Goal: Task Accomplishment & Management: Manage account settings

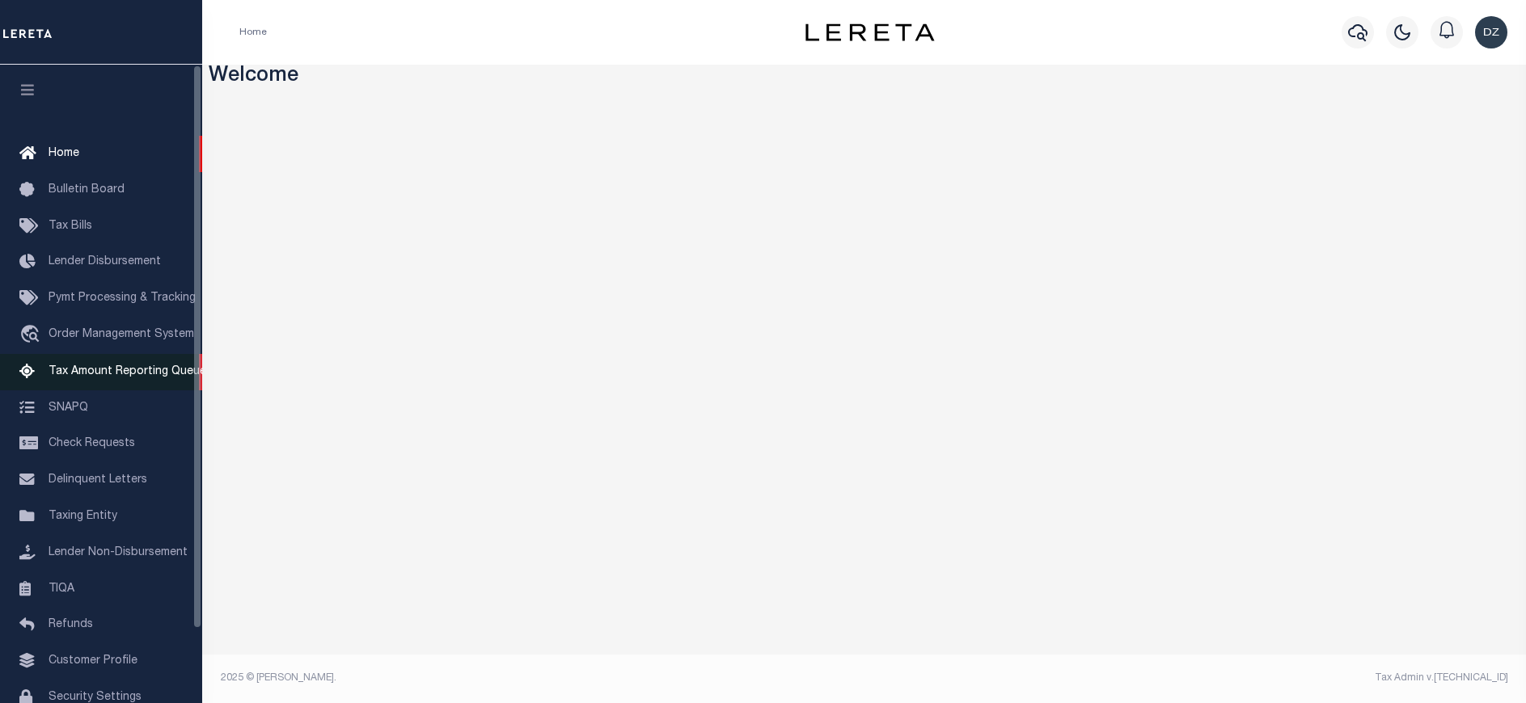
click at [86, 378] on span "Tax Amount Reporting Queue" at bounding box center [128, 371] width 158 height 11
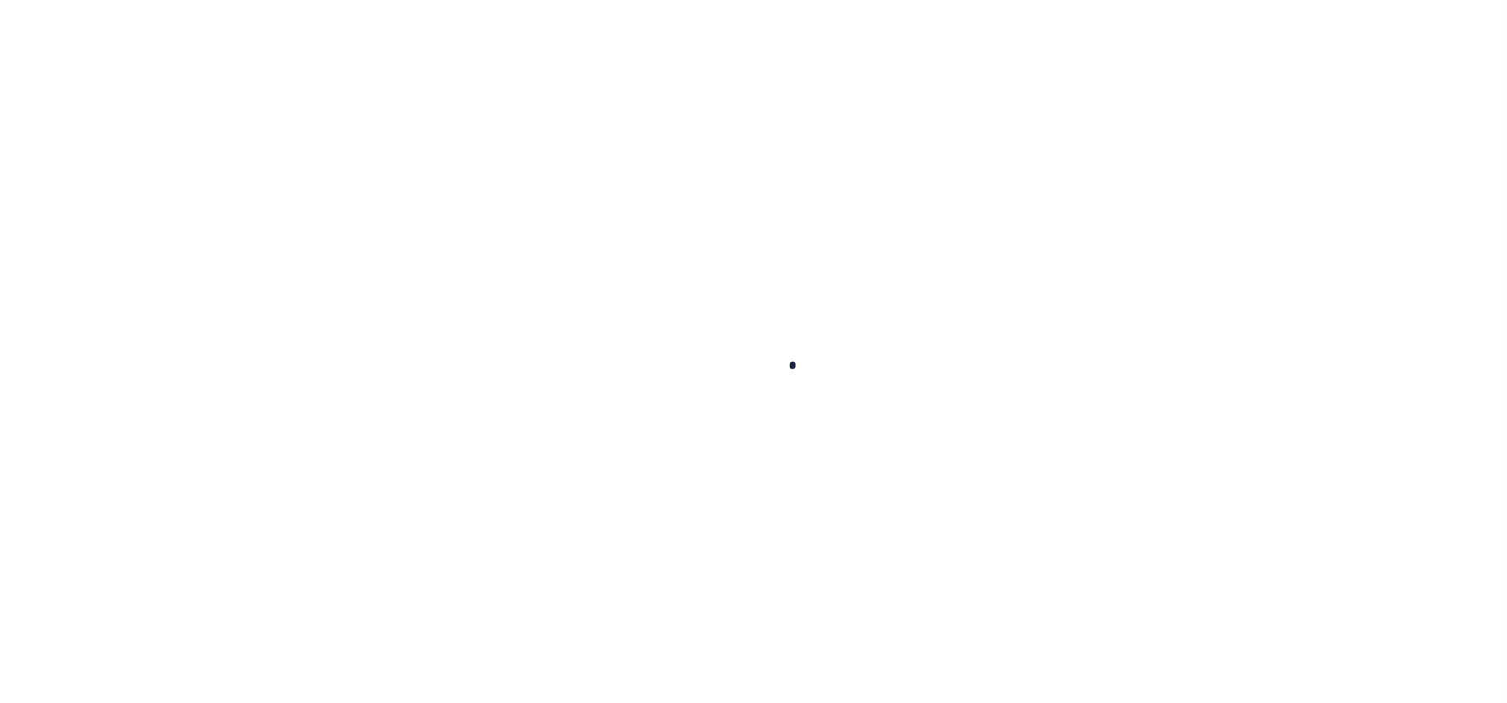
select select "100"
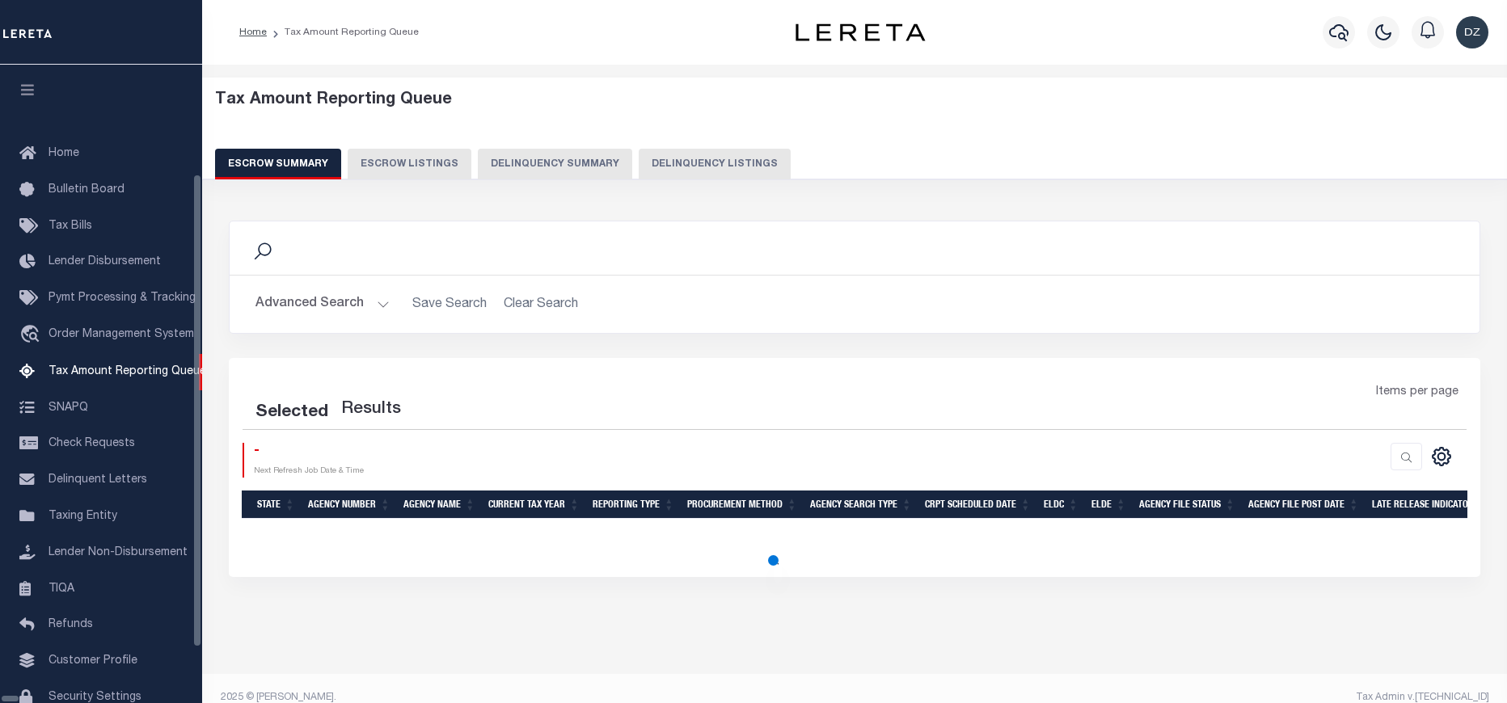
select select "100"
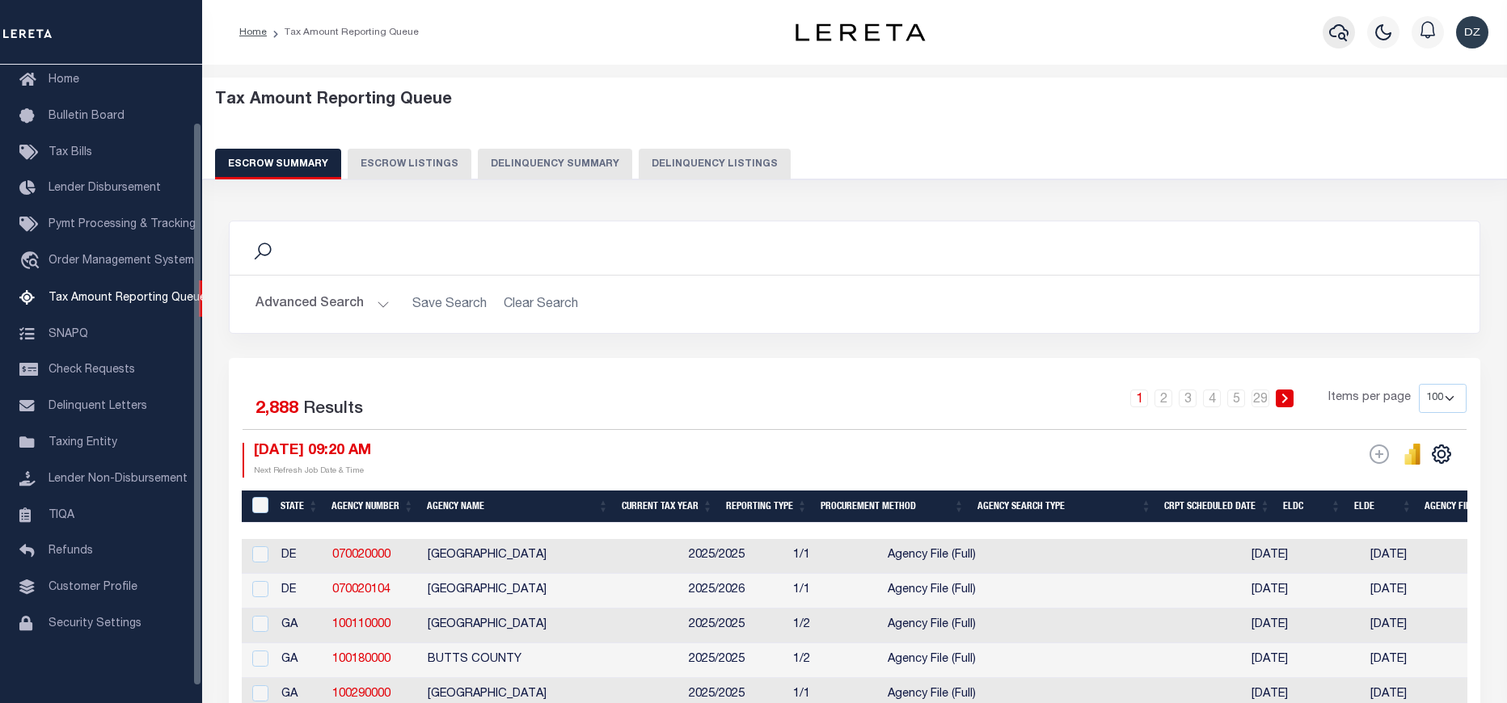
scroll to position [65, 0]
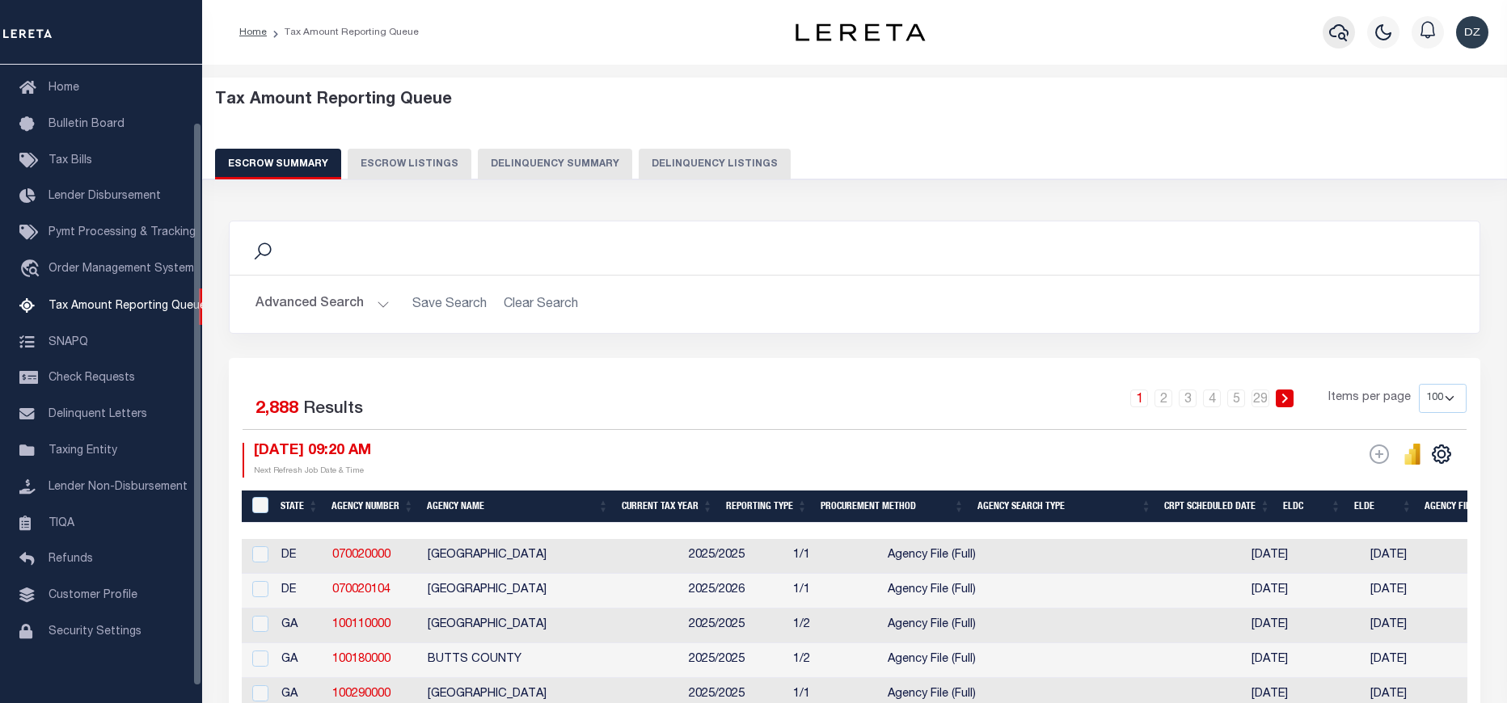
click at [1337, 37] on icon "button" at bounding box center [1338, 32] width 19 height 19
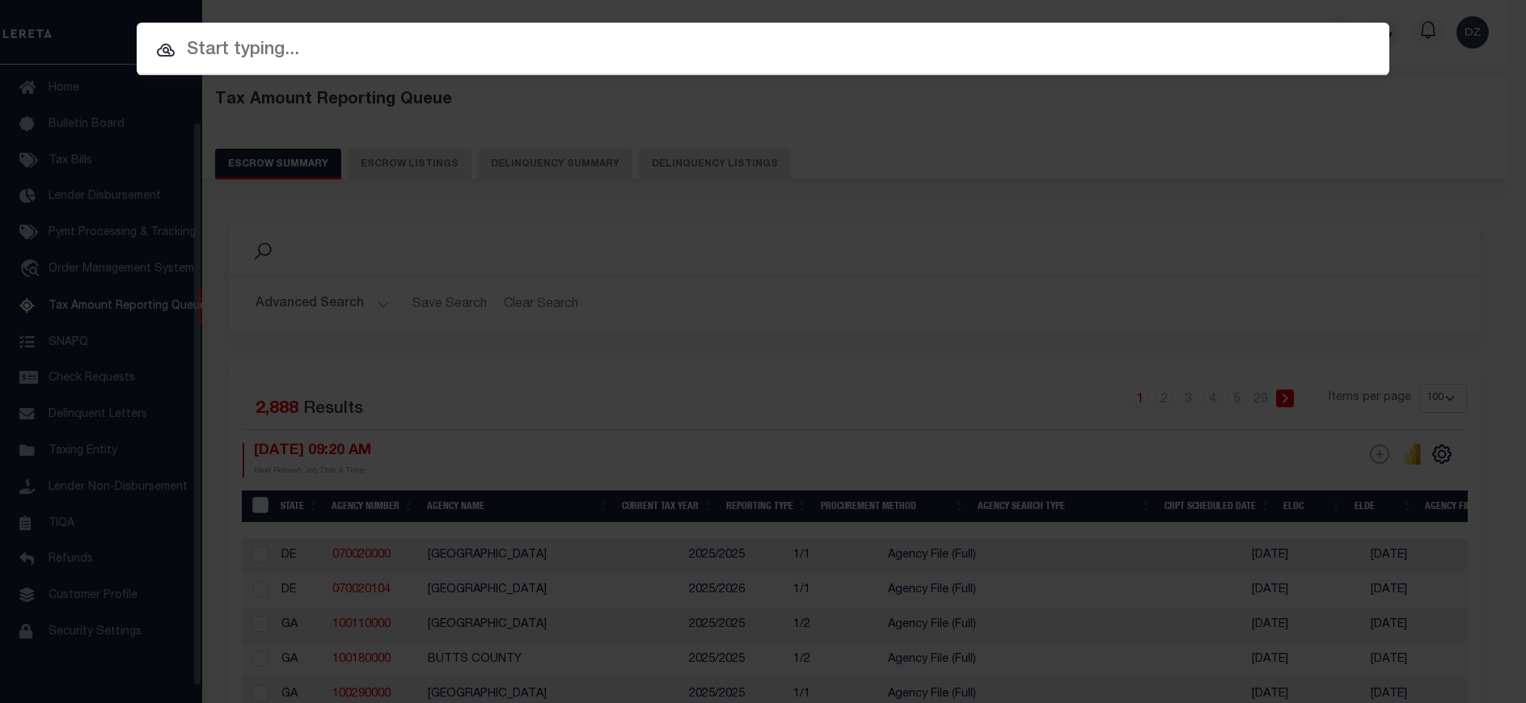
paste input "062003813000"
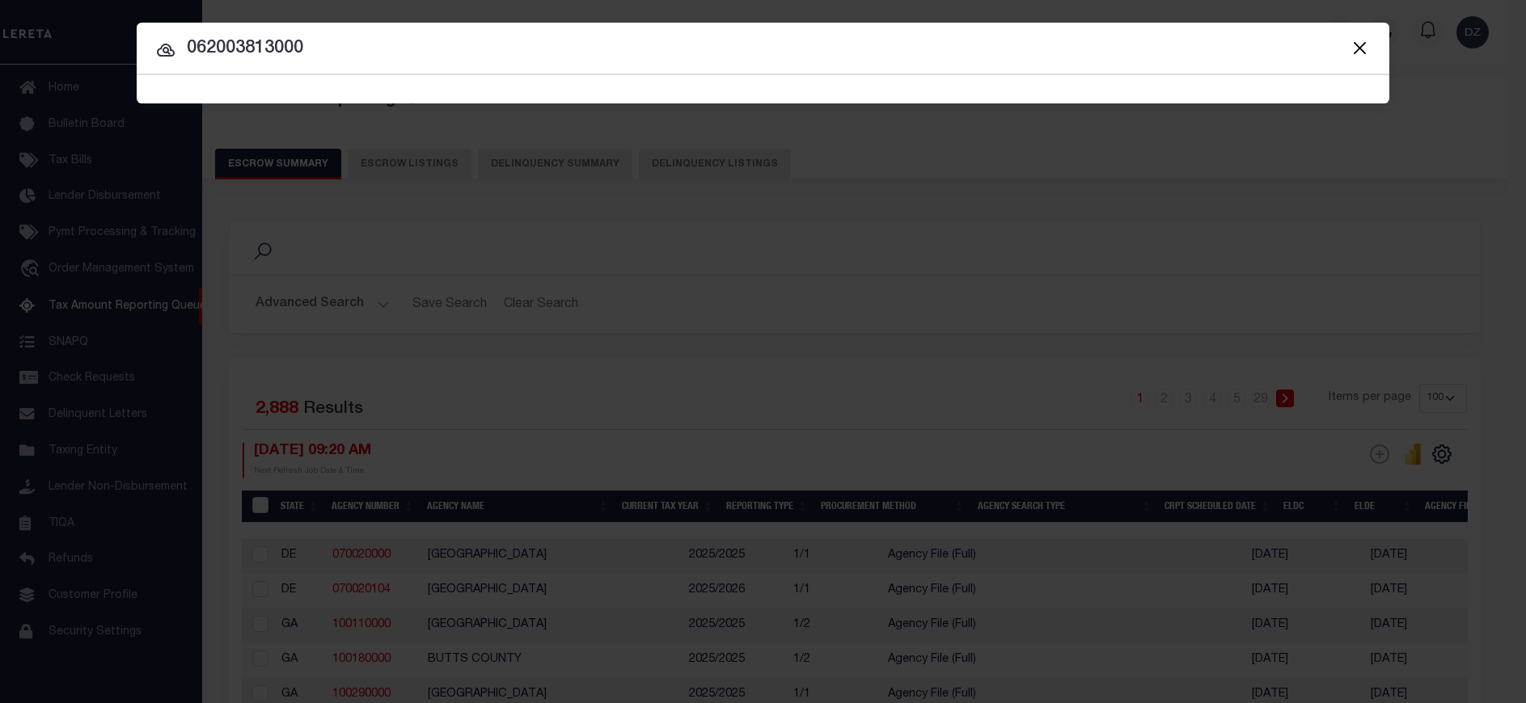
type input "062003813000"
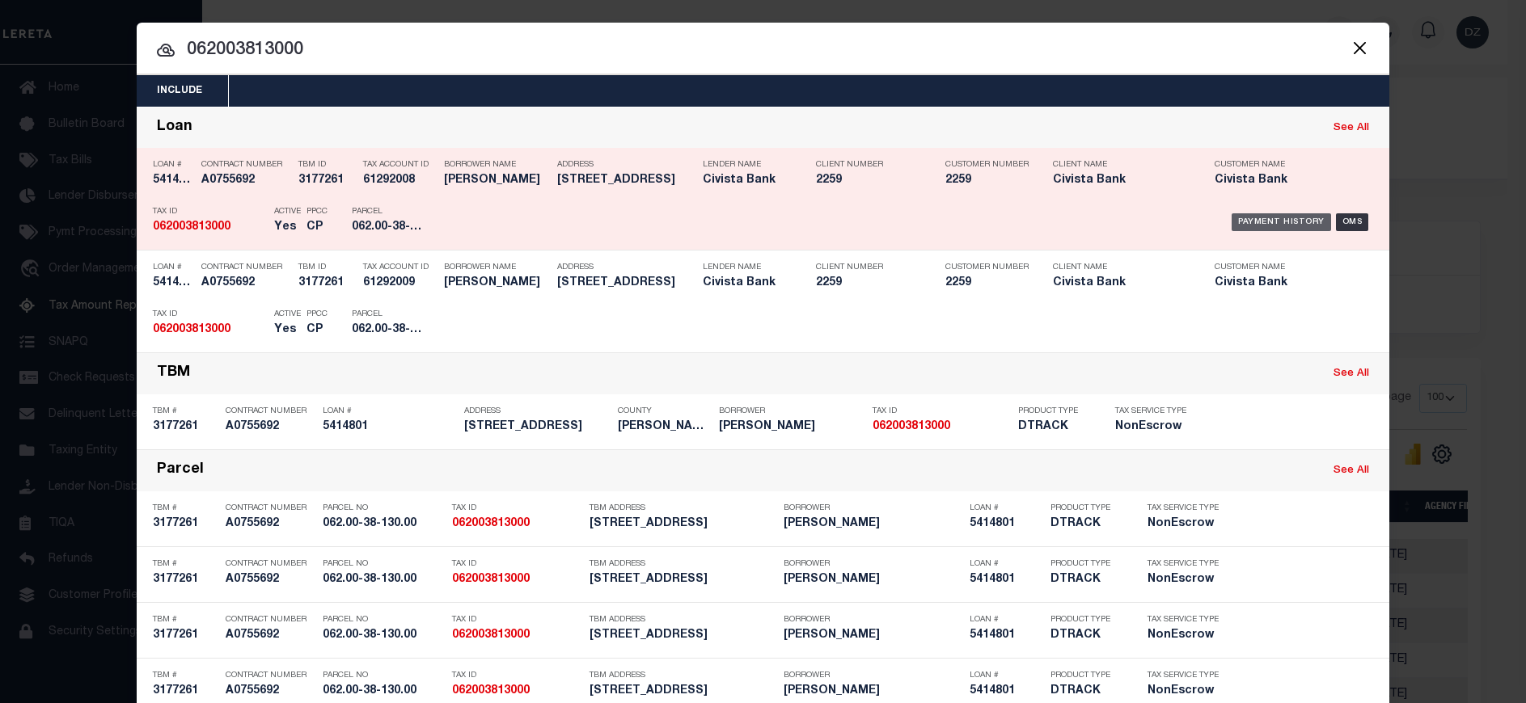
click at [1285, 217] on div "Payment History" at bounding box center [1280, 222] width 99 height 18
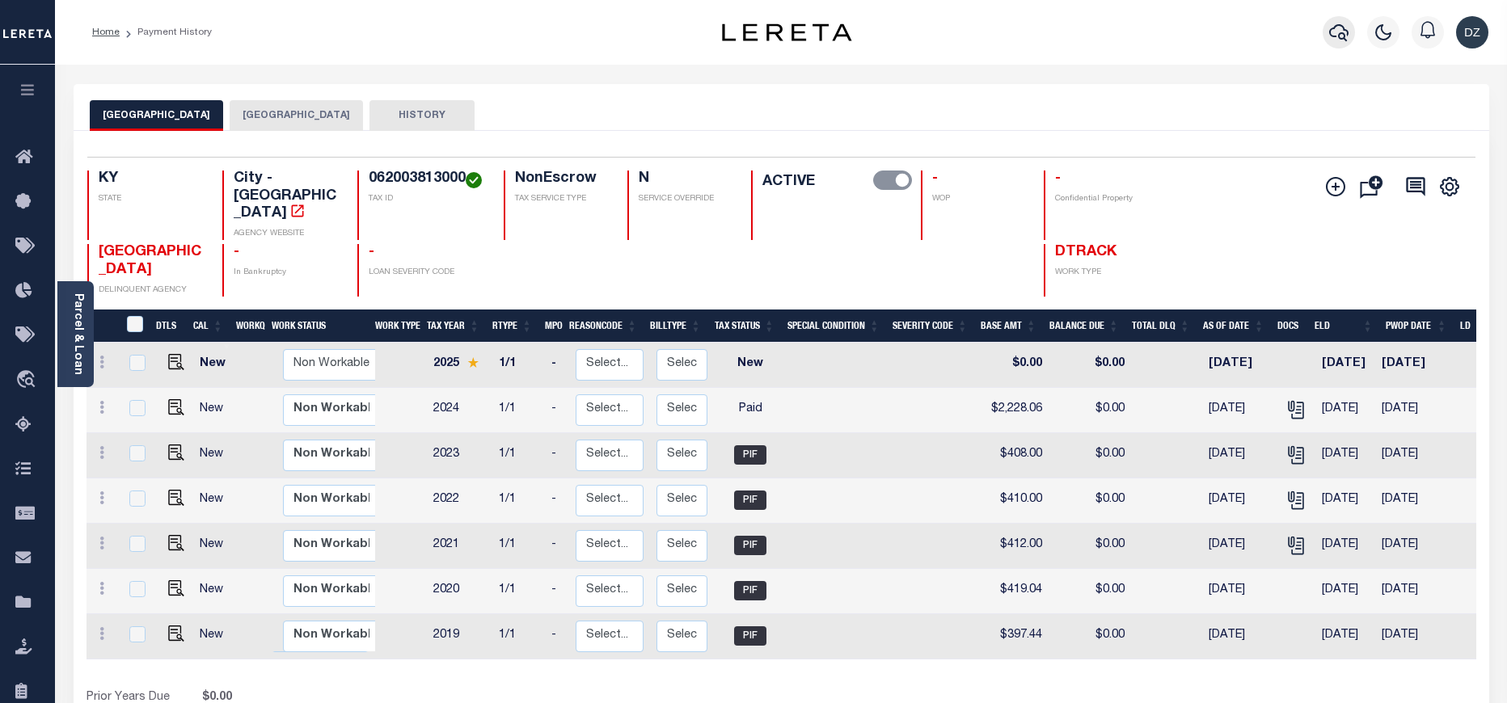
click at [1336, 35] on icon "button" at bounding box center [1338, 32] width 19 height 19
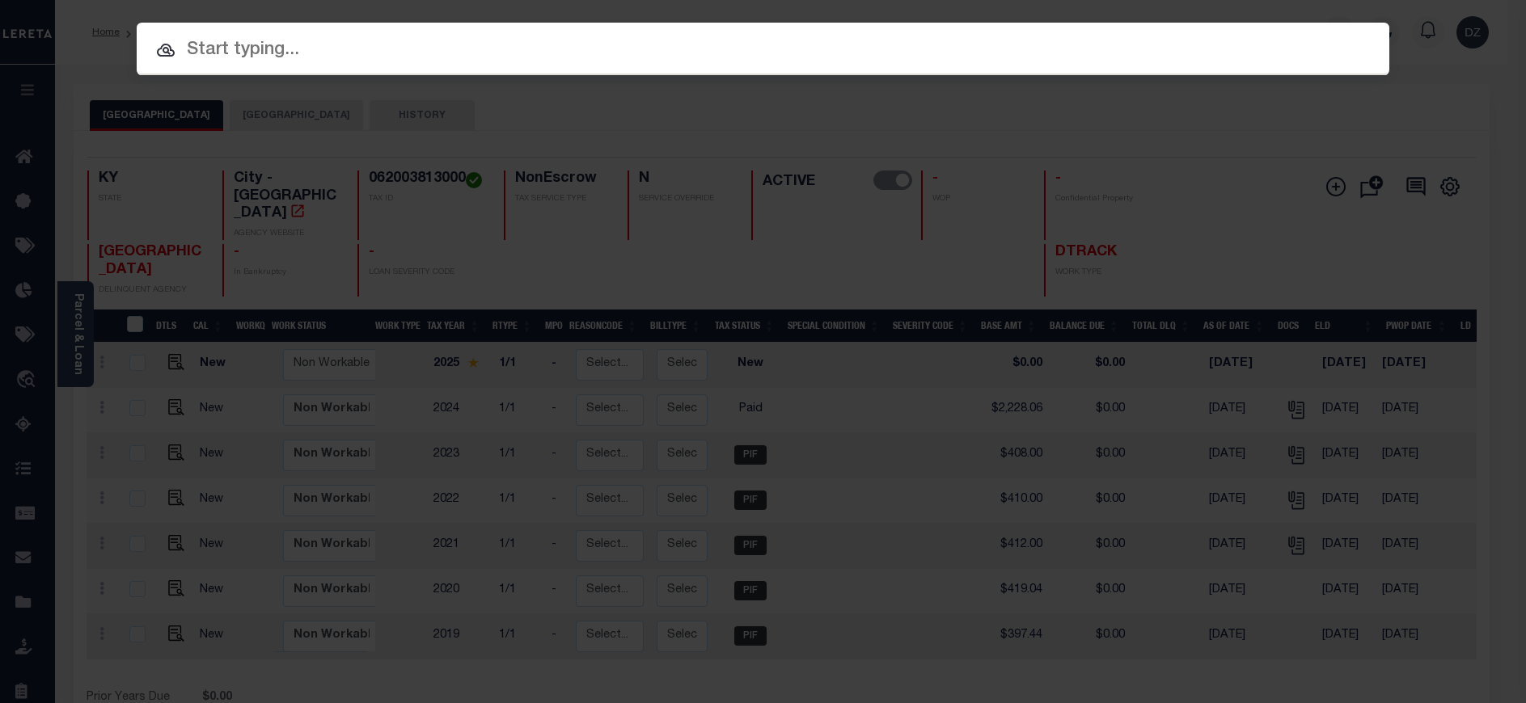
paste input "5414801"
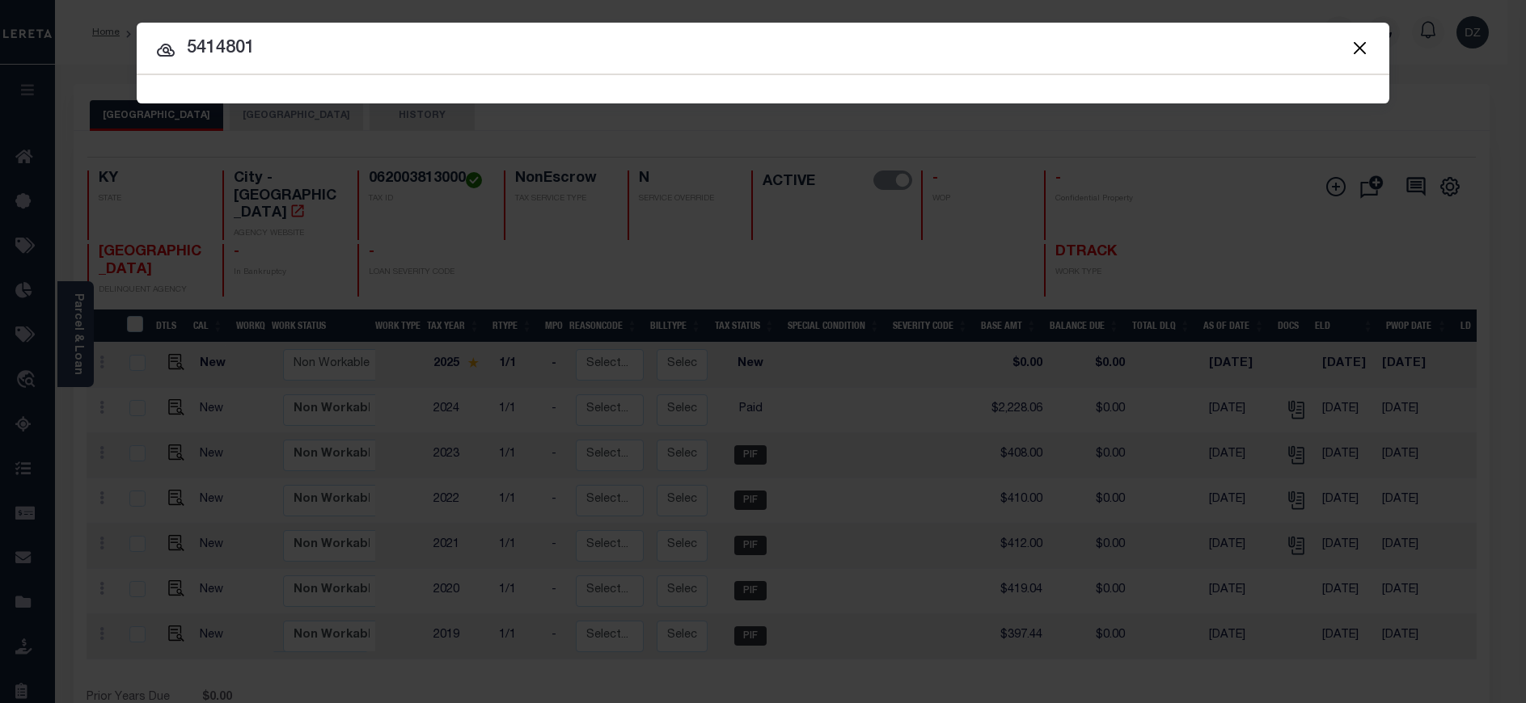
type input "5414801"
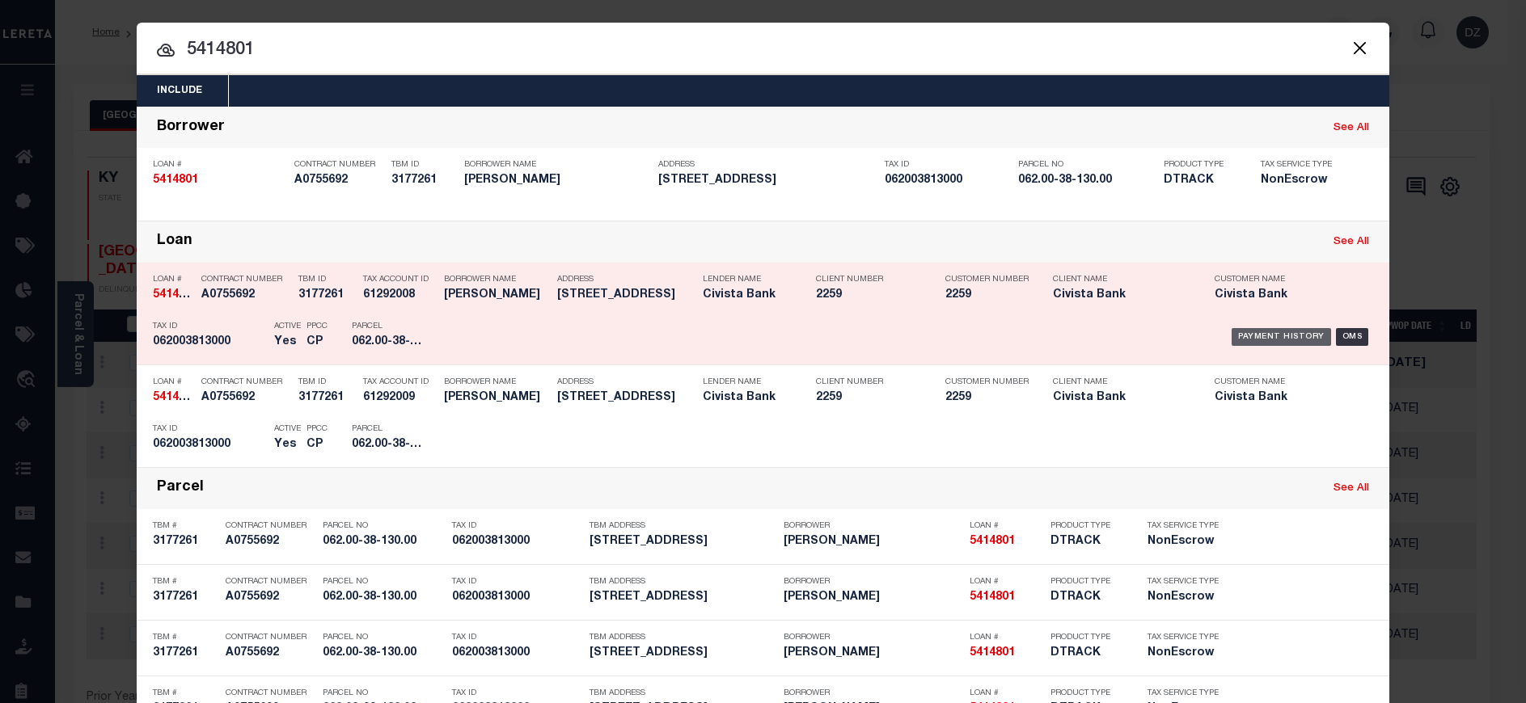
click at [1277, 332] on div "Payment History" at bounding box center [1280, 337] width 99 height 18
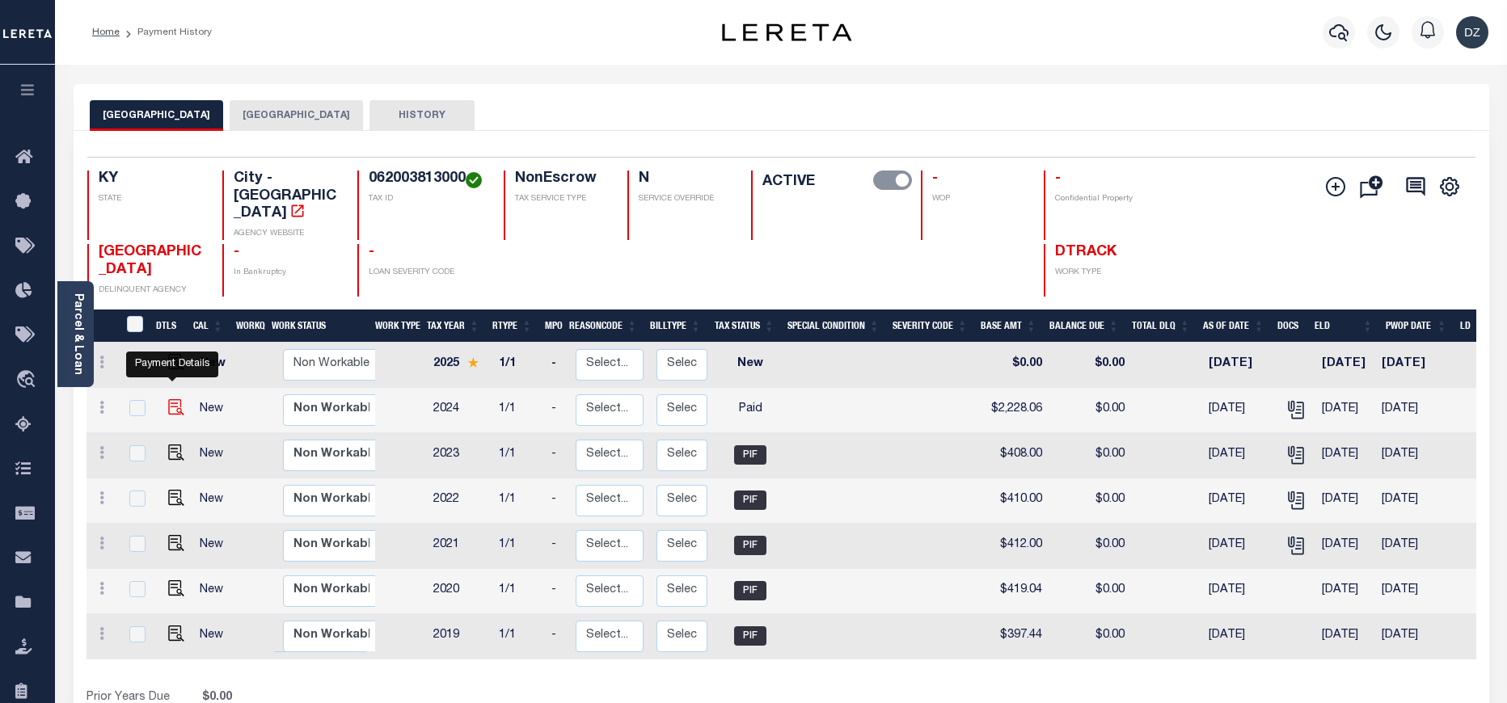
click at [168, 399] on img "" at bounding box center [176, 407] width 16 height 16
checkbox input "true"
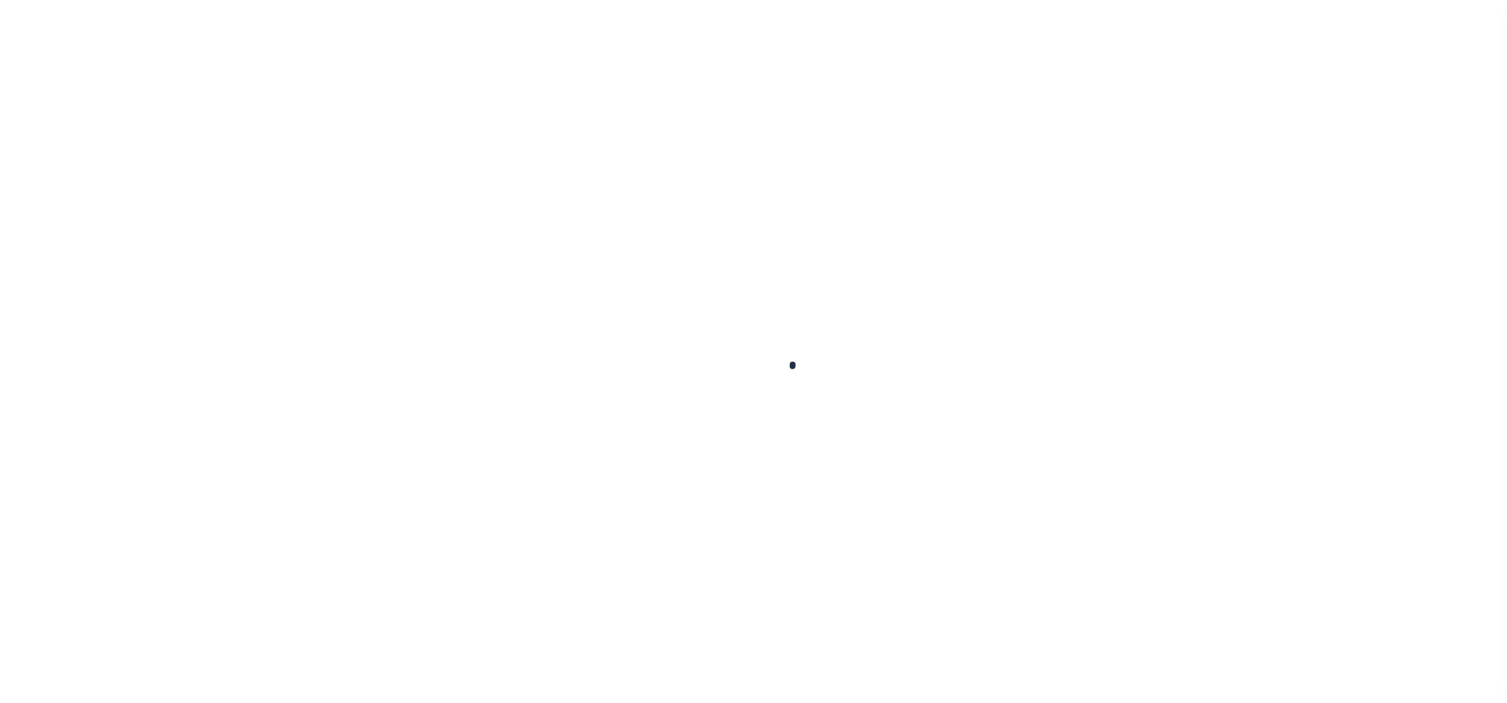
checkbox input "false"
type input "[DATE]"
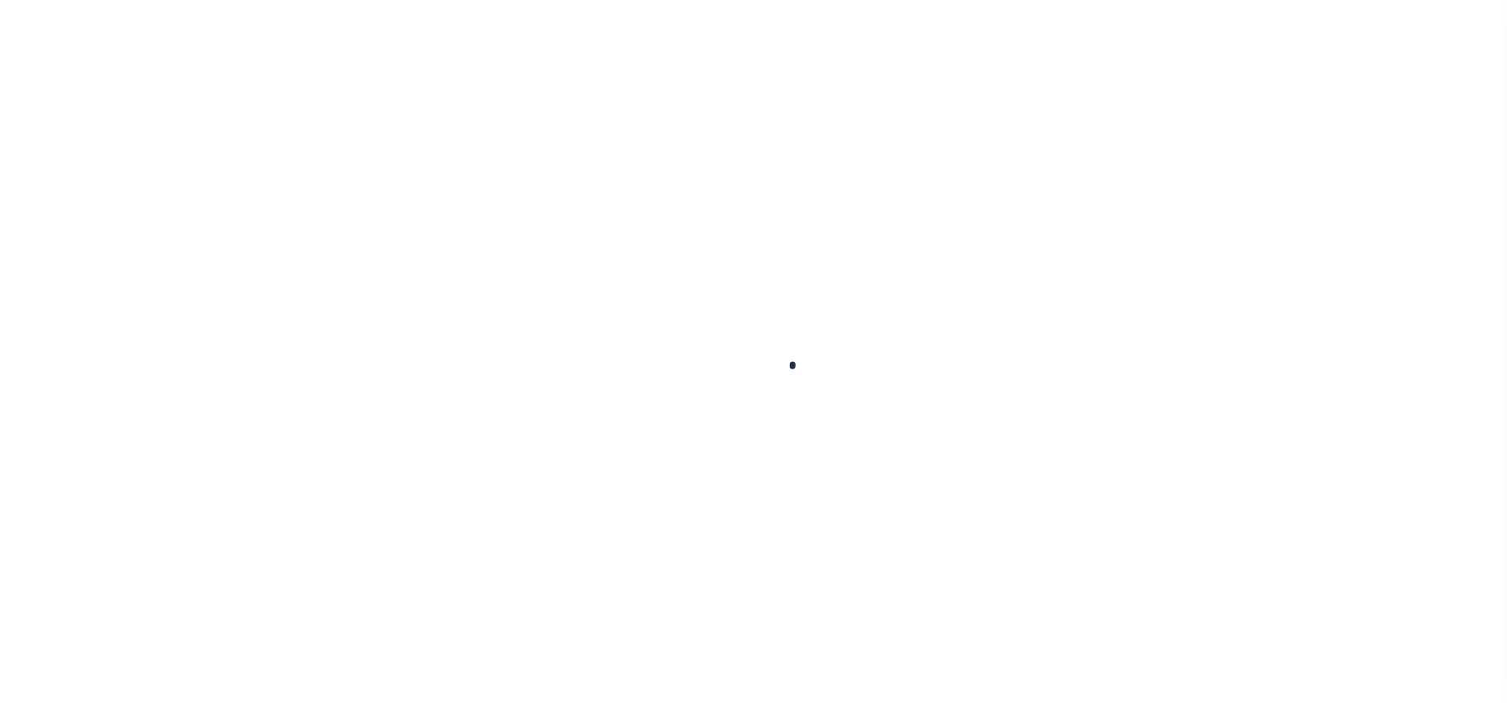
select select "PYD"
type input "$2,228.06"
type input "$0"
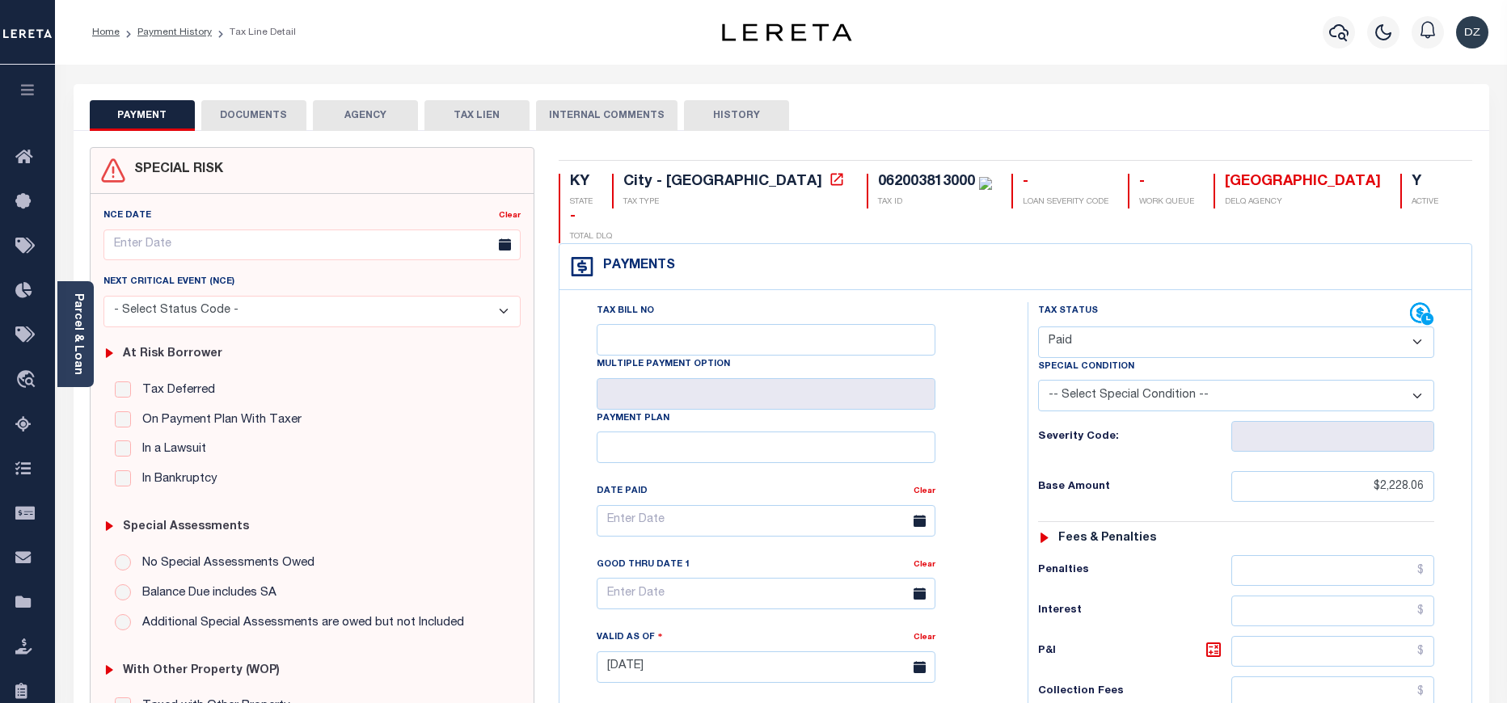
click at [251, 103] on button "DOCUMENTS" at bounding box center [253, 115] width 105 height 31
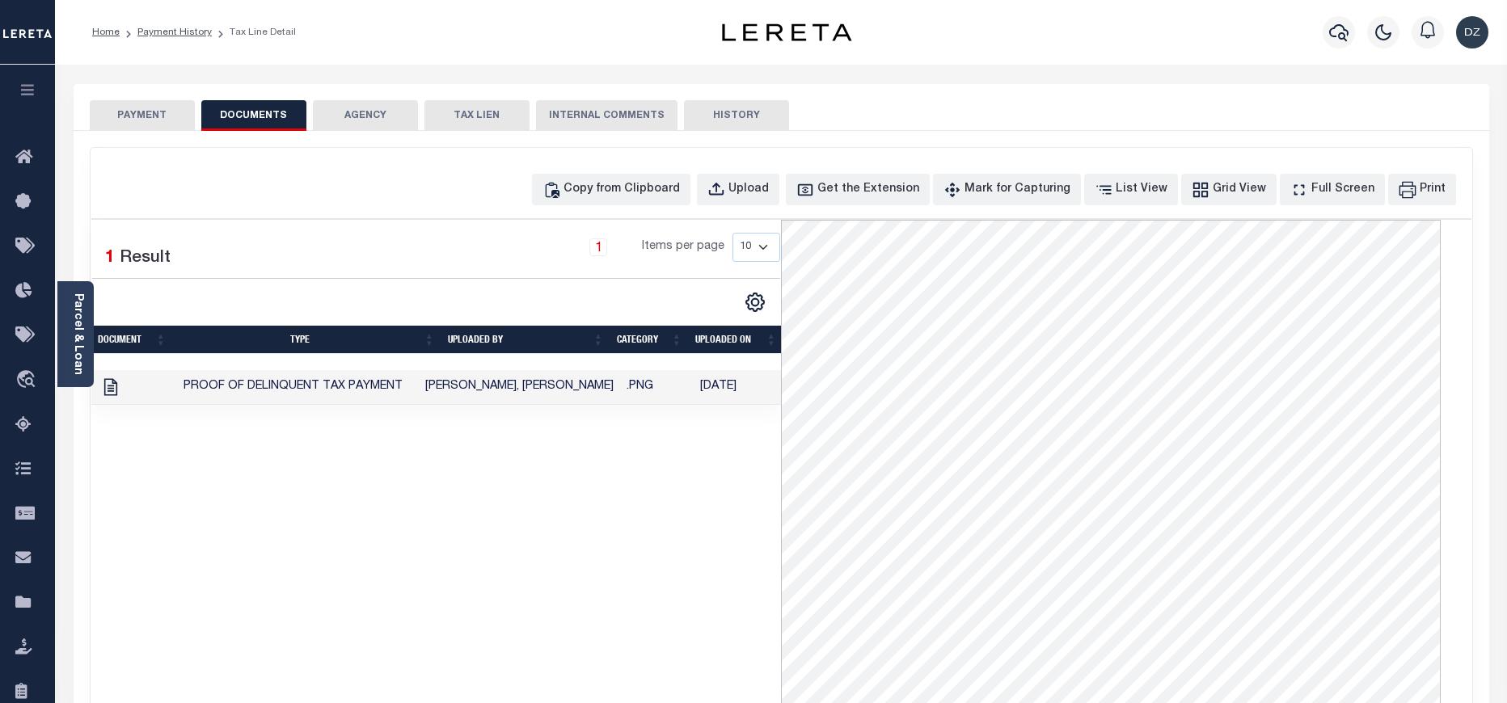
click at [131, 110] on button "PAYMENT" at bounding box center [142, 115] width 105 height 31
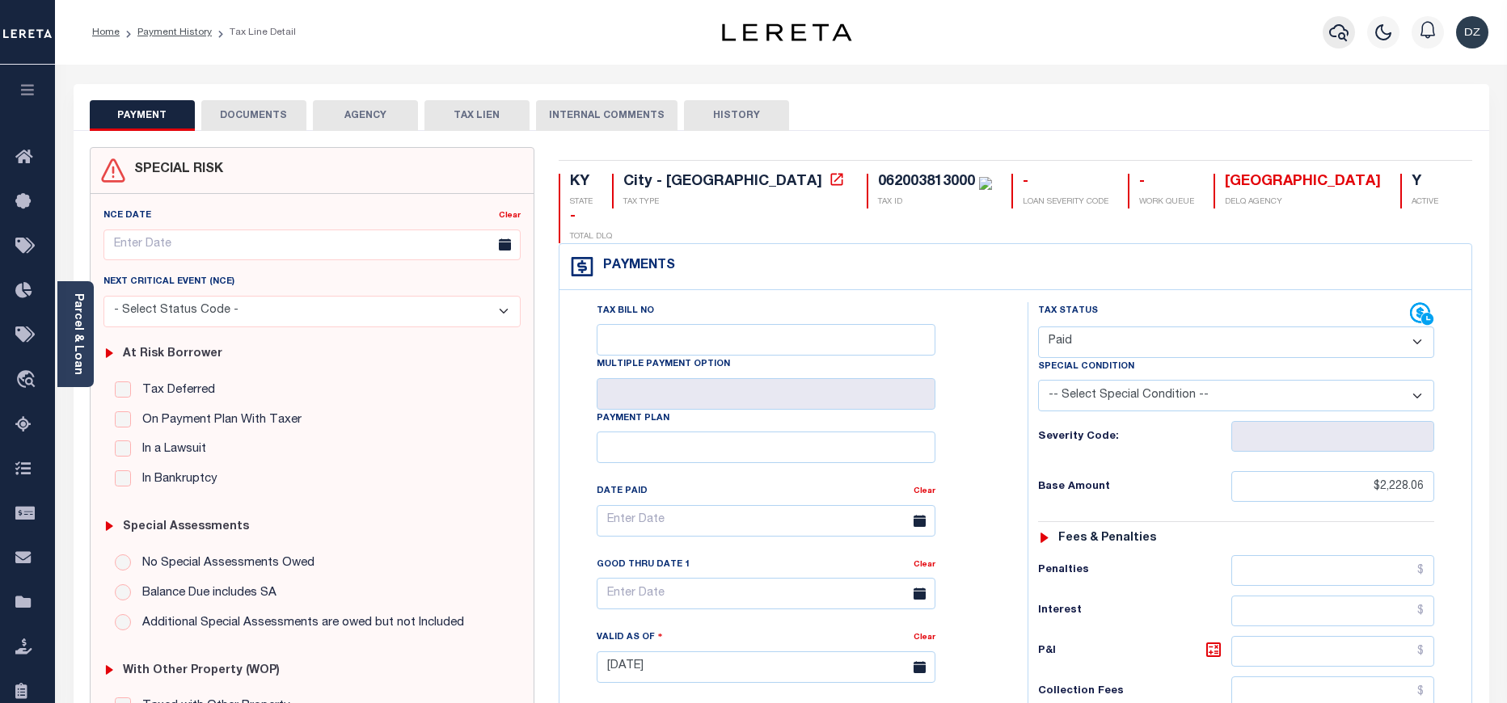
click at [1340, 40] on icon "button" at bounding box center [1338, 32] width 19 height 17
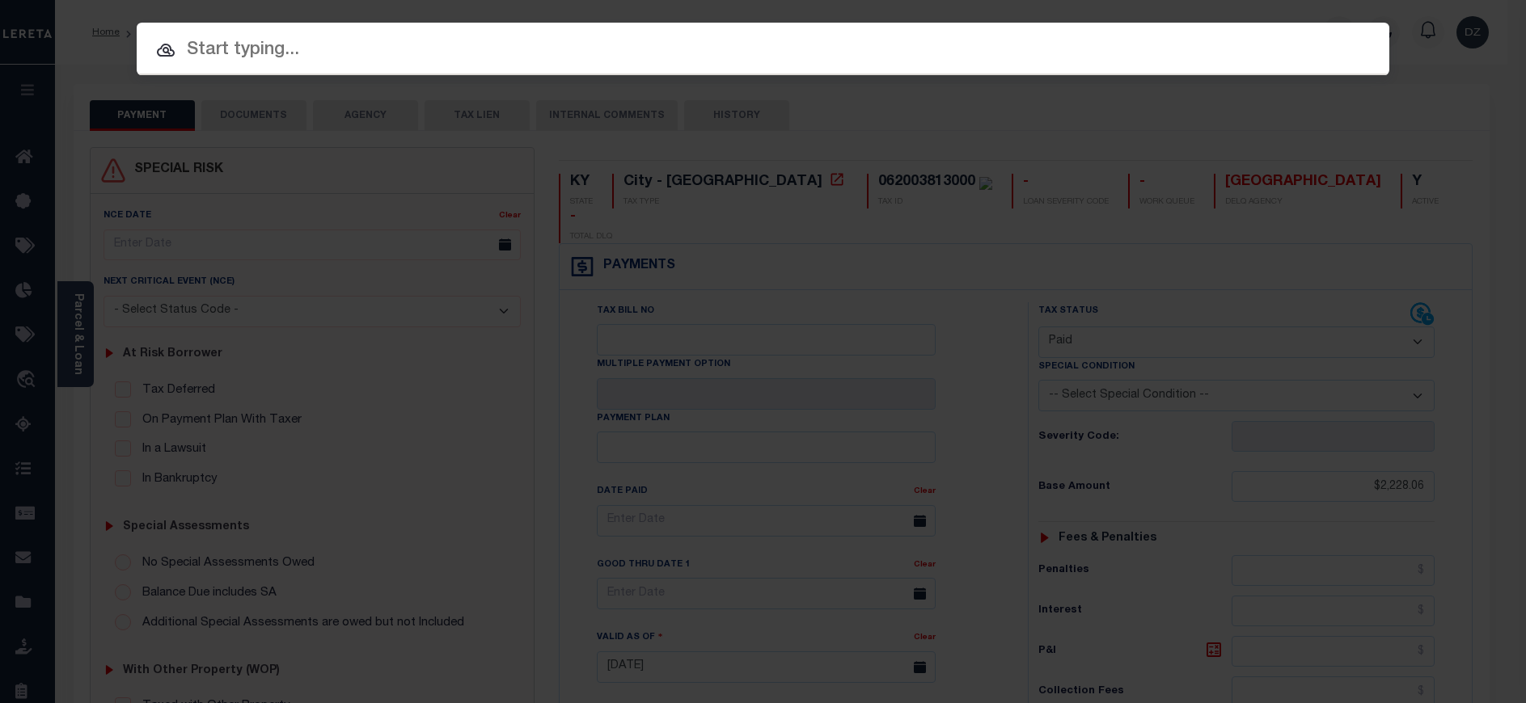
paste input "5414801"
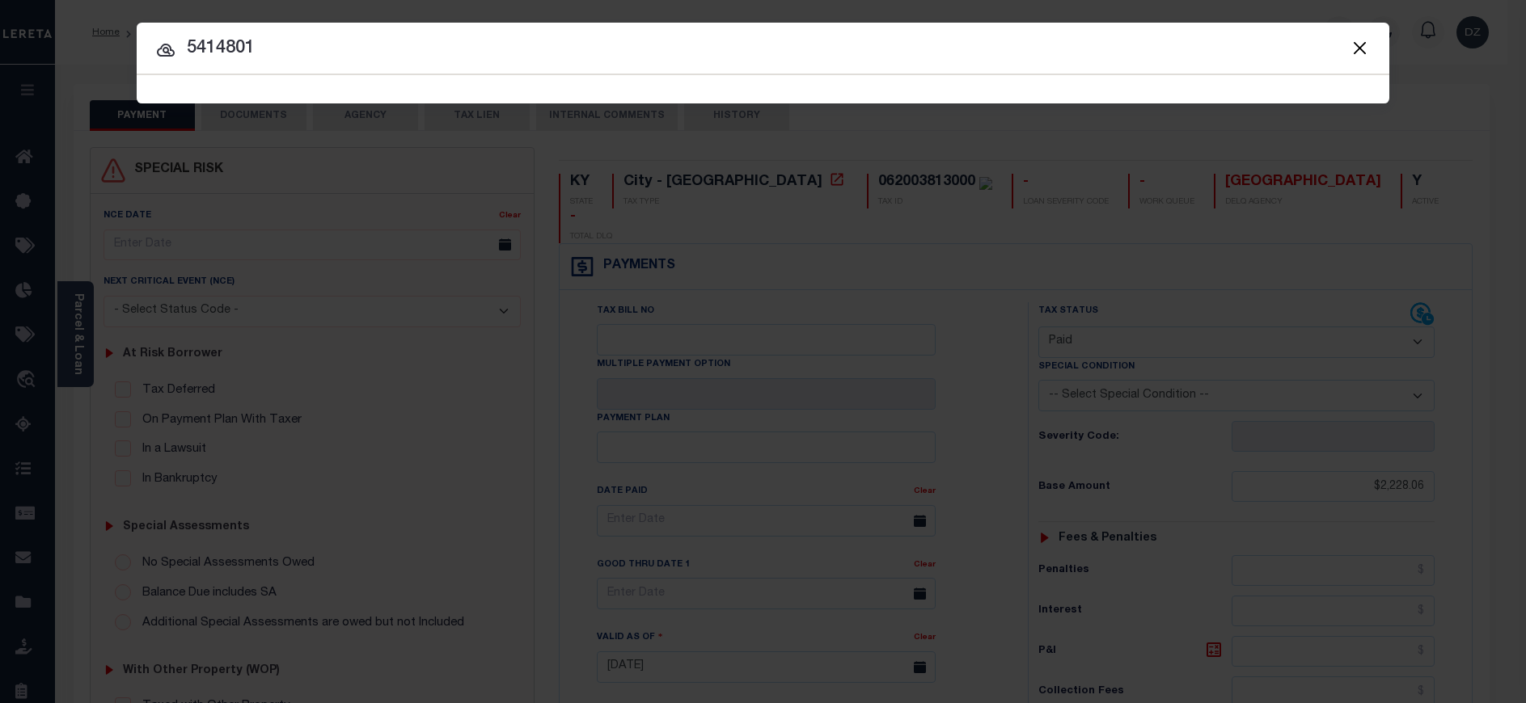
type input "5414801"
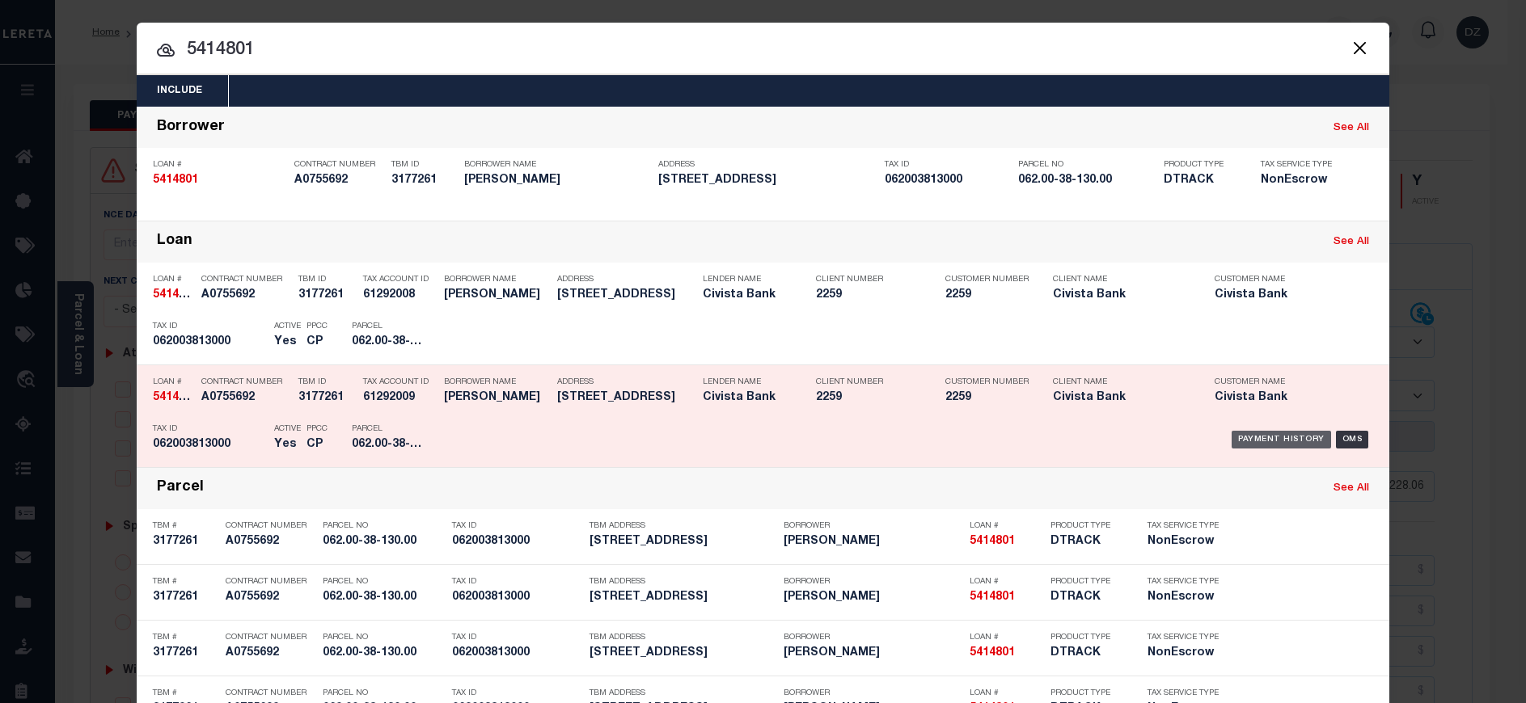
click at [1248, 441] on div "Payment History" at bounding box center [1280, 440] width 99 height 18
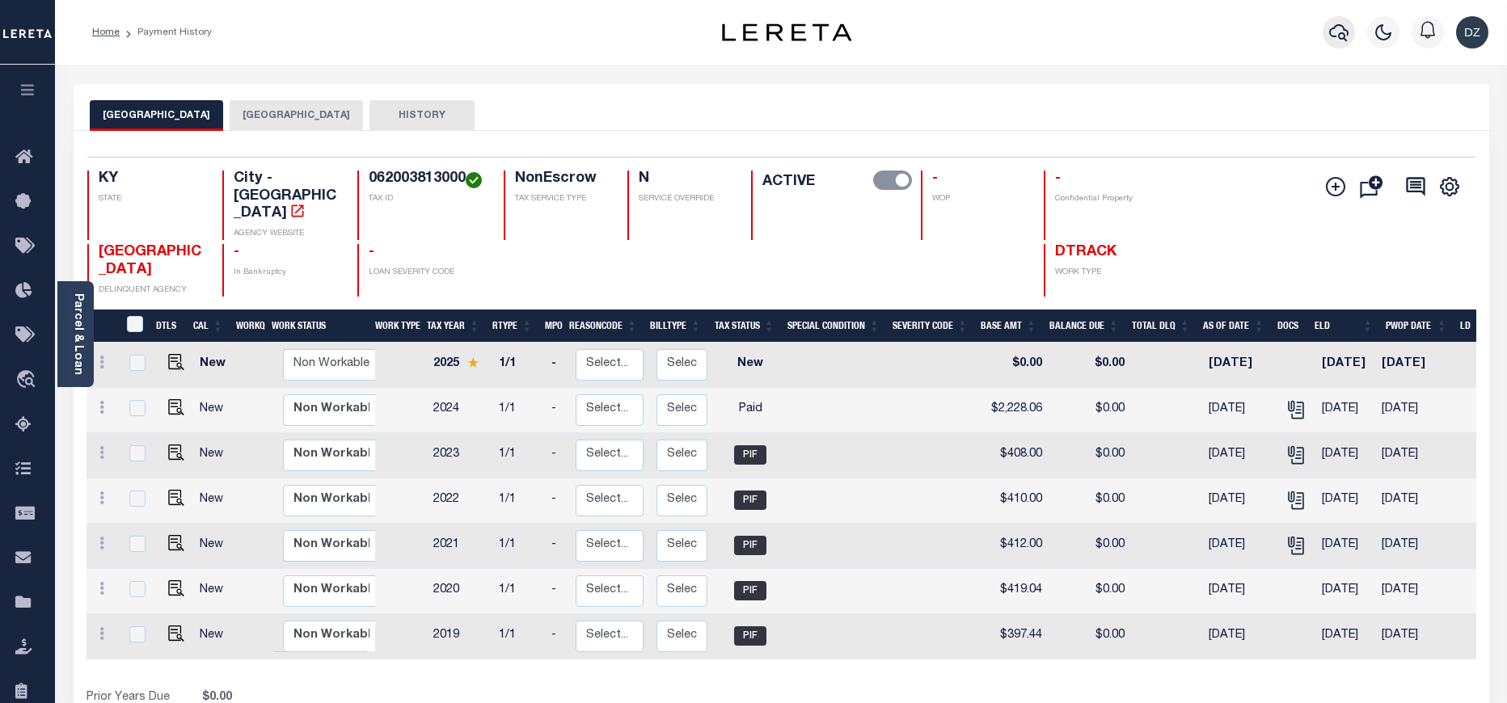
click at [1339, 48] on button "button" at bounding box center [1339, 32] width 32 height 32
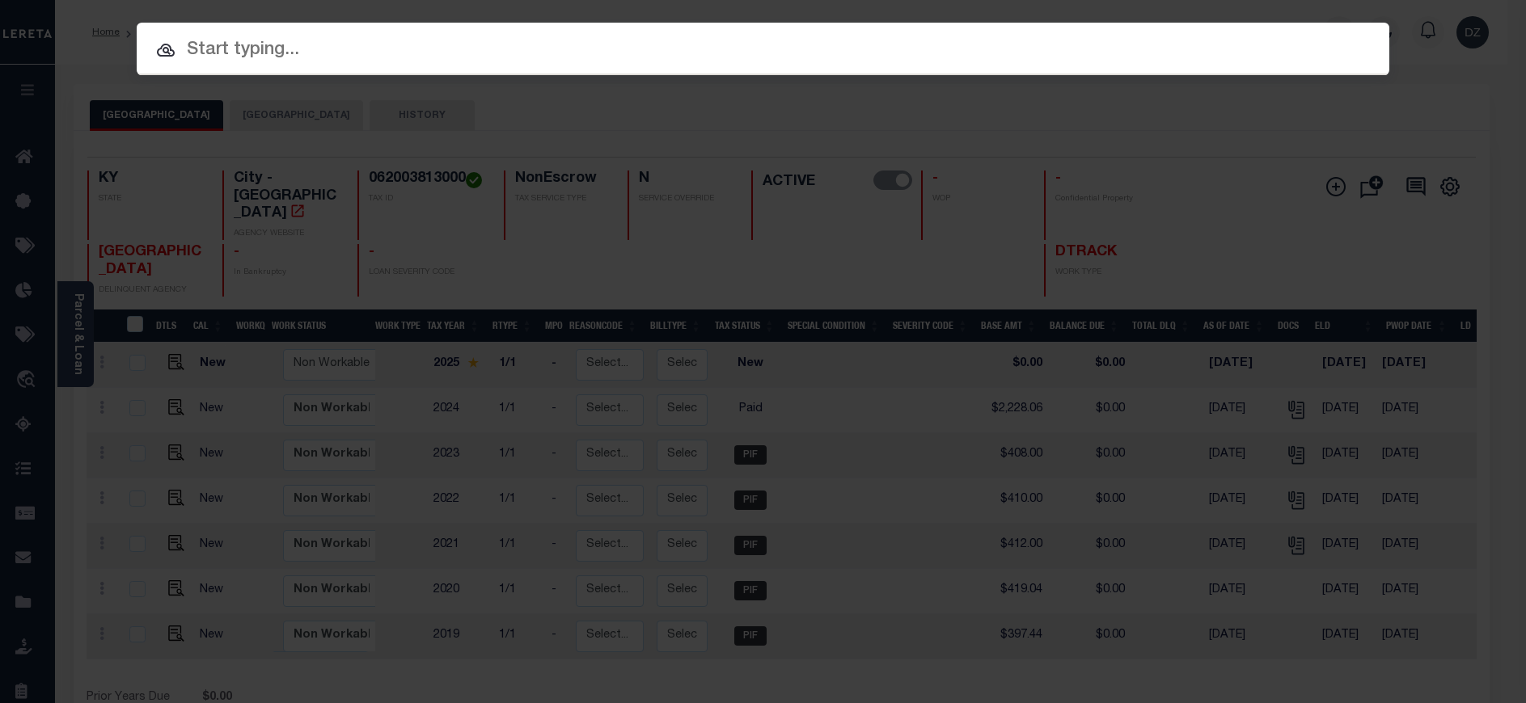
paste input "110022699"
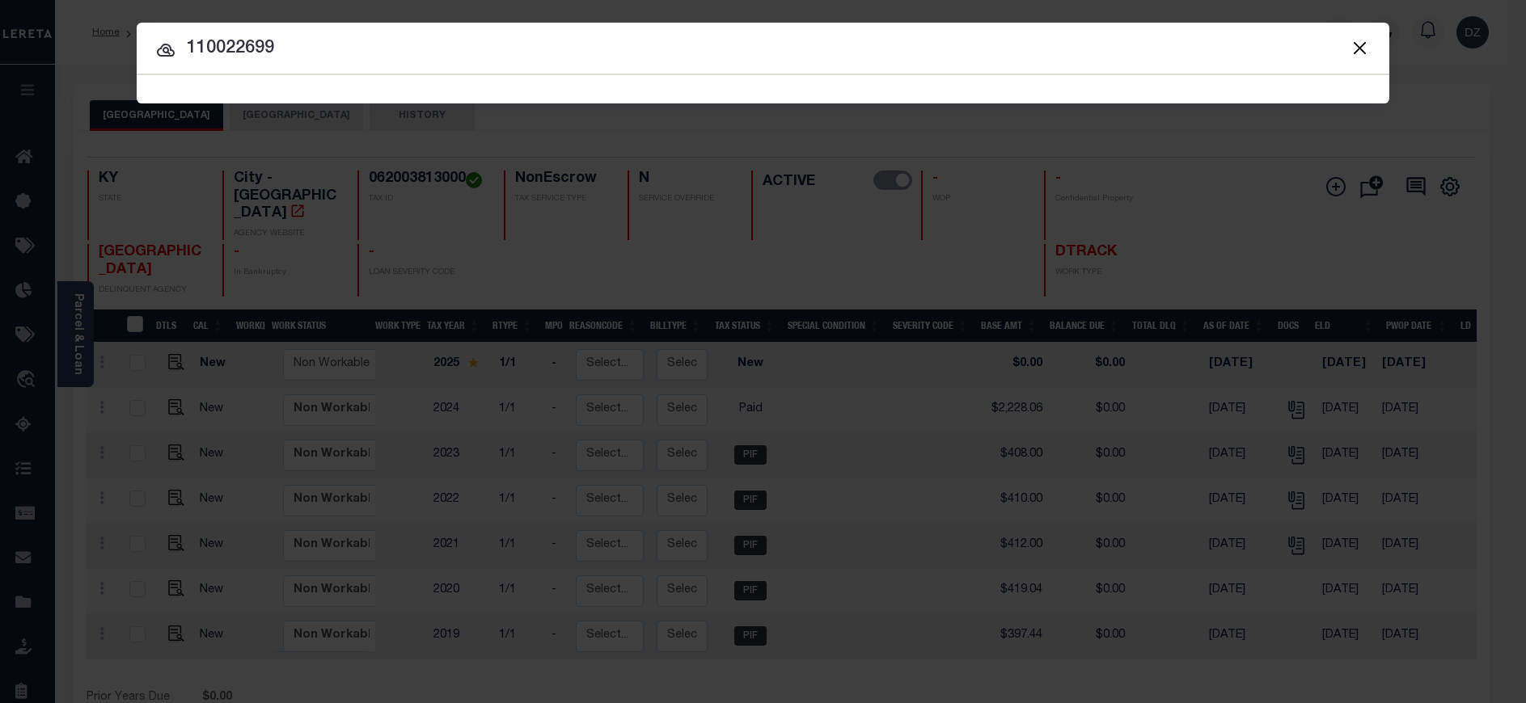
type input "110022699"
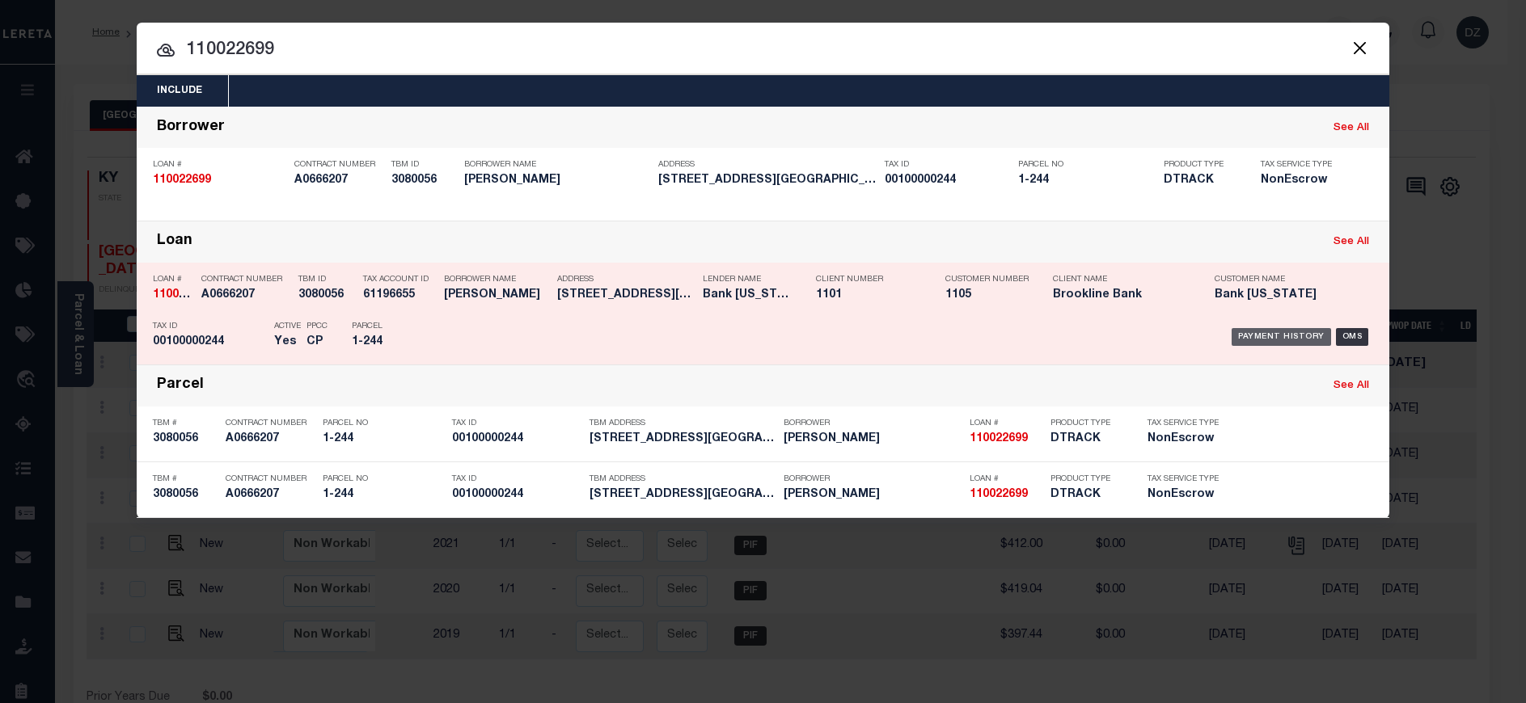
click at [1286, 331] on div "Payment History" at bounding box center [1280, 337] width 99 height 18
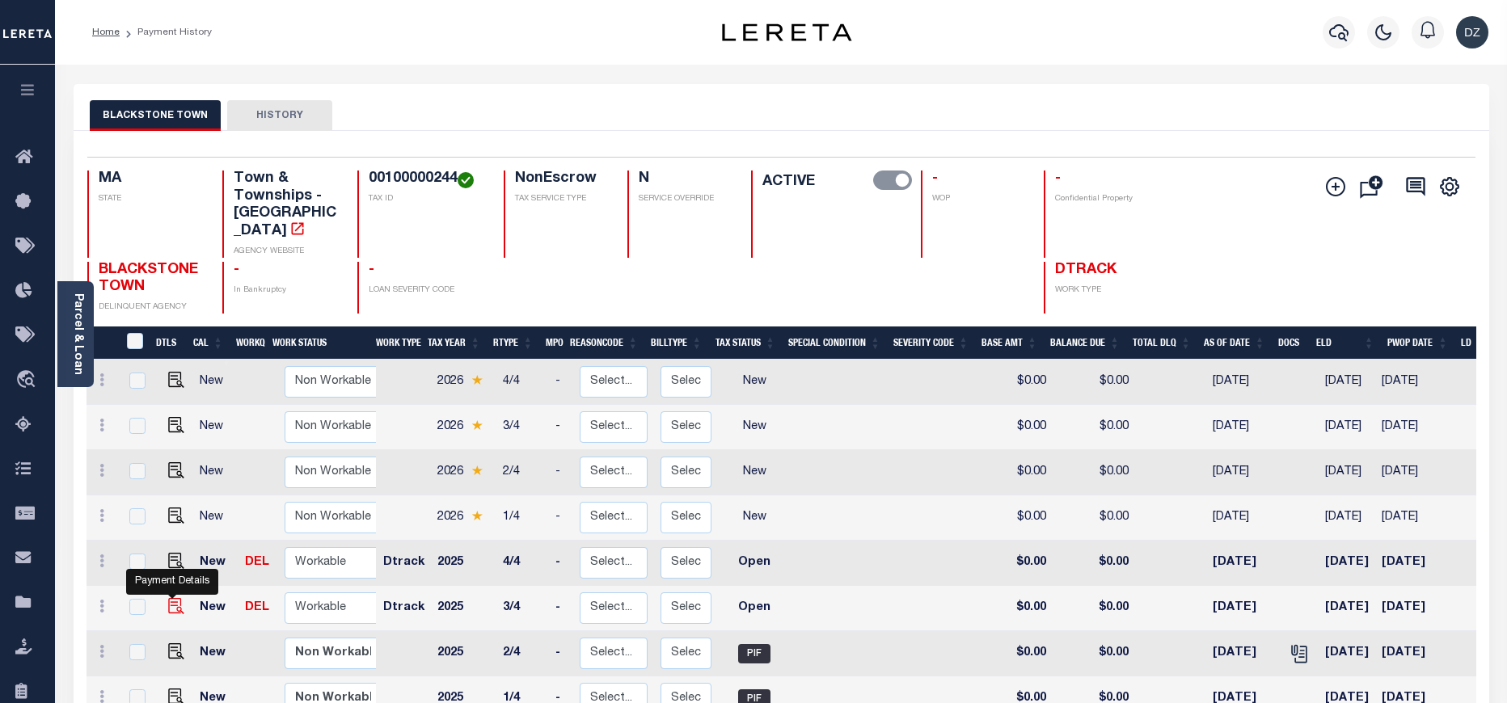
click at [176, 598] on img "" at bounding box center [176, 606] width 16 height 16
checkbox input "true"
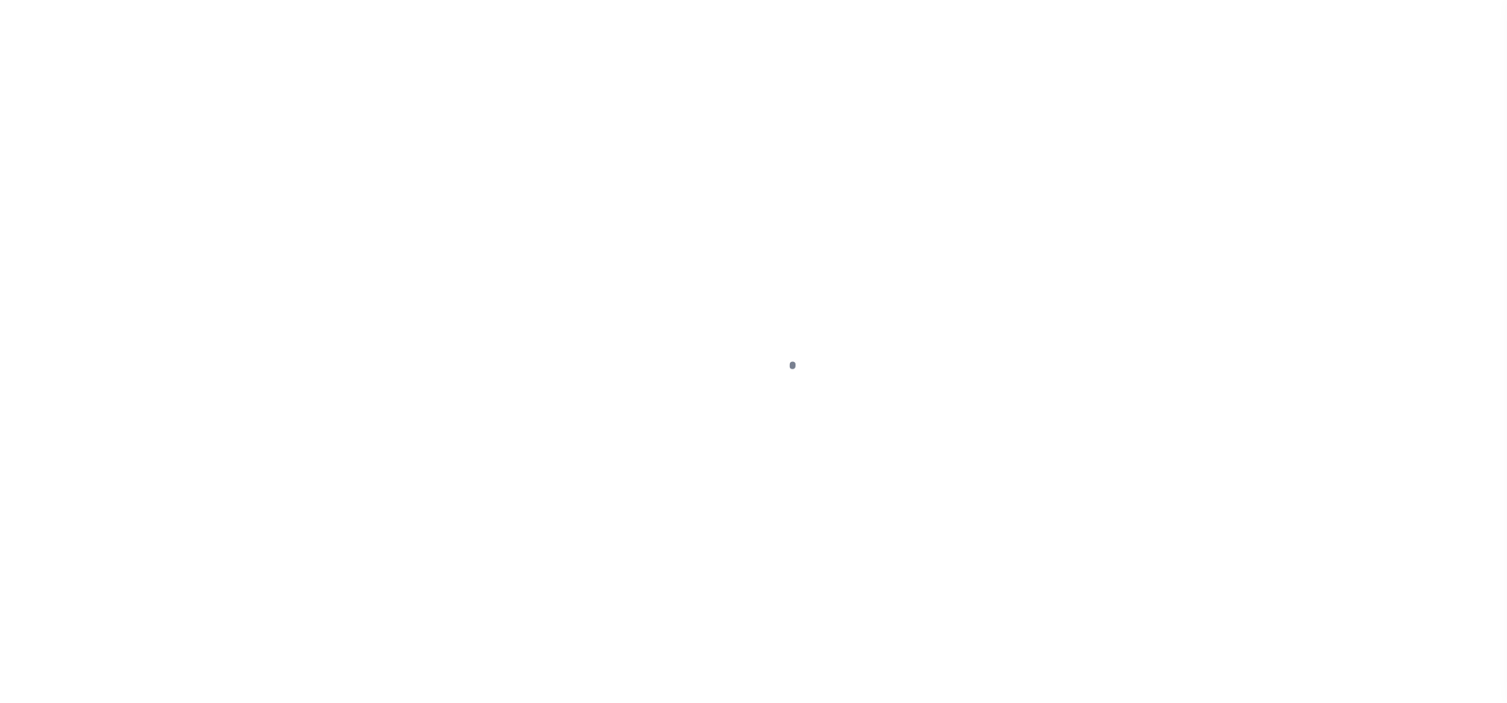
select select "OP2"
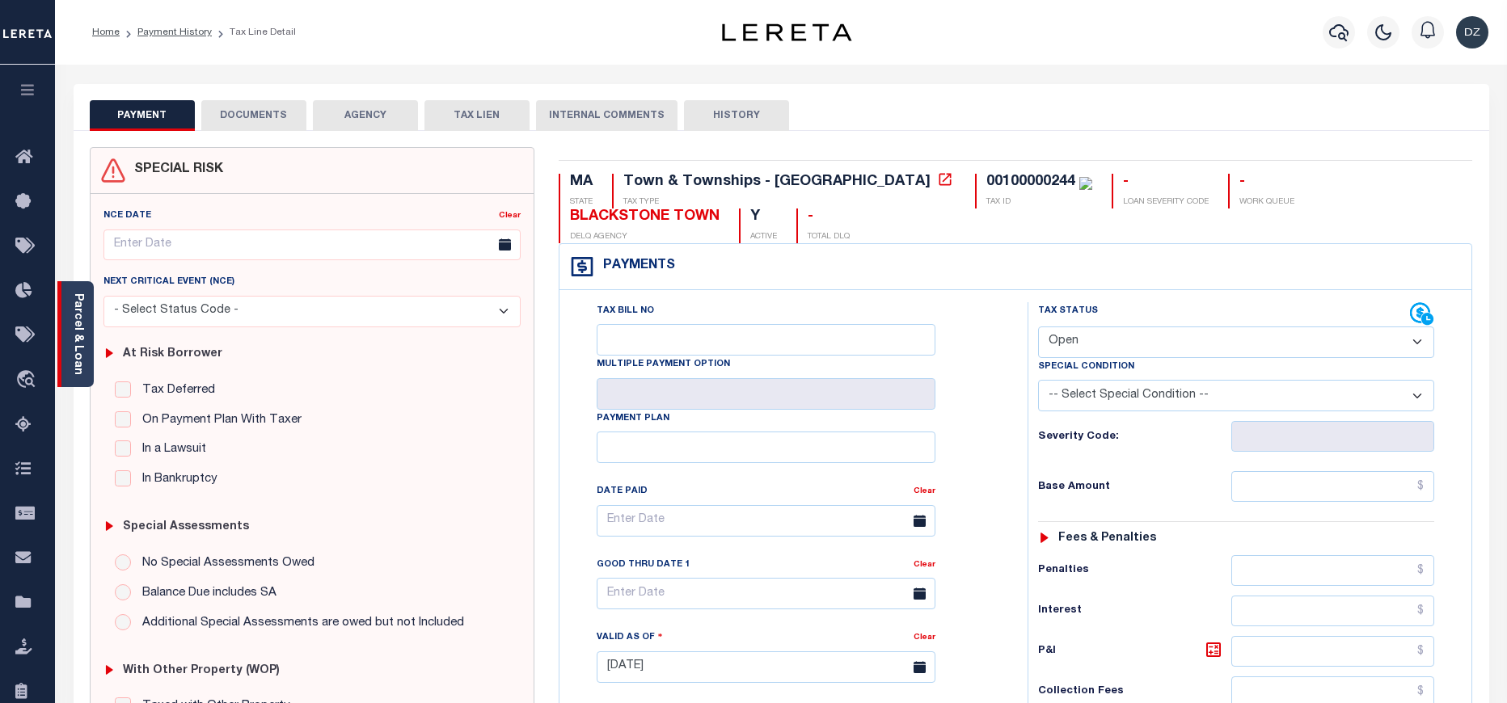
click at [80, 353] on link "Parcel & Loan" at bounding box center [77, 334] width 11 height 82
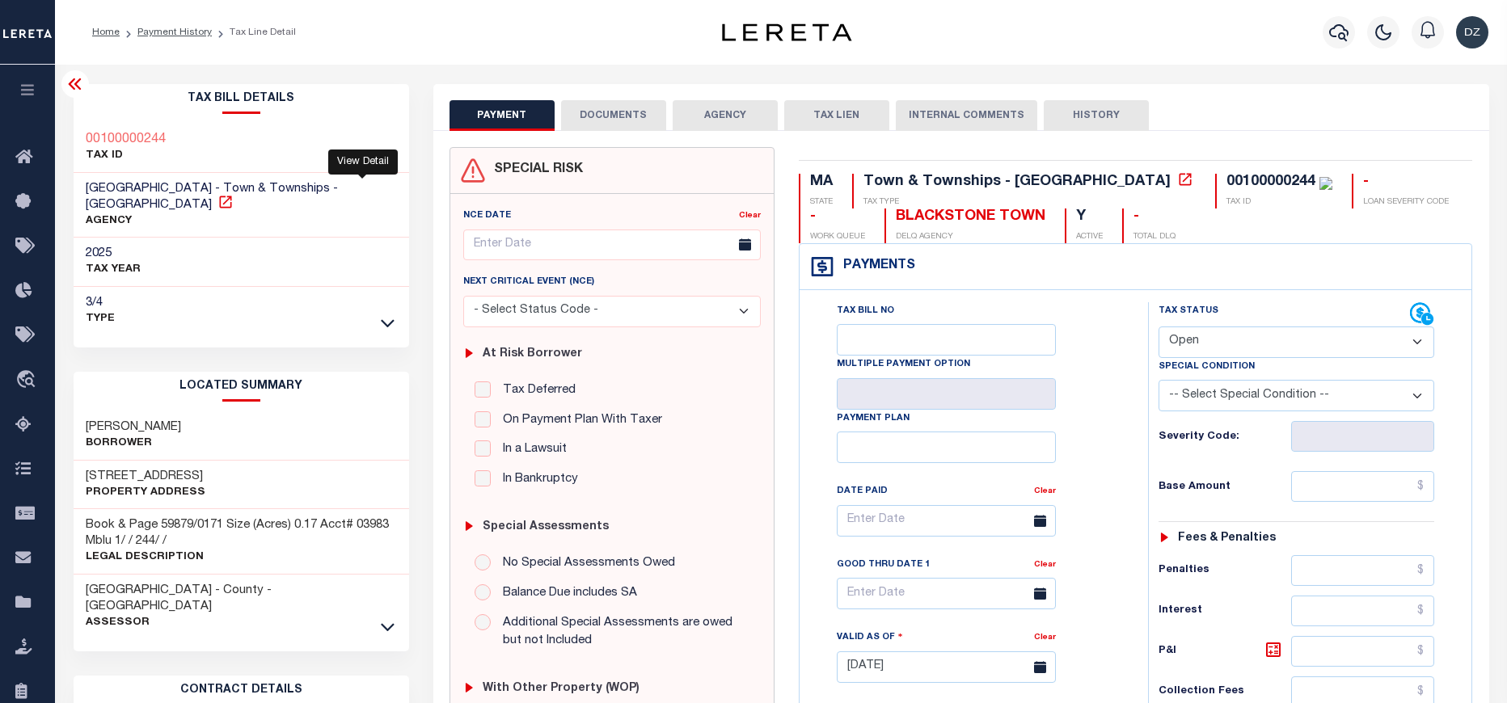
click at [234, 194] on icon at bounding box center [225, 202] width 16 height 16
drag, startPoint x: 908, startPoint y: 213, endPoint x: 808, endPoint y: 217, distance: 99.5
click at [884, 217] on div "BLACKSTONE TOWN DELQ AGENCY" at bounding box center [964, 226] width 161 height 35
copy div "BLACKSTONE"
drag, startPoint x: 1180, startPoint y: 181, endPoint x: 1088, endPoint y: 185, distance: 91.4
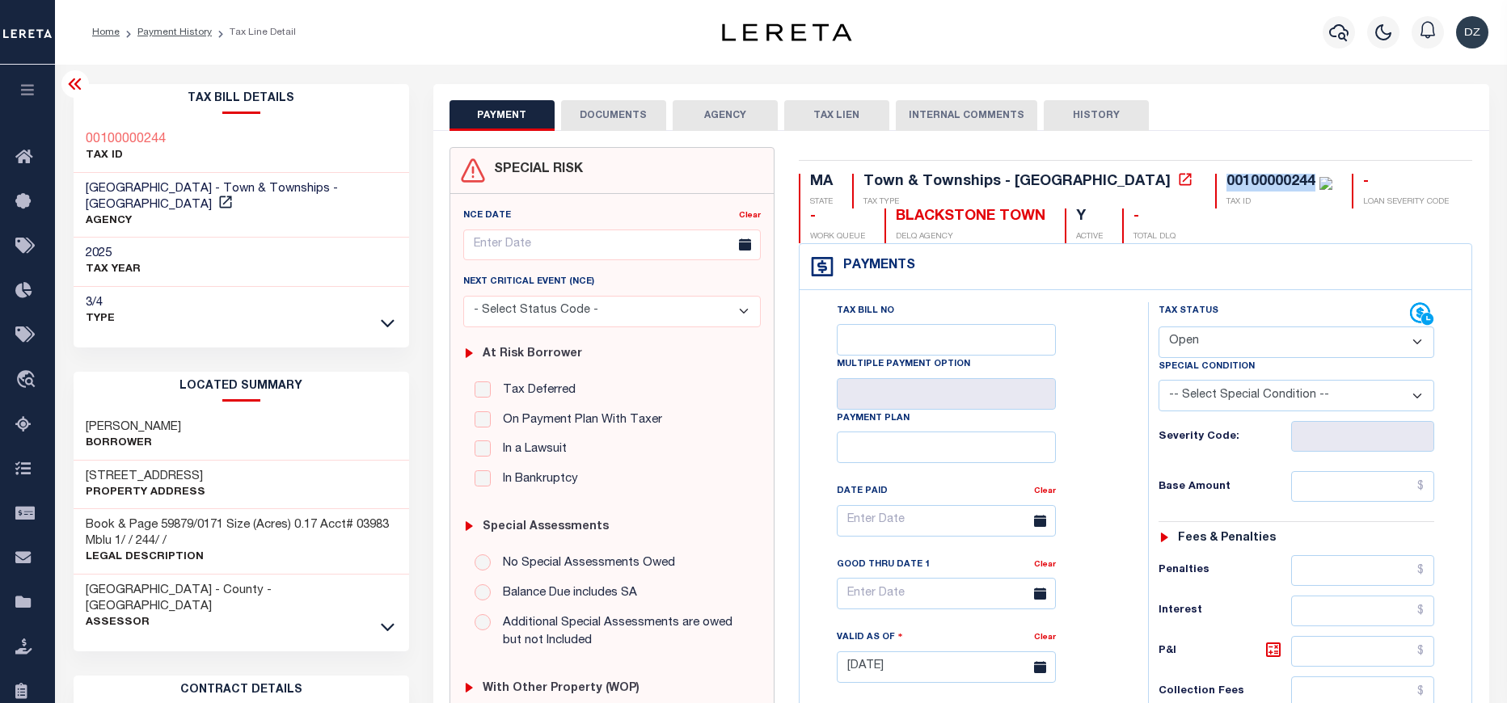
click at [1215, 185] on div "00100000244 TAX ID" at bounding box center [1273, 191] width 117 height 35
copy div "00100000244"
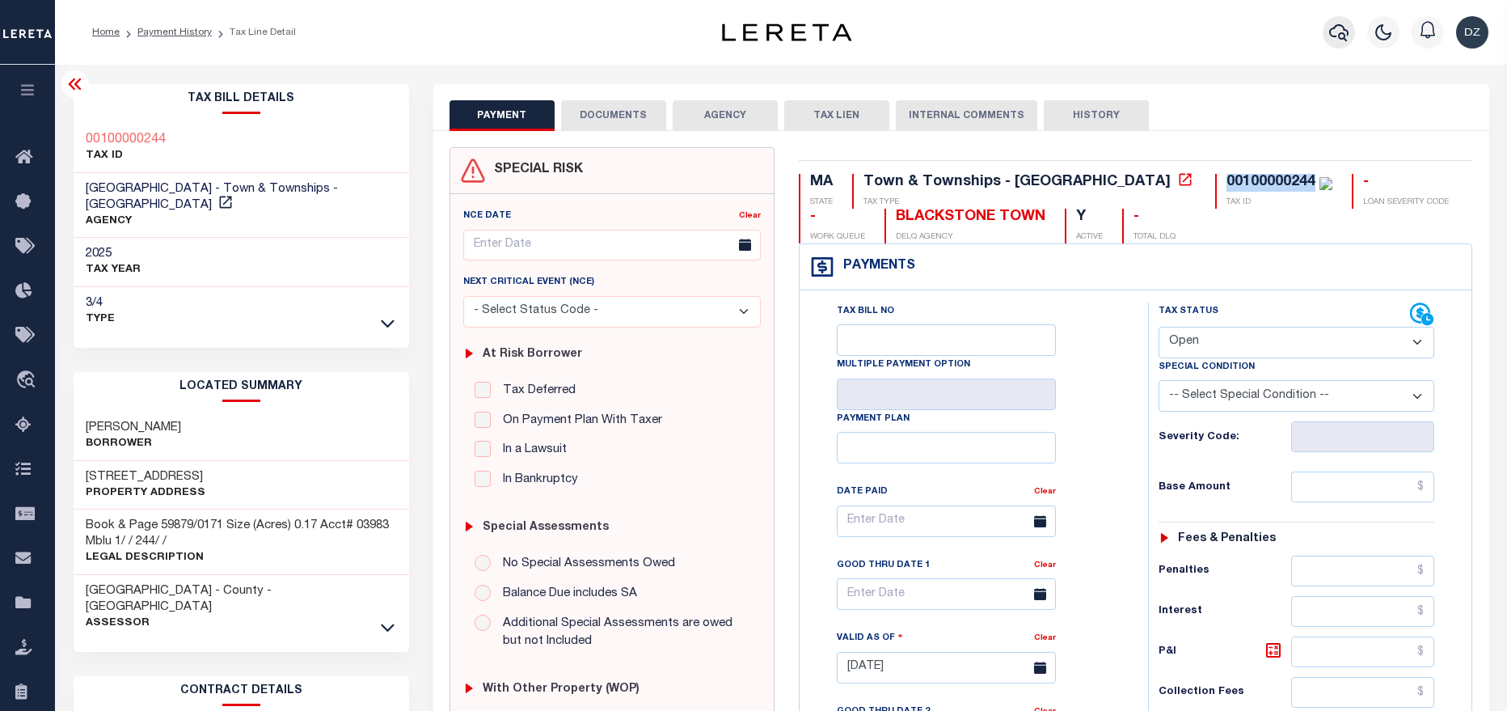
click at [1353, 28] on button "button" at bounding box center [1339, 32] width 32 height 32
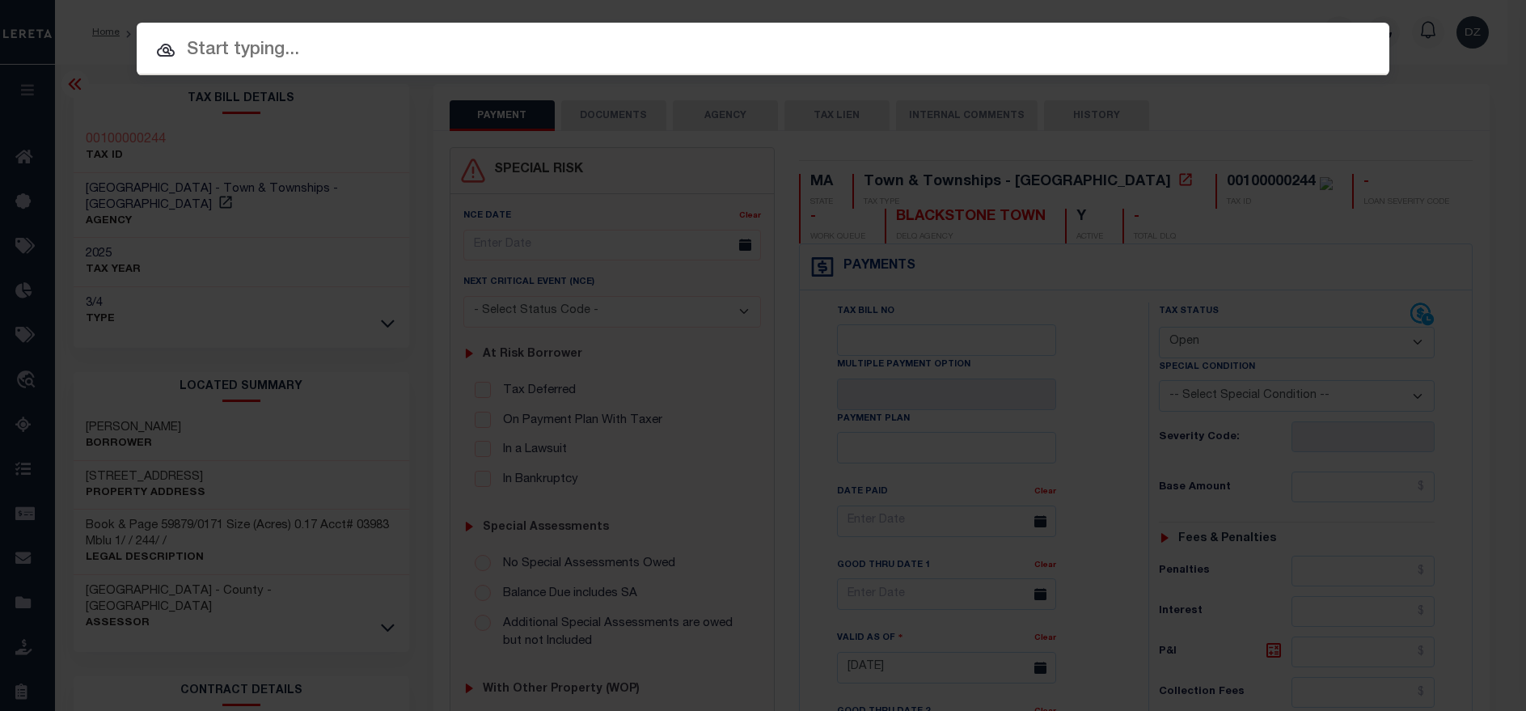
paste input "8223004791-00001"
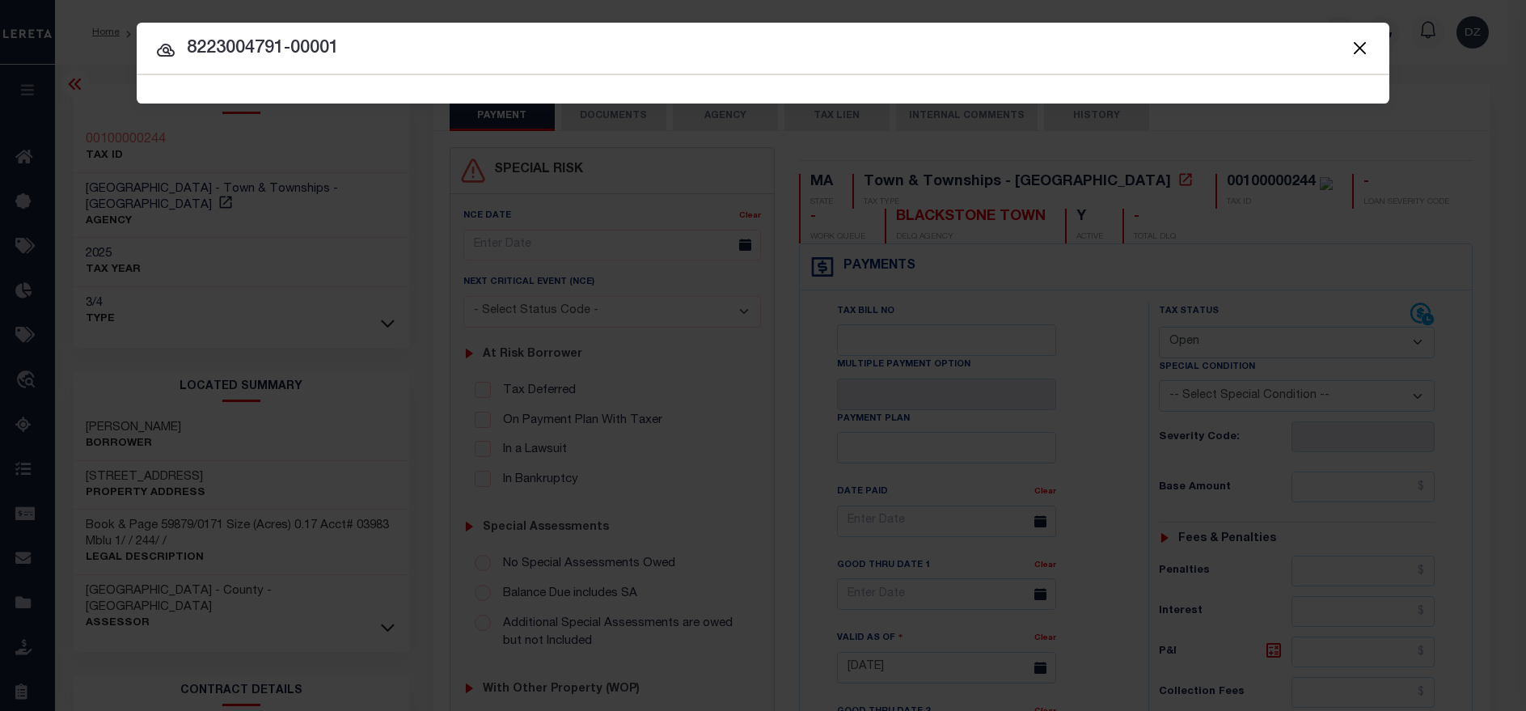
type input "8223004791-00001"
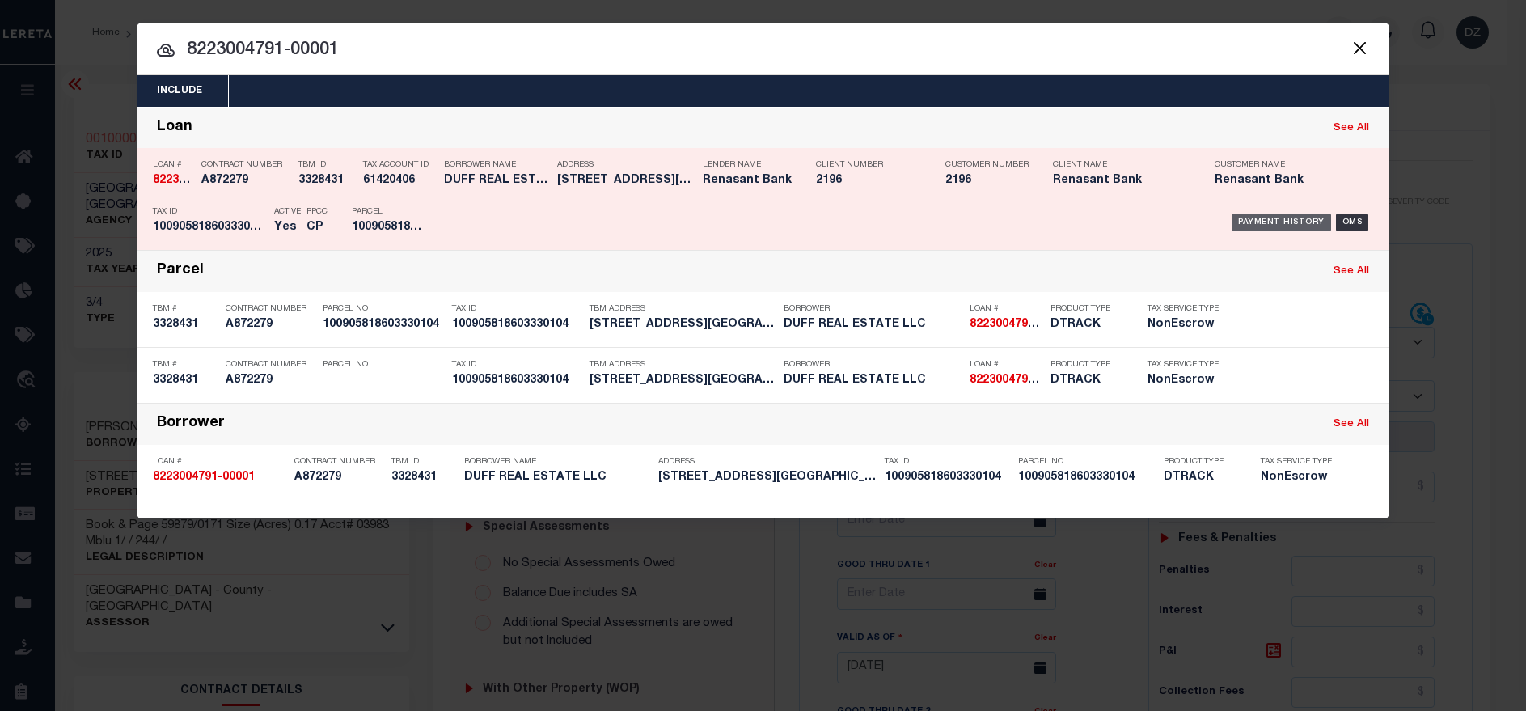
click at [1246, 228] on div "Payment History" at bounding box center [1280, 222] width 99 height 18
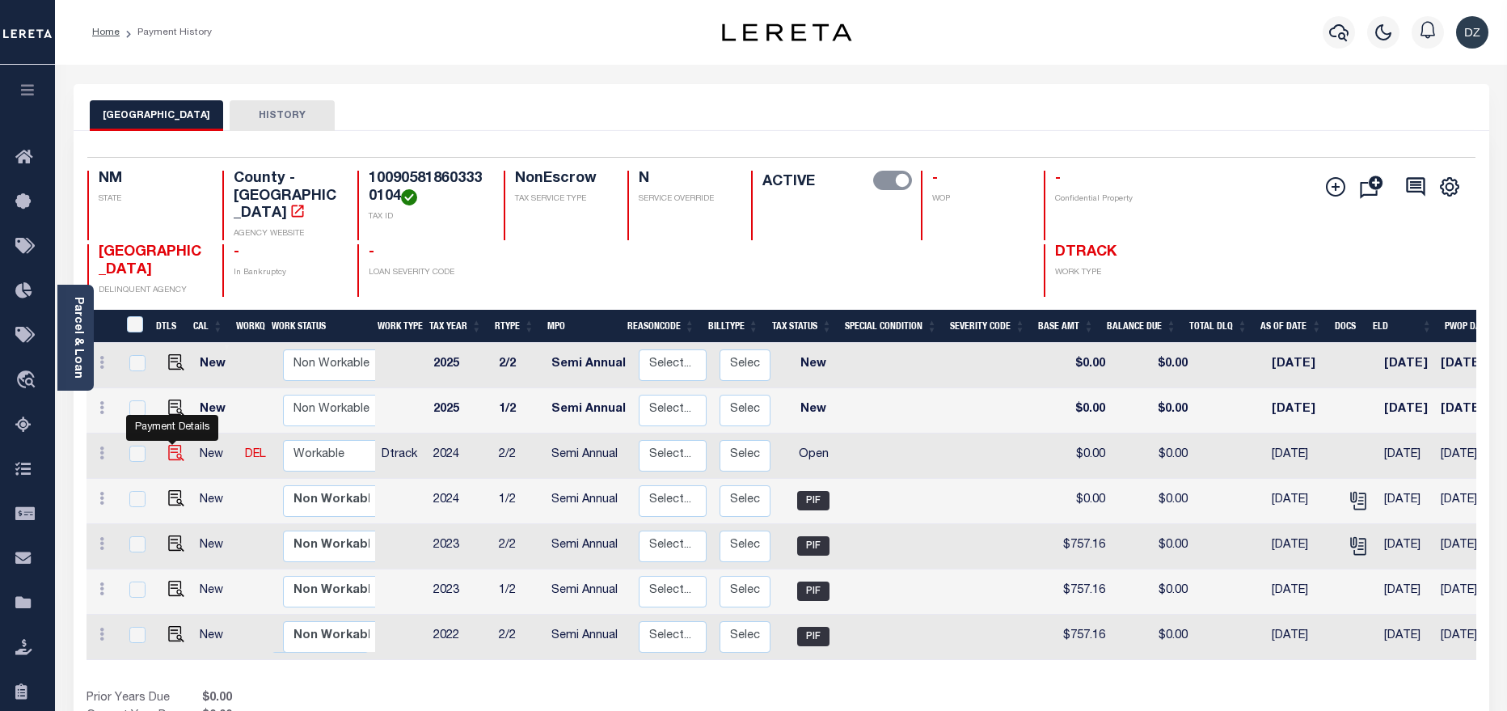
click at [174, 445] on img "" at bounding box center [176, 453] width 16 height 16
checkbox input "true"
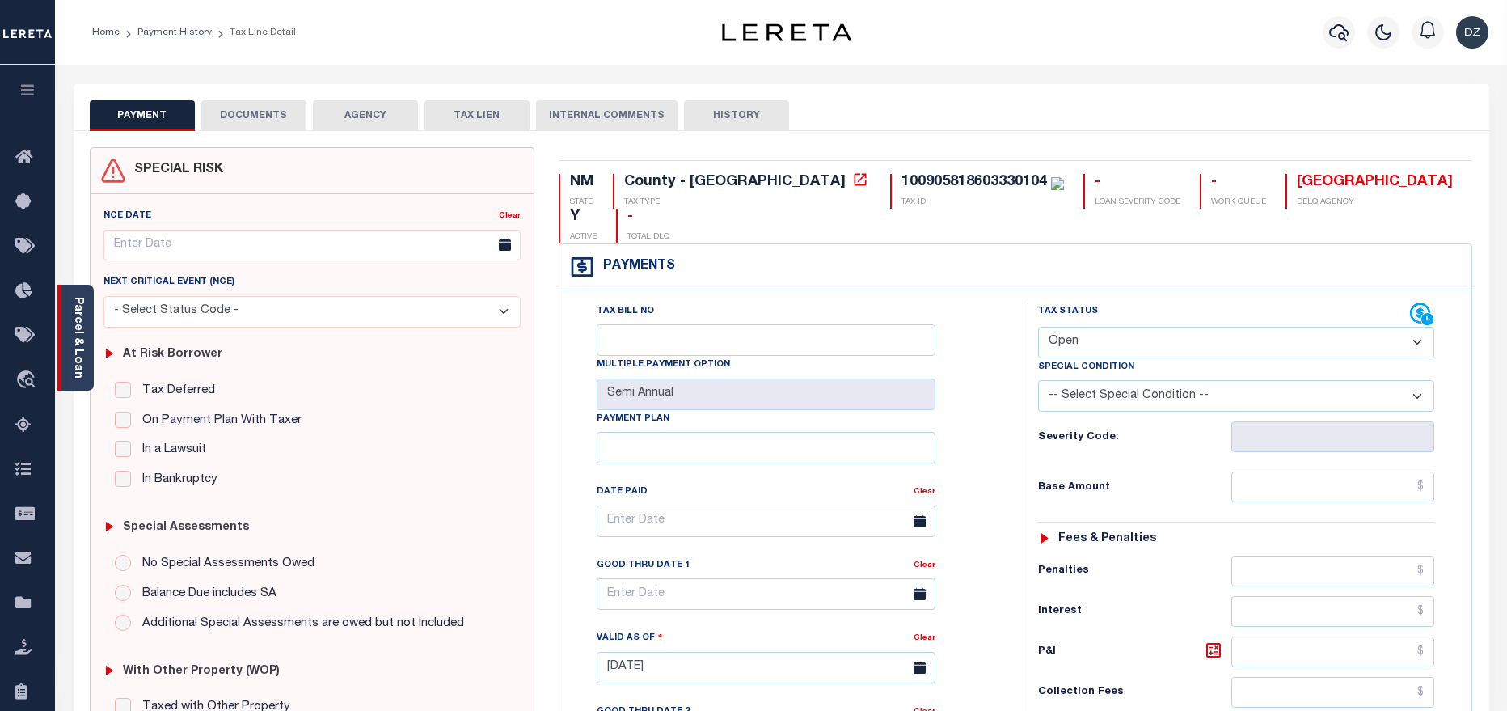
click at [90, 344] on div "Parcel & Loan" at bounding box center [75, 338] width 36 height 106
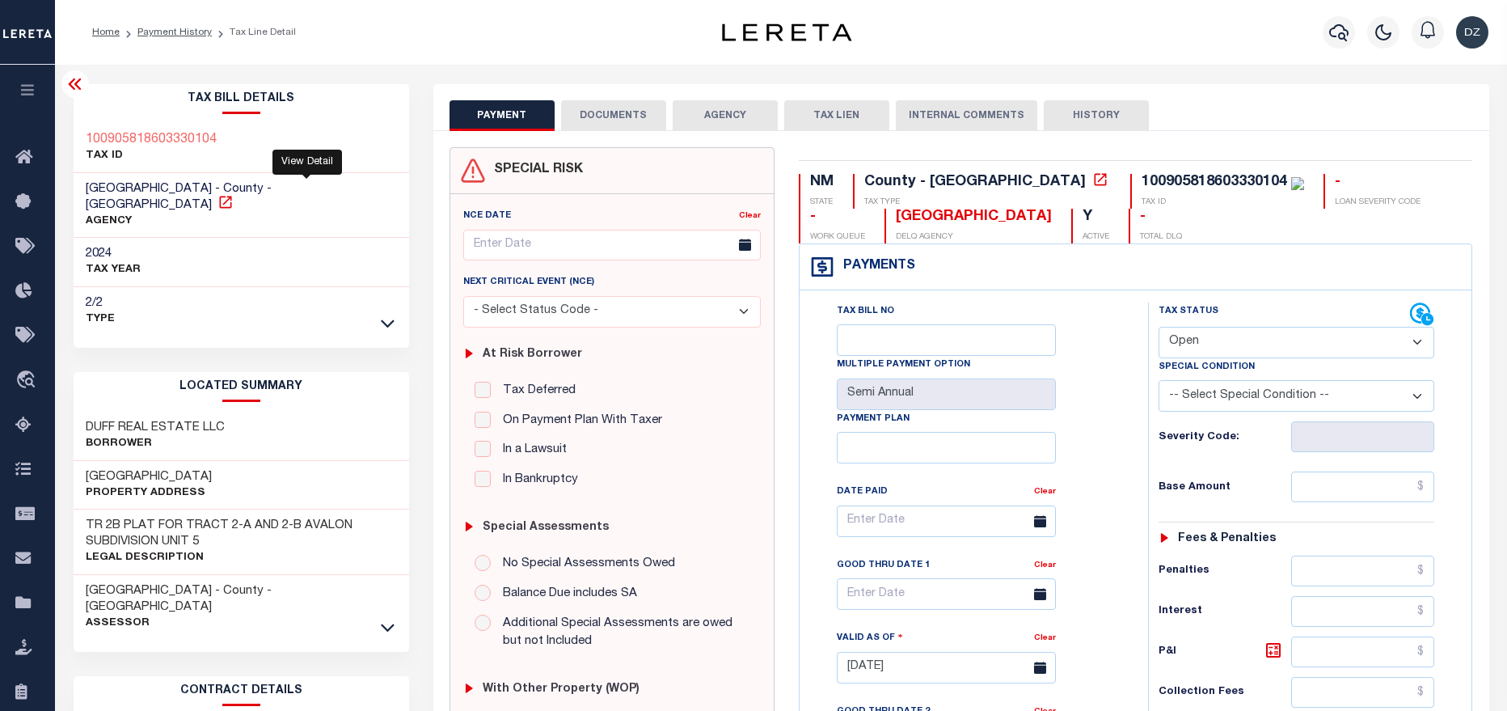
click at [234, 194] on icon at bounding box center [225, 202] width 16 height 16
drag, startPoint x: 970, startPoint y: 217, endPoint x: 811, endPoint y: 218, distance: 159.3
click at [811, 218] on div "NM STATE County - NM TAX TYPE 100905818603330104 TAX ID - LOAN SEVERITY CODE - …" at bounding box center [1136, 209] width 674 height 70
copy div "BERNALILLO COUNTY"
click at [394, 620] on link at bounding box center [387, 625] width 19 height 11
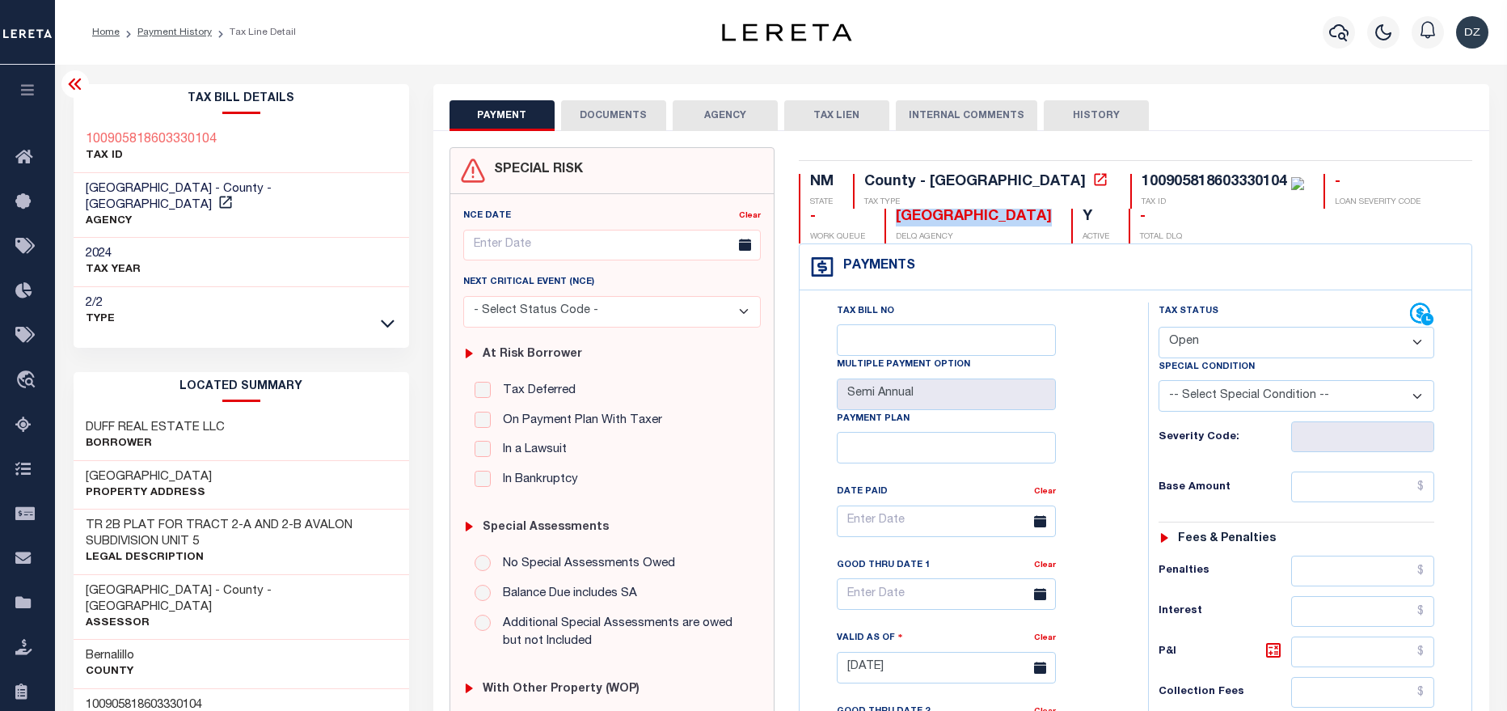
click at [1264, 344] on select "- Select Status Code - Open Due/Unpaid Paid Incomplete No Tax Due Internal Refu…" at bounding box center [1297, 343] width 276 height 32
select select "PYD"
click select "- Select Status Code - Open Due/Unpaid Paid Incomplete No Tax Due Internal Refu…"
type input "[DATE]"
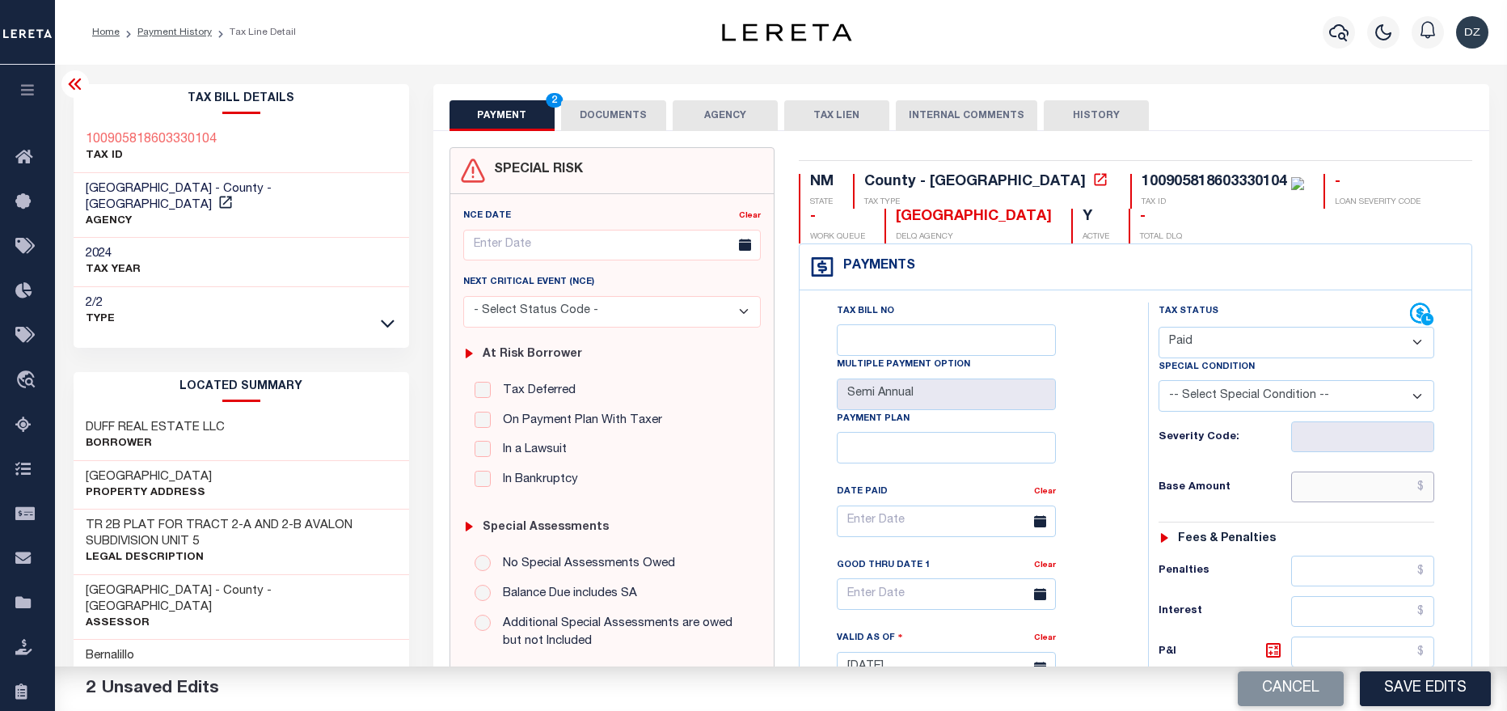
click input "text"
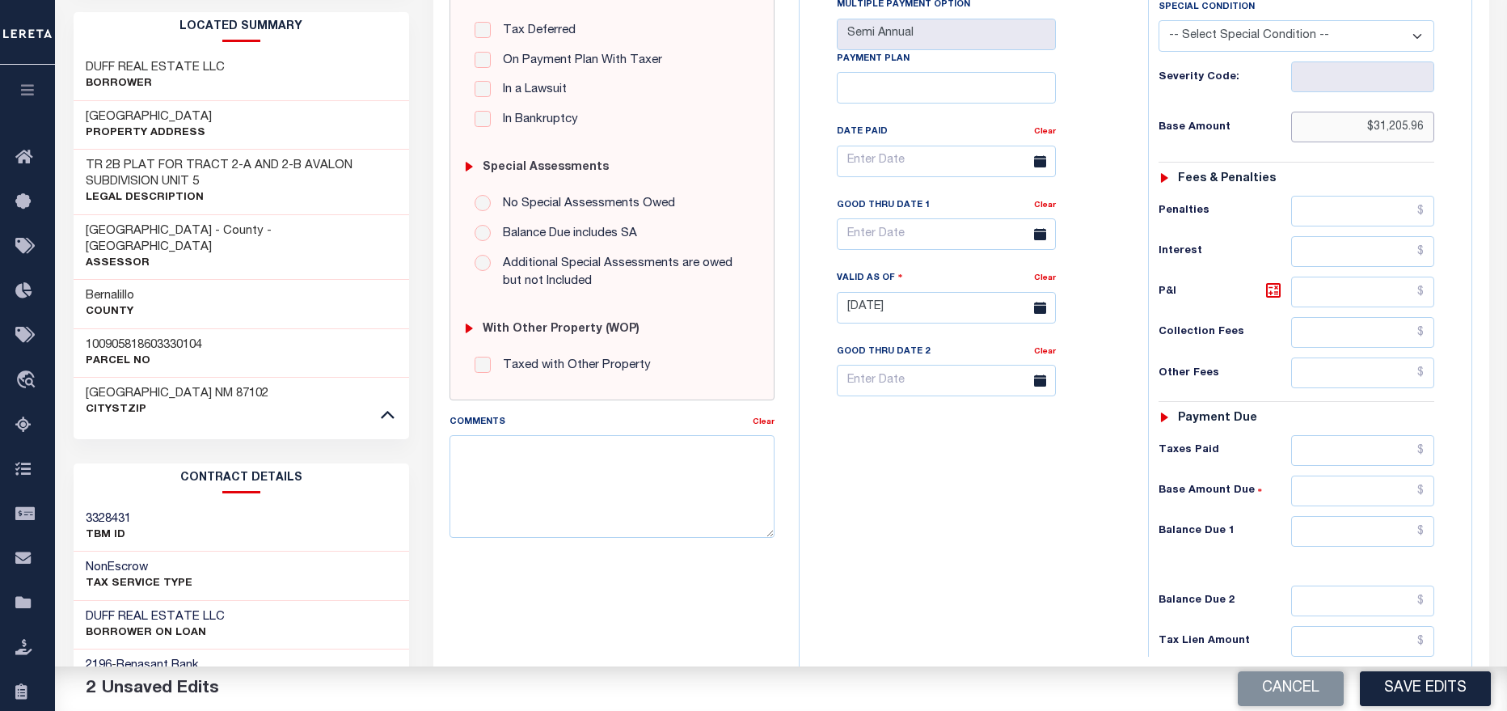
scroll to position [364, 0]
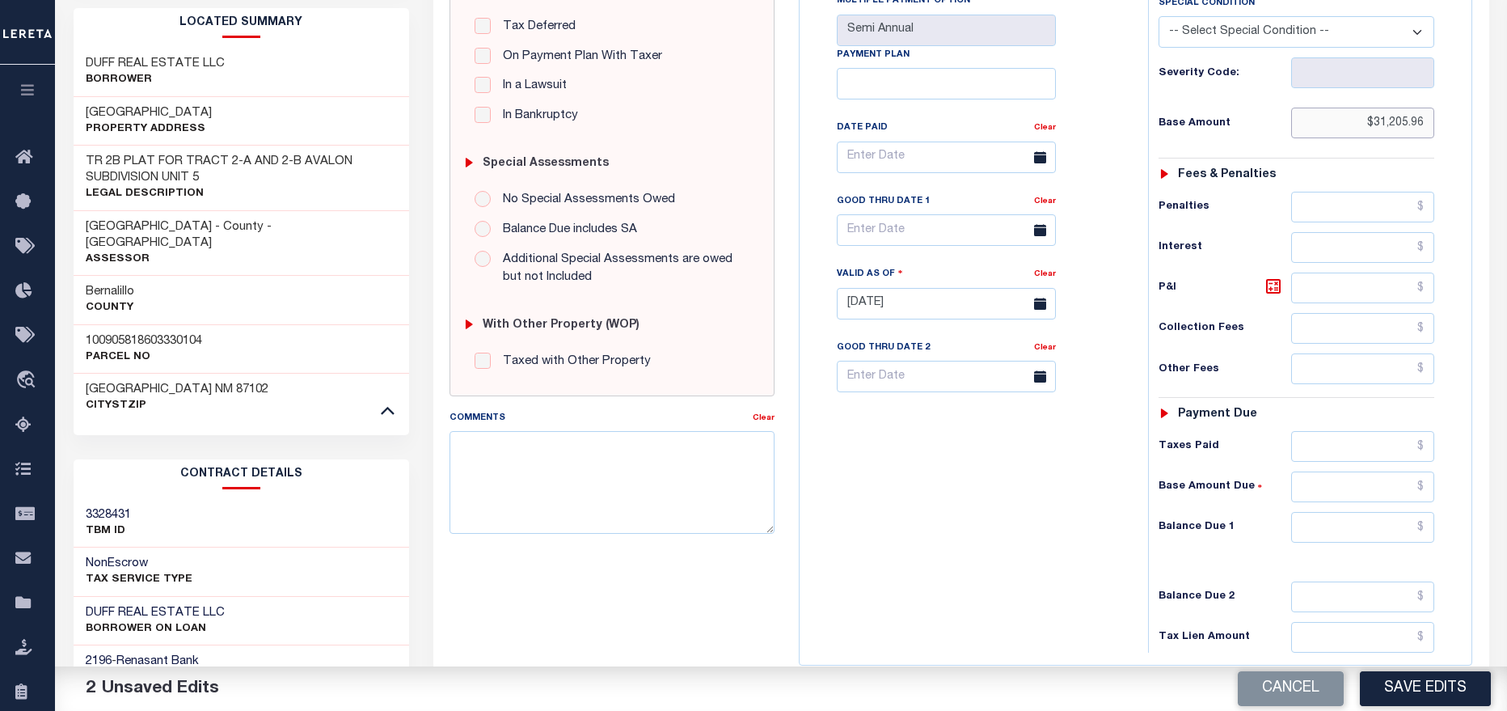
type input "$31,205.96"
click input "text"
type input "$0.00"
click textarea "Comments"
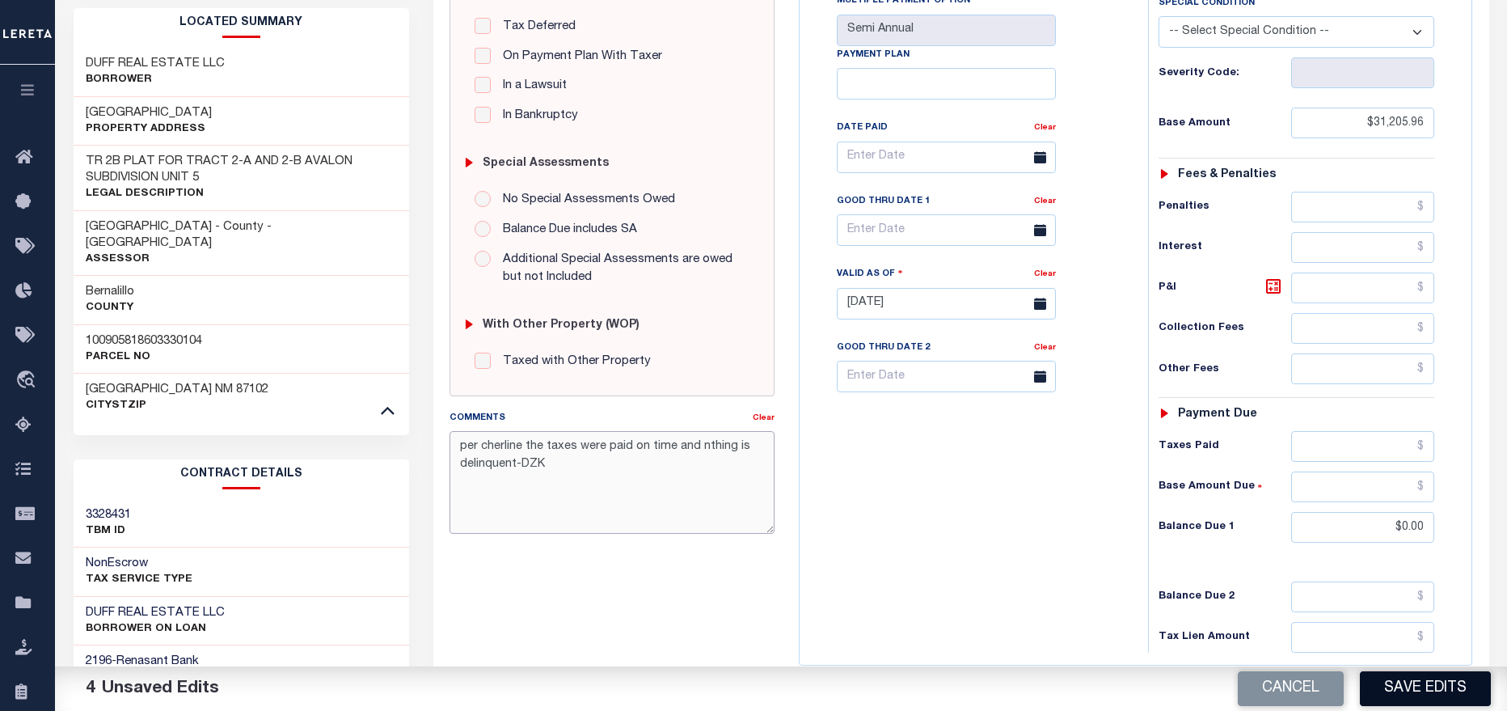
type textarea "per cherline the taxes were paid on time and nthing is delinquent-DZK"
click button "Save Edits"
checkbox input "false"
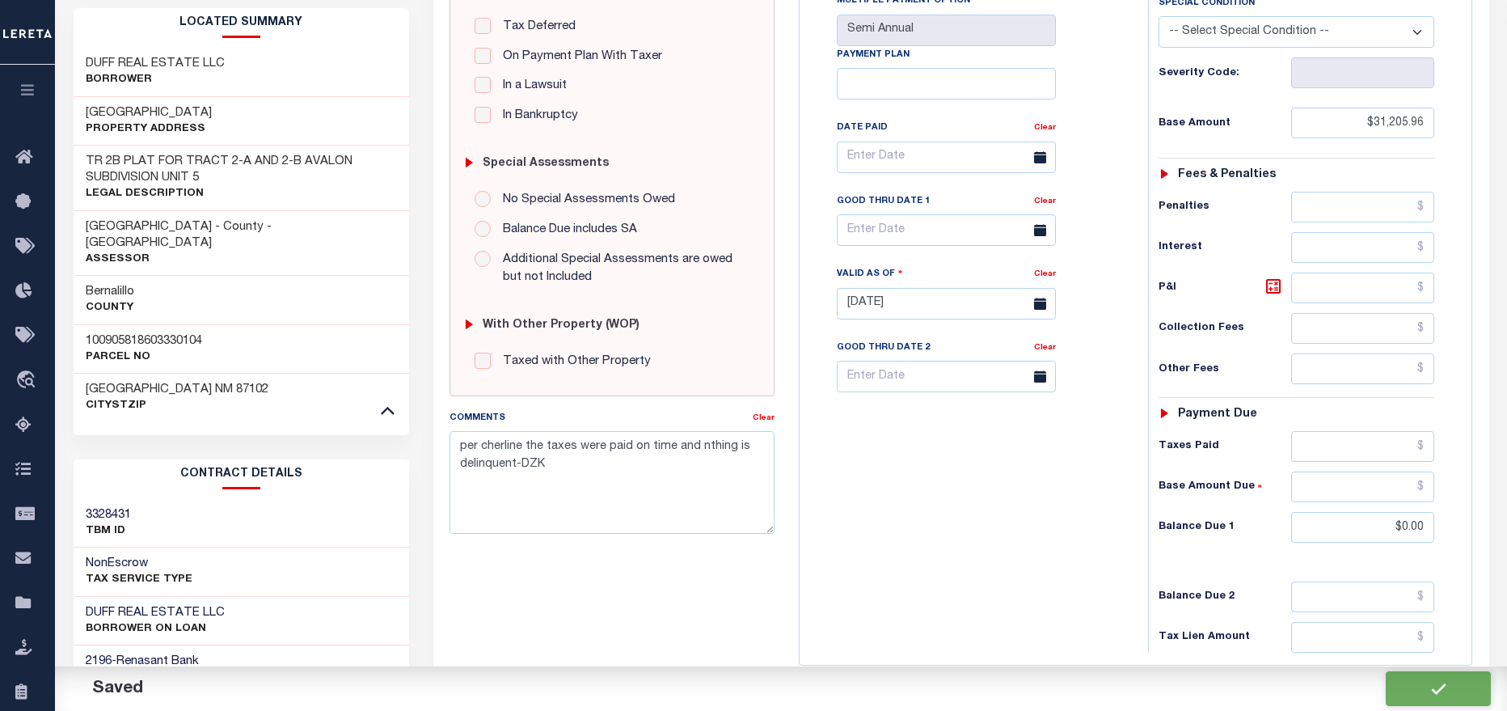
checkbox input "false"
type input "$31,205.96"
type input "$0"
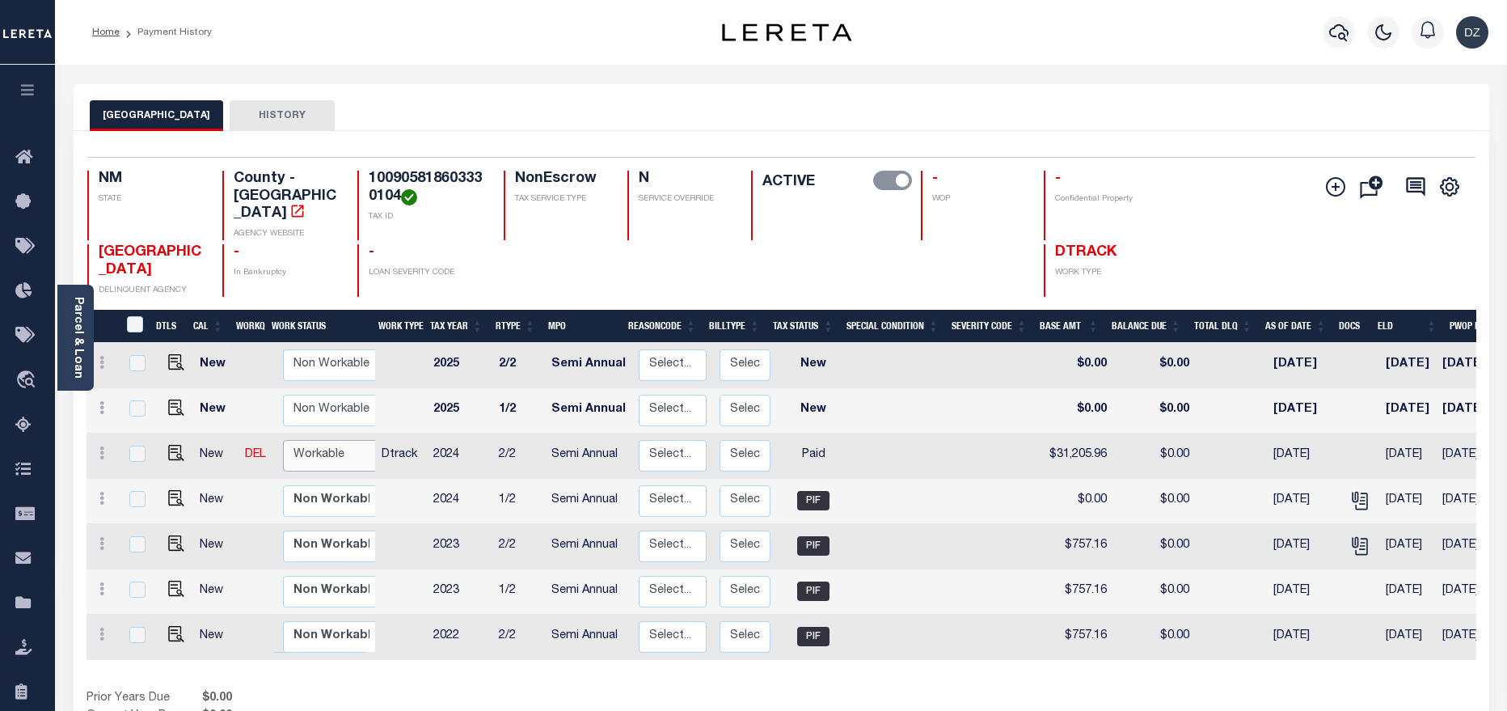
click at [336, 449] on select "Non Workable Workable" at bounding box center [331, 456] width 97 height 32
checkbox input "true"
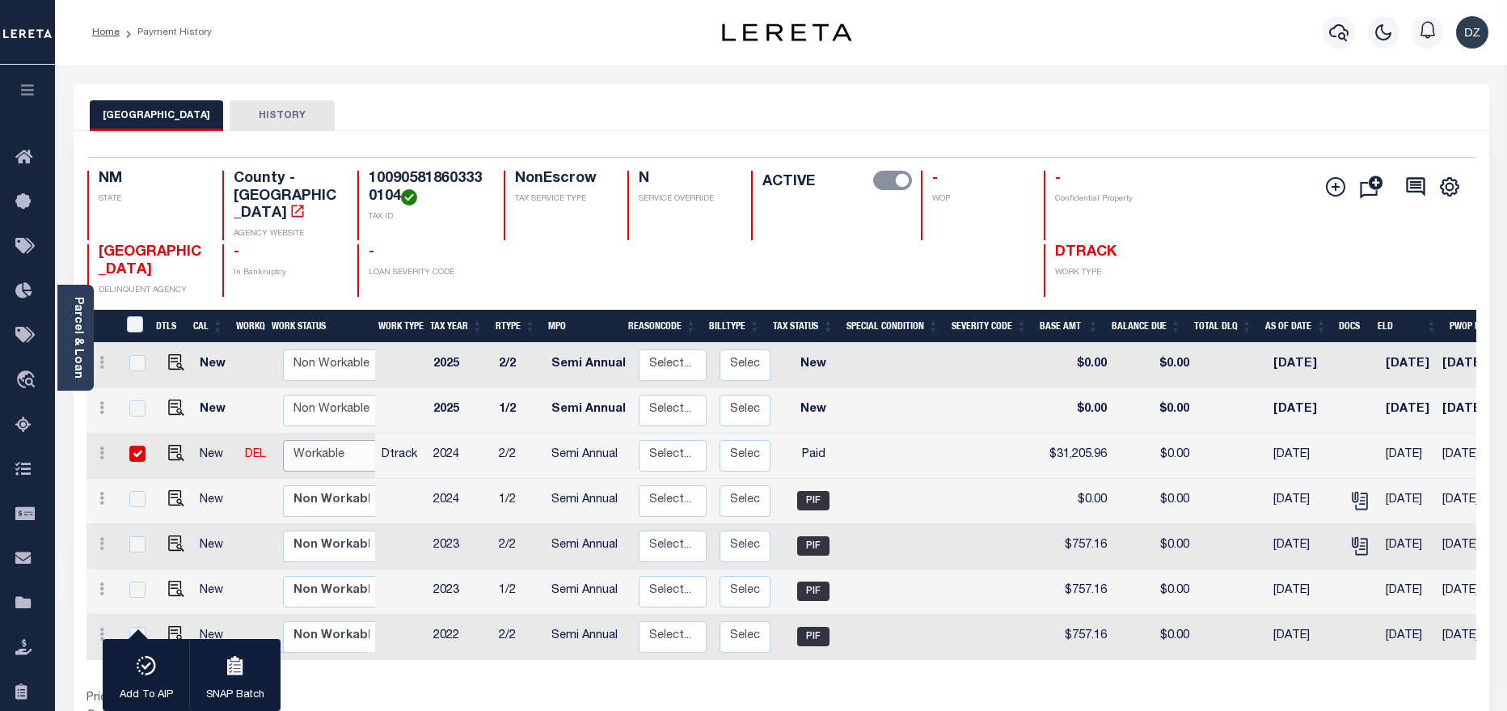
select select "true"
click at [283, 440] on select "Non Workable Workable" at bounding box center [331, 456] width 97 height 32
checkbox input "false"
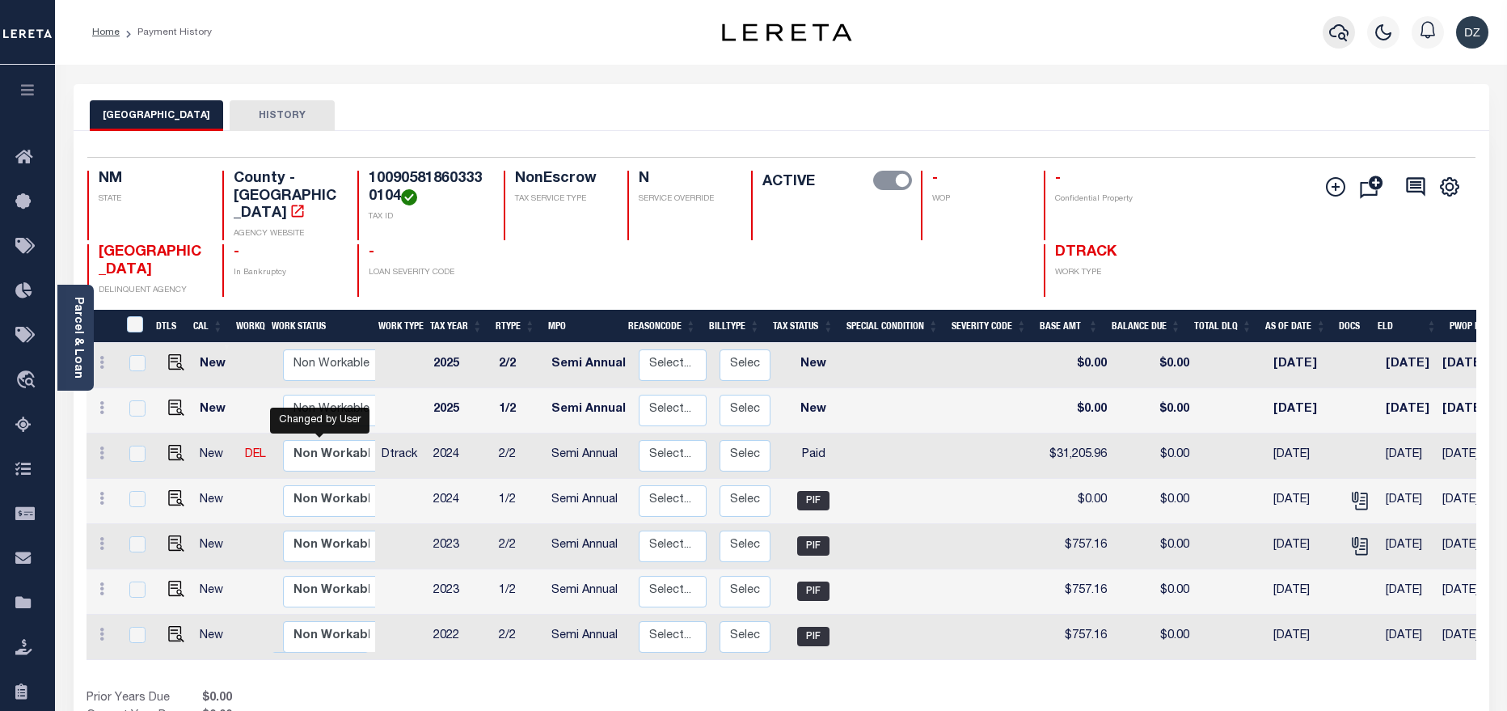
click at [1332, 38] on icon "button" at bounding box center [1338, 32] width 19 height 19
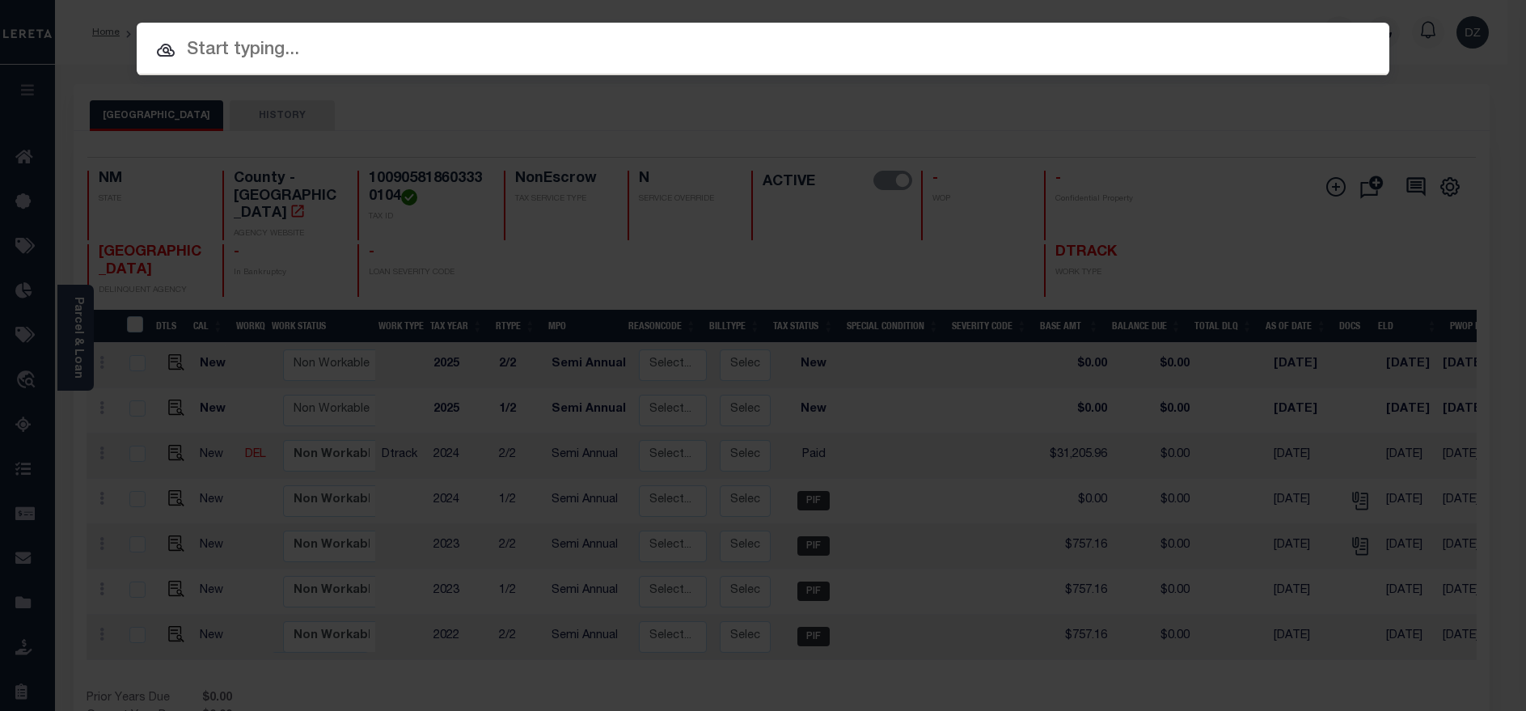
paste input "1680126330"
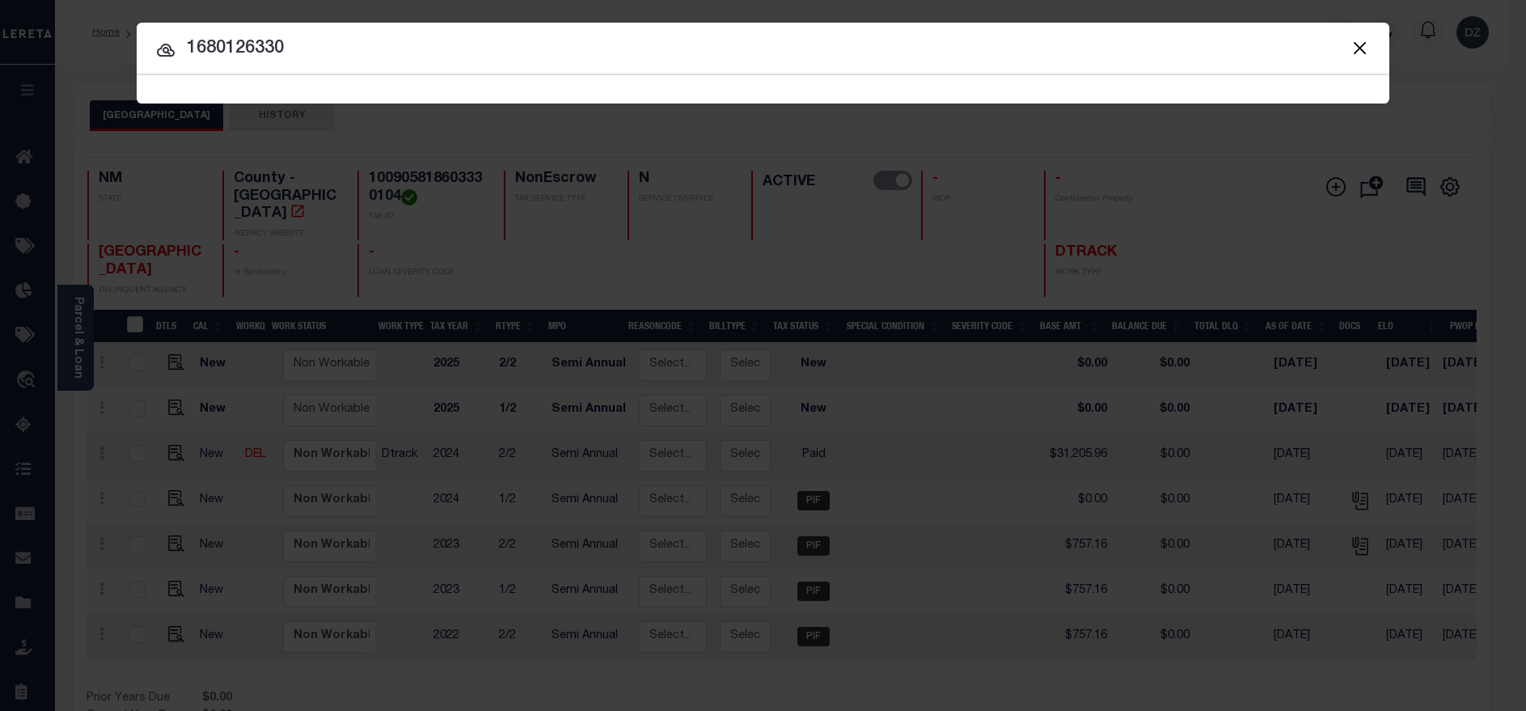
type input "1680126330"
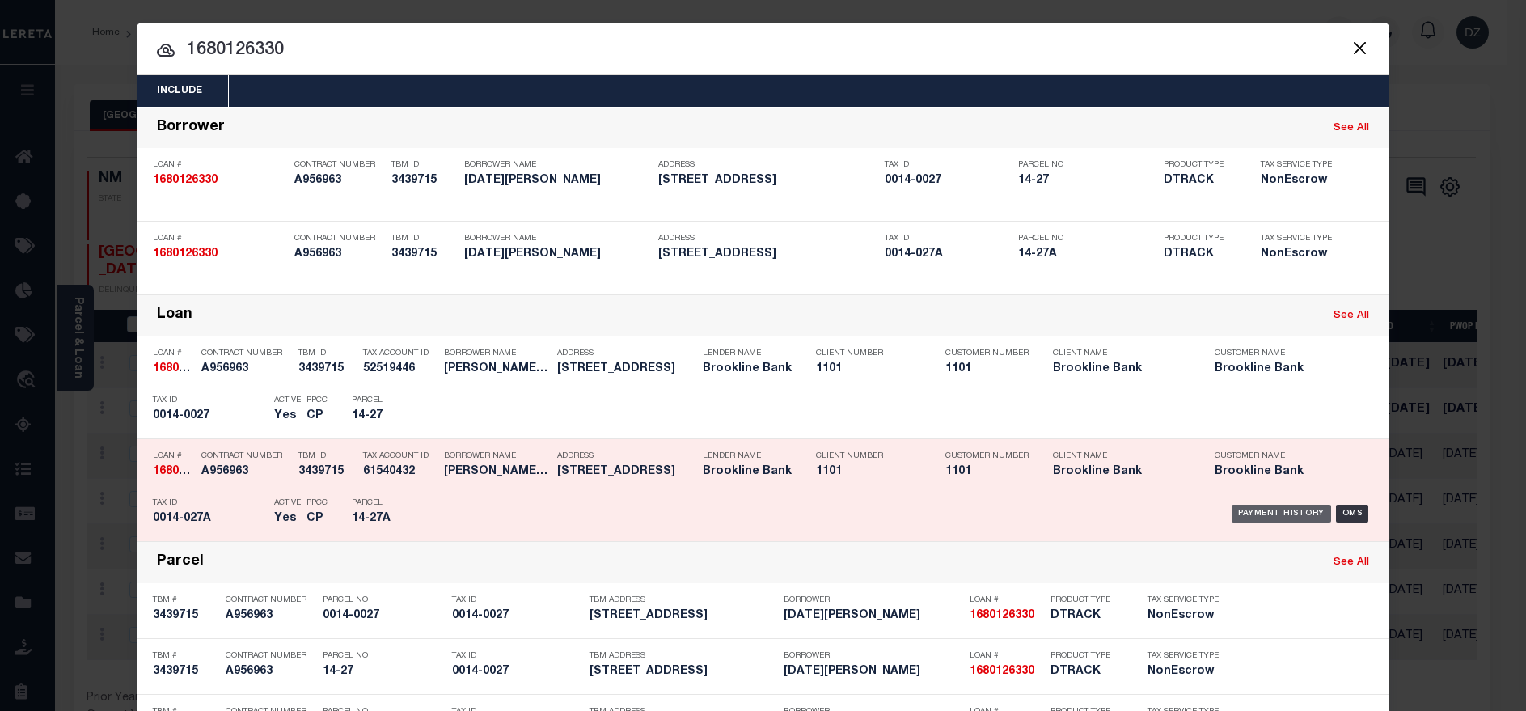
click at [1261, 510] on div "Payment History" at bounding box center [1280, 513] width 99 height 18
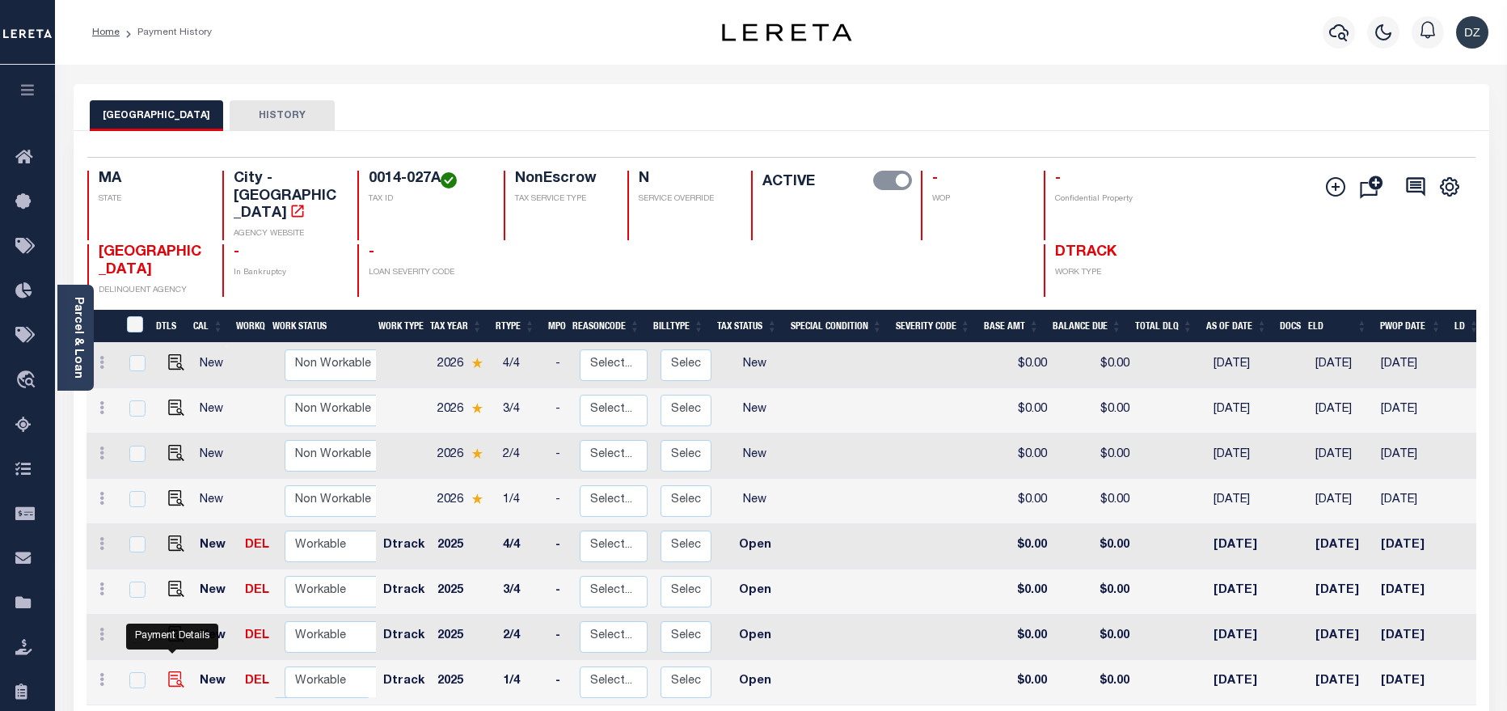
click at [175, 671] on img "" at bounding box center [176, 679] width 16 height 16
checkbox input "true"
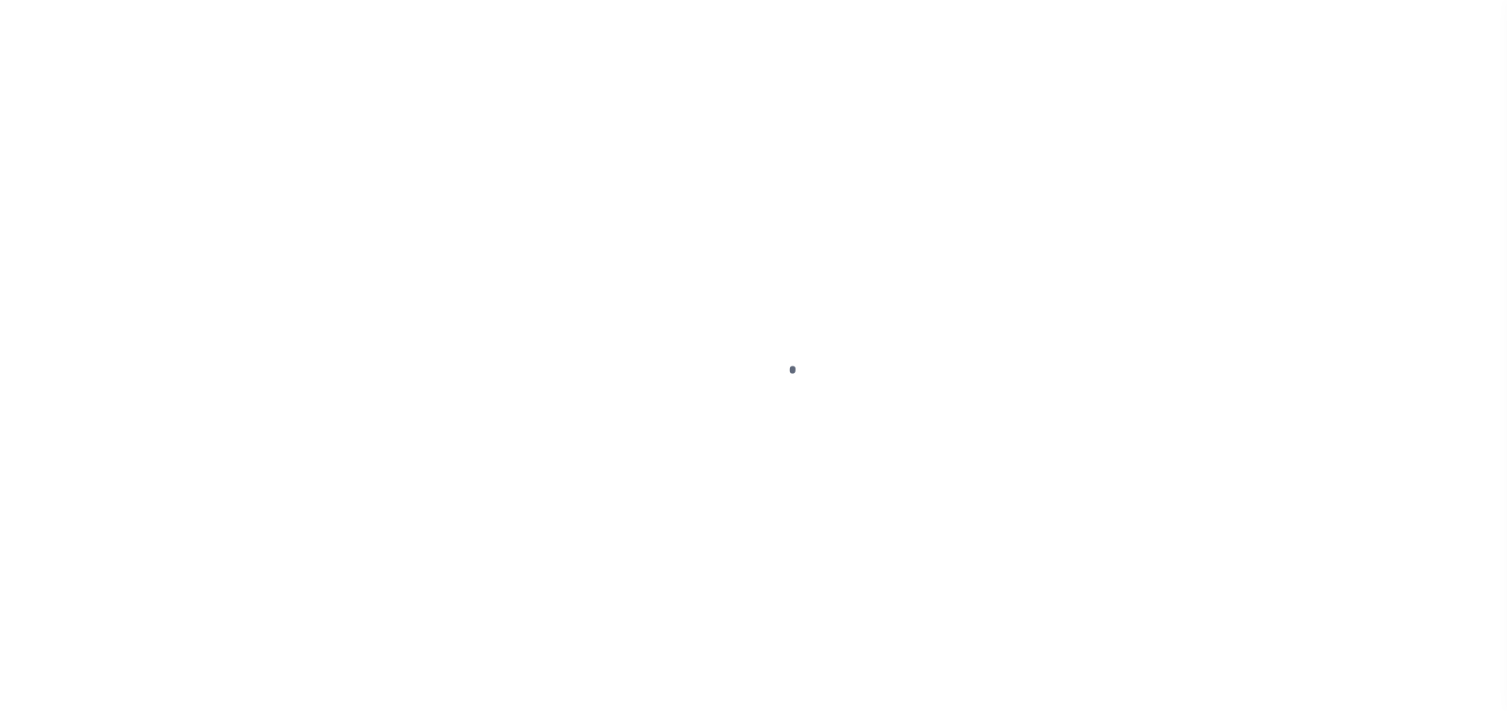
select select "OP2"
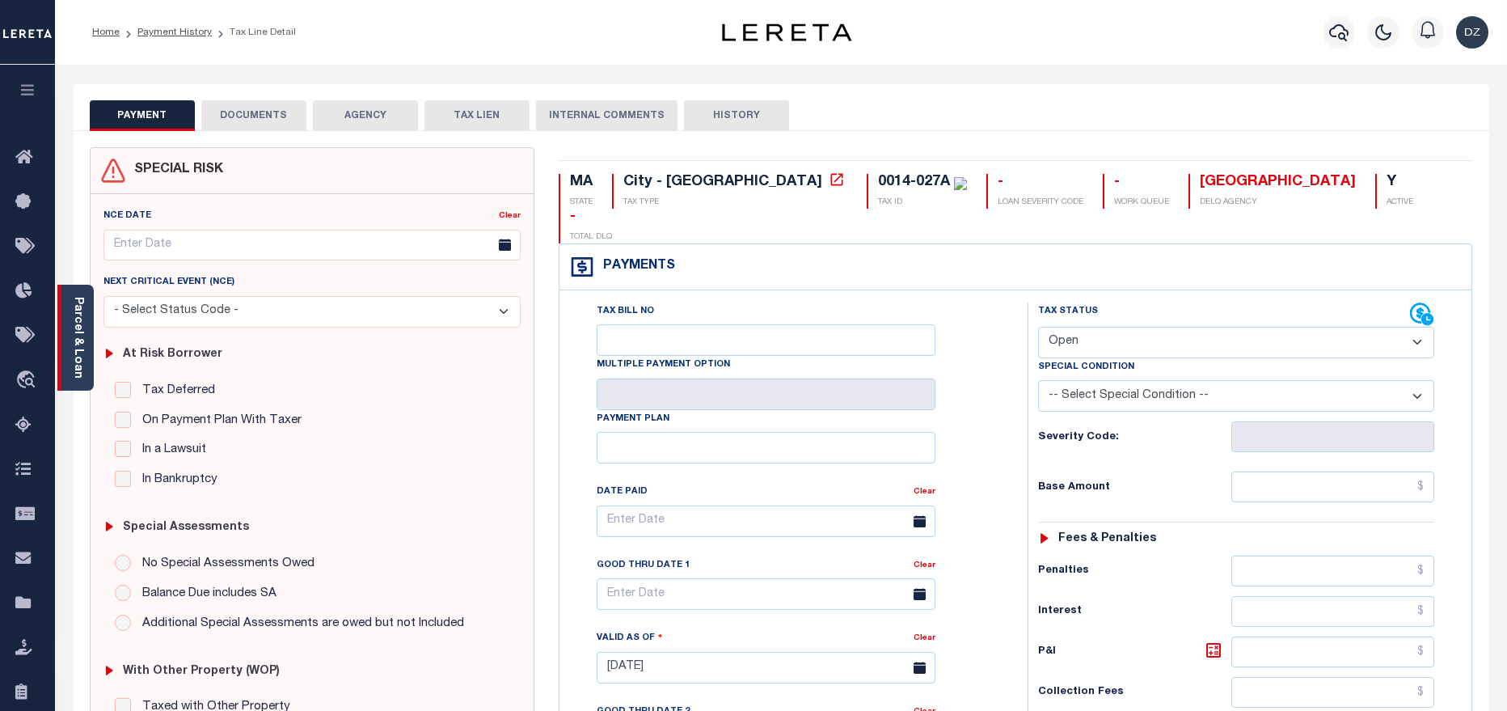
click at [85, 328] on div "Parcel & Loan" at bounding box center [75, 338] width 36 height 106
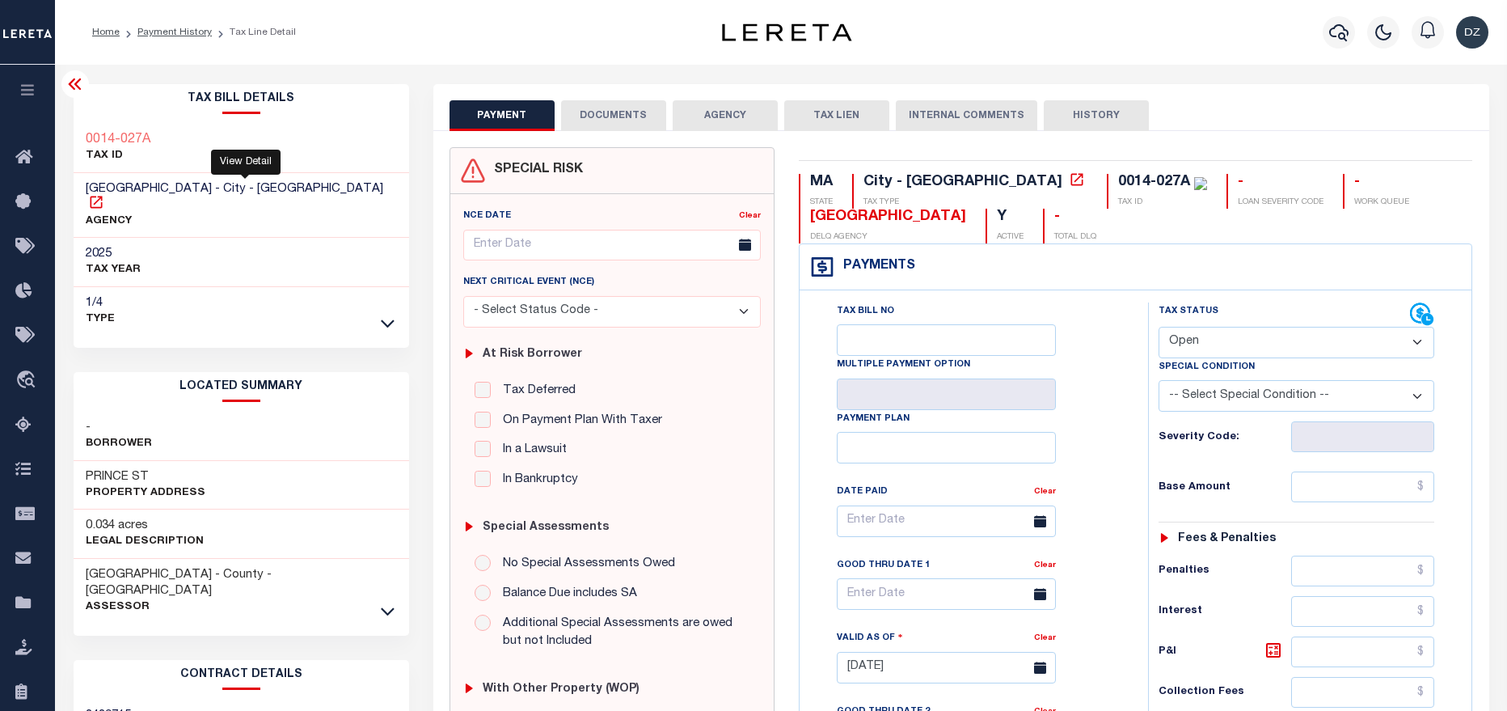
click at [104, 194] on icon at bounding box center [96, 202] width 16 height 16
drag, startPoint x: 1416, startPoint y: 184, endPoint x: 1306, endPoint y: 176, distance: 110.2
click at [1306, 176] on div "MA STATE City - MA TAX TYPE 0014-027A TAX ID - LOAN SEVERITY CODE - WORK QUEUE …" at bounding box center [1136, 209] width 674 height 70
copy div "BEVERLY CITY"
click at [1331, 33] on icon "button" at bounding box center [1338, 32] width 19 height 17
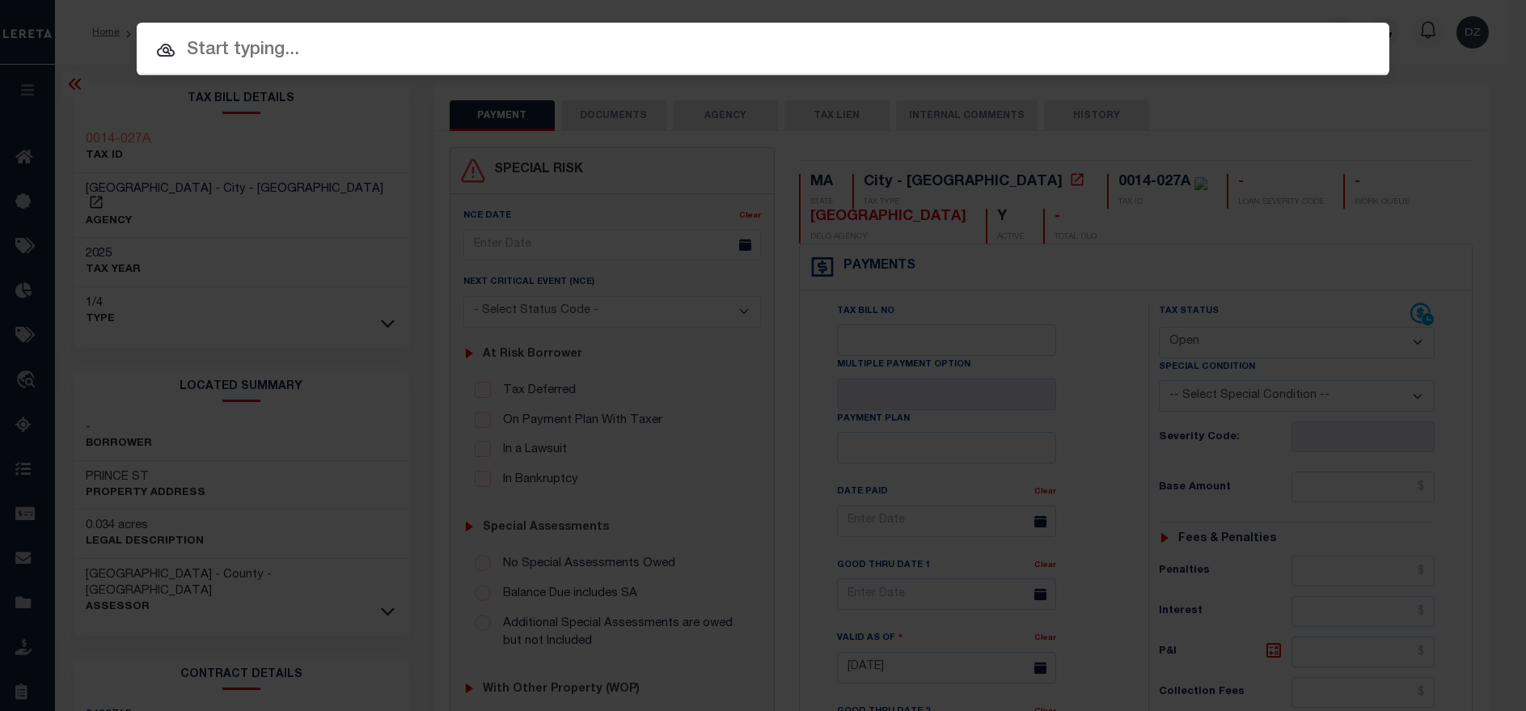
paste input "1412417"
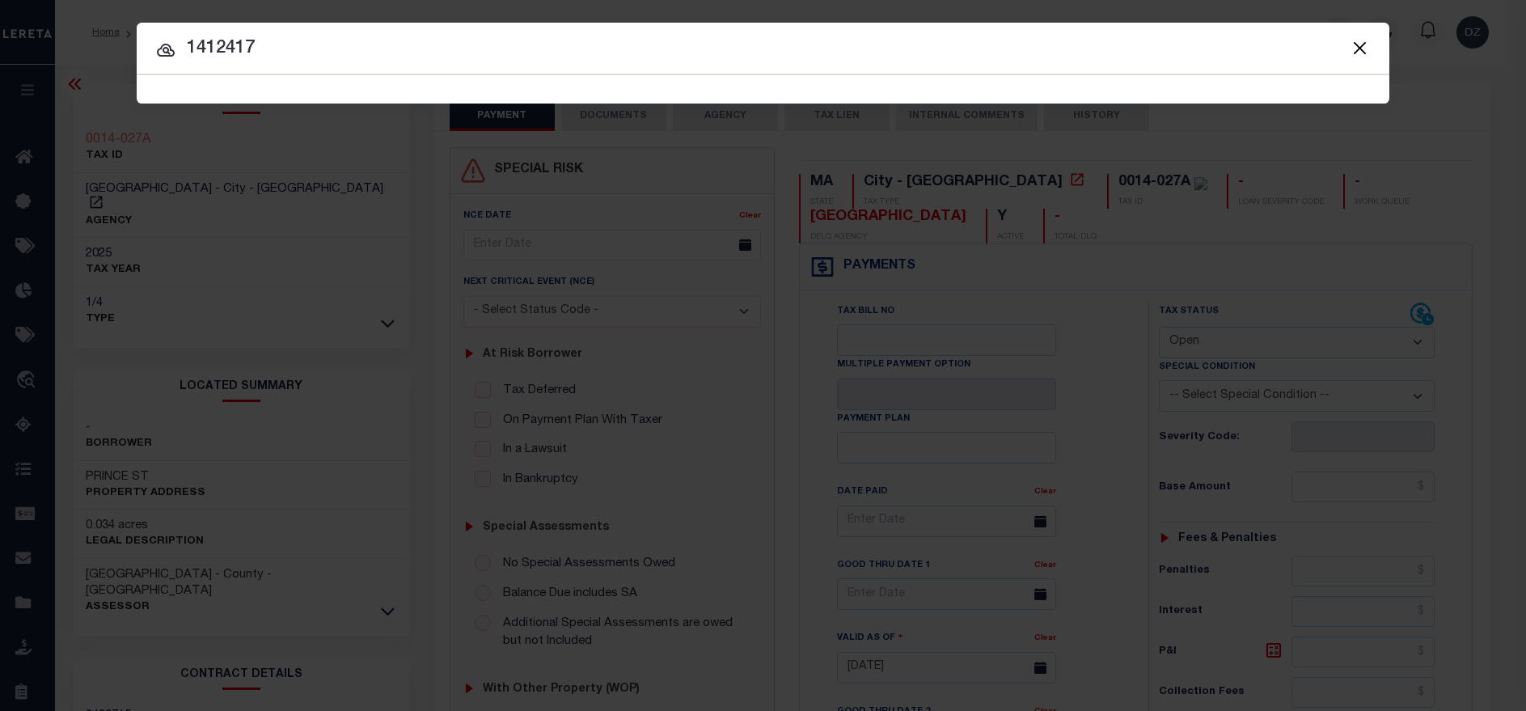
type input "1412417"
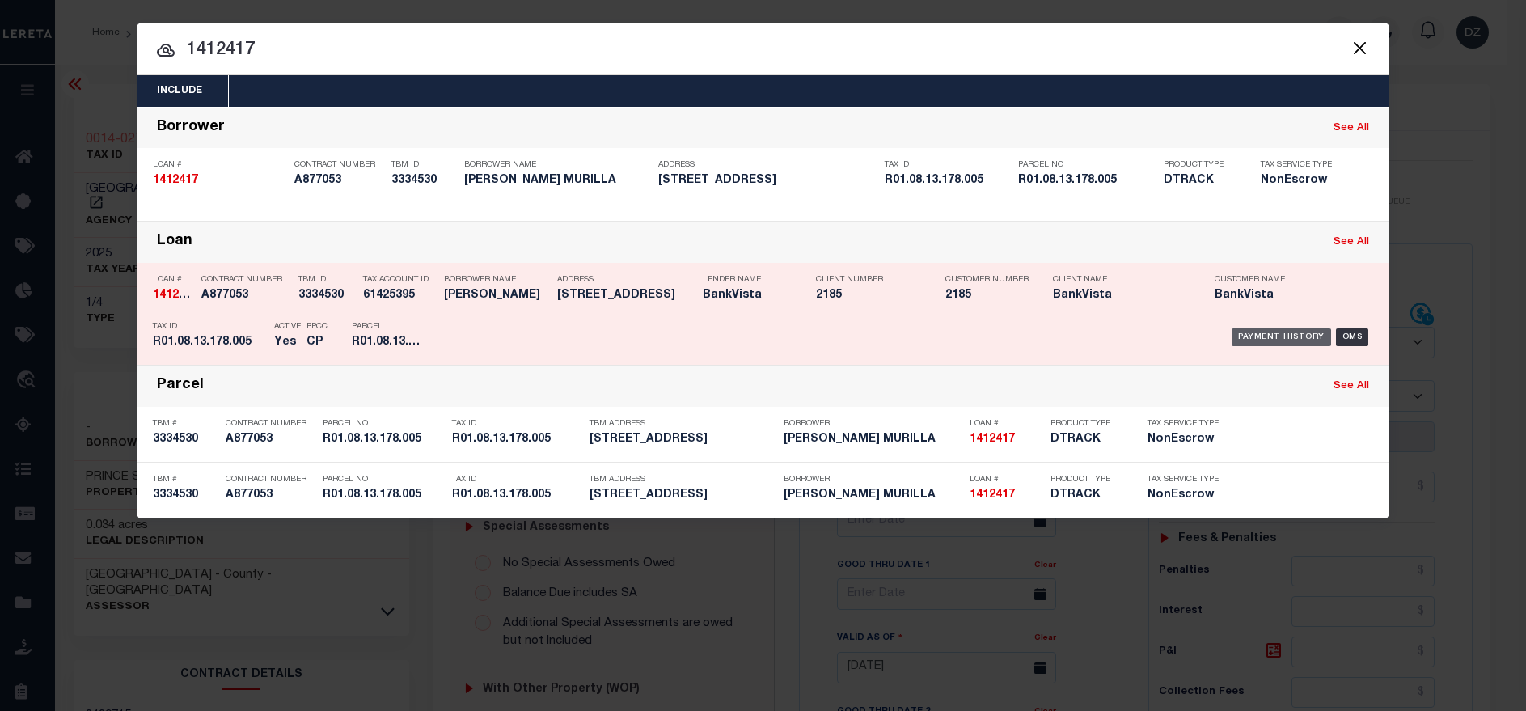
click at [1290, 330] on div "Payment History" at bounding box center [1280, 337] width 99 height 18
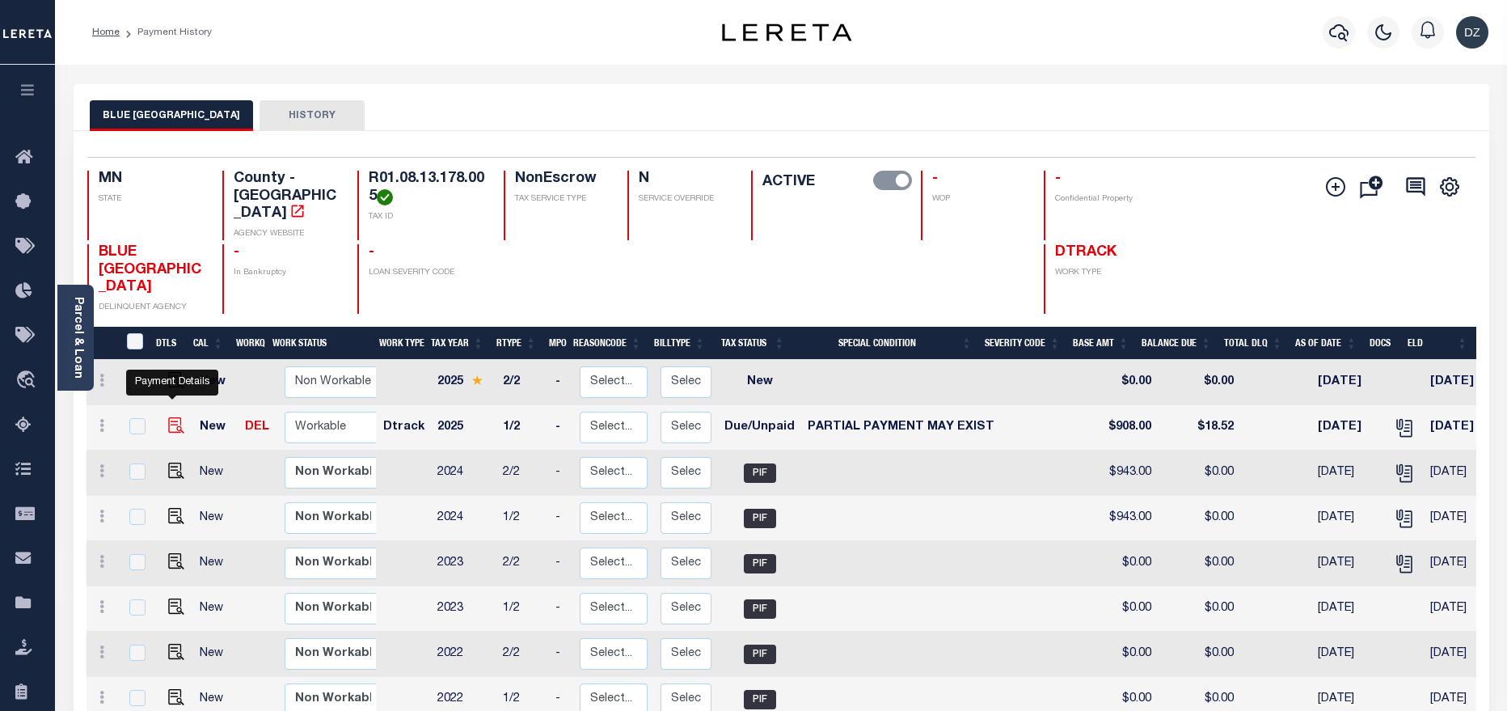
click at [174, 417] on img "" at bounding box center [176, 425] width 16 height 16
checkbox input "true"
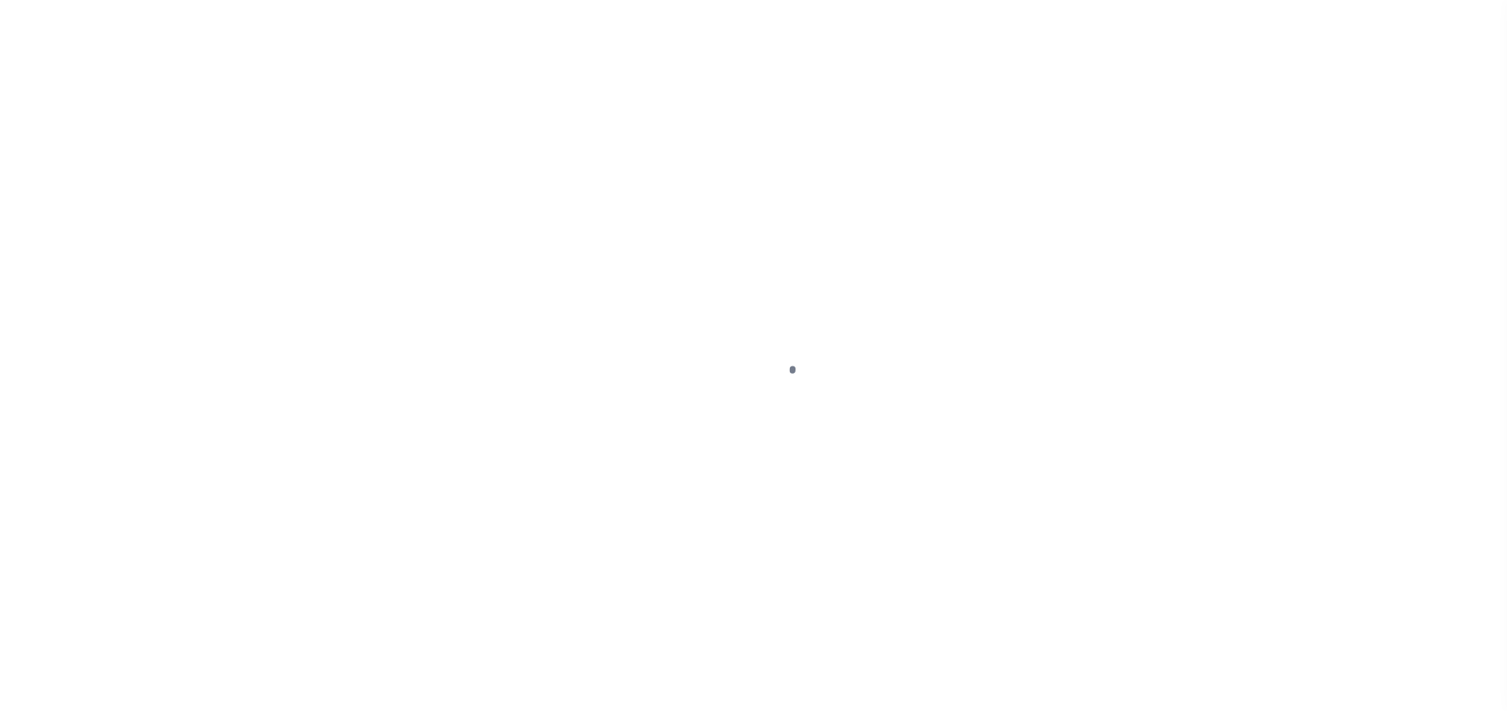
select select "DUE"
select select "15"
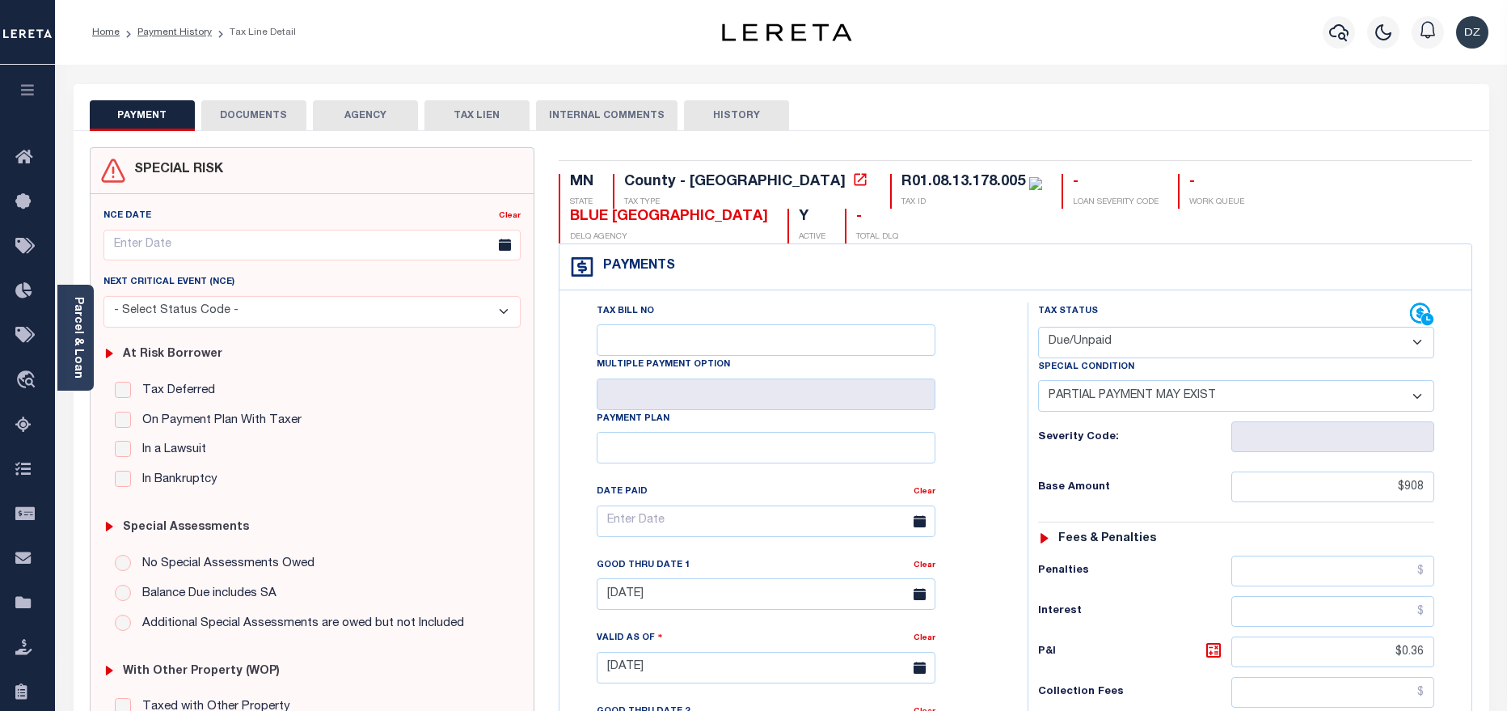
click at [258, 108] on button "DOCUMENTS" at bounding box center [253, 115] width 105 height 31
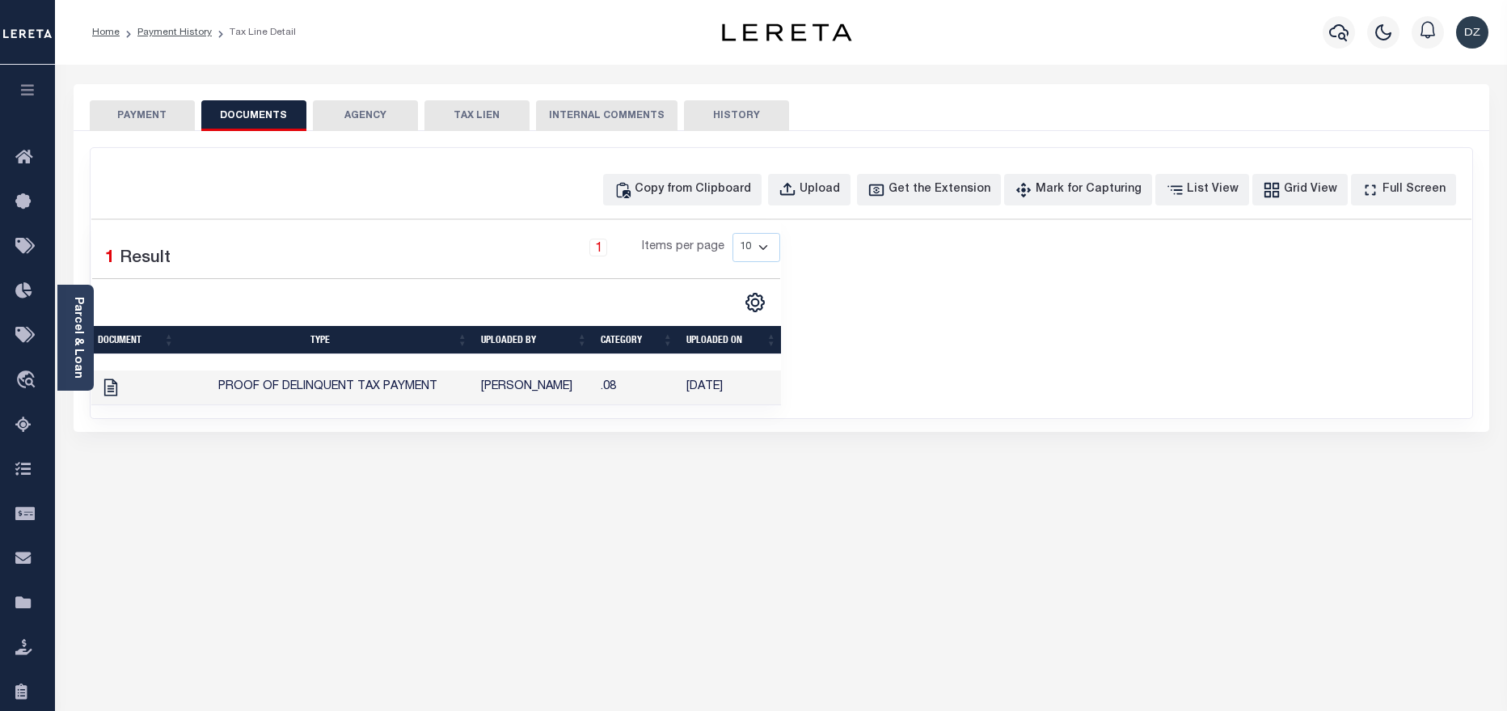
click at [138, 103] on button "PAYMENT" at bounding box center [142, 115] width 105 height 31
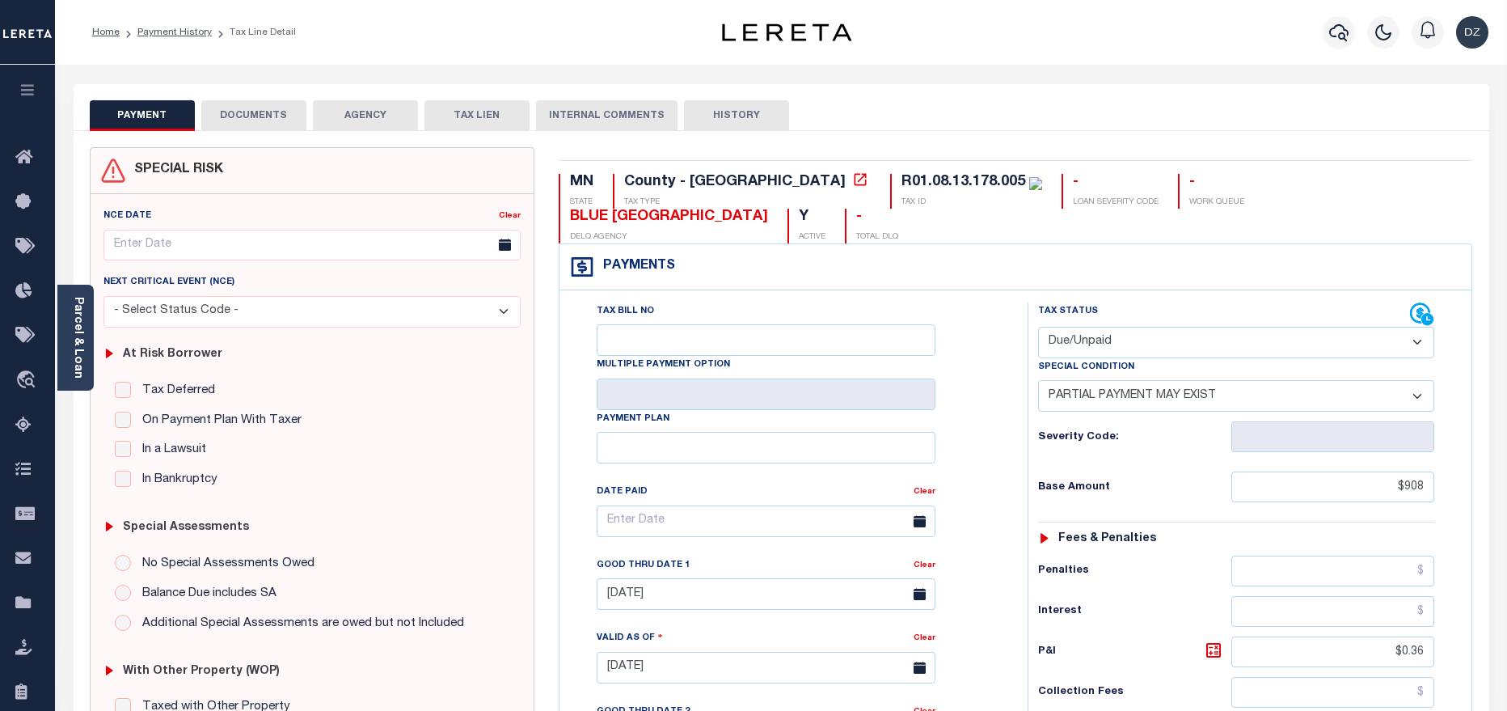
click at [94, 329] on div "NCE Date Clear Next Critical Event (NCE)" at bounding box center [312, 467] width 443 height 547
click at [82, 337] on link "Parcel & Loan" at bounding box center [77, 338] width 11 height 82
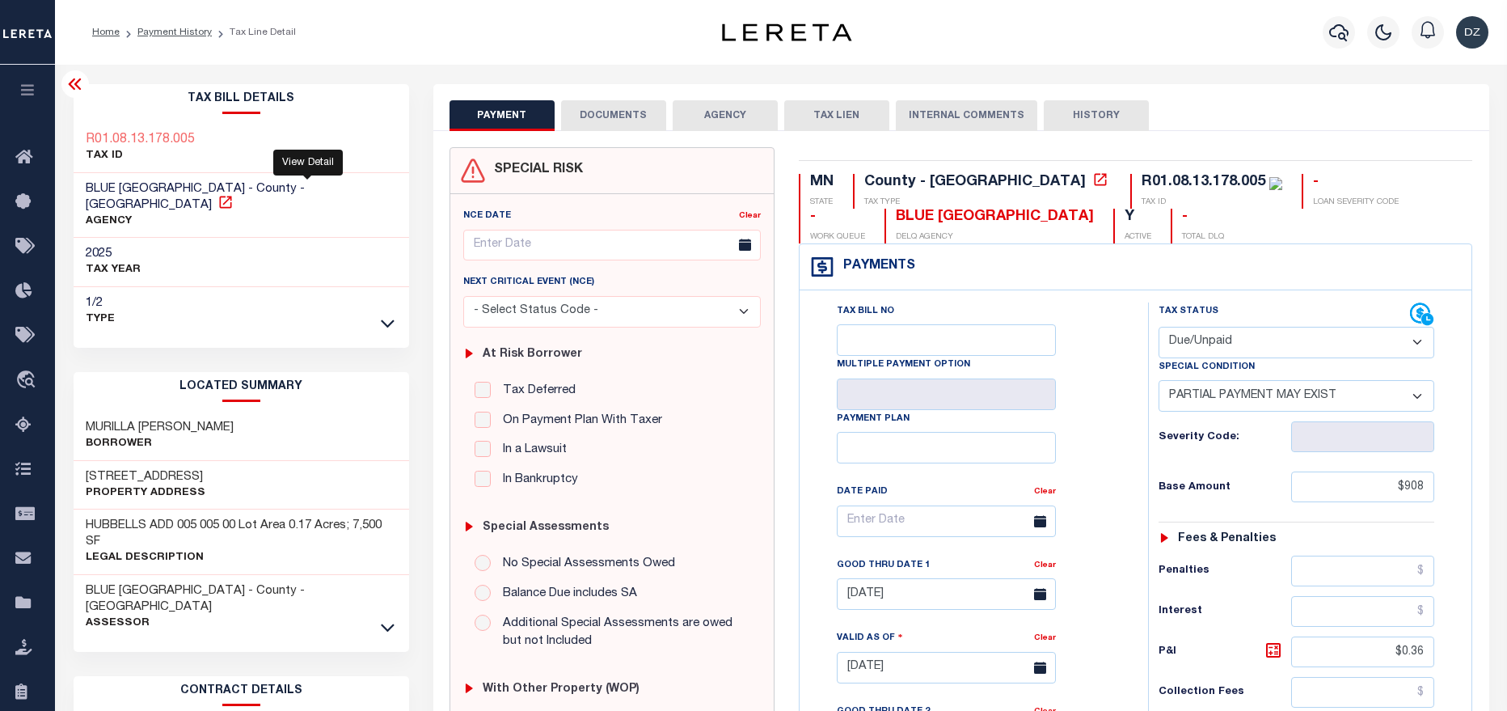
click at [234, 194] on icon at bounding box center [225, 202] width 16 height 16
drag, startPoint x: 211, startPoint y: 182, endPoint x: 76, endPoint y: 179, distance: 135.0
click at [76, 179] on div "BLUE [GEOGRAPHIC_DATA] - County - [GEOGRAPHIC_DATA] AGENCY" at bounding box center [242, 205] width 336 height 65
copy span "BLUE [GEOGRAPHIC_DATA]"
click at [376, 595] on div "BLUE EARTH COUNTY - County - [GEOGRAPHIC_DATA] Assessor" at bounding box center [242, 607] width 336 height 65
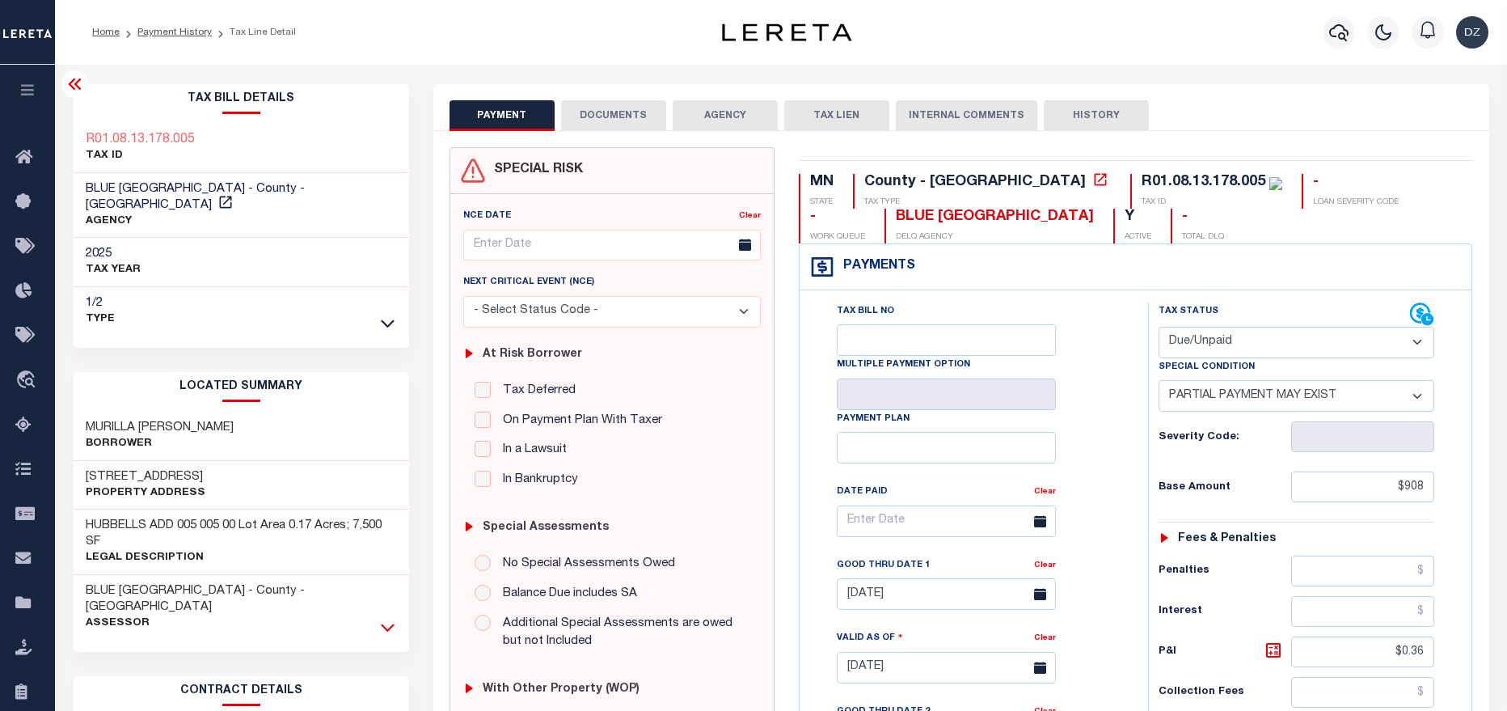
click at [389, 618] on icon at bounding box center [388, 626] width 14 height 17
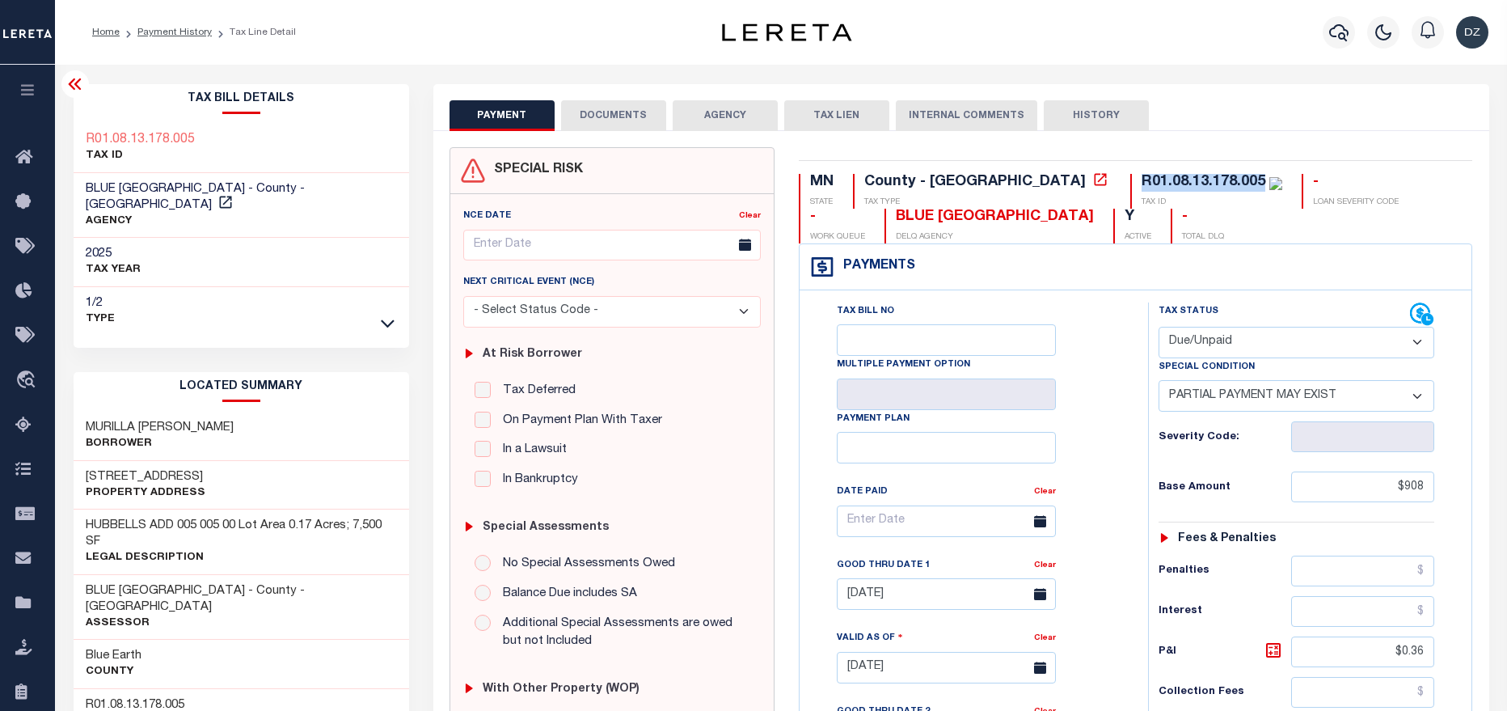
drag, startPoint x: 1133, startPoint y: 179, endPoint x: 1007, endPoint y: 181, distance: 126.1
click at [1130, 181] on div "R01.08.13.178.005 TAX ID" at bounding box center [1206, 191] width 152 height 35
copy div "R01.08.13.178.005"
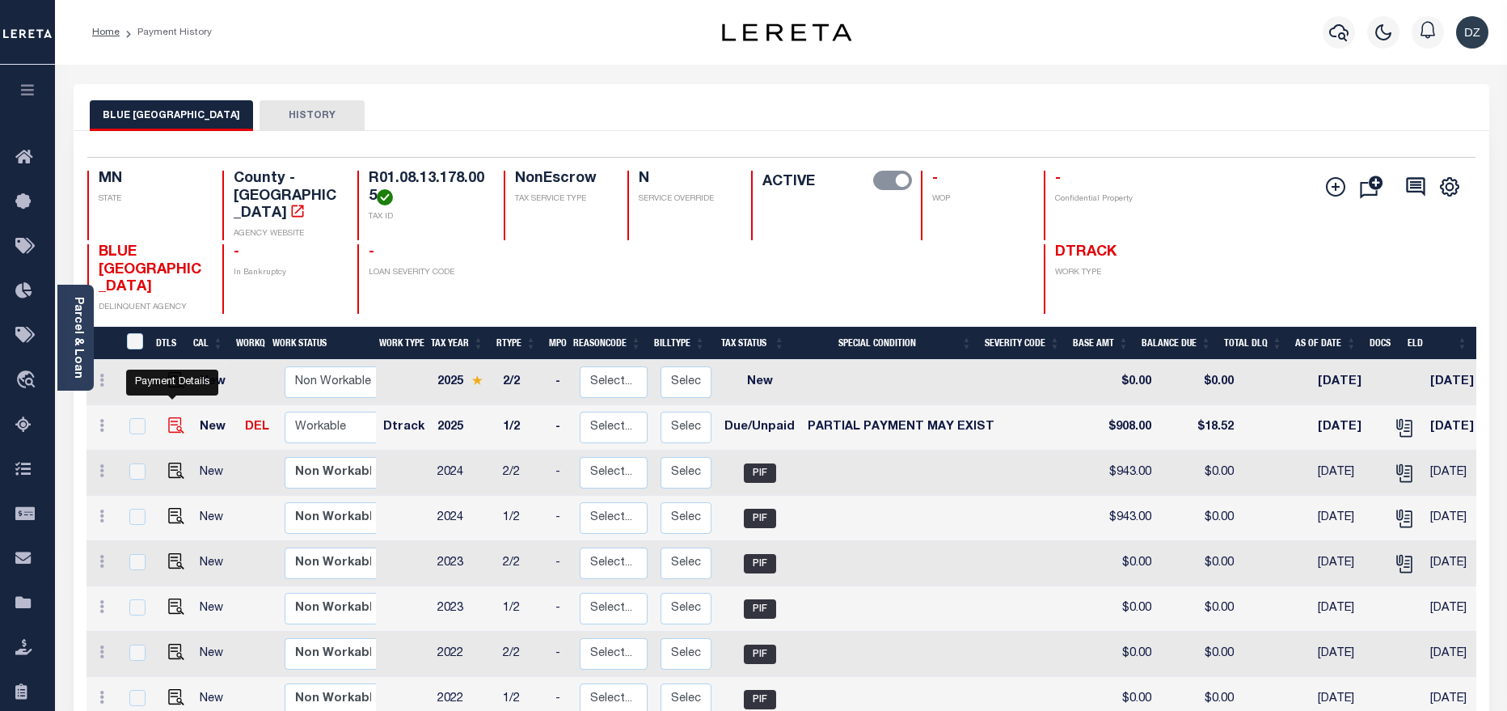
click at [170, 417] on img "" at bounding box center [176, 425] width 16 height 16
checkbox input "true"
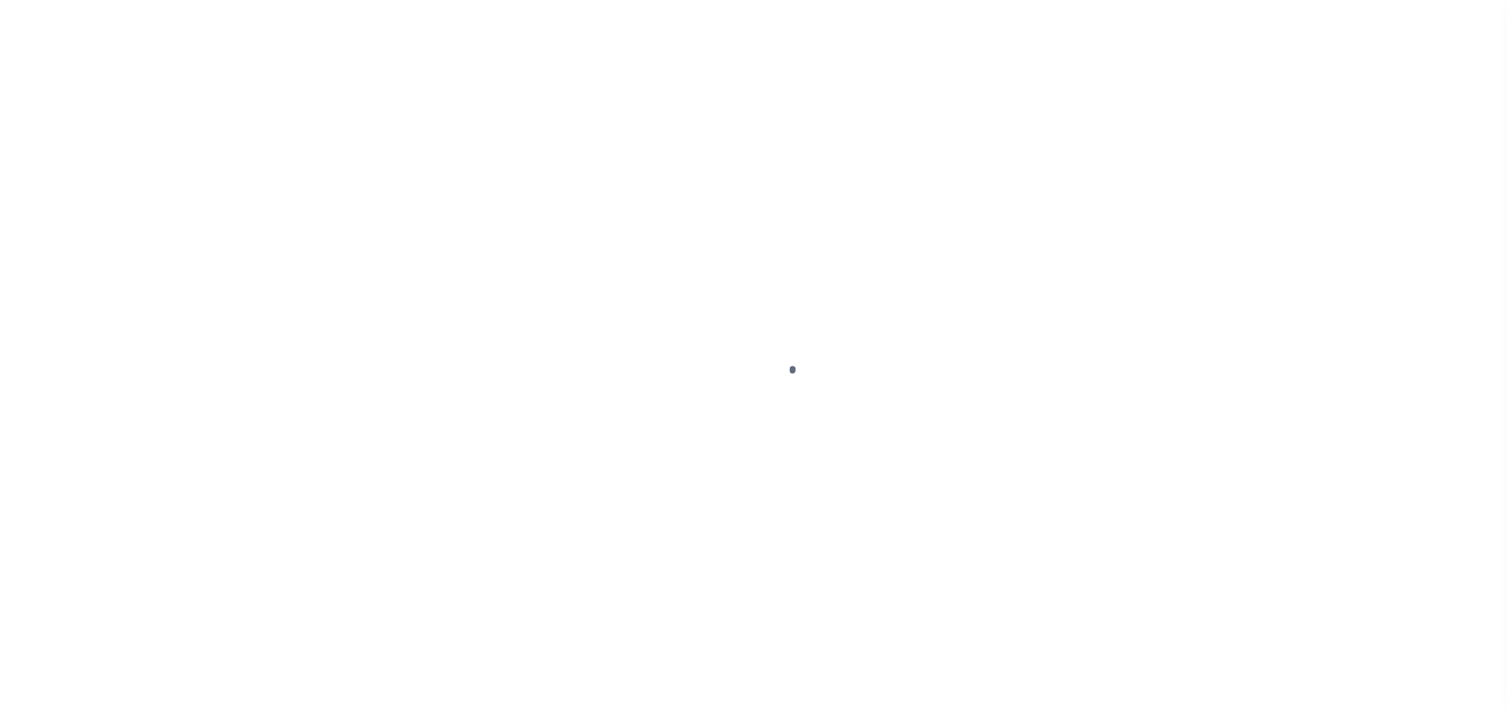
select select "DUE"
select select "15"
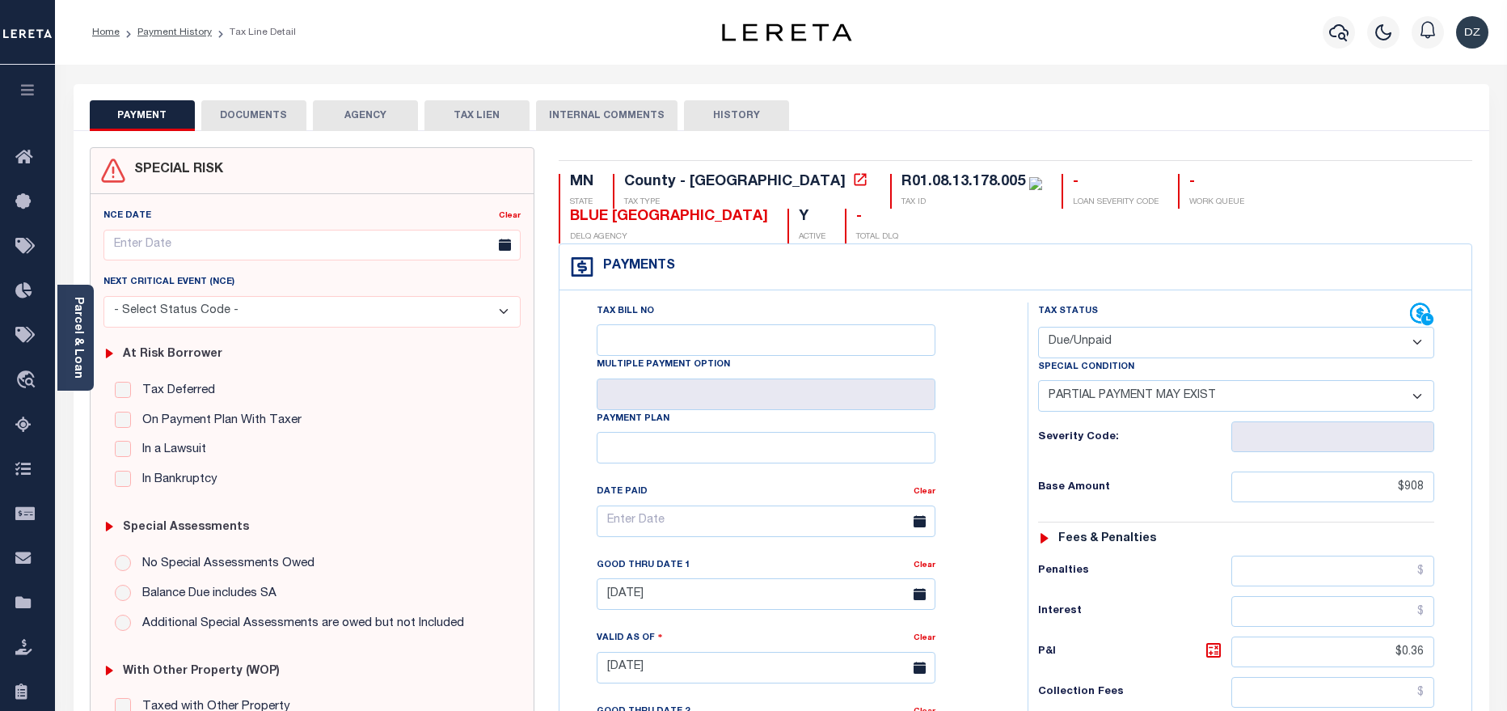
drag, startPoint x: 1103, startPoint y: 302, endPoint x: 1104, endPoint y: 318, distance: 15.4
click at [1103, 327] on select "- Select Status Code - Open Due/Unpaid Paid Incomplete No Tax Due Internal Refu…" at bounding box center [1236, 343] width 396 height 32
select select "PYD"
click at [1038, 327] on select "- Select Status Code - Open Due/Unpaid Paid Incomplete No Tax Due Internal Refu…" at bounding box center [1236, 343] width 396 height 32
select select "0"
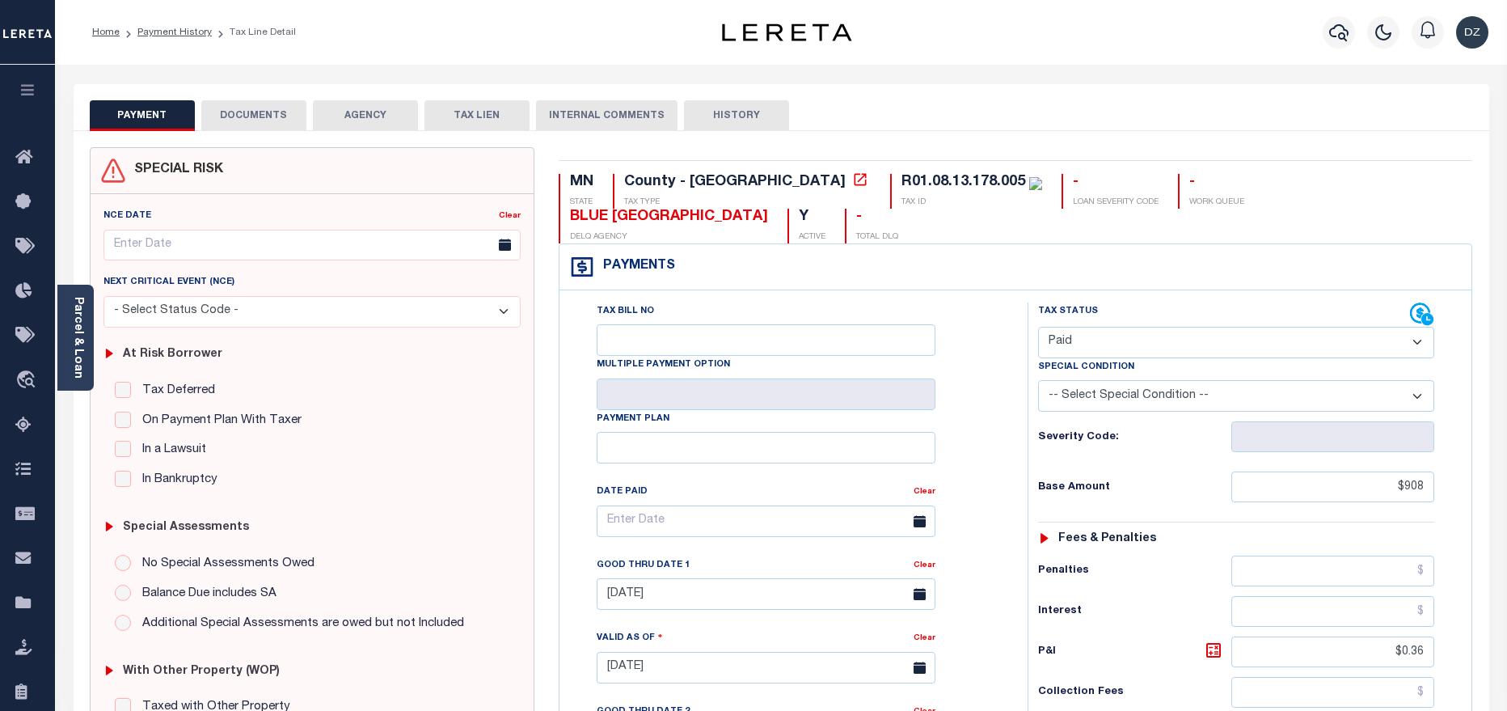
type input "[DATE]"
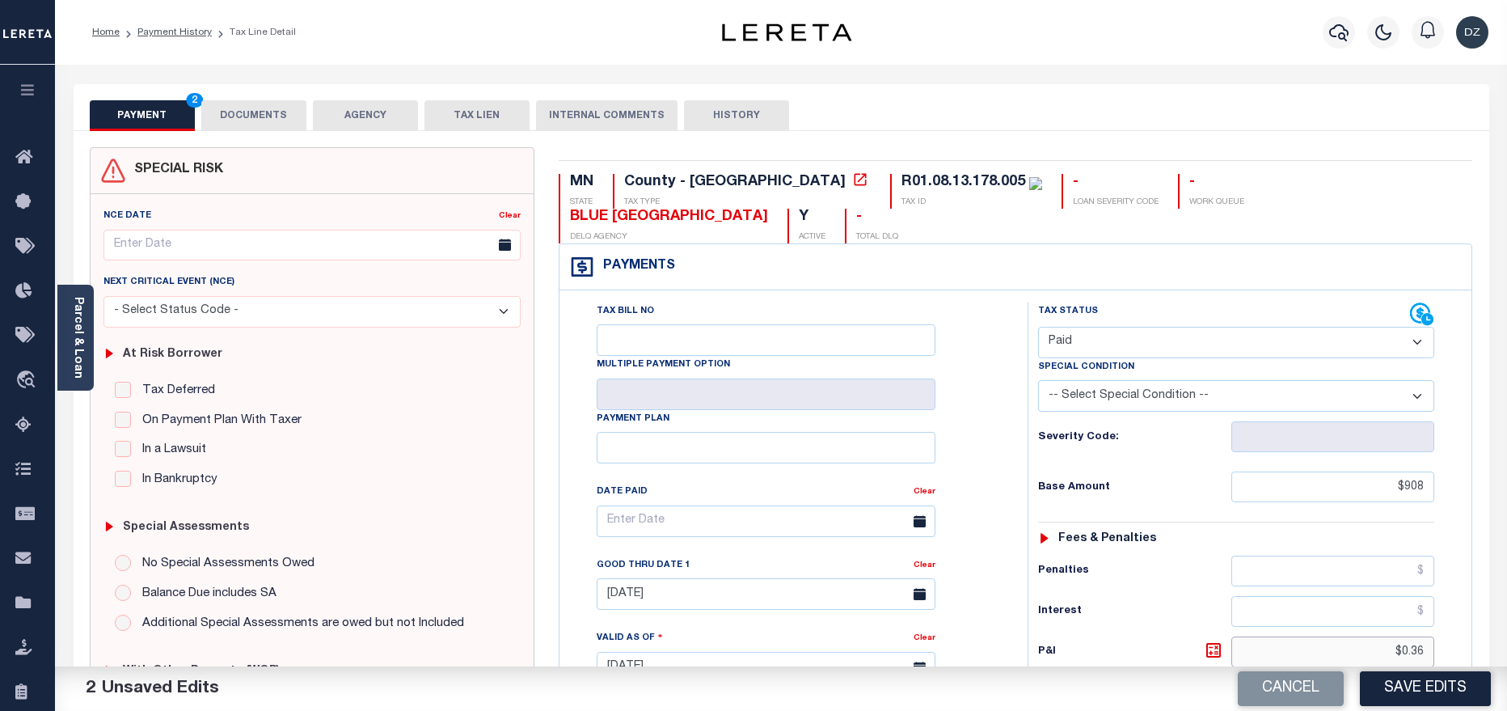
drag, startPoint x: 1424, startPoint y: 616, endPoint x: 1376, endPoint y: 610, distance: 48.1
click at [1376, 636] on input "$0.36" at bounding box center [1333, 651] width 204 height 31
type input "$0.00"
click at [272, 118] on button "DOCUMENTS" at bounding box center [253, 115] width 105 height 31
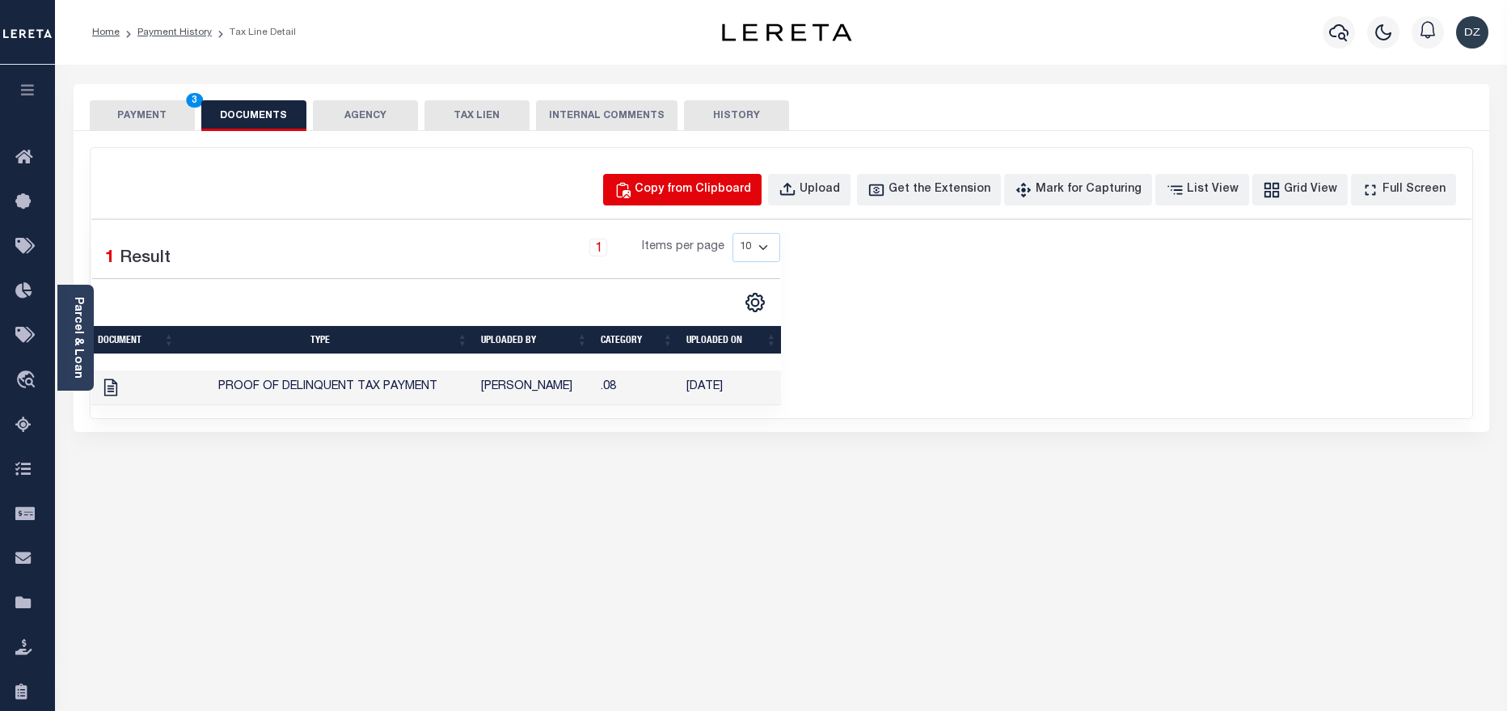
click at [725, 192] on div "Copy from Clipboard" at bounding box center [693, 190] width 116 height 18
select select "POP"
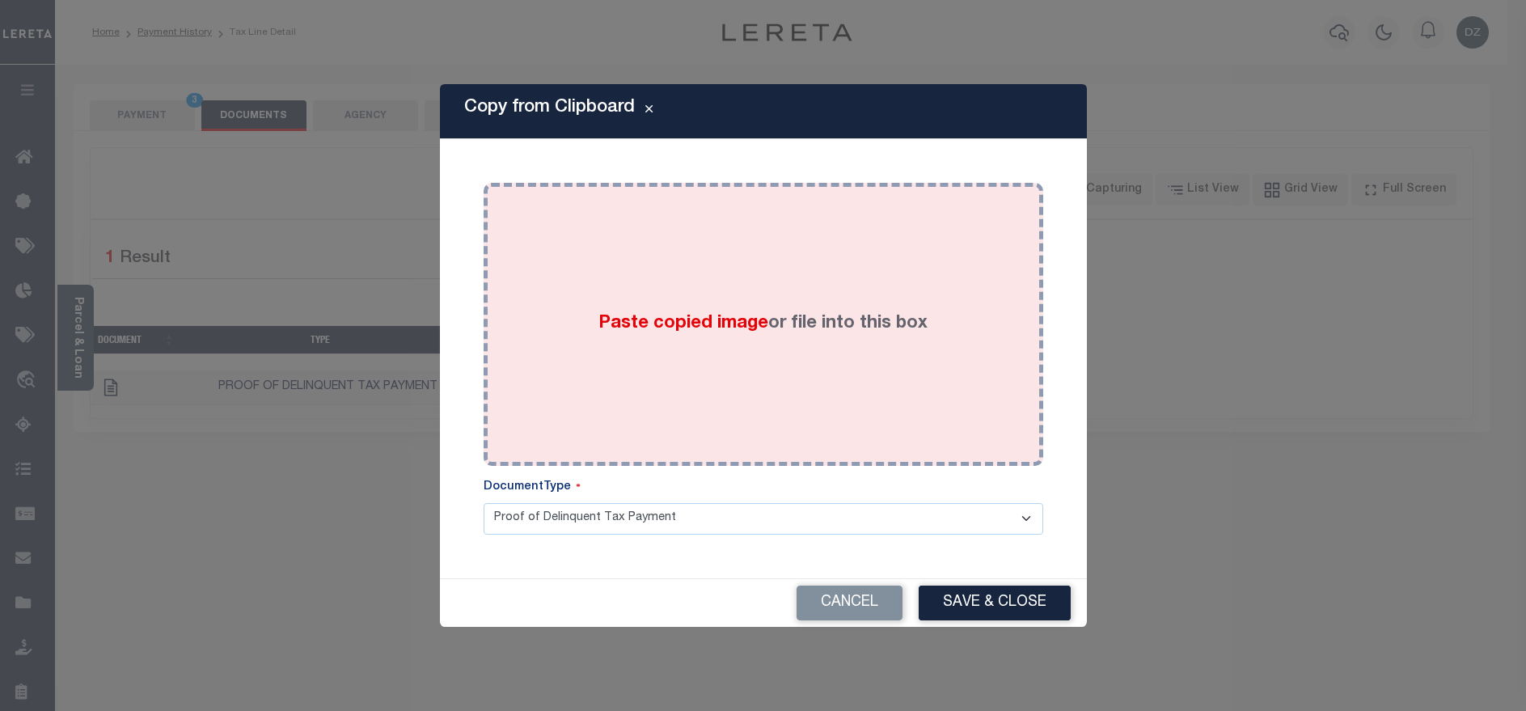
click at [667, 269] on div "Paste copied image or file into this box" at bounding box center [763, 324] width 535 height 259
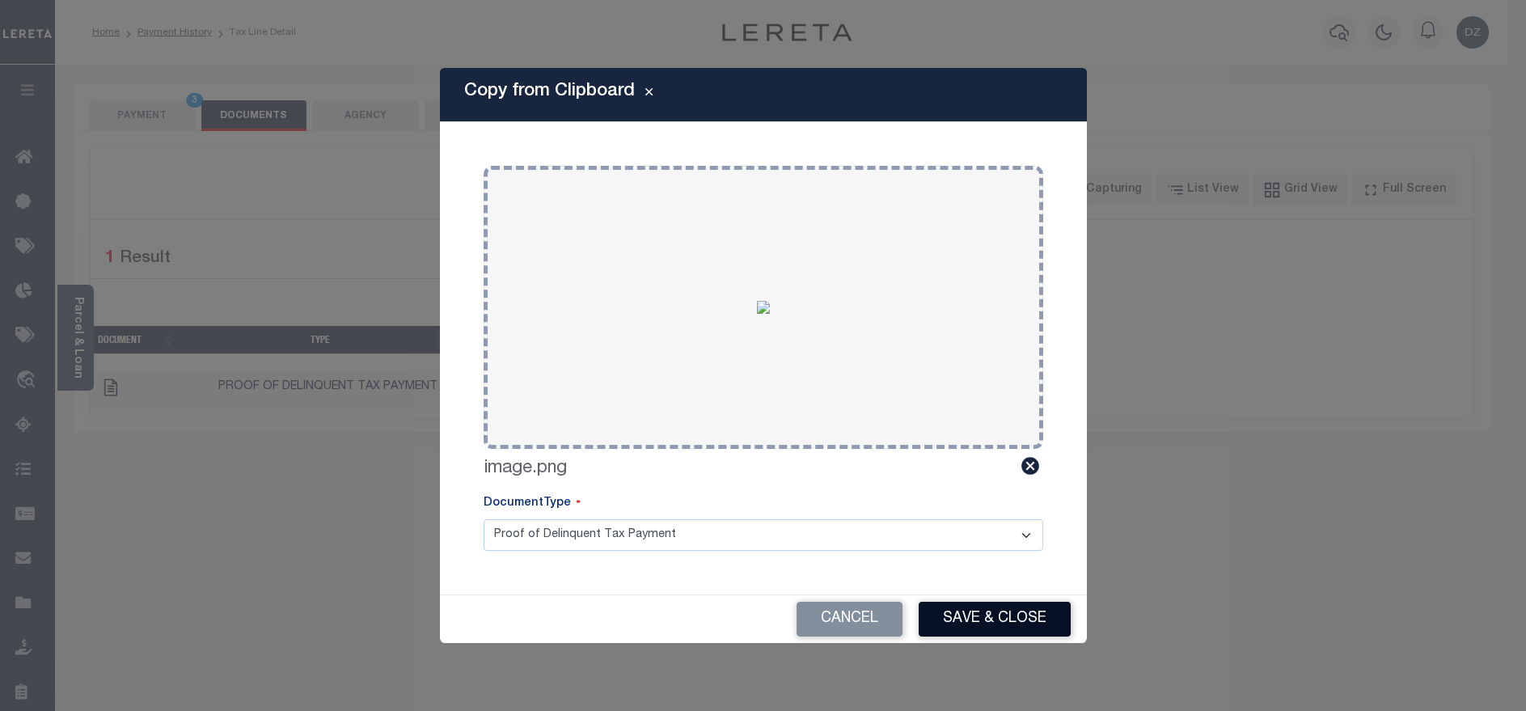
click at [998, 615] on button "Save & Close" at bounding box center [994, 619] width 152 height 35
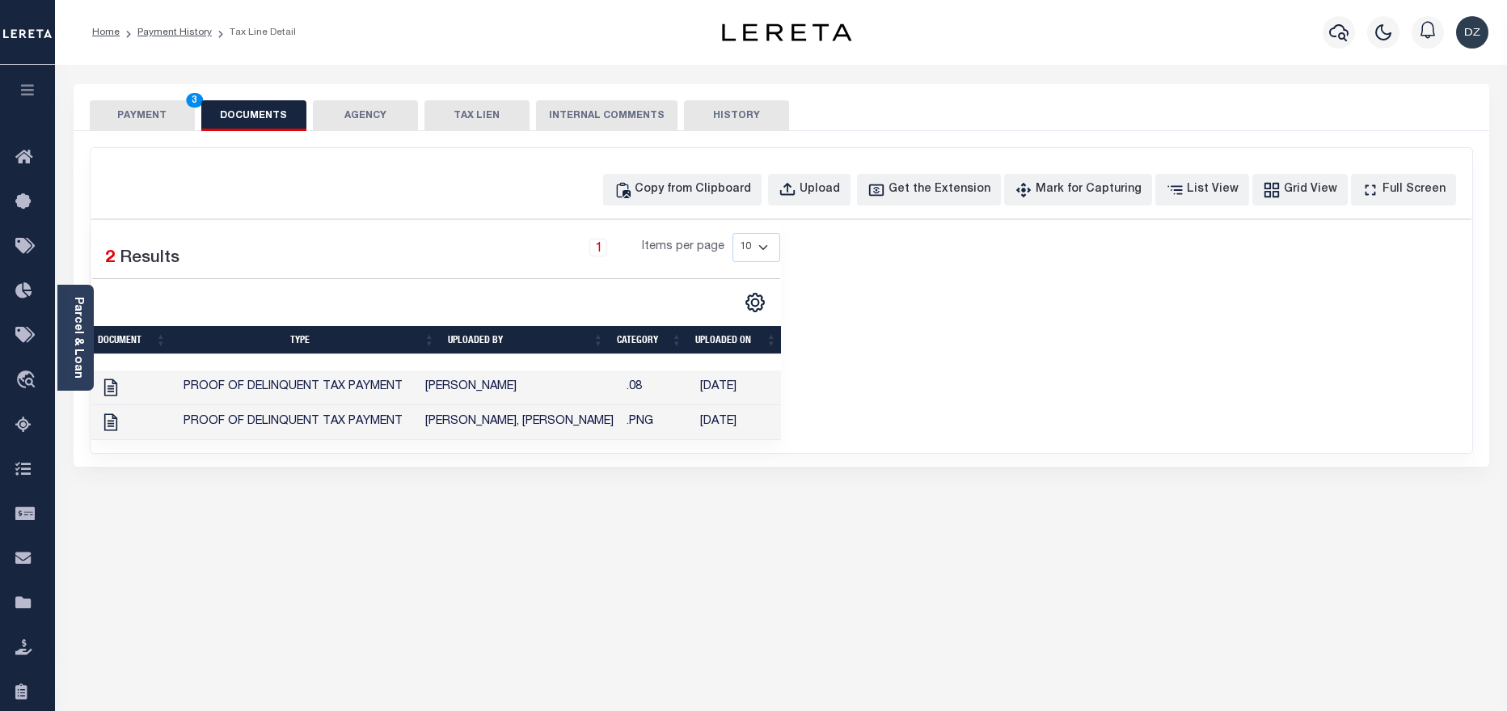
click at [127, 120] on button "PAYMENT 3" at bounding box center [142, 115] width 105 height 31
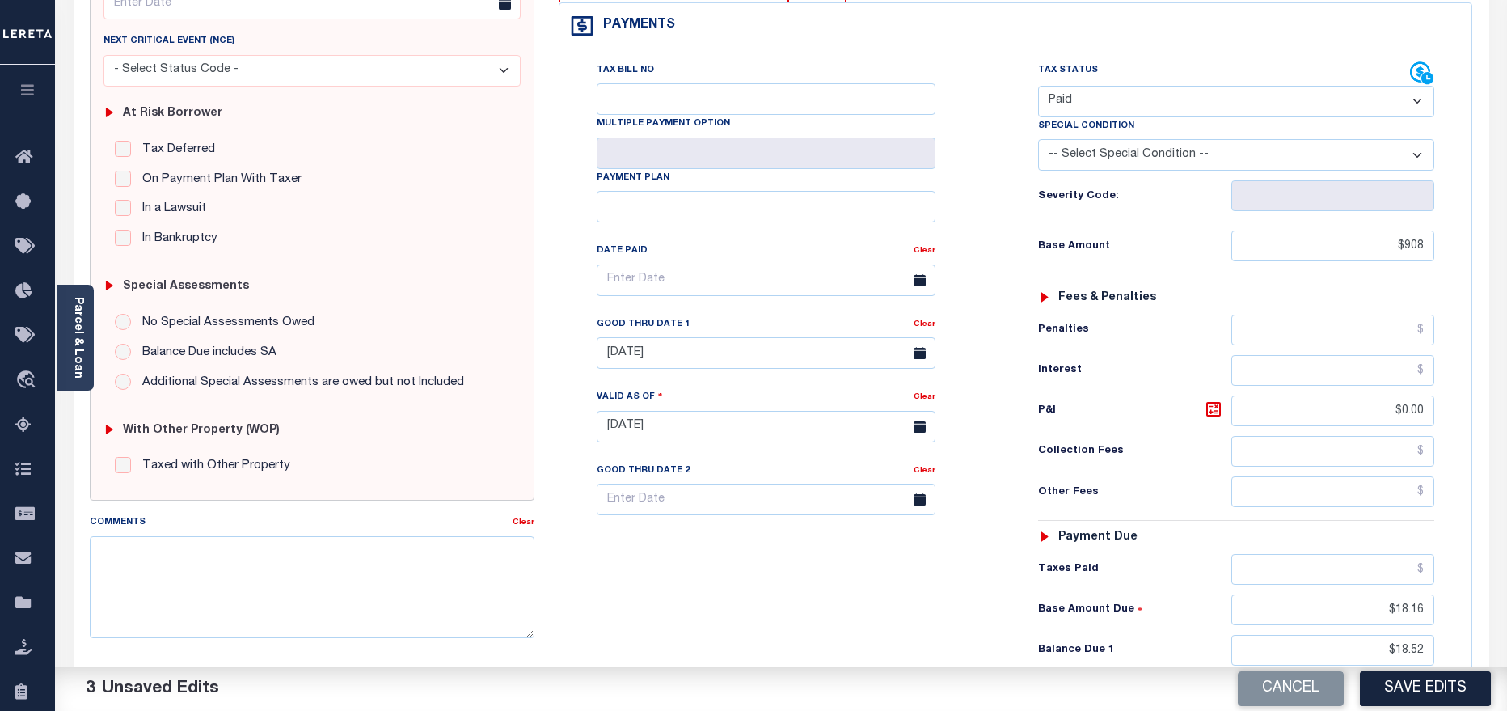
scroll to position [243, 0]
drag, startPoint x: 1439, startPoint y: 570, endPoint x: 1386, endPoint y: 572, distance: 53.4
click at [1386, 572] on div "Tax Status Status - Select Status Code -" at bounding box center [1242, 417] width 428 height 714
click at [1415, 593] on input "$18.16" at bounding box center [1333, 608] width 204 height 31
click at [1417, 593] on input "$18.16" at bounding box center [1333, 608] width 204 height 31
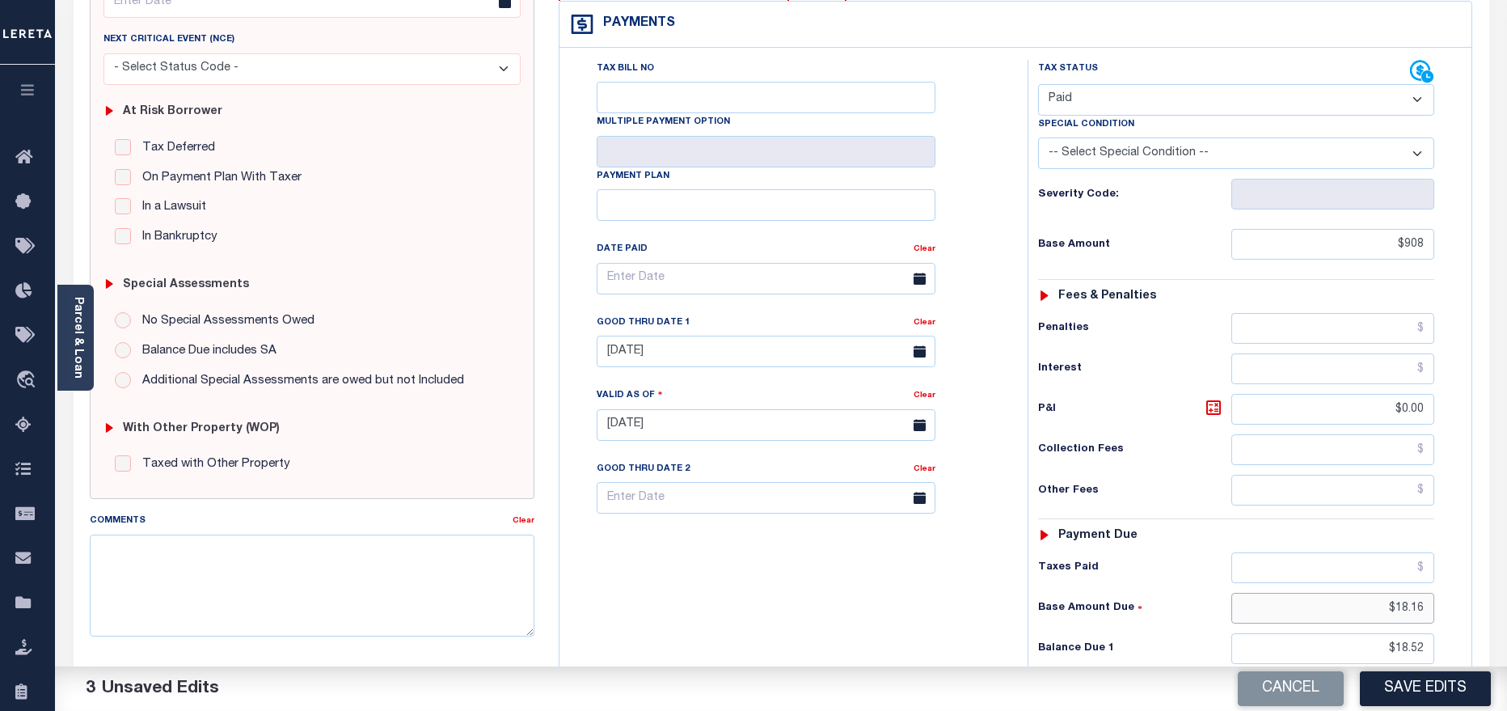
click at [1417, 593] on input "$18.16" at bounding box center [1333, 608] width 204 height 31
drag, startPoint x: 1421, startPoint y: 575, endPoint x: 1395, endPoint y: 573, distance: 25.9
click at [1395, 593] on input "$18.16" at bounding box center [1333, 608] width 204 height 31
type input "$.00"
drag, startPoint x: 1429, startPoint y: 617, endPoint x: 1387, endPoint y: 616, distance: 42.0
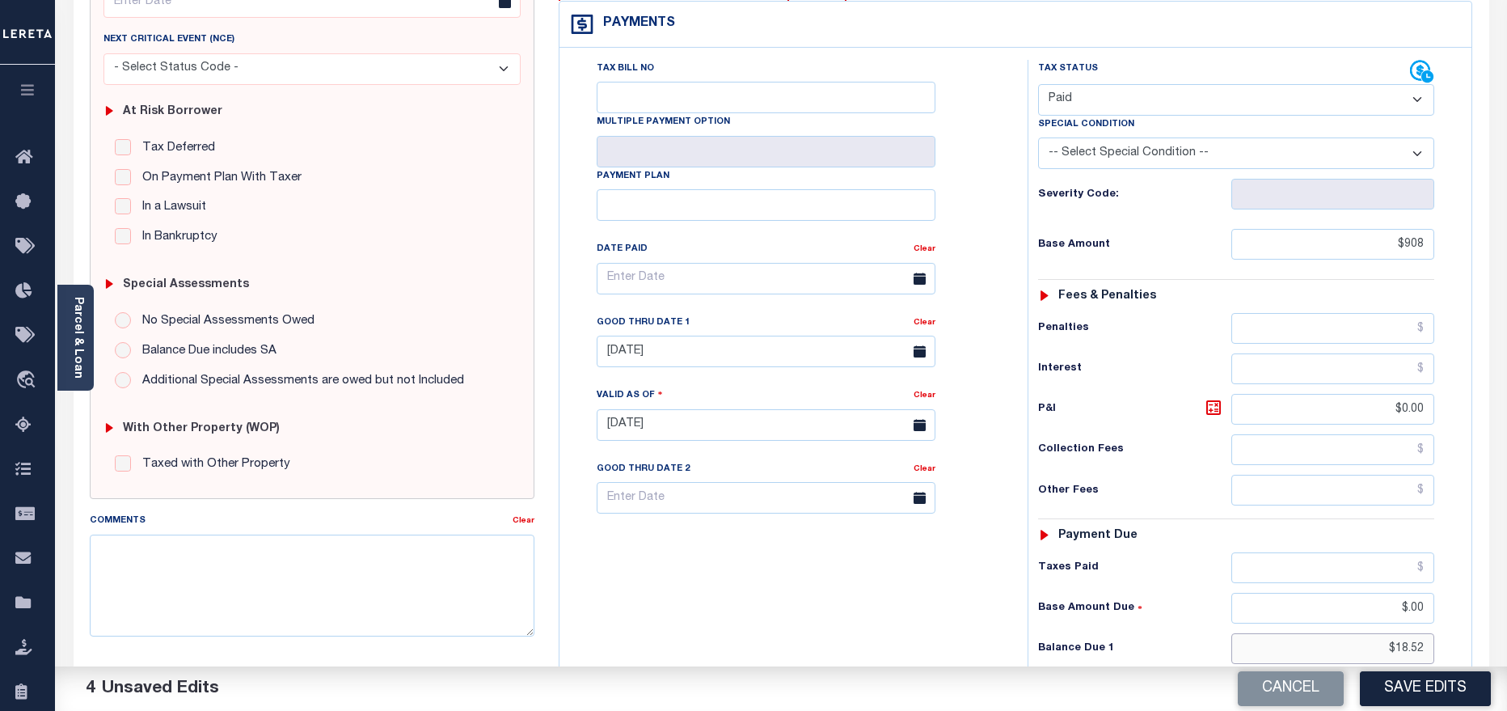
click at [1387, 633] on input "$18.52" at bounding box center [1333, 648] width 204 height 31
type input "$0.00"
click at [1411, 686] on button "Save Edits" at bounding box center [1425, 688] width 131 height 35
checkbox input "false"
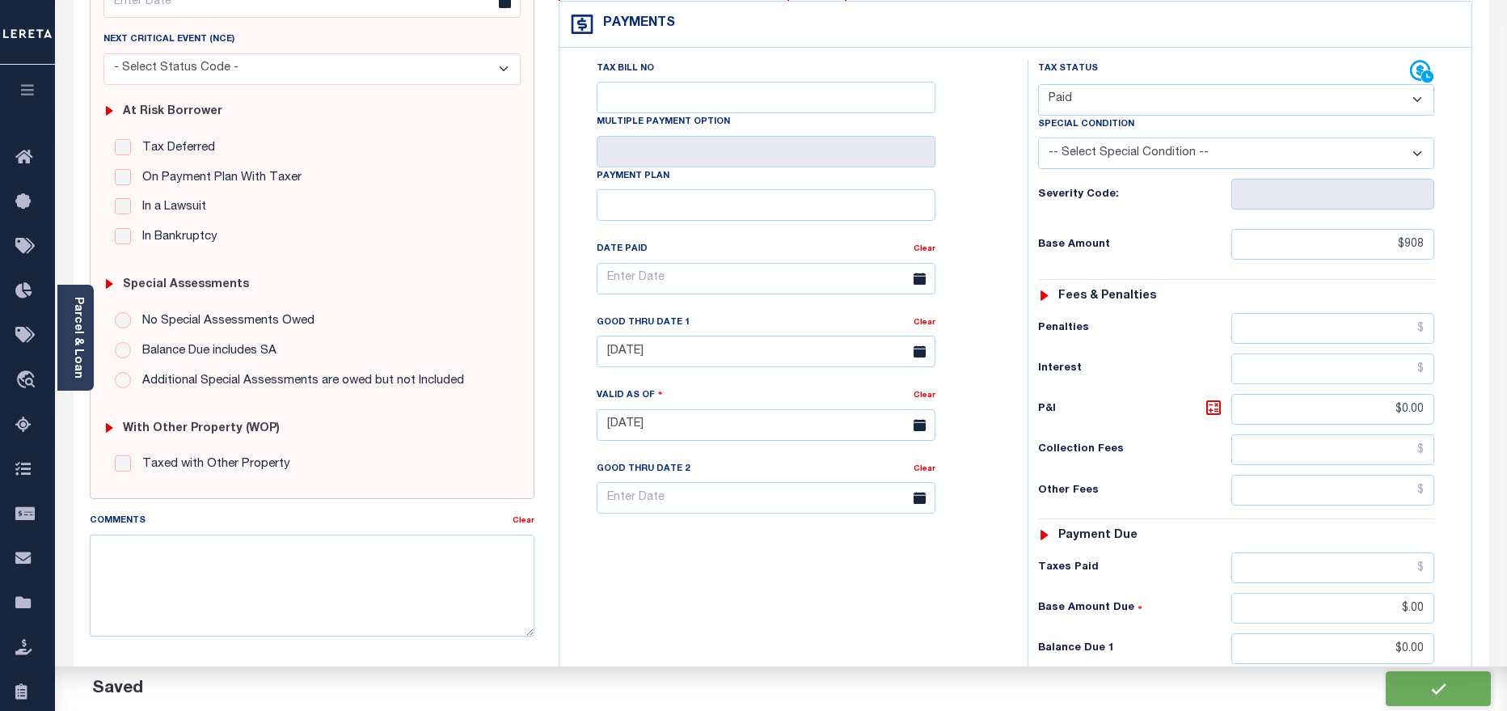
checkbox input "false"
type input "$908"
type input "$0"
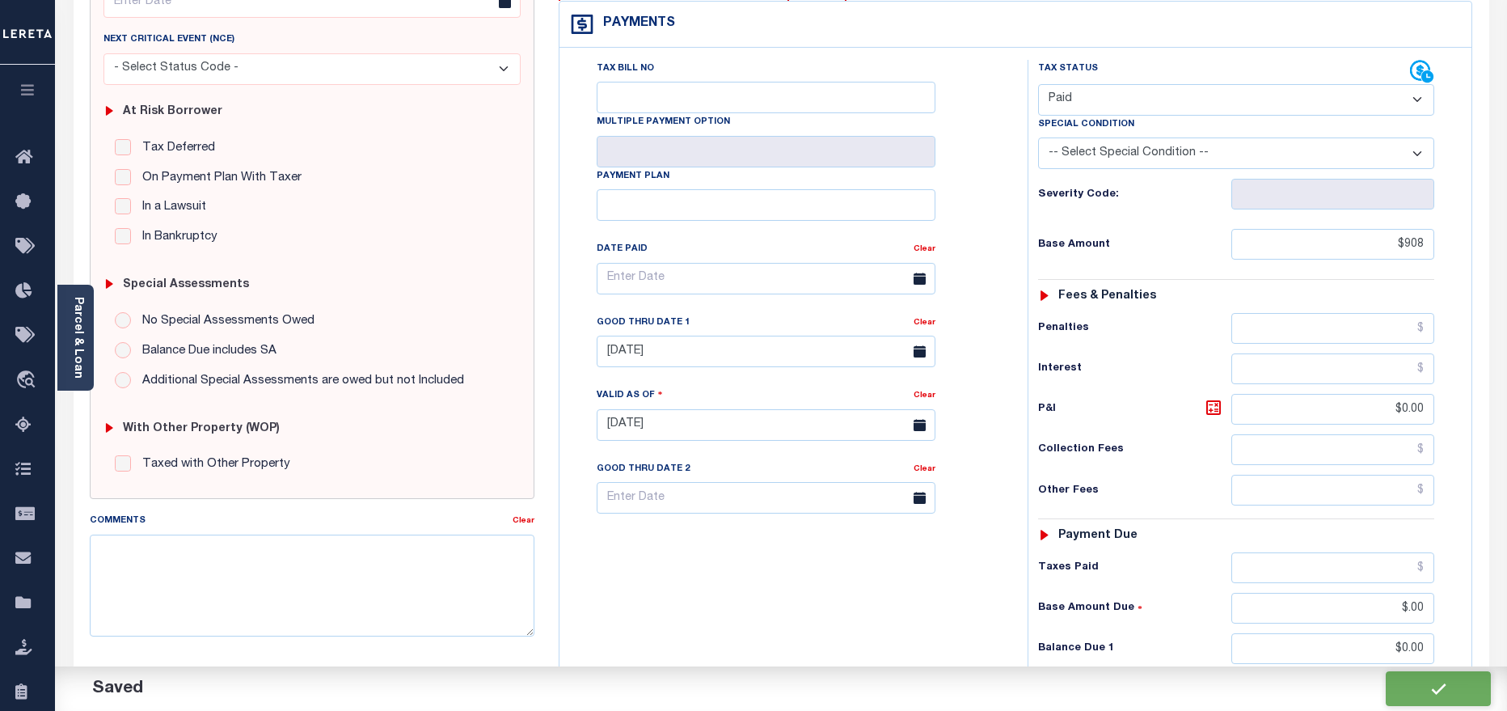
type input "$0"
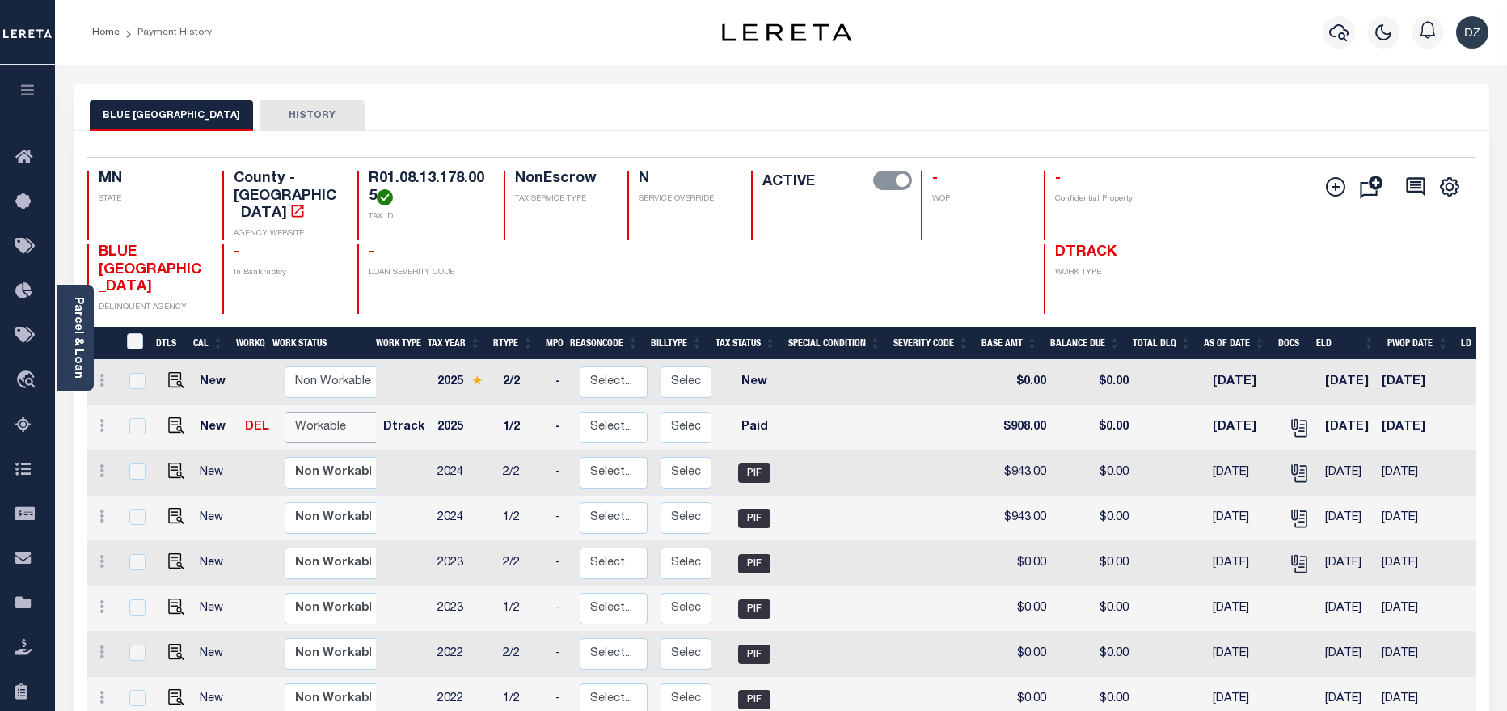
click at [344, 412] on select "Non Workable Workable" at bounding box center [333, 428] width 97 height 32
checkbox input "true"
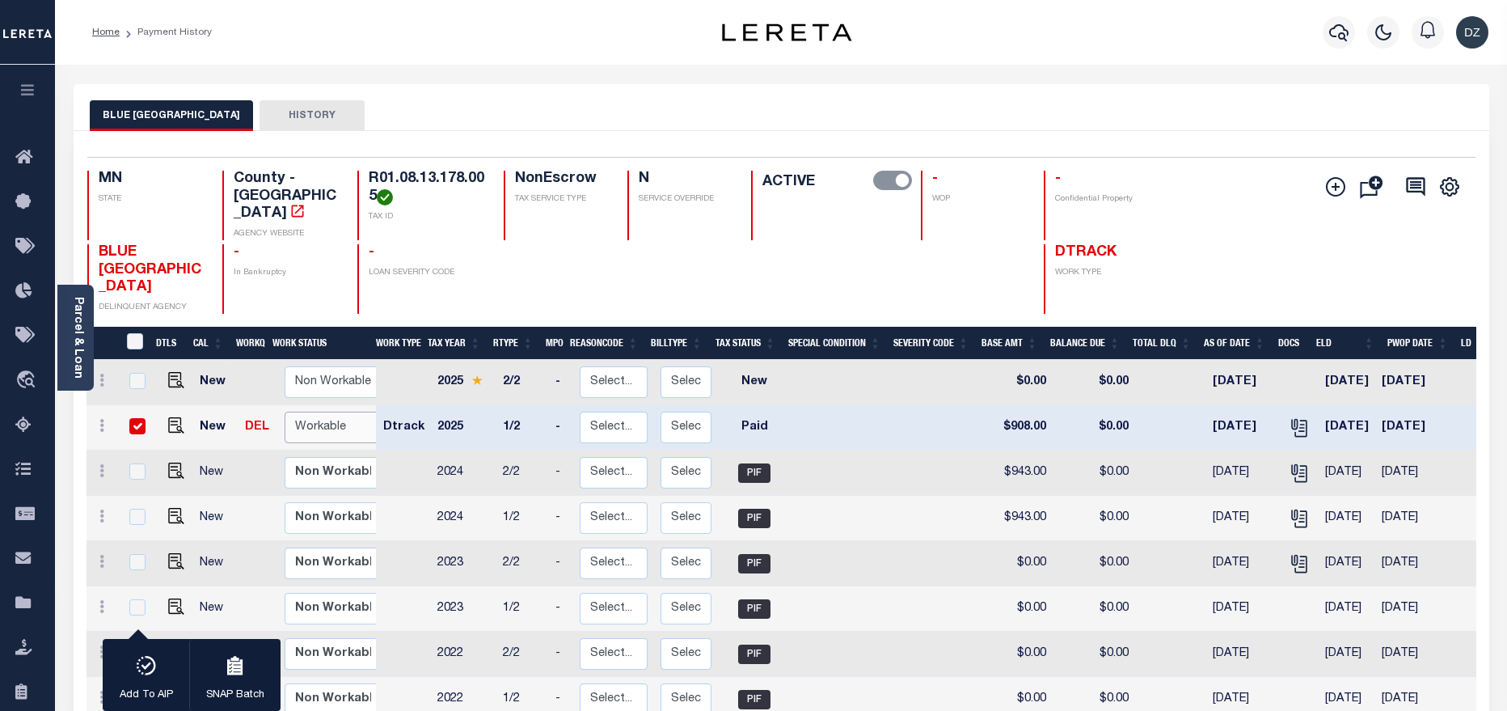
select select "true"
click at [285, 412] on select "Non Workable Workable" at bounding box center [333, 428] width 97 height 32
checkbox input "false"
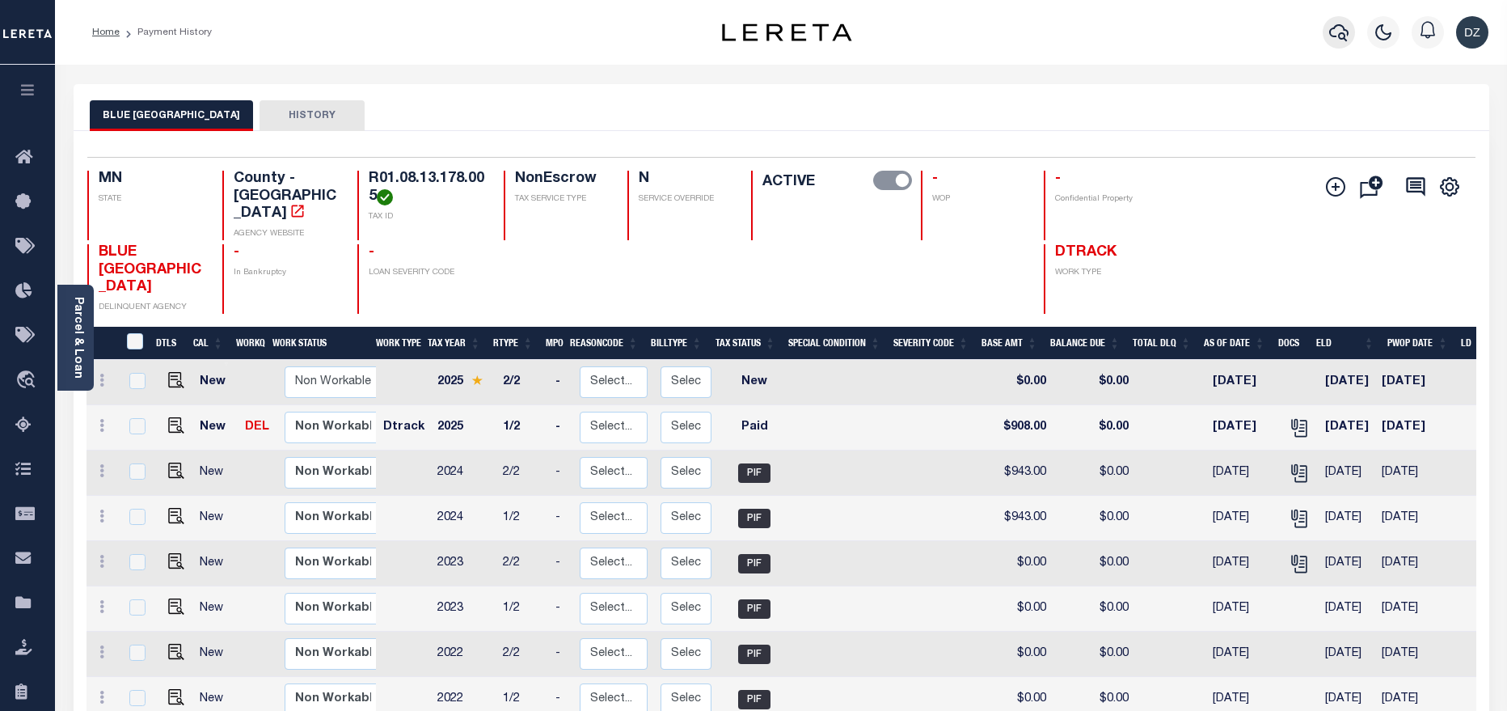
click at [1347, 35] on icon "button" at bounding box center [1338, 32] width 19 height 19
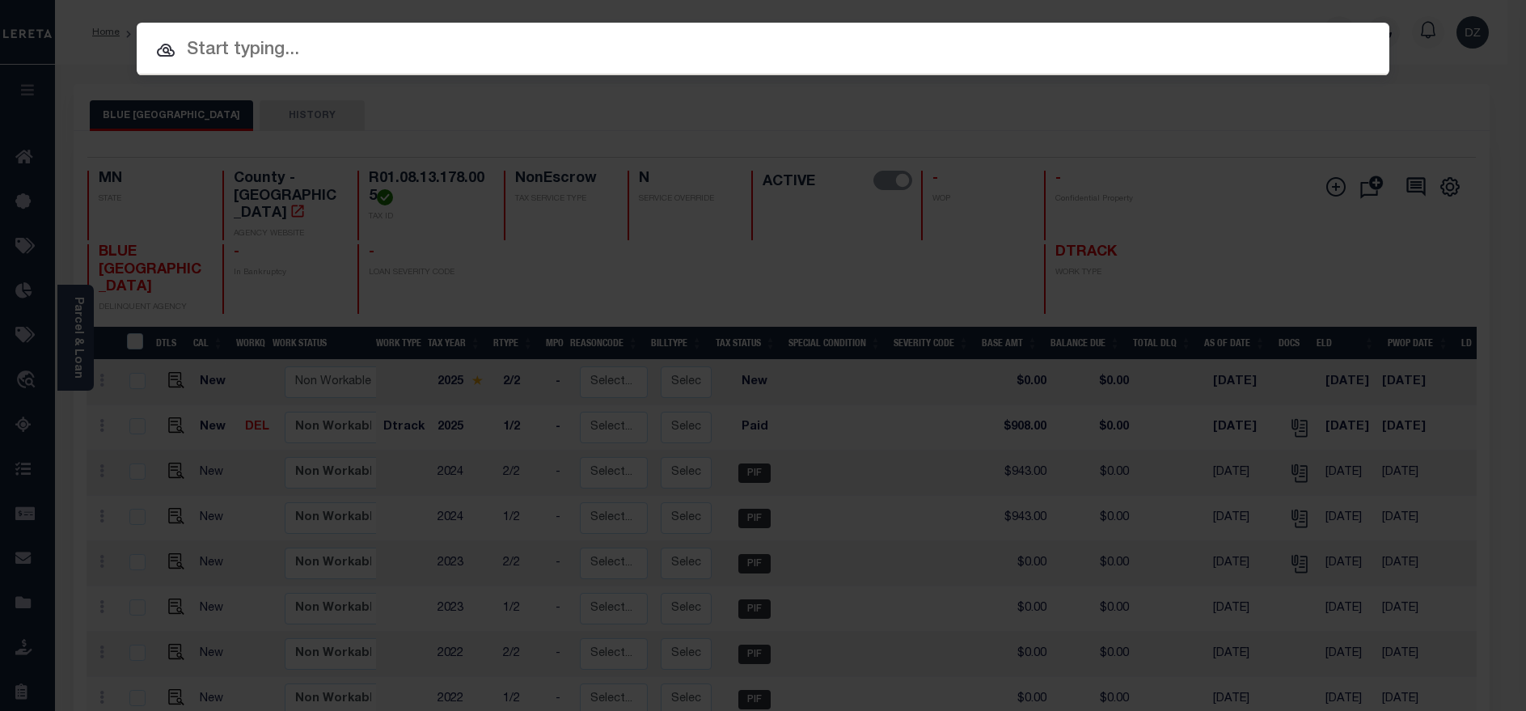
paste input "1580011"
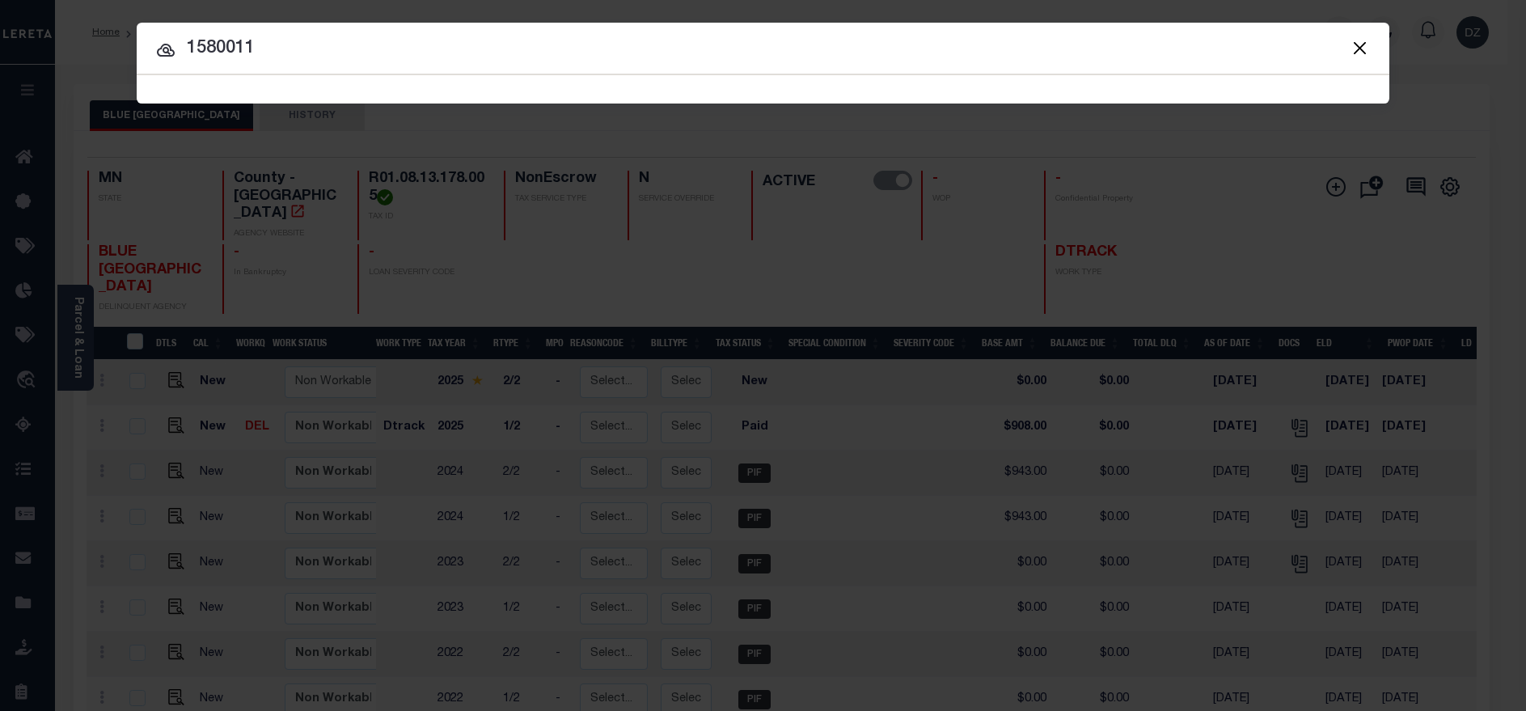
type input "1580011"
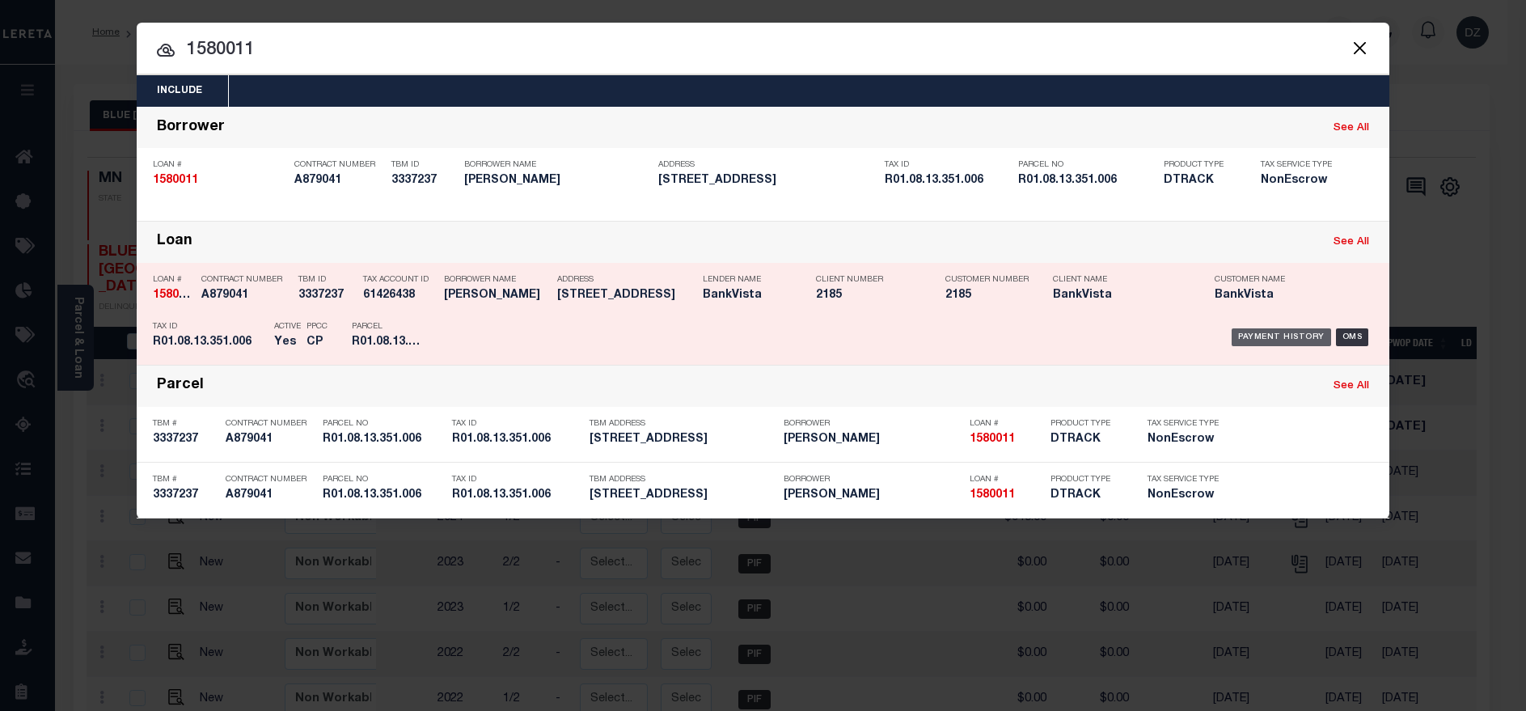
click at [1281, 341] on div "Payment History" at bounding box center [1280, 337] width 99 height 18
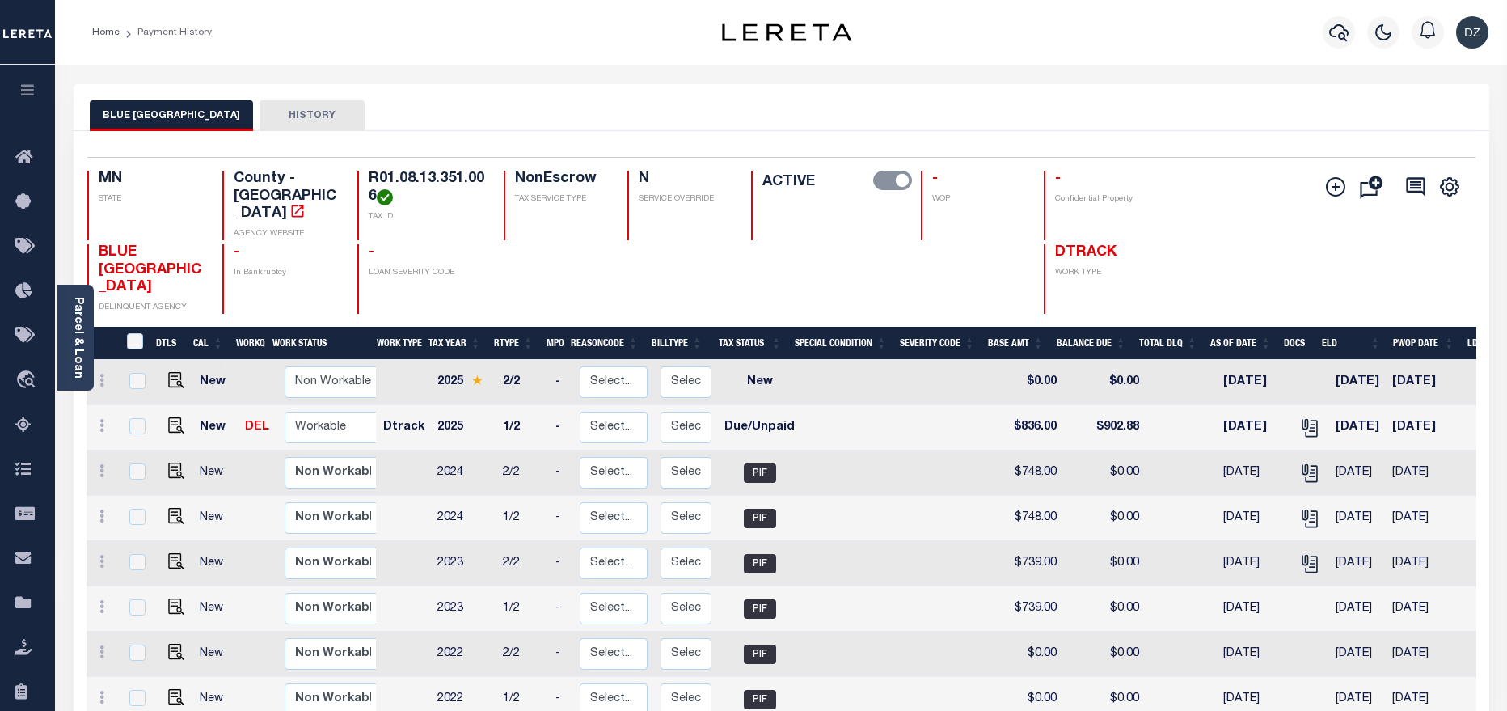
click at [171, 405] on td at bounding box center [174, 427] width 40 height 45
checkbox input "true"
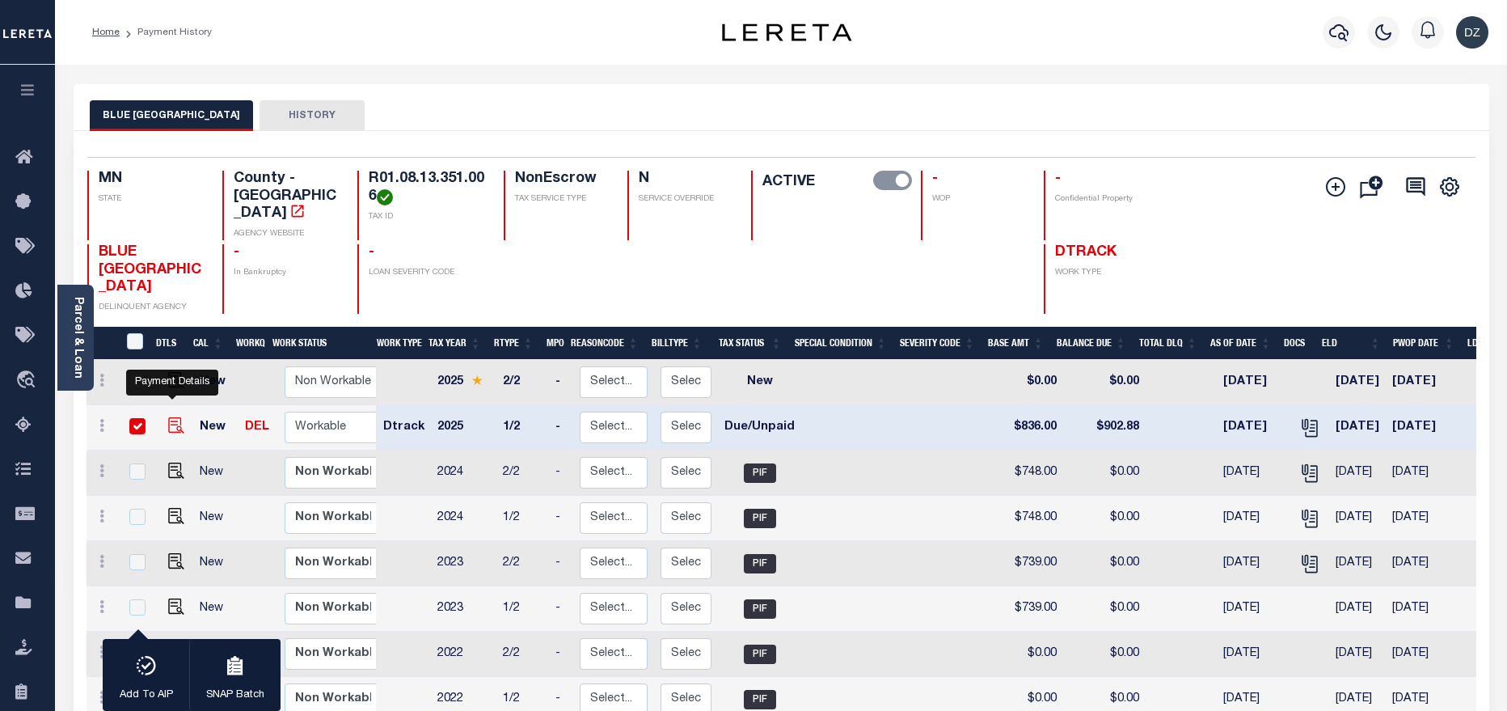
click at [171, 417] on img "" at bounding box center [176, 425] width 16 height 16
checkbox input "false"
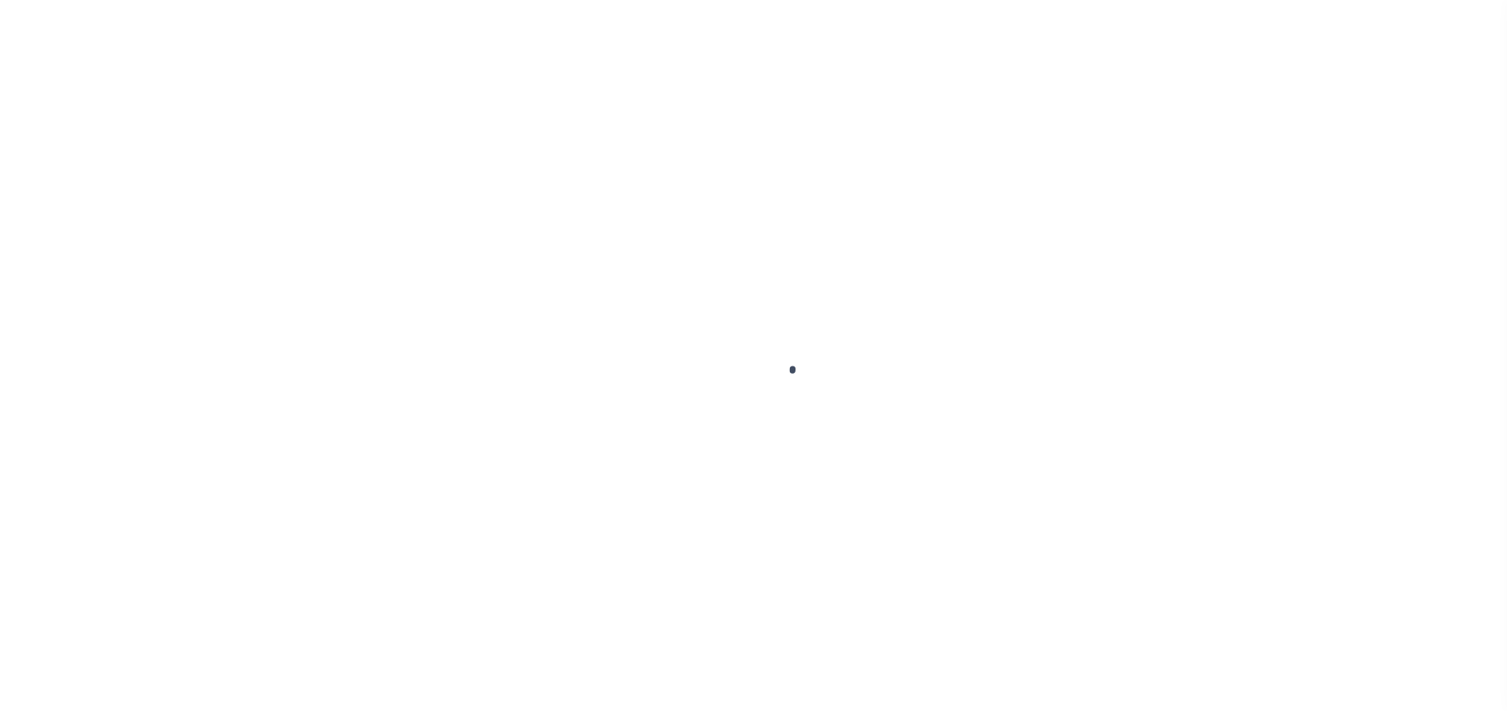
select select "DUE"
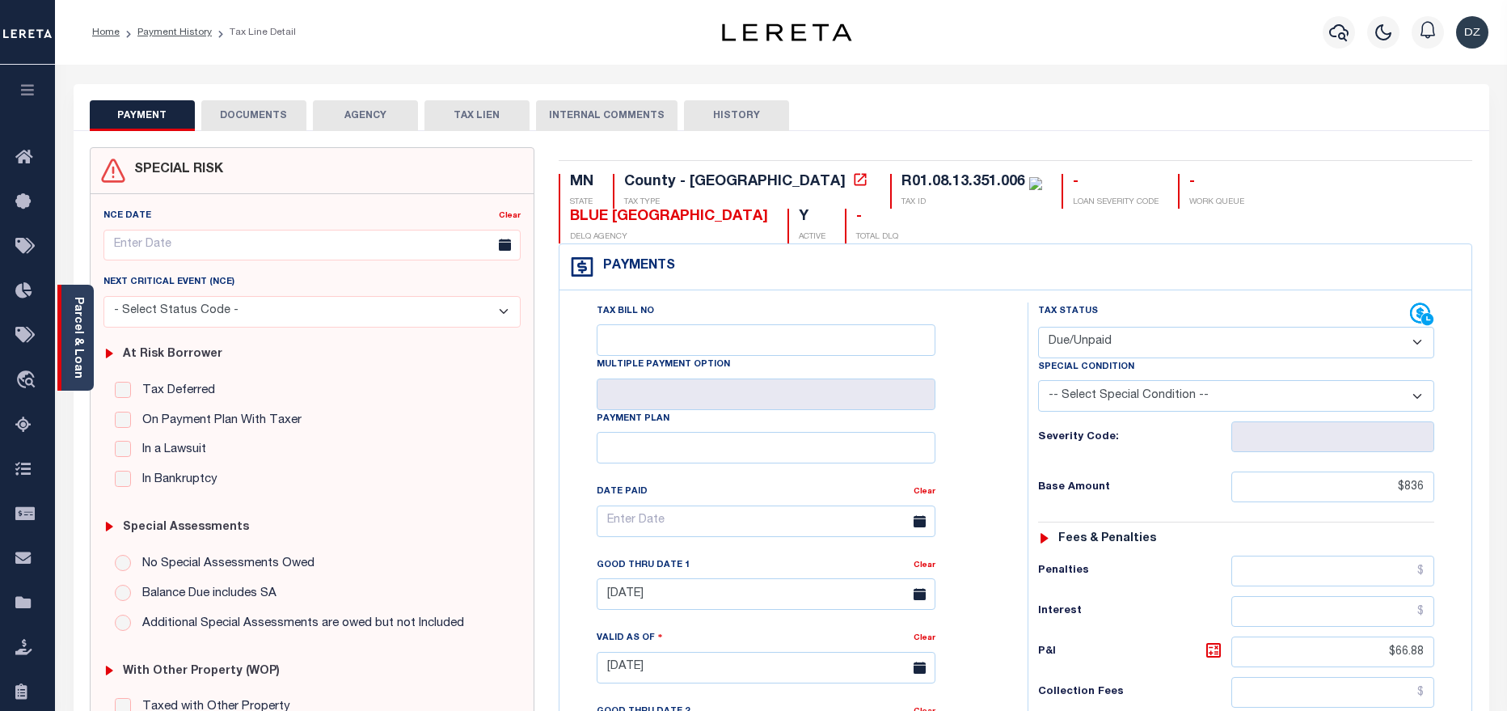
click at [78, 329] on link "Parcel & Loan" at bounding box center [77, 338] width 11 height 82
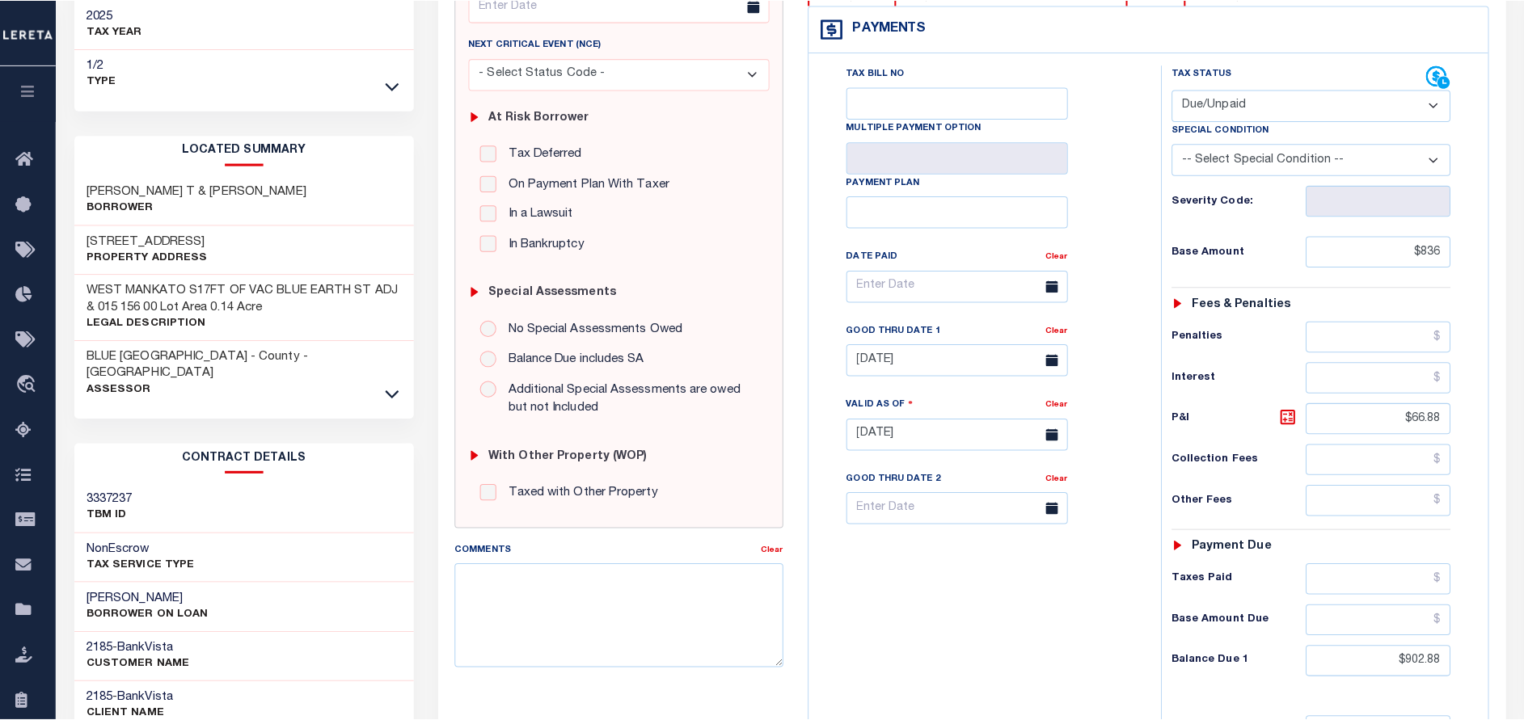
scroll to position [243, 0]
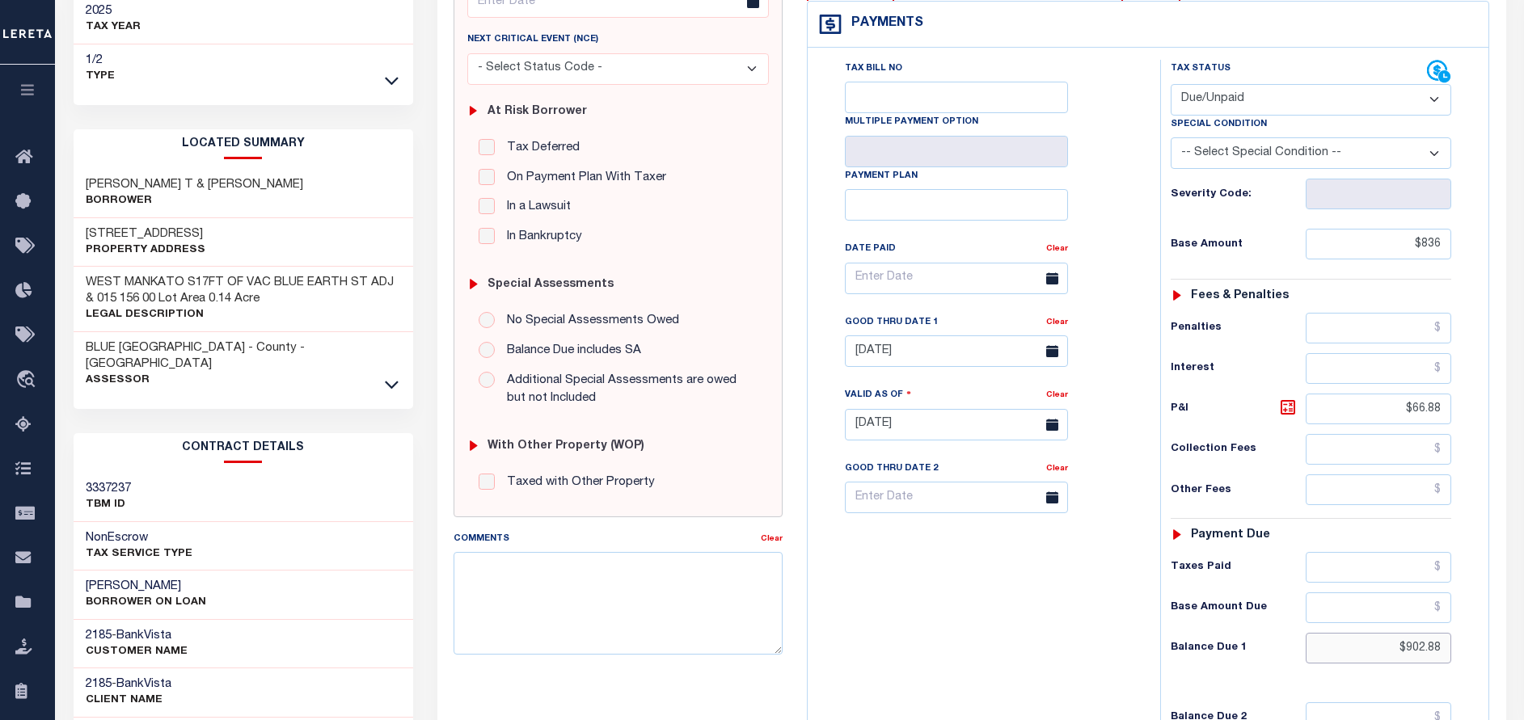
drag, startPoint x: 1446, startPoint y: 655, endPoint x: 1403, endPoint y: 650, distance: 43.1
click at [1403, 650] on input "$902.88" at bounding box center [1379, 648] width 146 height 31
paste input "919.60"
type input "$919.60"
type input "[DATE]"
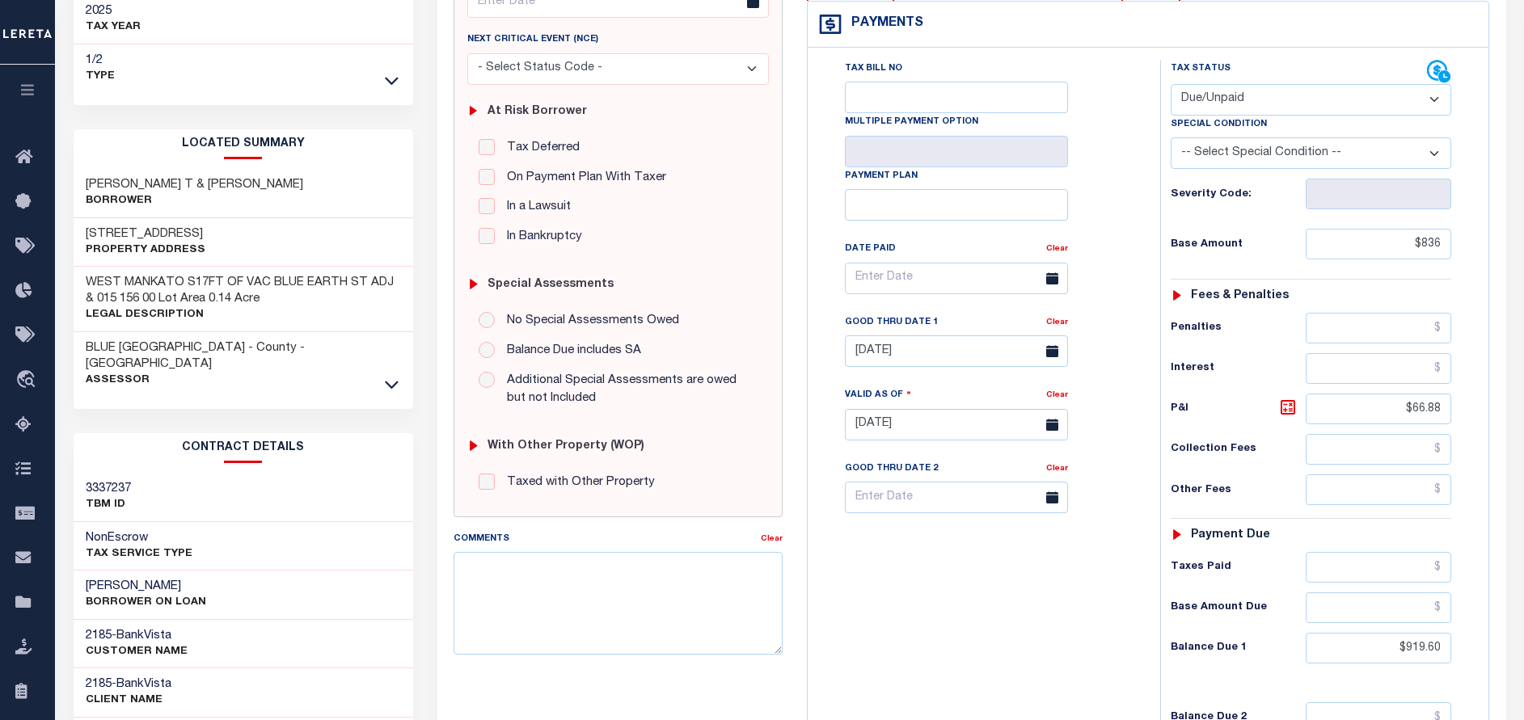
click at [1291, 422] on div "P&I $66.88" at bounding box center [1311, 409] width 281 height 31
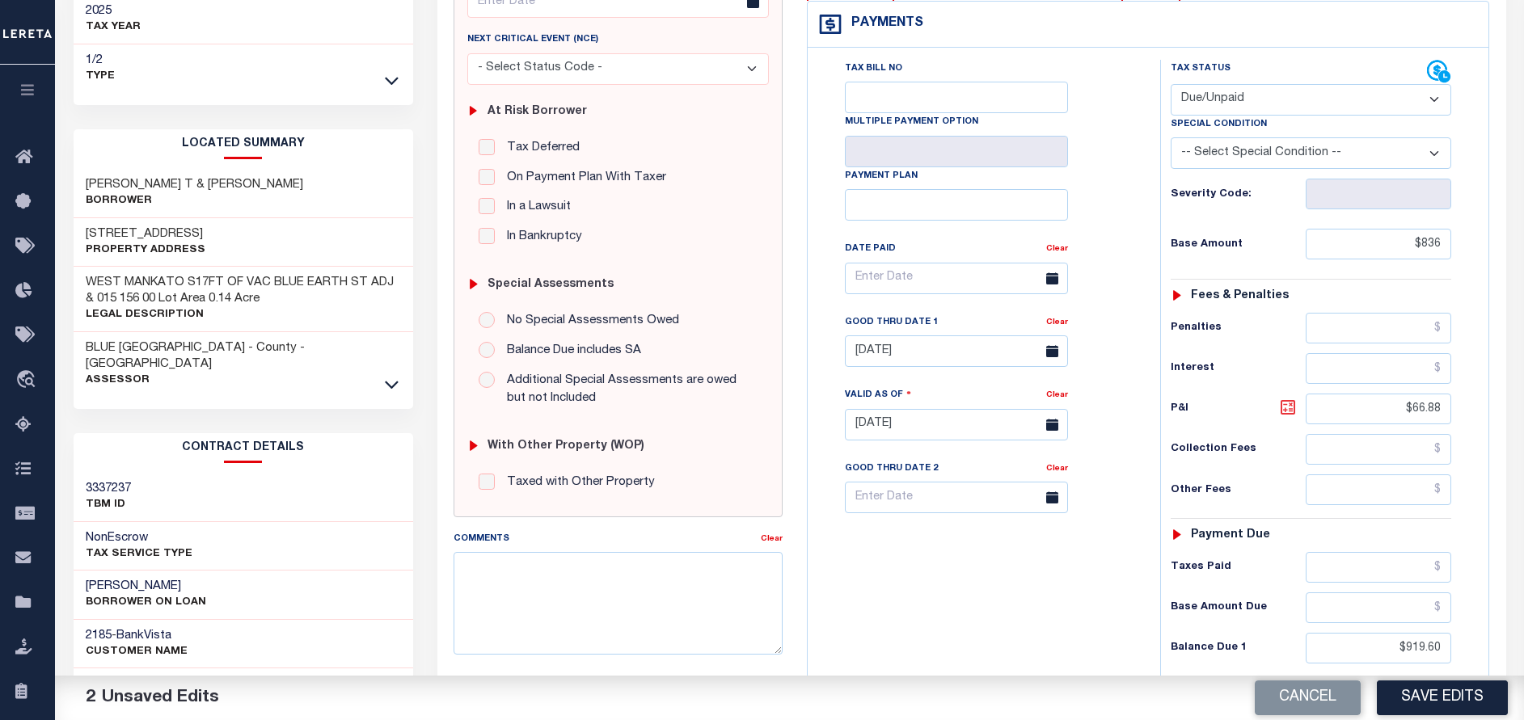
click at [1289, 408] on icon at bounding box center [1287, 407] width 19 height 19
type input "$83.60"
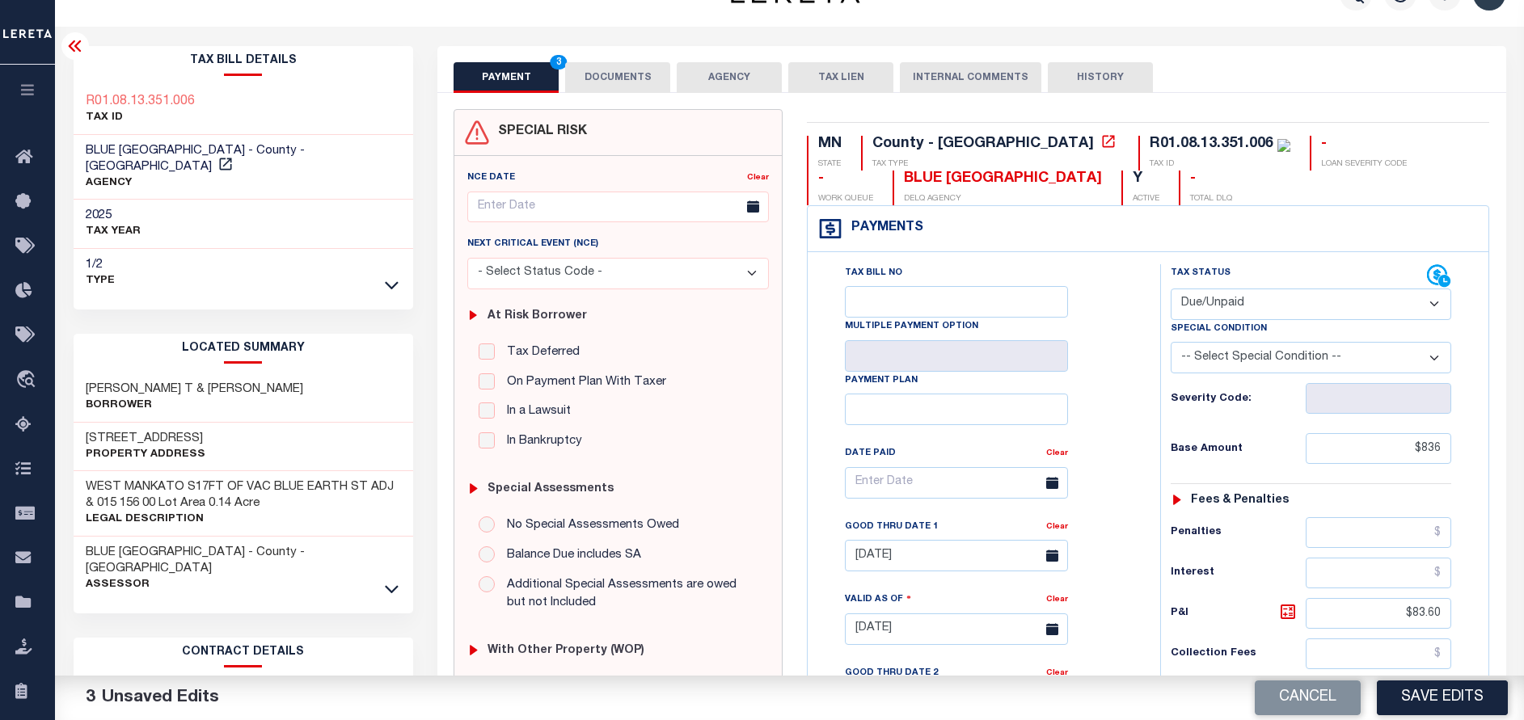
scroll to position [0, 0]
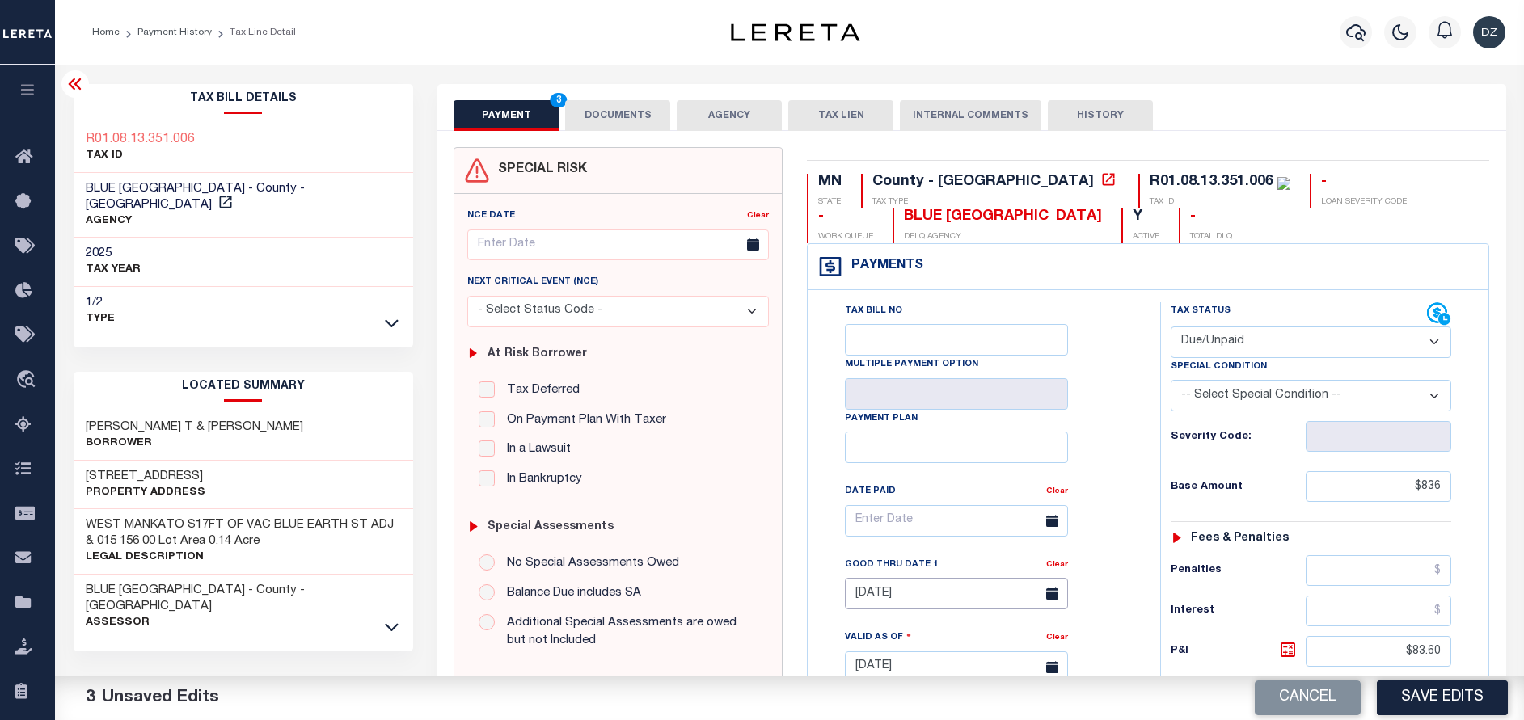
click at [930, 593] on input "[DATE]" at bounding box center [956, 594] width 223 height 32
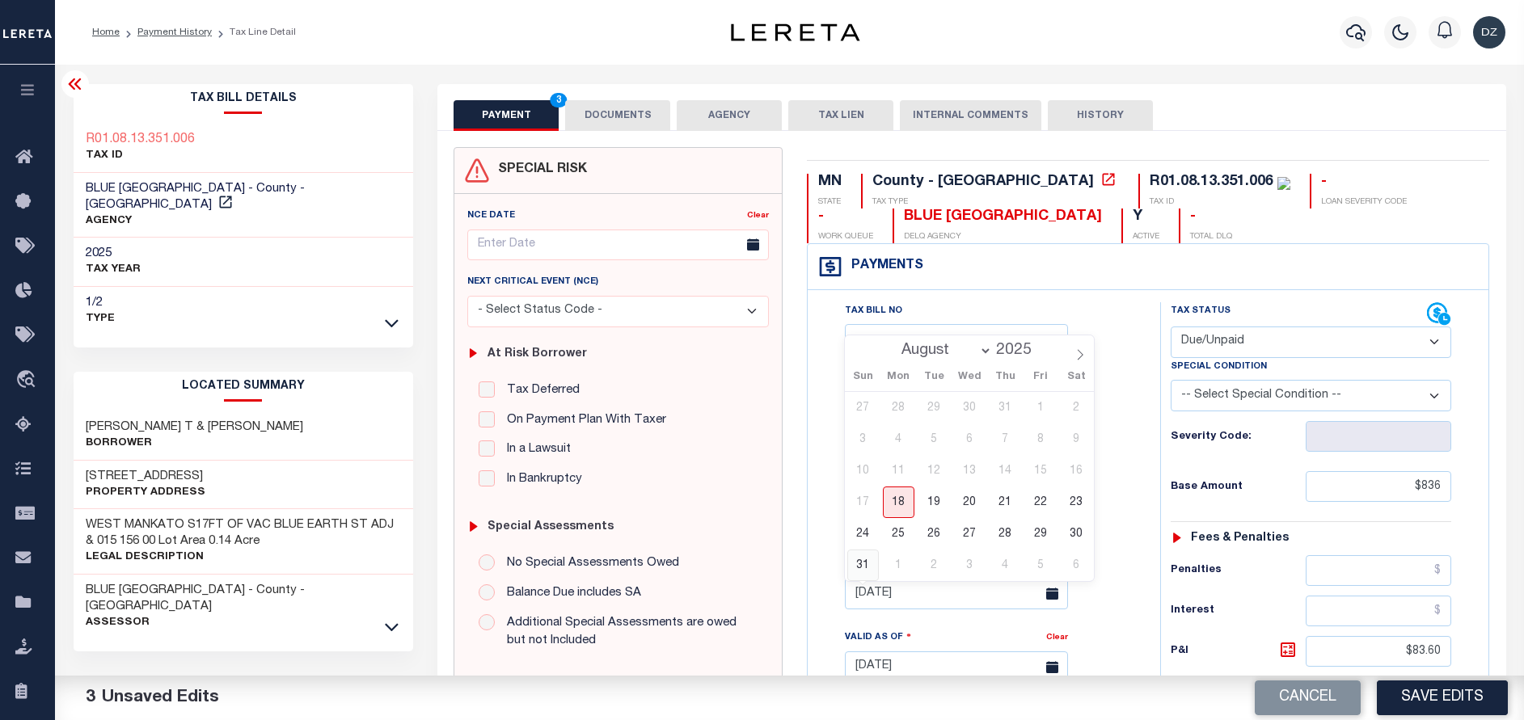
click at [855, 568] on span "31" at bounding box center [863, 566] width 32 height 32
type input "[DATE]"
click at [601, 108] on button "DOCUMENTS" at bounding box center [617, 115] width 105 height 31
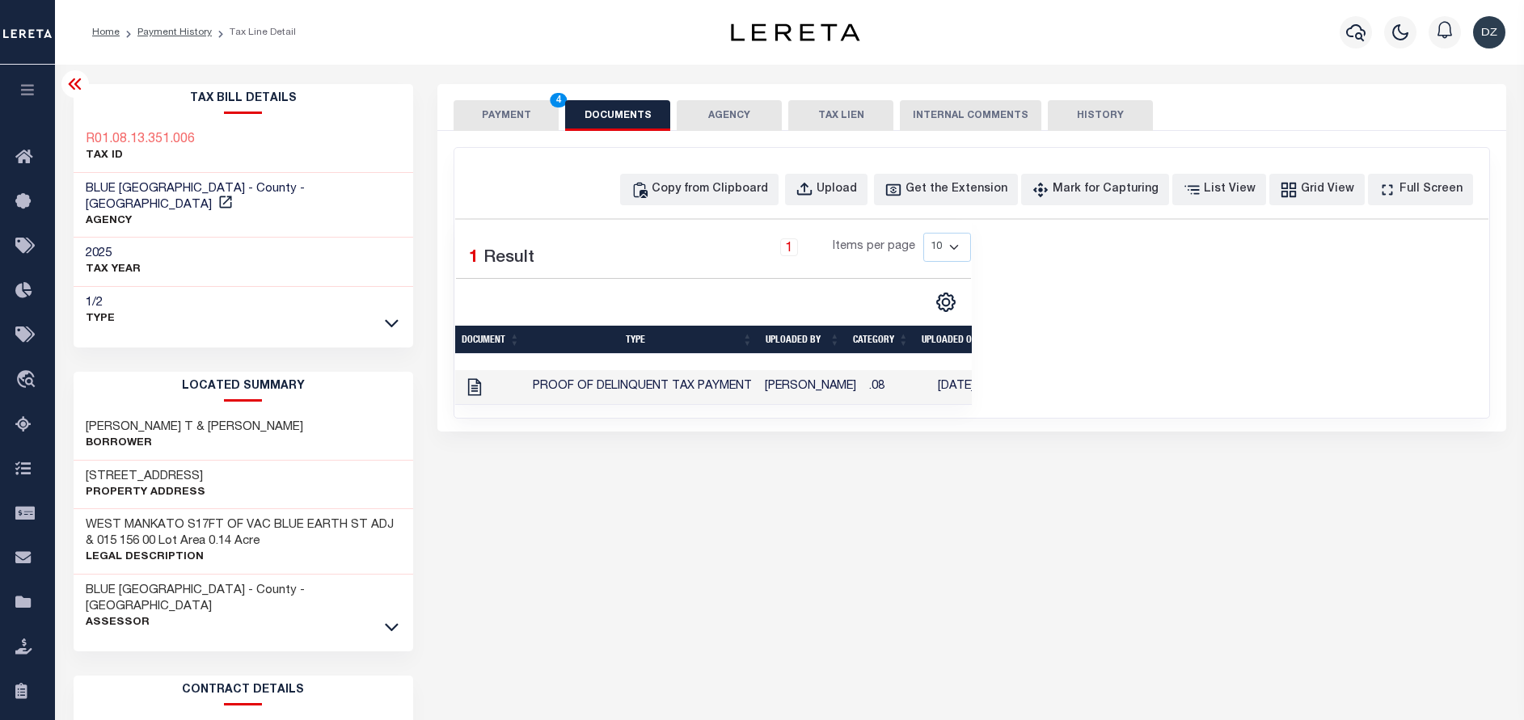
click at [651, 190] on div "Copy from Clipboard Upload Get the Extension Mark for Capturing Got it List Vie…" at bounding box center [971, 190] width 1033 height 32
click at [718, 198] on div "Copy from Clipboard" at bounding box center [710, 190] width 116 height 18
select select "POP"
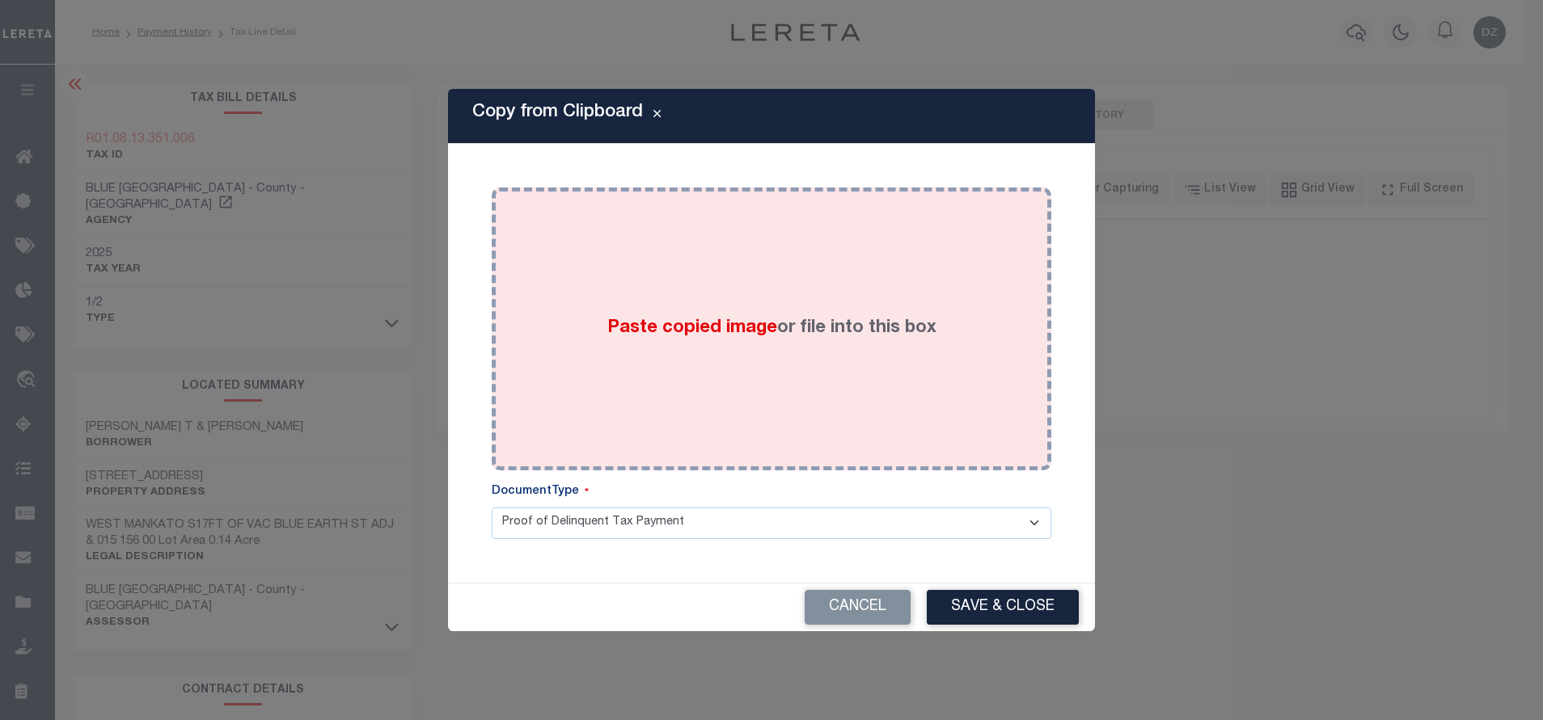
click at [783, 312] on div "Paste copied image or file into this box" at bounding box center [771, 329] width 535 height 259
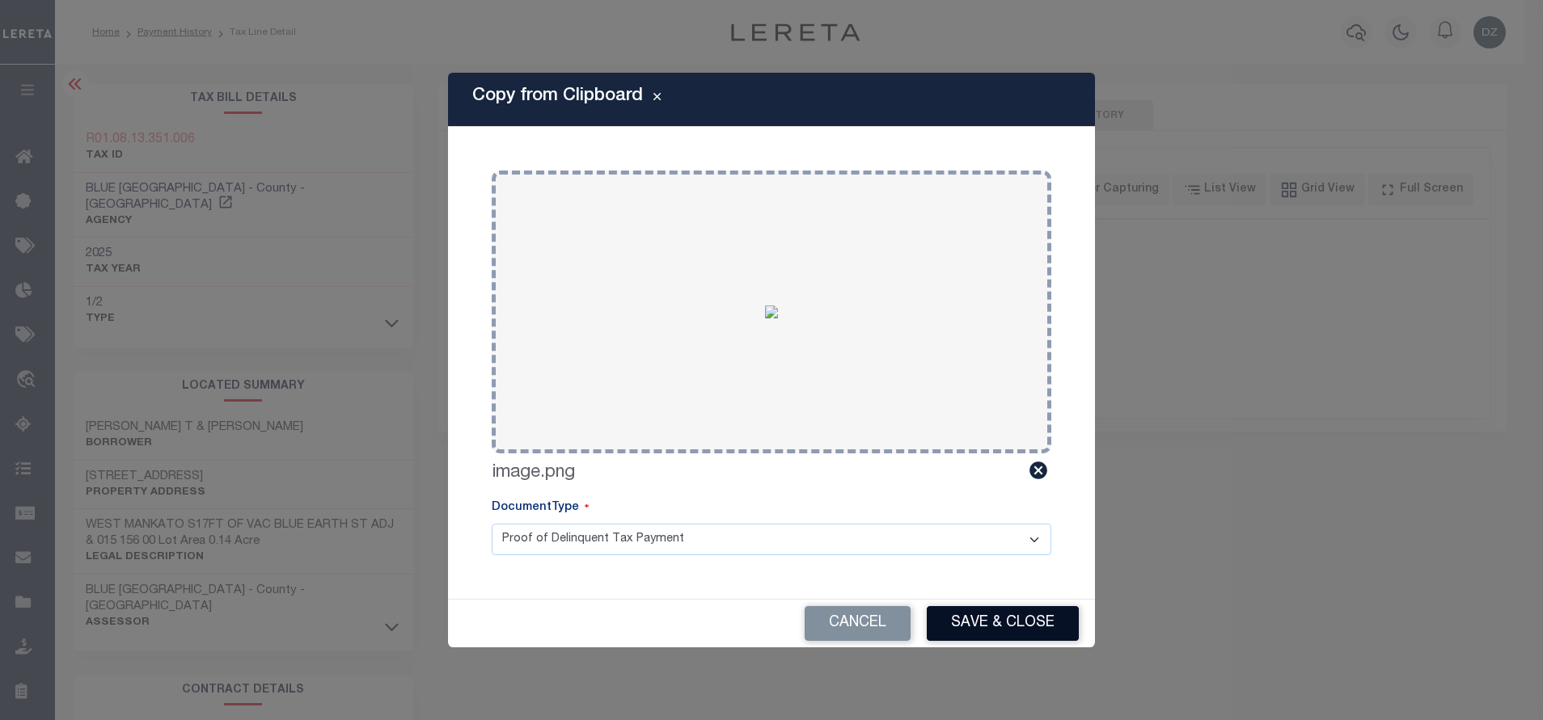
click at [990, 625] on button "Save & Close" at bounding box center [1003, 623] width 152 height 35
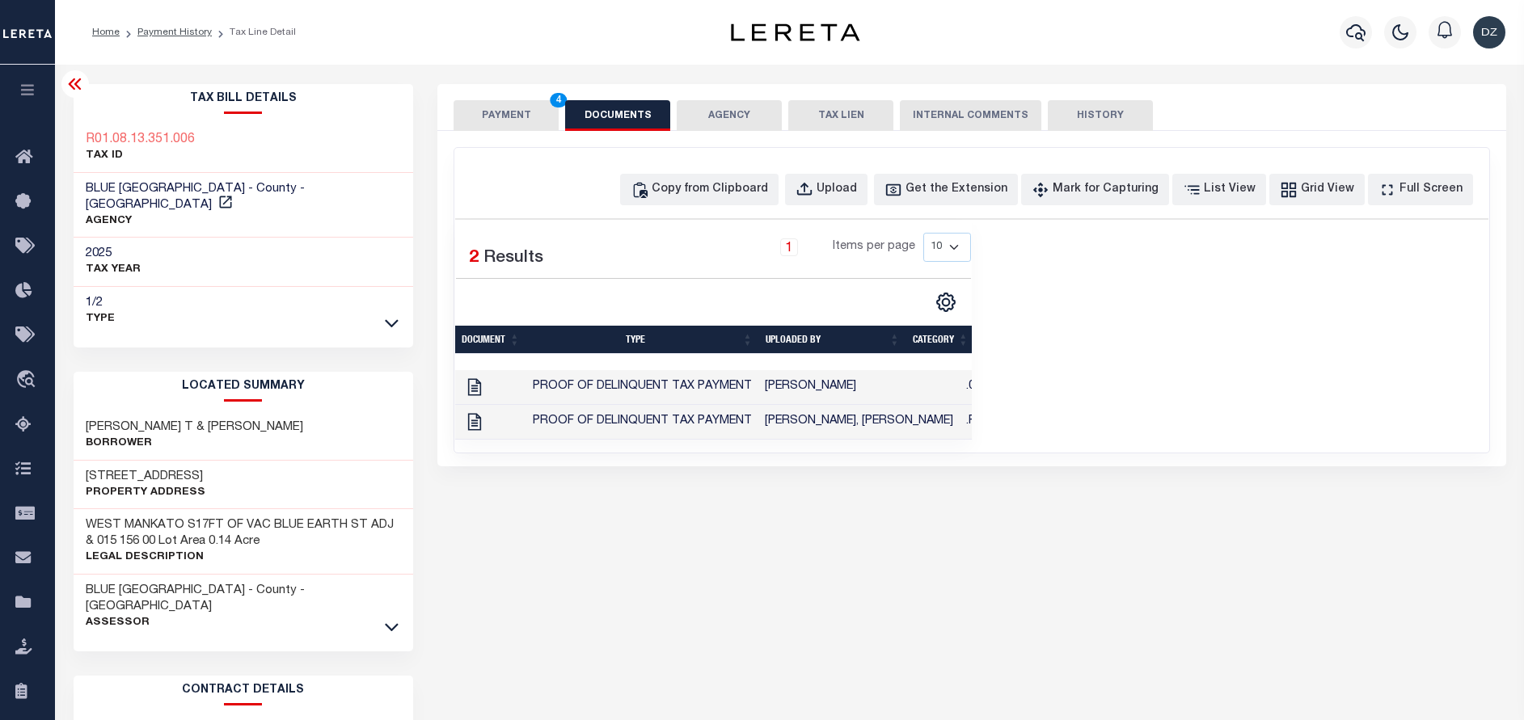
click at [483, 129] on button "PAYMENT 4" at bounding box center [506, 115] width 105 height 31
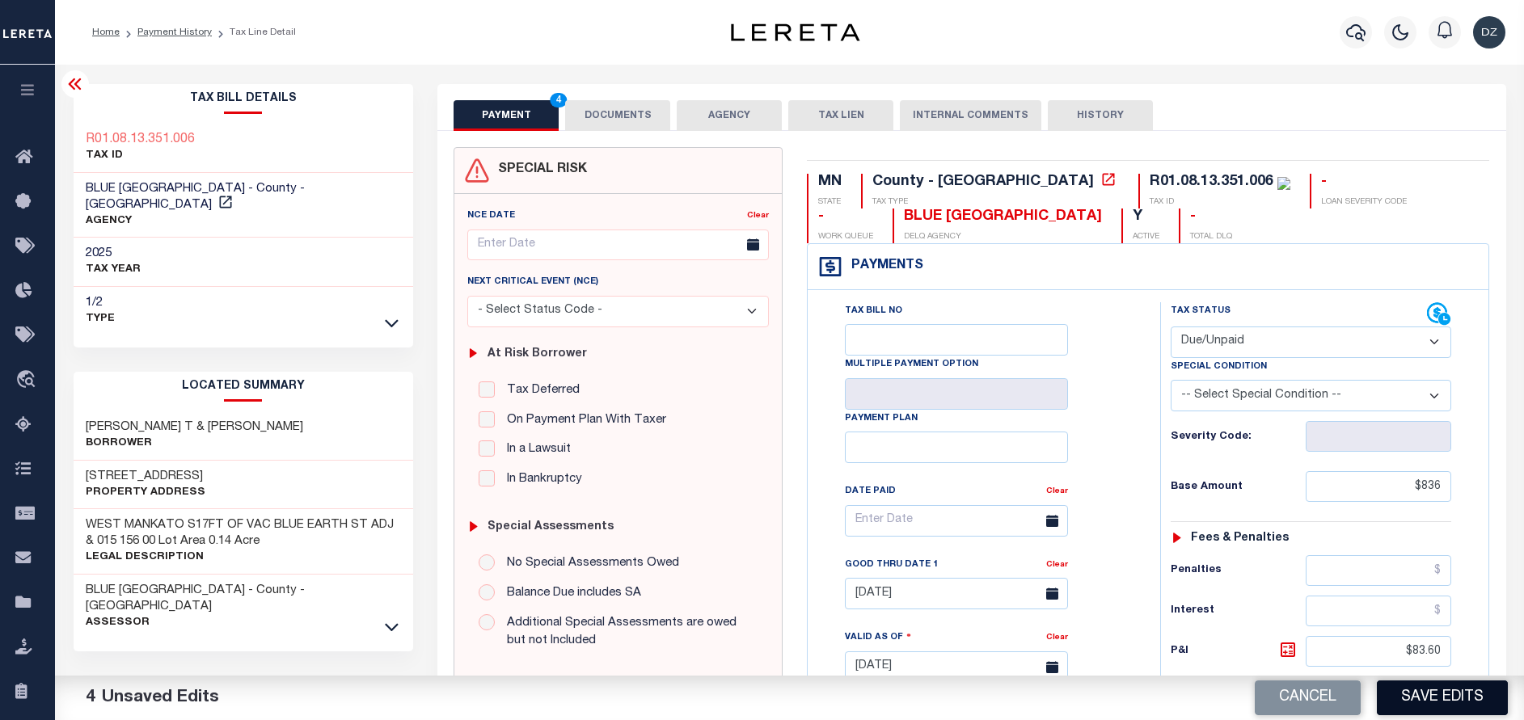
click at [1444, 696] on button "Save Edits" at bounding box center [1442, 698] width 131 height 35
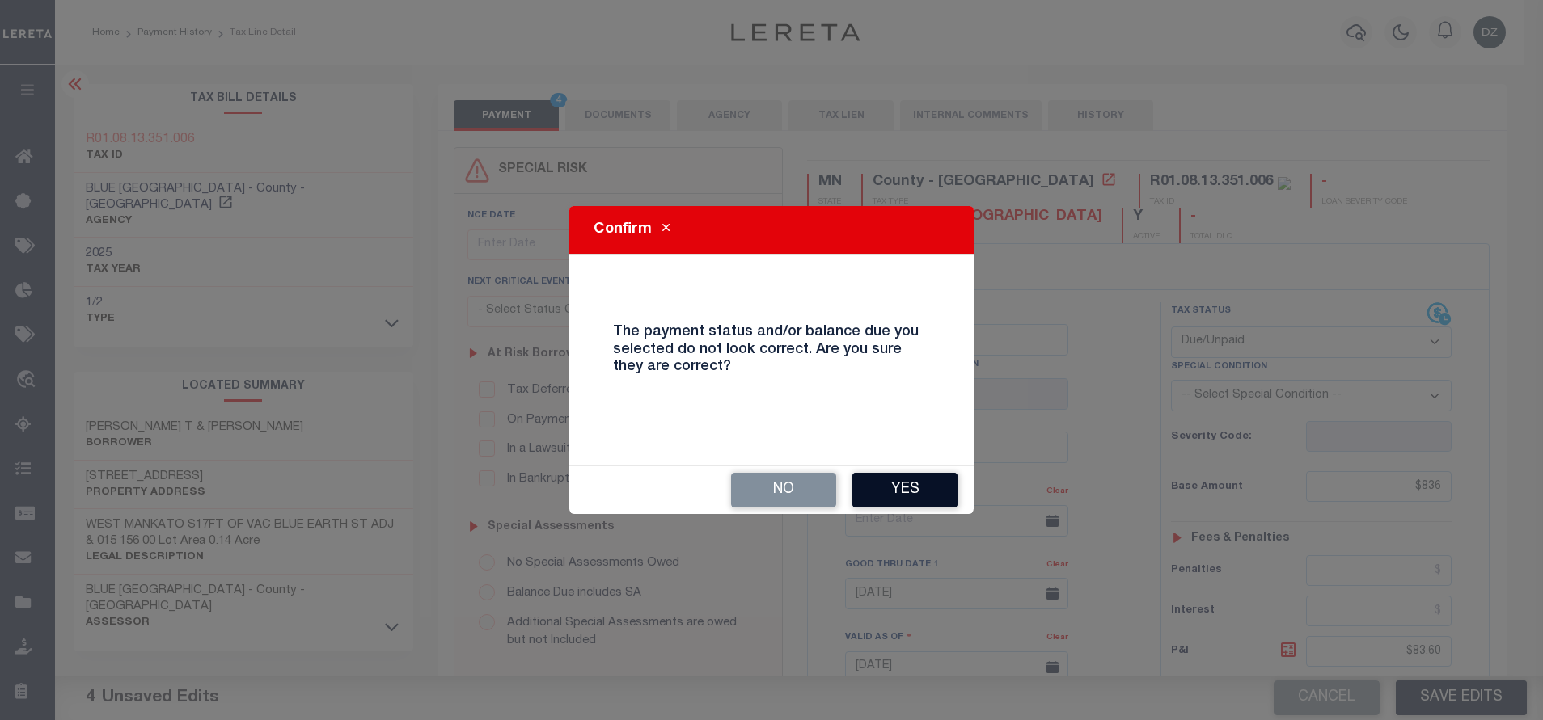
click at [910, 483] on button "Yes" at bounding box center [904, 490] width 105 height 35
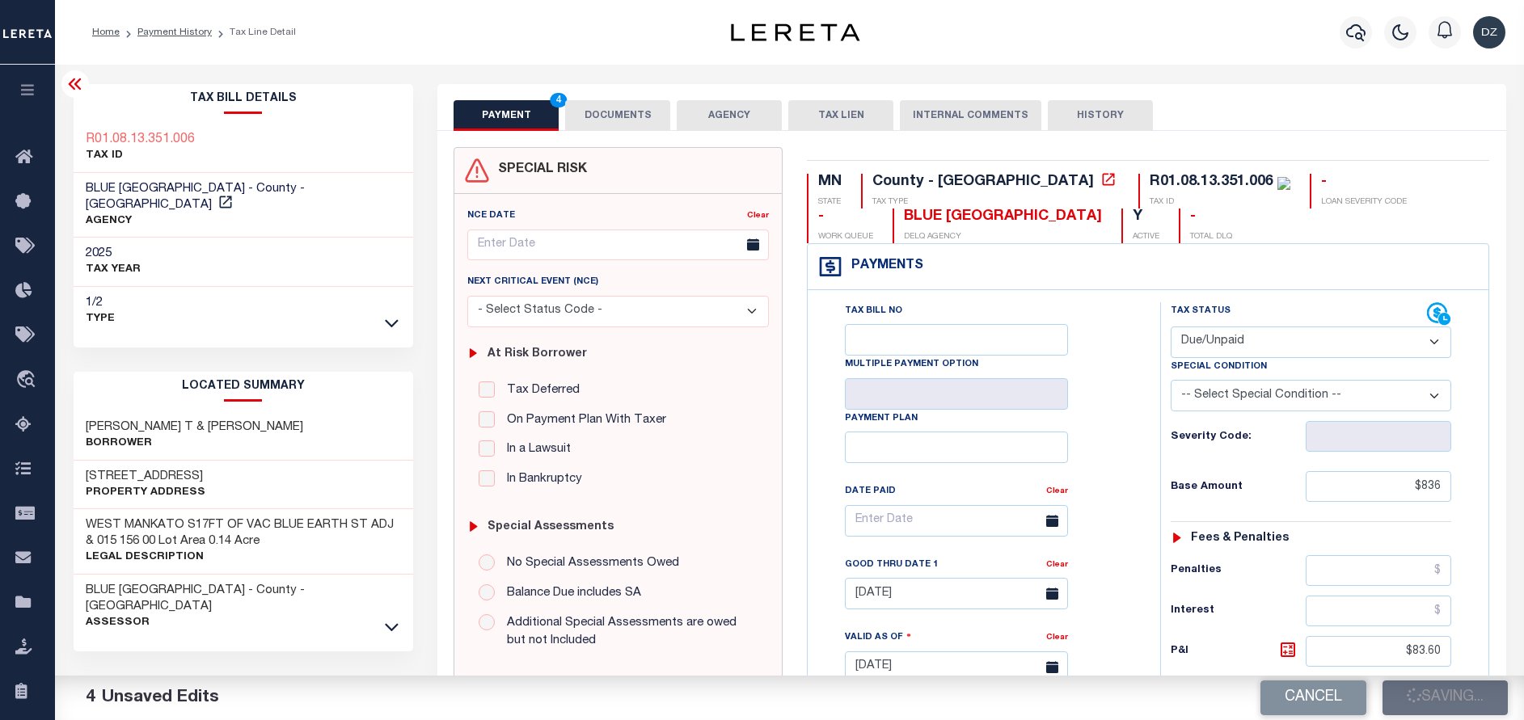
checkbox input "false"
type input "$836"
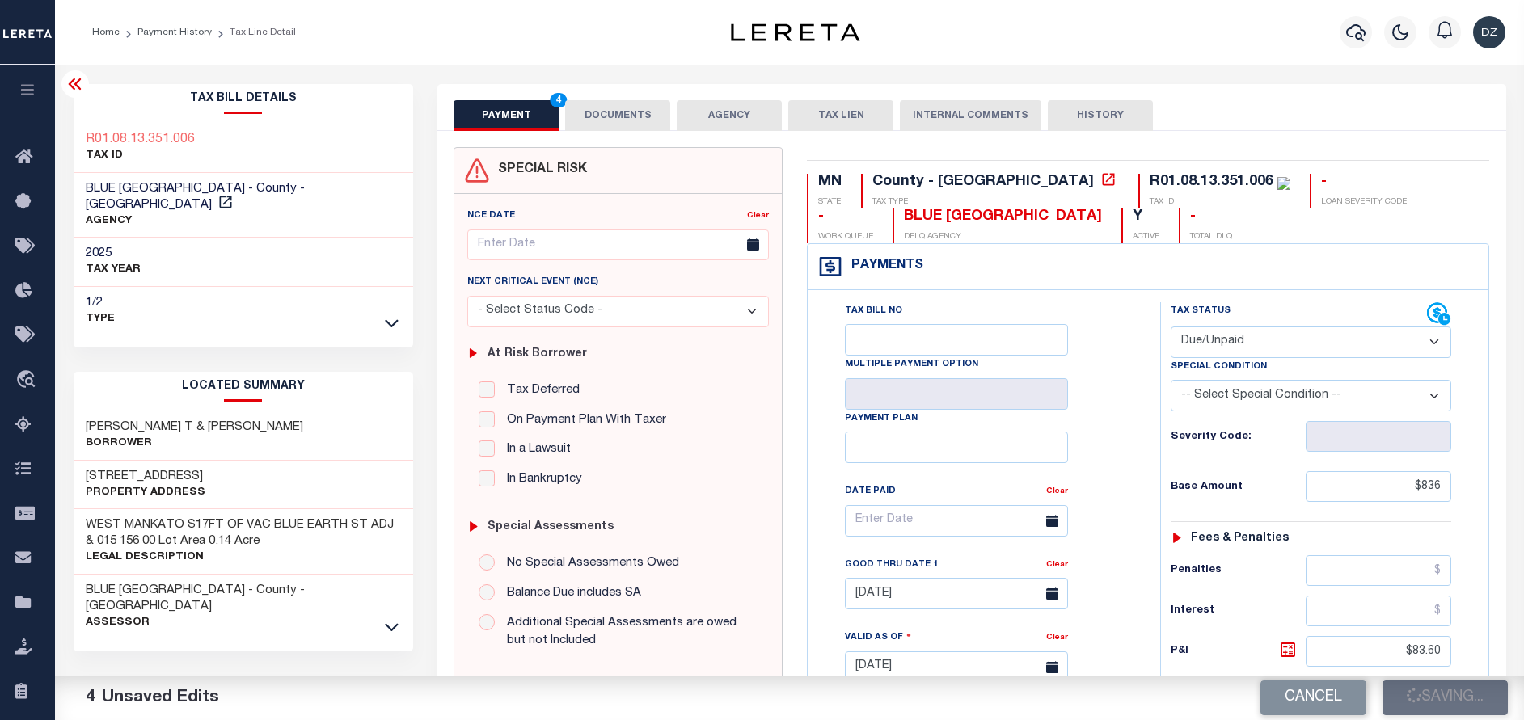
type input "$83.6"
type input "$919.6"
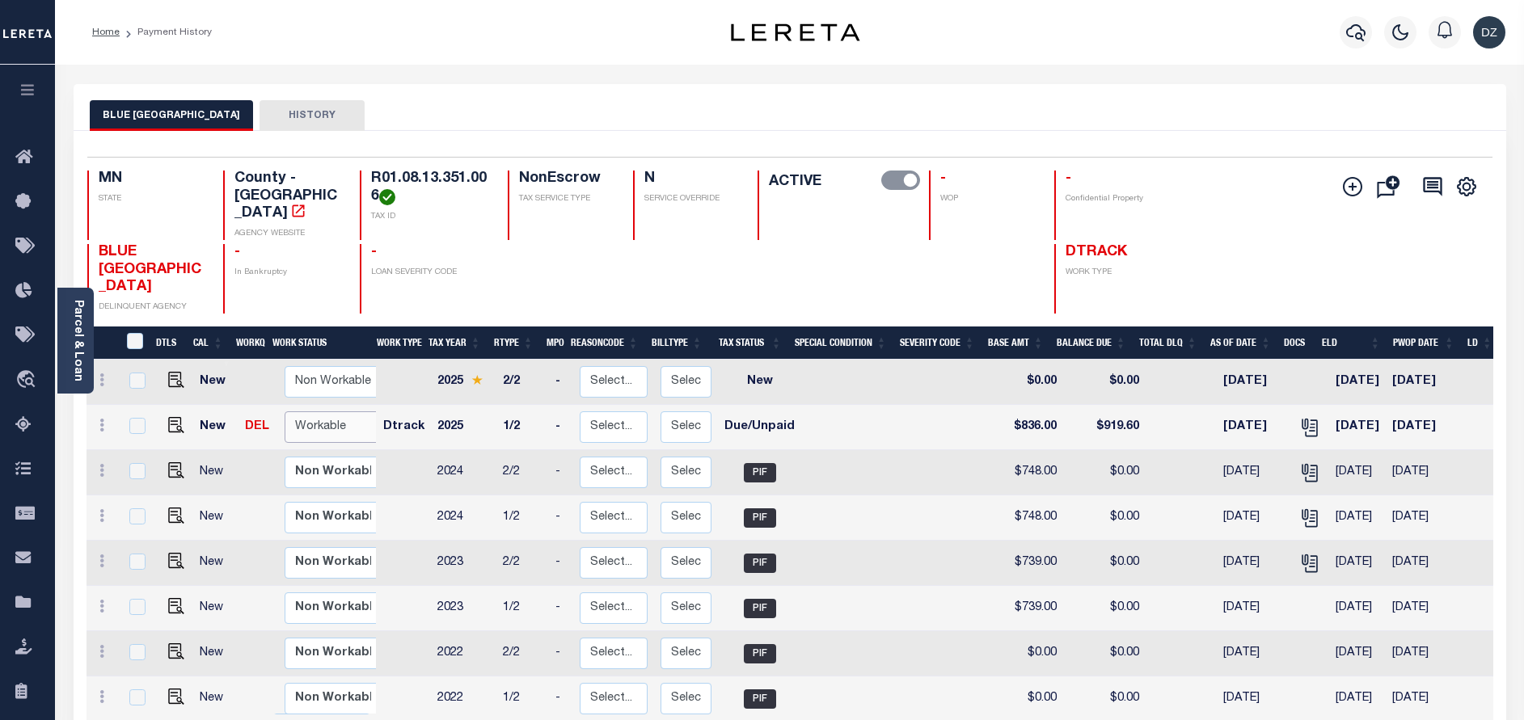
click at [324, 412] on select "Non Workable Workable" at bounding box center [333, 428] width 97 height 32
checkbox input "true"
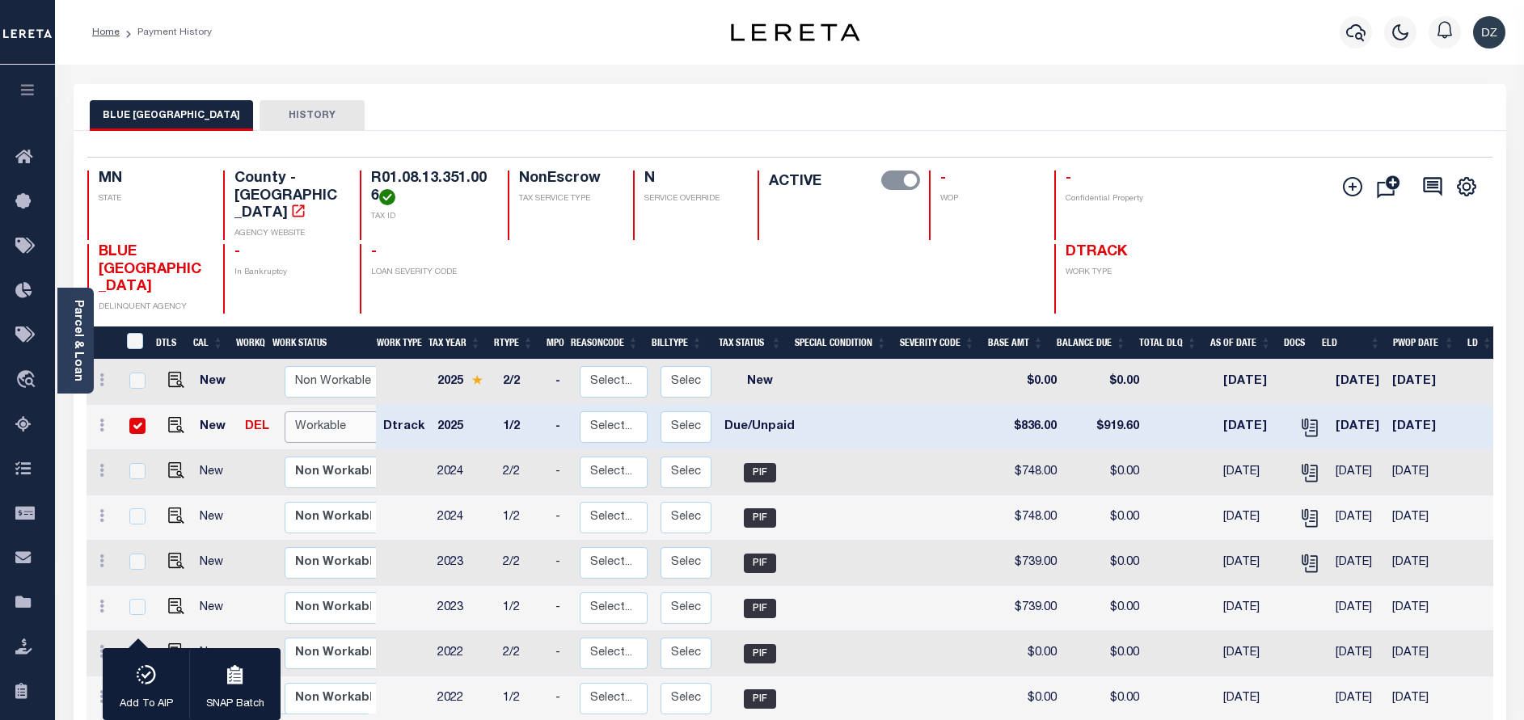
select select "true"
click at [285, 412] on select "Non Workable Workable" at bounding box center [333, 428] width 97 height 32
checkbox input "false"
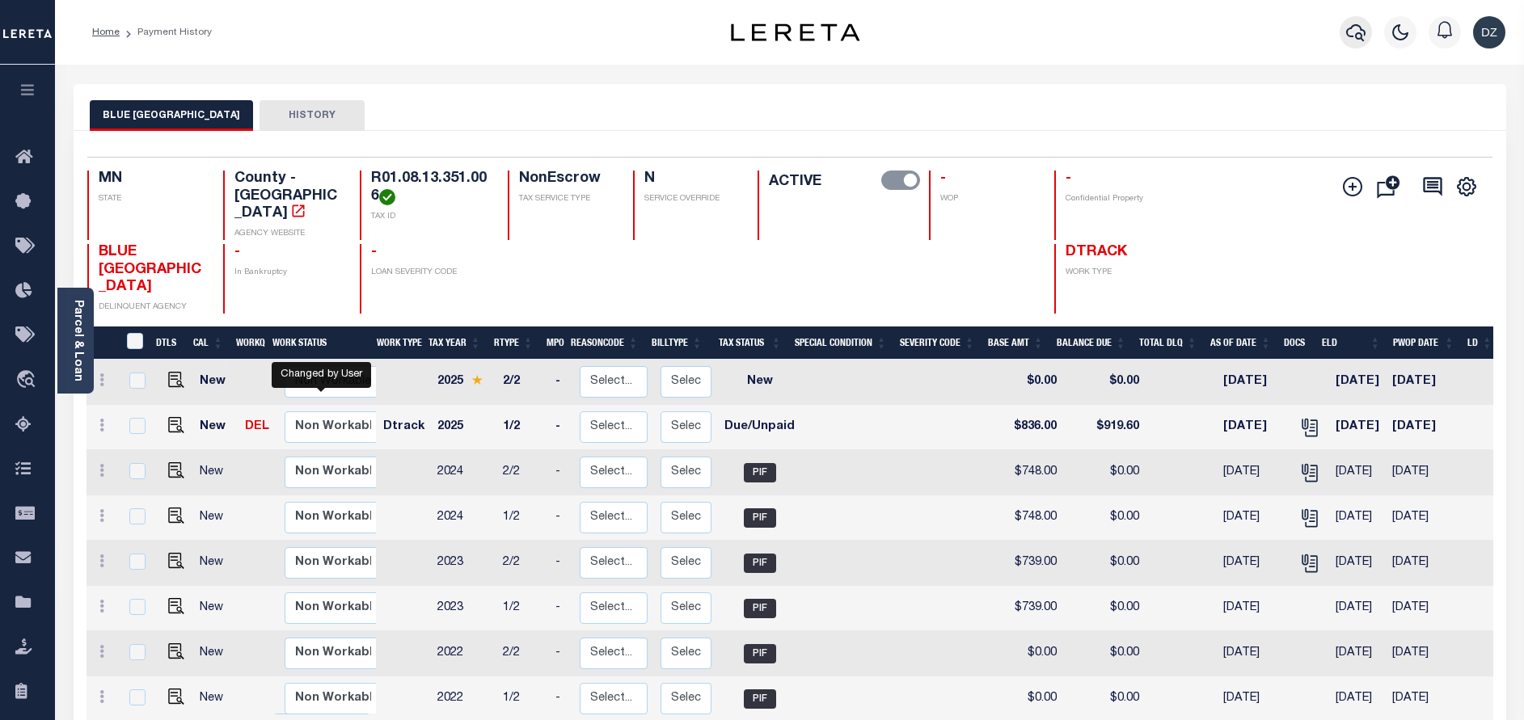
click at [1352, 35] on icon "button" at bounding box center [1355, 32] width 19 height 19
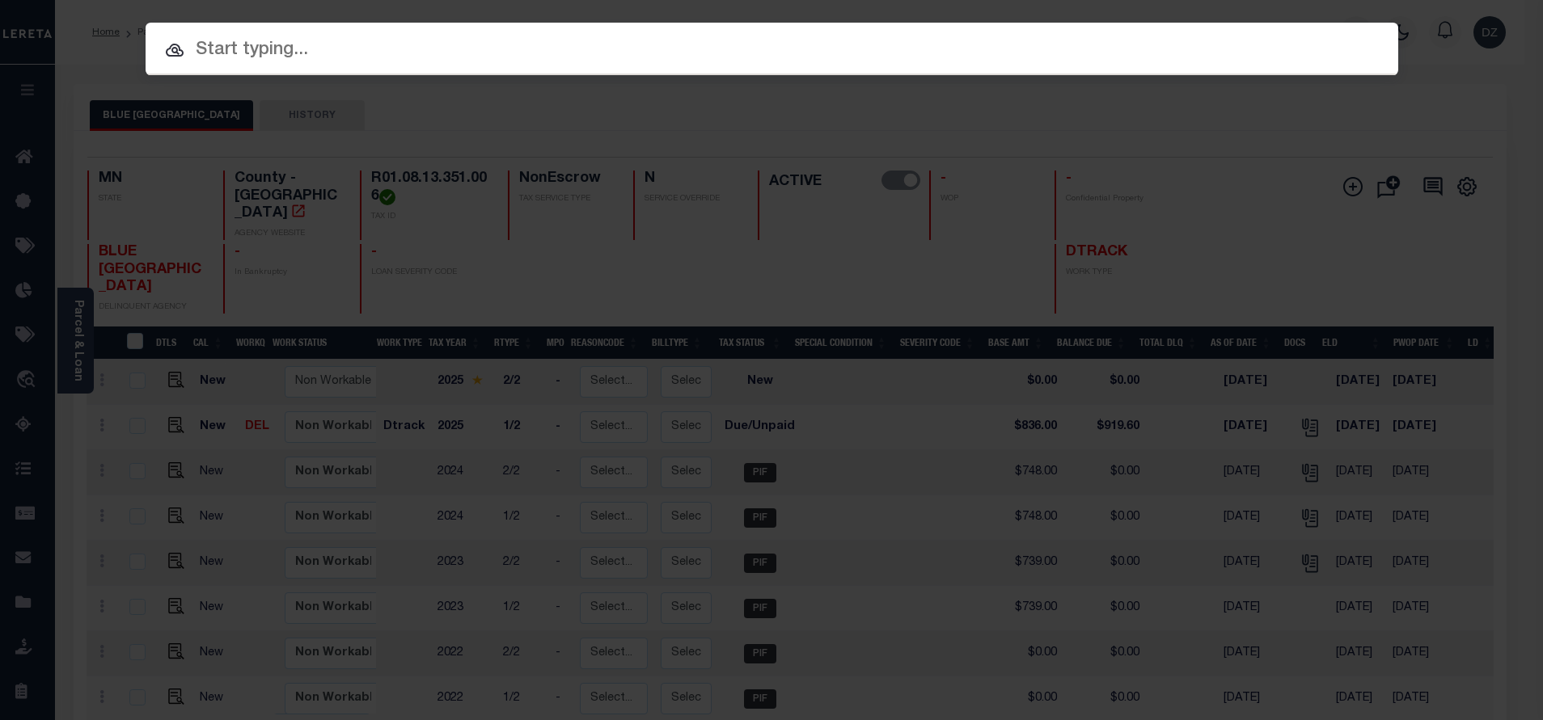
paste input "R01.09.05.404.067"
type input "R01.09.05.404.067"
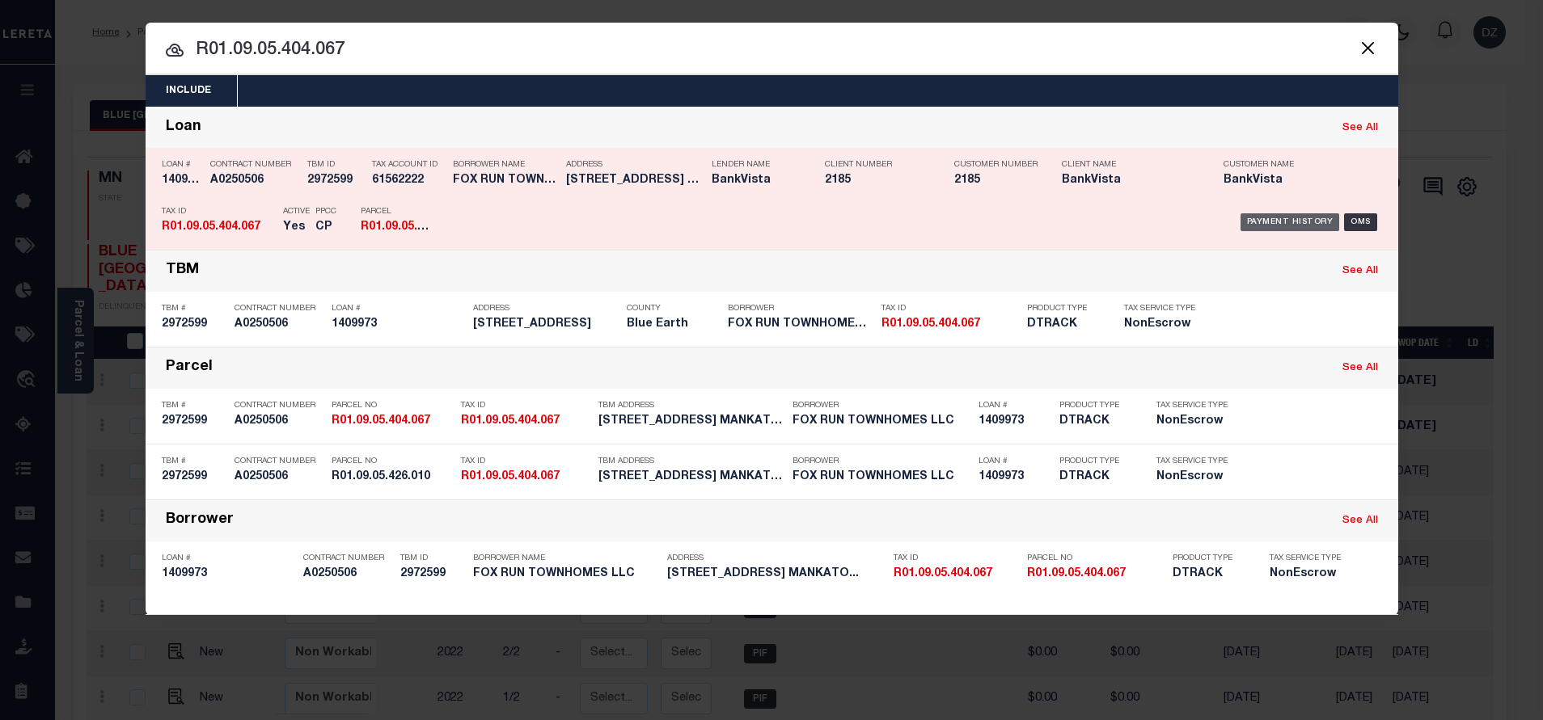
click at [1280, 227] on div "Payment History" at bounding box center [1289, 222] width 99 height 18
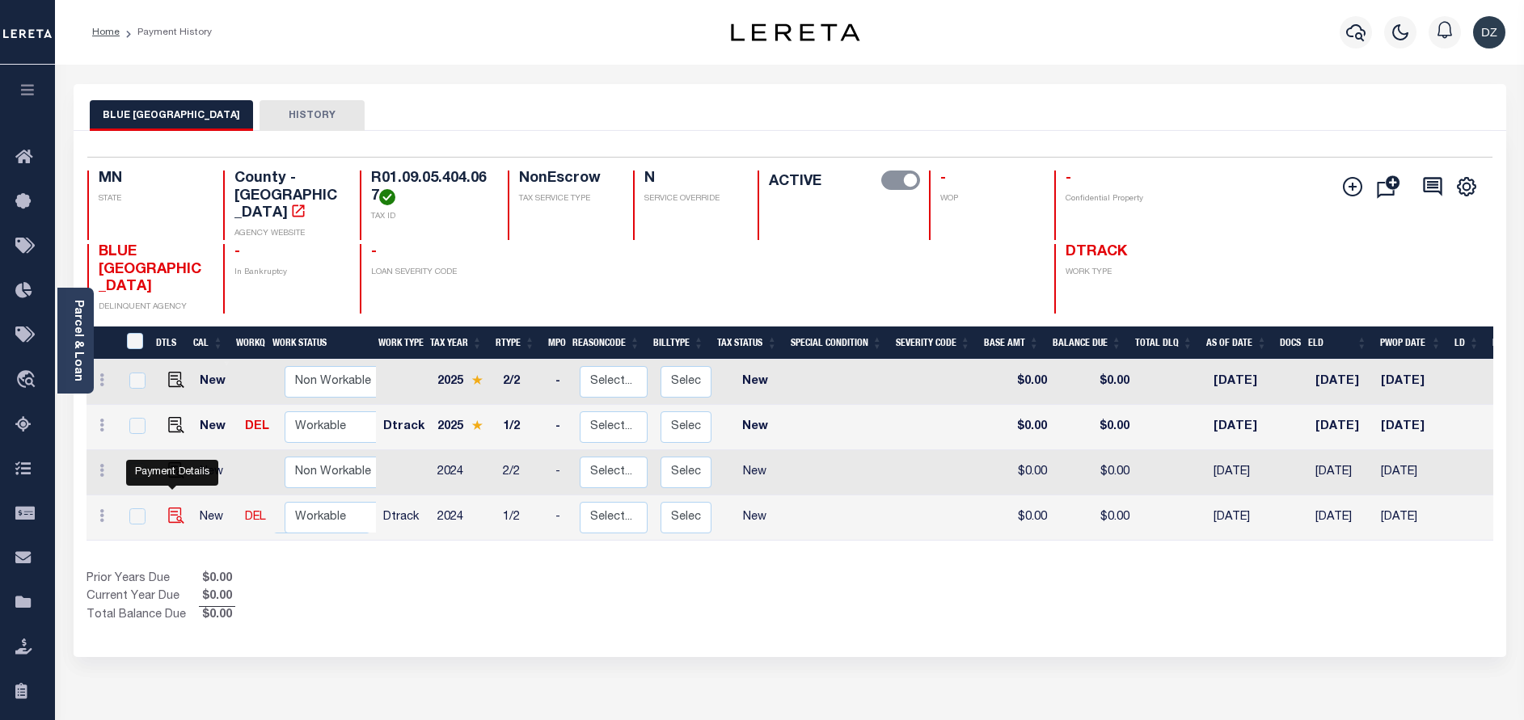
click at [169, 508] on img "" at bounding box center [176, 516] width 16 height 16
checkbox input "true"
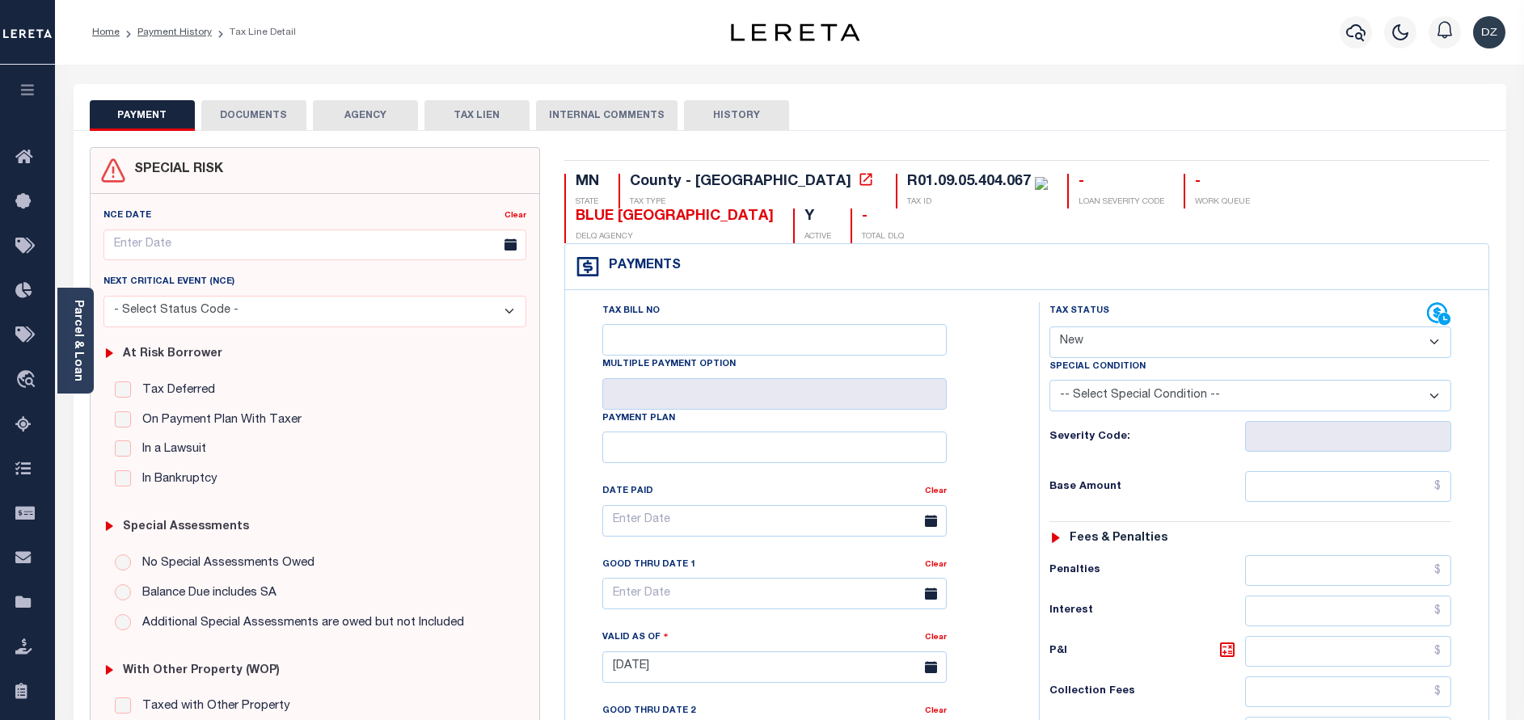
click at [94, 359] on div "NCE Date Clear Next Critical Event (NCE)" at bounding box center [315, 467] width 449 height 547
click at [90, 350] on div "Parcel & Loan" at bounding box center [75, 341] width 36 height 106
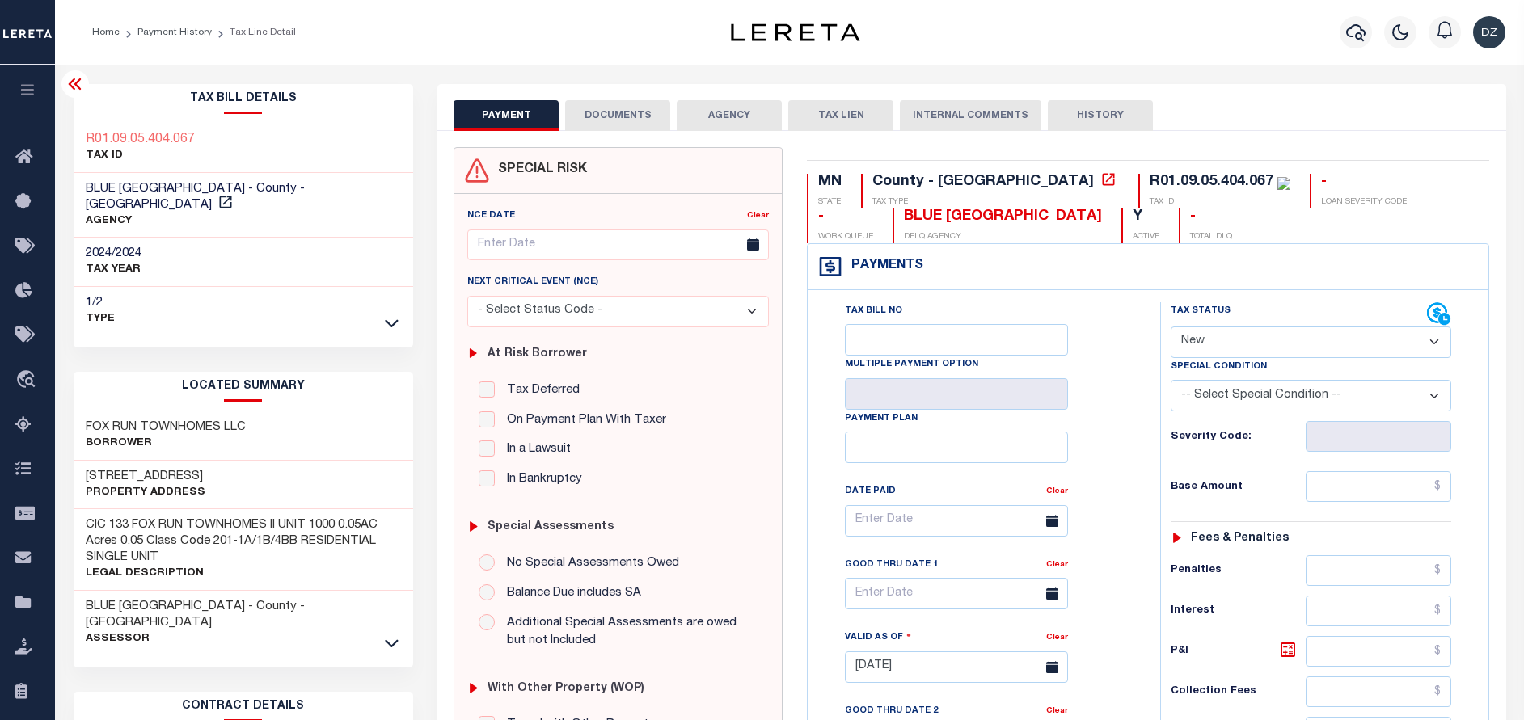
drag, startPoint x: 1235, startPoint y: 345, endPoint x: 1236, endPoint y: 354, distance: 9.0
click at [1235, 348] on select "- Select Status Code - Open Due/Unpaid Paid Incomplete No Tax Due Internal Refu…" at bounding box center [1311, 343] width 281 height 32
select select "PYD"
click at [1171, 327] on select "- Select Status Code - Open Due/Unpaid Paid Incomplete No Tax Due Internal Refu…" at bounding box center [1311, 343] width 281 height 32
type input "08/18/2025"
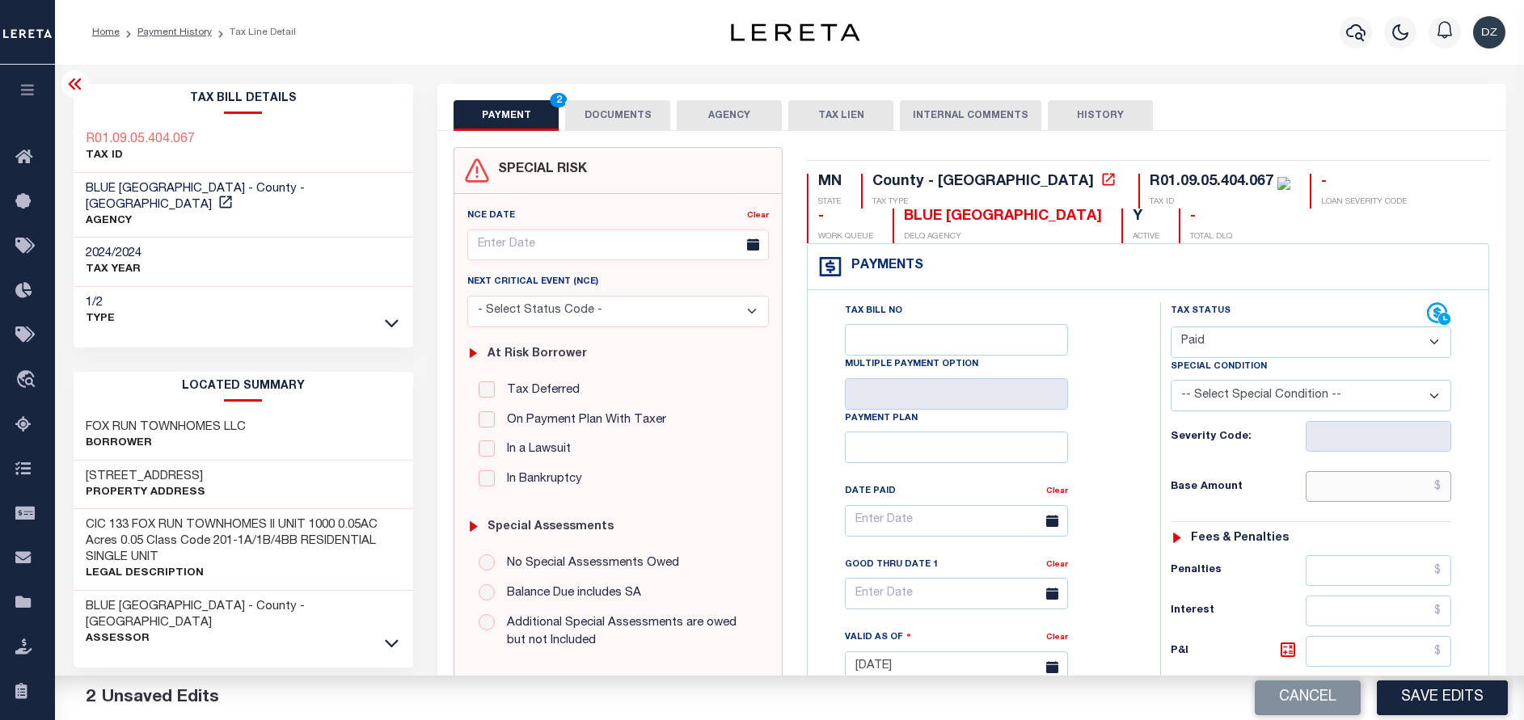
click at [1379, 491] on input "text" at bounding box center [1379, 486] width 146 height 31
type input "$0.00"
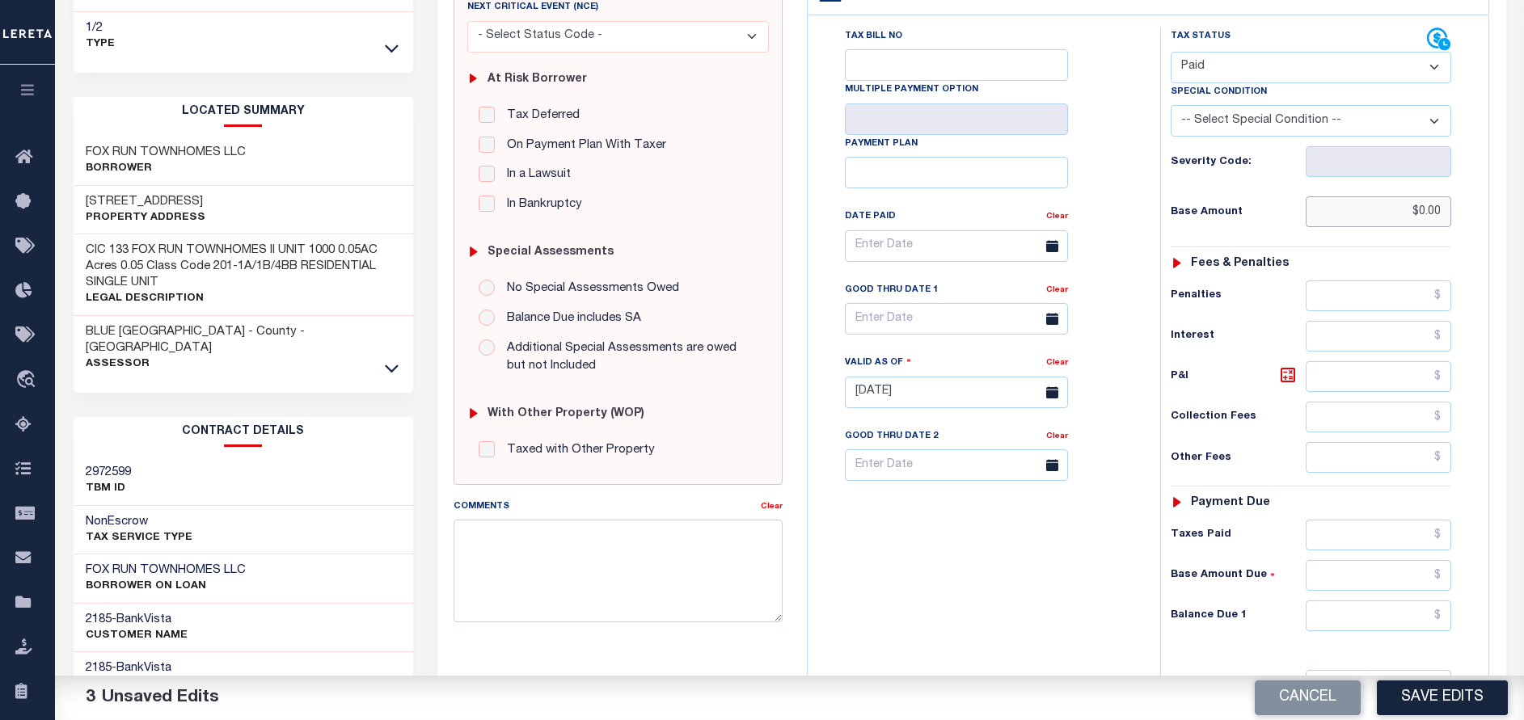
scroll to position [364, 0]
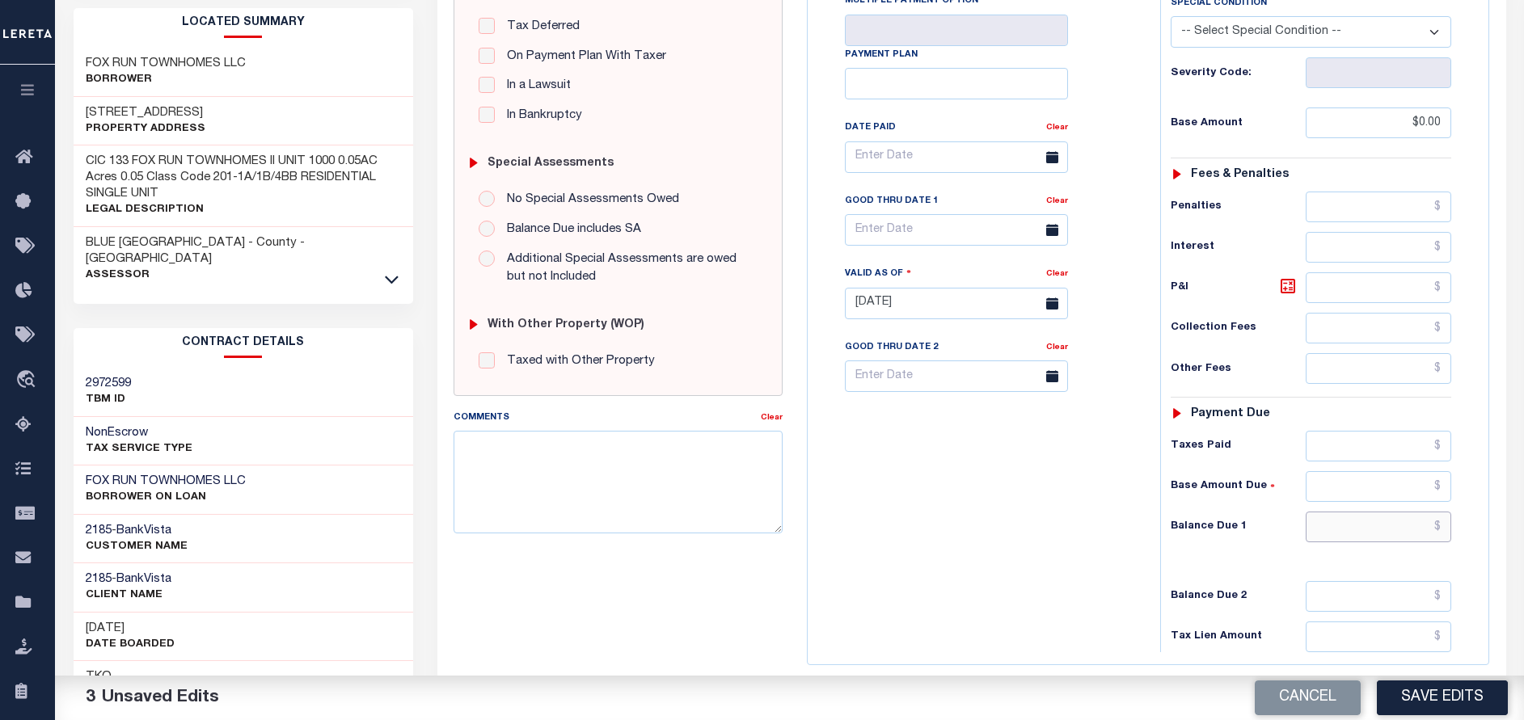
click at [1381, 527] on input "text" at bounding box center [1379, 527] width 146 height 31
type input "$0.00"
type input "$.00"
click at [593, 462] on textarea "Comments" at bounding box center [618, 482] width 329 height 102
click at [714, 422] on div "Comments" at bounding box center [607, 420] width 307 height 23
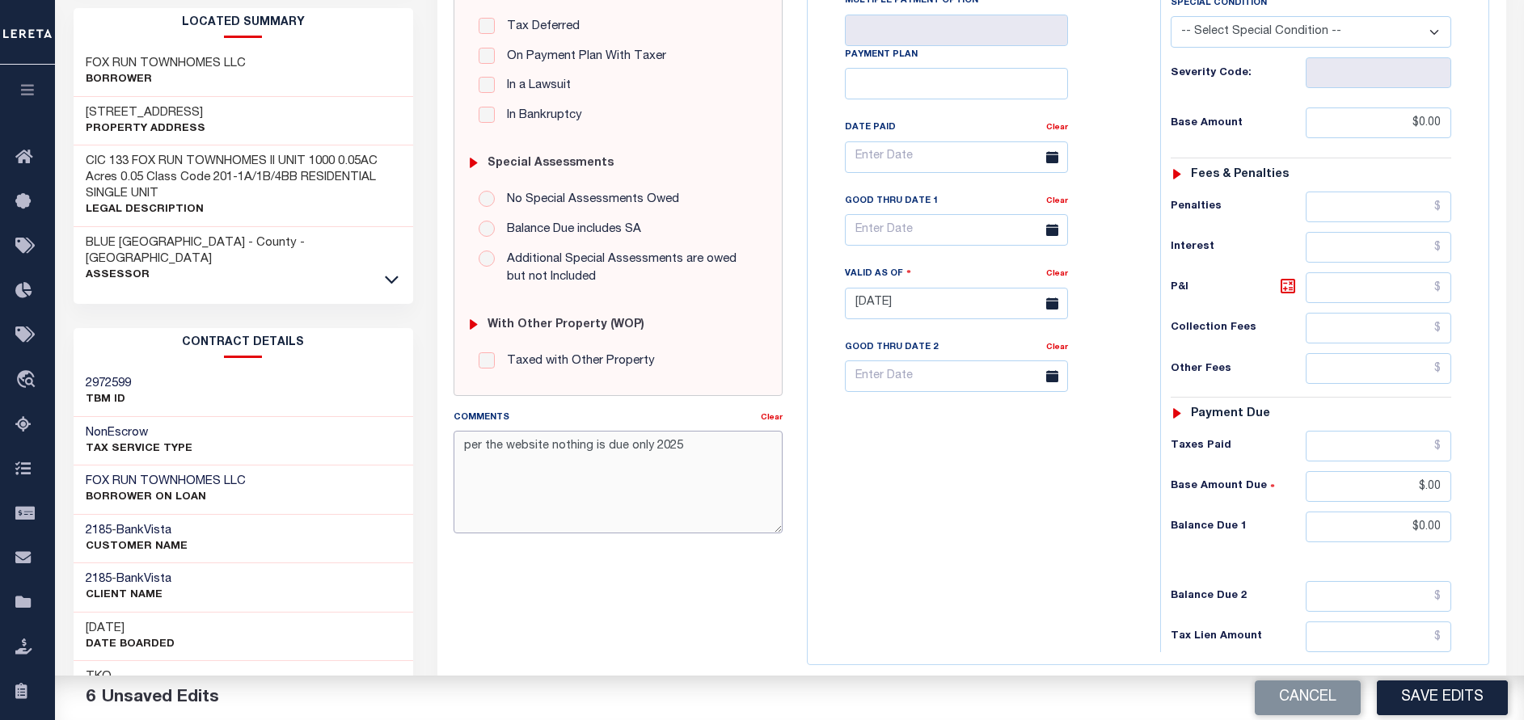
click at [705, 458] on textarea "per the website nothing is due only 2025" at bounding box center [618, 482] width 329 height 102
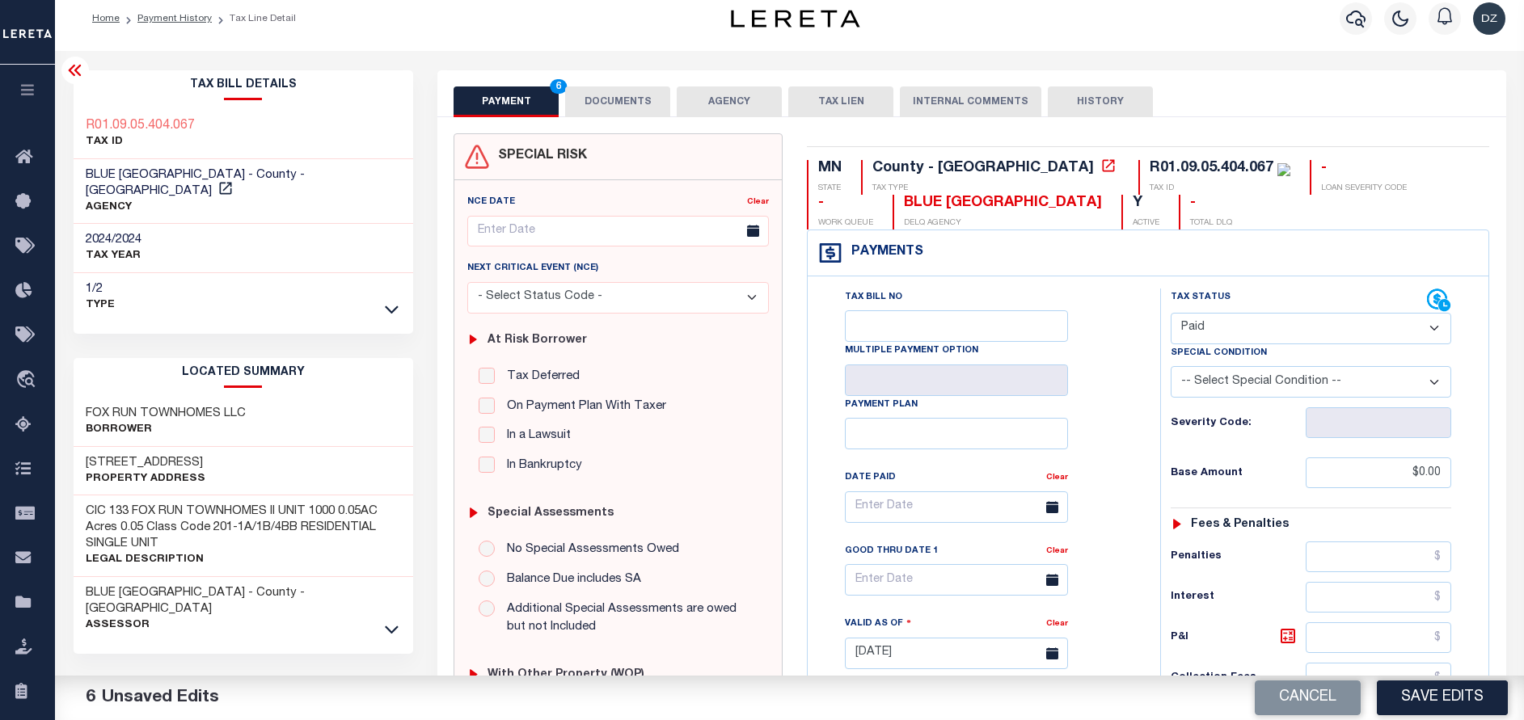
scroll to position [0, 0]
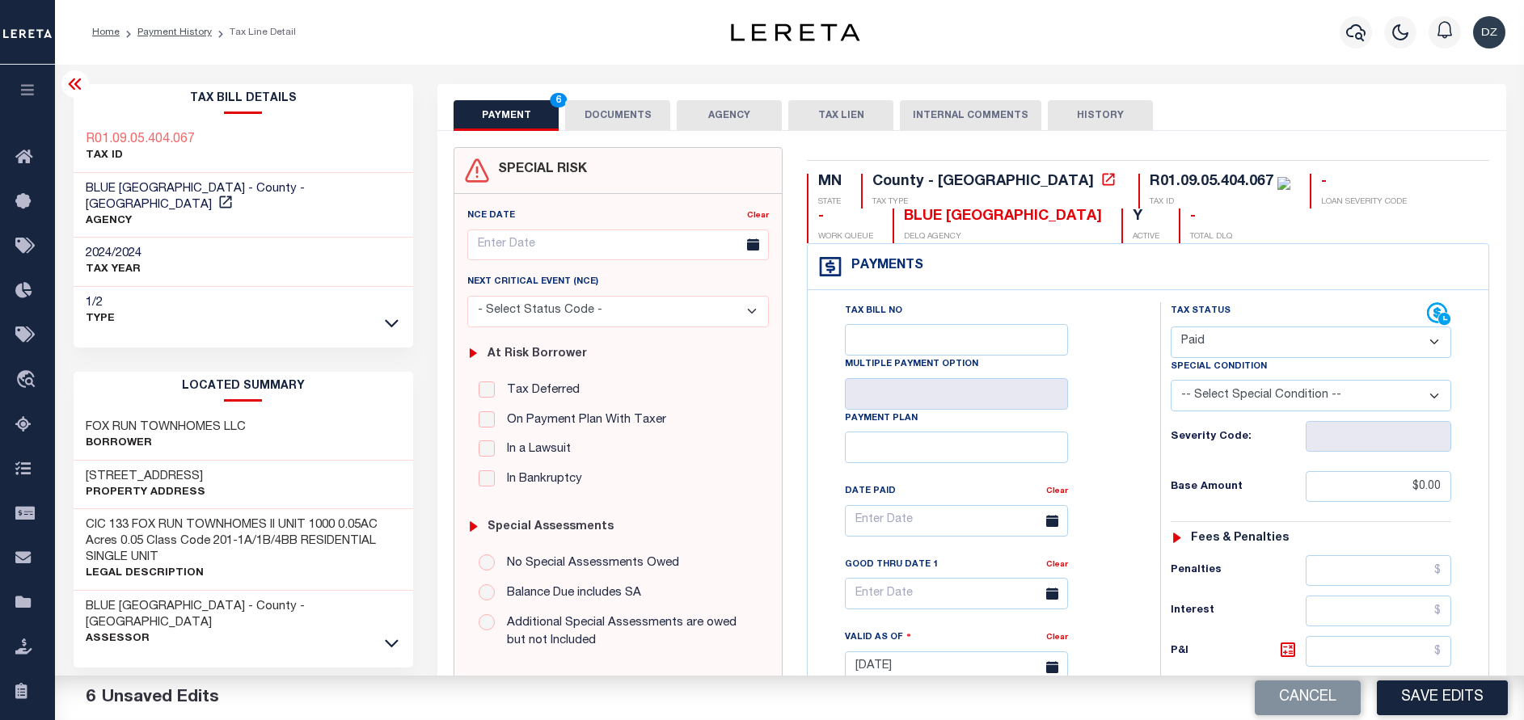
type textarea "per the website nothing is due only 2025 2/2 is due-DZK"
click at [624, 118] on button "DOCUMENTS" at bounding box center [617, 115] width 105 height 31
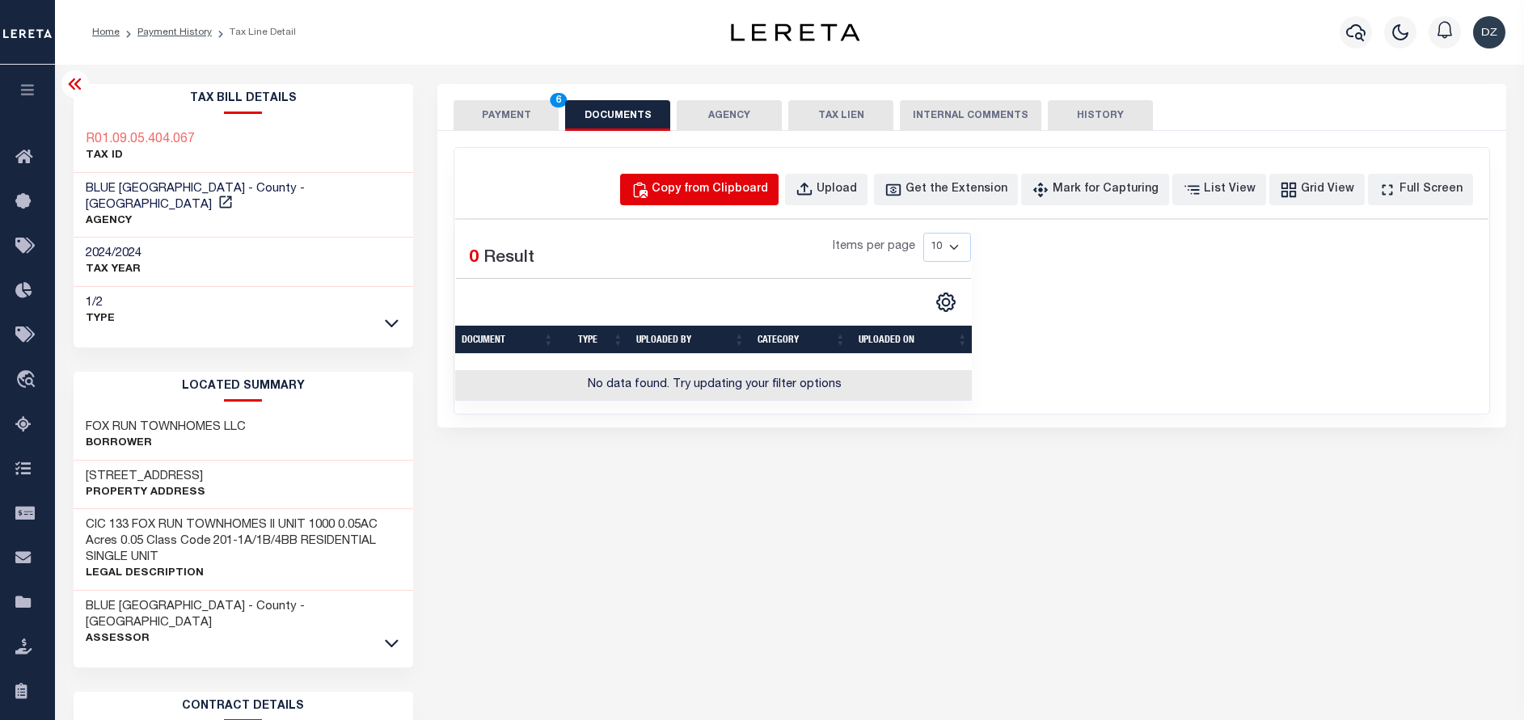
click at [701, 192] on div "Copy from Clipboard" at bounding box center [710, 190] width 116 height 18
select select "POP"
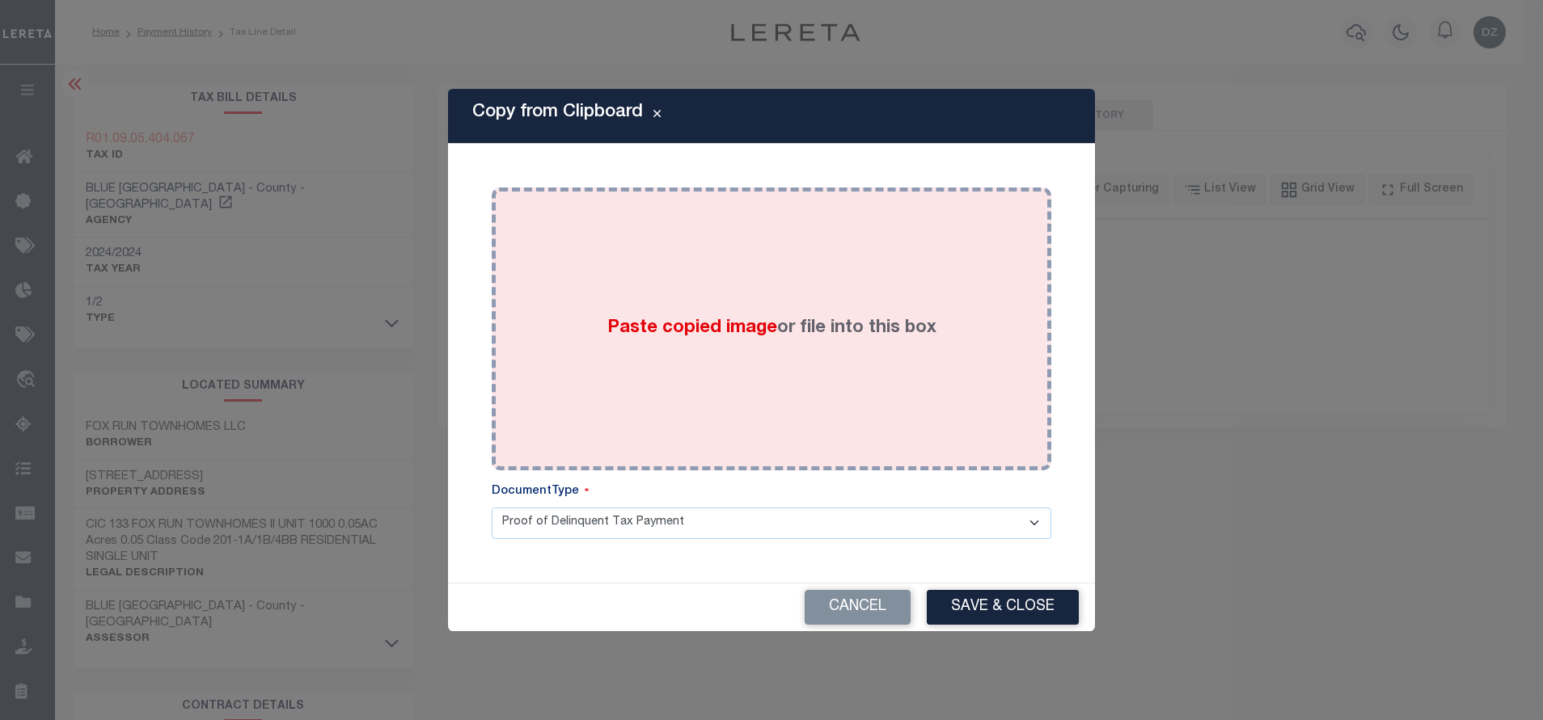
click at [789, 344] on div "Paste copied image or file into this box" at bounding box center [771, 329] width 535 height 259
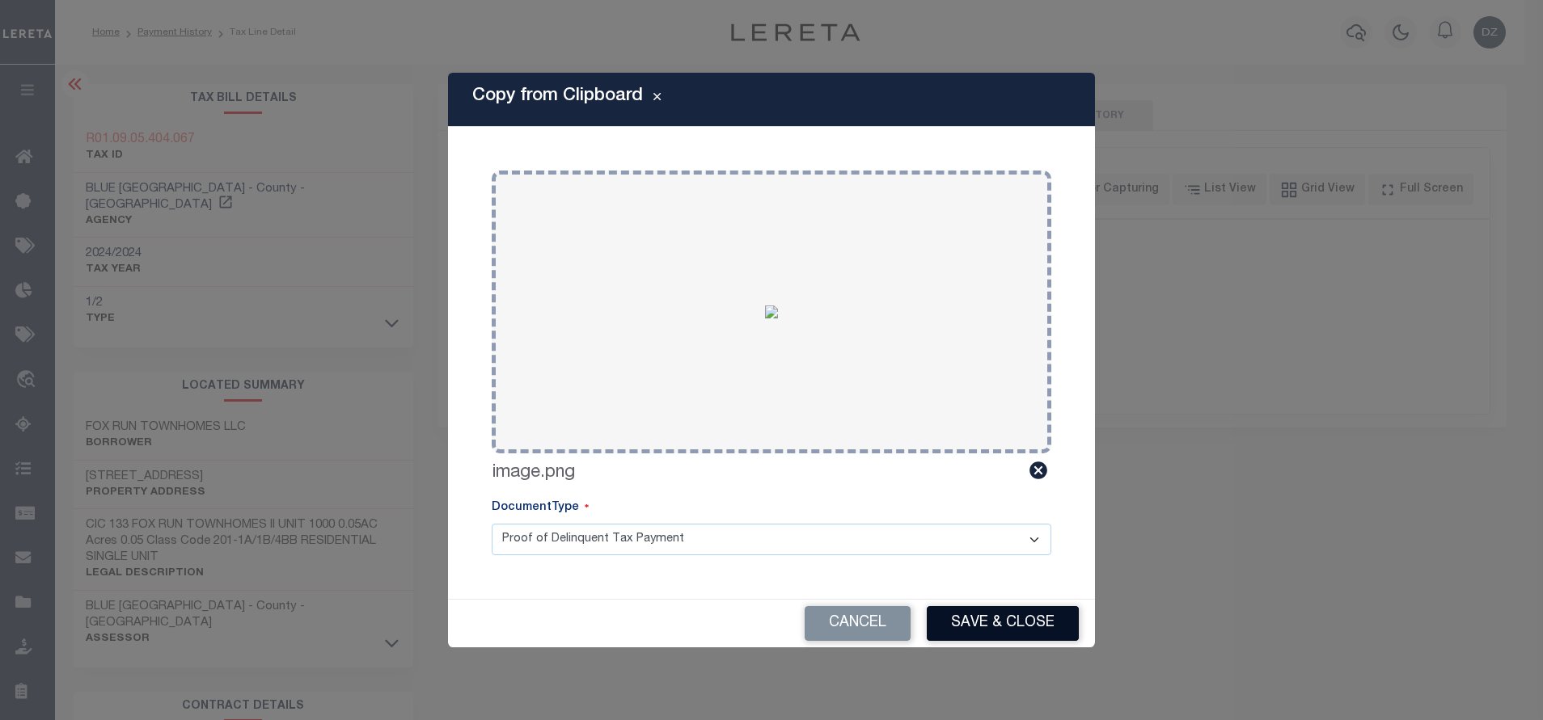
click at [999, 638] on button "Save & Close" at bounding box center [1003, 623] width 152 height 35
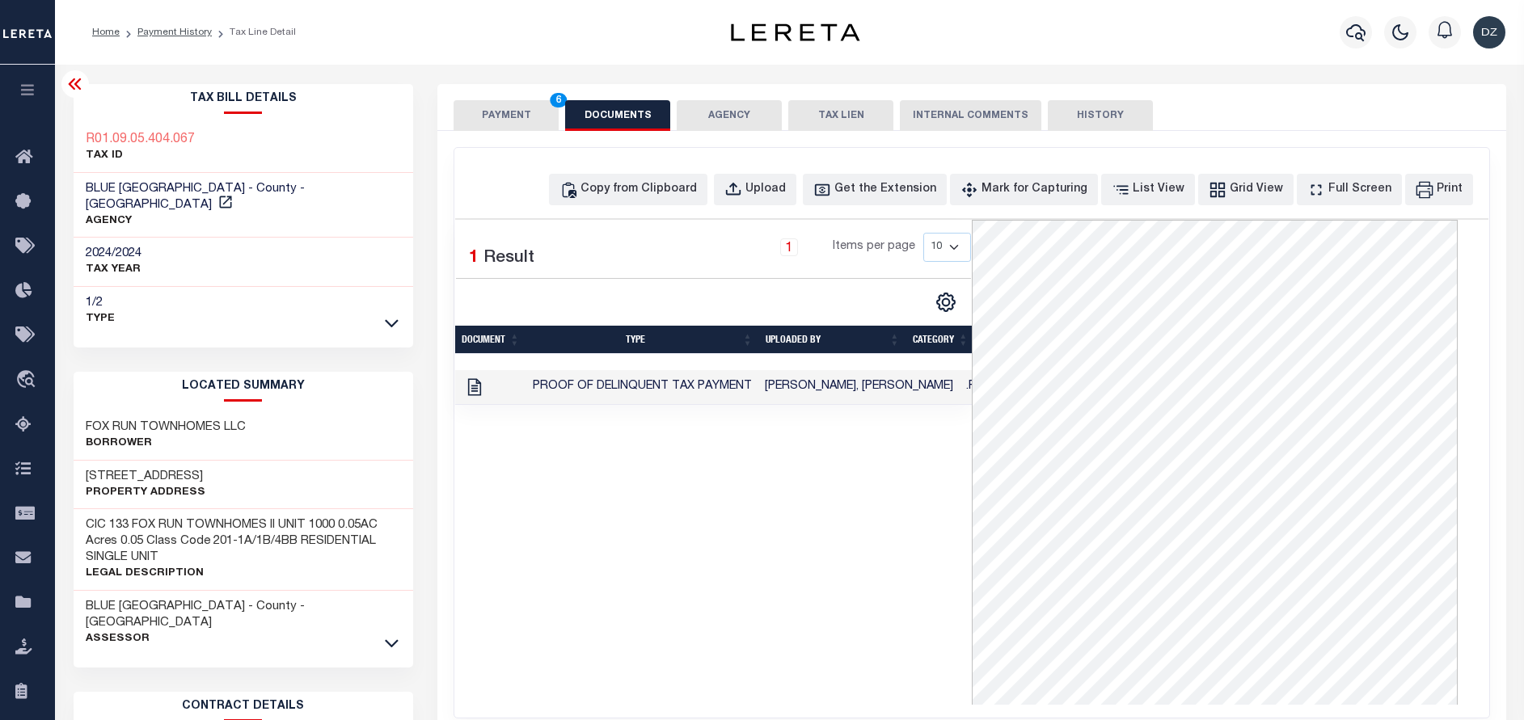
click at [483, 121] on button "PAYMENT 6" at bounding box center [506, 115] width 105 height 31
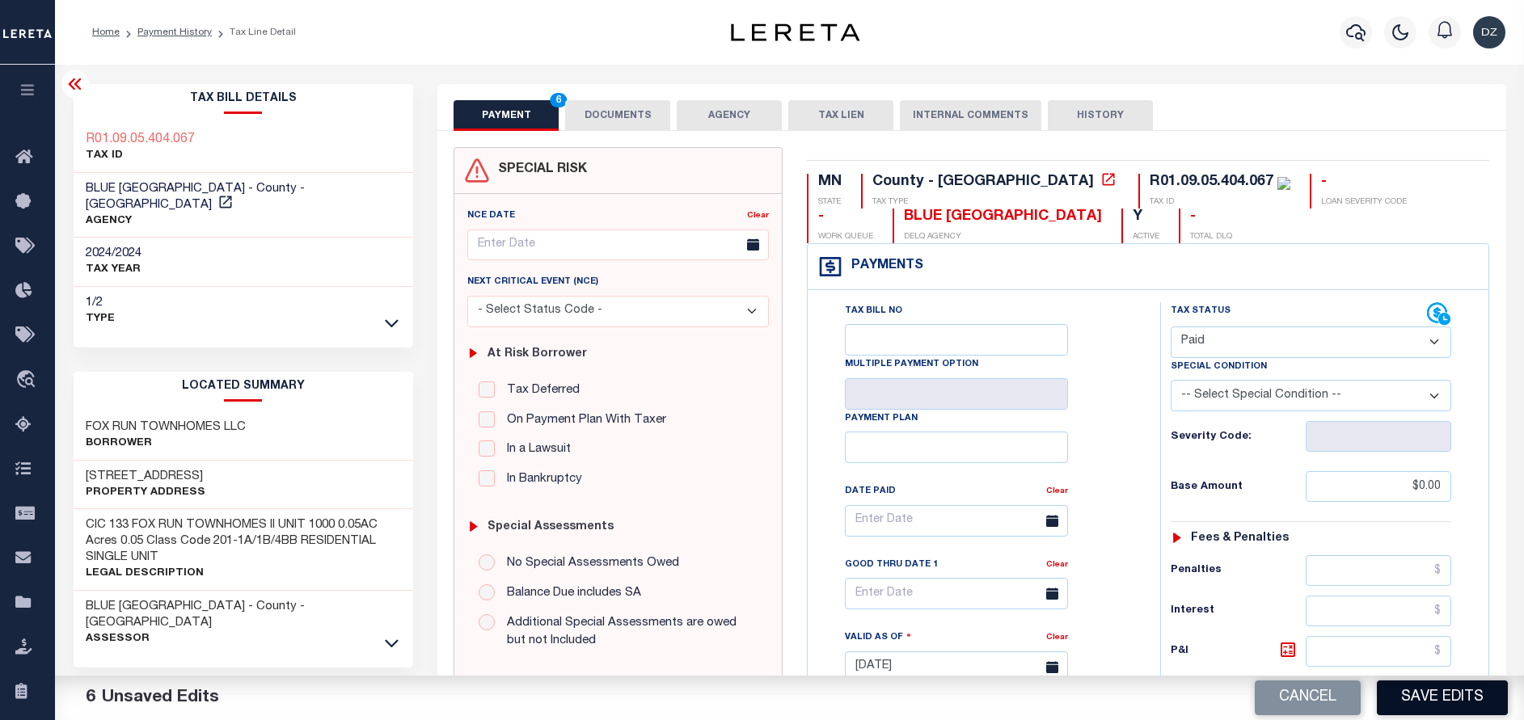
click at [1457, 699] on button "Save Edits" at bounding box center [1442, 698] width 131 height 35
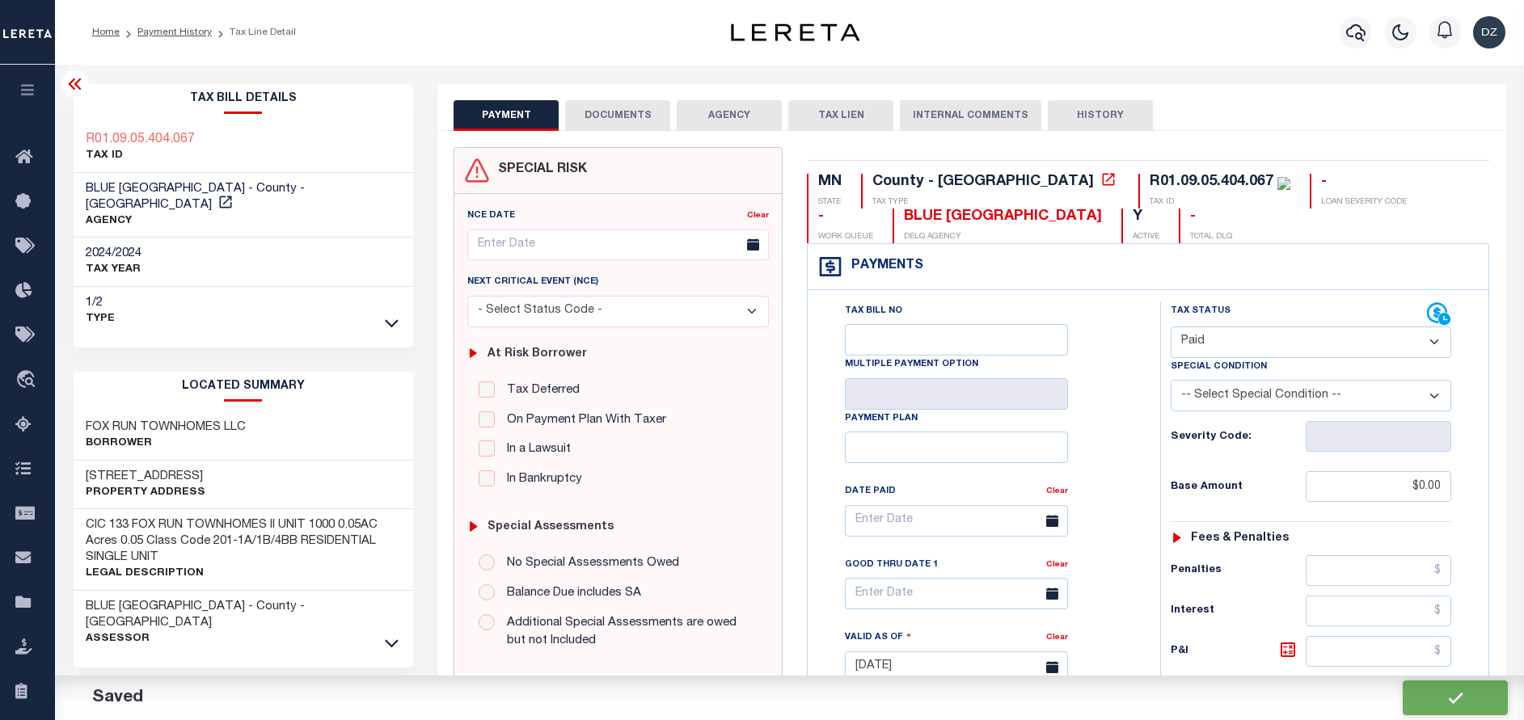
checkbox input "false"
type input "$0"
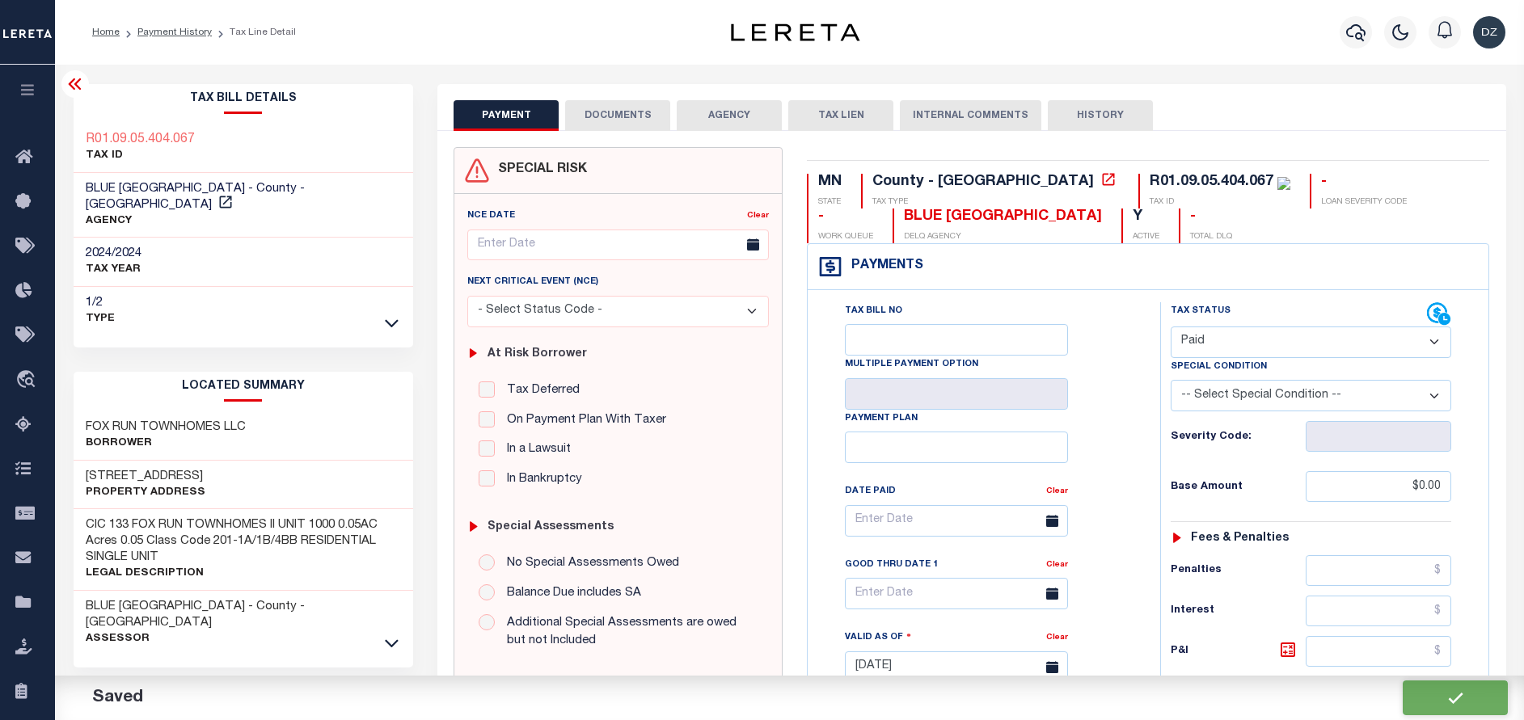
type input "$0"
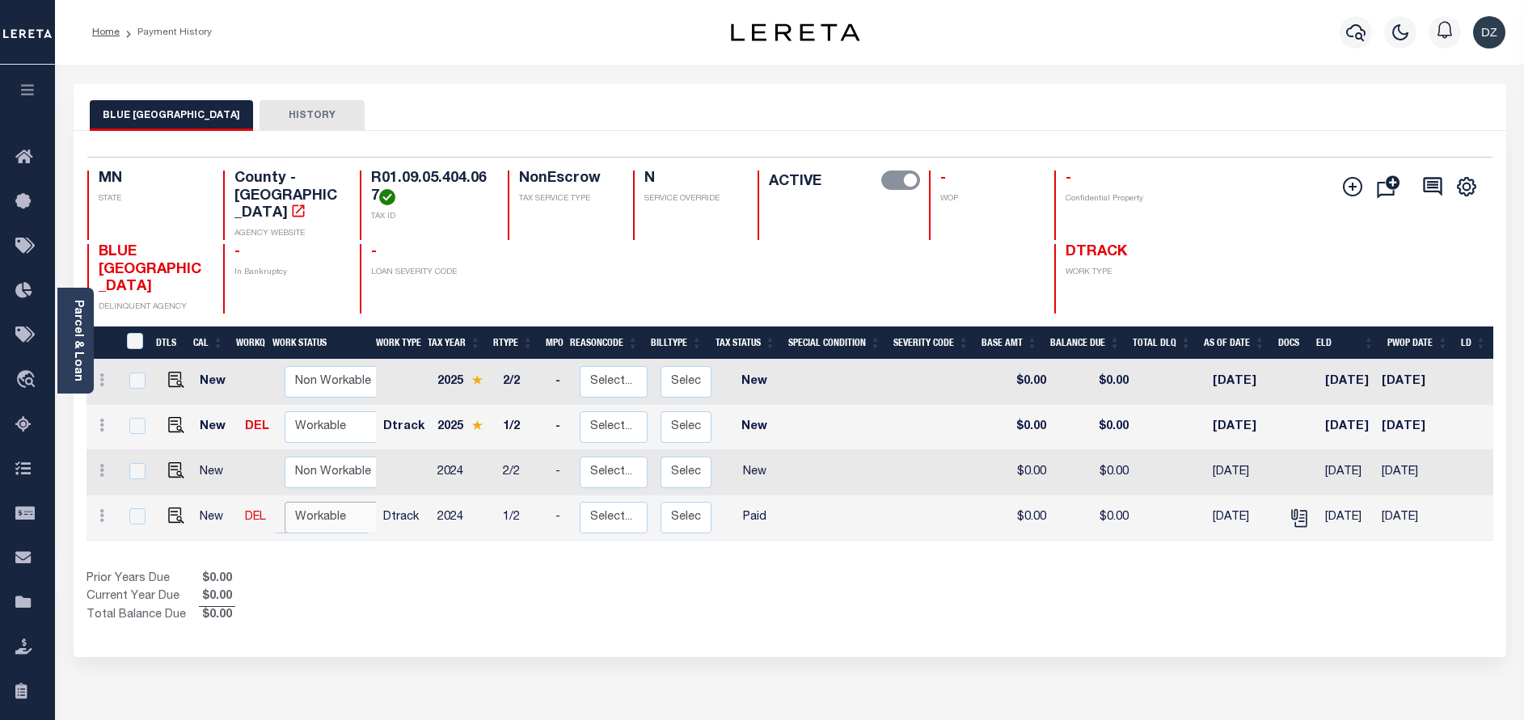
scroll to position [1, 0]
click at [303, 501] on select "Non Workable Workable" at bounding box center [333, 517] width 97 height 32
checkbox input "true"
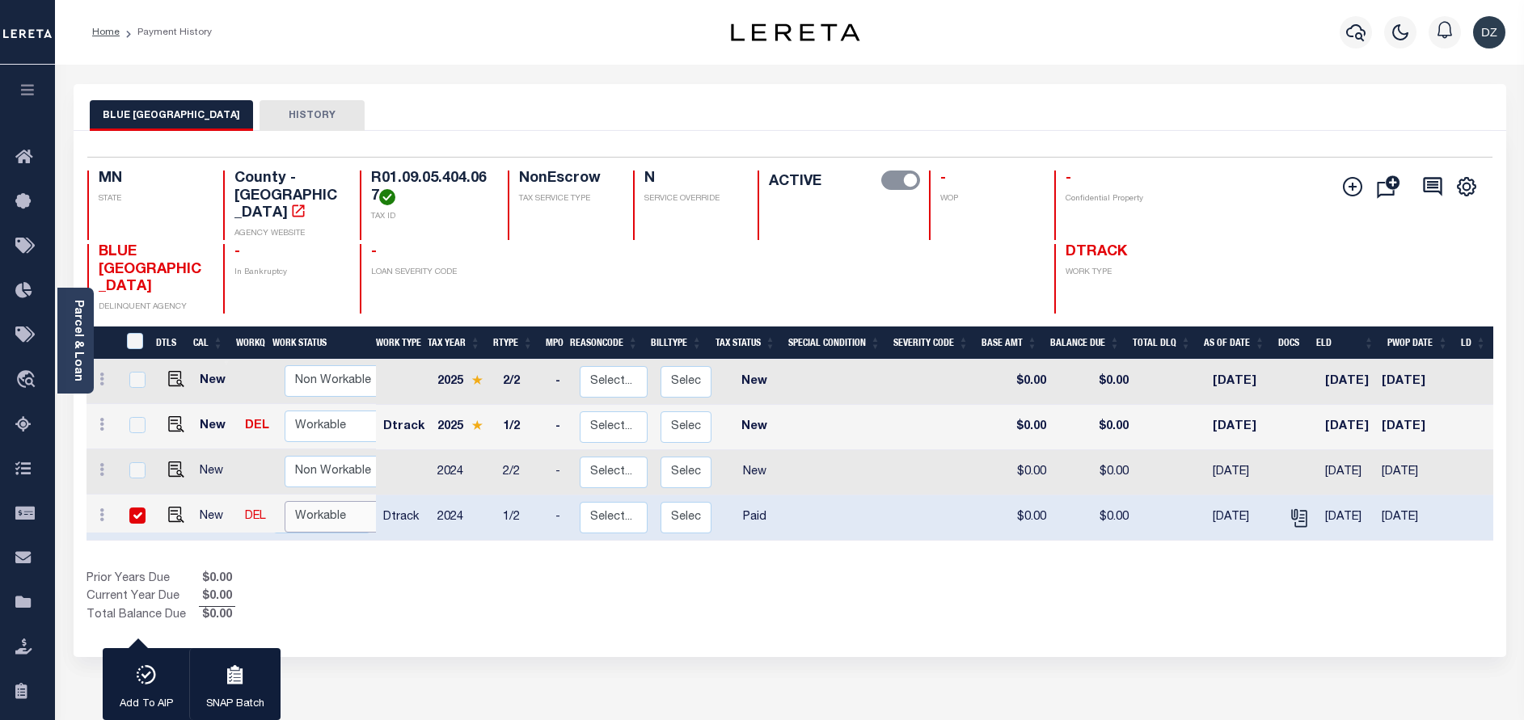
select select "true"
click at [285, 501] on select "Non Workable Workable" at bounding box center [333, 517] width 97 height 32
checkbox input "false"
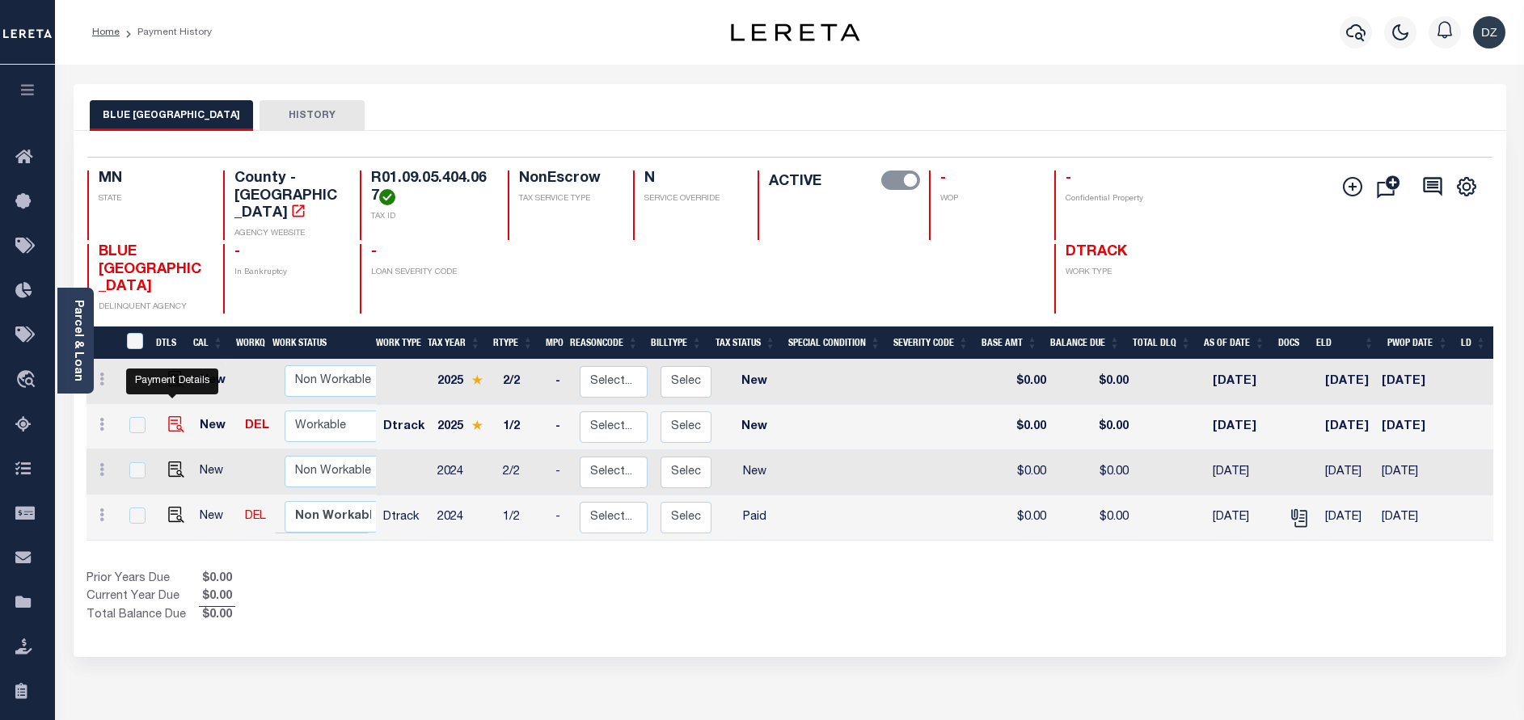
click at [177, 416] on img "" at bounding box center [176, 424] width 16 height 16
checkbox input "true"
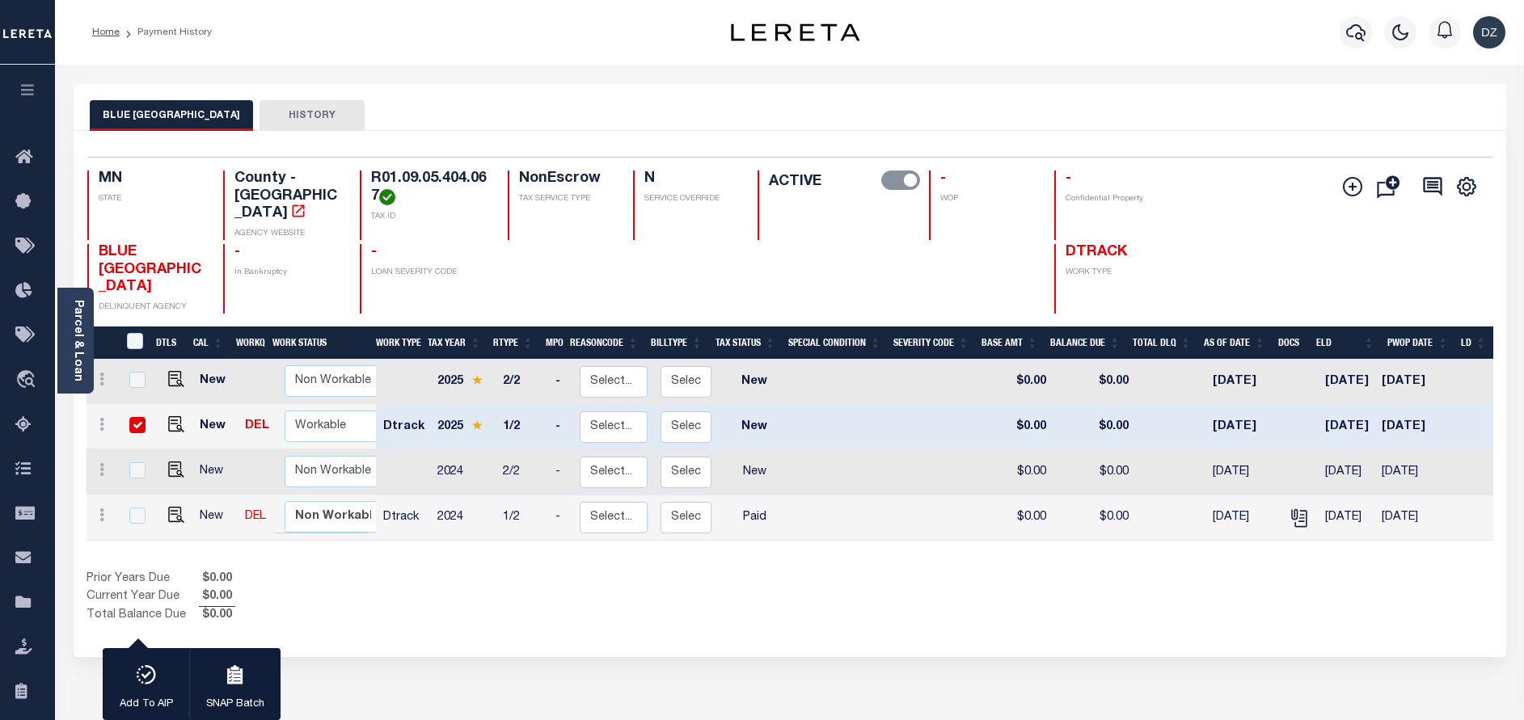
click at [137, 417] on input "checkbox" at bounding box center [137, 425] width 16 height 16
checkbox input "false"
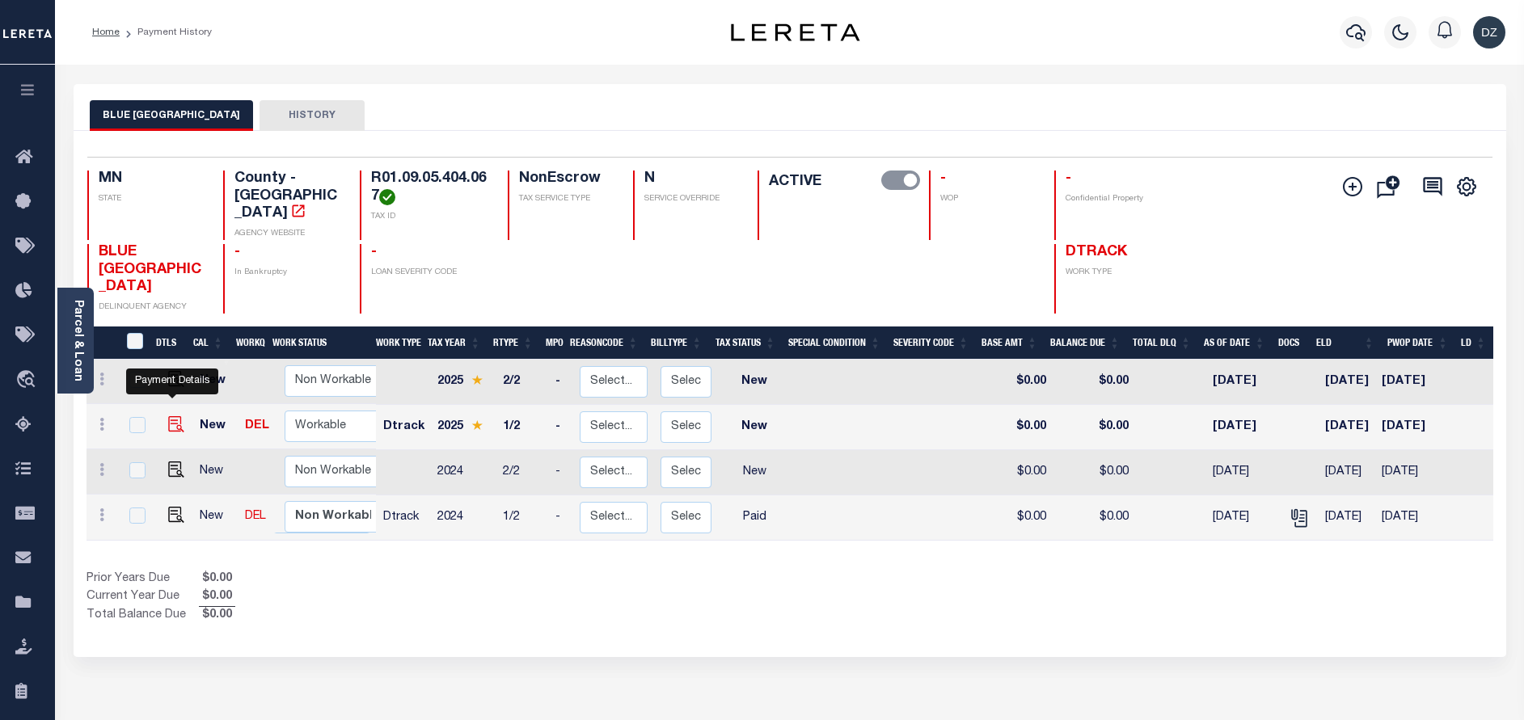
click at [170, 416] on img "" at bounding box center [176, 424] width 16 height 16
checkbox input "true"
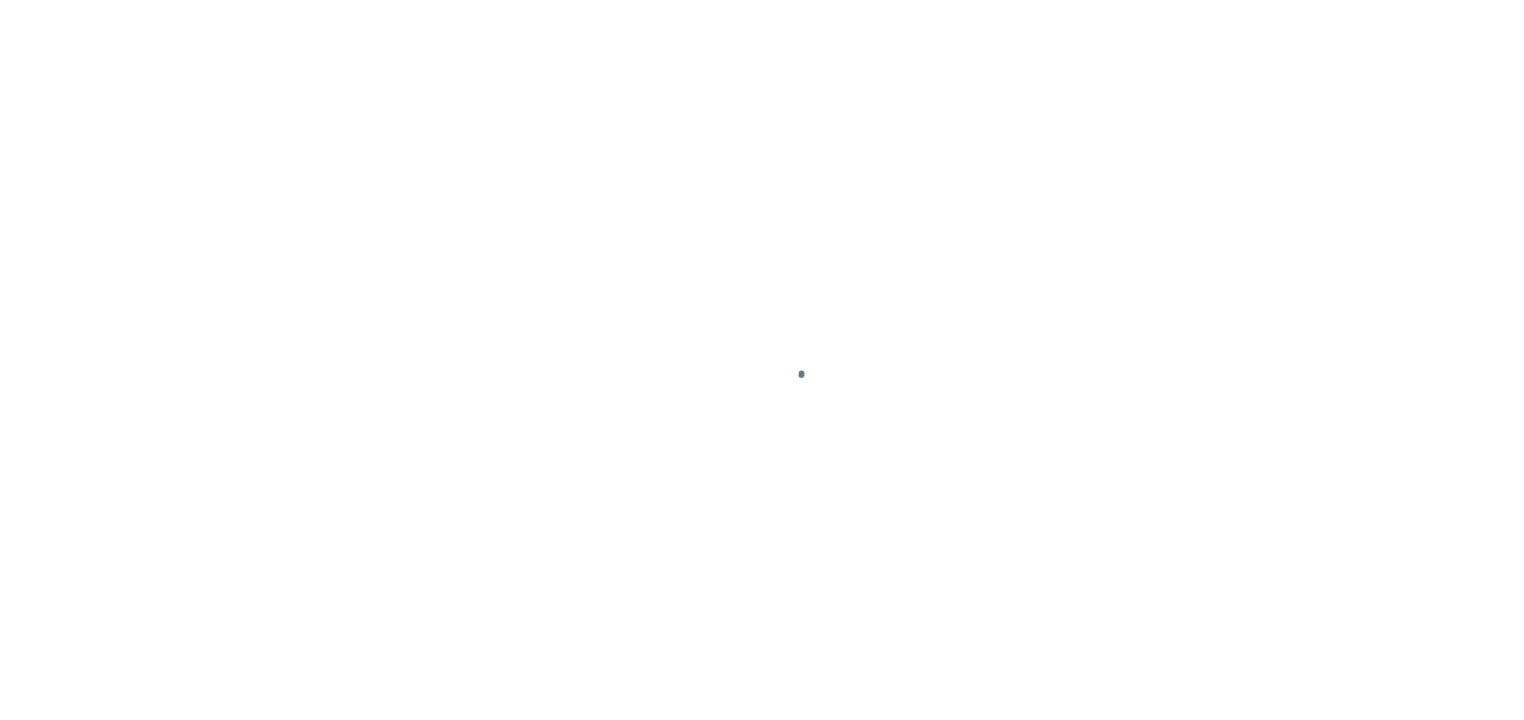
select select "NW2"
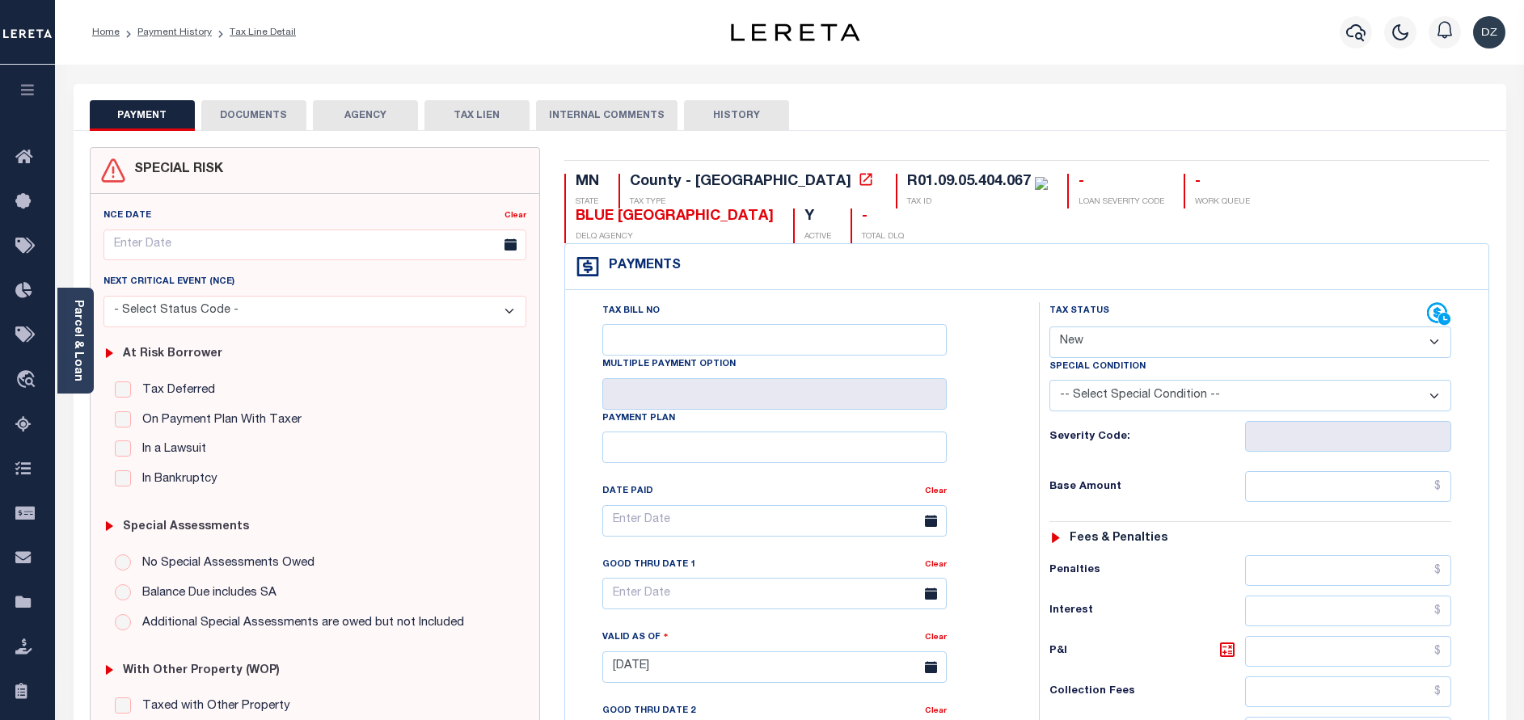
drag, startPoint x: 1215, startPoint y: 314, endPoint x: 1214, endPoint y: 323, distance: 8.9
click at [1215, 327] on select "- Select Status Code - Open Due/Unpaid Paid Incomplete No Tax Due Internal Refu…" at bounding box center [1250, 343] width 402 height 32
select select "PYD"
click at [1049, 327] on select "- Select Status Code - Open Due/Unpaid Paid Incomplete No Tax Due Internal Refu…" at bounding box center [1250, 343] width 402 height 32
type input "[DATE]"
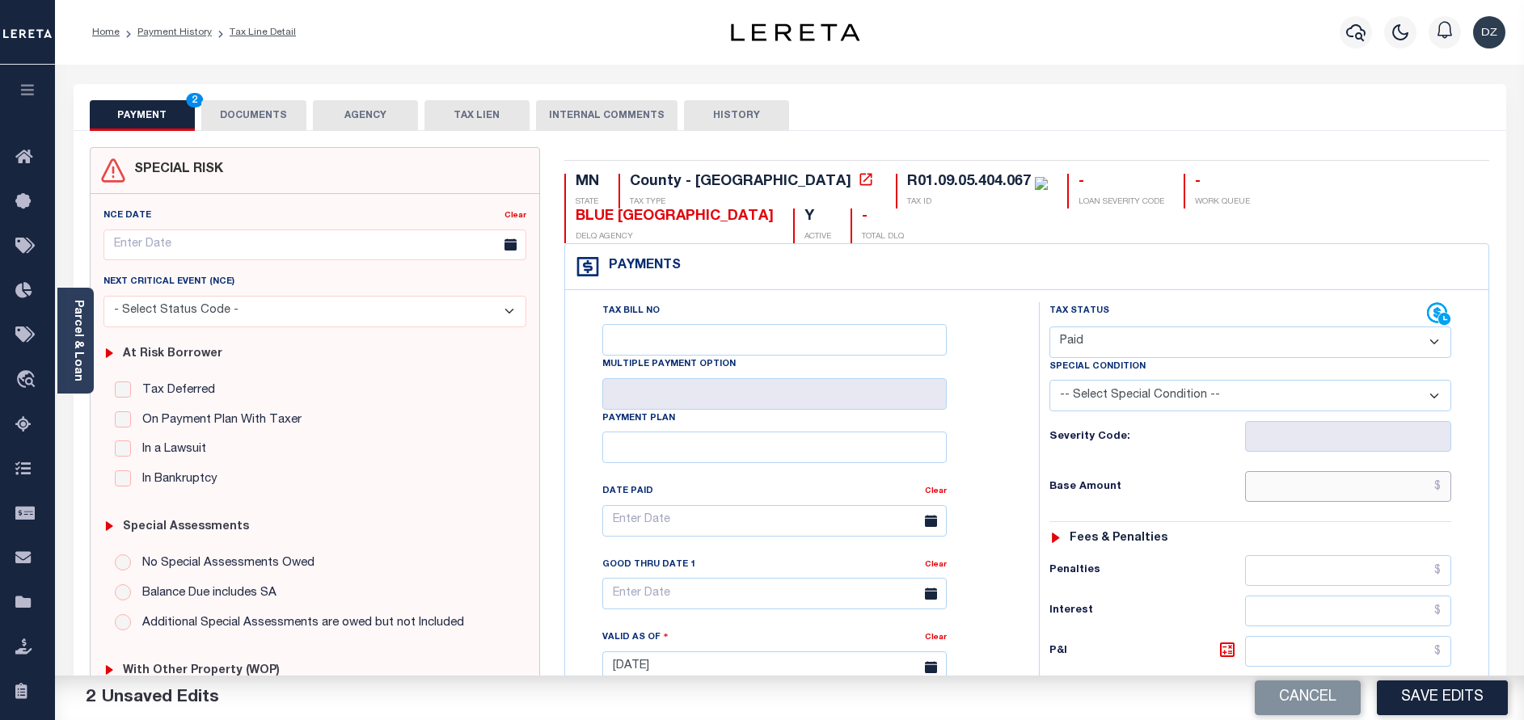
click at [1383, 471] on input "text" at bounding box center [1348, 486] width 206 height 31
click at [1382, 471] on input "text" at bounding box center [1348, 486] width 206 height 31
click at [1418, 471] on input "text" at bounding box center [1348, 486] width 206 height 31
paste input "1,877.00"
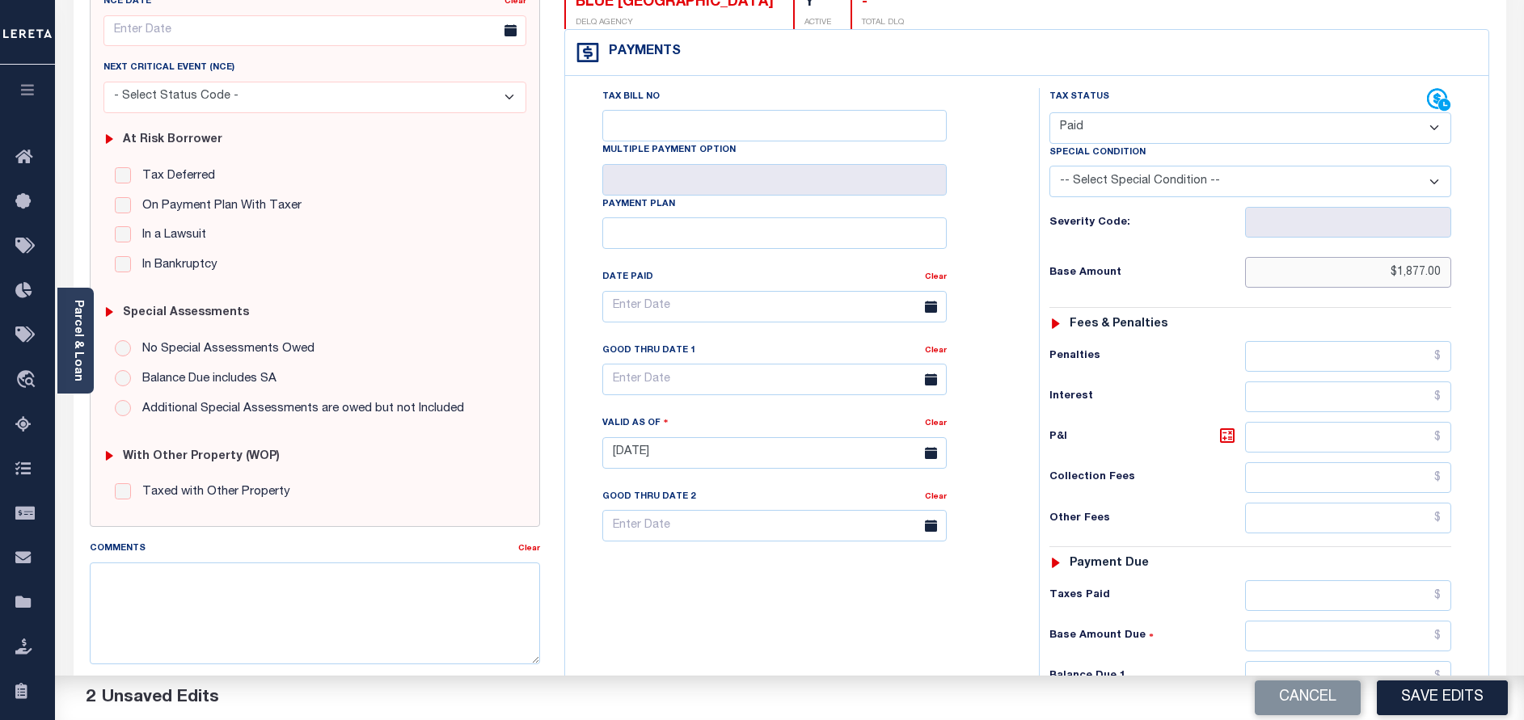
scroll to position [243, 0]
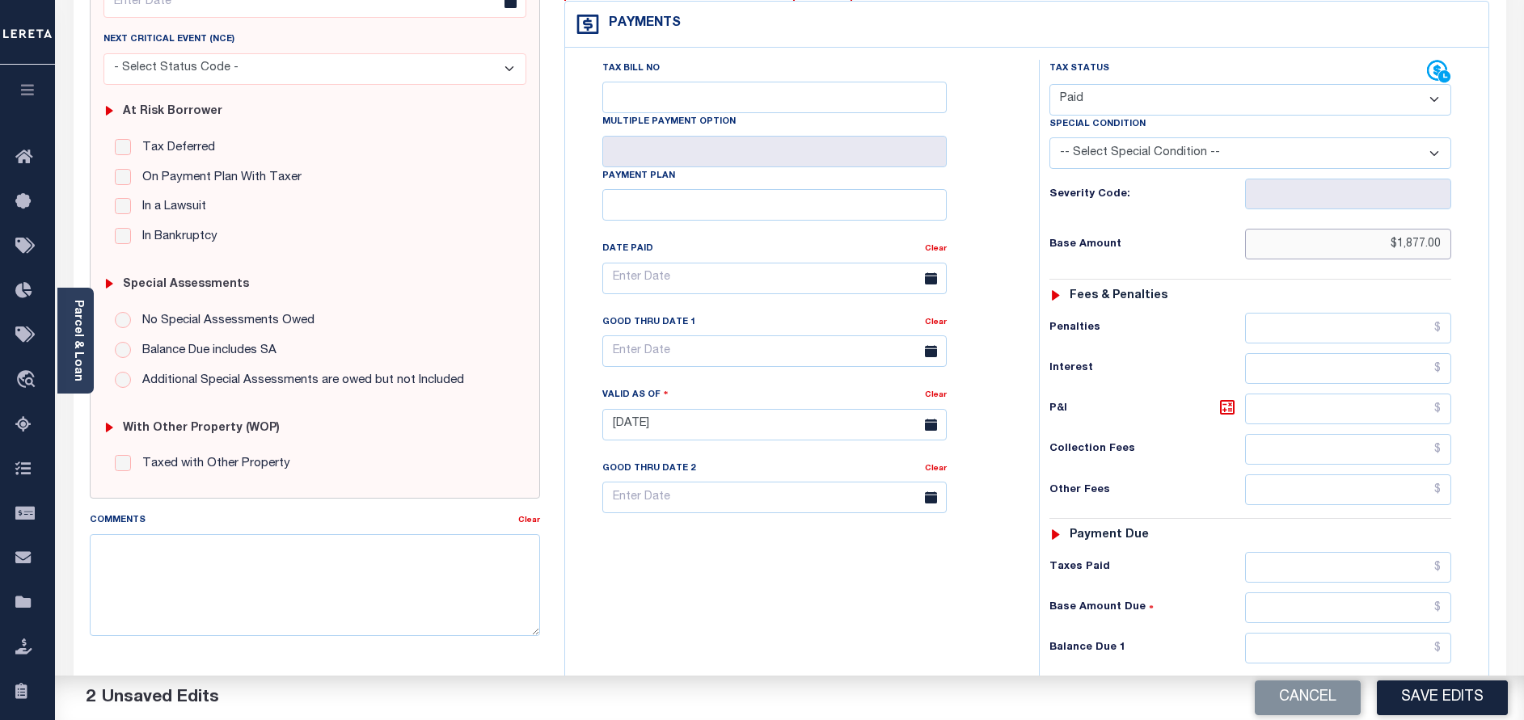
type input "$1,877.00"
click at [1363, 633] on input "text" at bounding box center [1348, 648] width 206 height 31
type input "$0.00"
drag, startPoint x: 1443, startPoint y: 584, endPoint x: 1407, endPoint y: 574, distance: 37.7
click at [1407, 593] on input "$.00" at bounding box center [1348, 608] width 206 height 31
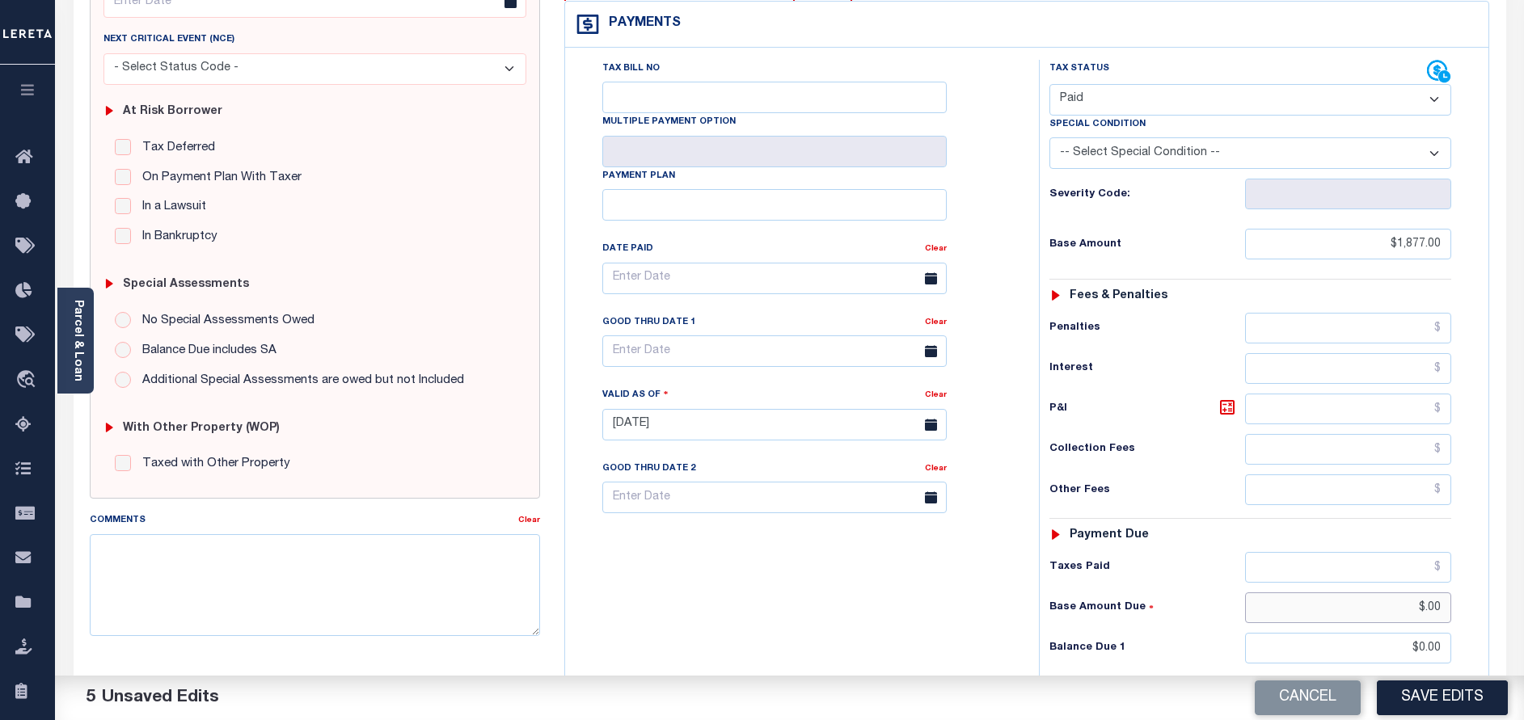
type input "\"
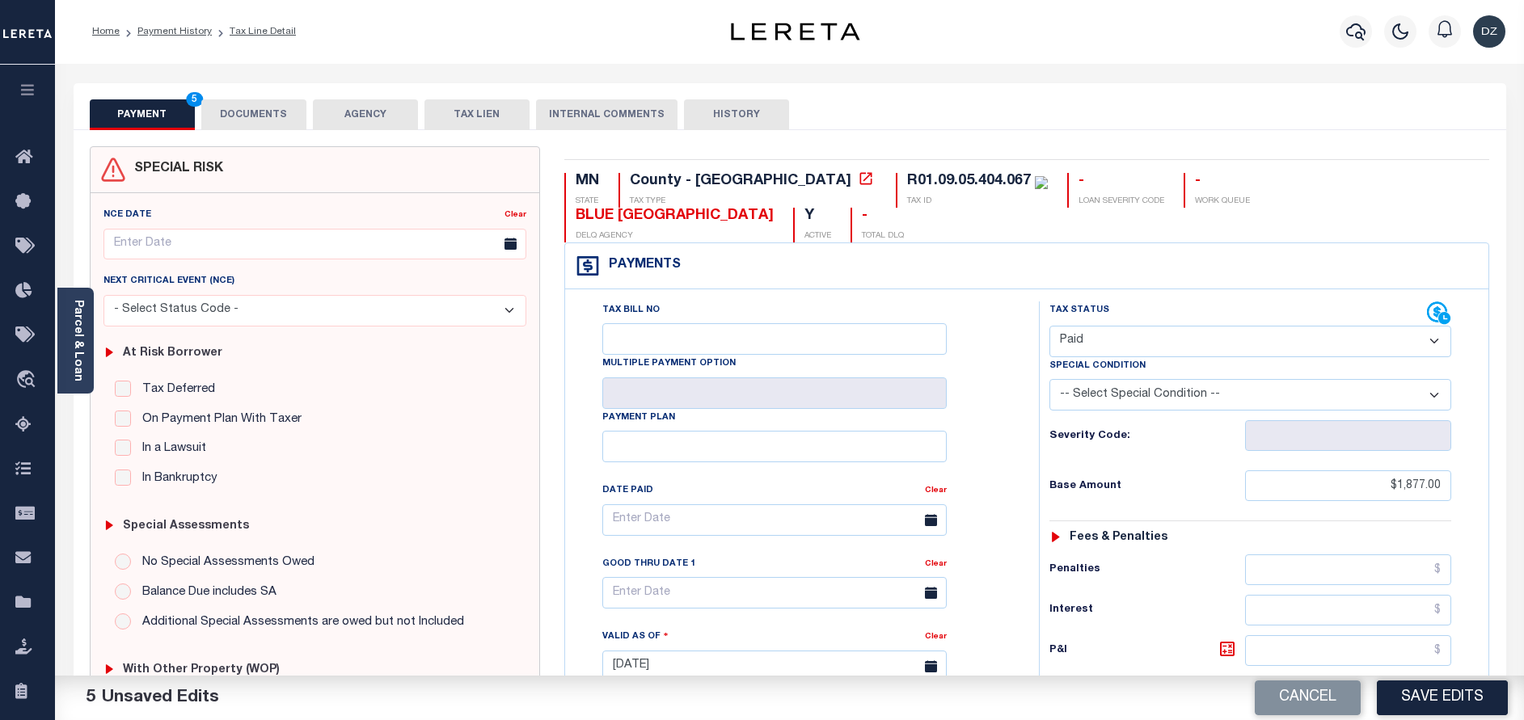
scroll to position [0, 0]
click at [251, 126] on button "DOCUMENTS" at bounding box center [253, 115] width 105 height 31
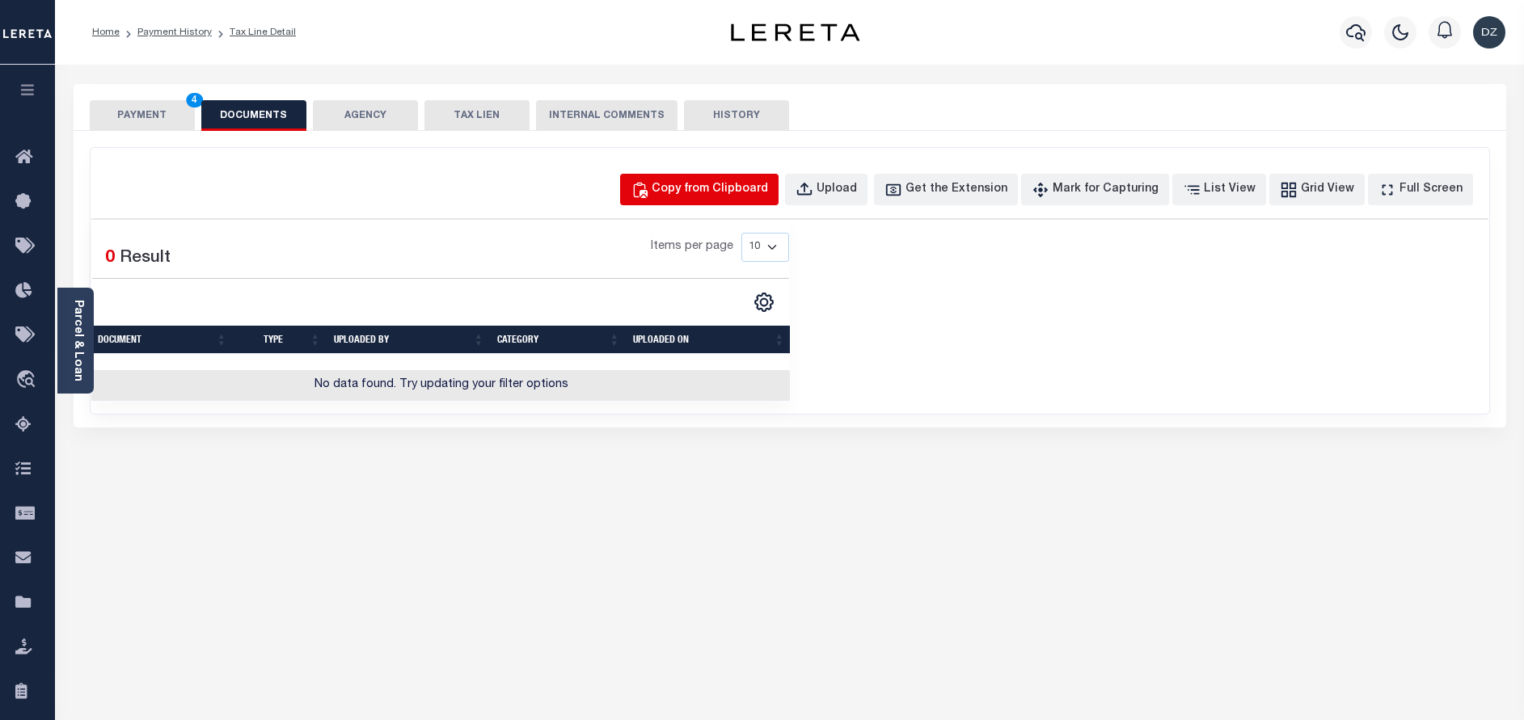
click at [748, 190] on div "Copy from Clipboard" at bounding box center [710, 190] width 116 height 18
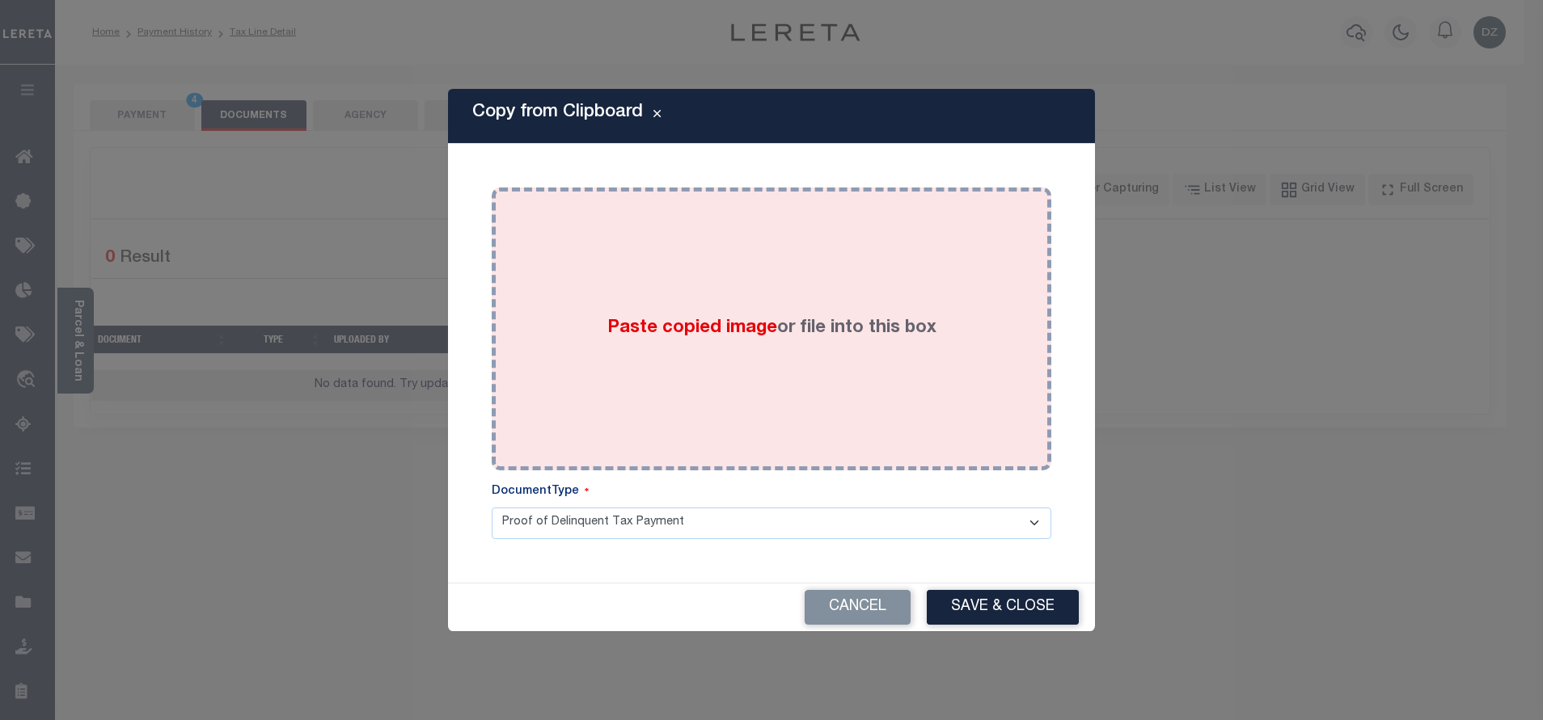
click at [918, 374] on div "Paste copied image or file into this box" at bounding box center [771, 329] width 535 height 259
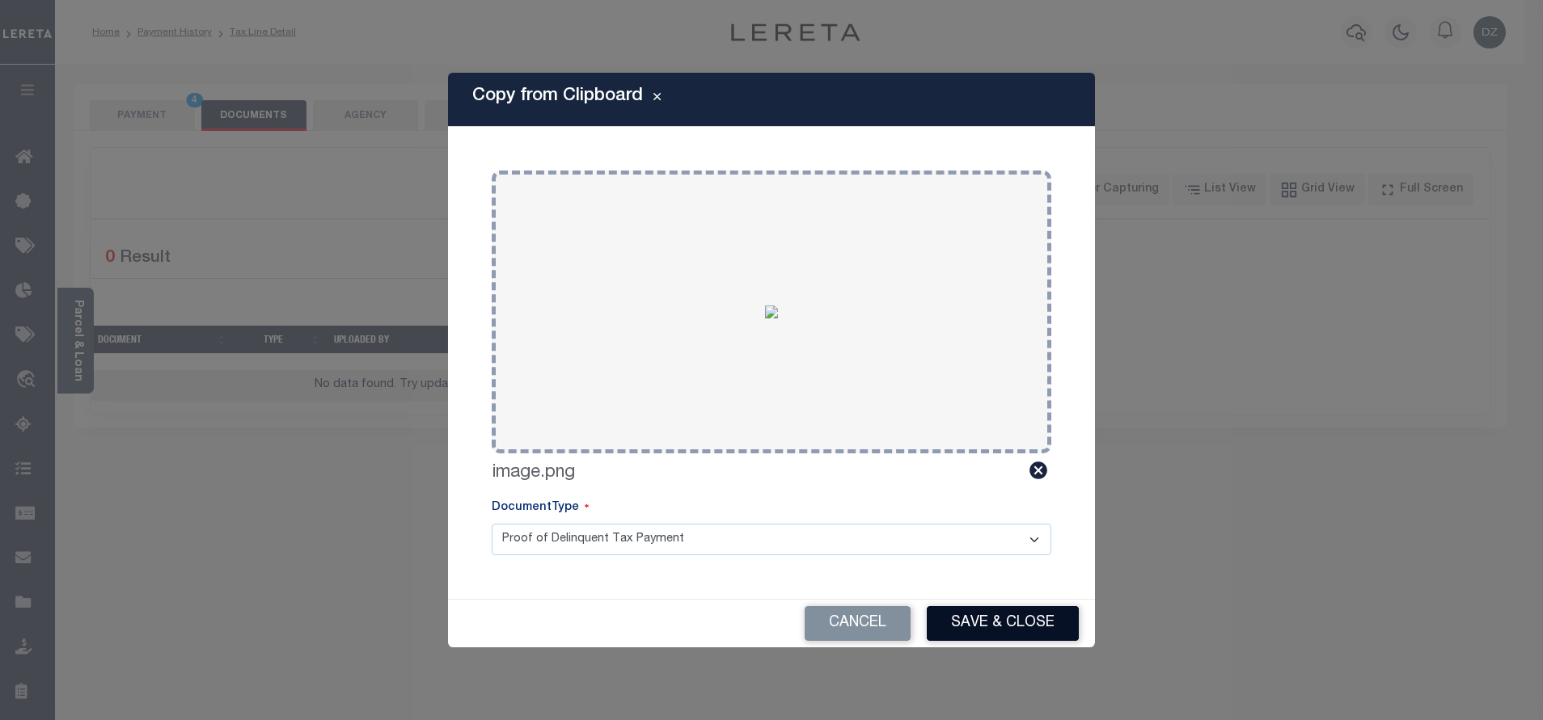
click at [1037, 622] on button "Save & Close" at bounding box center [1003, 623] width 152 height 35
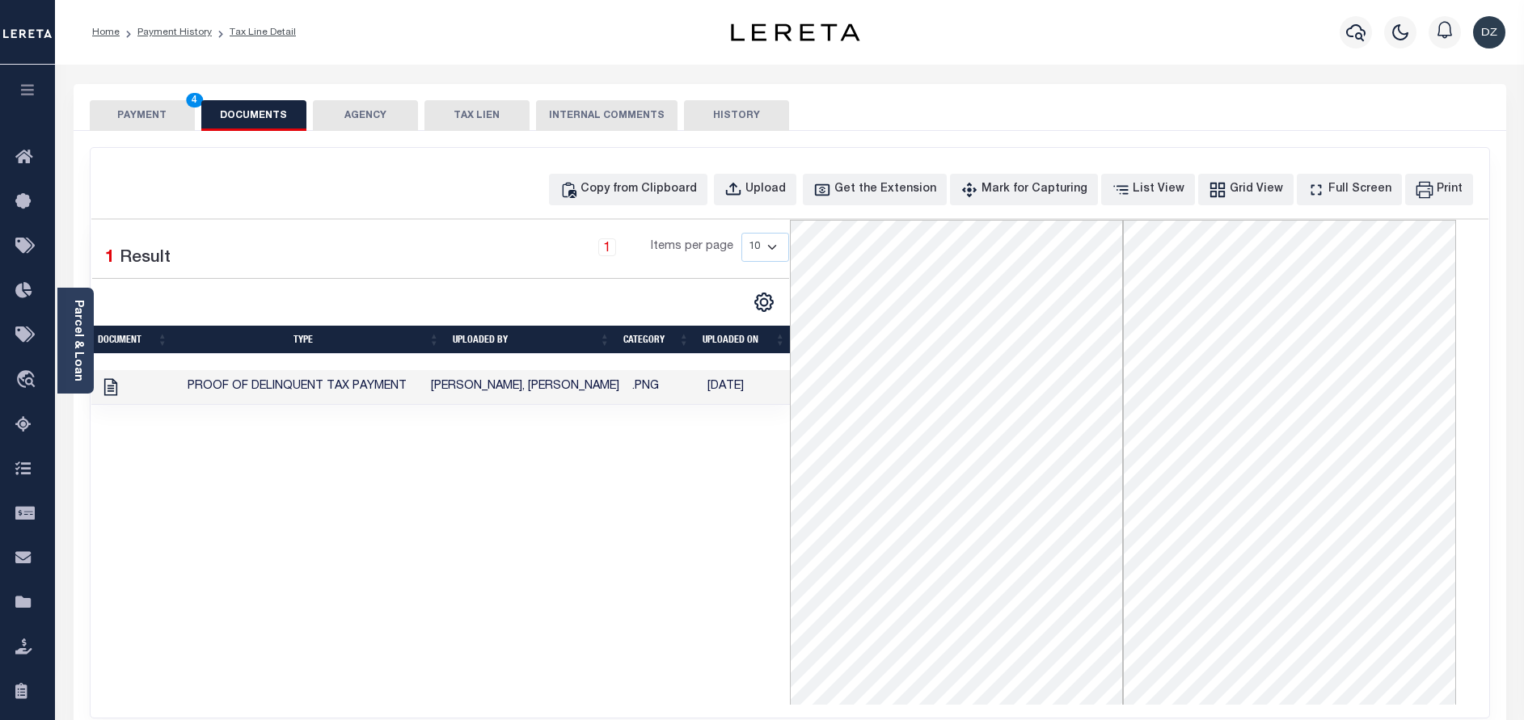
click at [138, 96] on div "PAYMENT 4 DOCUMENTS AGENCY DELINQUENT PAYEE TAX LIEN" at bounding box center [790, 107] width 1433 height 47
drag, startPoint x: 139, startPoint y: 120, endPoint x: 676, endPoint y: 209, distance: 544.0
click at [139, 121] on button "PAYMENT 4" at bounding box center [142, 115] width 105 height 31
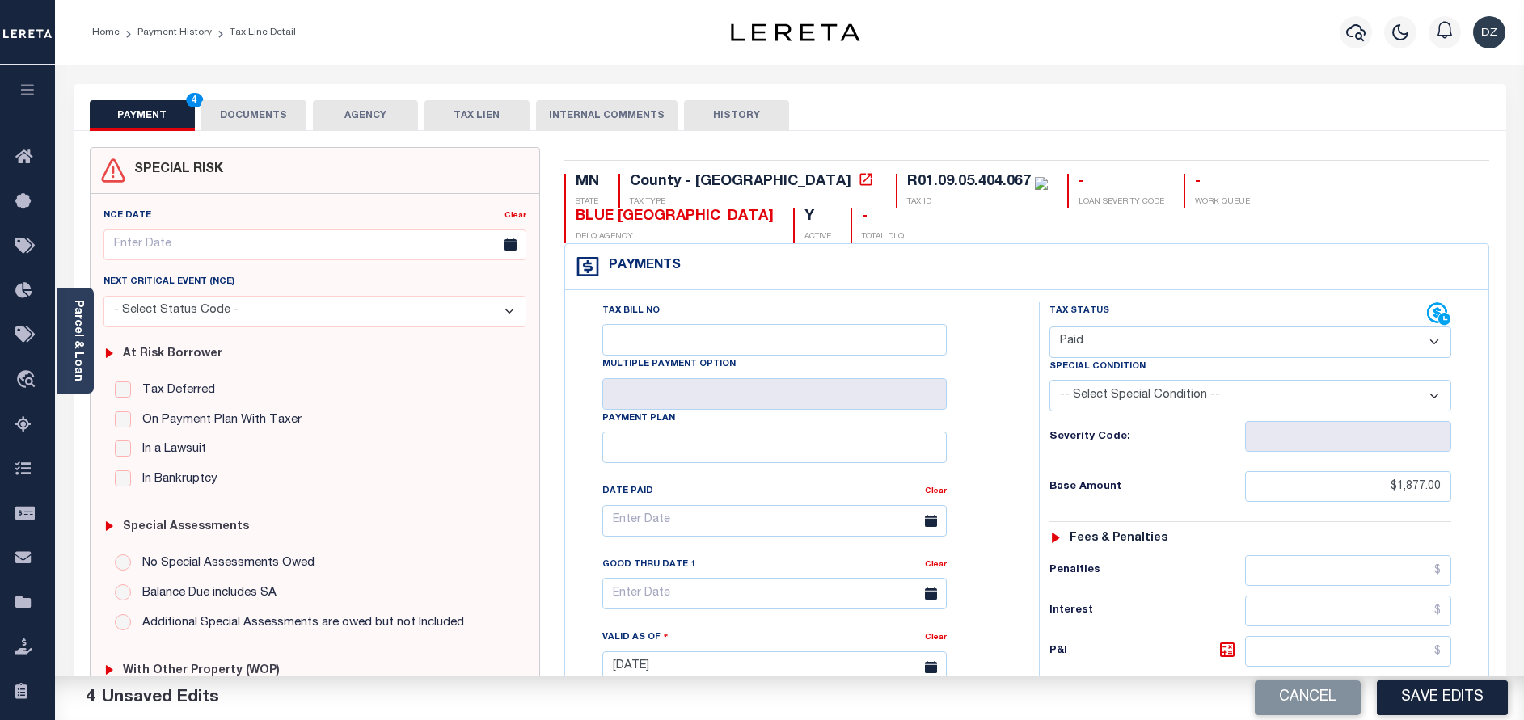
click at [1449, 676] on div "Cancel Save Edits" at bounding box center [1157, 698] width 735 height 45
click at [1468, 685] on button "Save Edits" at bounding box center [1442, 698] width 131 height 35
checkbox input "false"
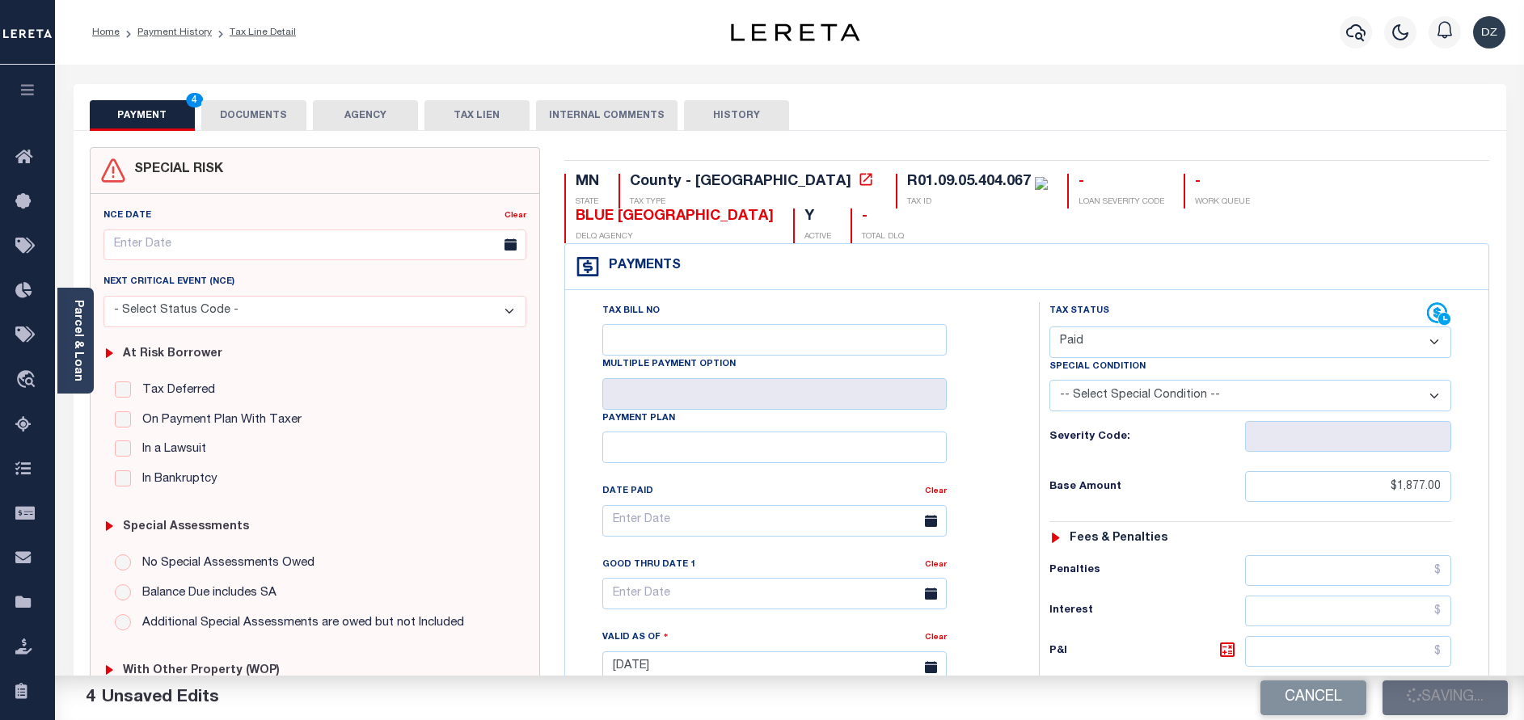
checkbox input "false"
type input "$1,877"
type input "$0"
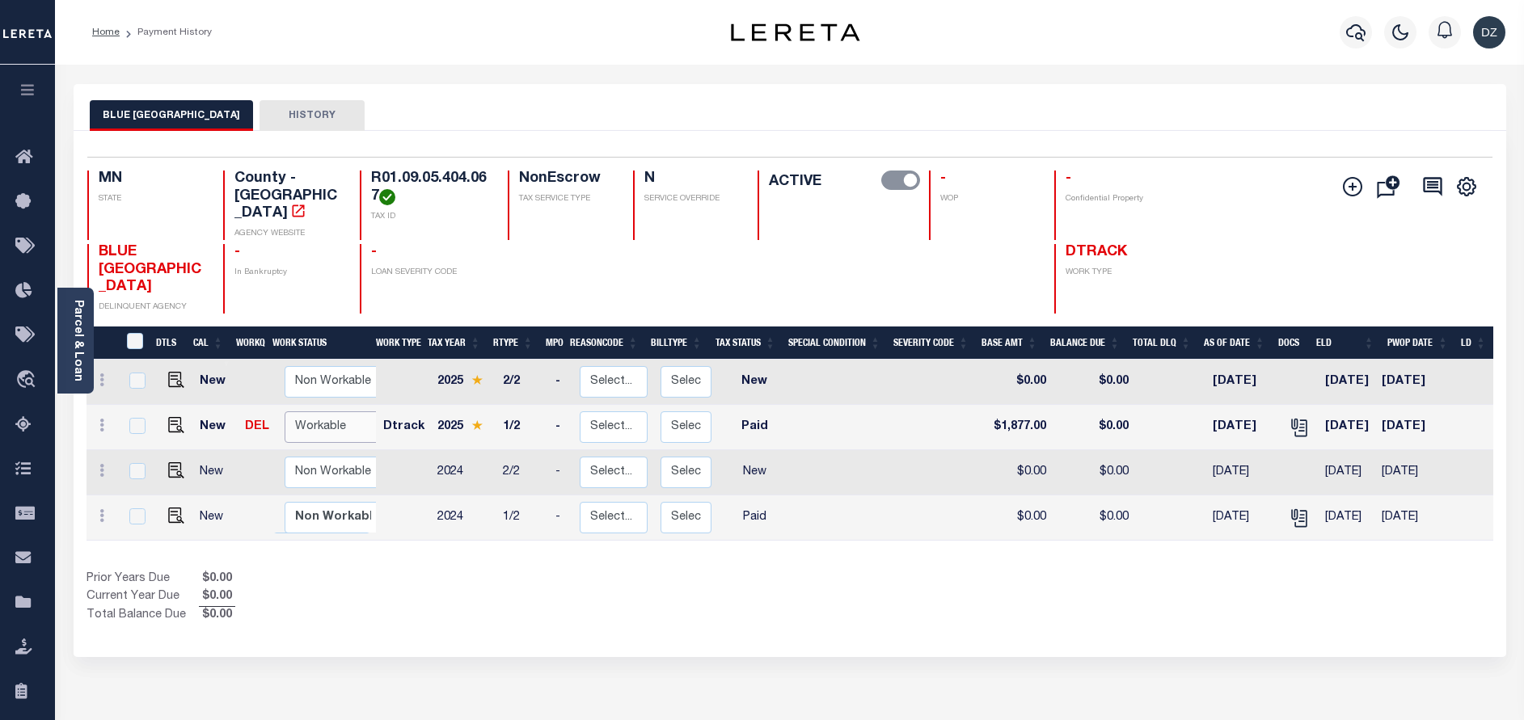
click at [306, 412] on select "Non Workable Workable" at bounding box center [333, 428] width 97 height 32
checkbox input "true"
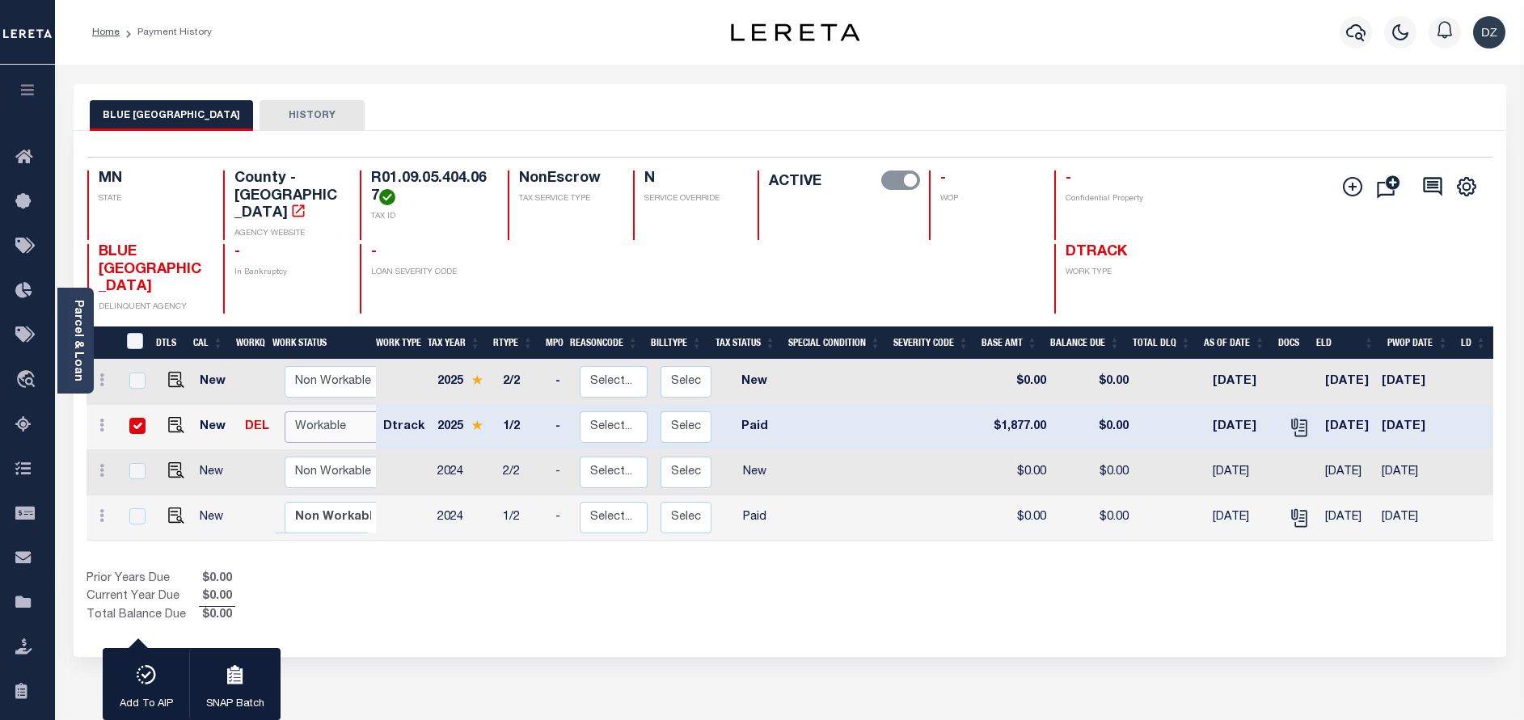
click at [285, 412] on select "Non Workable Workable" at bounding box center [333, 428] width 97 height 32
checkbox input "false"
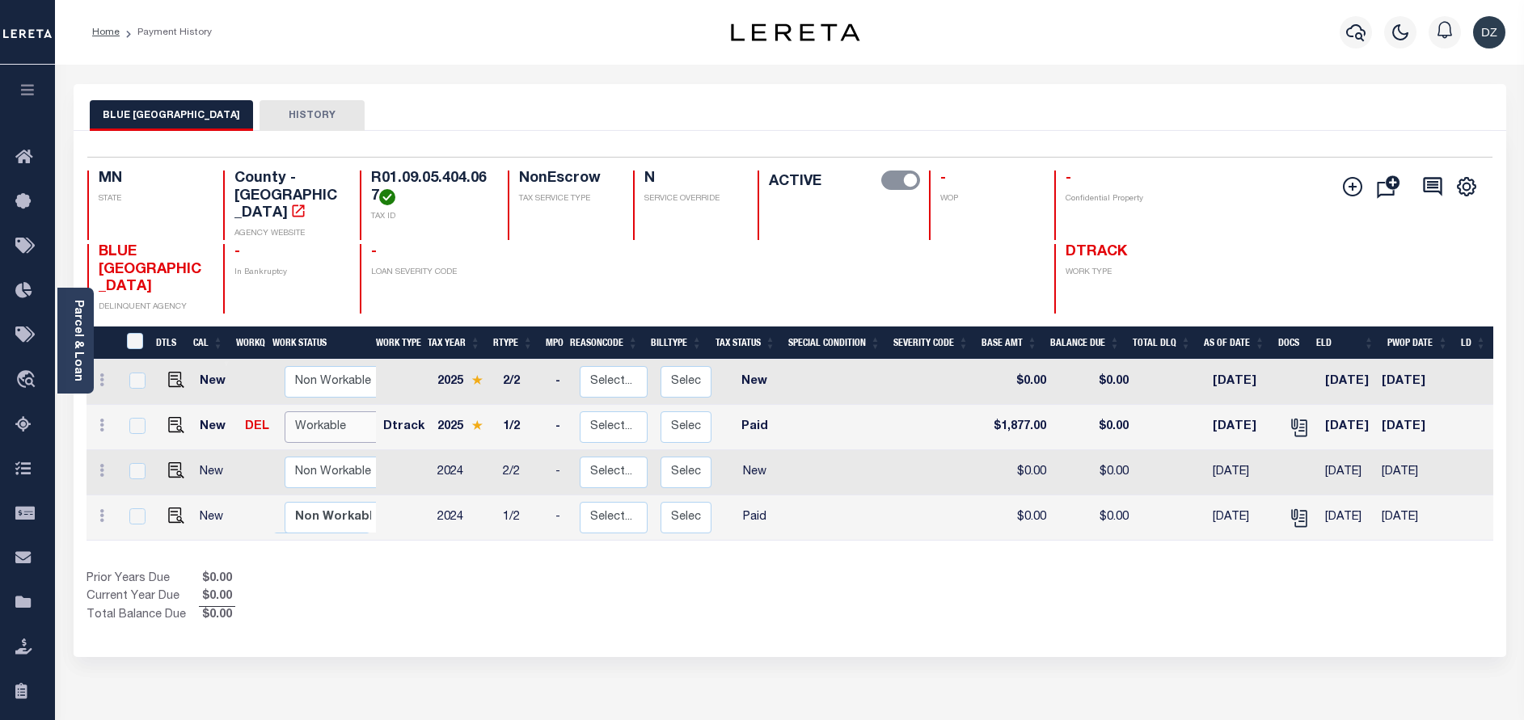
click at [311, 412] on select "Non Workable Workable" at bounding box center [333, 428] width 97 height 32
checkbox input "true"
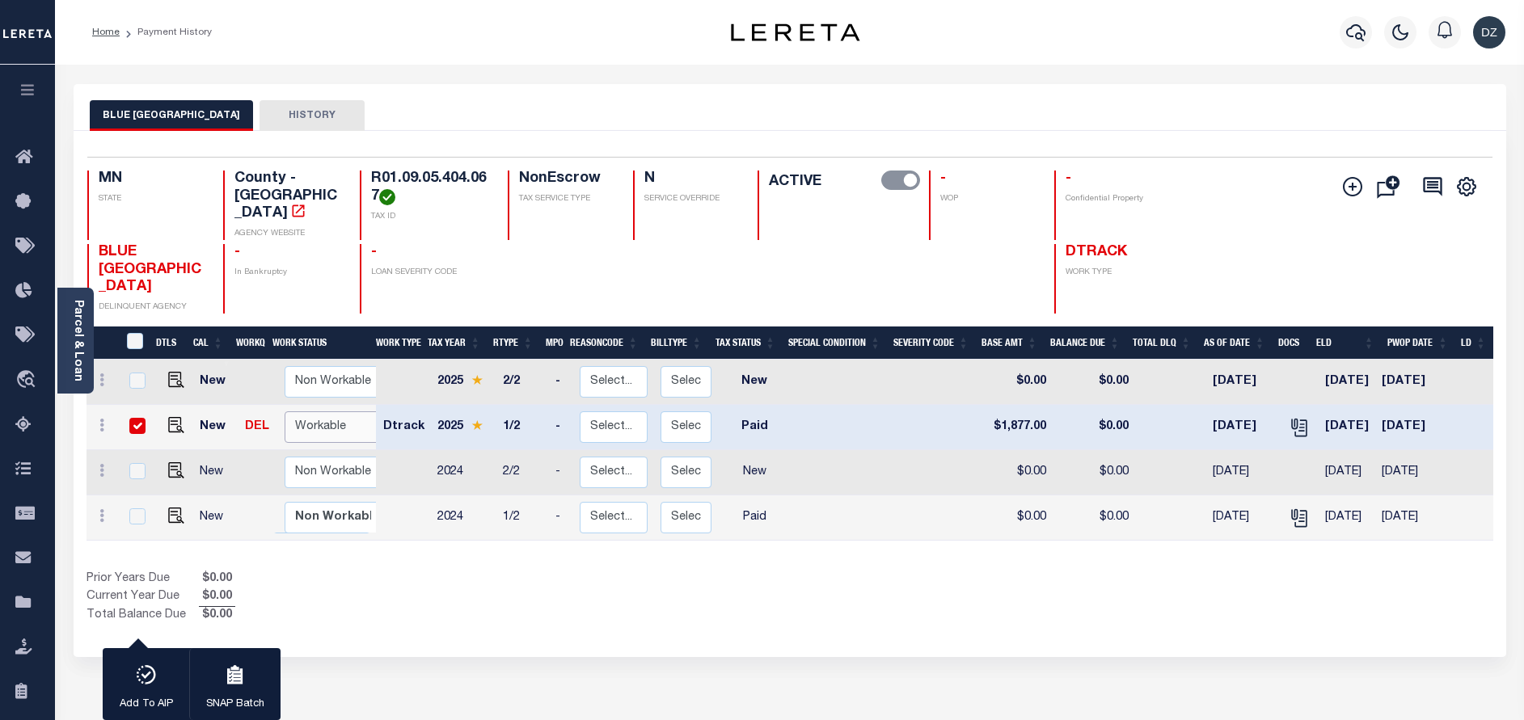
select select "true"
click select "Non Workable Workable"
checkbox input "false"
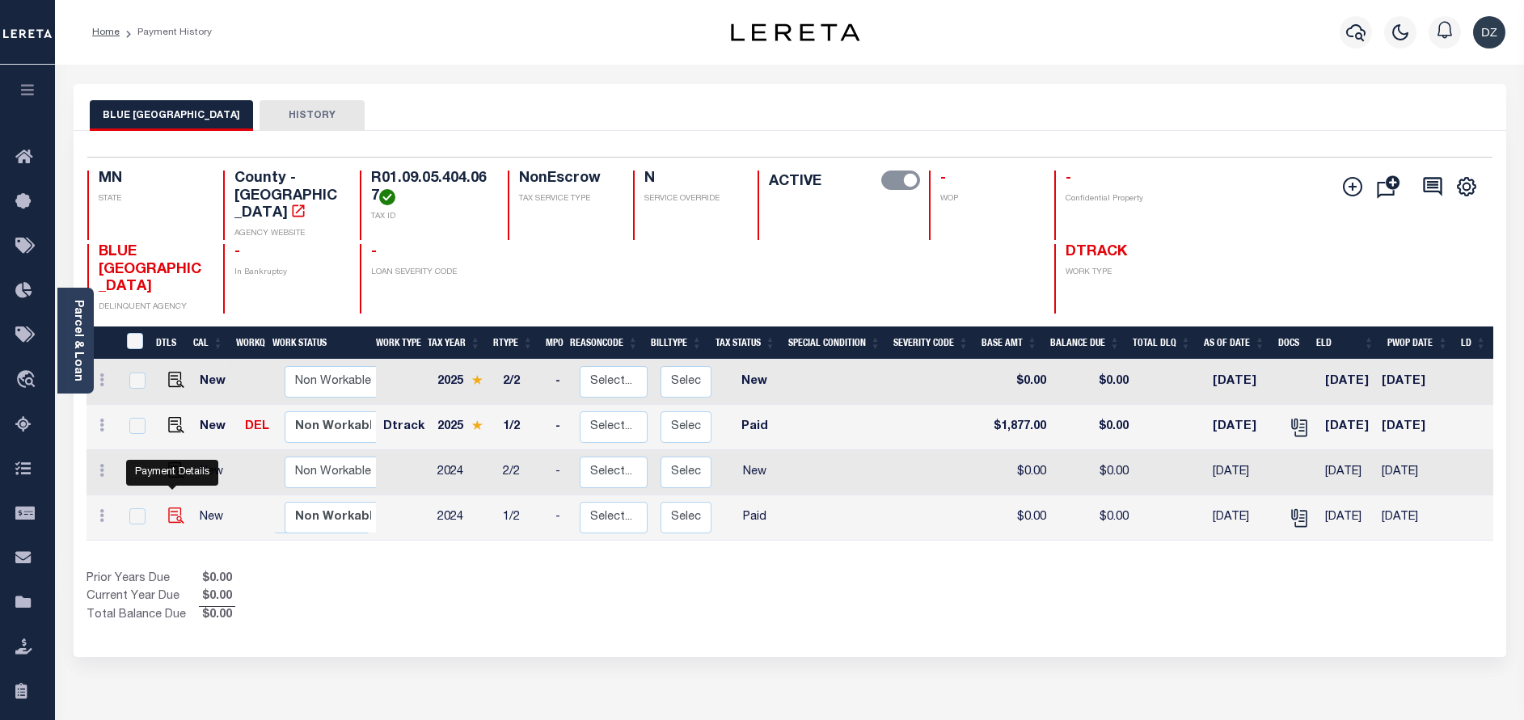
click img ""
checkbox input "true"
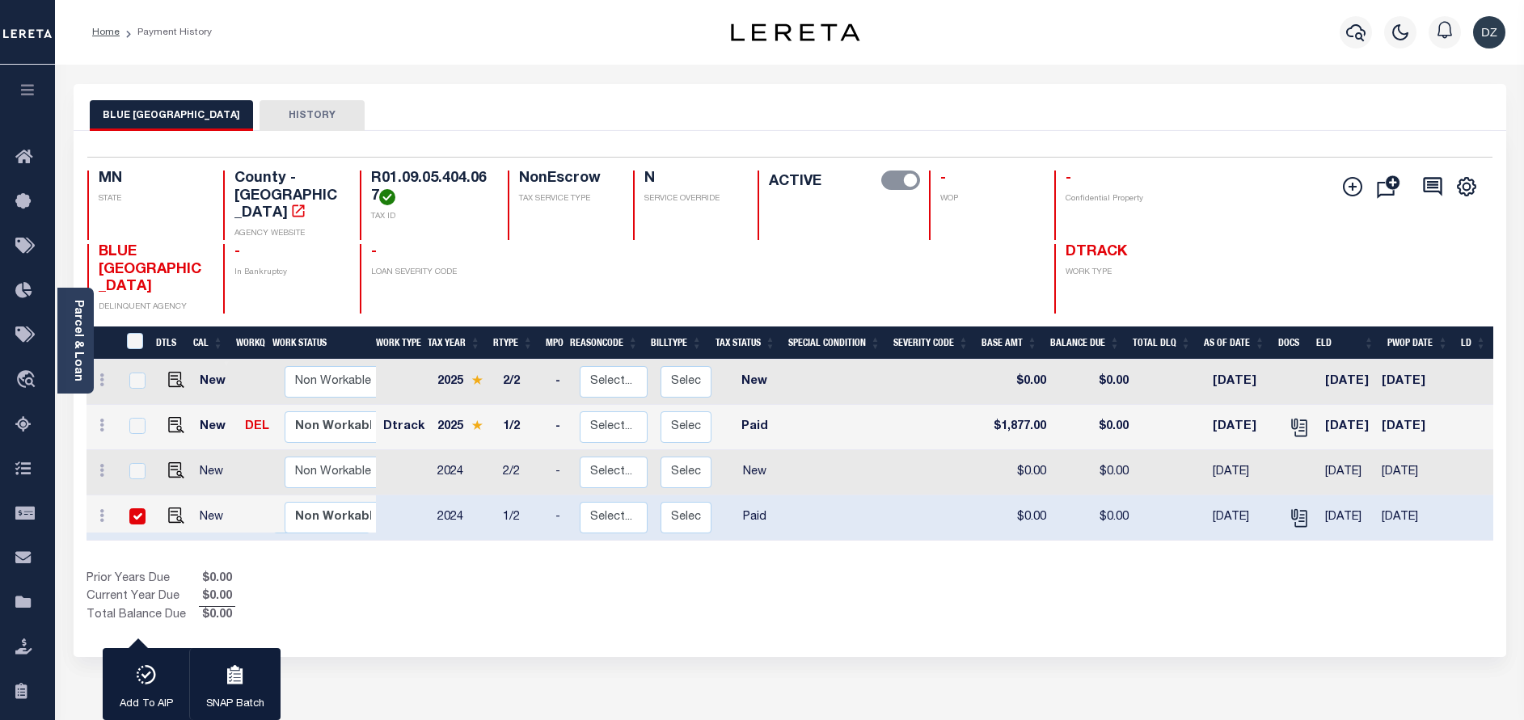
click input "checkbox"
checkbox input "false"
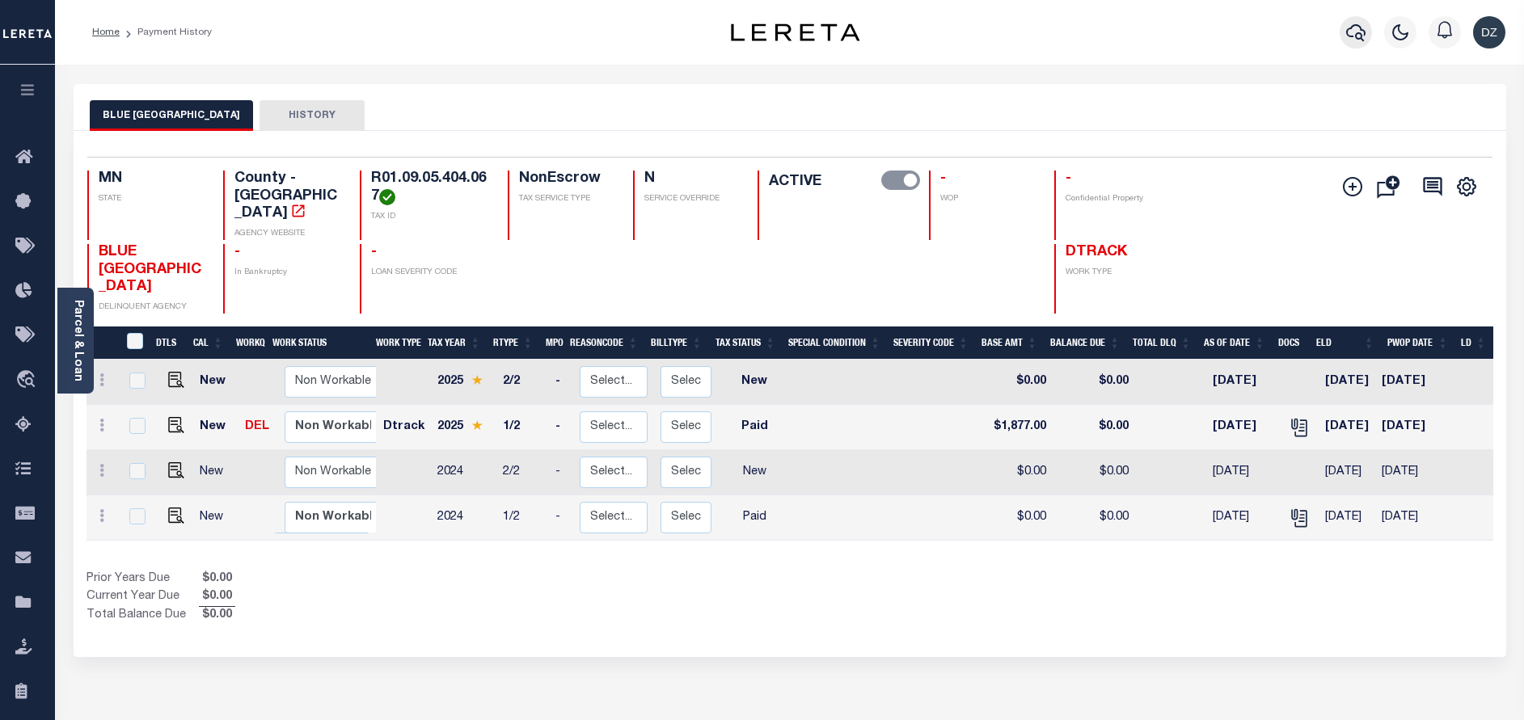
click icon "button"
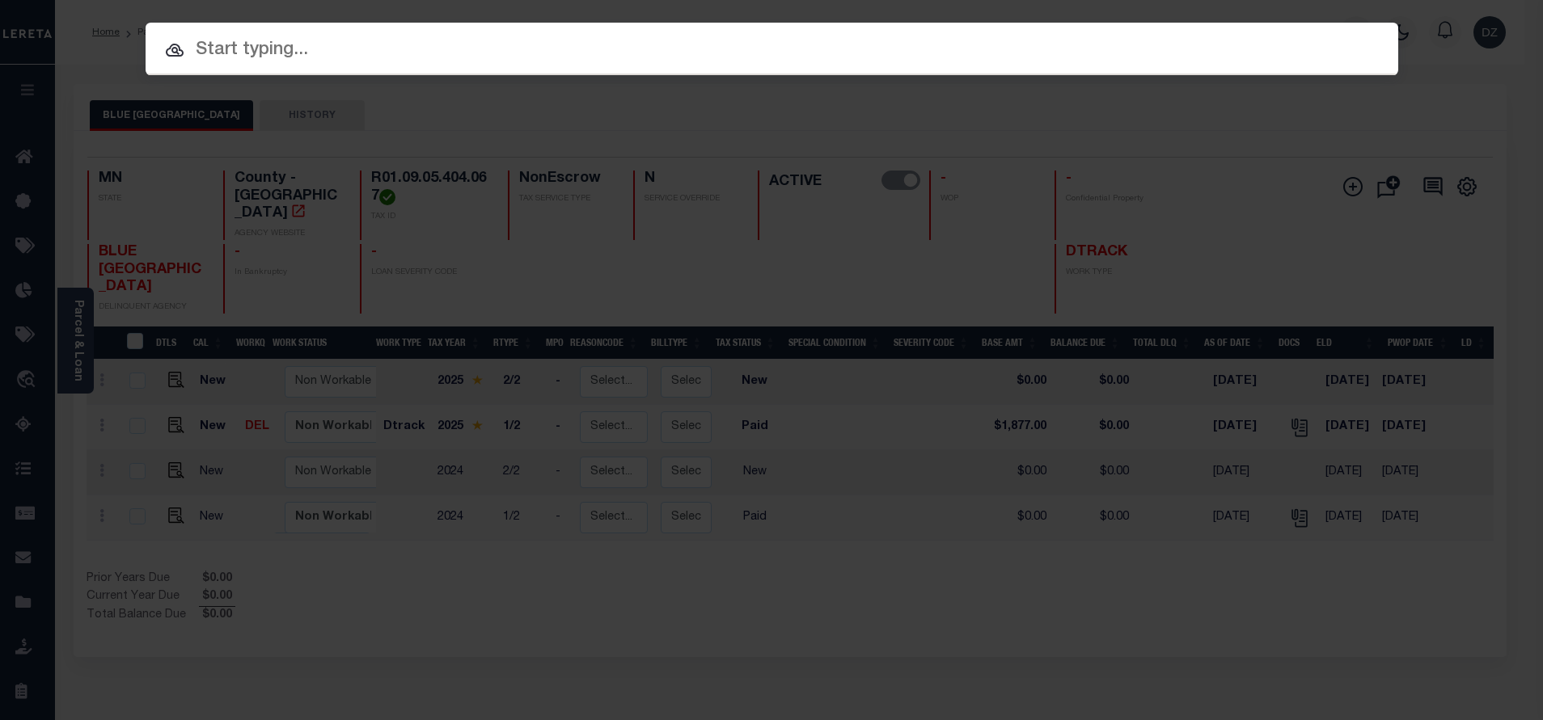
paste input "1412139"
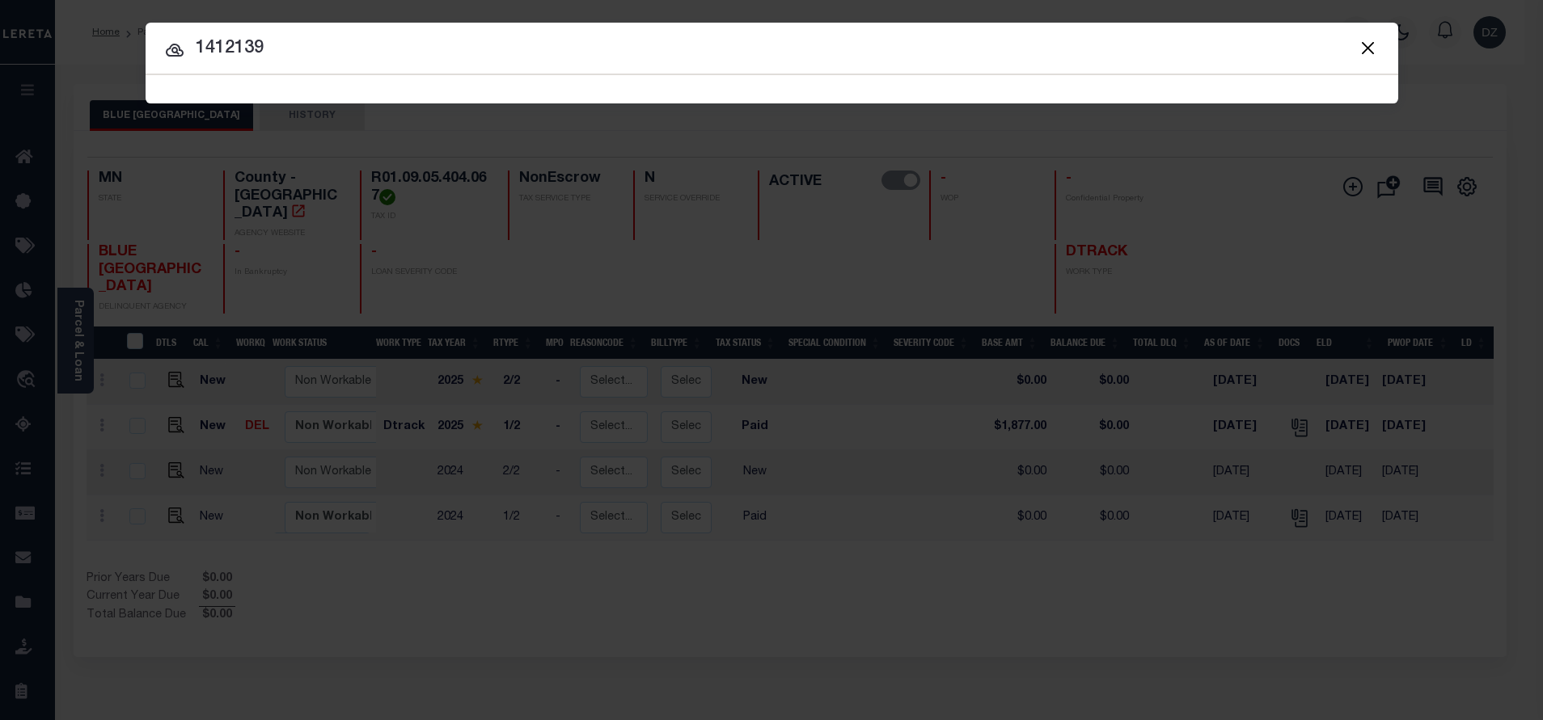
type input "1412139"
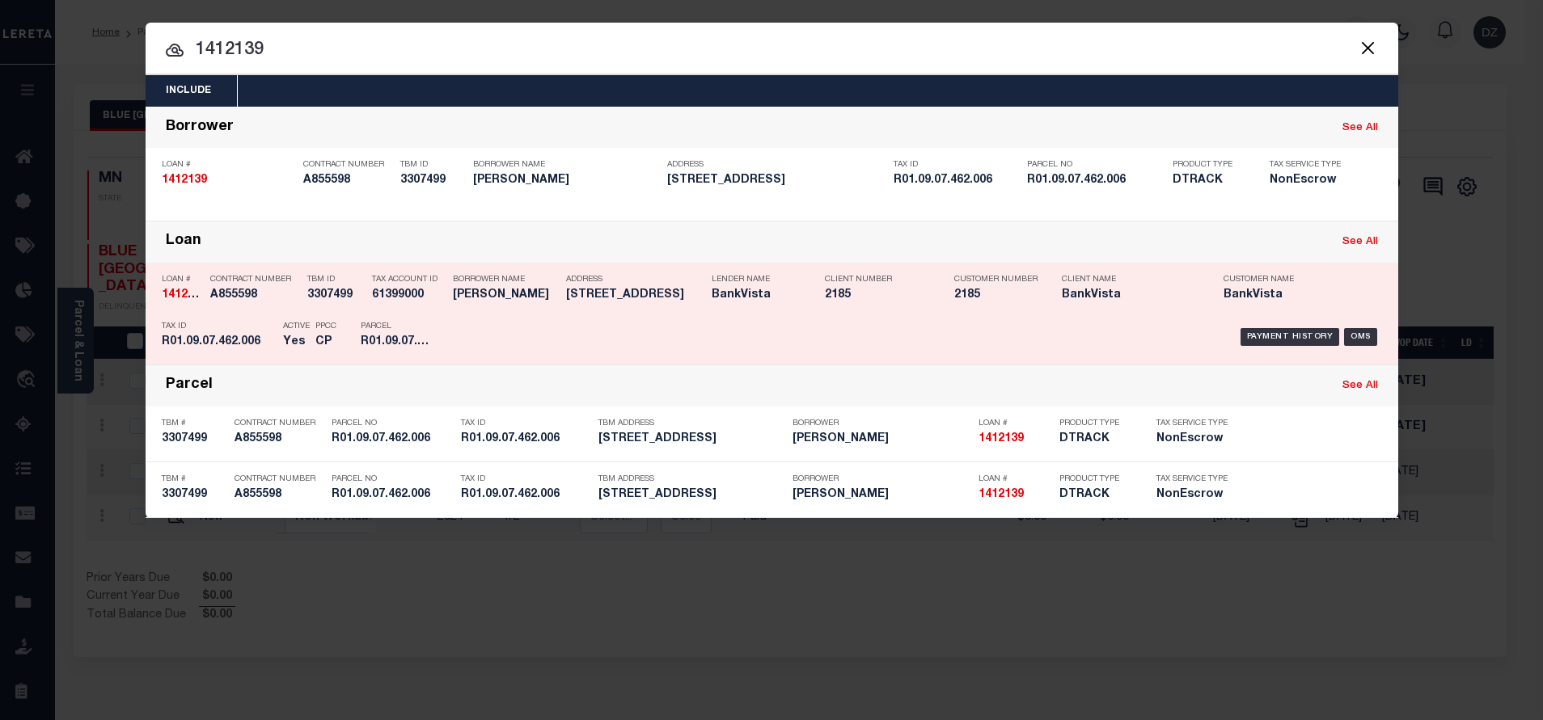
click div "Payment History OMS"
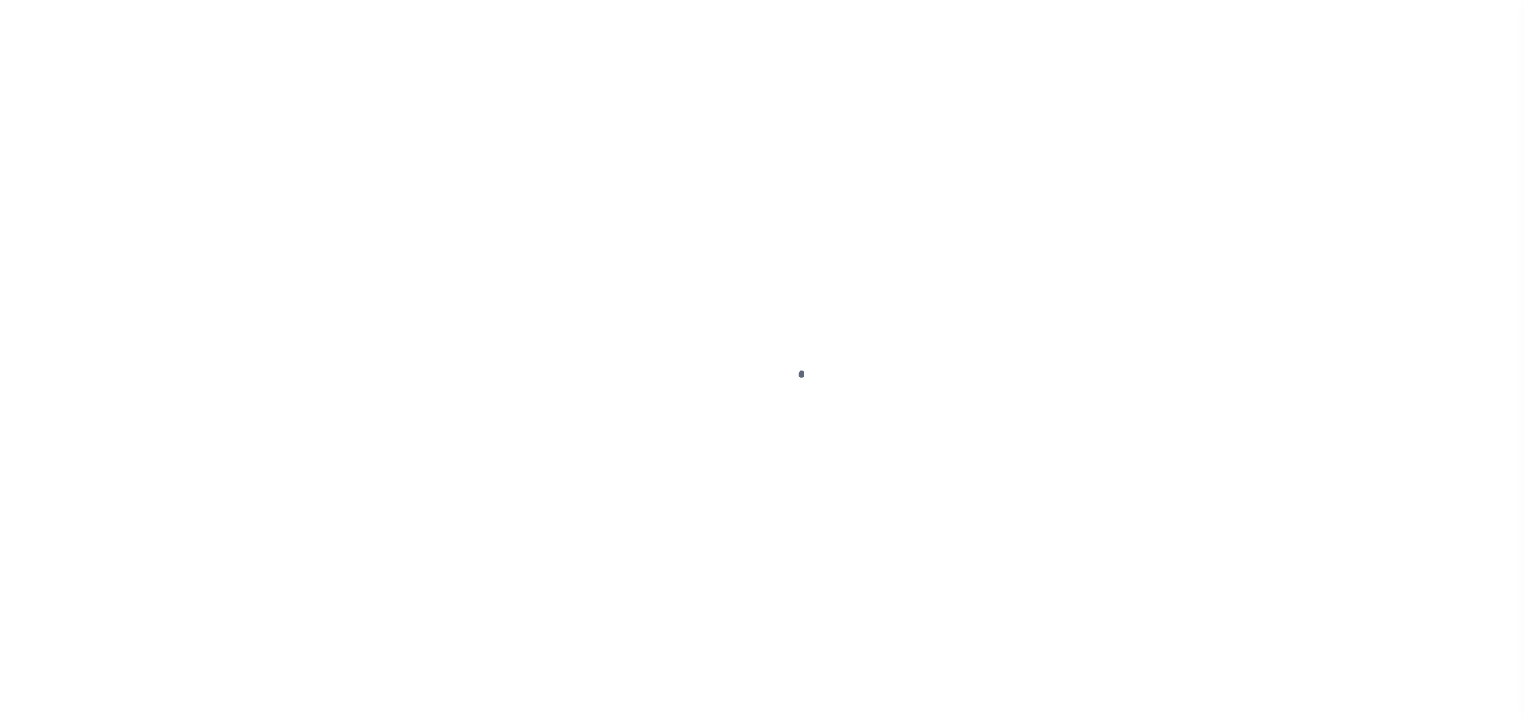
select select "PYD"
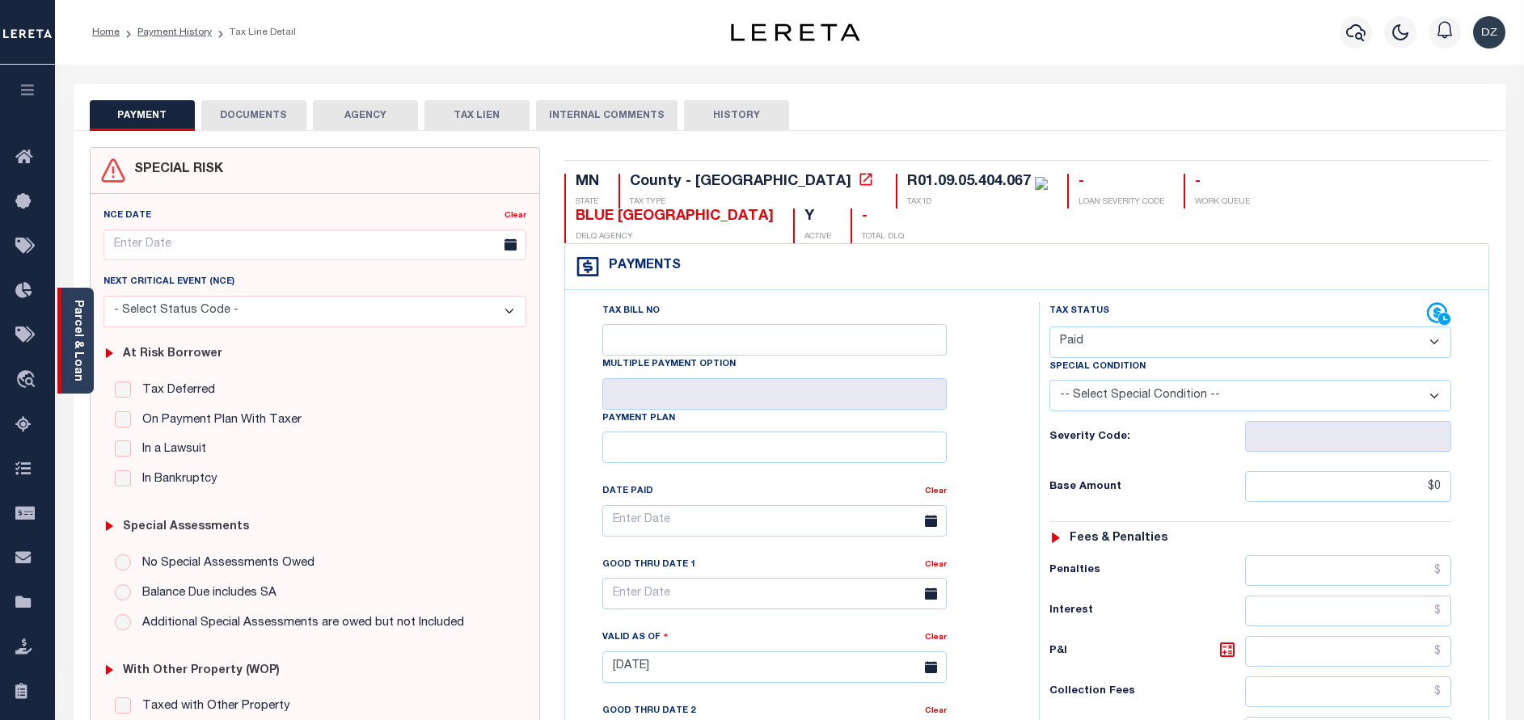
click at [84, 344] on div "Parcel & Loan" at bounding box center [75, 341] width 36 height 106
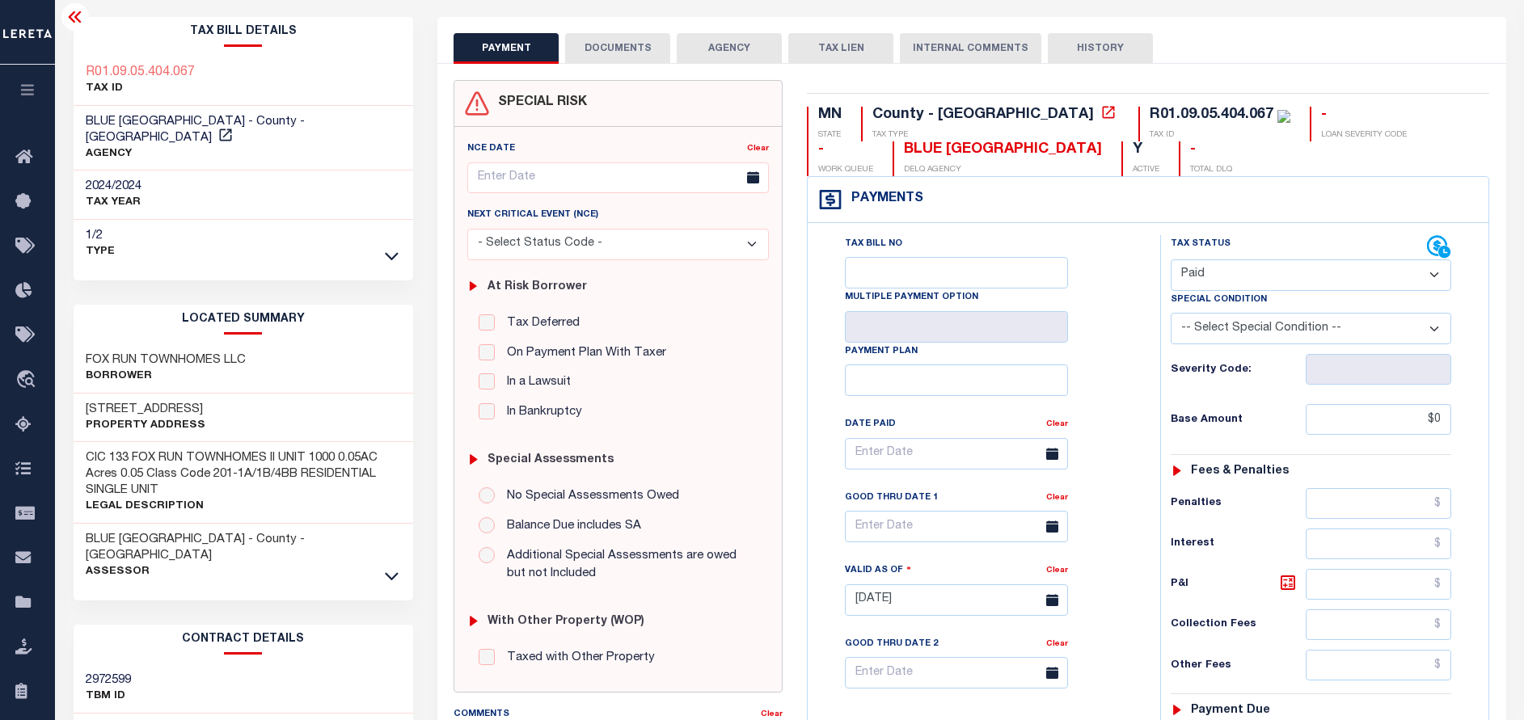
scroll to position [121, 0]
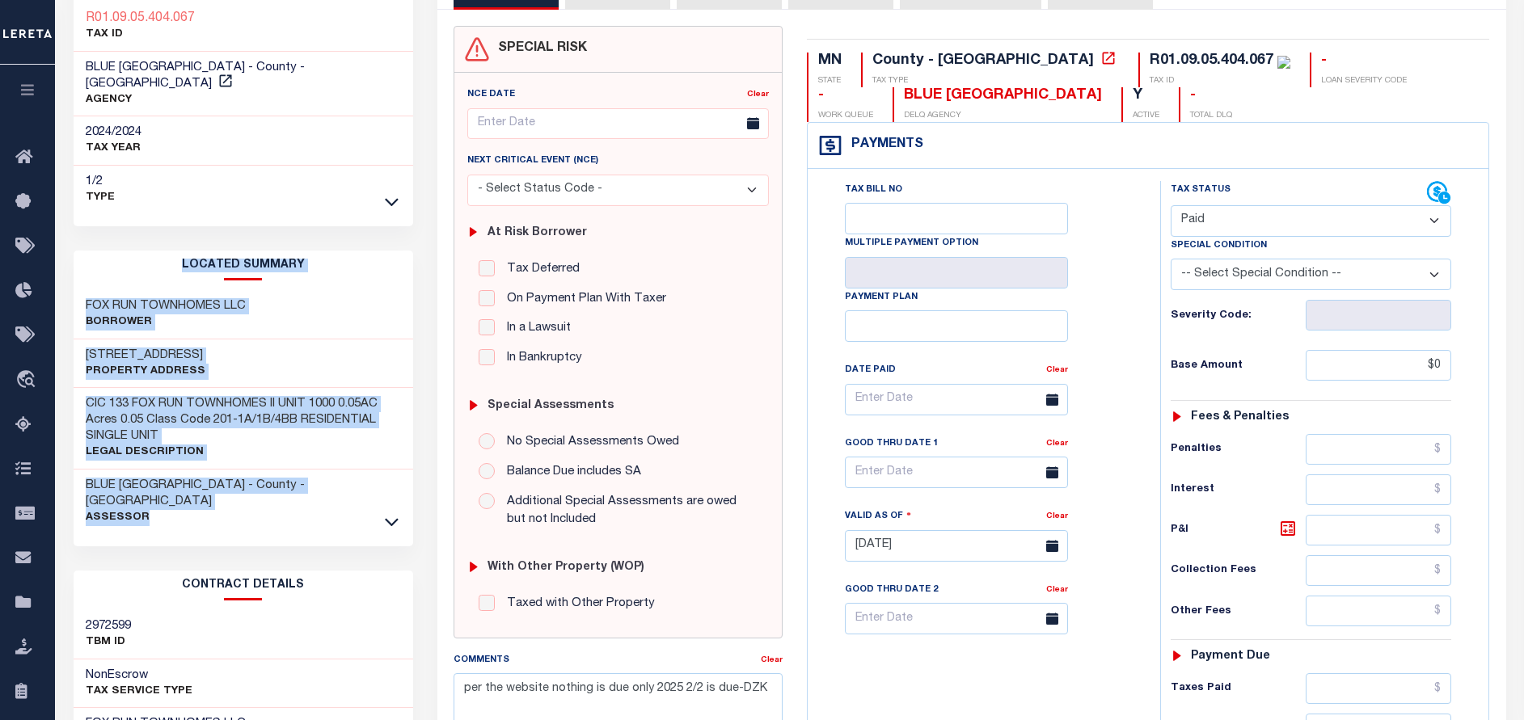
click at [382, 488] on div "LOCATED SUMMARY FOX RUN TOWNHOMES LLC Borrower [STREET_ADDRESS] Property Addres…" at bounding box center [244, 392] width 340 height 283
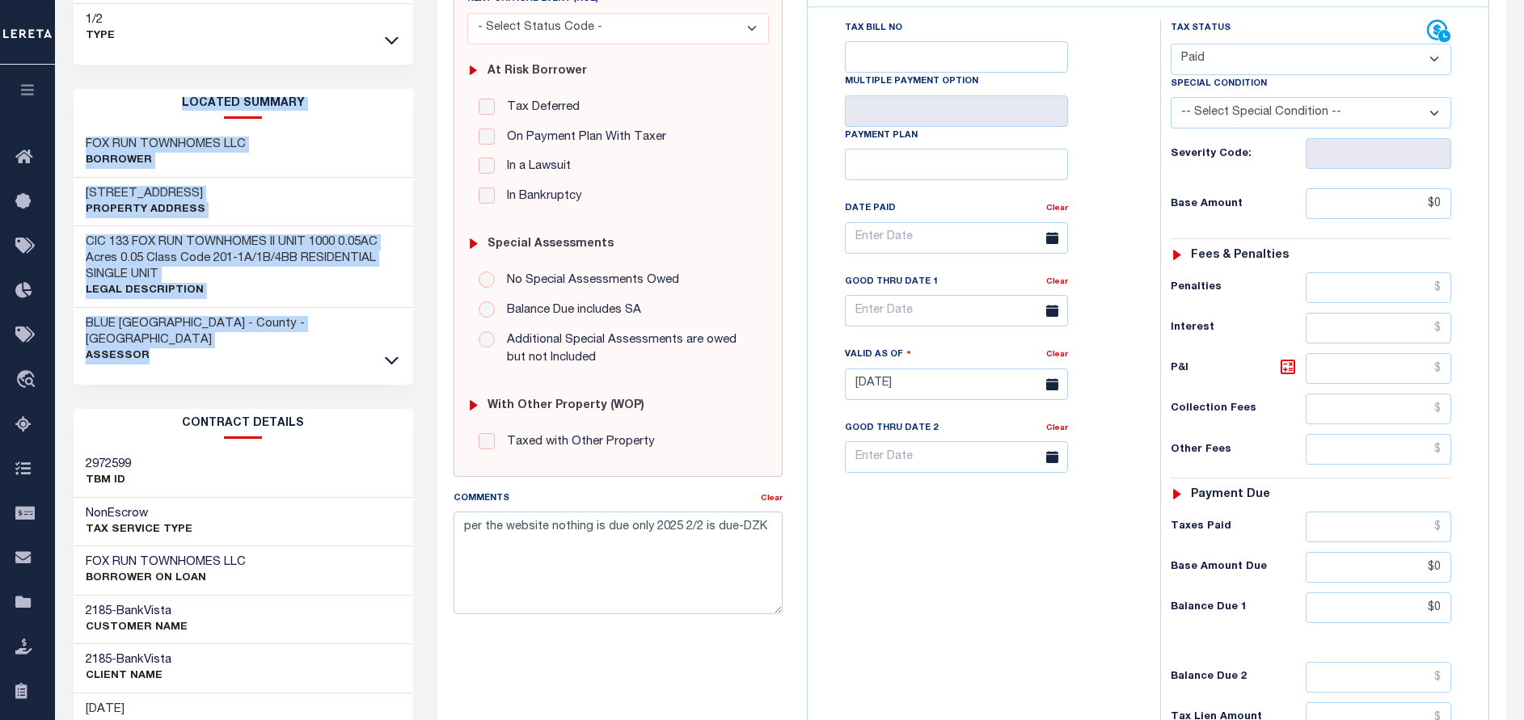
scroll to position [485, 0]
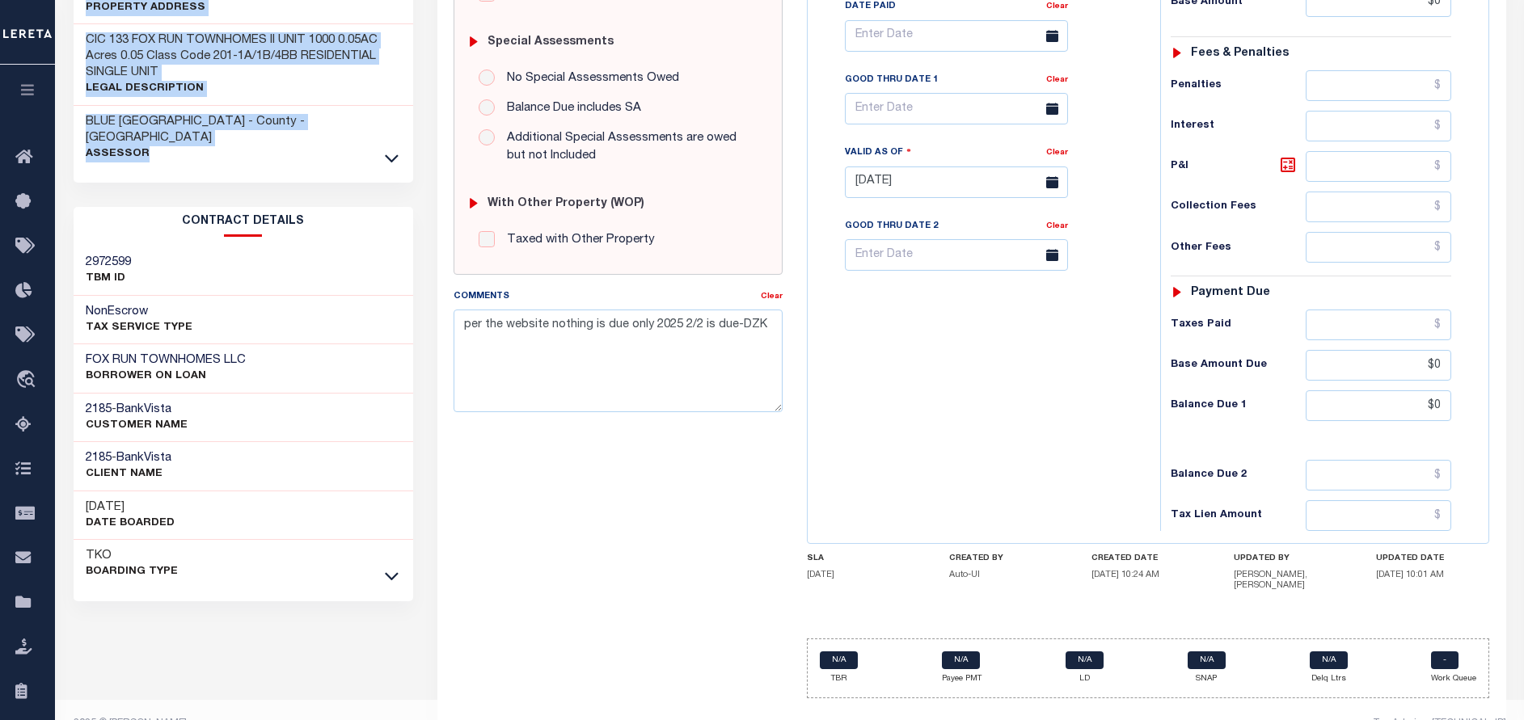
click at [388, 113] on div "BLUE EARTH COUNTY - County - [GEOGRAPHIC_DATA] Assessor" at bounding box center [244, 138] width 340 height 65
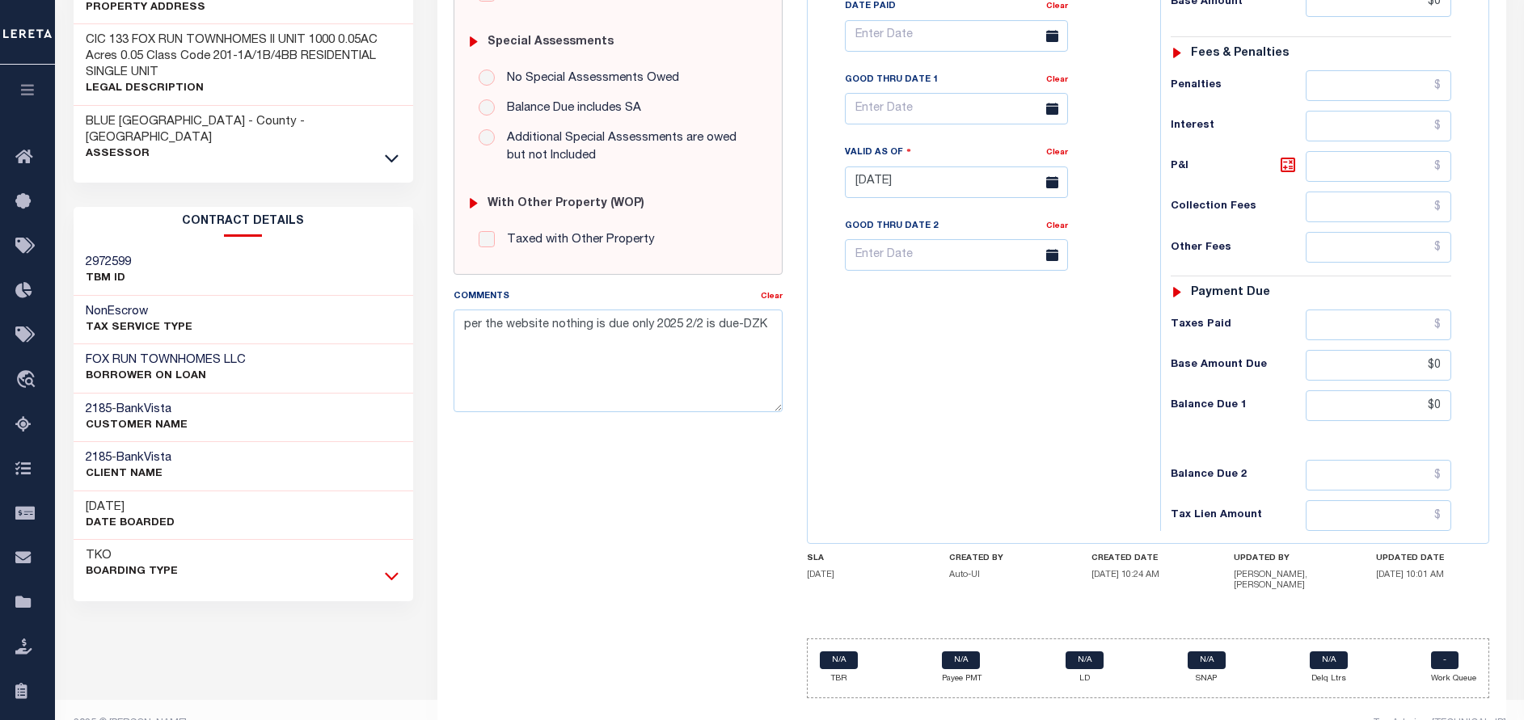
click at [387, 568] on icon at bounding box center [392, 576] width 14 height 17
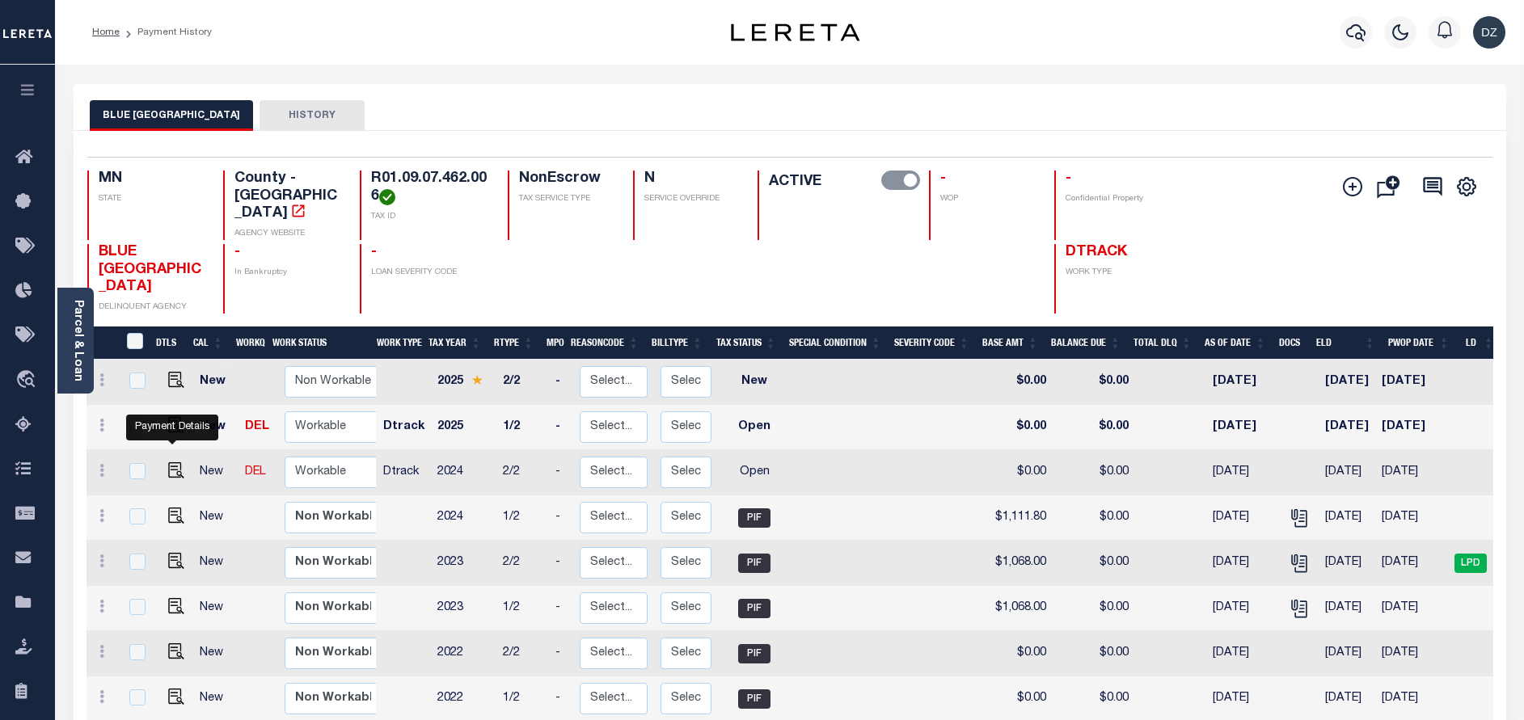
click at [171, 441] on div at bounding box center [172, 443] width 11 height 5
click at [171, 462] on img "" at bounding box center [176, 470] width 16 height 16
checkbox input "true"
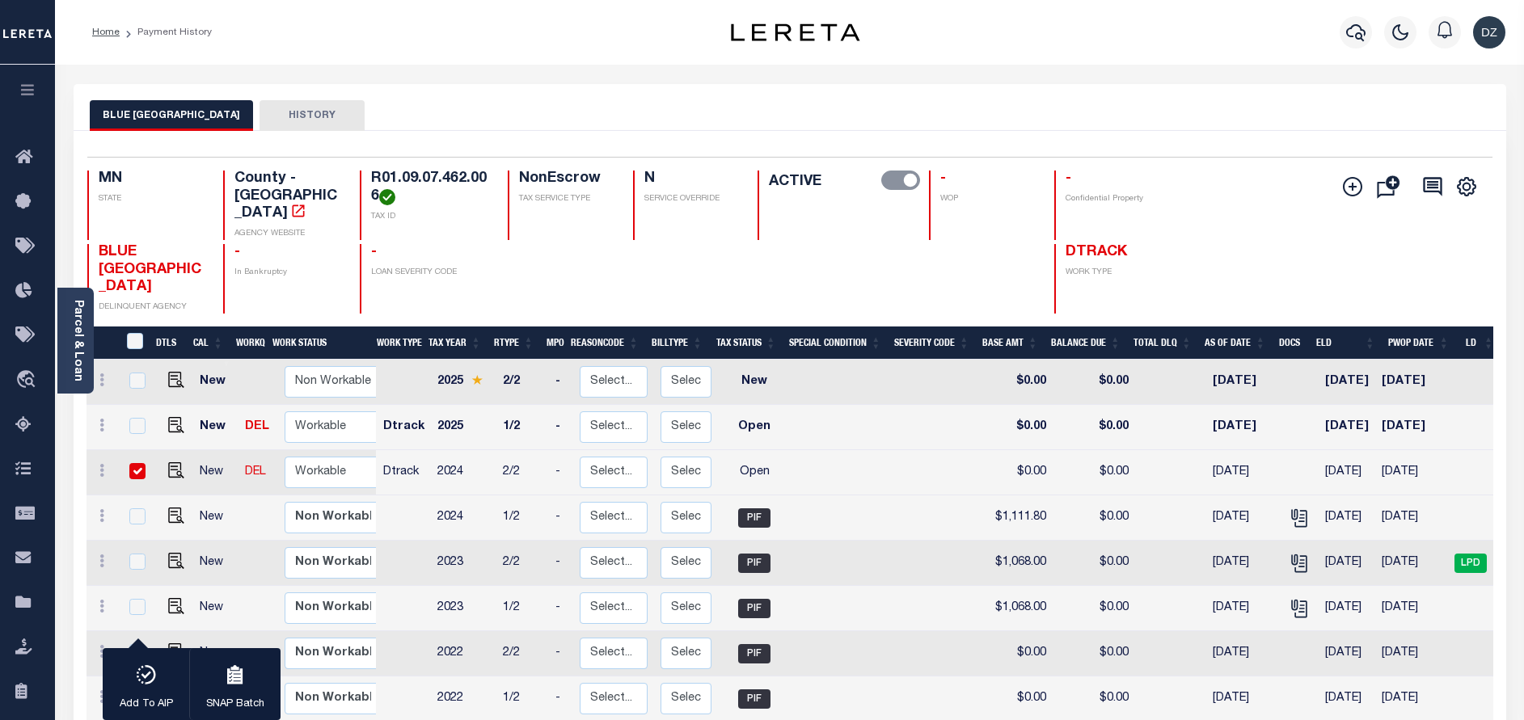
click at [1000, 496] on td "$1,111.80" at bounding box center [1018, 518] width 69 height 45
checkbox input "true"
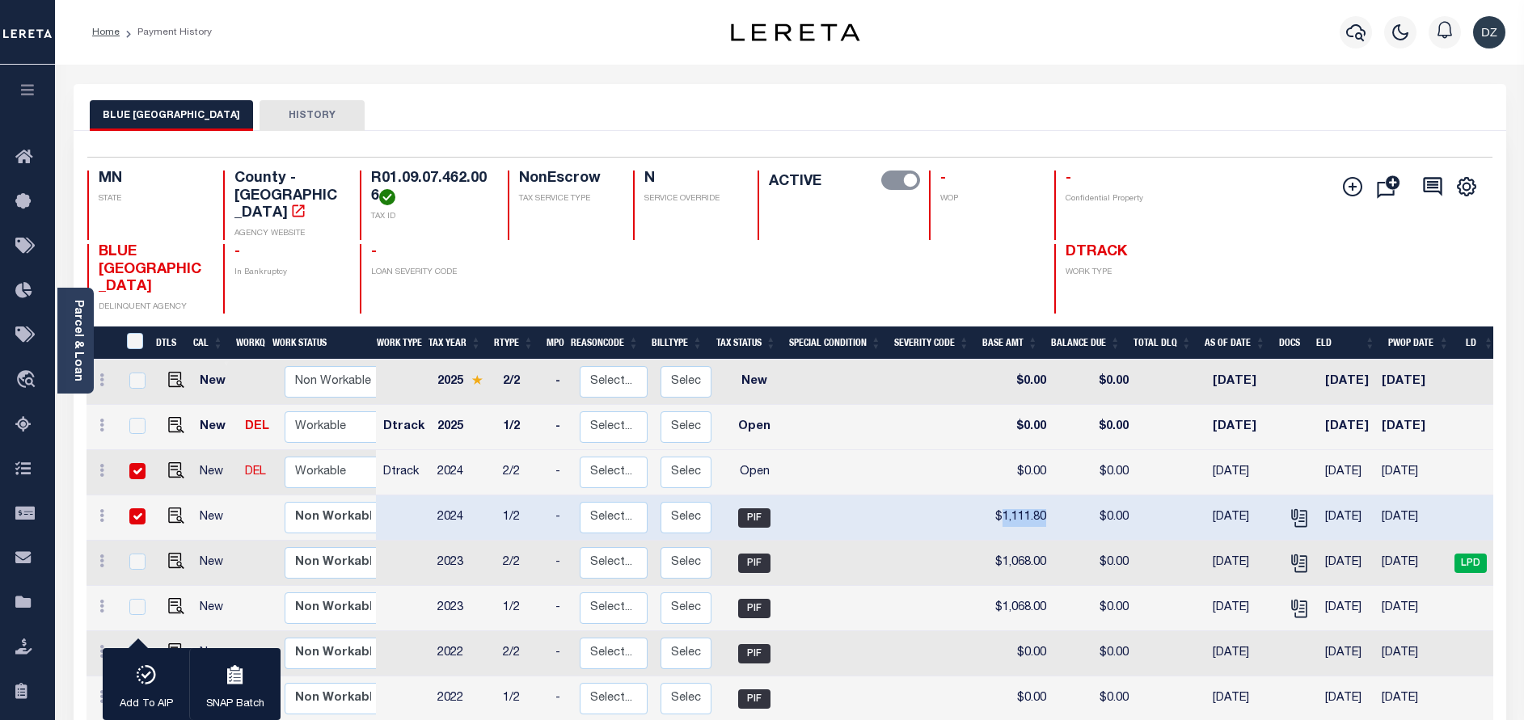
click at [1000, 496] on td "$1,111.80" at bounding box center [1018, 518] width 69 height 45
checkbox input "false"
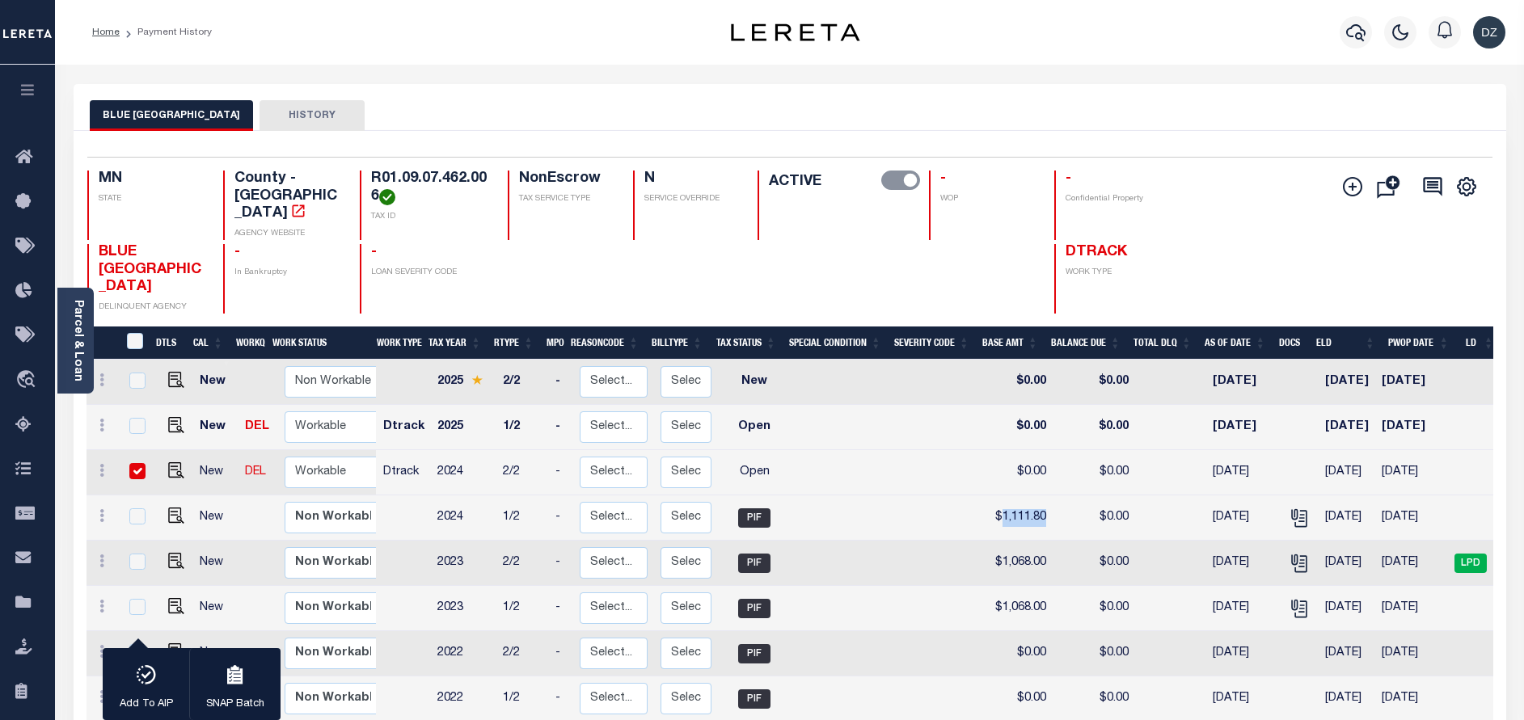
copy td "1,111.80"
click at [172, 462] on img "" at bounding box center [176, 470] width 16 height 16
checkbox input "false"
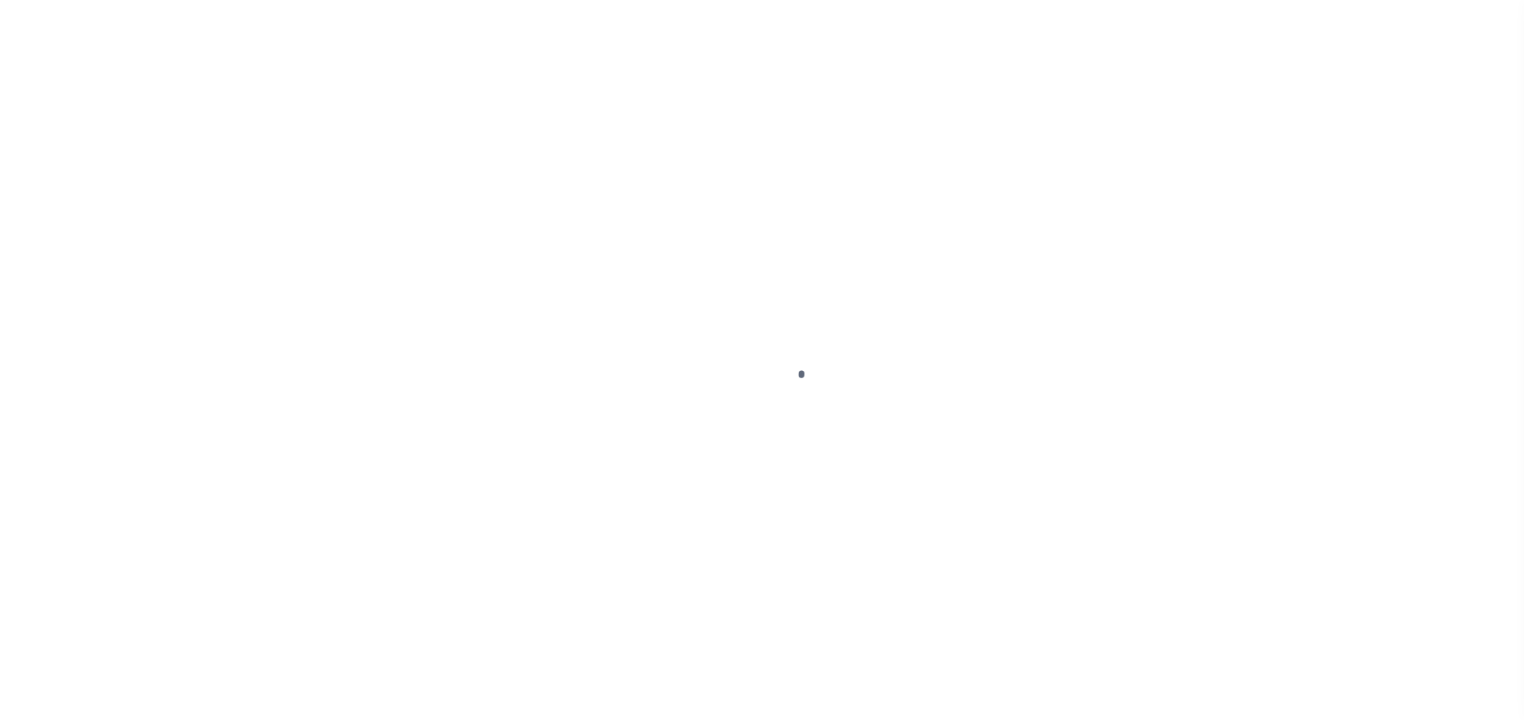
select select "OP2"
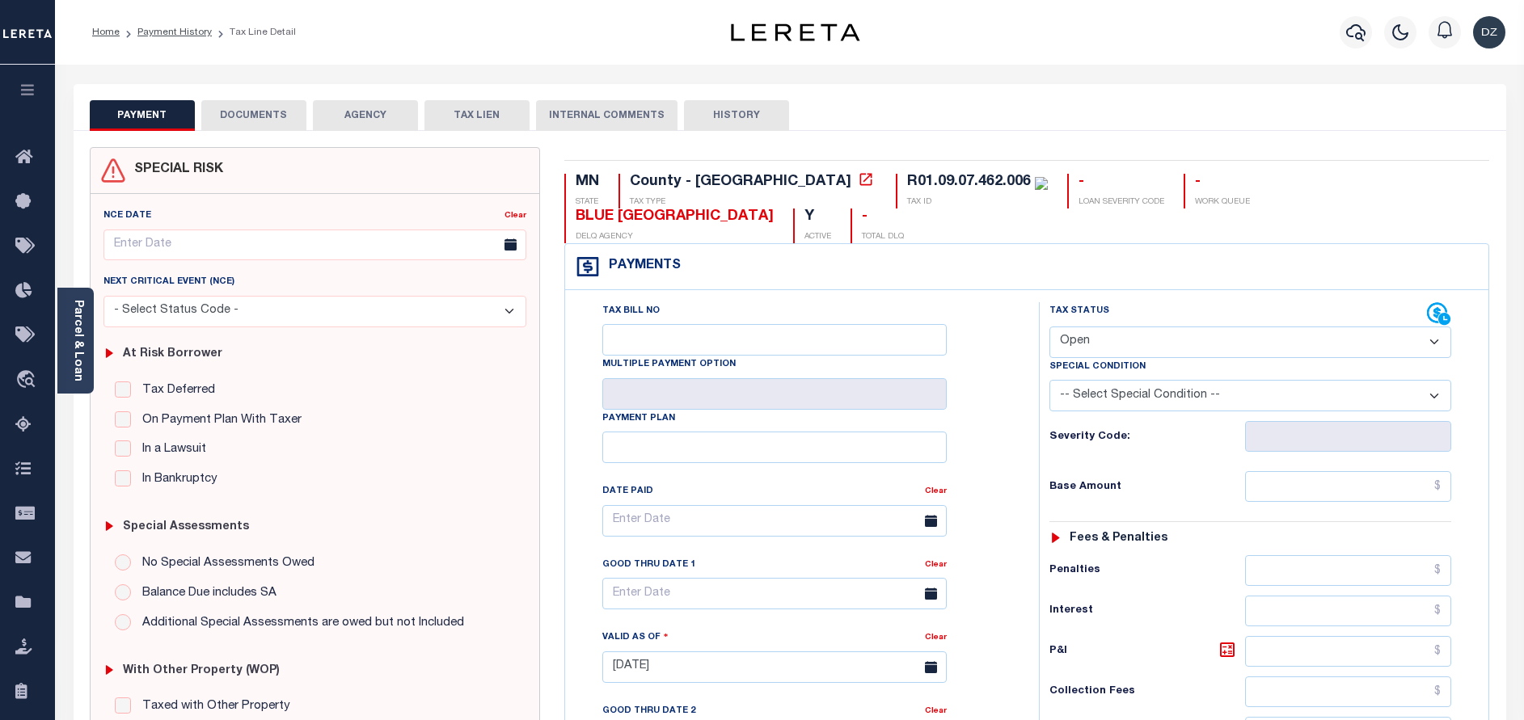
click at [84, 334] on div "Parcel & Loan" at bounding box center [75, 341] width 36 height 106
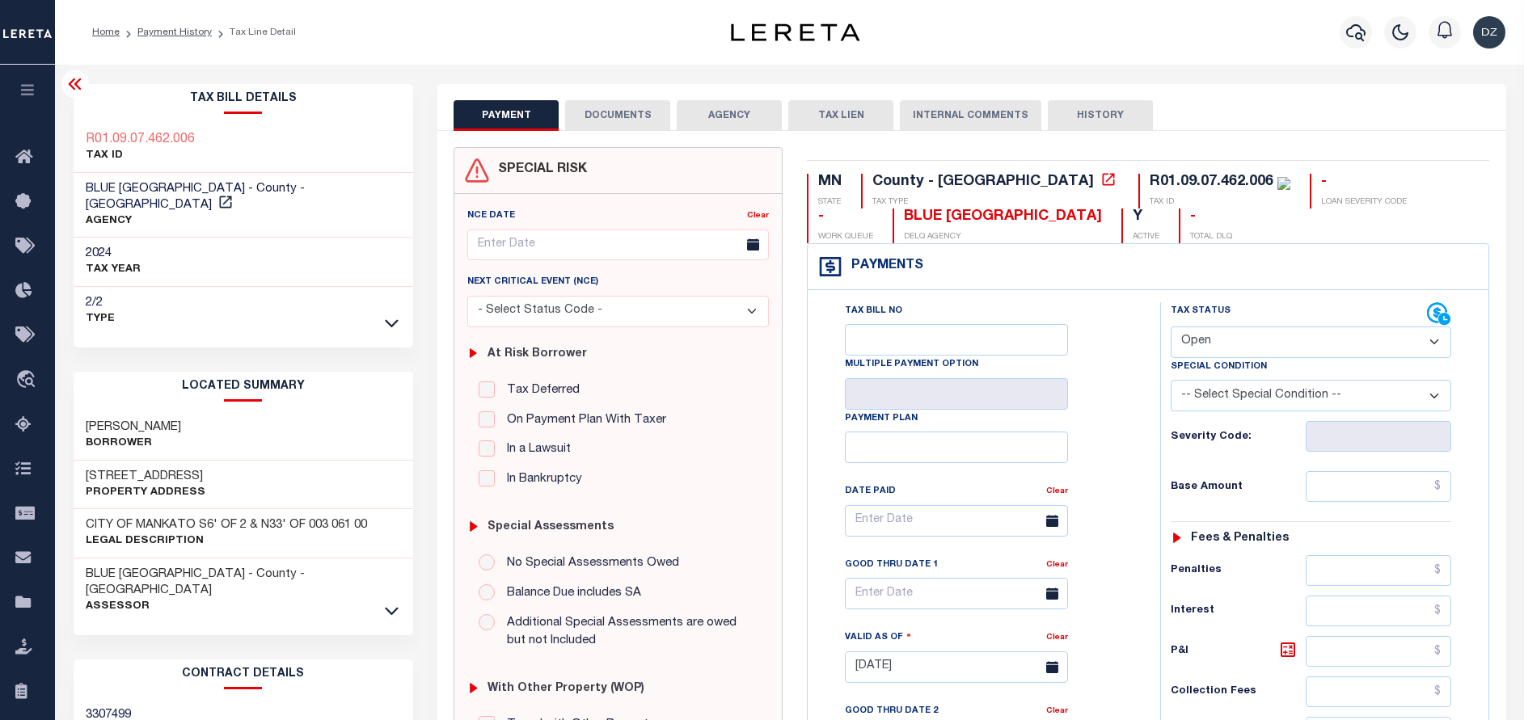
click at [1246, 333] on select "- Select Status Code - Open Due/Unpaid Paid Incomplete No Tax Due Internal Refu…" at bounding box center [1311, 343] width 281 height 32
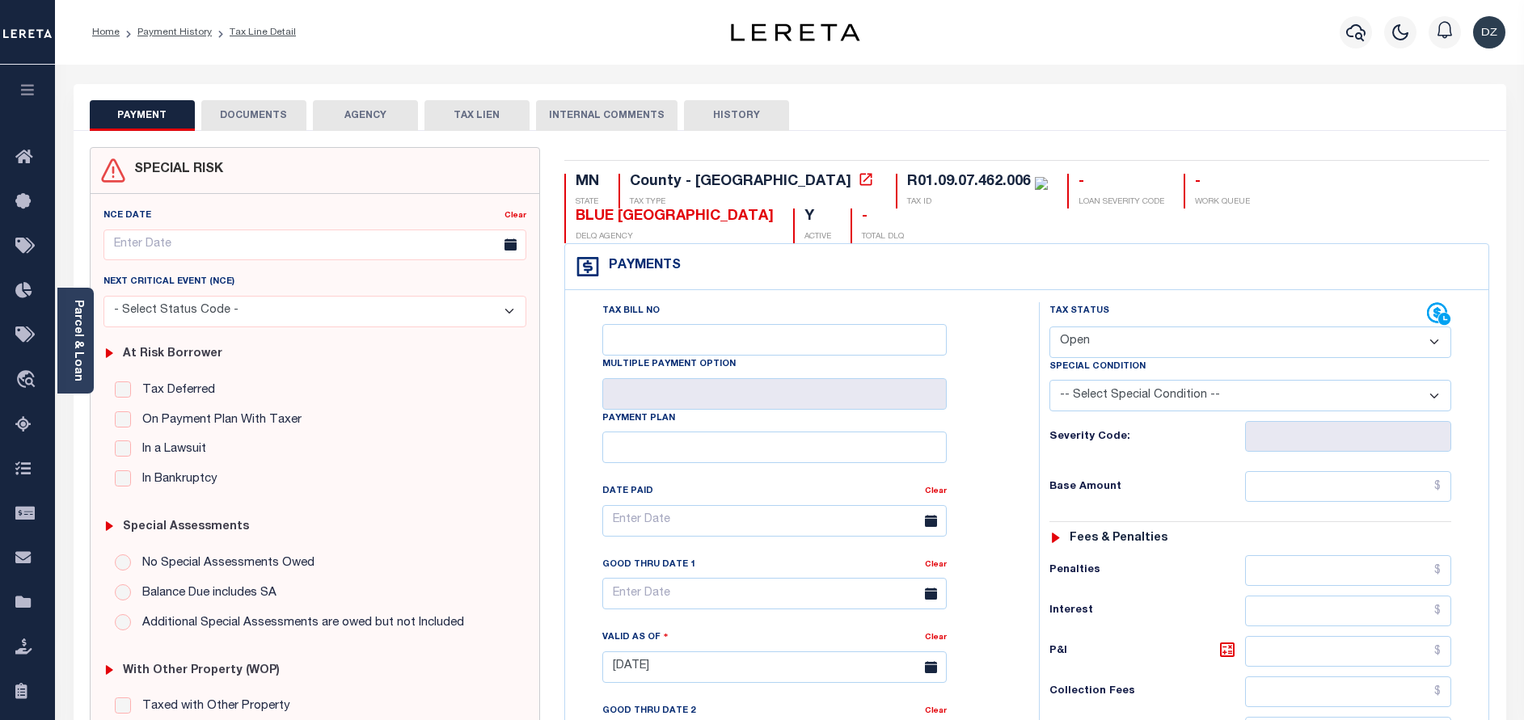
click at [1124, 327] on select "- Select Status Code - Open Due/Unpaid Paid Incomplete No Tax Due Internal Refu…" at bounding box center [1250, 343] width 402 height 32
select select "PYD"
click at [1049, 327] on select "- Select Status Code - Open Due/Unpaid Paid Incomplete No Tax Due Internal Refu…" at bounding box center [1250, 343] width 402 height 32
type input "[DATE]"
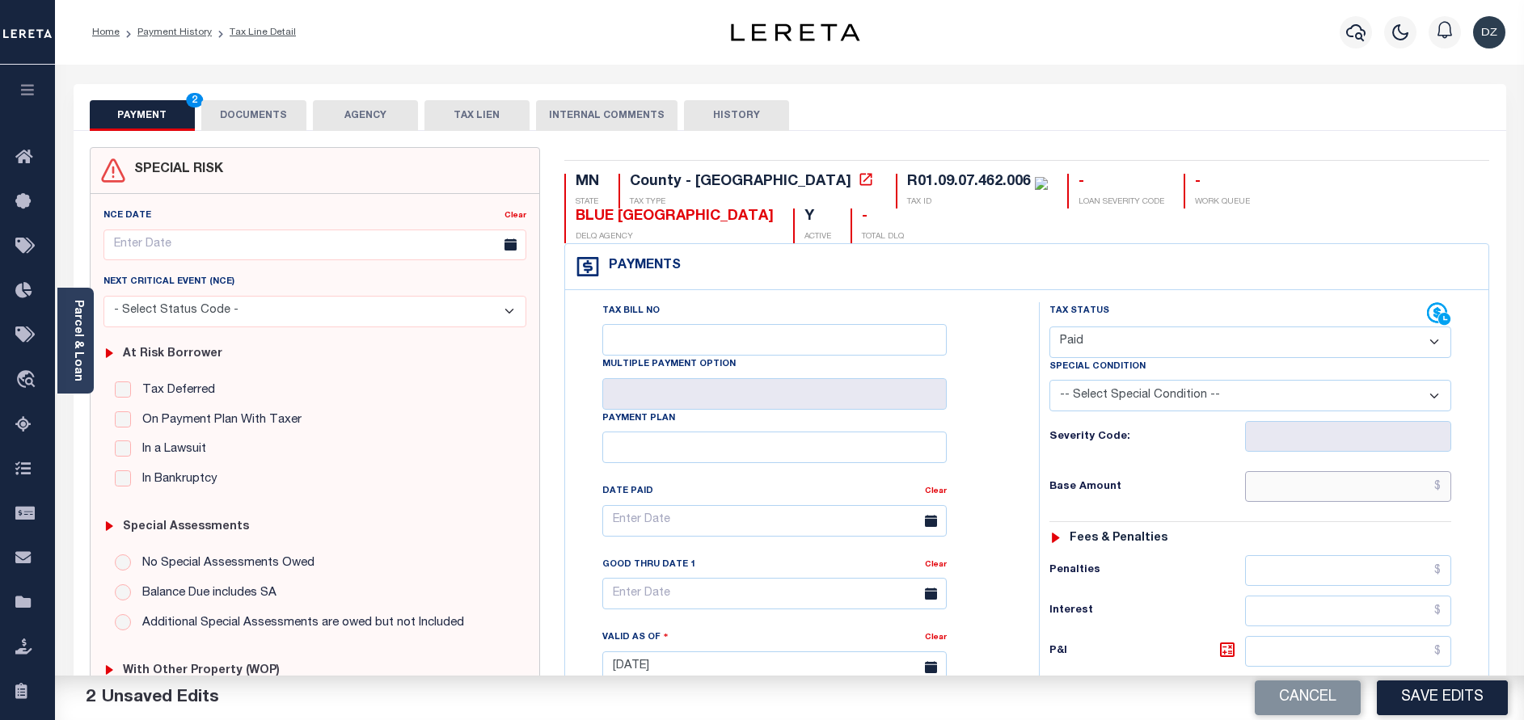
click at [1346, 471] on input "text" at bounding box center [1348, 486] width 206 height 31
paste input "1,111.80"
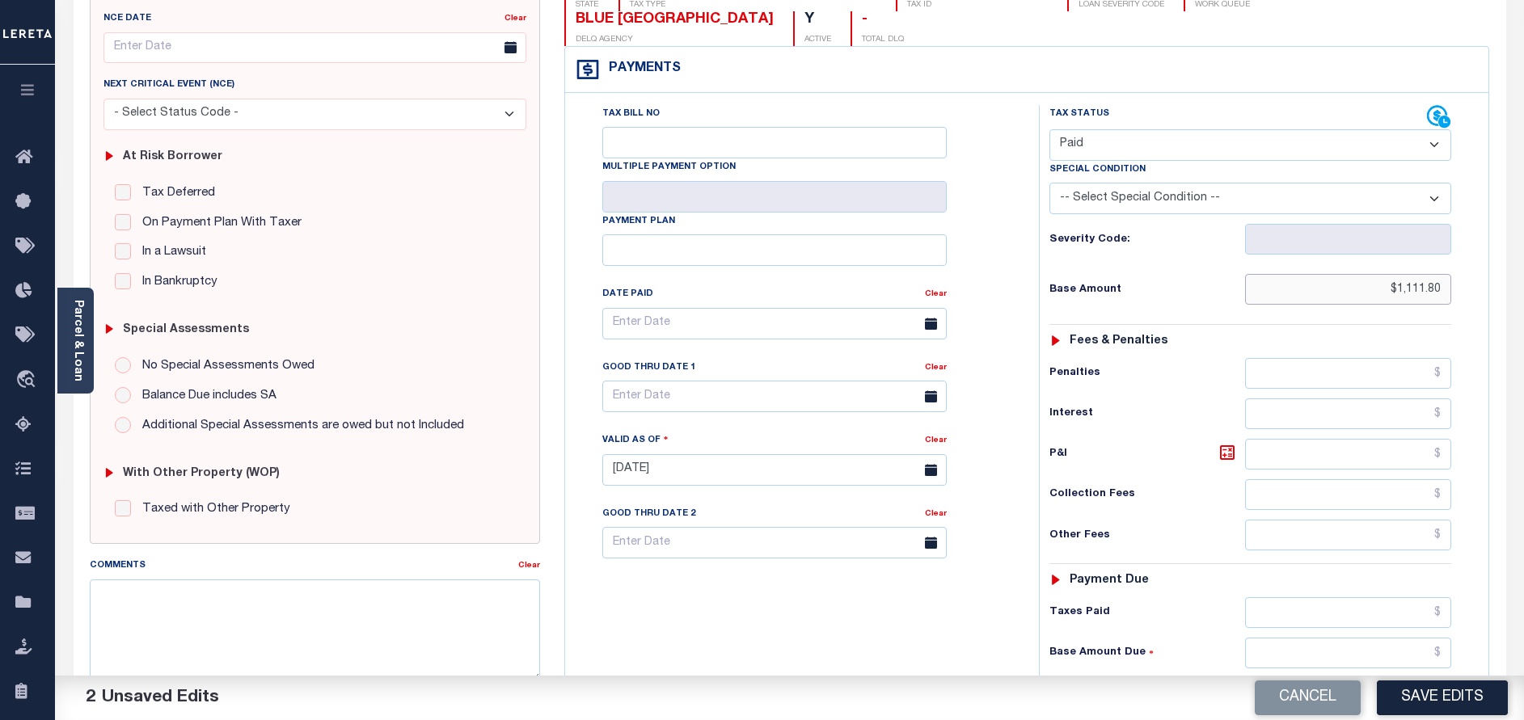
scroll to position [243, 0]
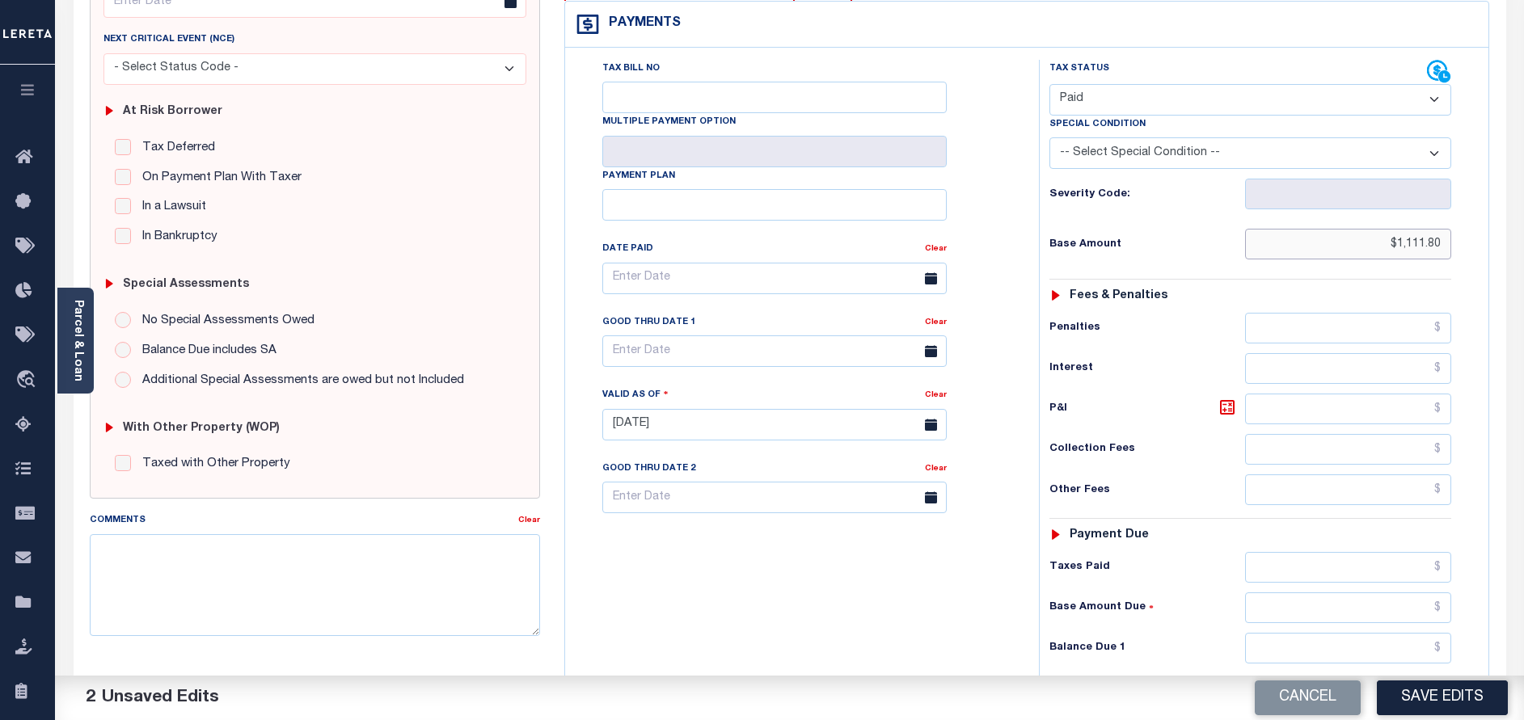
type input "$1,111.80"
click at [1392, 633] on input "text" at bounding box center [1348, 648] width 206 height 31
type input "$0.00"
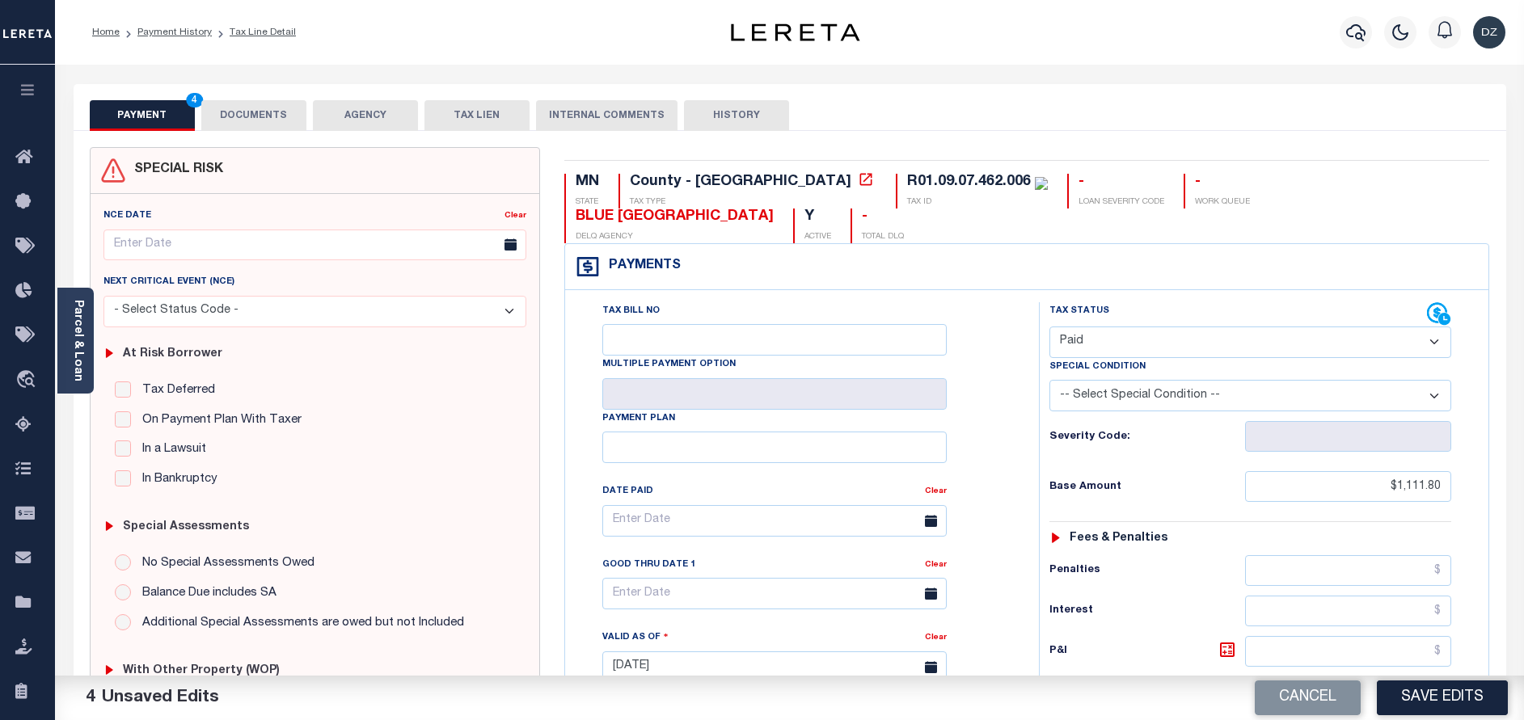
click at [266, 119] on button "DOCUMENTS" at bounding box center [253, 115] width 105 height 31
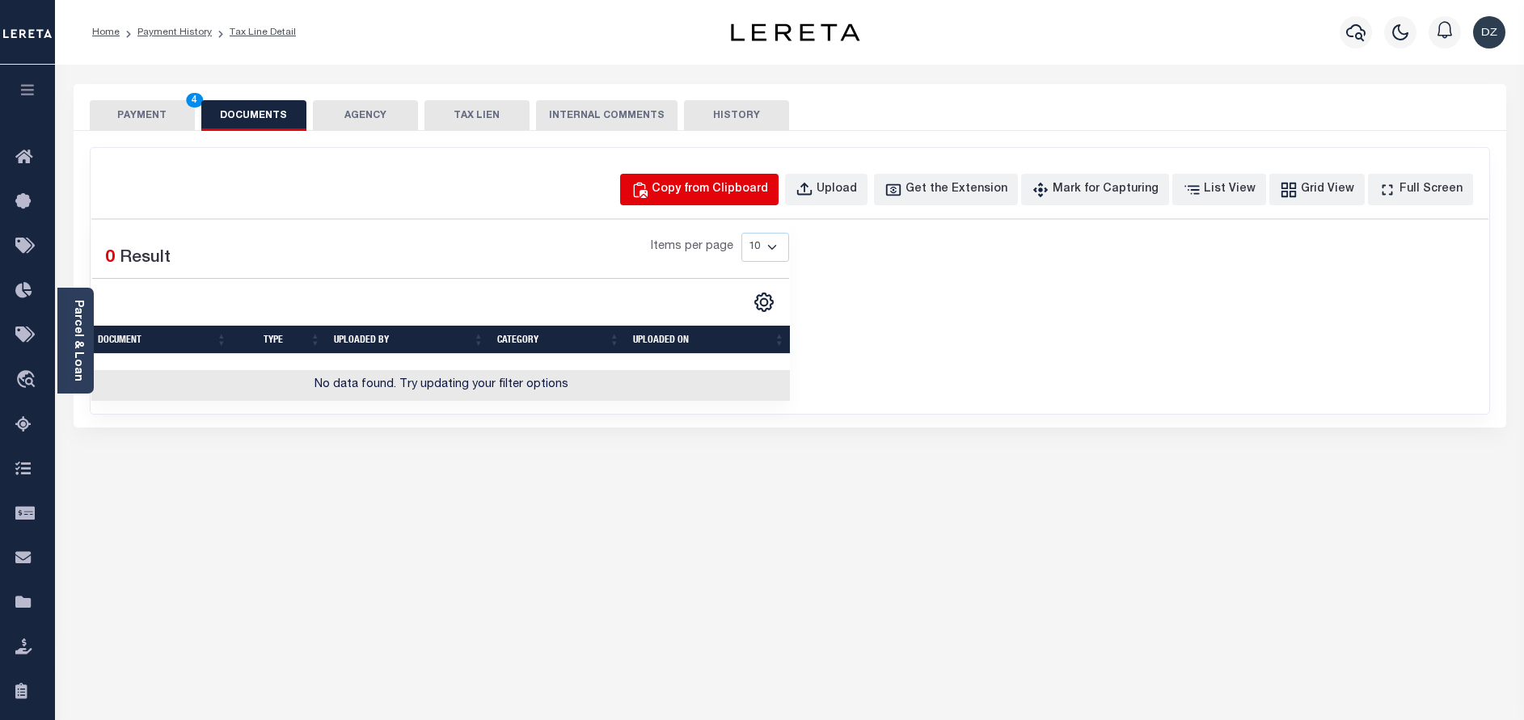
click at [753, 188] on div "Copy from Clipboard" at bounding box center [710, 190] width 116 height 18
select select "POP"
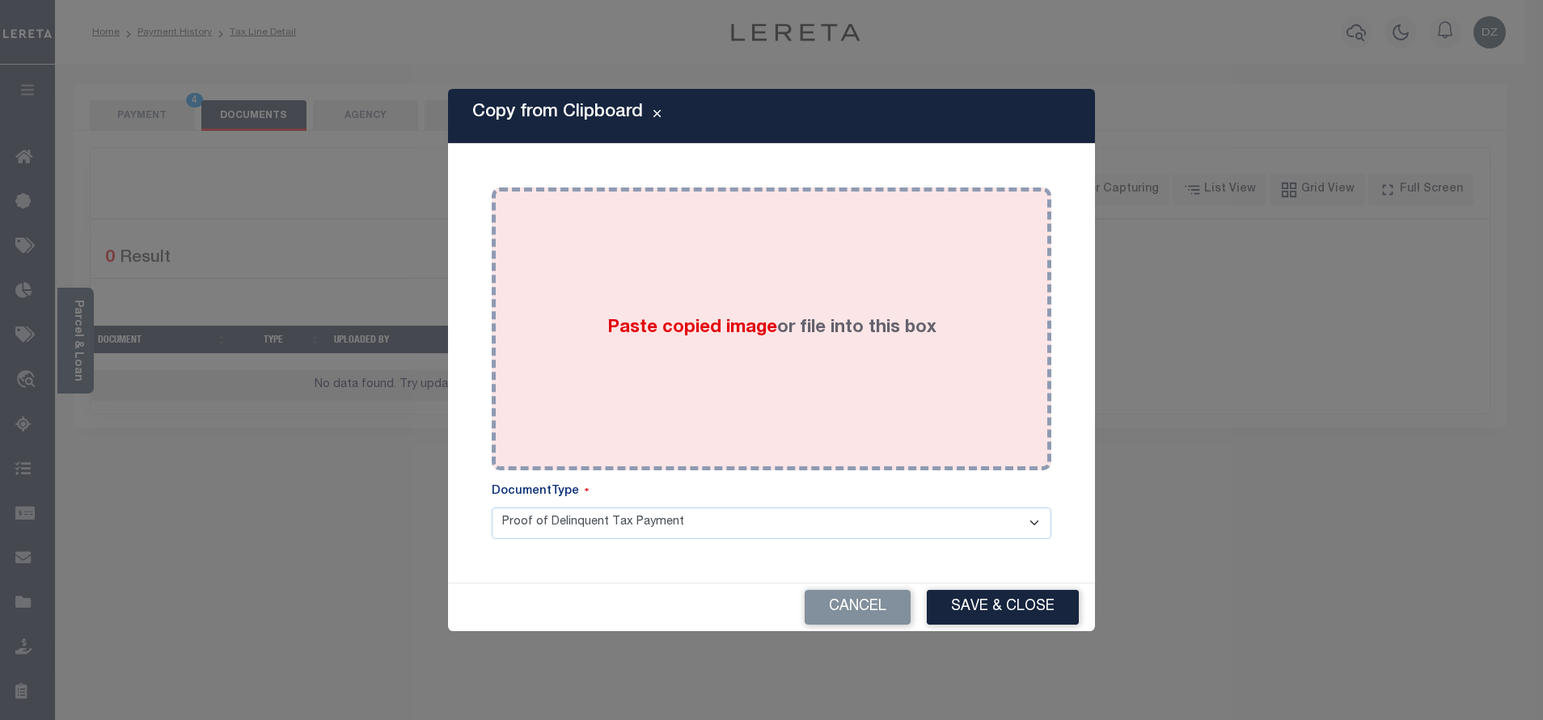
click at [777, 307] on div "Paste copied image or file into this box" at bounding box center [771, 329] width 535 height 259
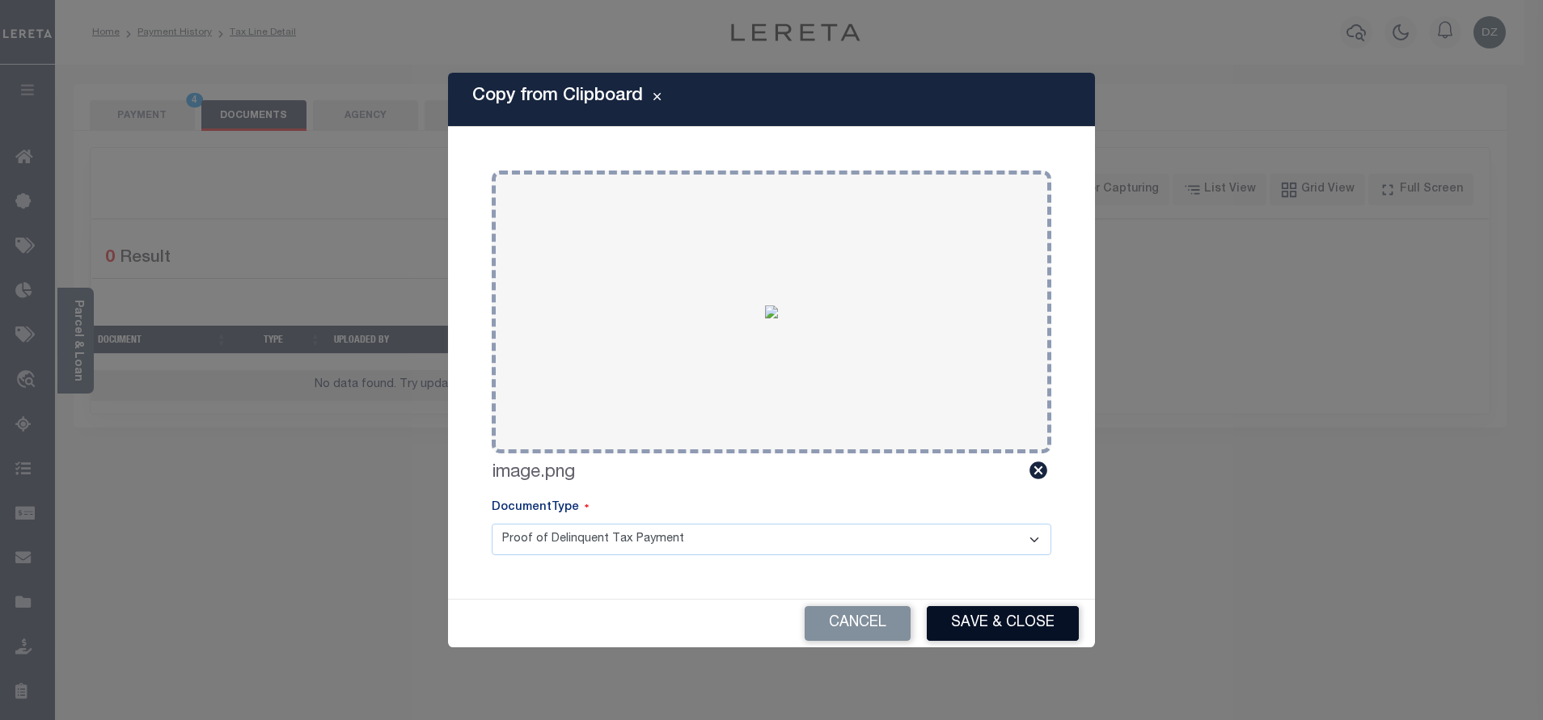
click at [973, 613] on button "Save & Close" at bounding box center [1003, 623] width 152 height 35
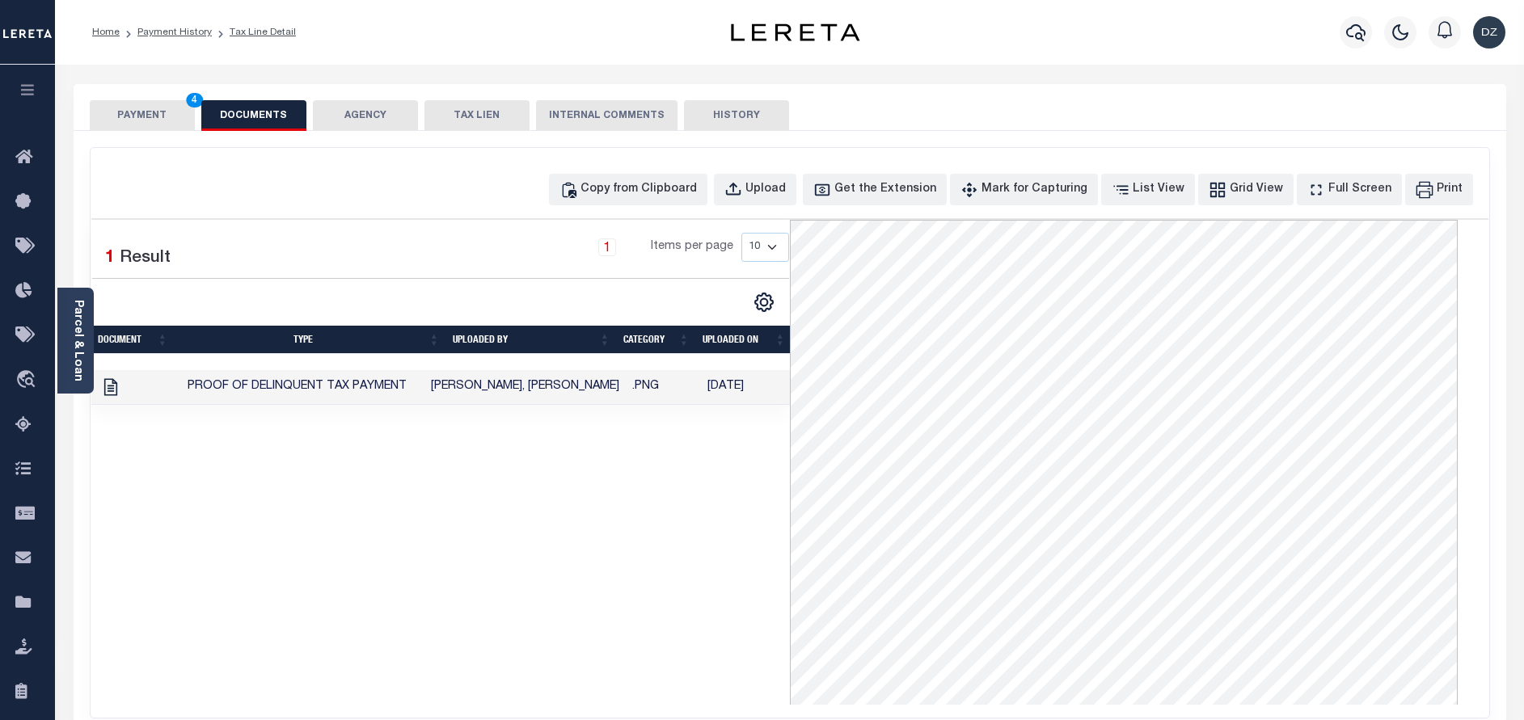
click at [121, 122] on button "PAYMENT 4" at bounding box center [142, 115] width 105 height 31
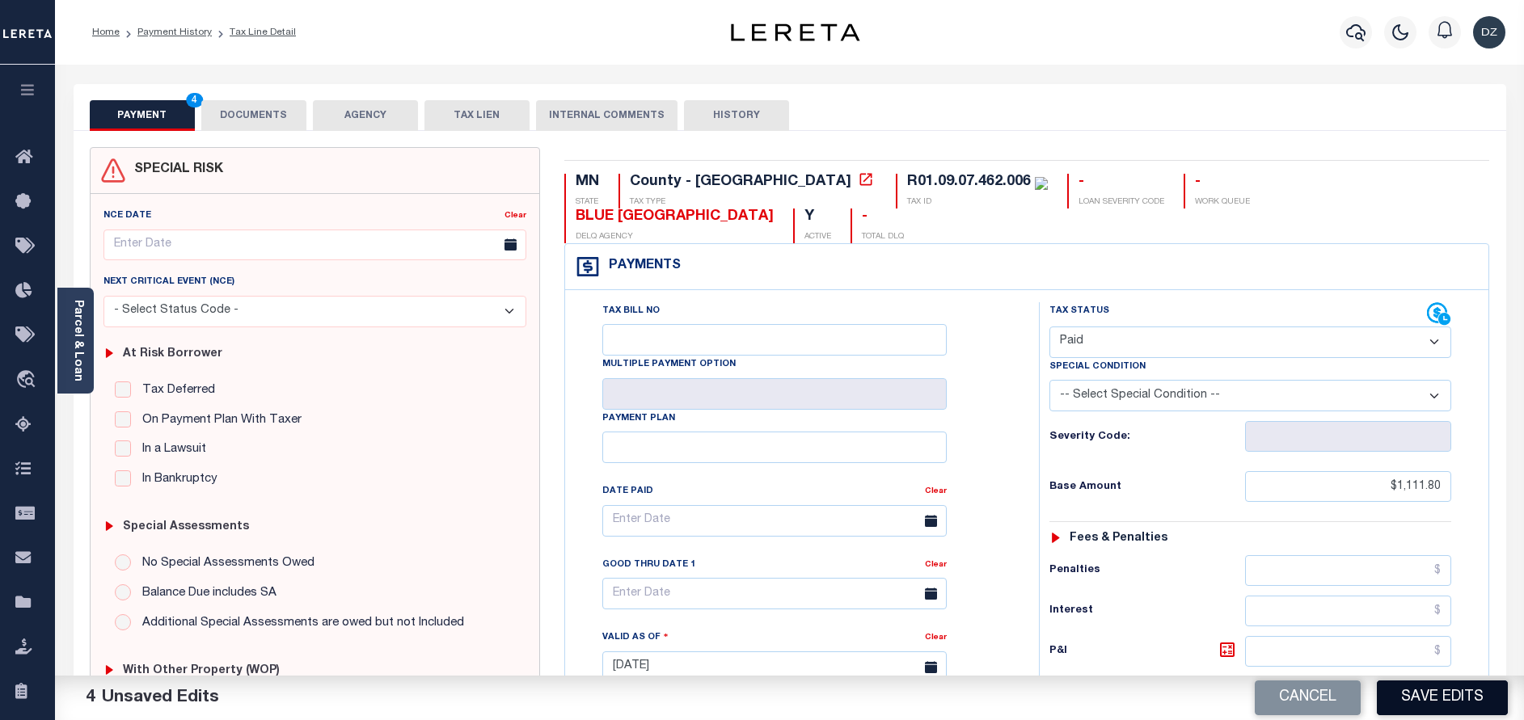
click at [1436, 701] on button "Save Edits" at bounding box center [1442, 698] width 131 height 35
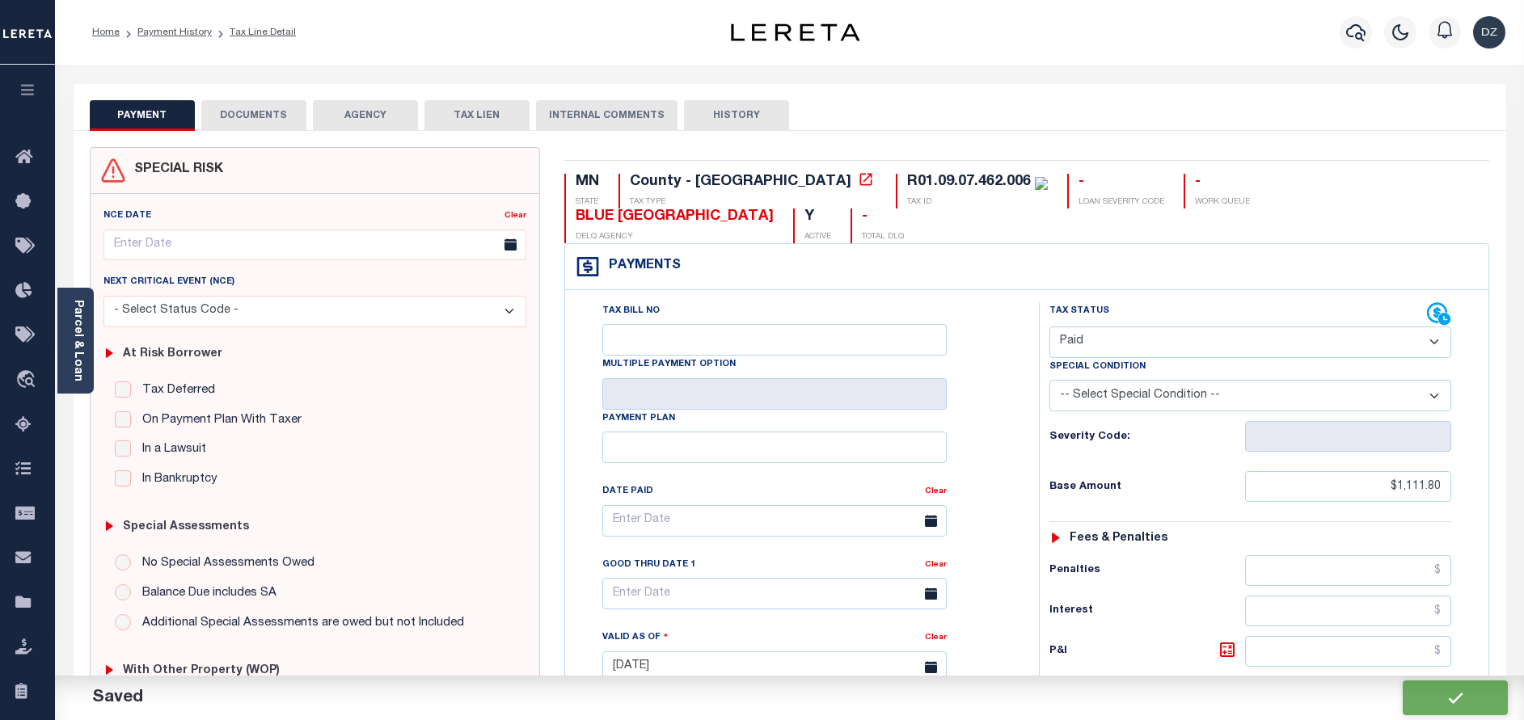
checkbox input "false"
type input "$1,111.8"
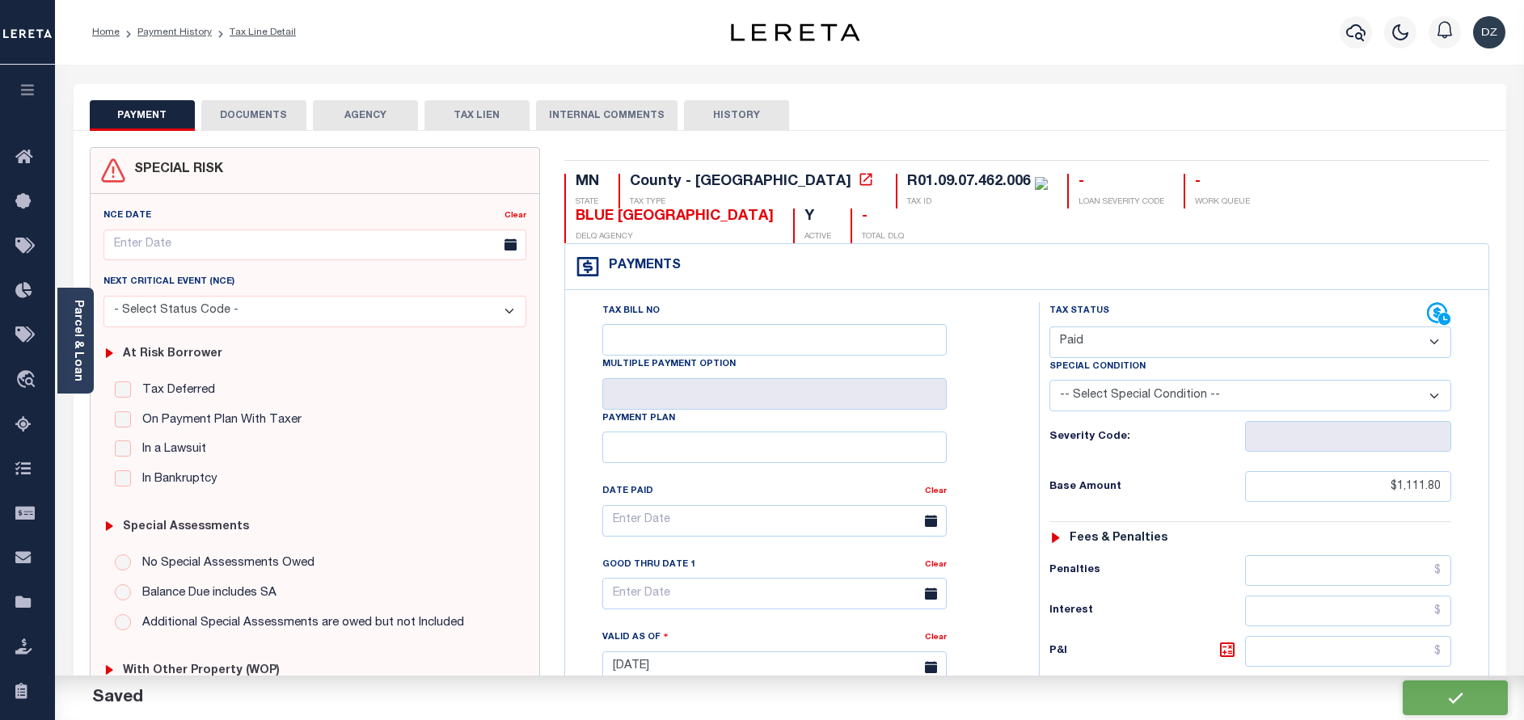
type input "$0"
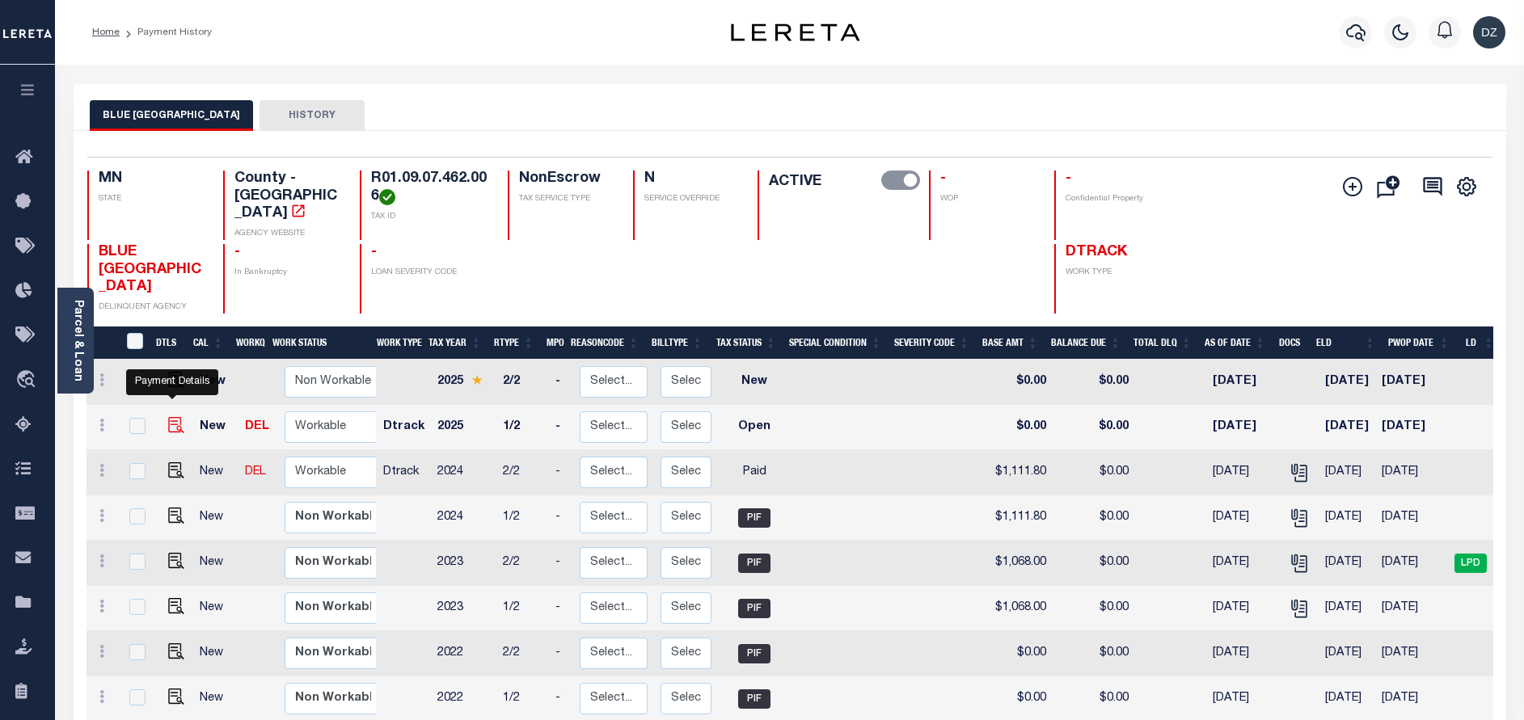
click at [177, 417] on img "" at bounding box center [176, 425] width 16 height 16
checkbox input "true"
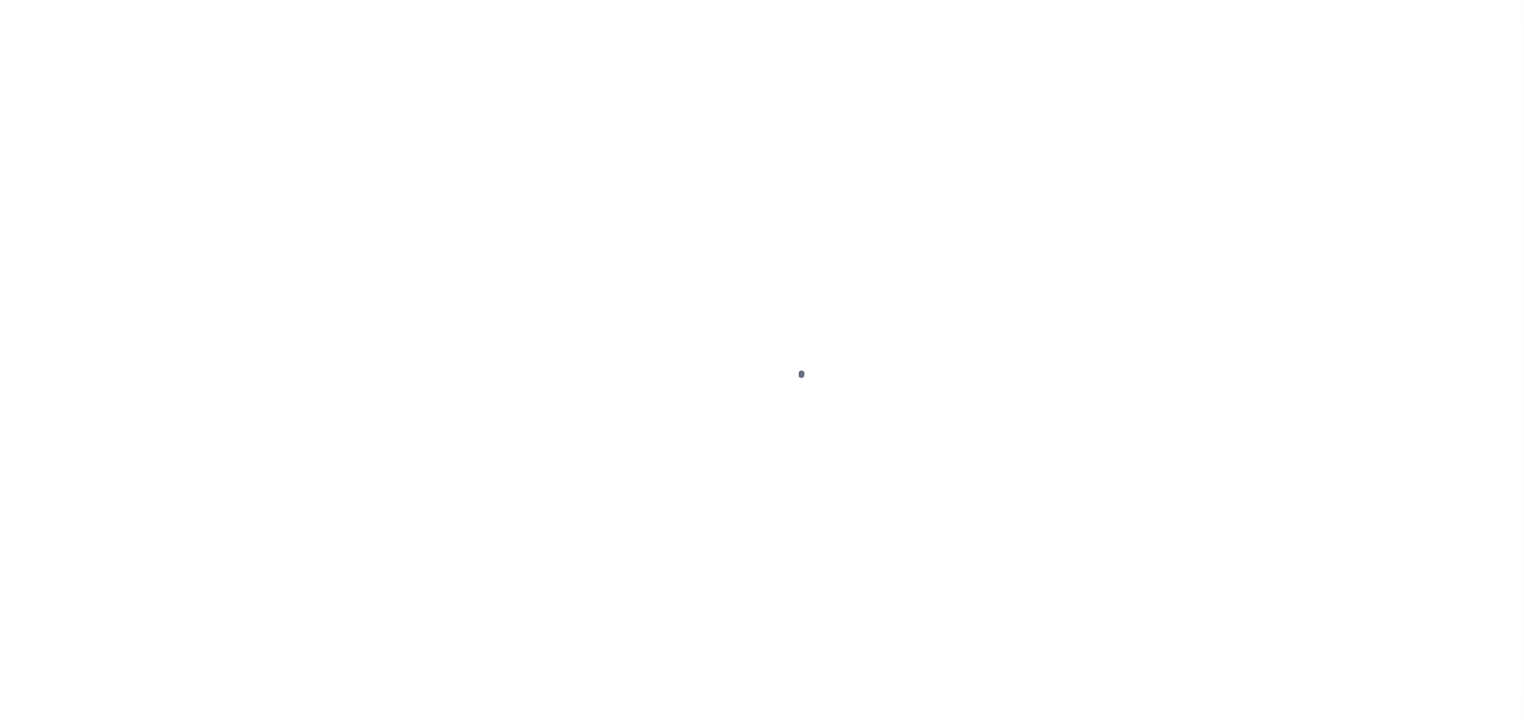
select select "OP2"
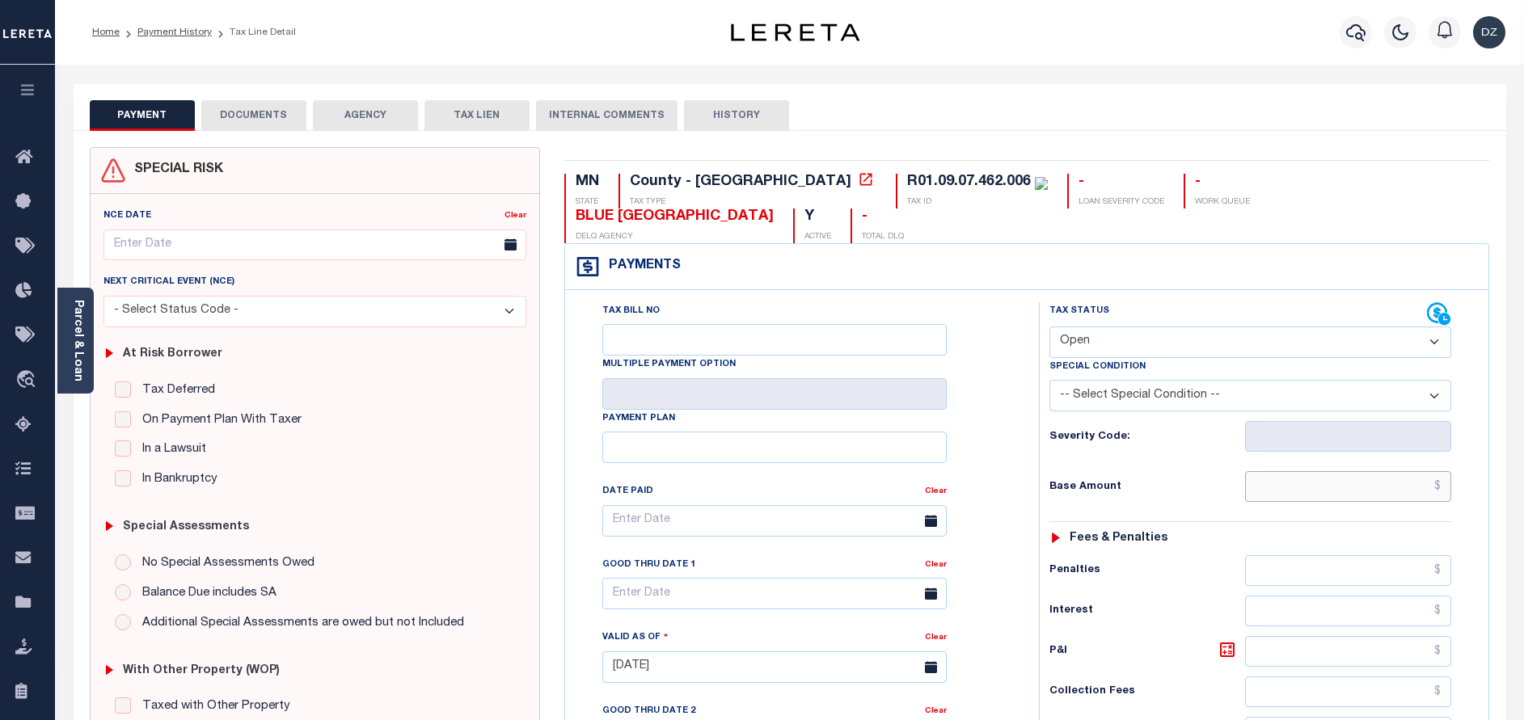
click at [1353, 471] on input "text" at bounding box center [1348, 486] width 206 height 31
paste input "1,052.01"
type input "$1,052.01"
type input "[DATE]"
click at [1192, 327] on select "- Select Status Code - Open Due/Unpaid Paid Incomplete No Tax Due Internal Refu…" at bounding box center [1250, 343] width 402 height 32
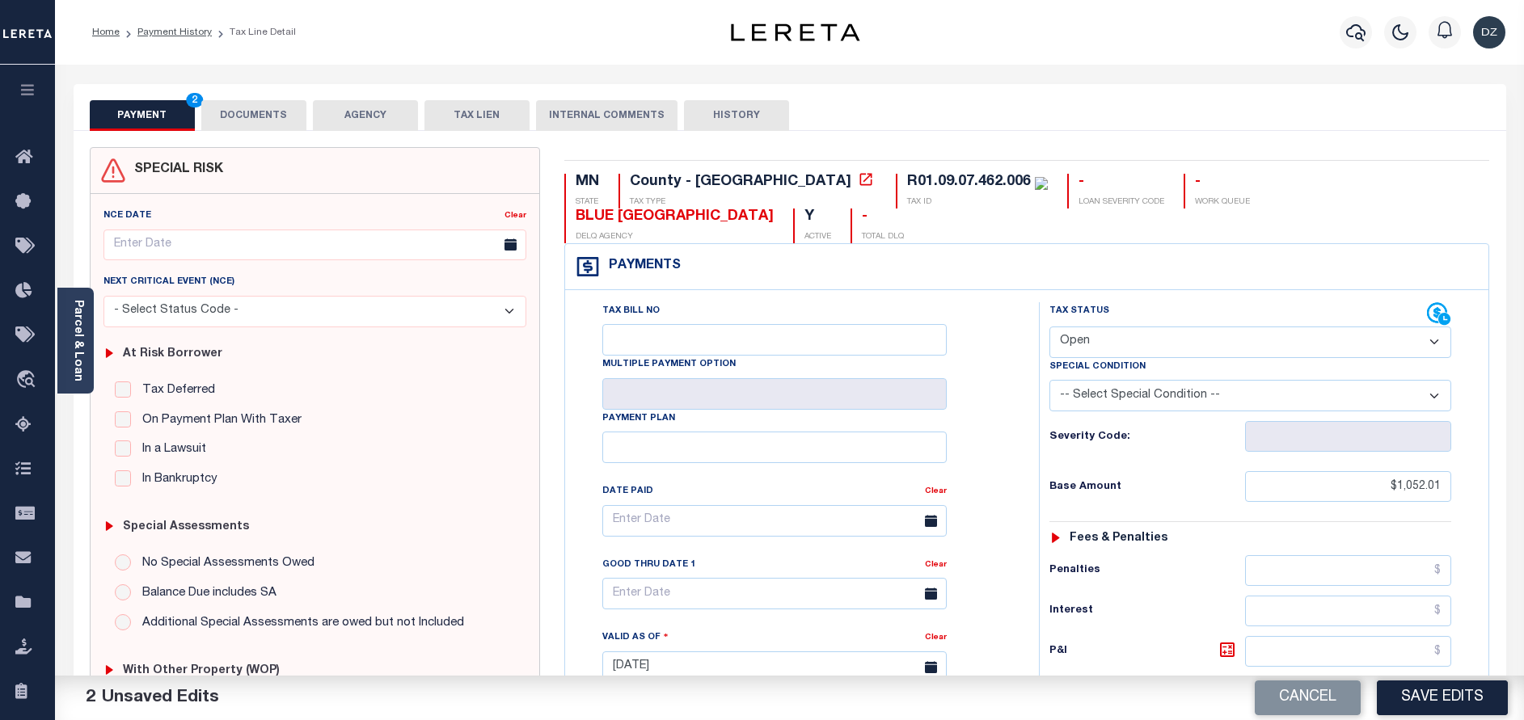
select select "PYD"
click at [1049, 327] on select "- Select Status Code - Open Due/Unpaid Paid Incomplete No Tax Due Internal Refu…" at bounding box center [1250, 343] width 402 height 32
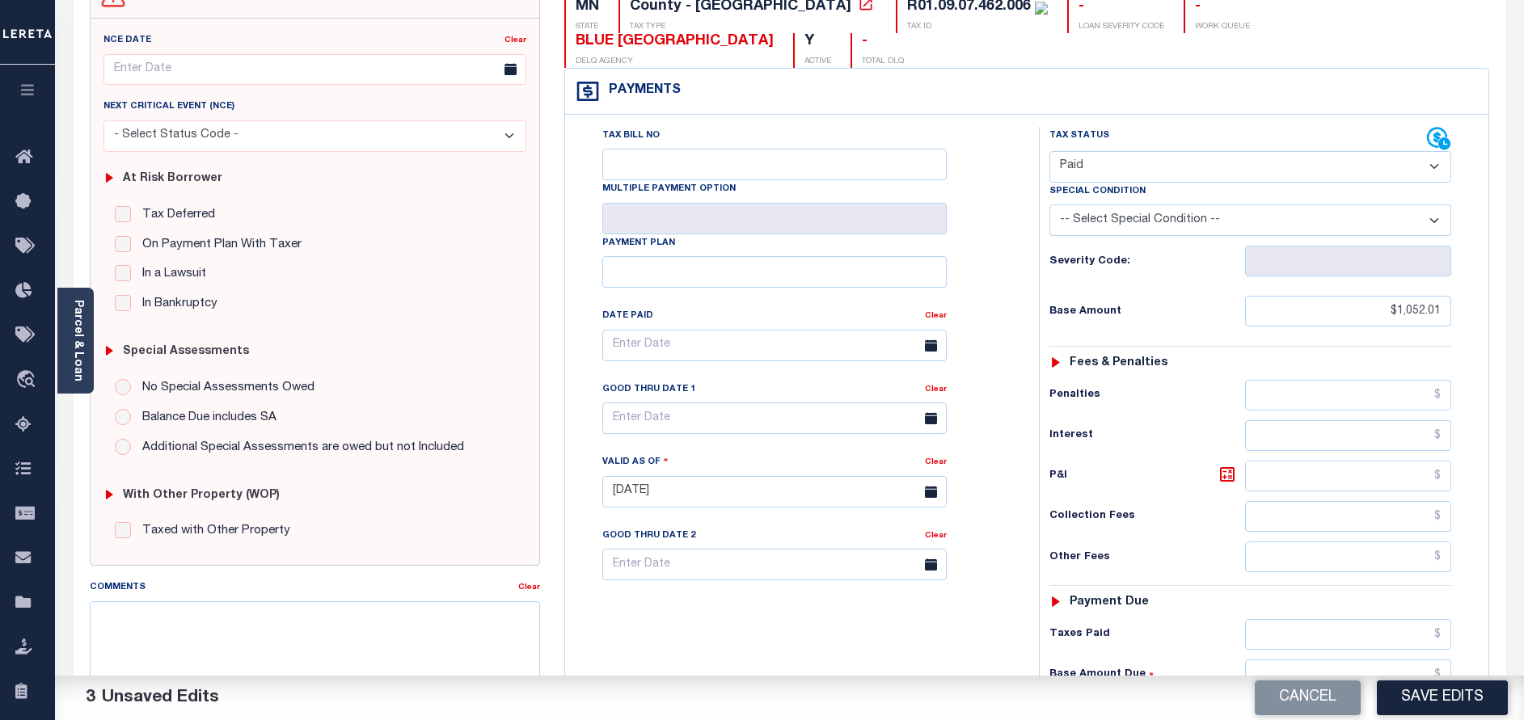
scroll to position [243, 0]
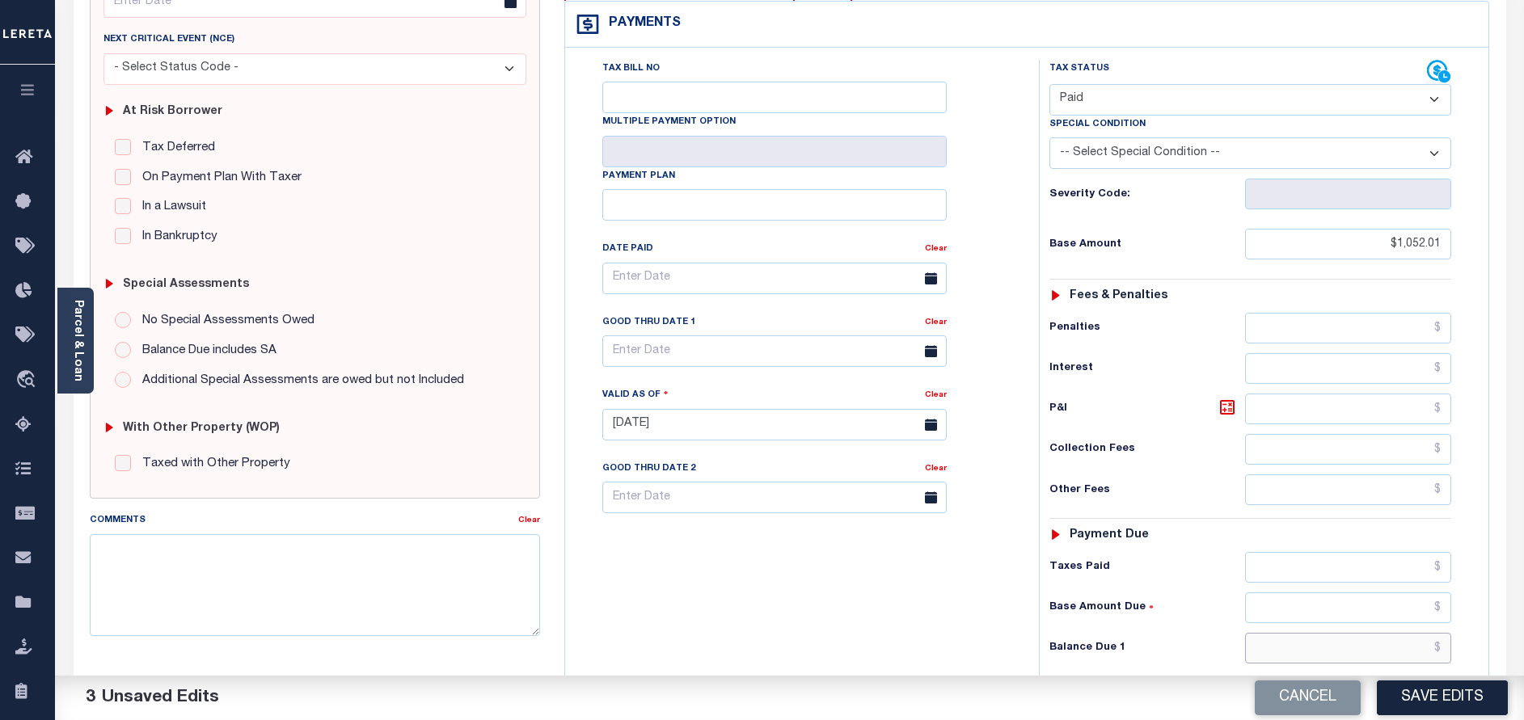
click at [1361, 633] on input "text" at bounding box center [1348, 648] width 206 height 31
type input "$0.00"
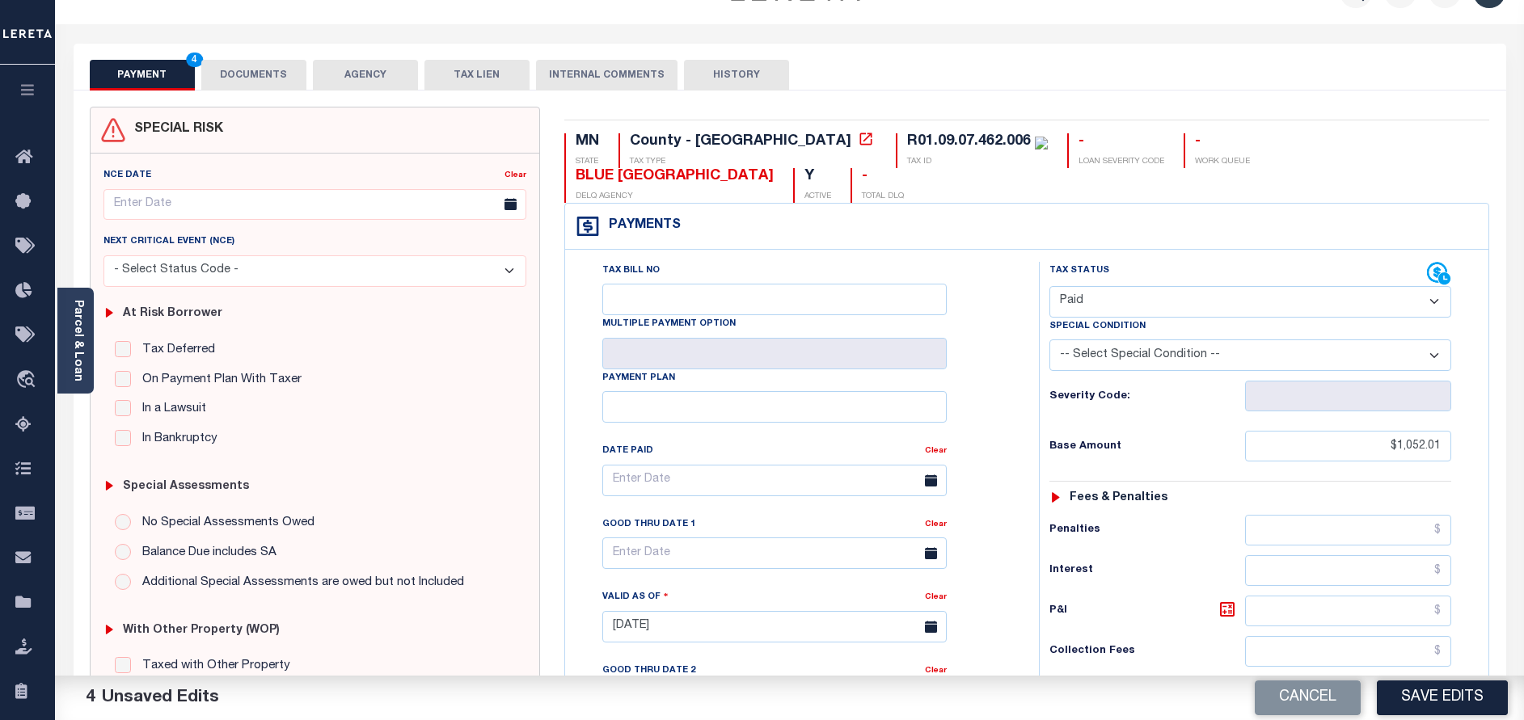
scroll to position [0, 0]
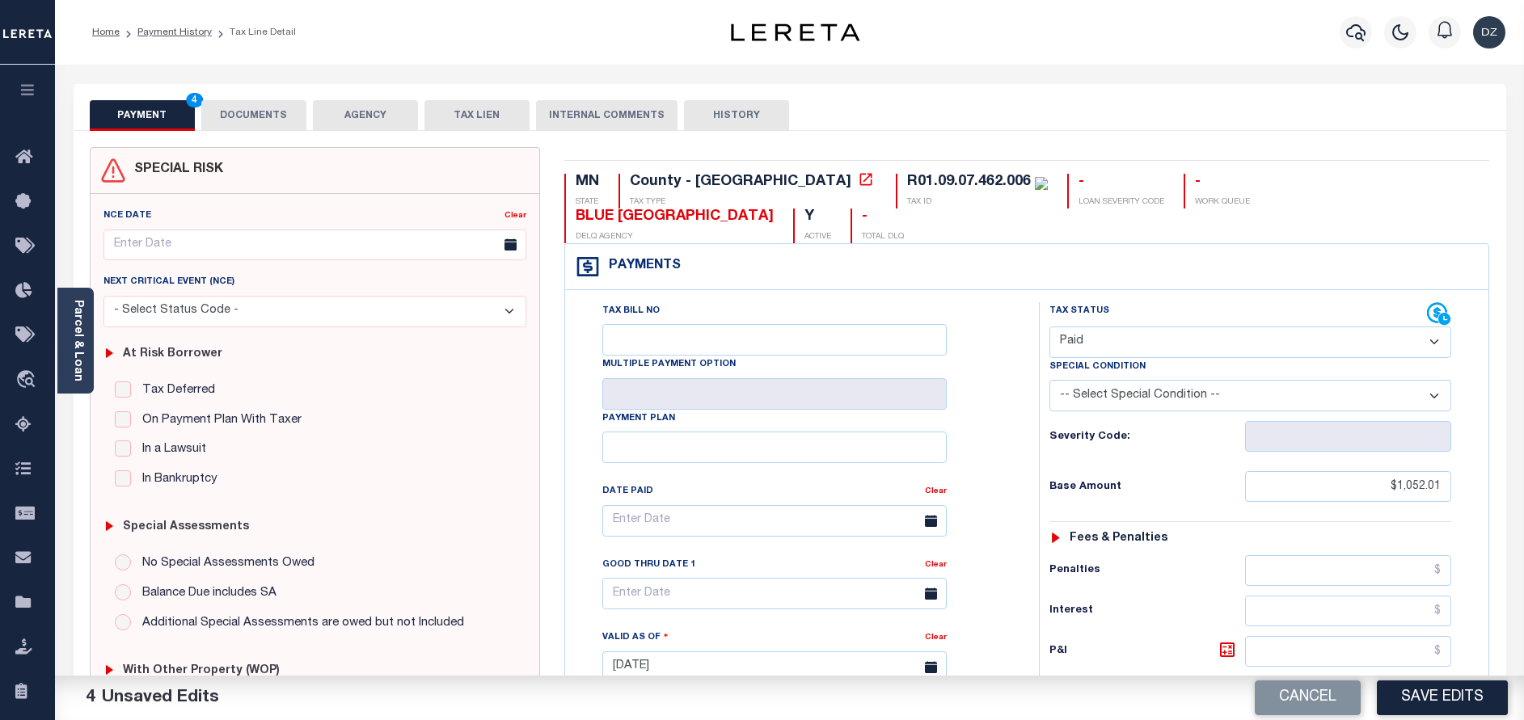
click at [272, 120] on button "DOCUMENTS" at bounding box center [253, 115] width 105 height 31
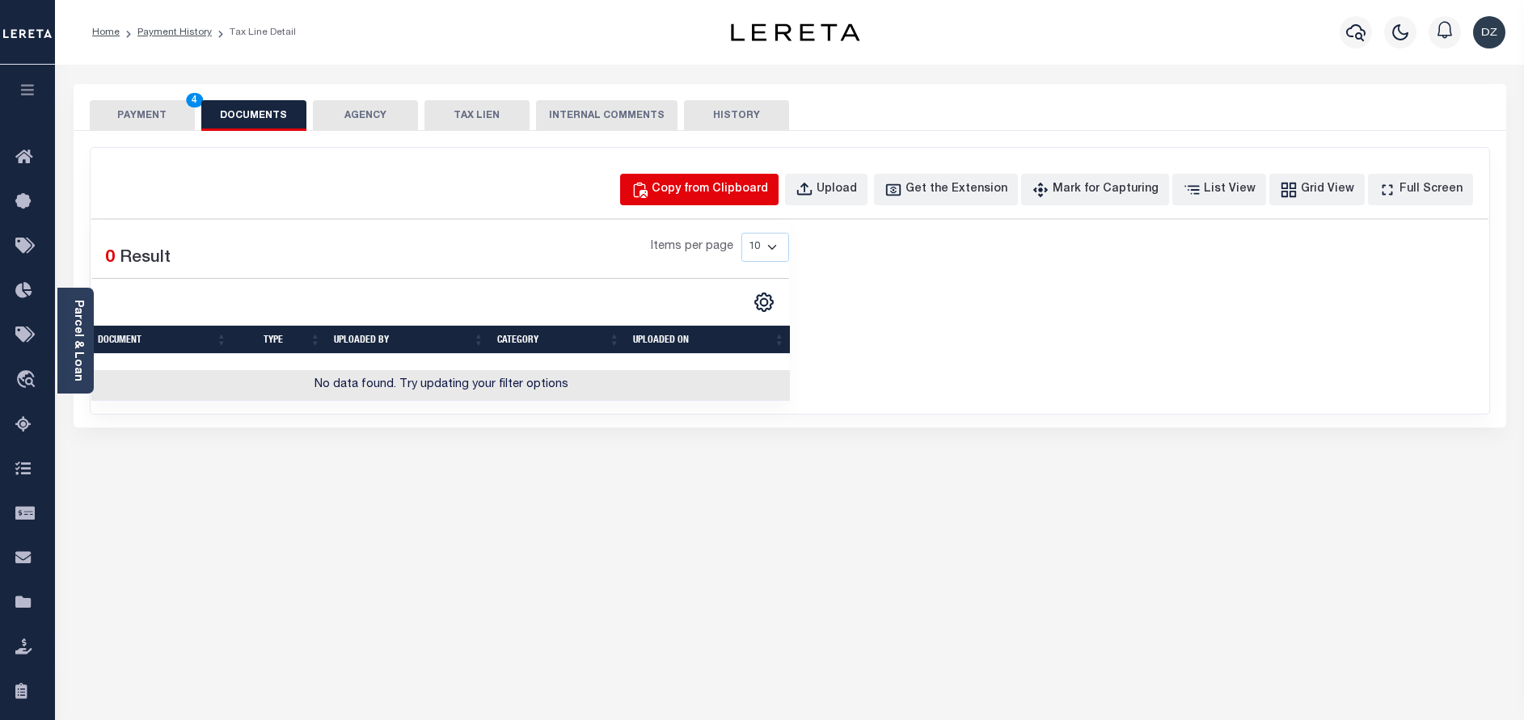
click at [768, 190] on div "Copy from Clipboard" at bounding box center [710, 190] width 116 height 18
select select "POP"
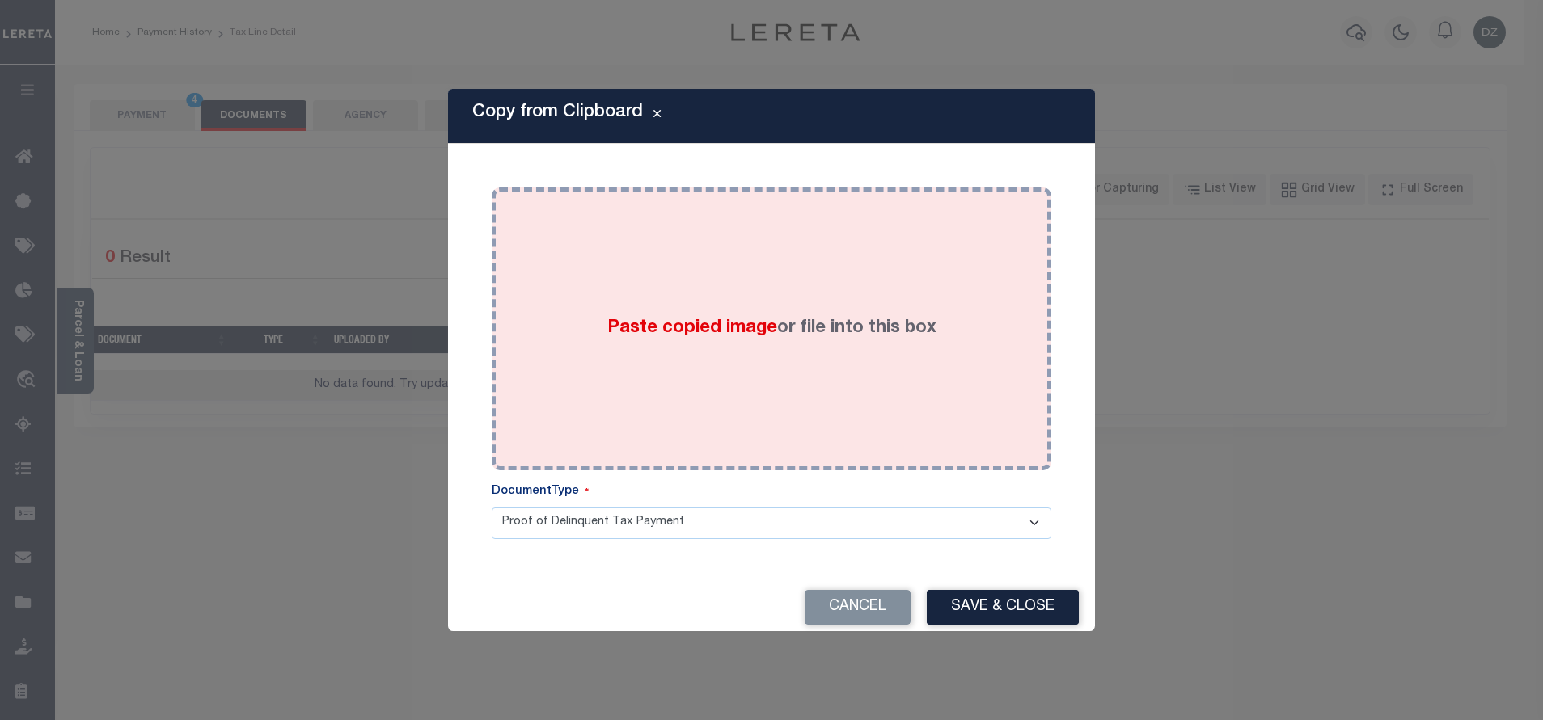
click at [793, 397] on div "Paste copied image or file into this box" at bounding box center [771, 329] width 535 height 259
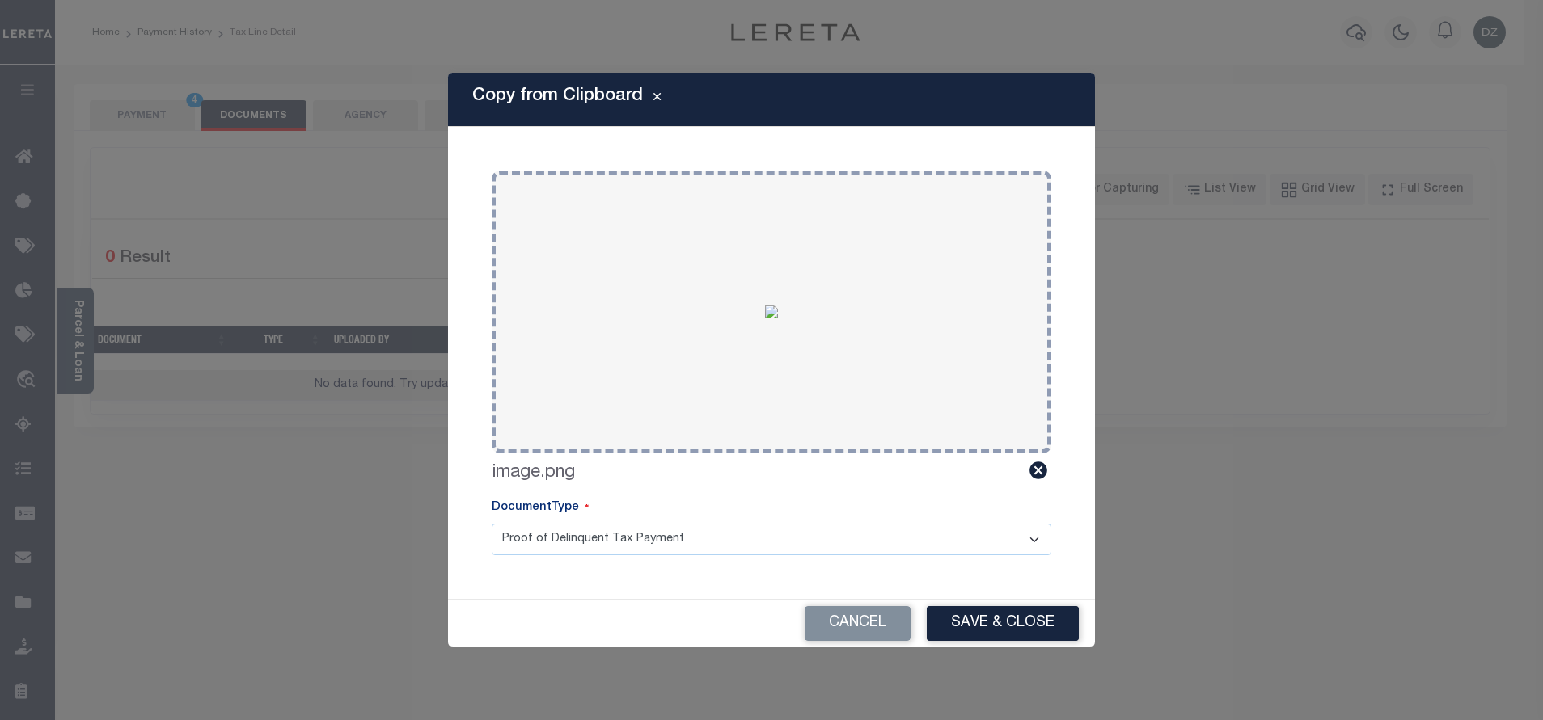
click at [1092, 603] on div "Copy from Clipboard Paste copied image or file into this box Select file or dra…" at bounding box center [771, 360] width 1543 height 720
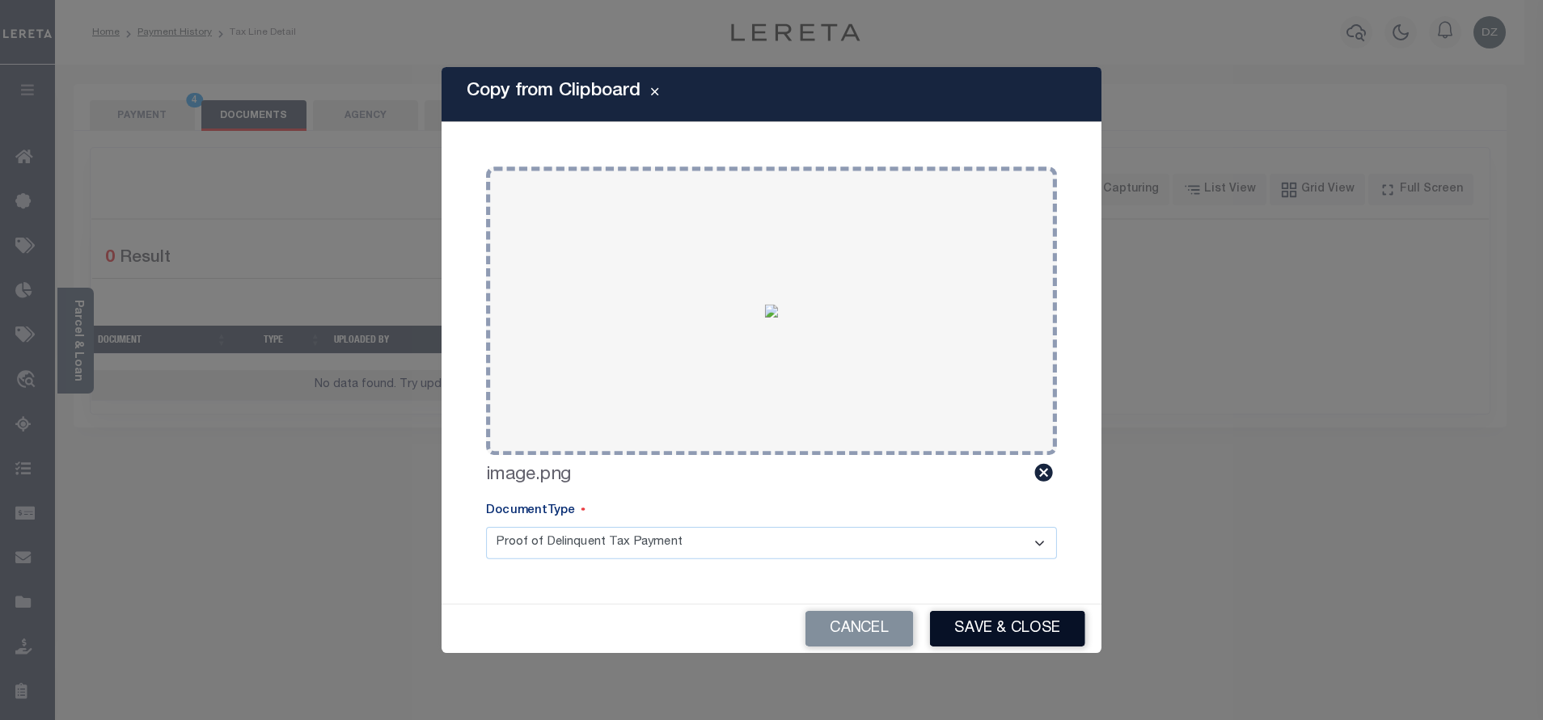
click at [1007, 629] on button "Save & Close" at bounding box center [1007, 629] width 155 height 36
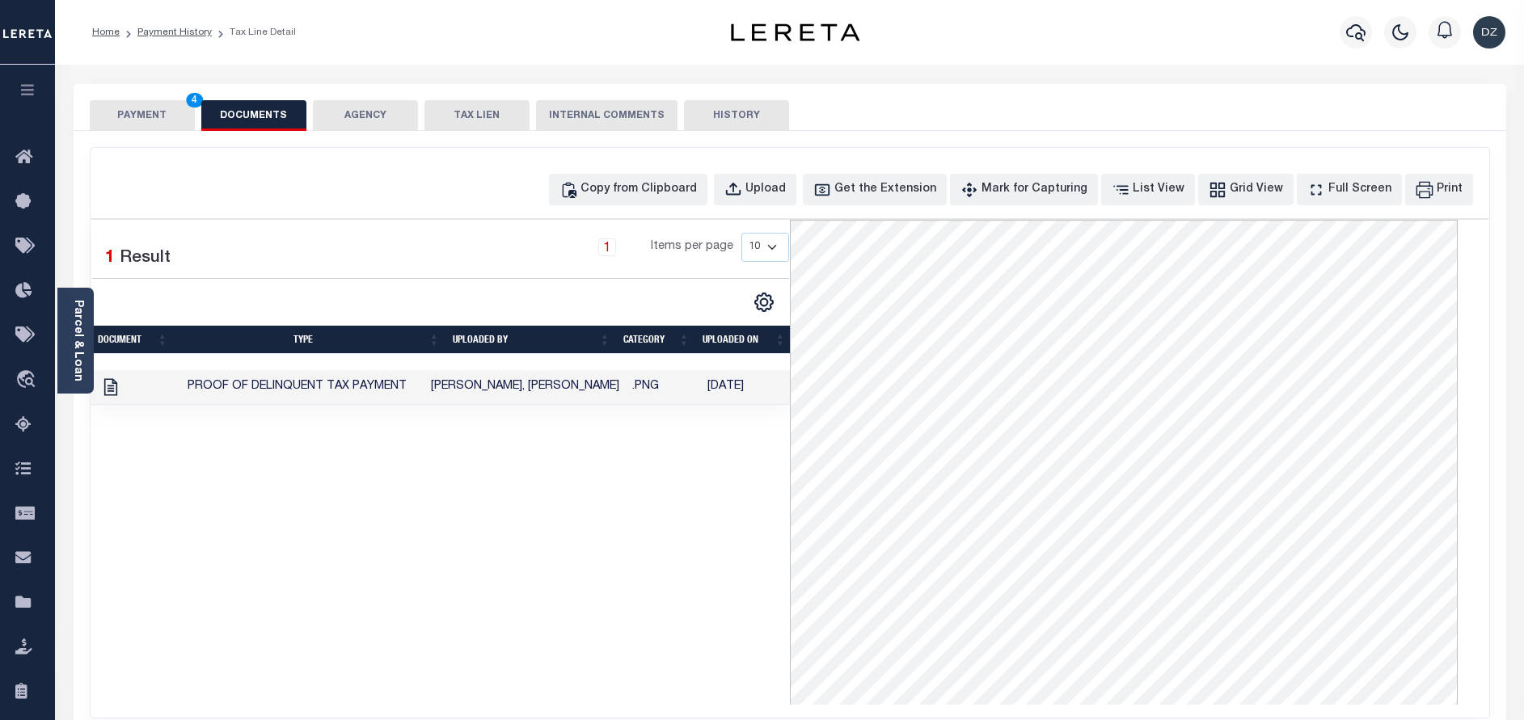
click at [157, 105] on button "PAYMENT 4" at bounding box center [142, 115] width 105 height 31
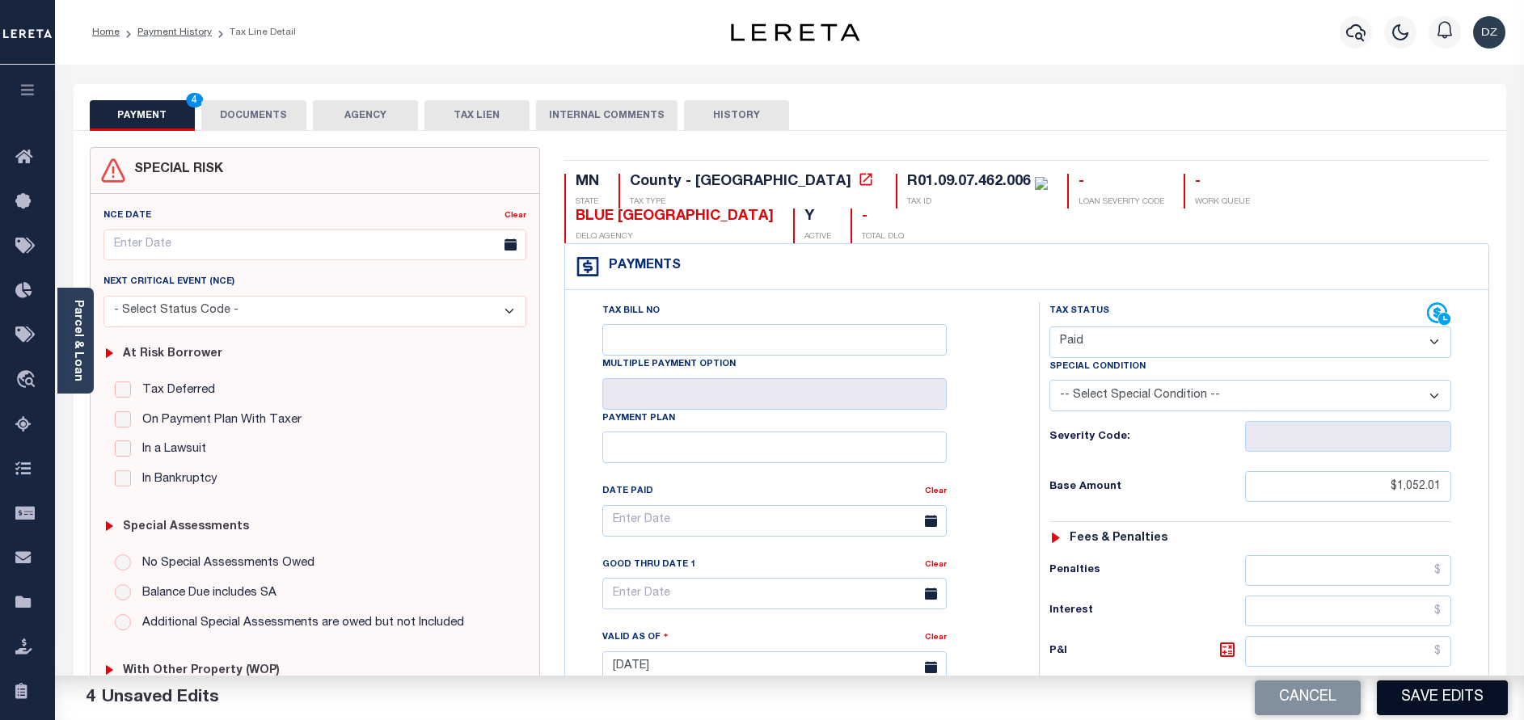
click at [1455, 692] on button "Save Edits" at bounding box center [1442, 698] width 131 height 35
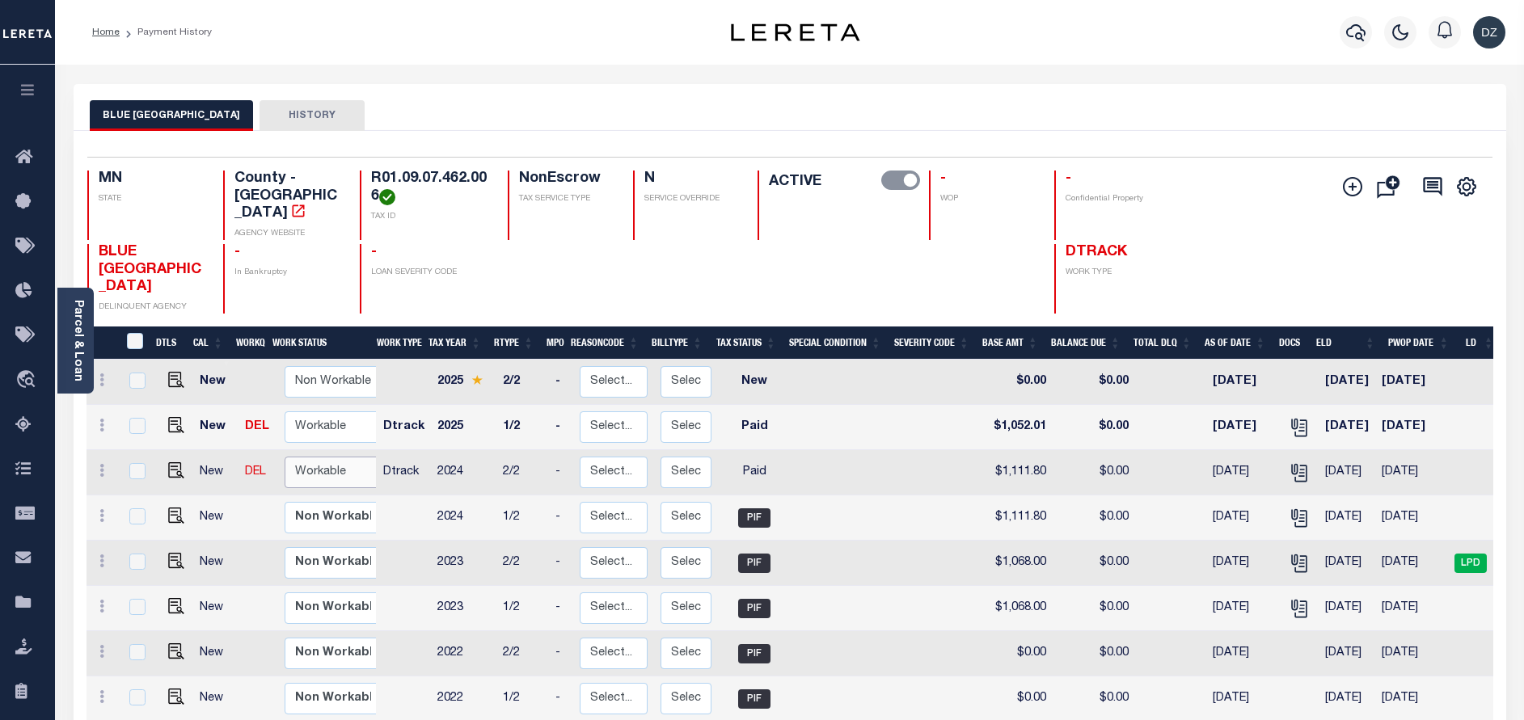
click at [348, 457] on select "Non Workable Workable" at bounding box center [333, 473] width 97 height 32
checkbox input "true"
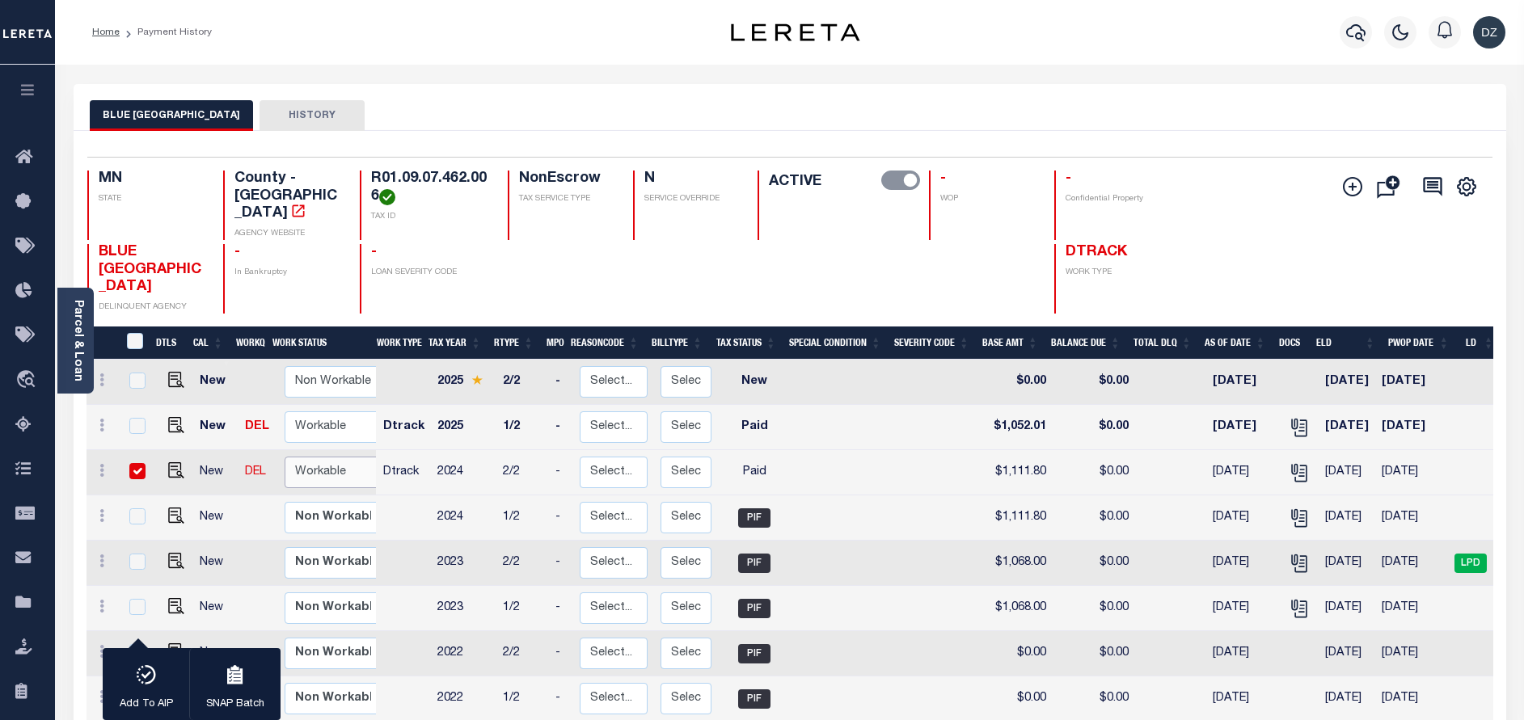
select select "true"
click at [285, 457] on select "Non Workable Workable" at bounding box center [333, 473] width 97 height 32
checkbox input "false"
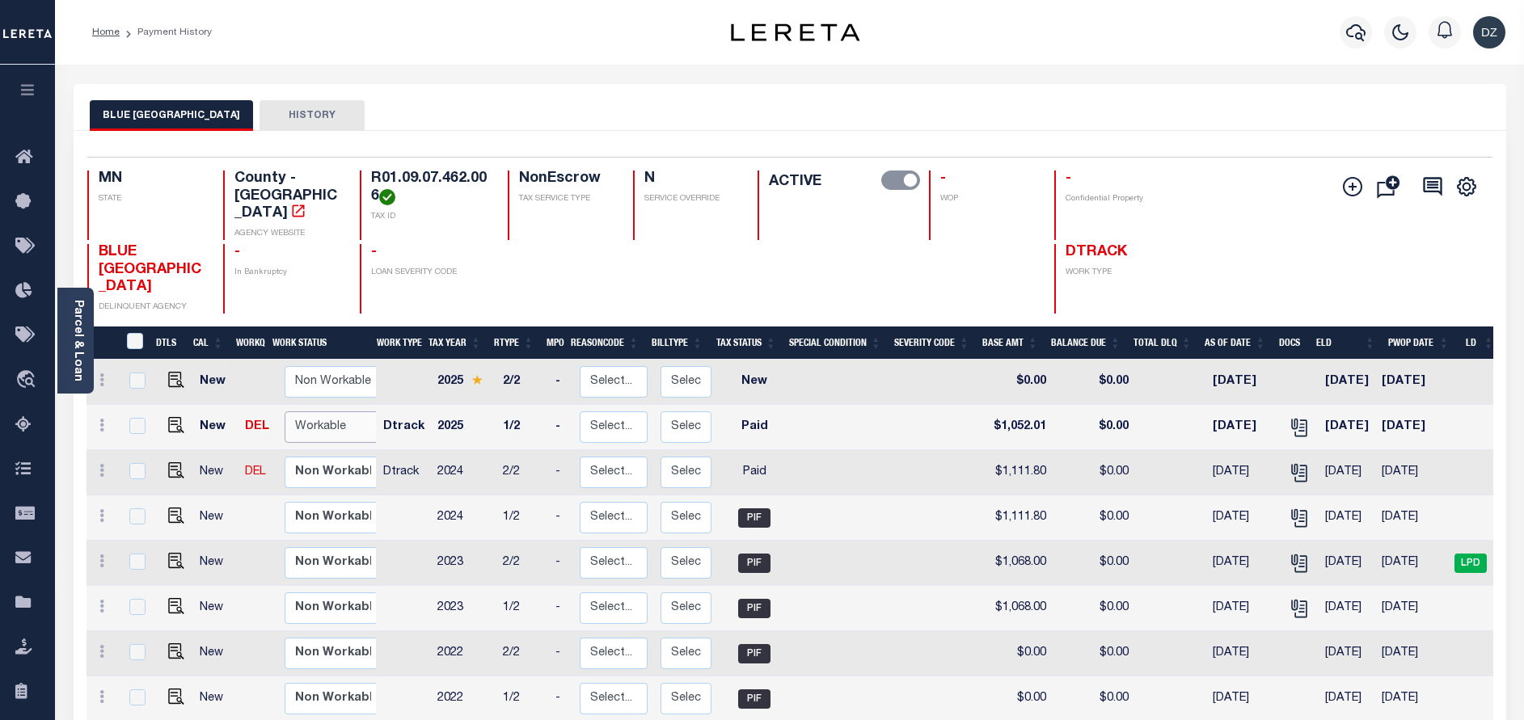
click at [326, 412] on select "Non Workable Workable" at bounding box center [333, 428] width 97 height 32
checkbox input "true"
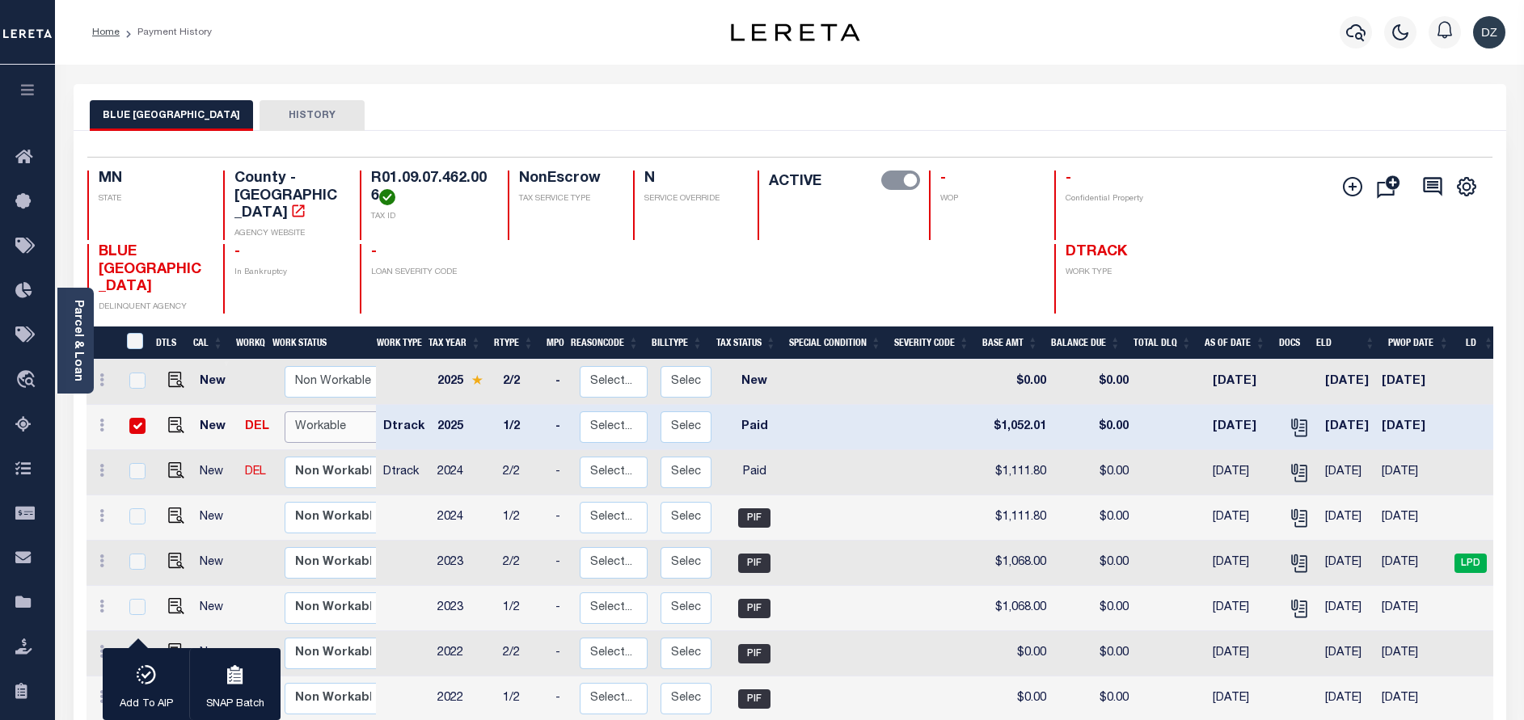
select select "true"
click at [285, 412] on select "Non Workable Workable" at bounding box center [333, 428] width 97 height 32
checkbox input "false"
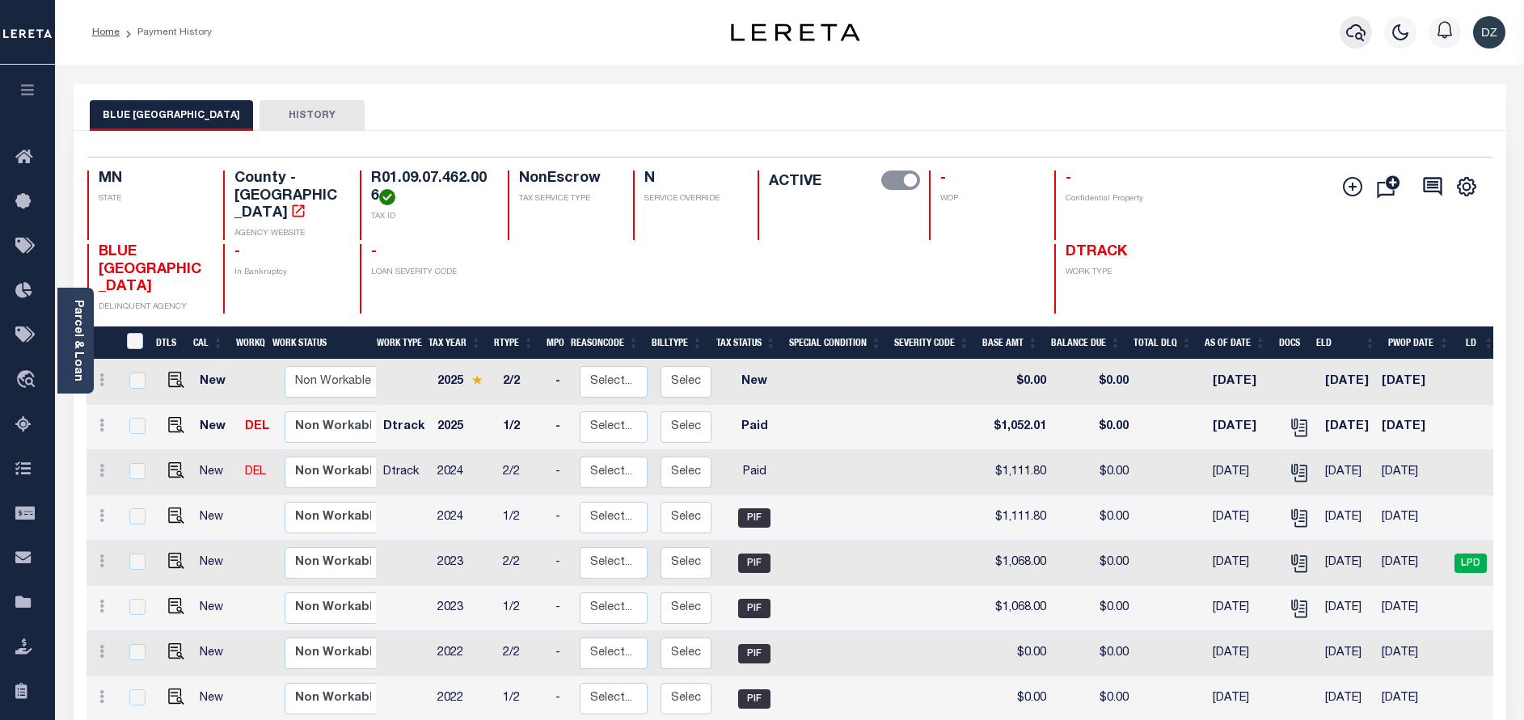
click at [1360, 36] on icon "button" at bounding box center [1355, 32] width 19 height 19
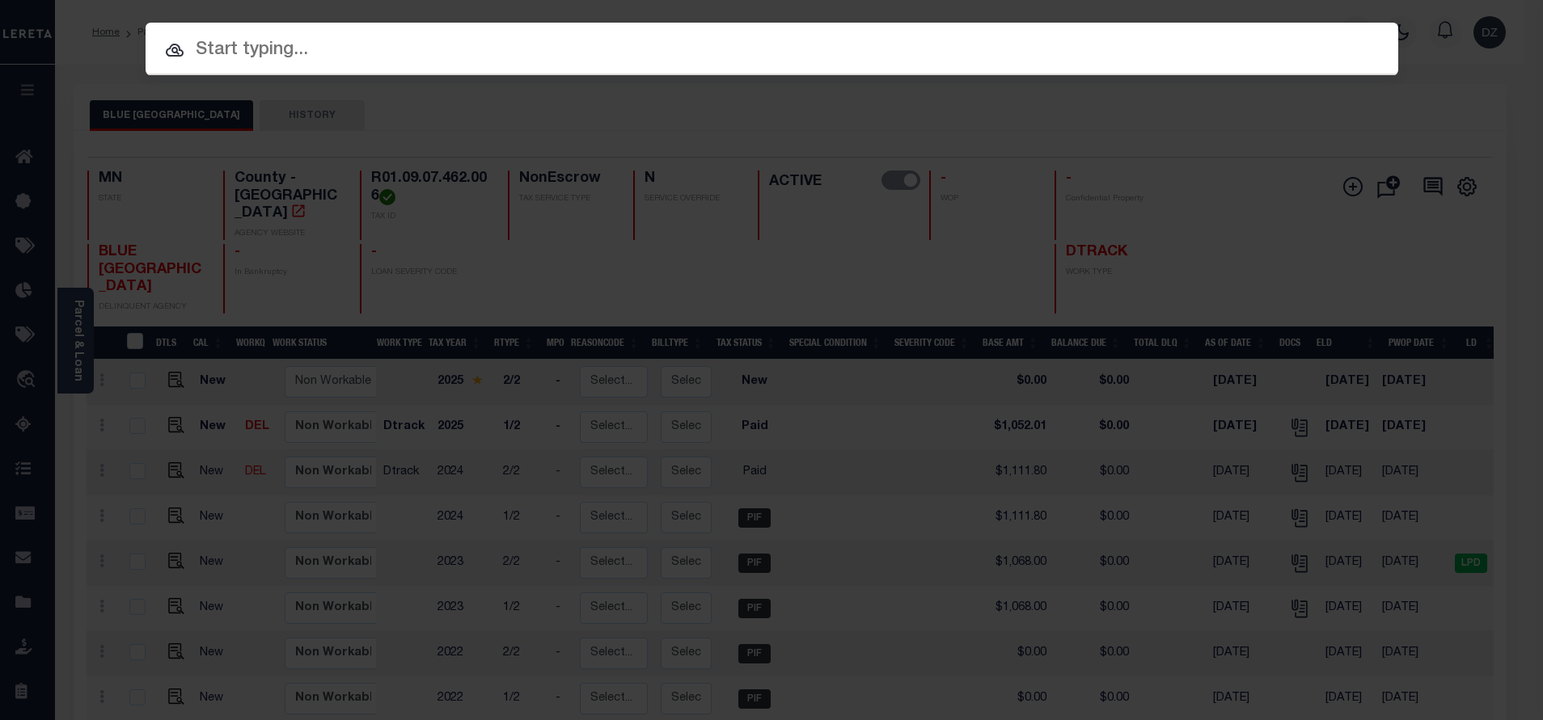
paste input "R01.09.08.178.018"
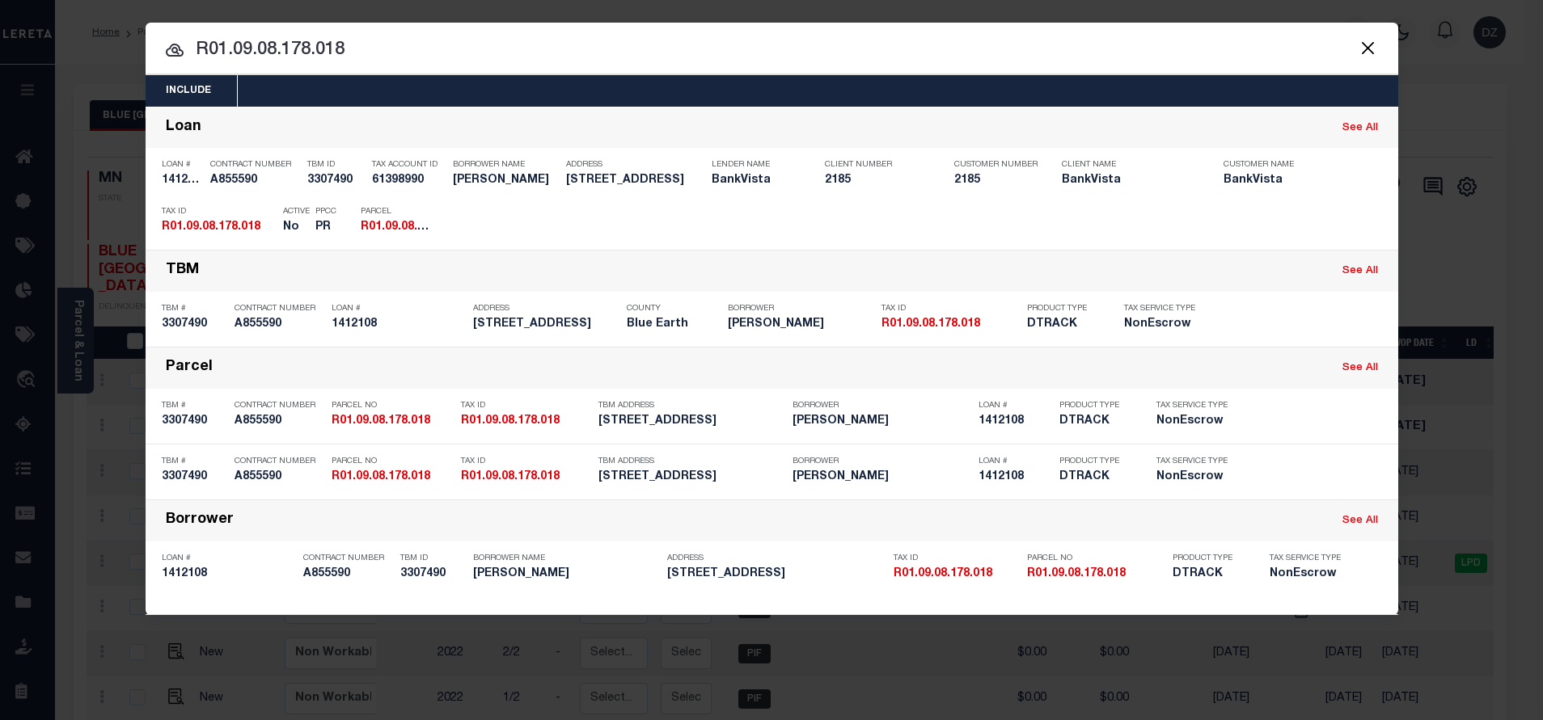
type input "R01.09.08.178.018"
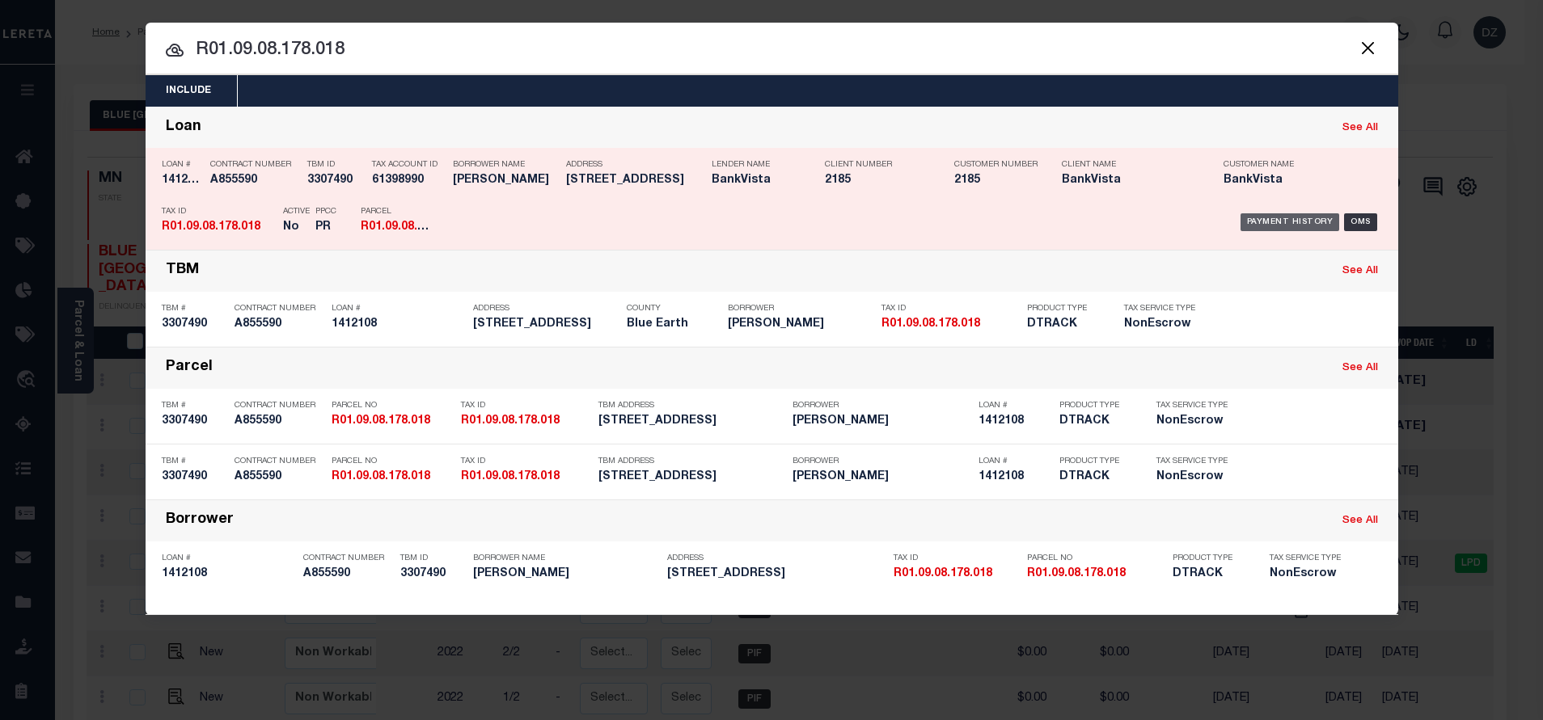
click at [1302, 222] on div "Payment History" at bounding box center [1289, 222] width 99 height 18
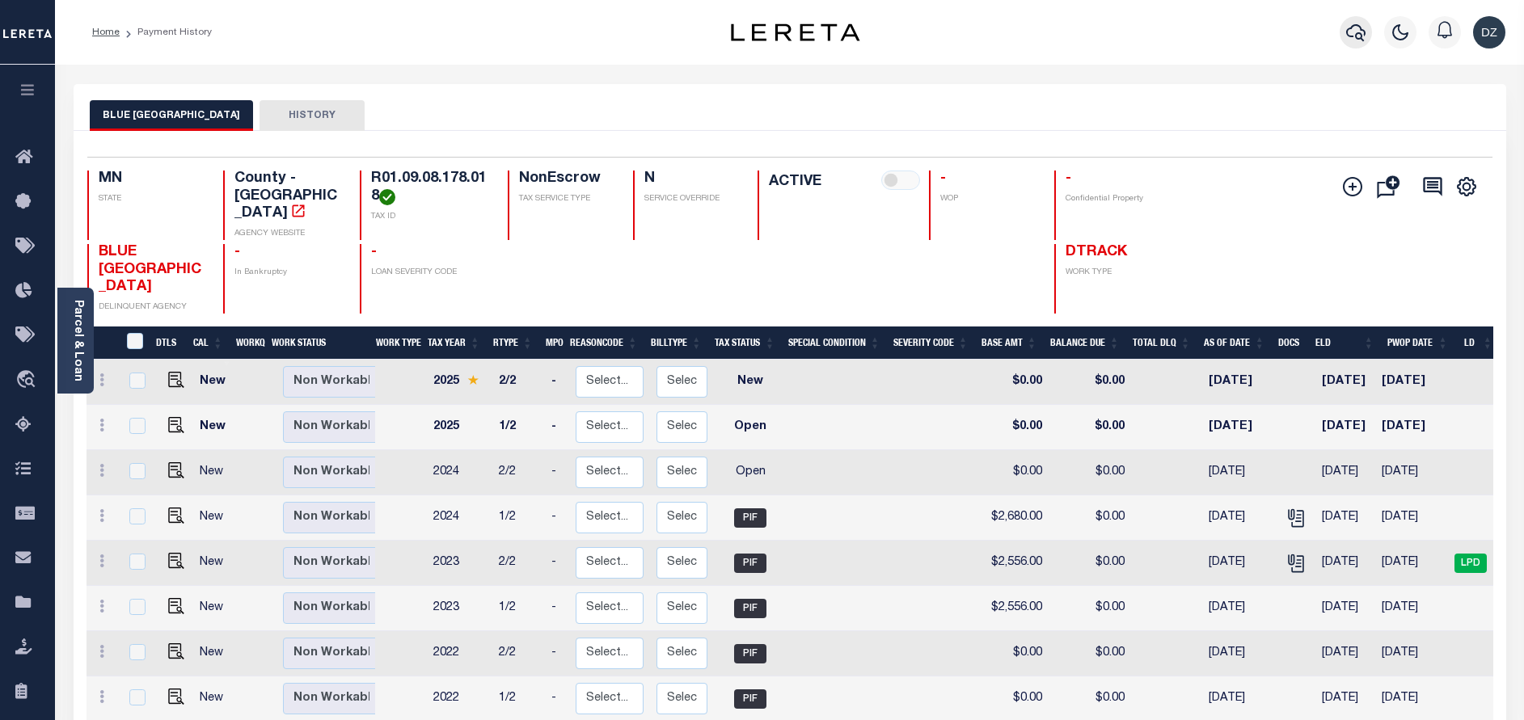
click at [1351, 36] on icon "button" at bounding box center [1355, 32] width 19 height 19
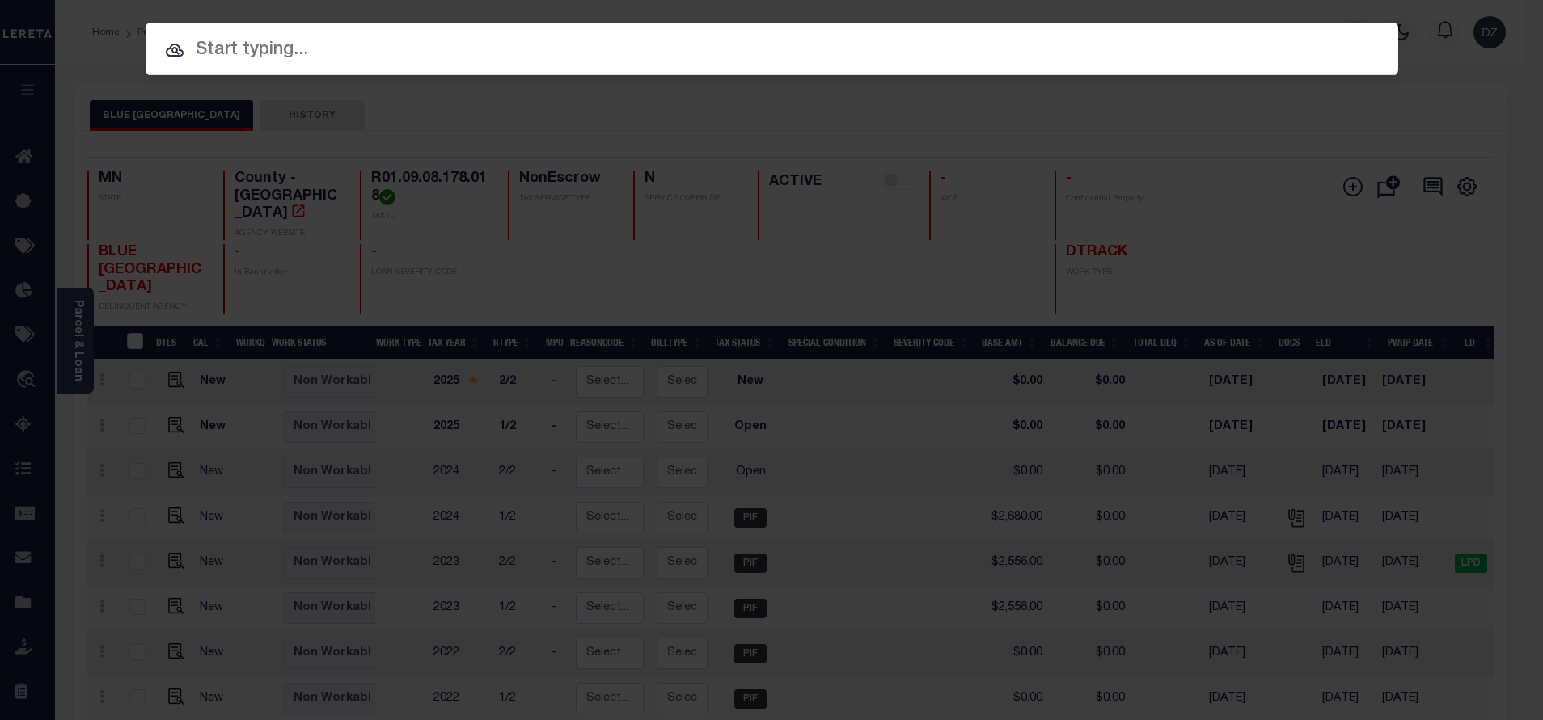
paste input "1412108"
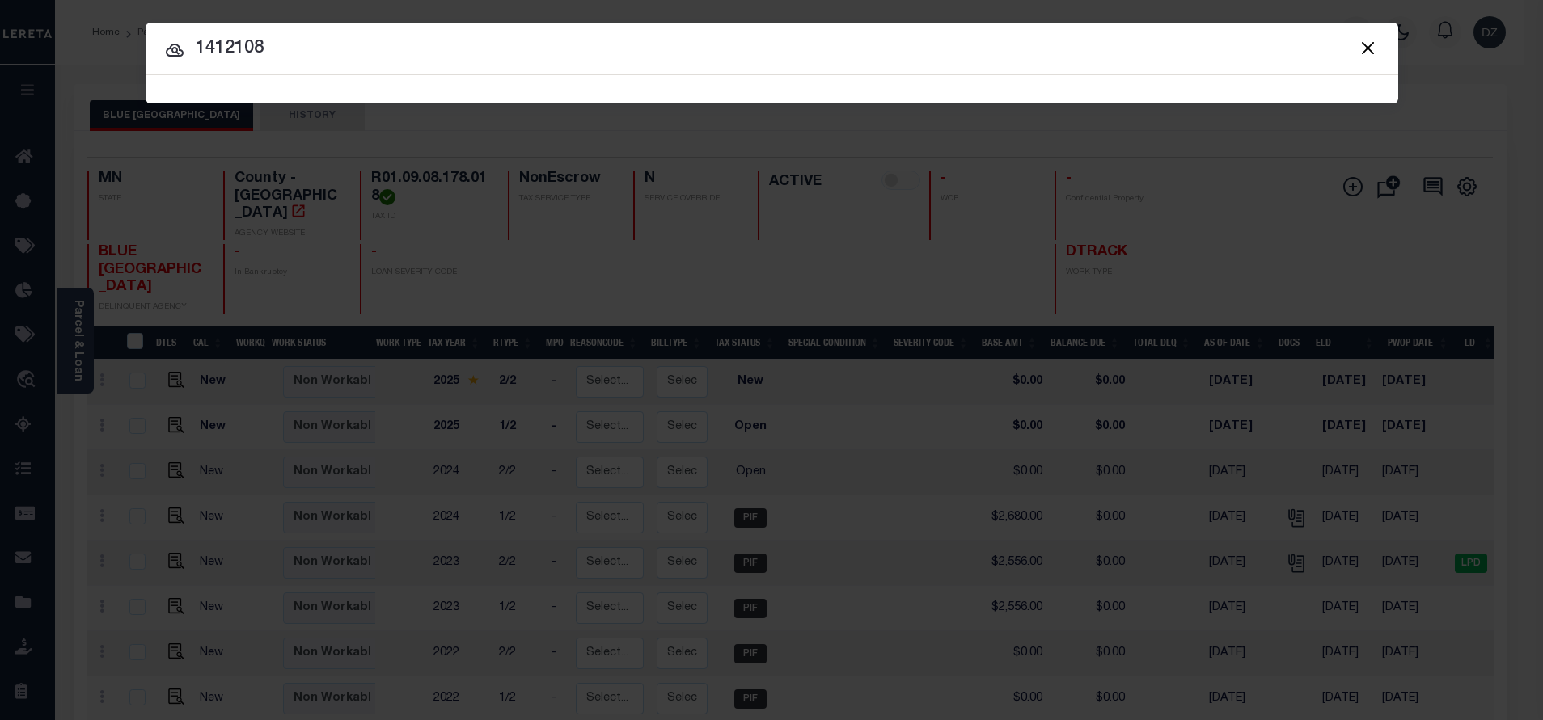
type input "1412108"
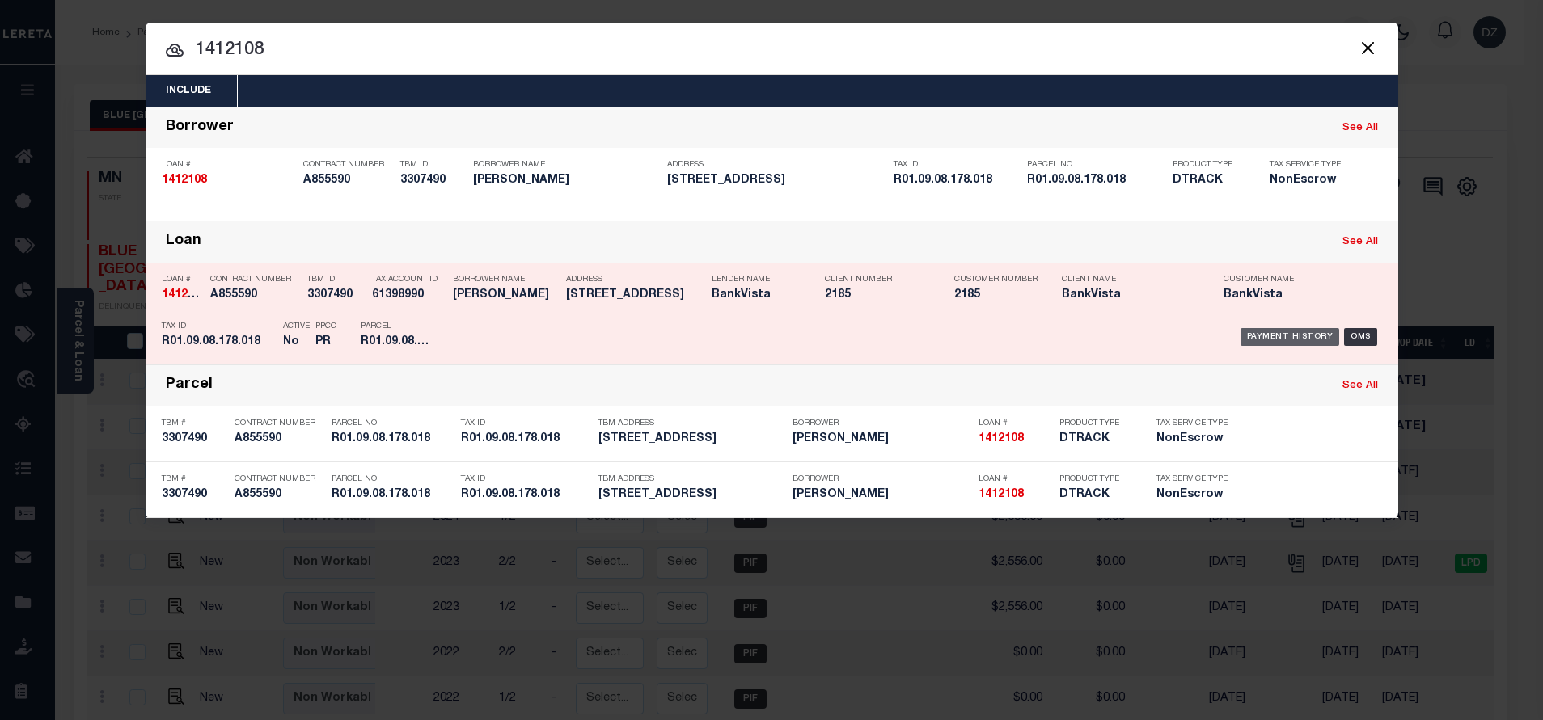
click at [1290, 335] on div "Payment History" at bounding box center [1289, 337] width 99 height 18
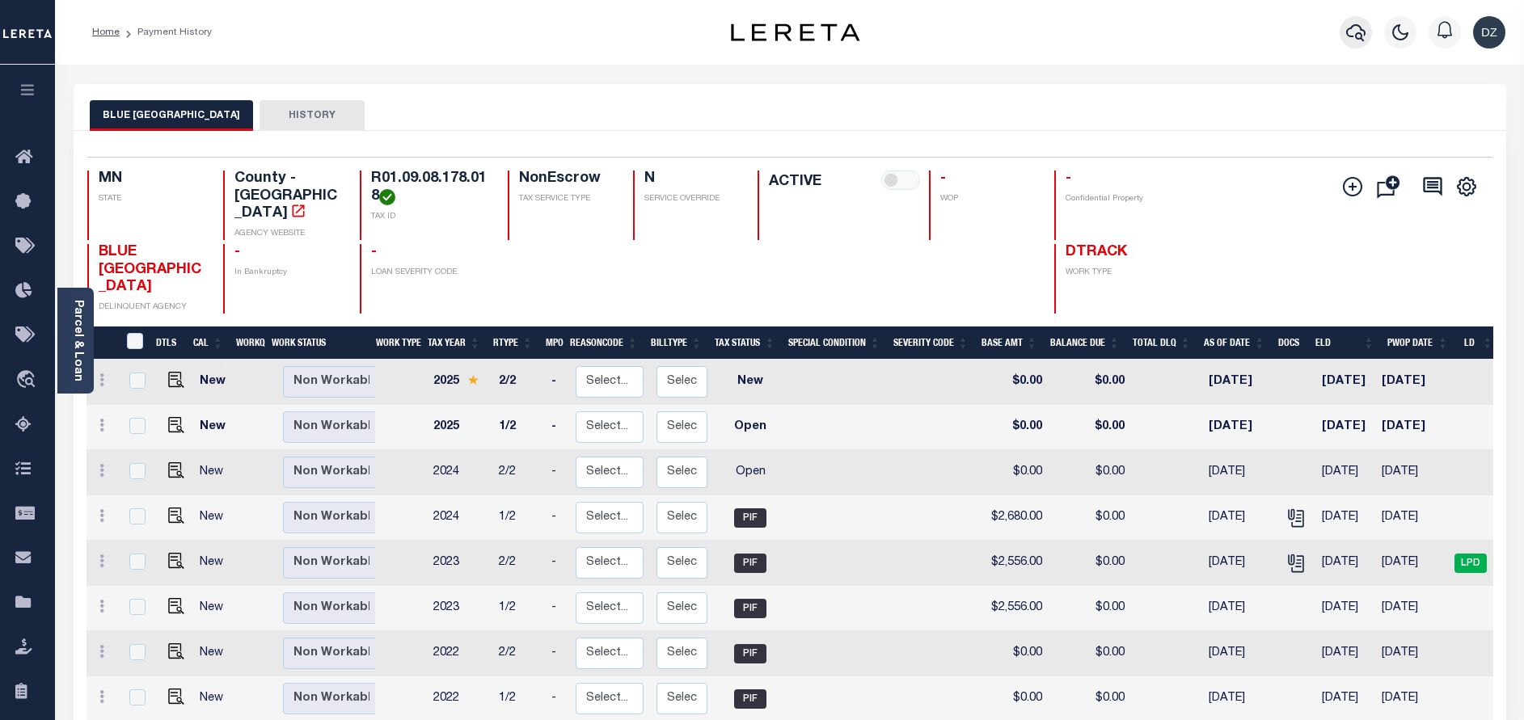
click at [1356, 31] on icon "button" at bounding box center [1355, 32] width 19 height 19
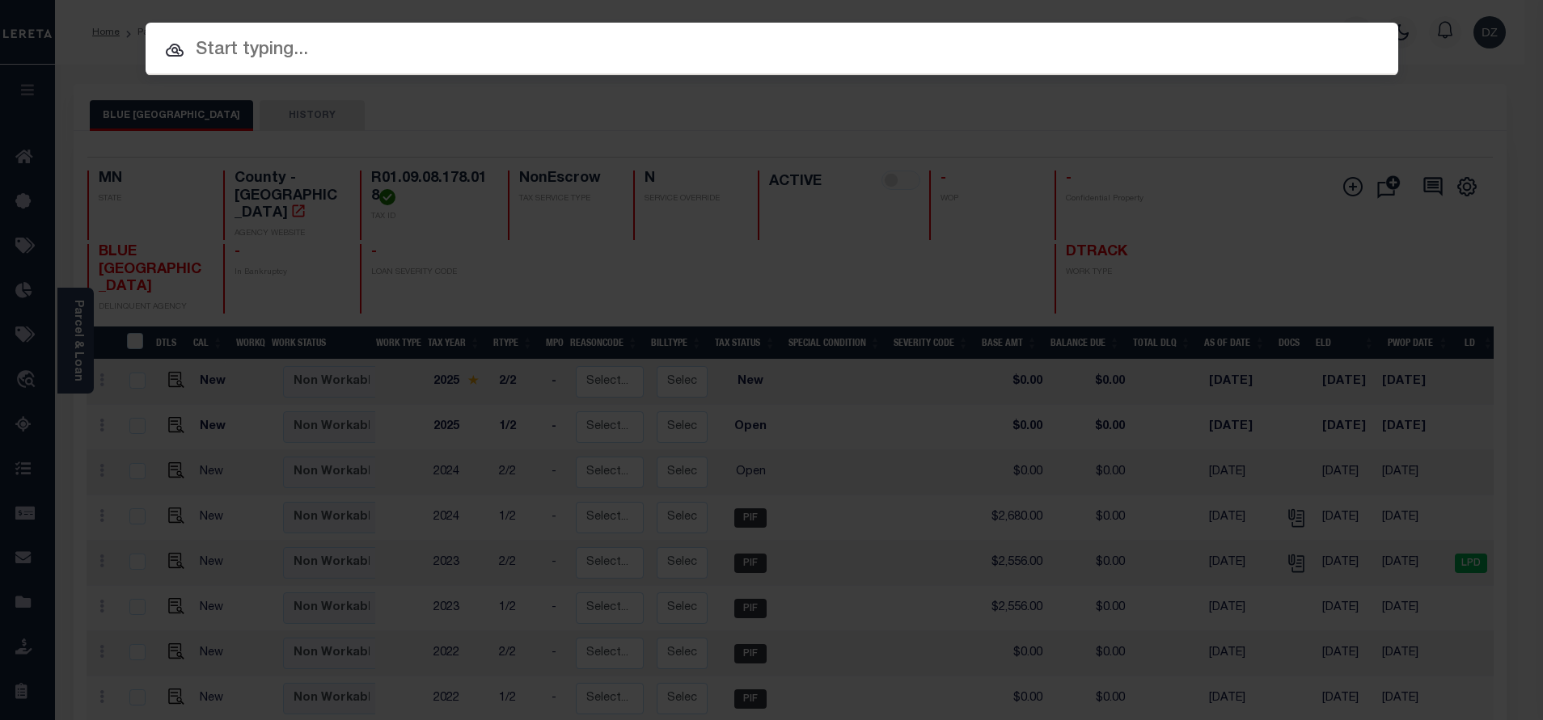
paste input "1412108"
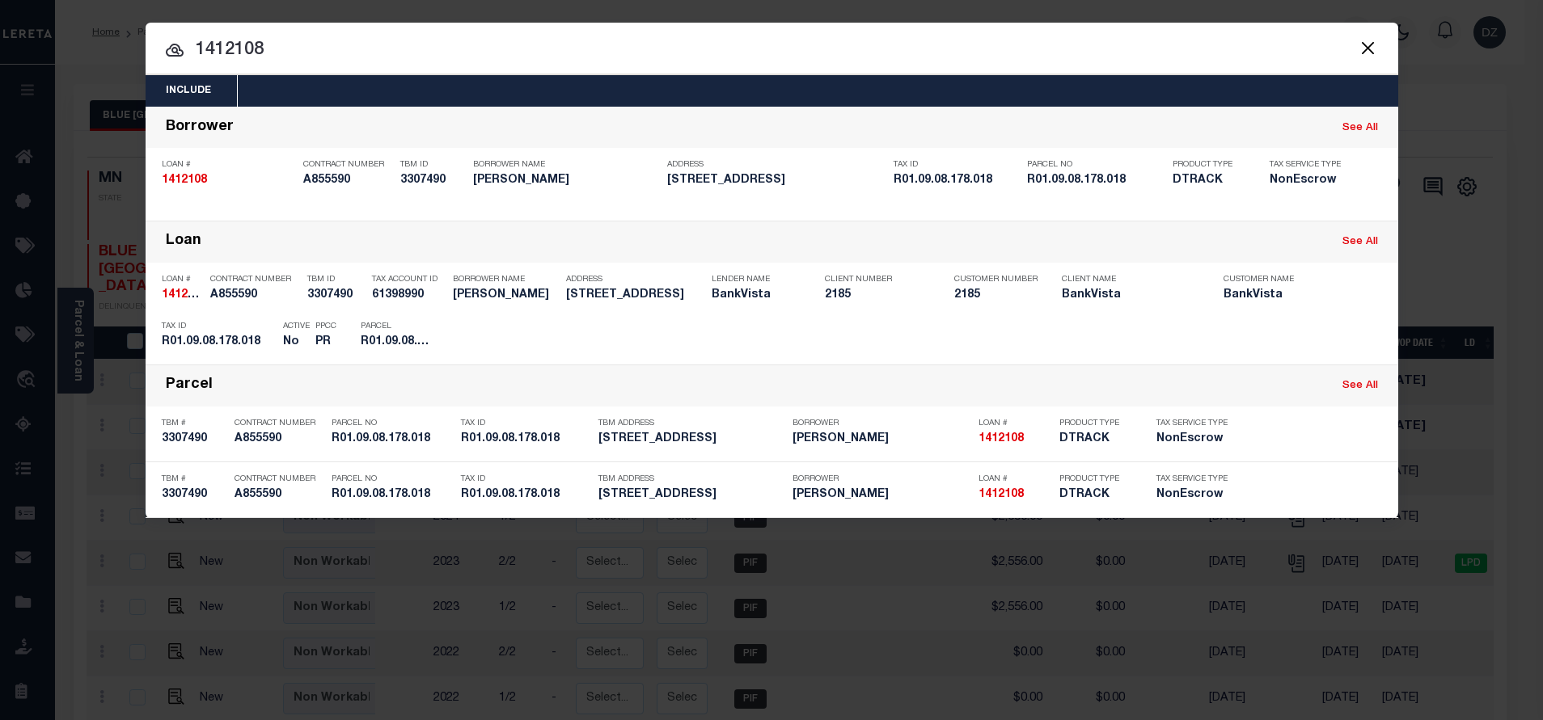
drag, startPoint x: 276, startPoint y: 49, endPoint x: 189, endPoint y: 59, distance: 87.1
click at [189, 59] on input "1412108" at bounding box center [772, 50] width 1252 height 28
paste input "R01.09.09.333.0"
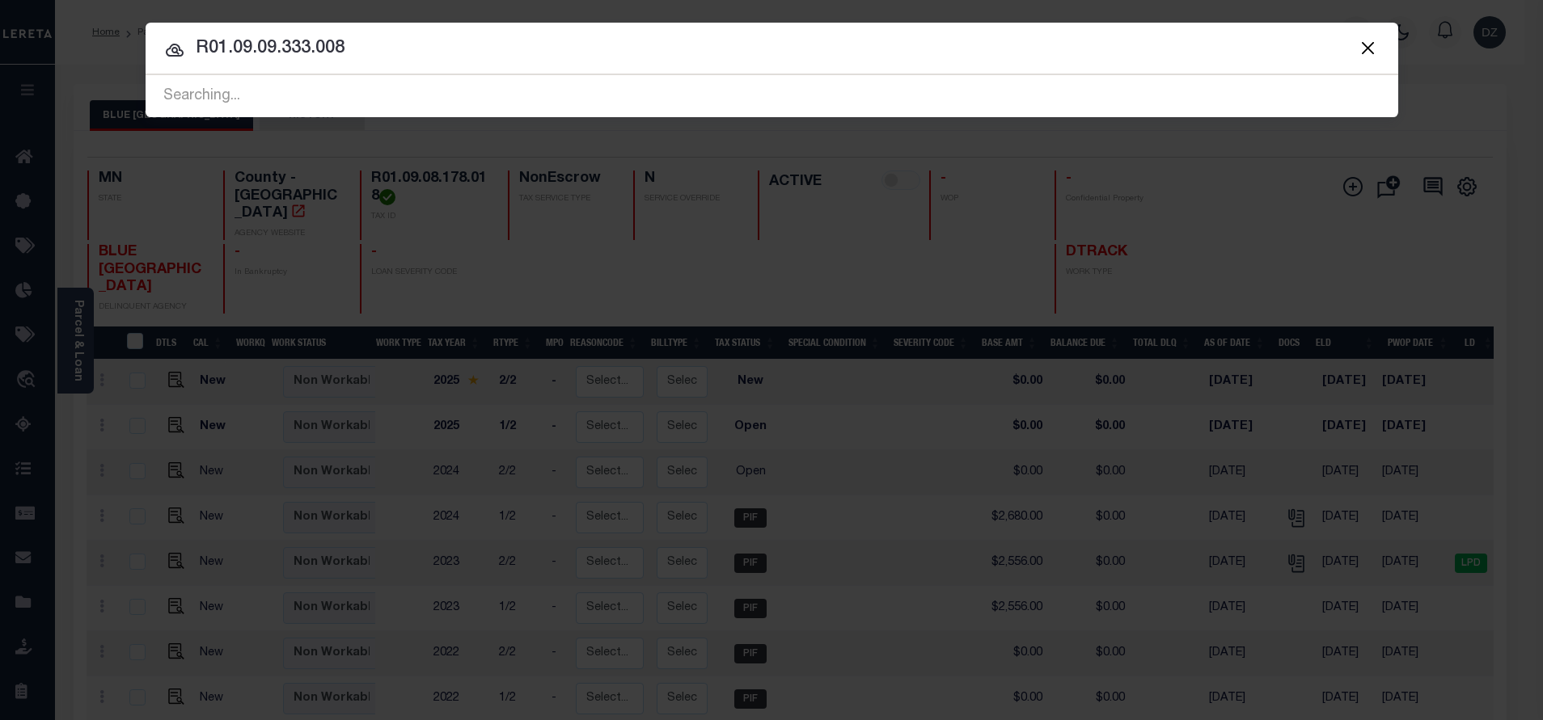
type input "R01.09.09.333.008"
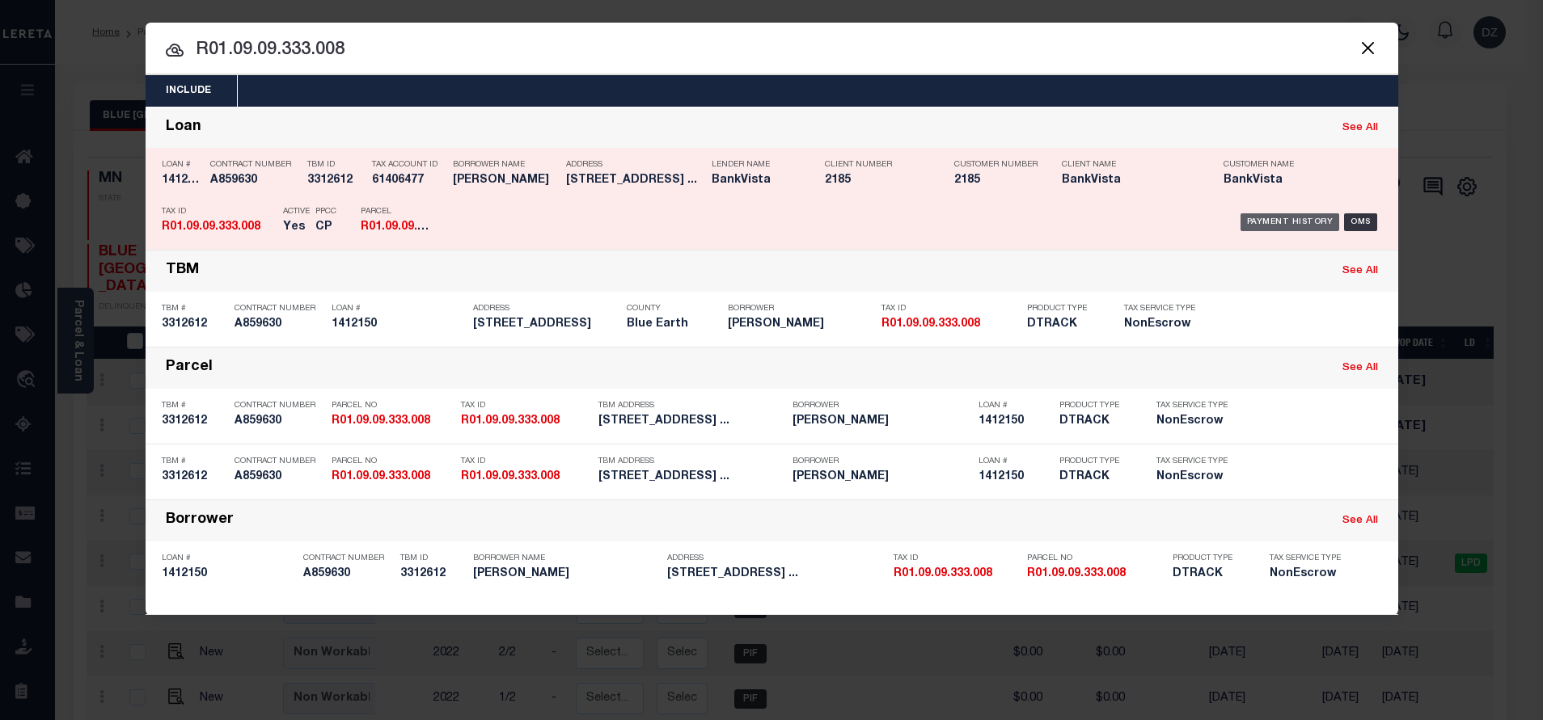
click at [1267, 222] on div "Payment History" at bounding box center [1289, 222] width 99 height 18
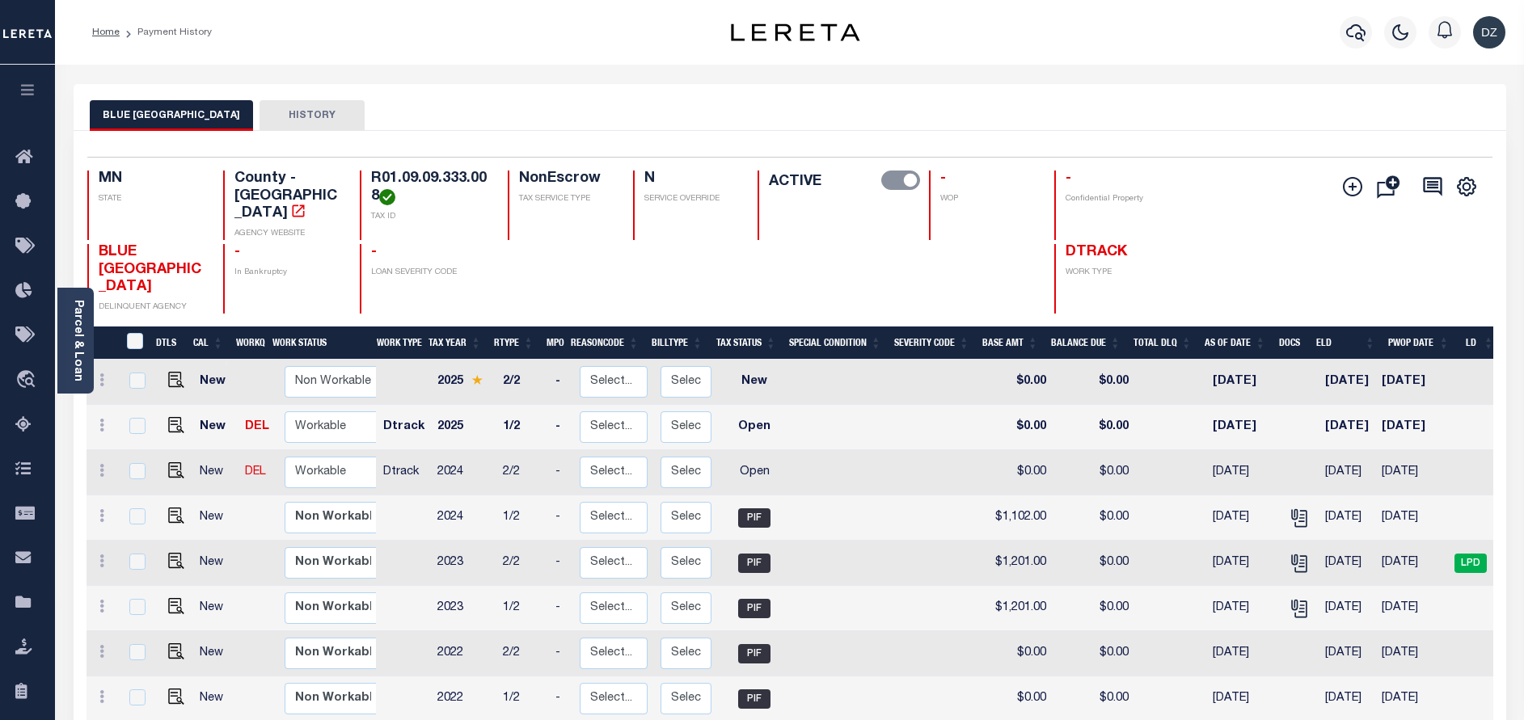
click at [162, 466] on link at bounding box center [172, 471] width 24 height 11
checkbox input "true"
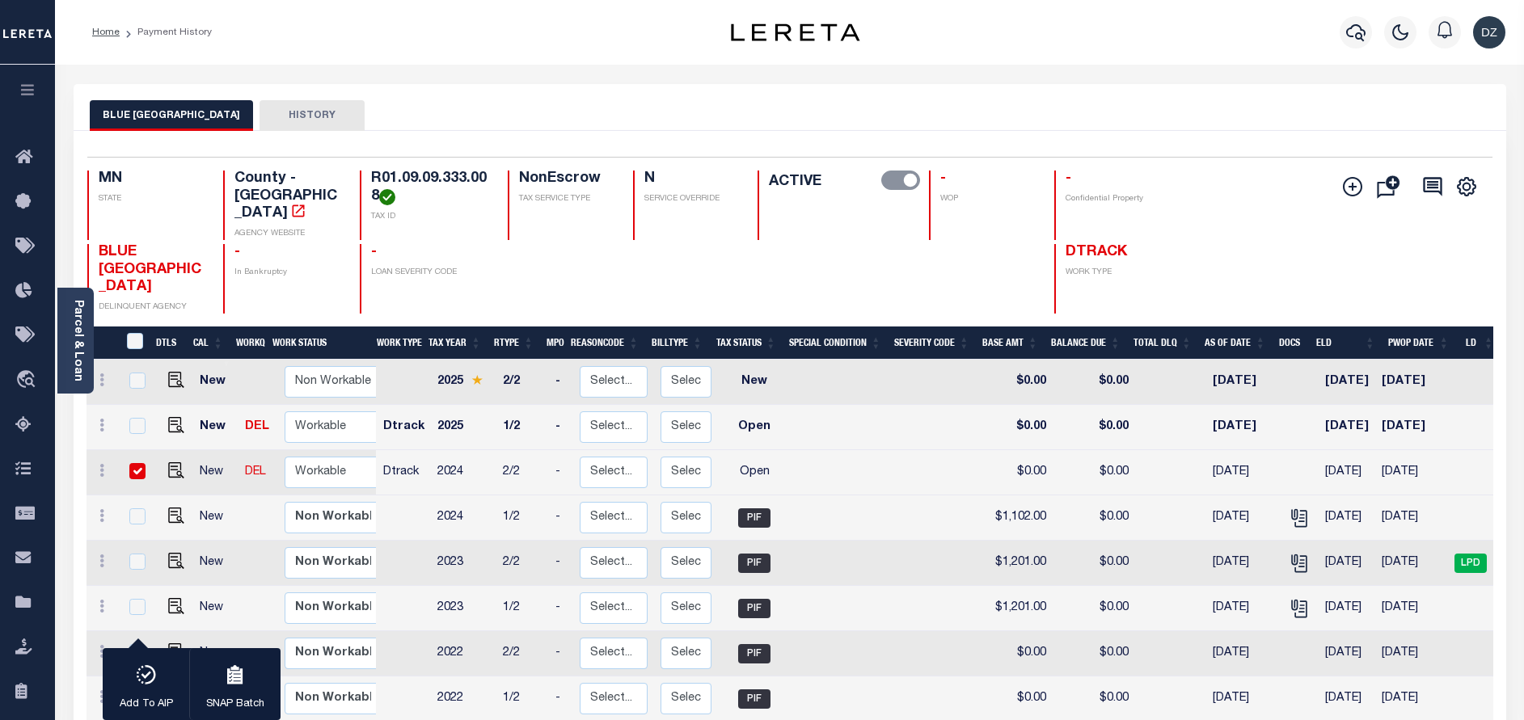
click at [1015, 496] on td "$1,102.00" at bounding box center [1018, 518] width 69 height 45
checkbox input "true"
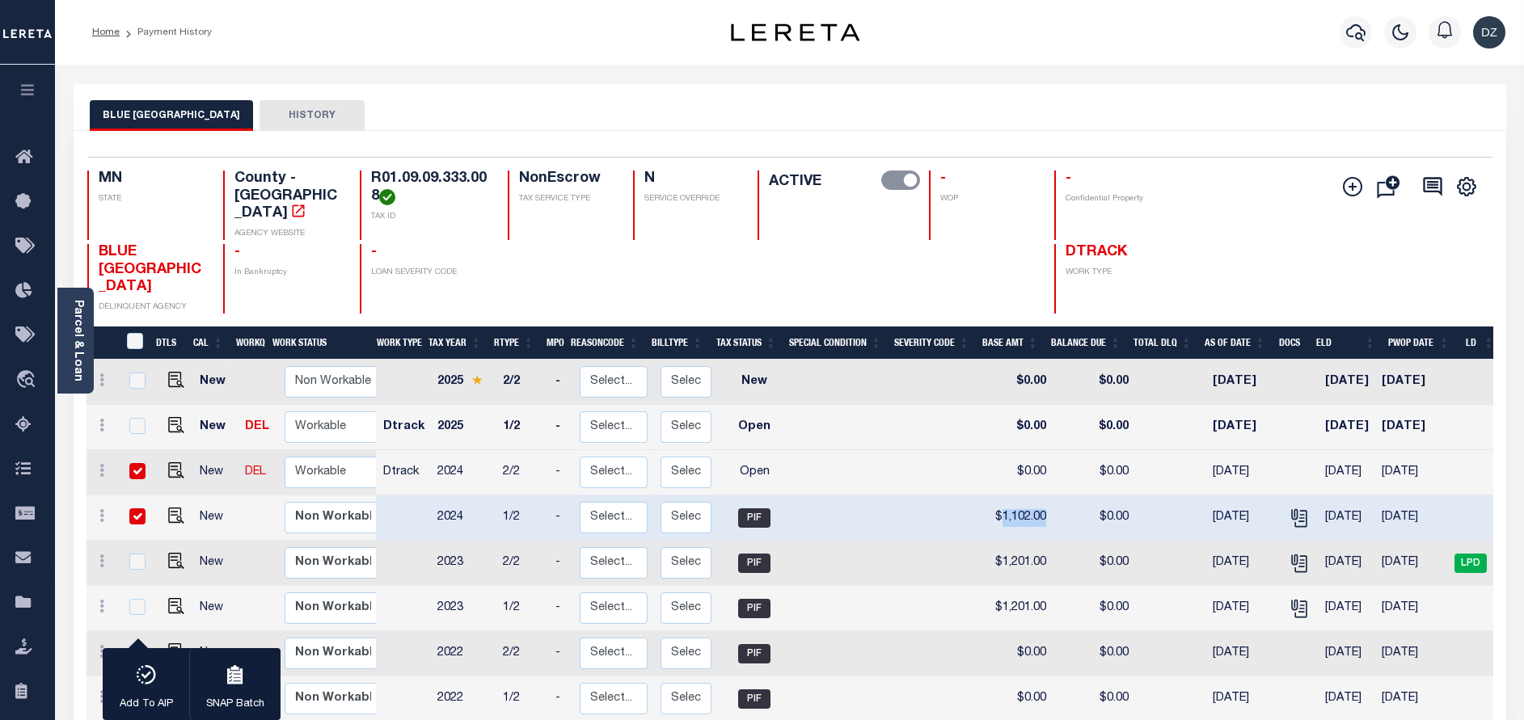
click at [1015, 496] on td "$1,102.00" at bounding box center [1018, 518] width 69 height 45
checkbox input "false"
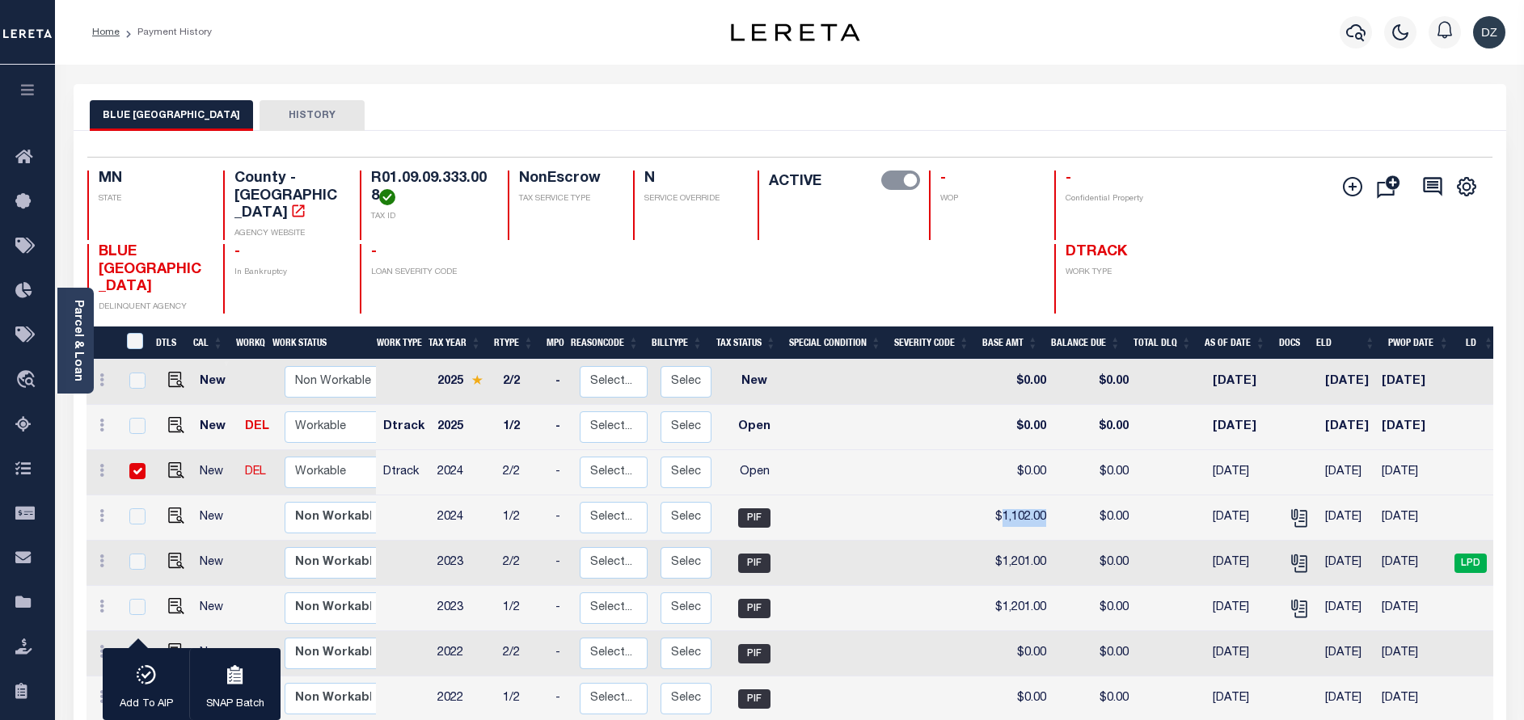
copy td "1,102.00"
click at [178, 462] on img "" at bounding box center [176, 470] width 16 height 16
checkbox input "false"
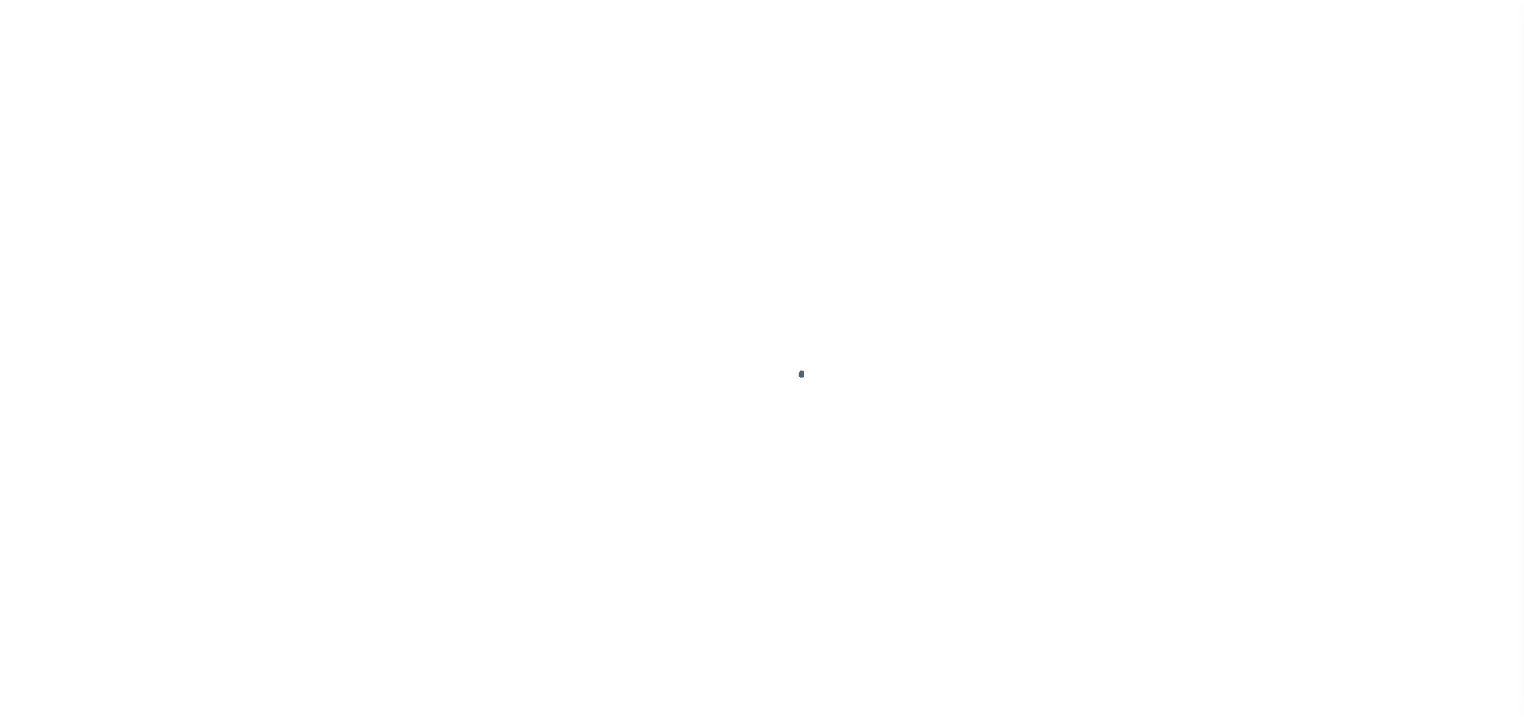
select select "OP2"
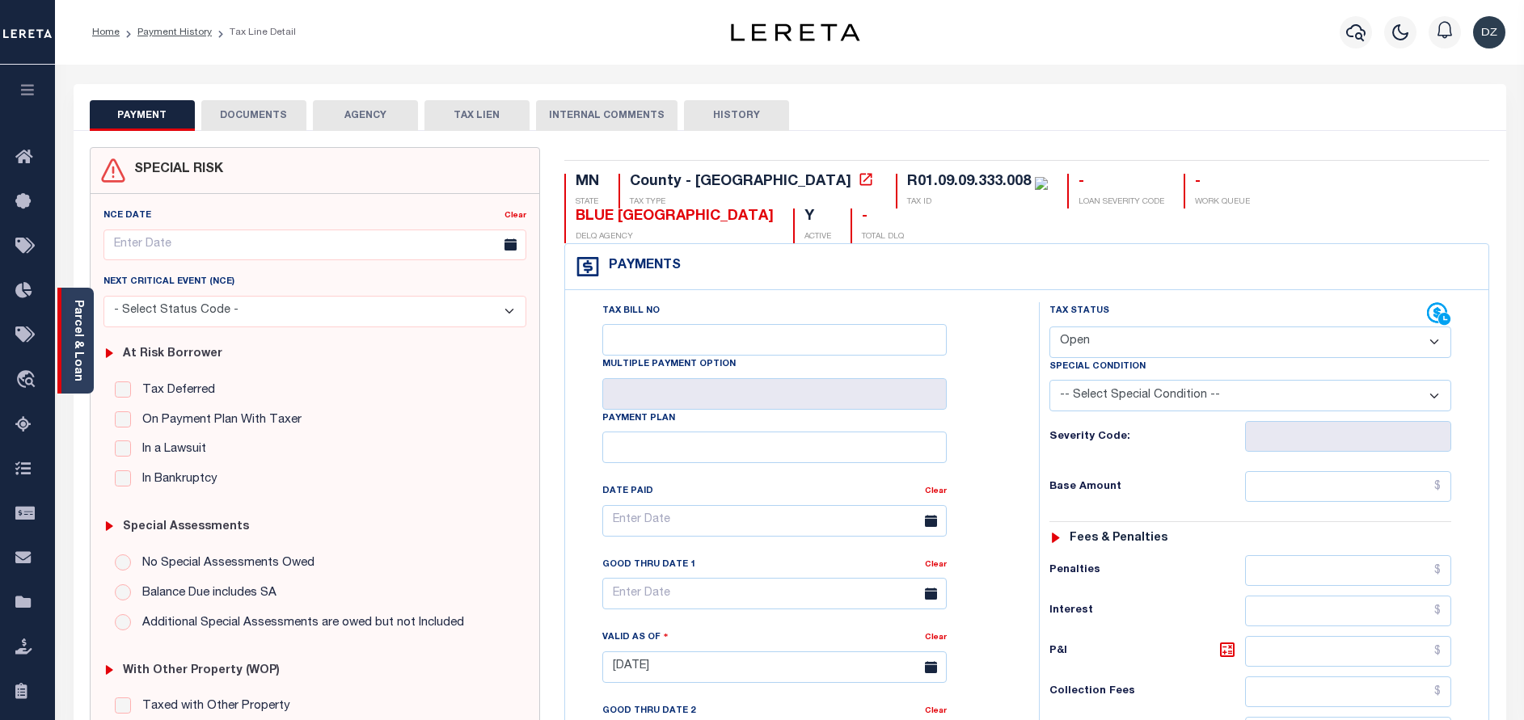
click at [88, 363] on div "Parcel & Loan" at bounding box center [75, 341] width 36 height 106
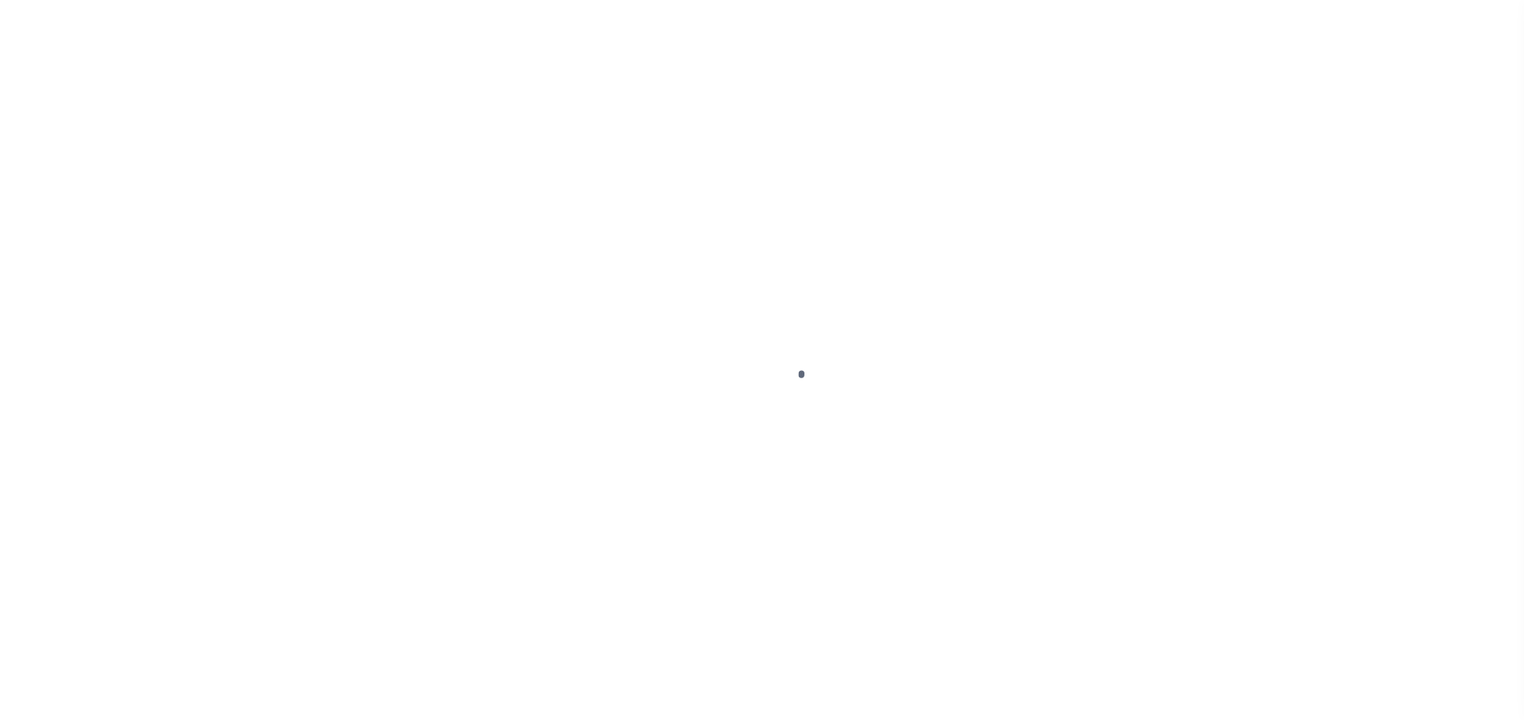
select select "OP2"
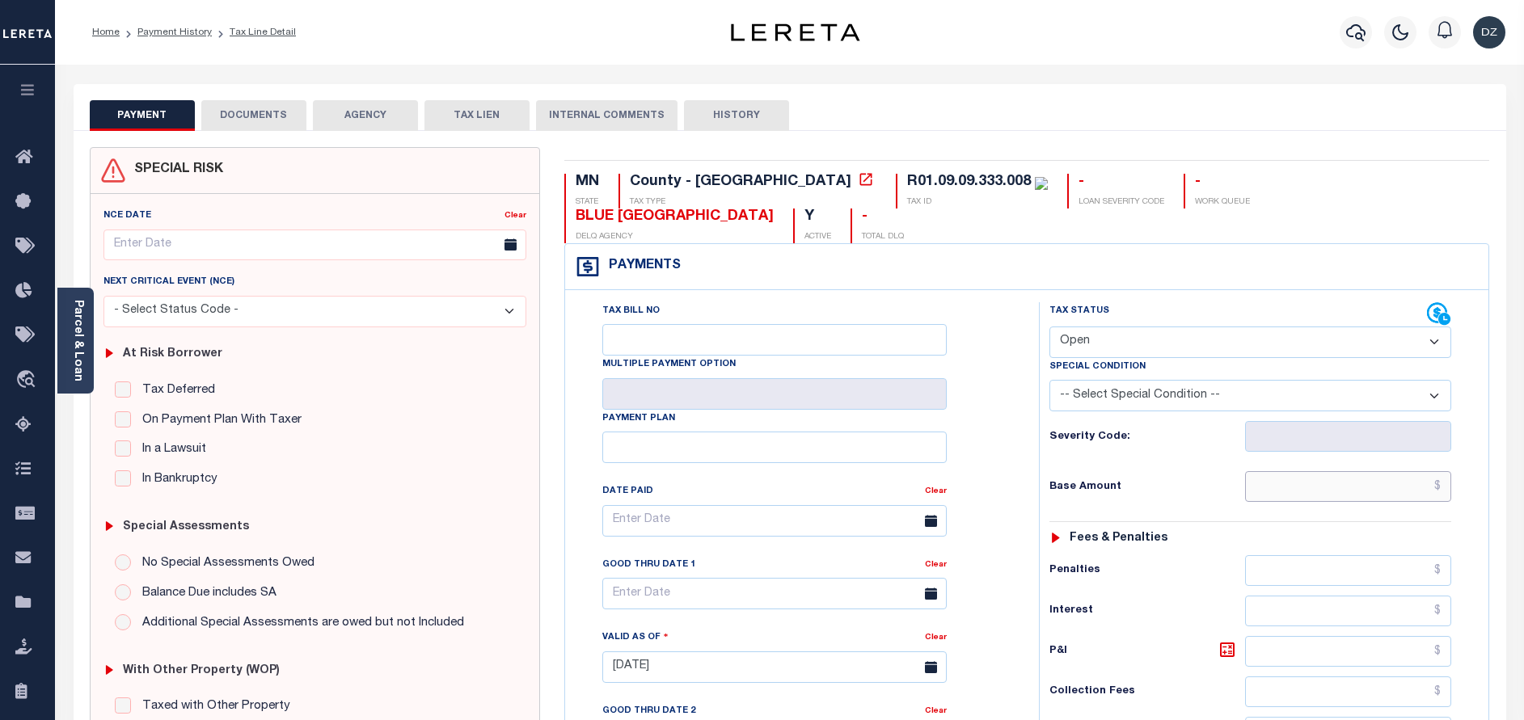
click at [1317, 471] on input "text" at bounding box center [1348, 486] width 206 height 31
paste input "1,102.00"
type input "$1,102.00"
type input "[DATE]"
click at [1112, 327] on select "- Select Status Code - Open Due/Unpaid Paid Incomplete No Tax Due Internal Refu…" at bounding box center [1250, 343] width 402 height 32
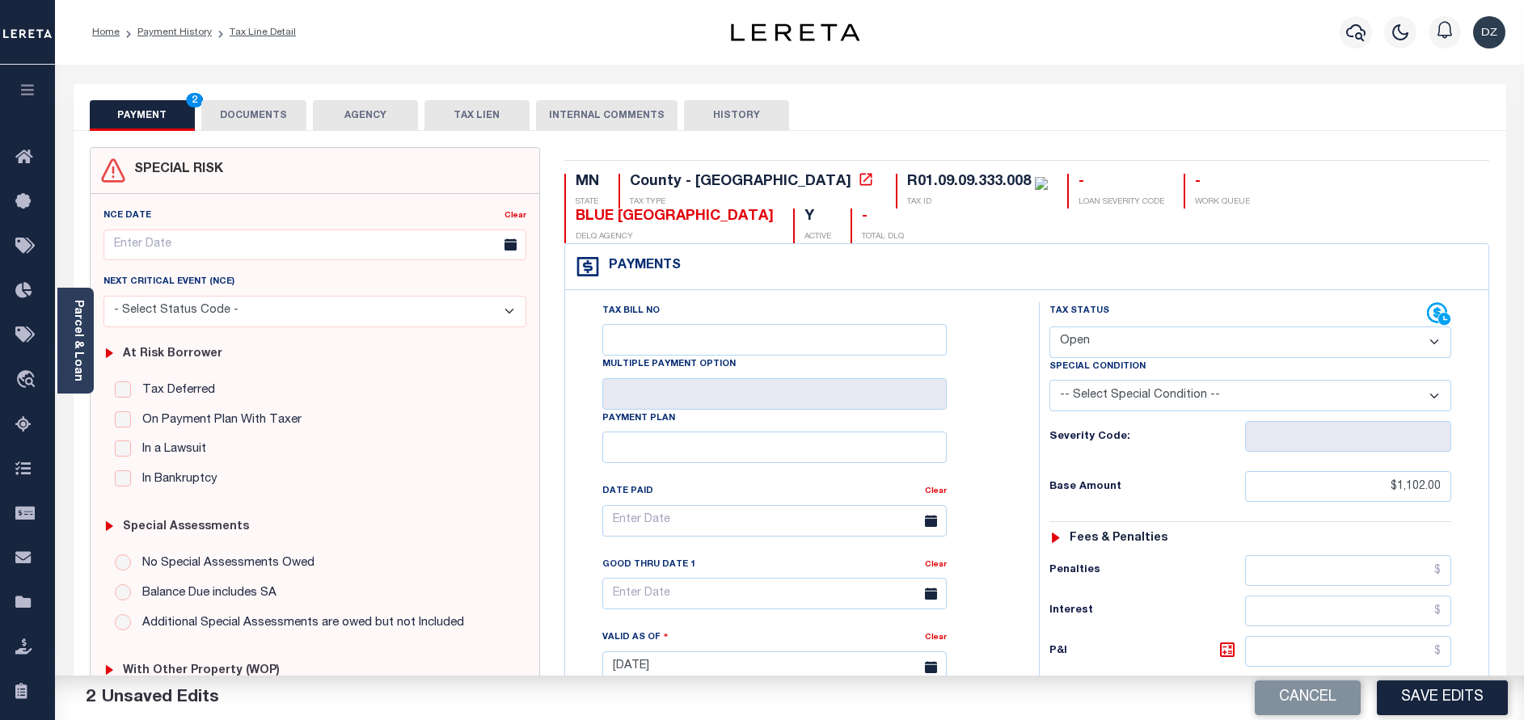
select select "PYD"
click at [1049, 327] on select "- Select Status Code - Open Due/Unpaid Paid Incomplete No Tax Due Internal Refu…" at bounding box center [1250, 343] width 402 height 32
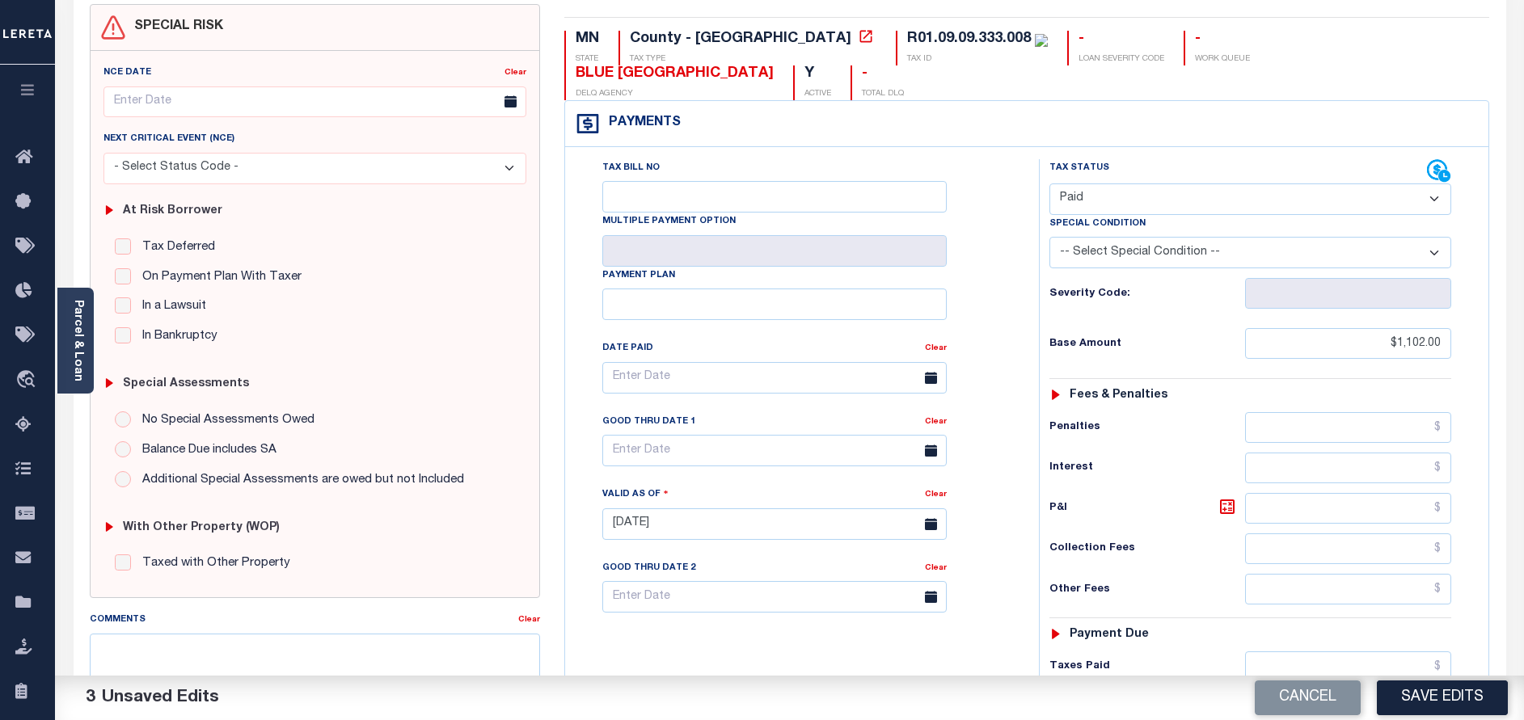
scroll to position [243, 0]
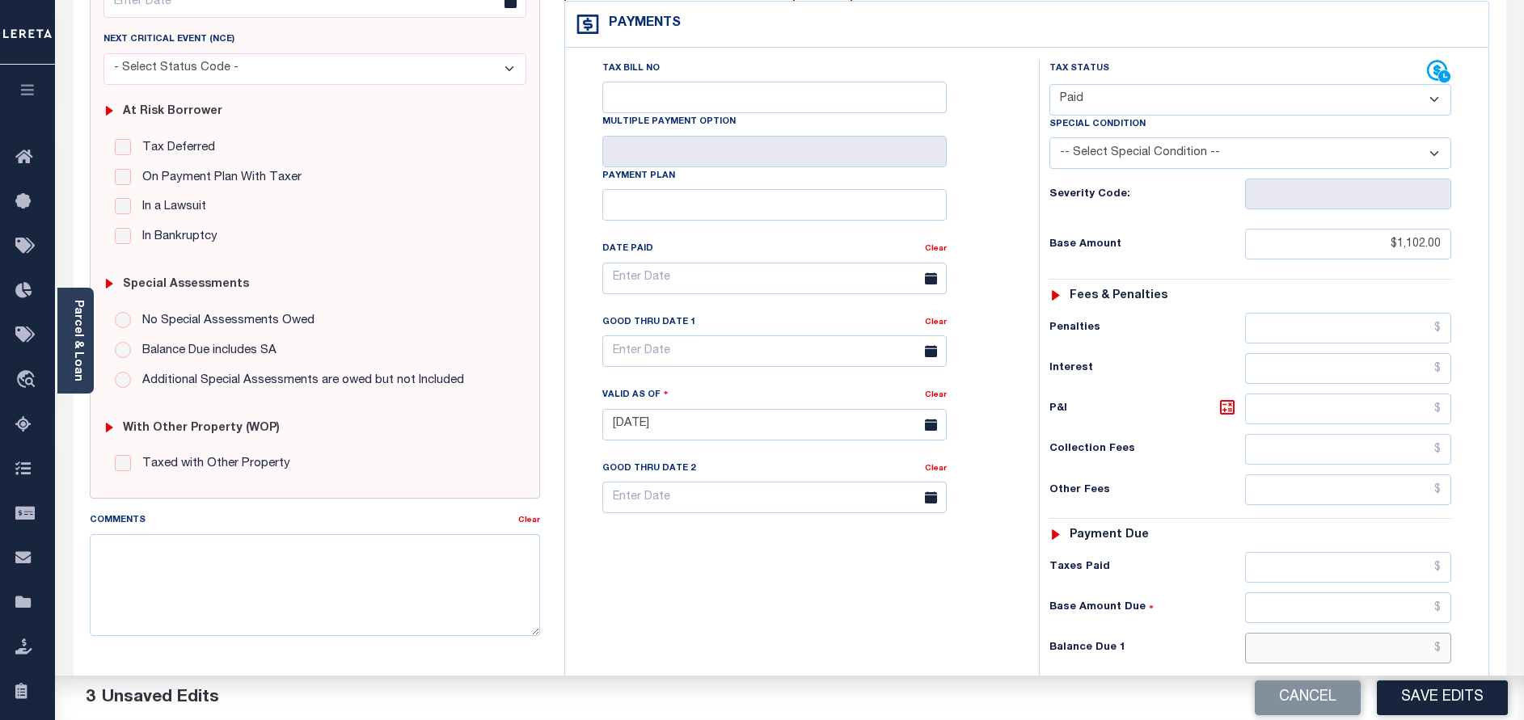
click at [1376, 633] on input "text" at bounding box center [1348, 648] width 206 height 31
type input "$0.00"
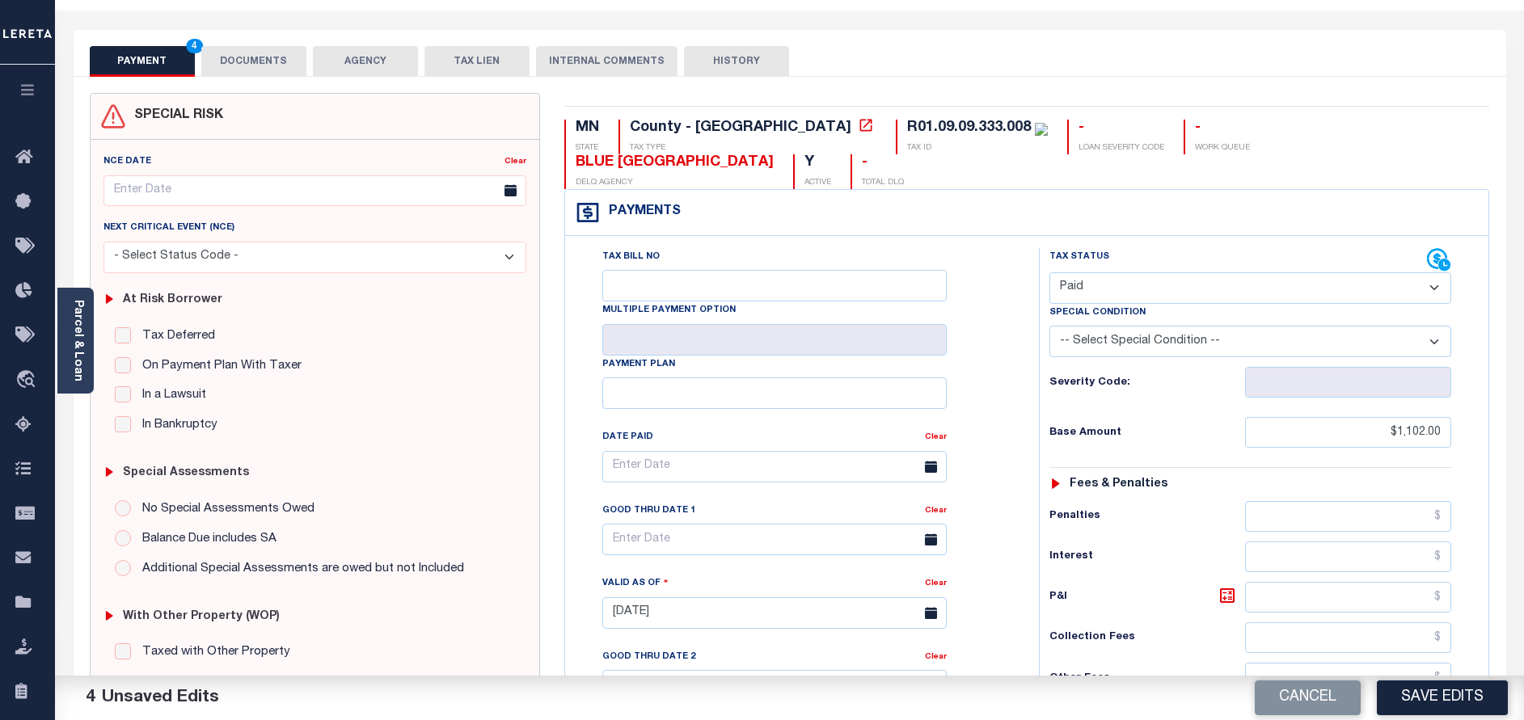
scroll to position [0, 0]
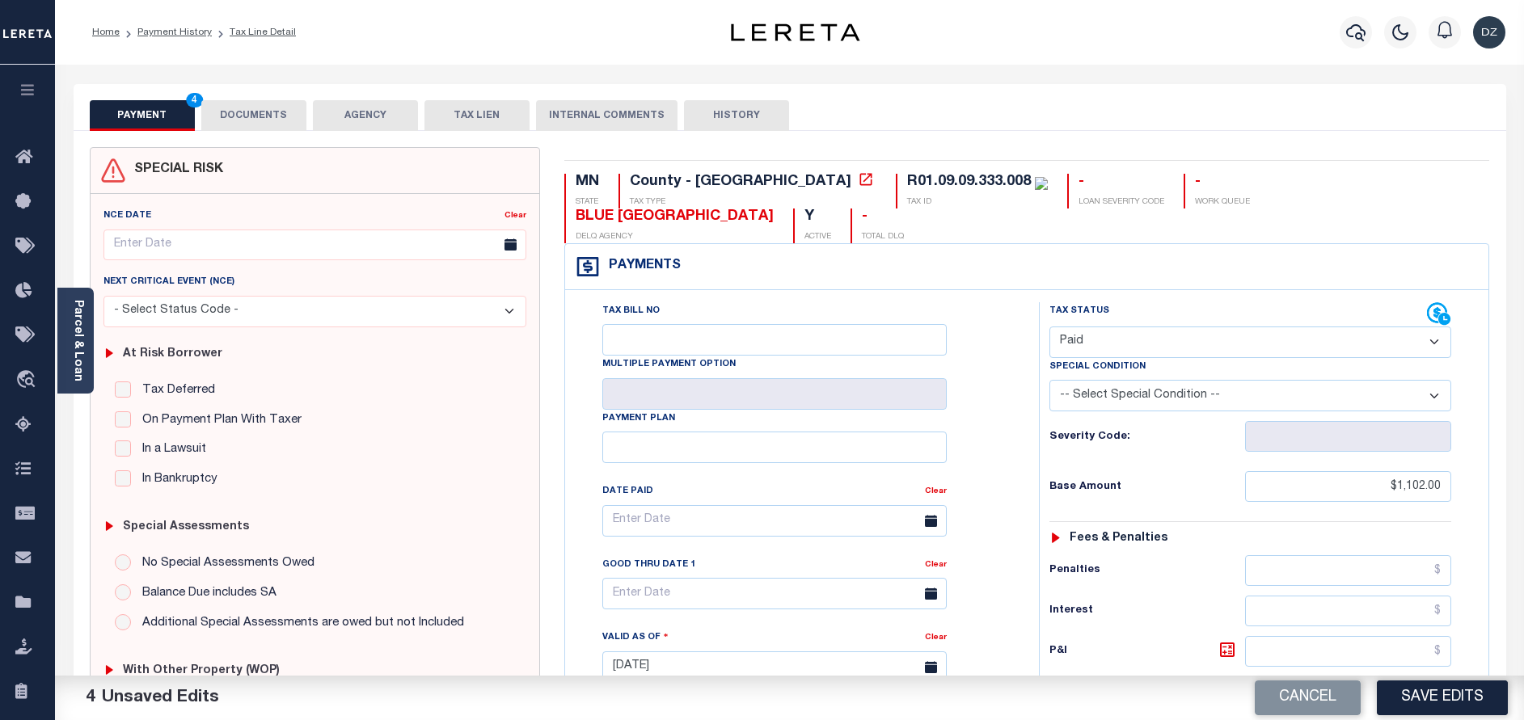
click at [239, 119] on button "DOCUMENTS" at bounding box center [253, 115] width 105 height 31
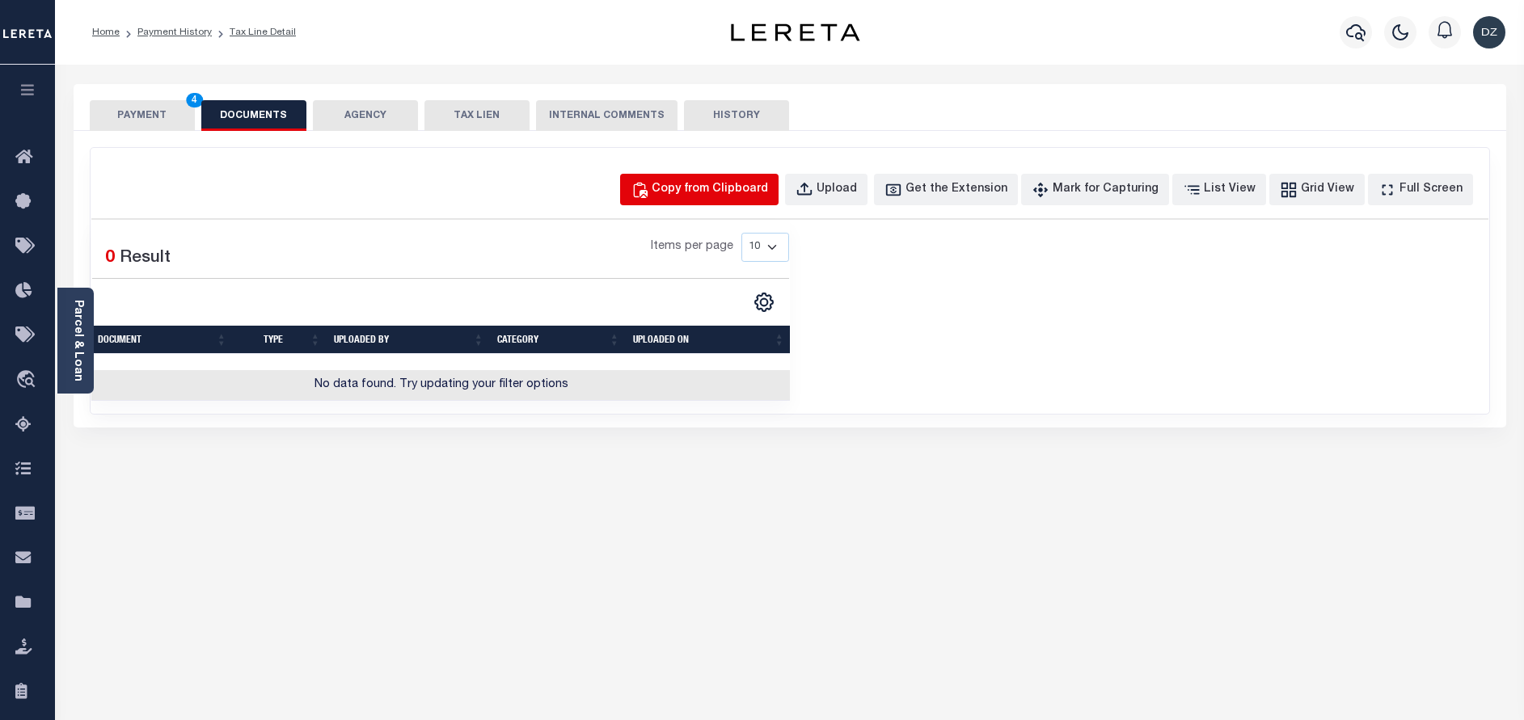
click at [779, 179] on button "Copy from Clipboard" at bounding box center [699, 190] width 158 height 32
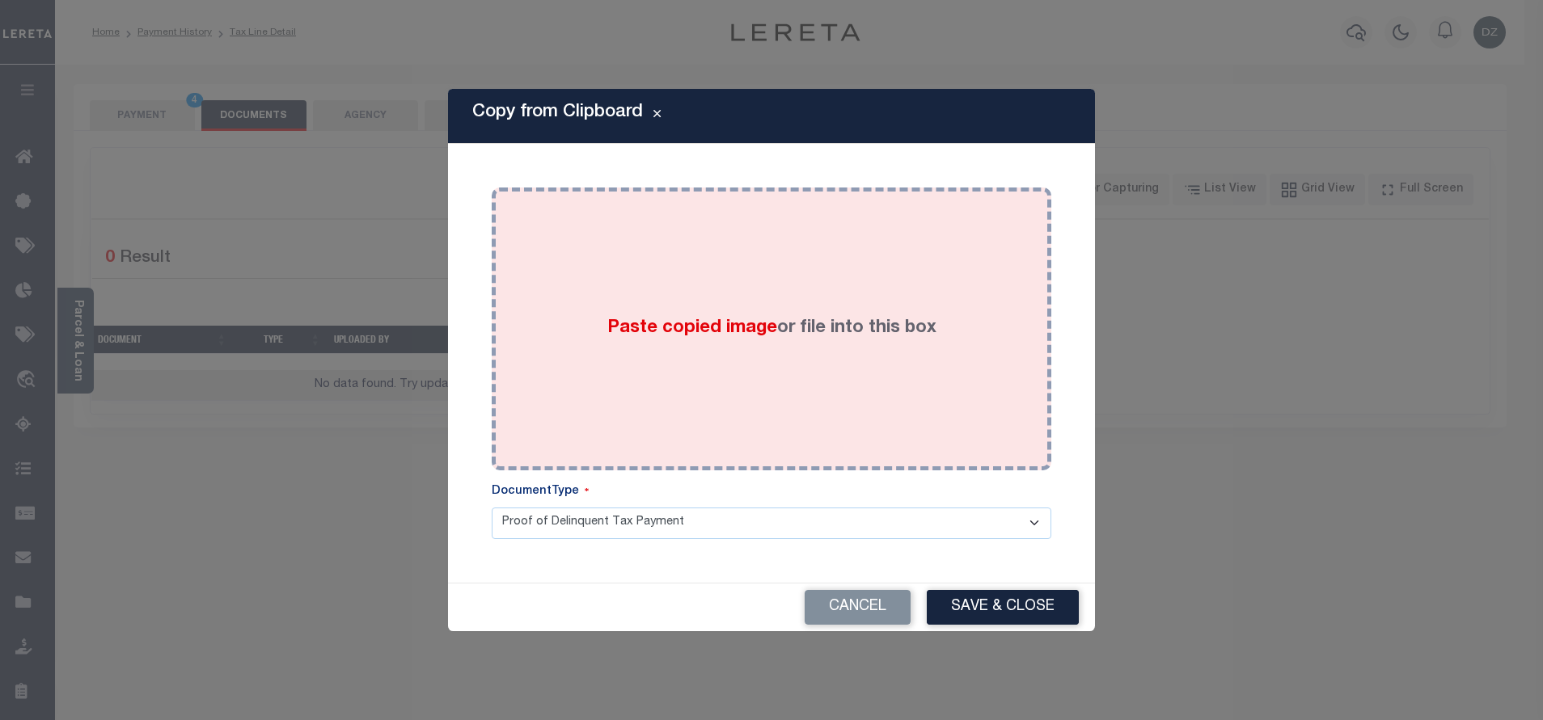
click at [932, 337] on label "Paste copied image or file into this box" at bounding box center [771, 328] width 329 height 27
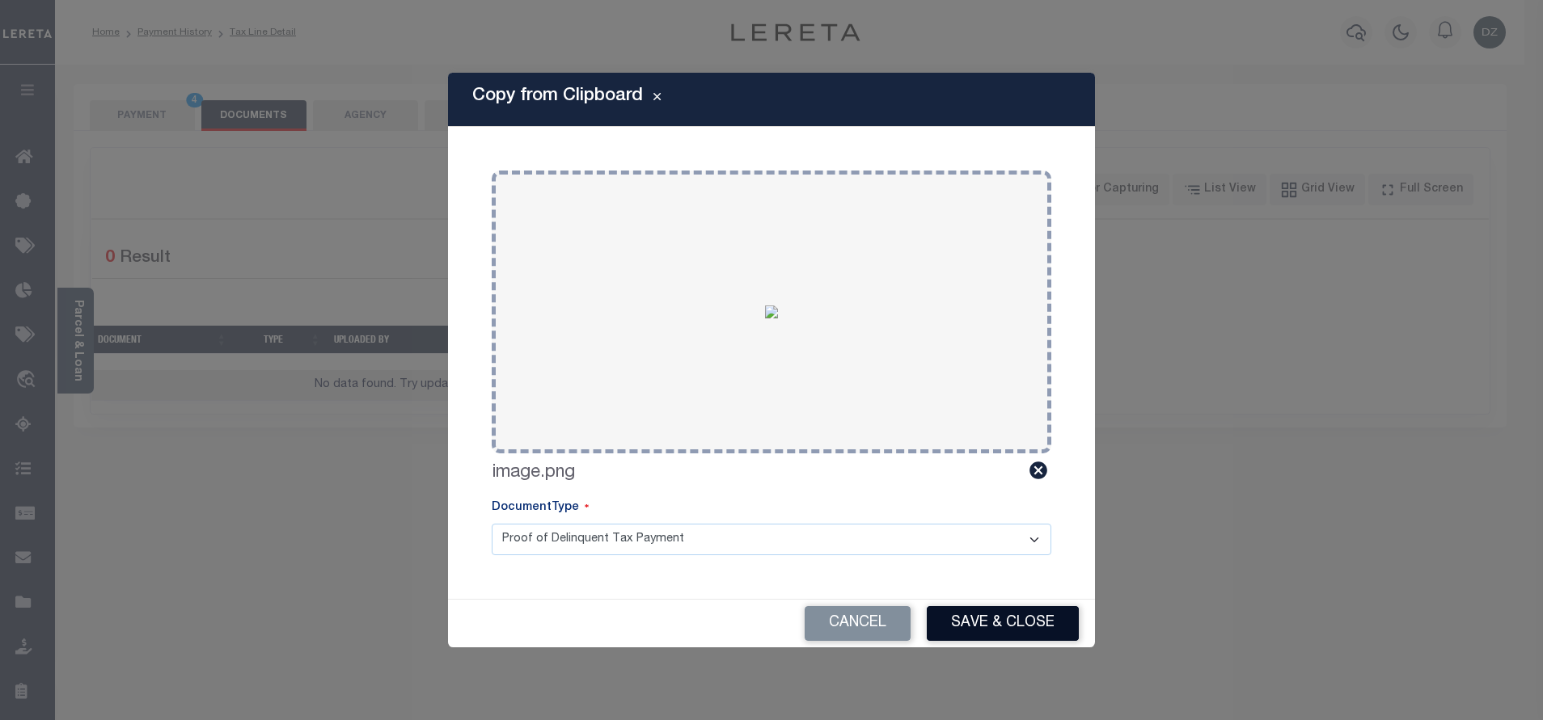
click at [1039, 621] on button "Save & Close" at bounding box center [1003, 623] width 152 height 35
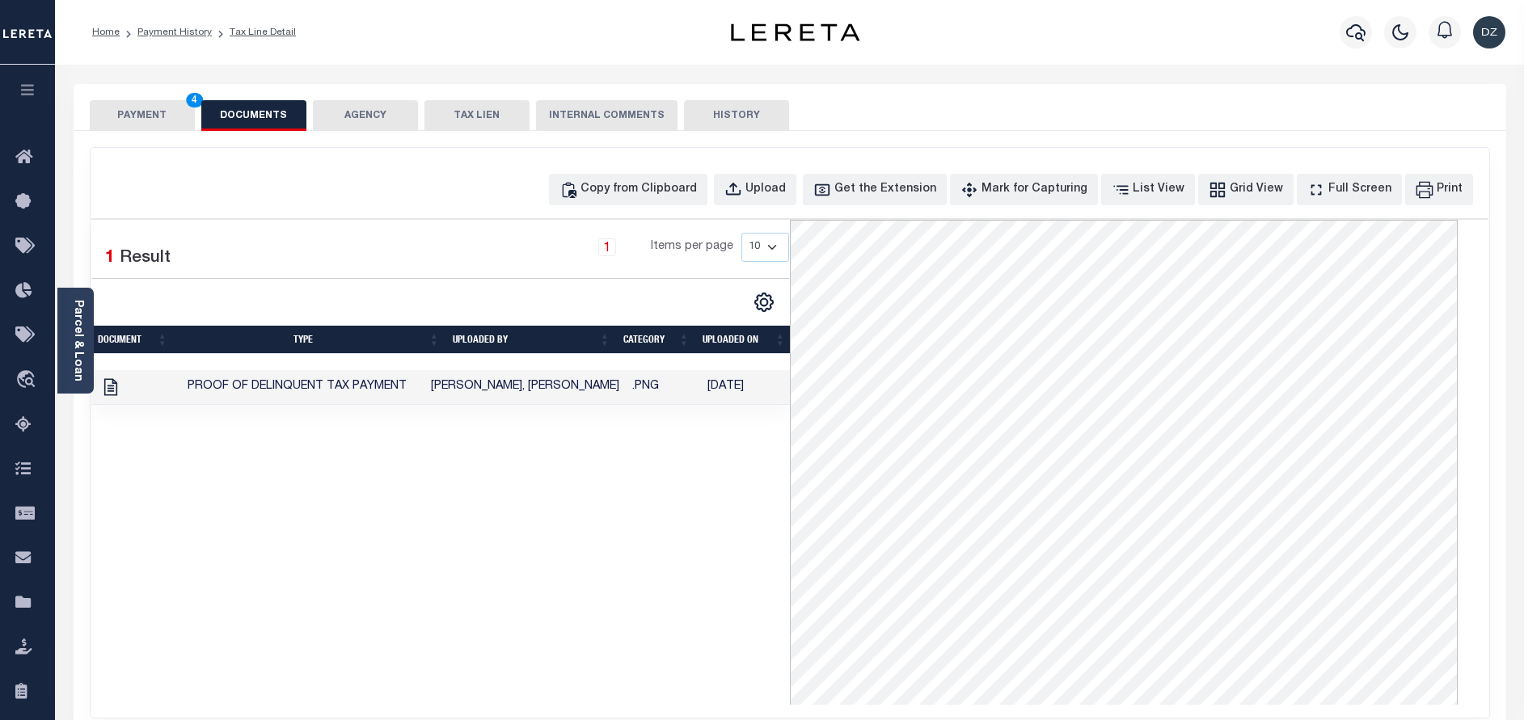
click at [139, 115] on button "PAYMENT 4" at bounding box center [142, 115] width 105 height 31
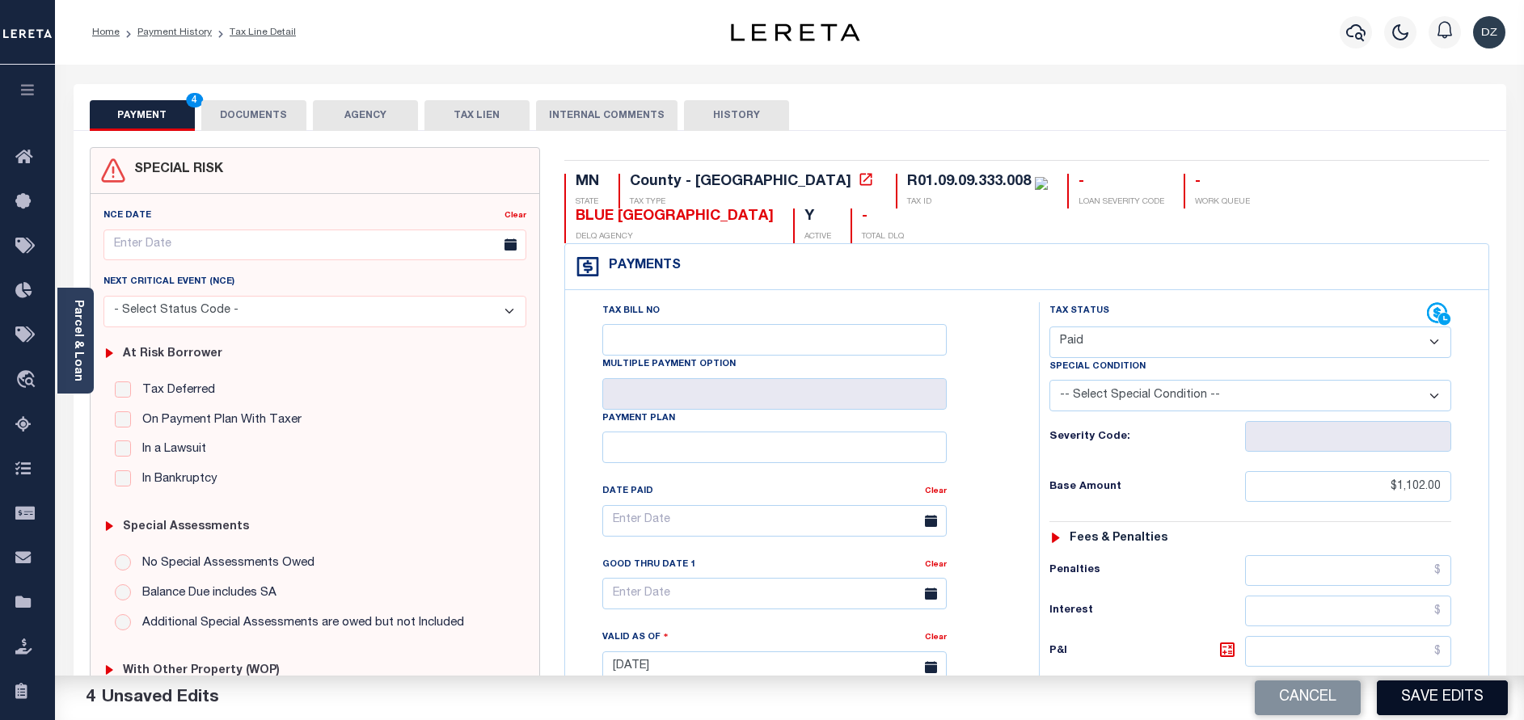
click at [1450, 696] on button "Save Edits" at bounding box center [1442, 698] width 131 height 35
checkbox input "false"
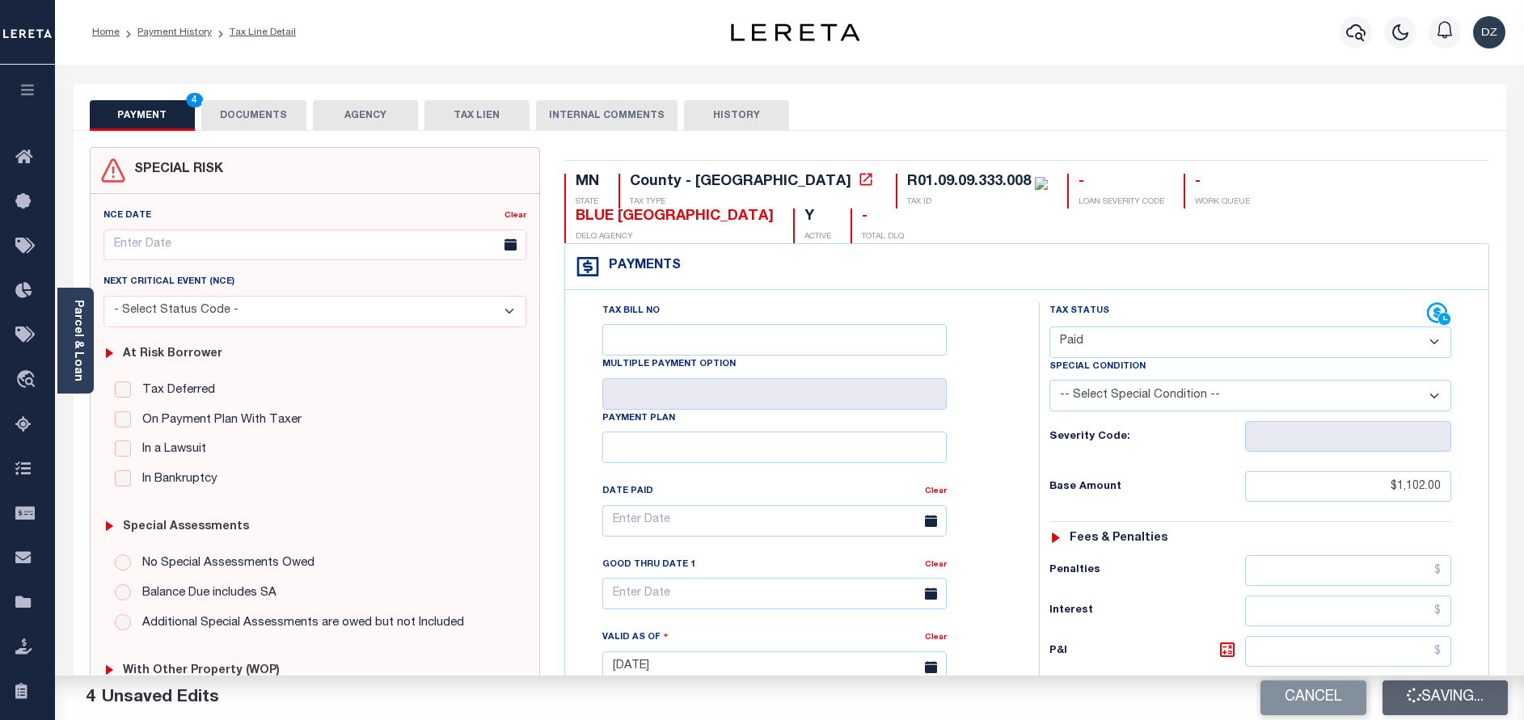
type input "$1,102"
type input "$0"
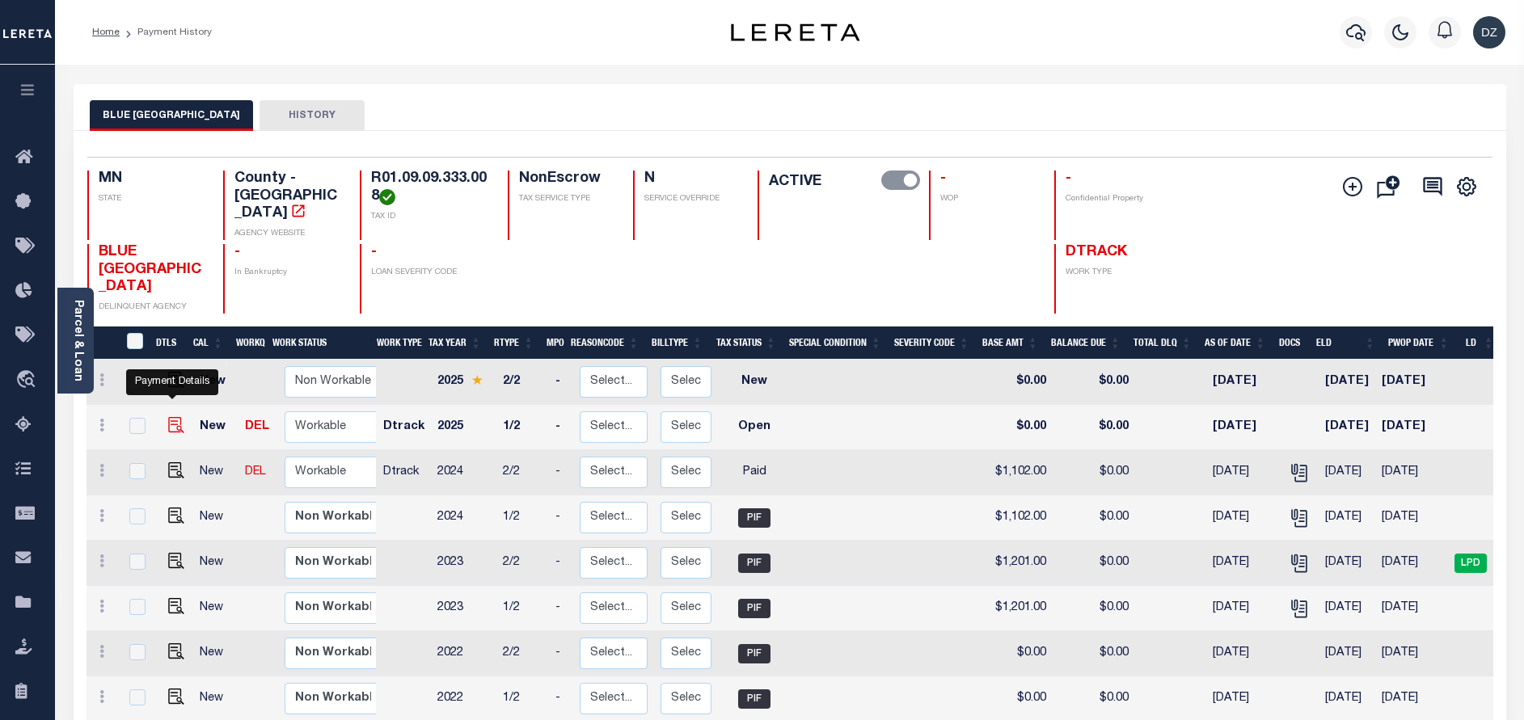
click at [168, 417] on img "" at bounding box center [176, 425] width 16 height 16
checkbox input "true"
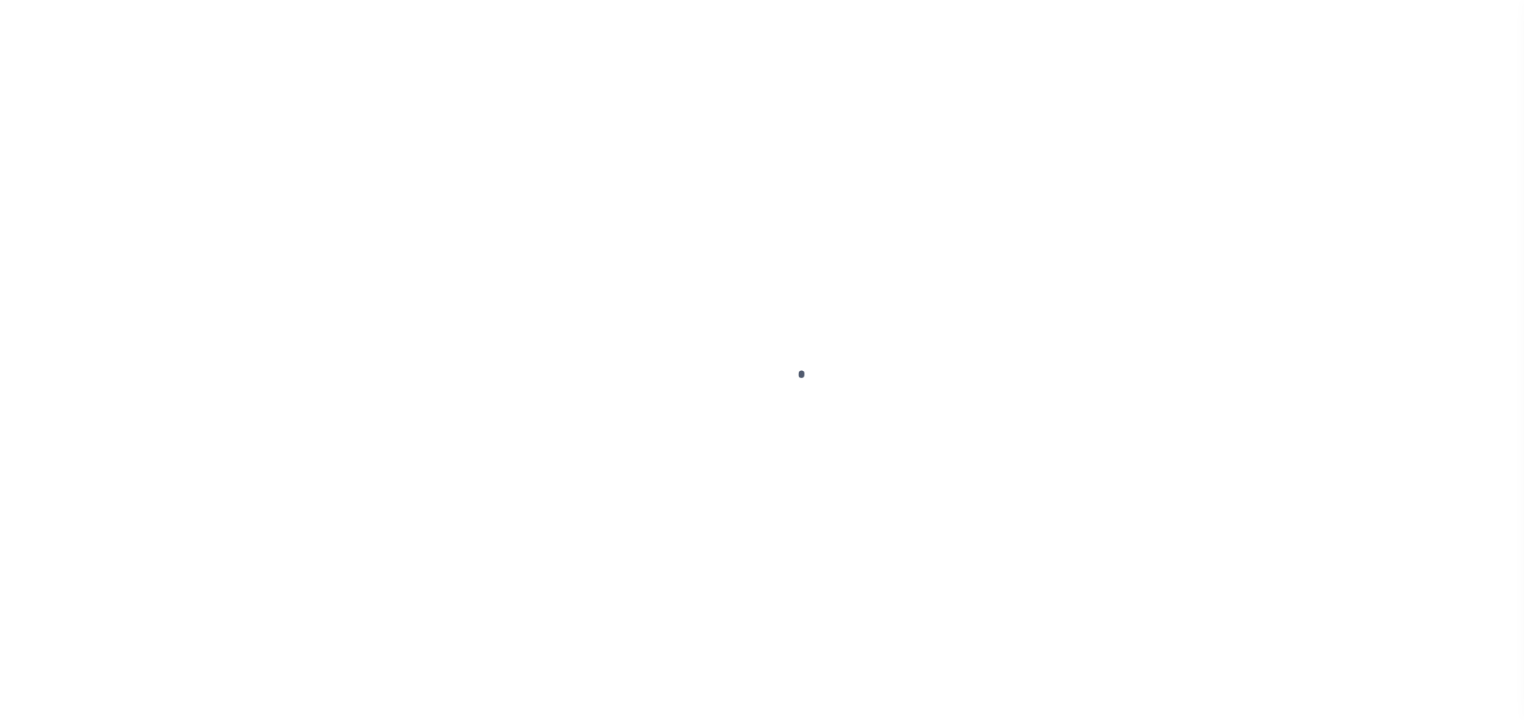
select select "OP2"
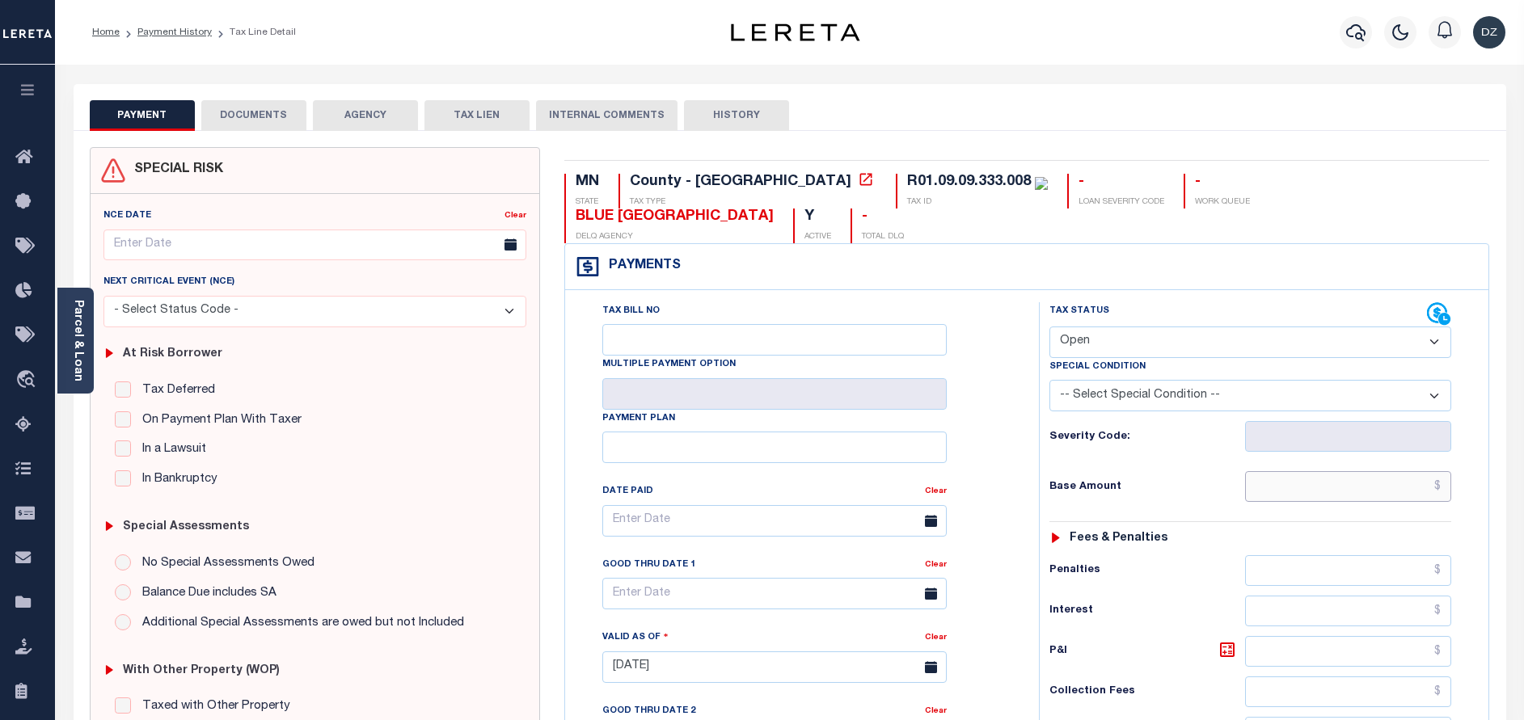
click at [1314, 471] on input "text" at bounding box center [1348, 486] width 206 height 31
paste input "1,063.00"
type input "$1,063.00"
type input "[DATE]"
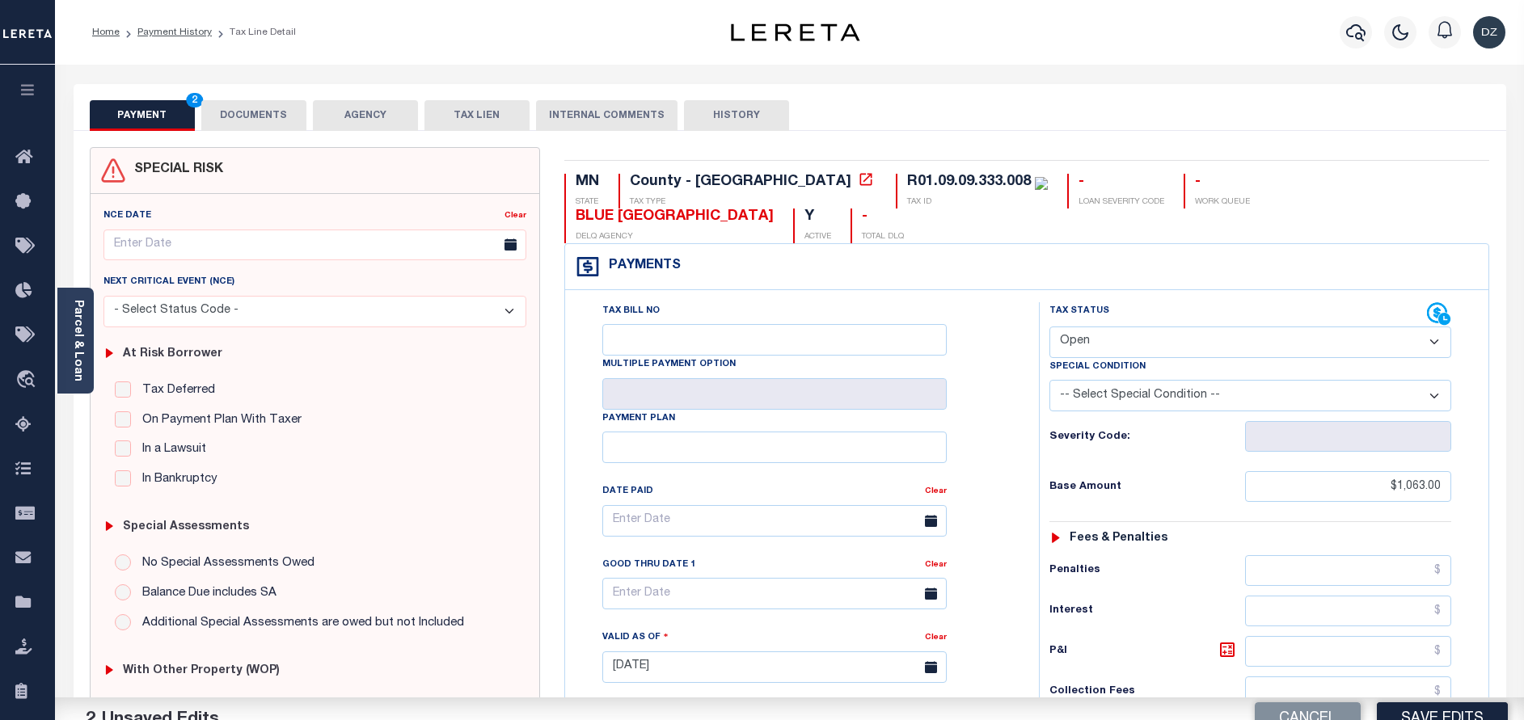
click at [1100, 327] on select "- Select Status Code - Open Due/Unpaid Paid Incomplete No Tax Due Internal Refu…" at bounding box center [1250, 343] width 402 height 32
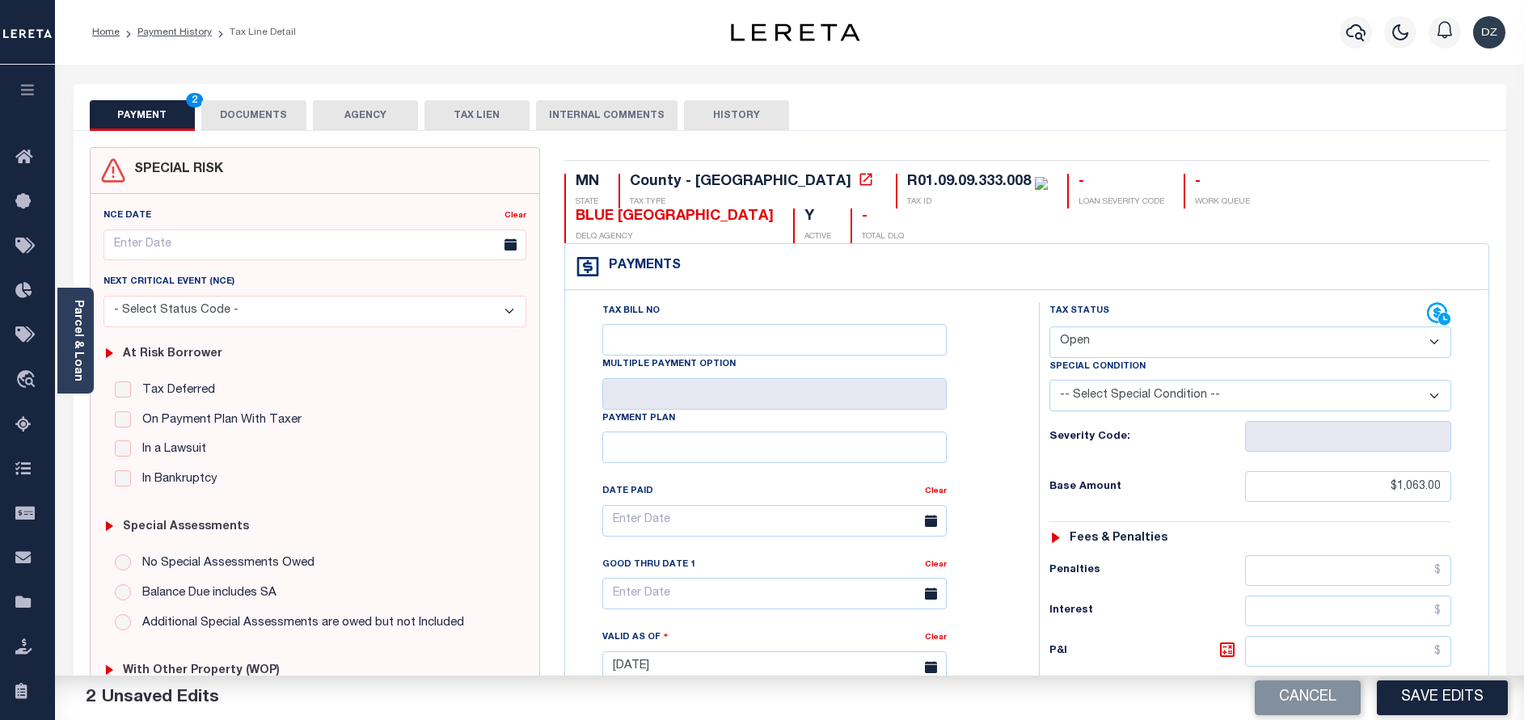
select select "PYD"
click at [1049, 327] on select "- Select Status Code - Open Due/Unpaid Paid Incomplete No Tax Due Internal Refu…" at bounding box center [1250, 343] width 402 height 32
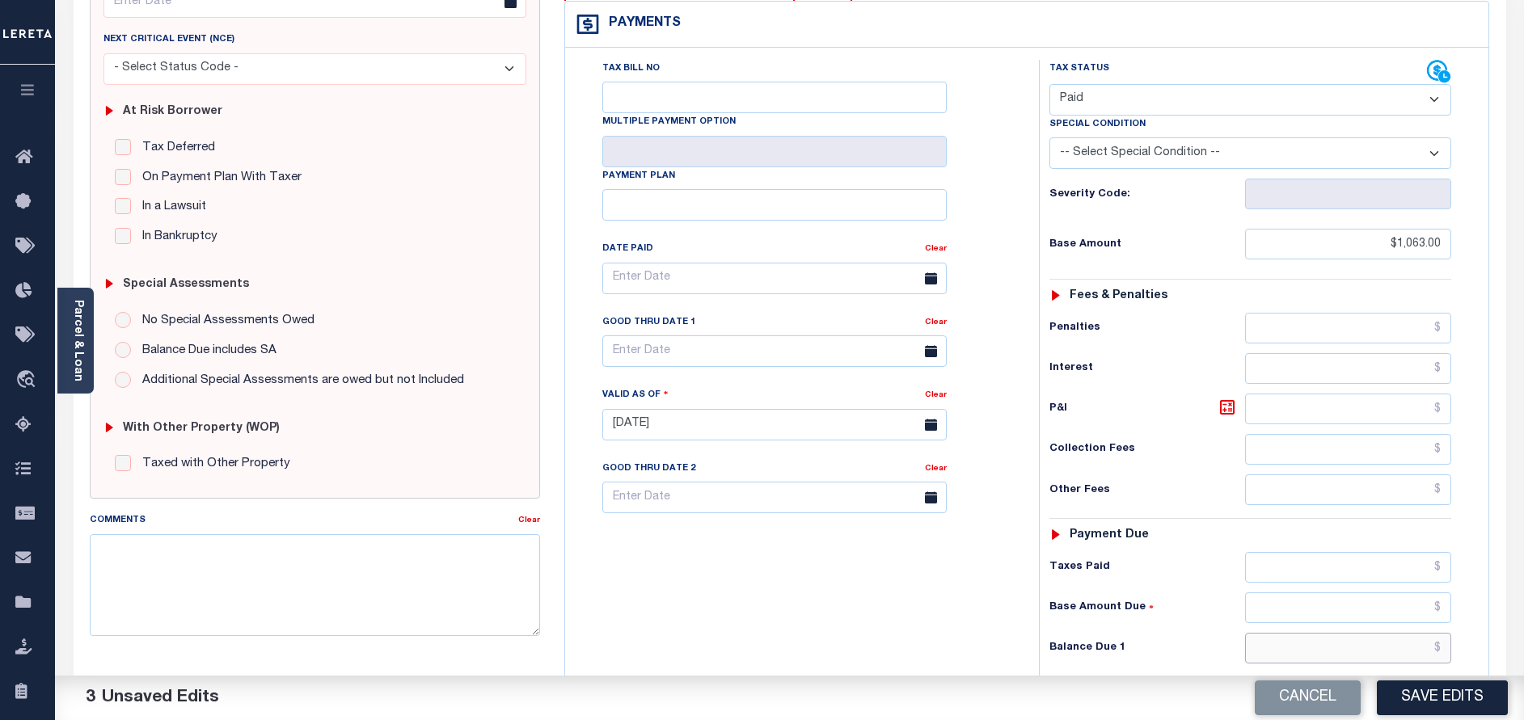
click at [1335, 633] on input "text" at bounding box center [1348, 648] width 206 height 31
type input "$0.00"
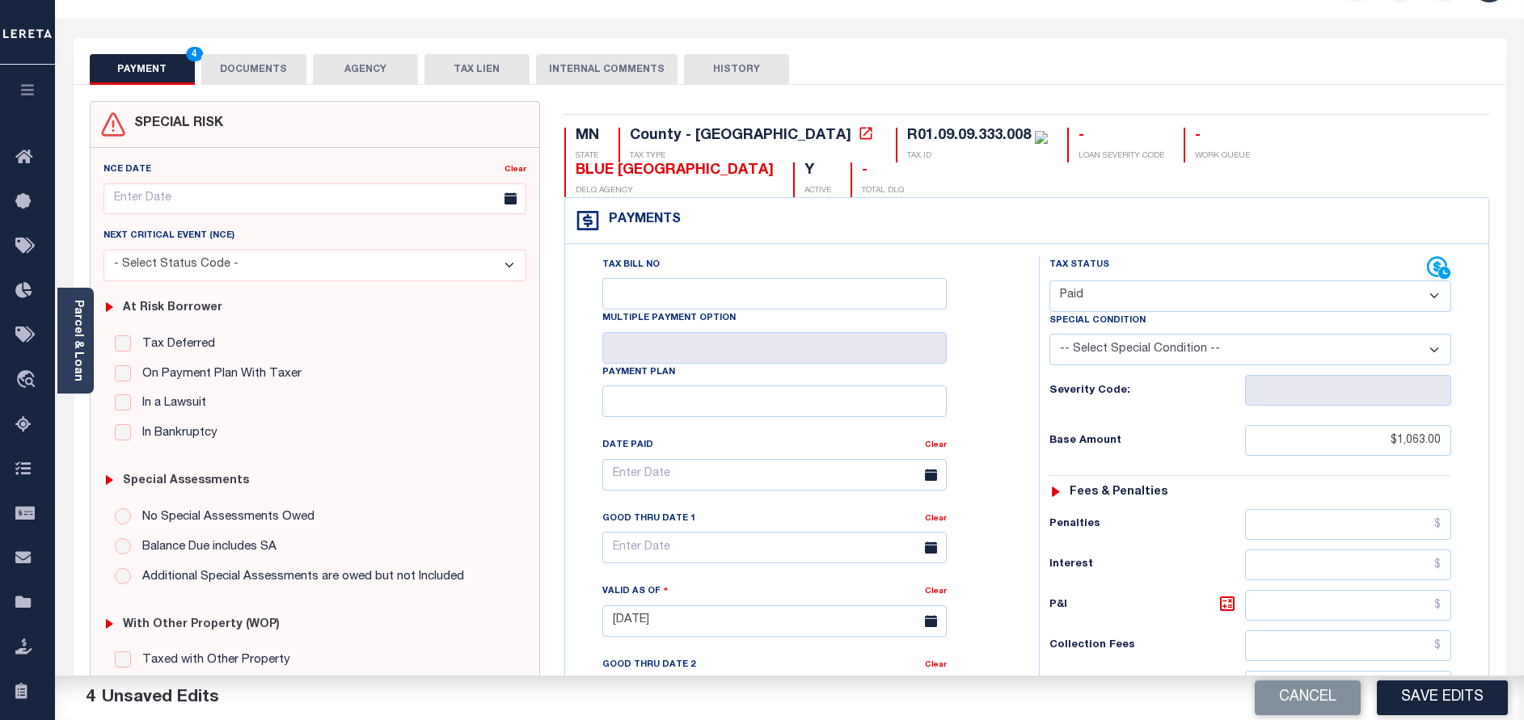
scroll to position [0, 0]
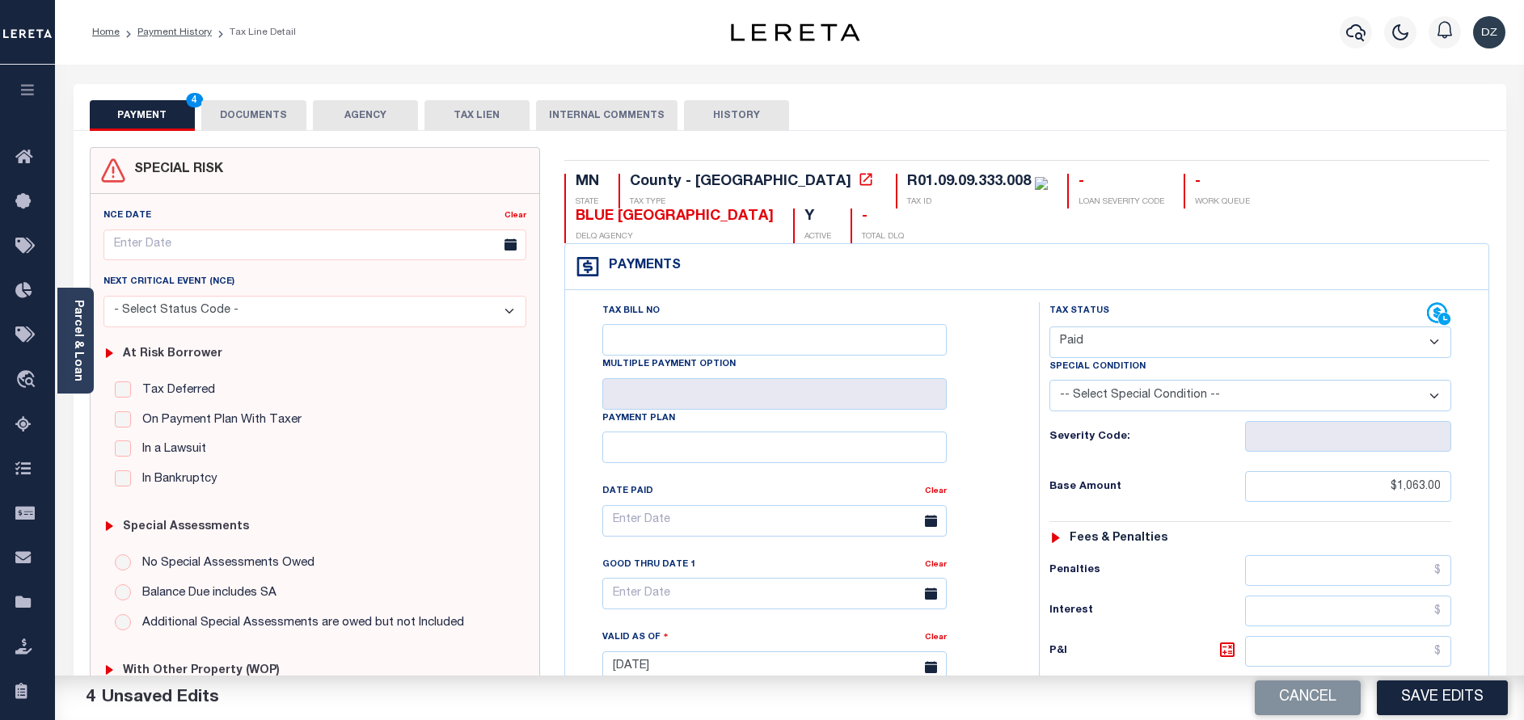
click at [249, 126] on button "DOCUMENTS" at bounding box center [253, 115] width 105 height 31
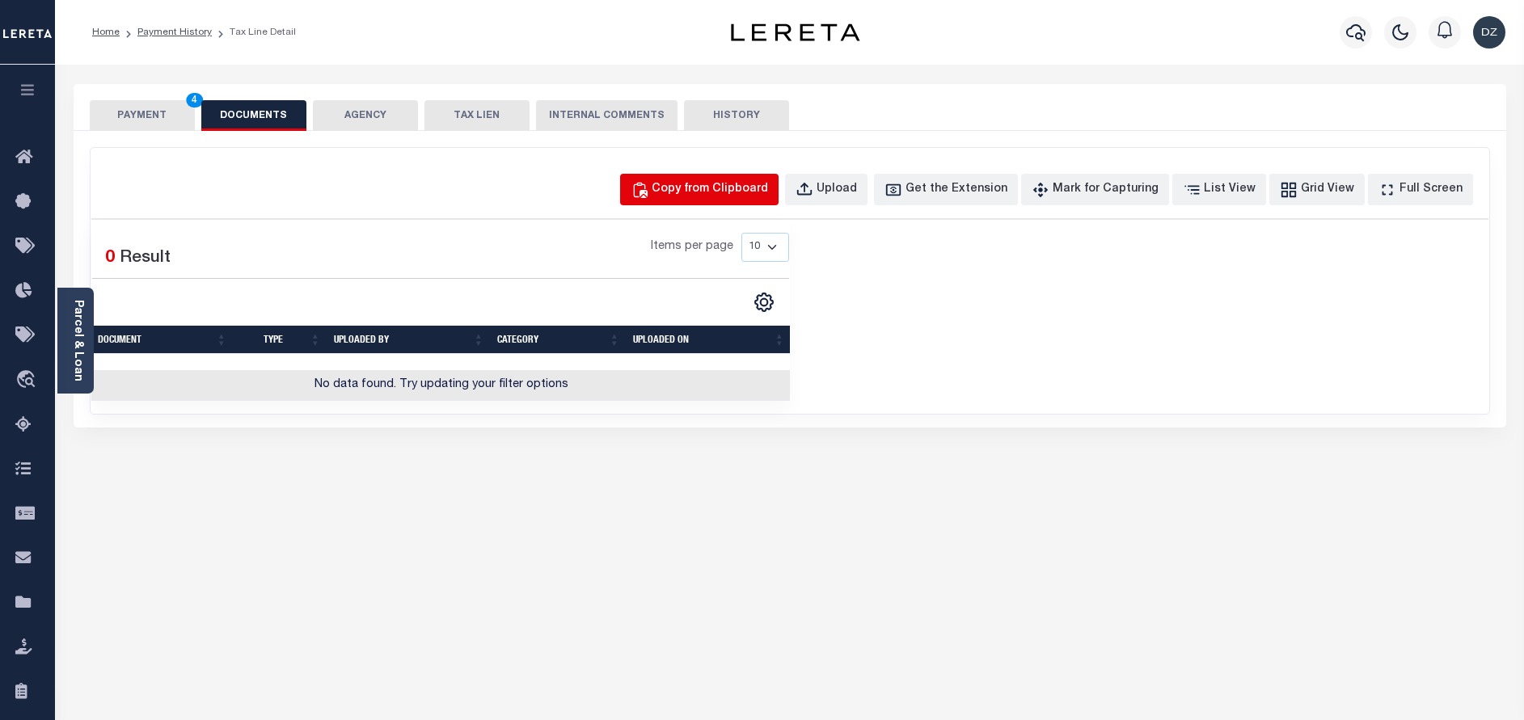
click at [768, 188] on div "Copy from Clipboard" at bounding box center [710, 190] width 116 height 18
select select "POP"
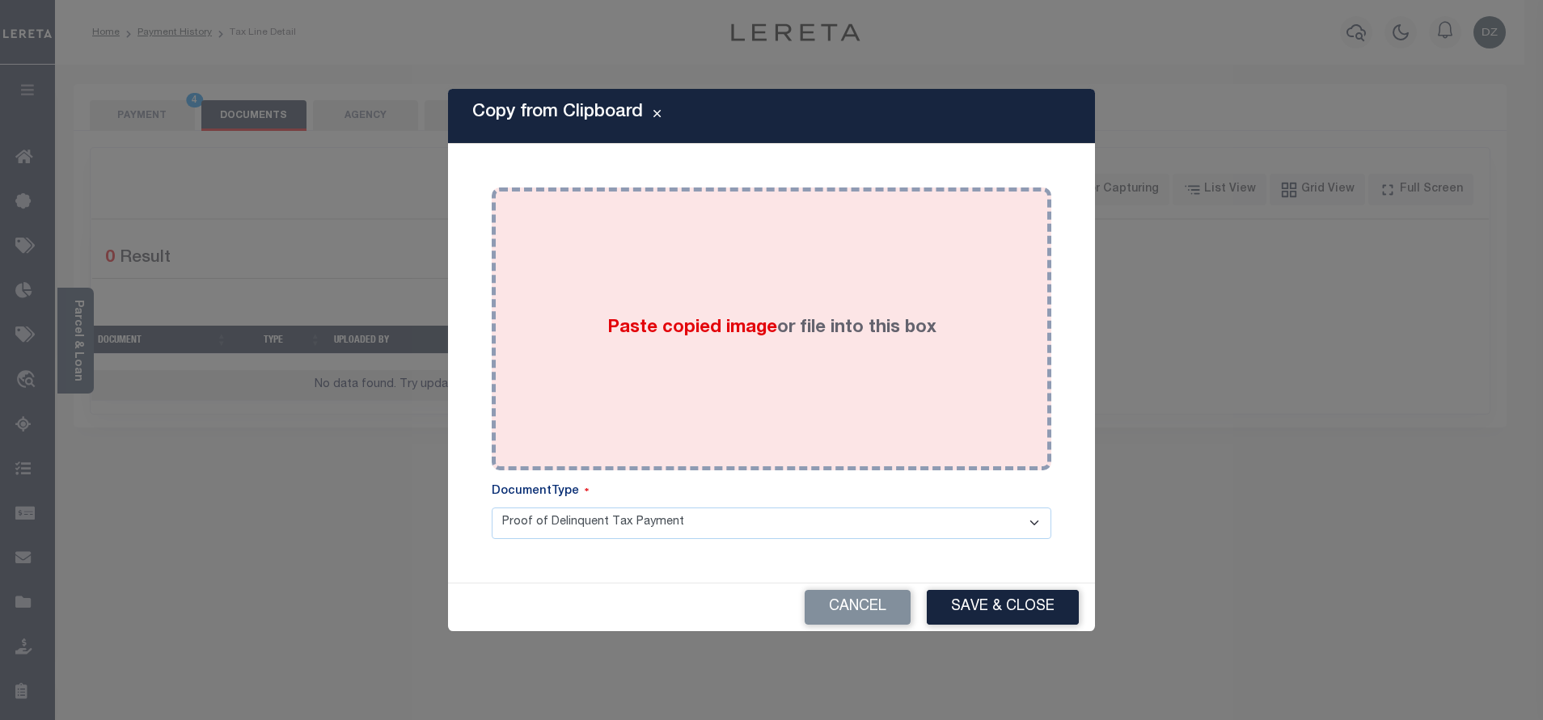
click at [766, 390] on div "Paste copied image or file into this box" at bounding box center [771, 329] width 535 height 259
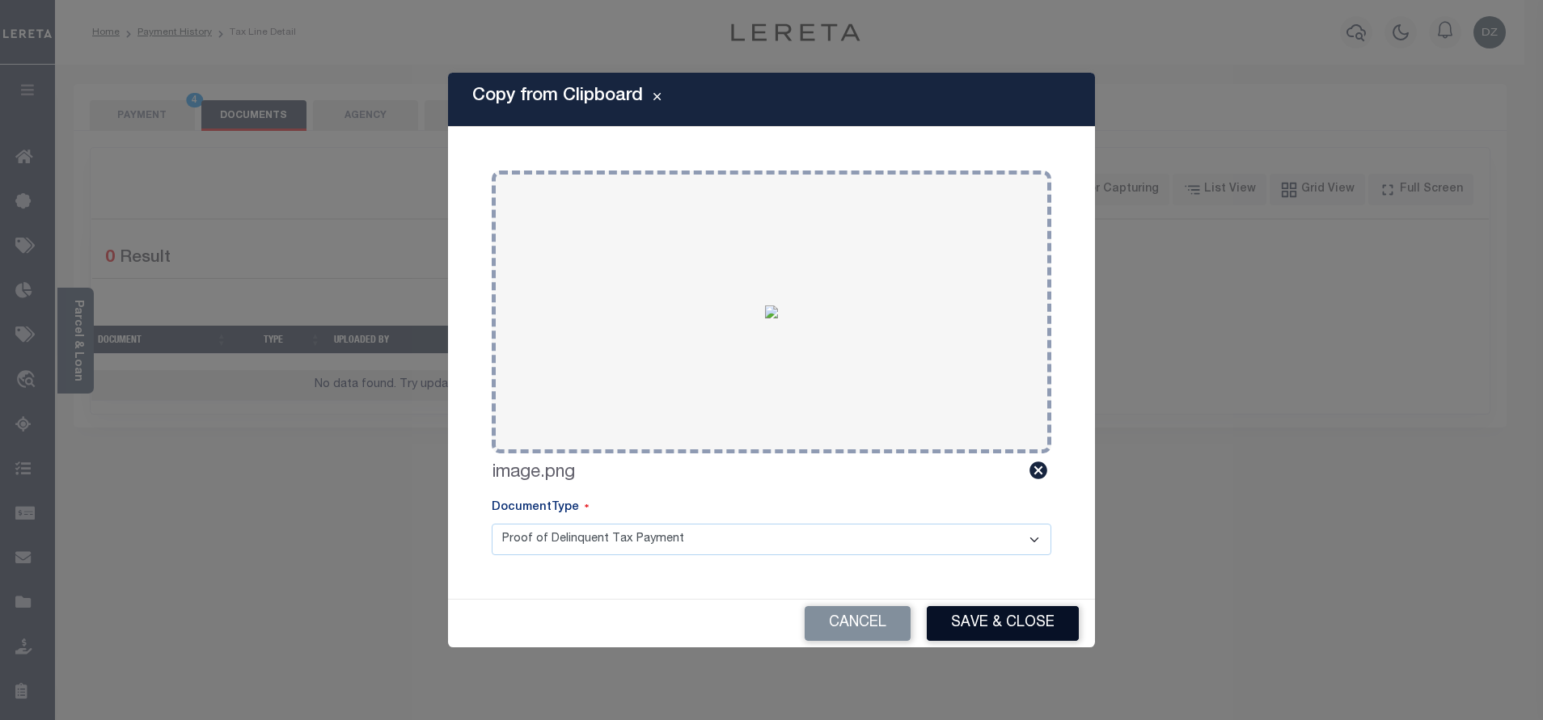
click at [1036, 615] on button "Save & Close" at bounding box center [1003, 623] width 152 height 35
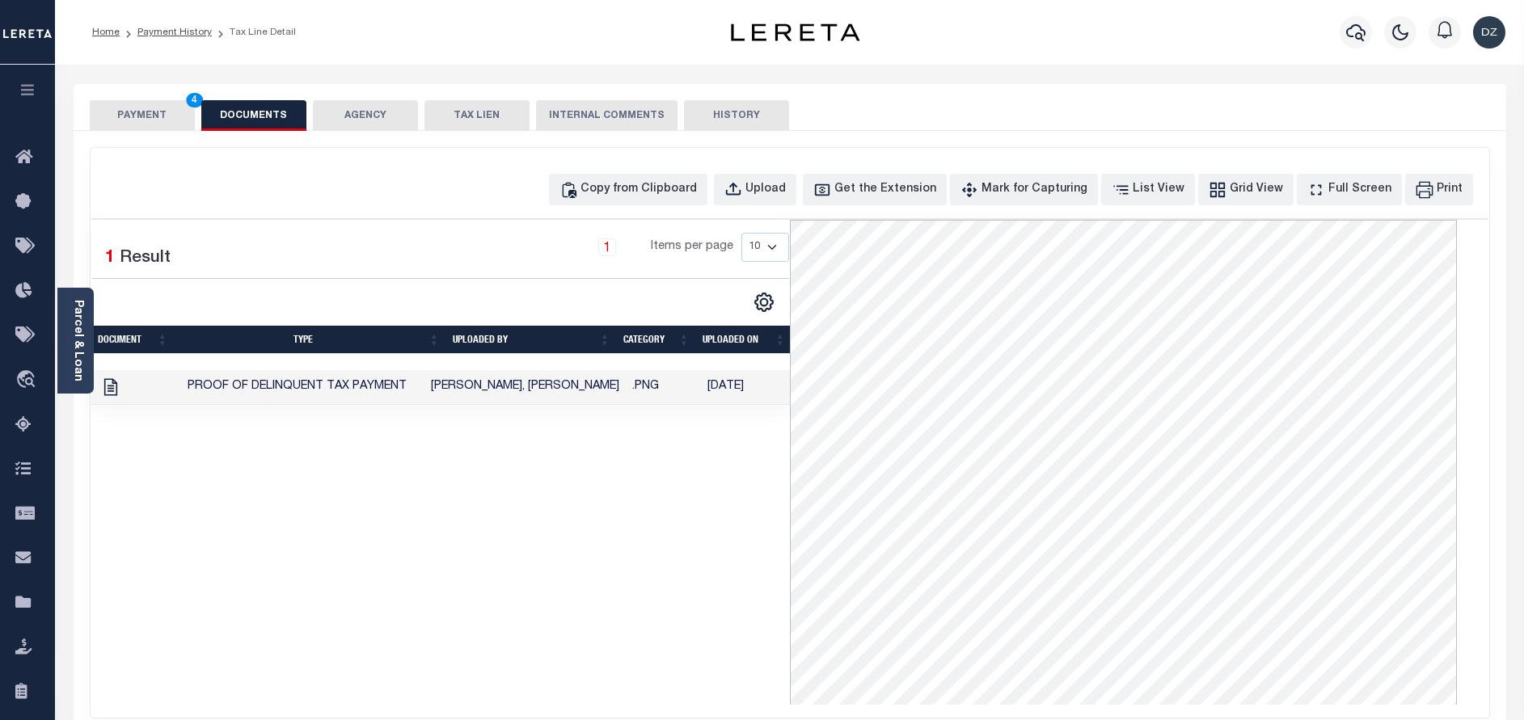
click at [154, 106] on button "PAYMENT 4" at bounding box center [142, 115] width 105 height 31
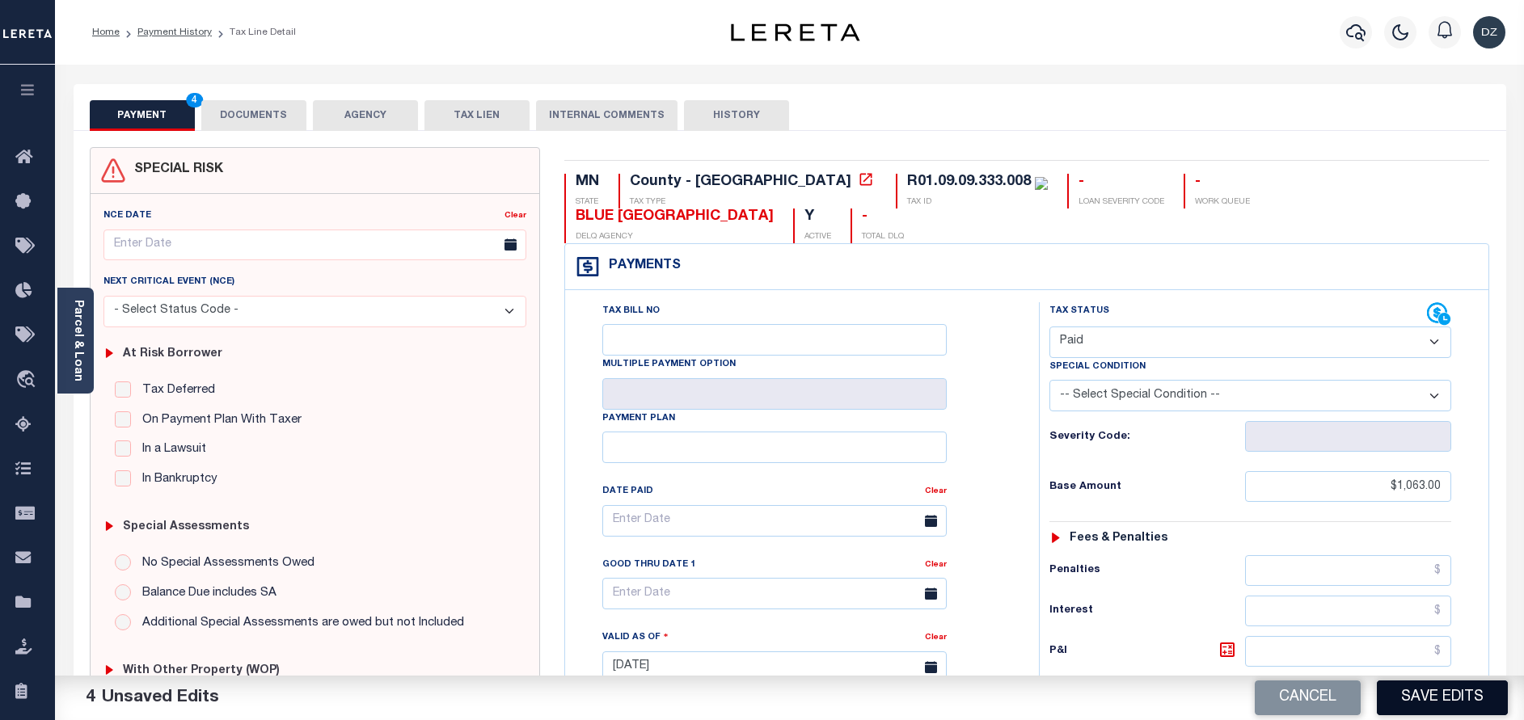
click at [1430, 699] on button "Save Edits" at bounding box center [1442, 698] width 131 height 35
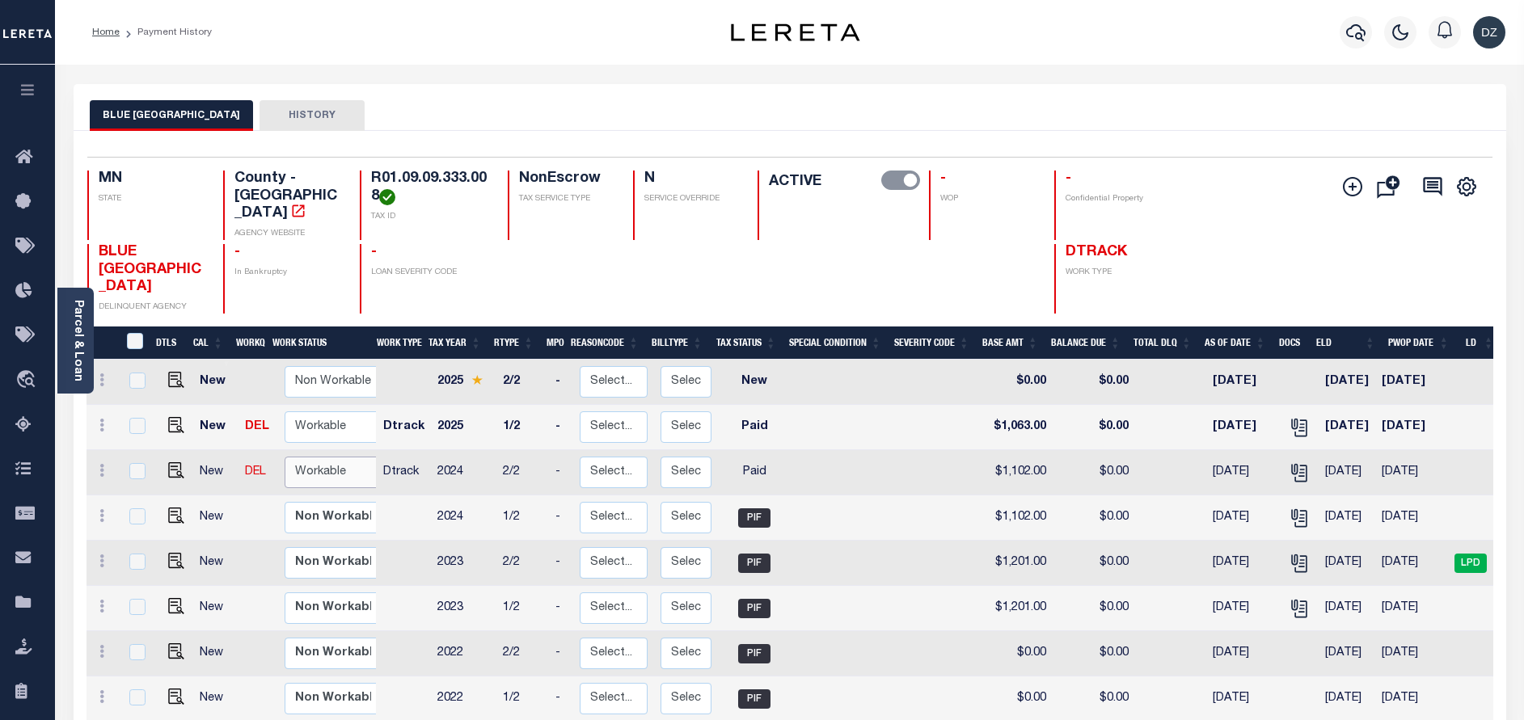
click at [349, 457] on select "Non Workable Workable" at bounding box center [333, 473] width 97 height 32
checkbox input "true"
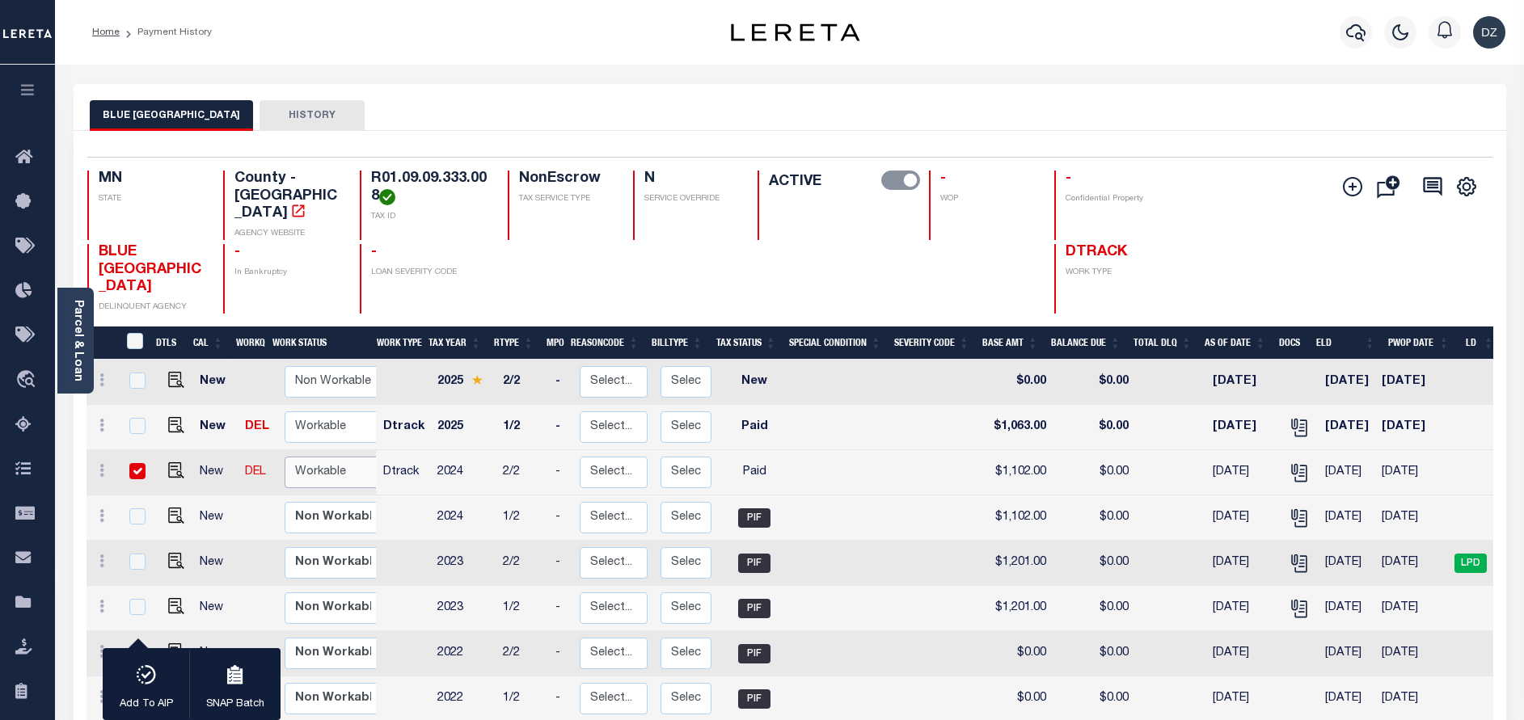
select select "true"
click at [285, 457] on select "Non Workable Workable" at bounding box center [333, 473] width 97 height 32
checkbox input "false"
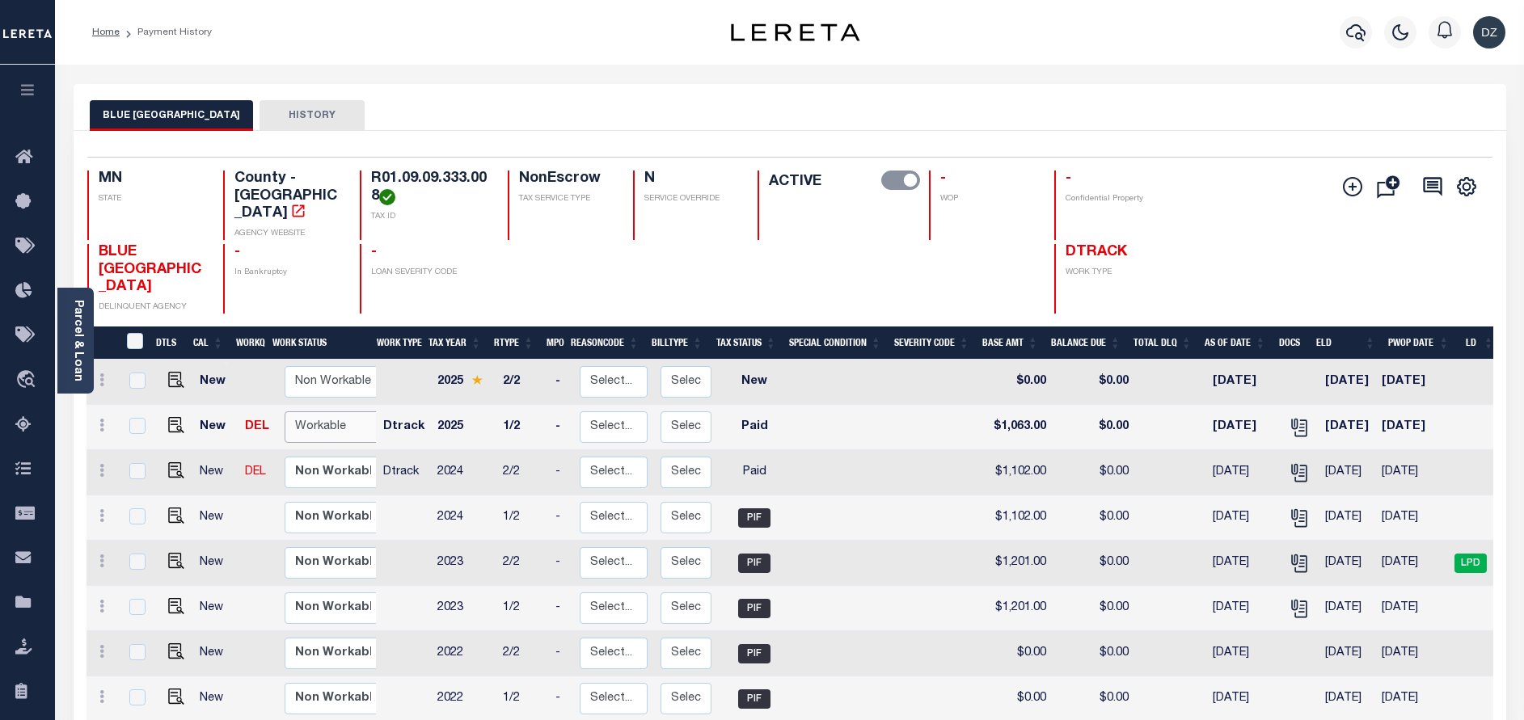
click at [336, 412] on select "Non Workable Workable" at bounding box center [333, 428] width 97 height 32
checkbox input "true"
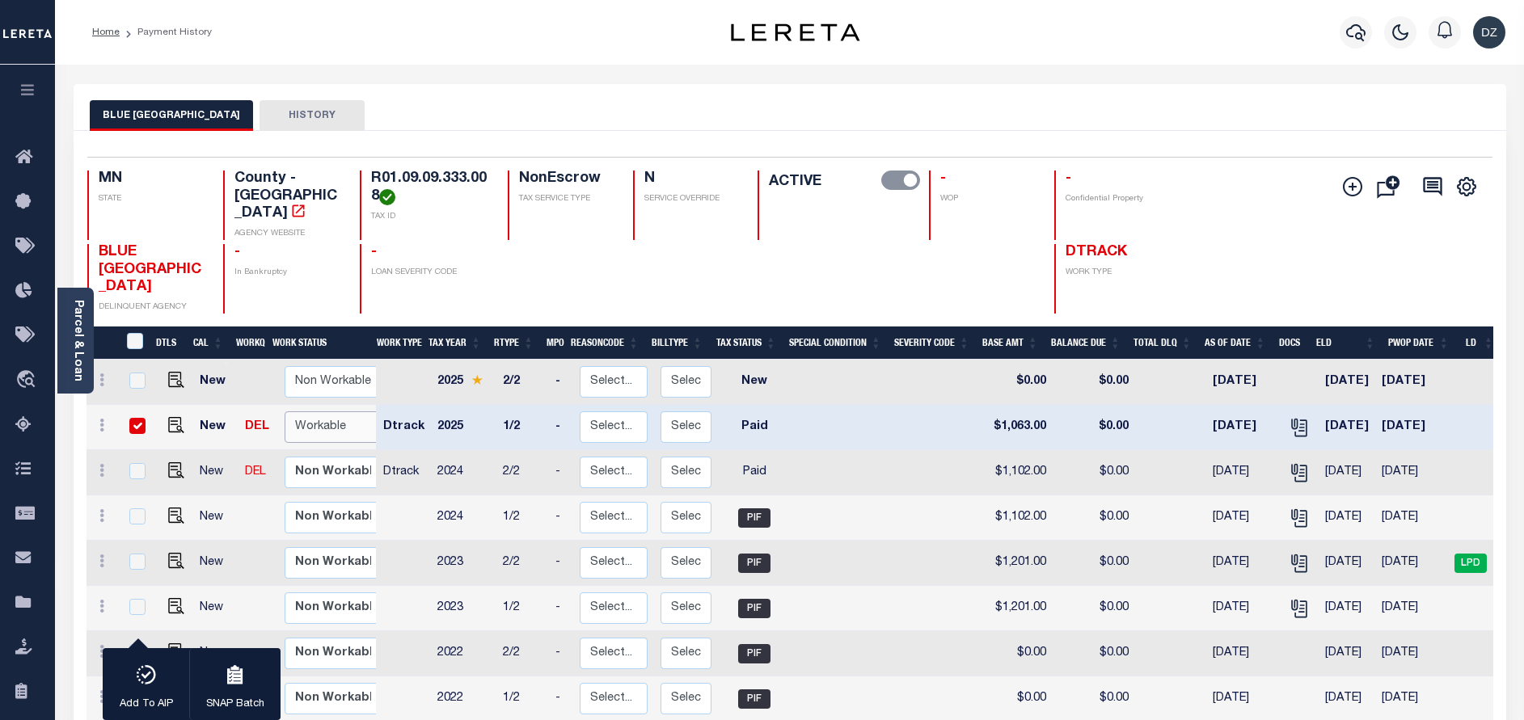
select select "true"
click at [285, 412] on select "Non Workable Workable" at bounding box center [333, 428] width 97 height 32
checkbox input "false"
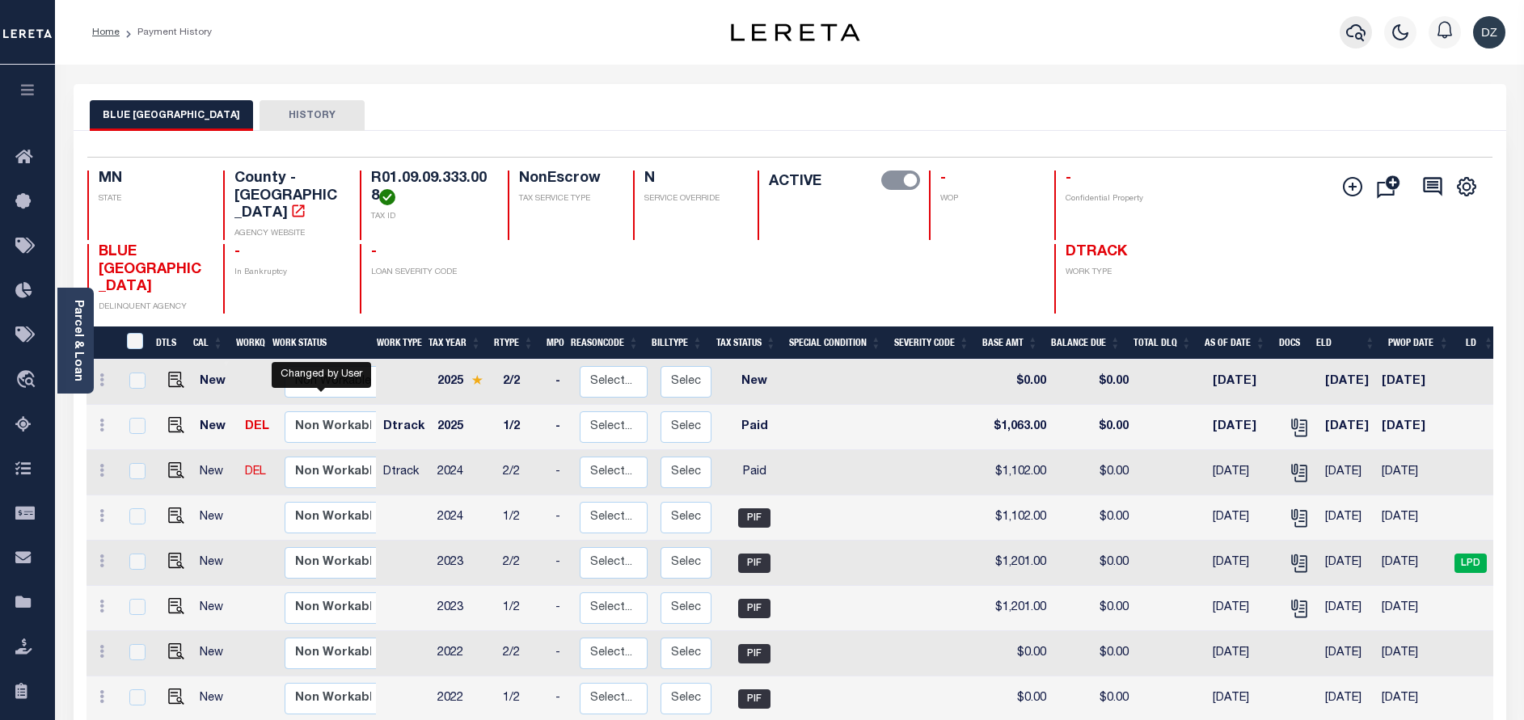
click at [1355, 33] on icon "button" at bounding box center [1355, 32] width 19 height 19
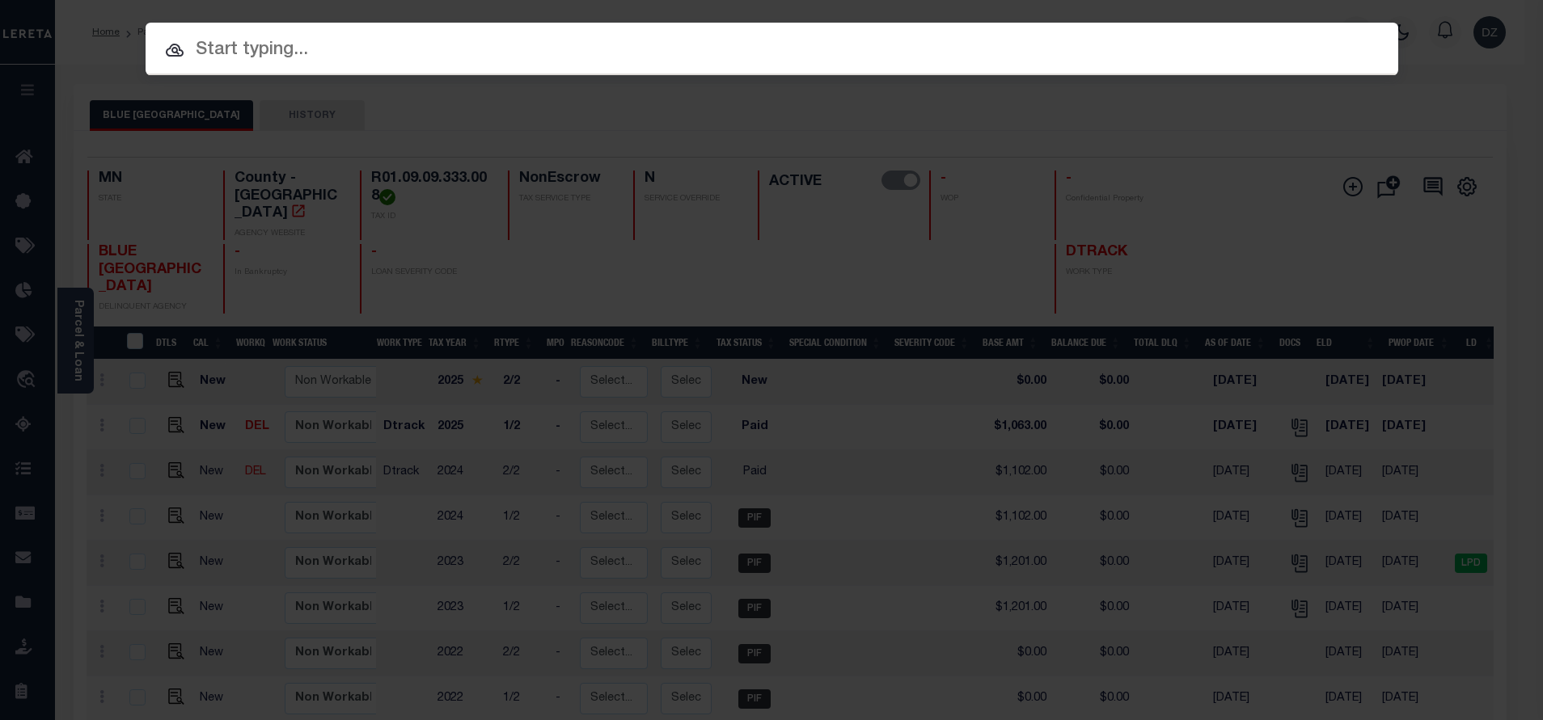
paste input "R01.09.09.377.008"
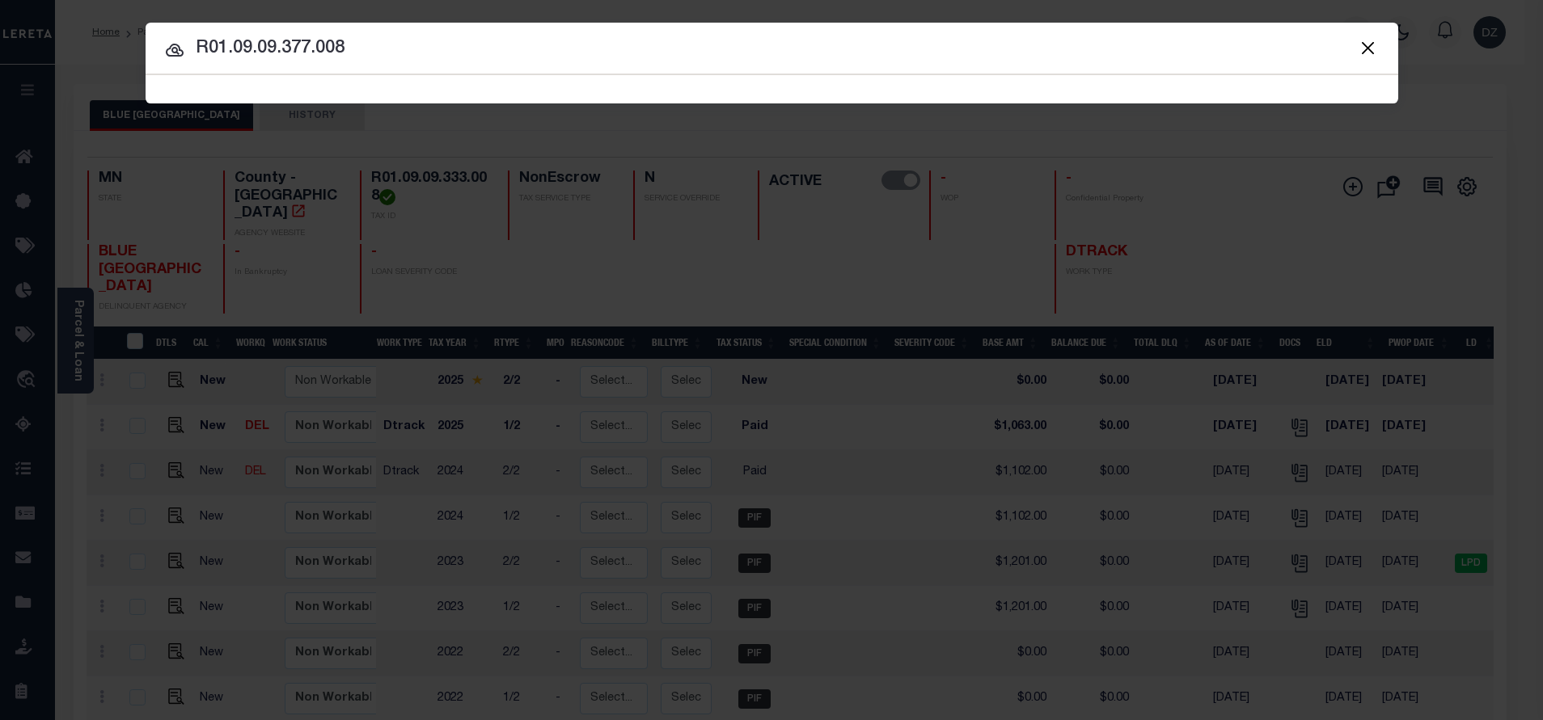
type input "R01.09.09.377.008"
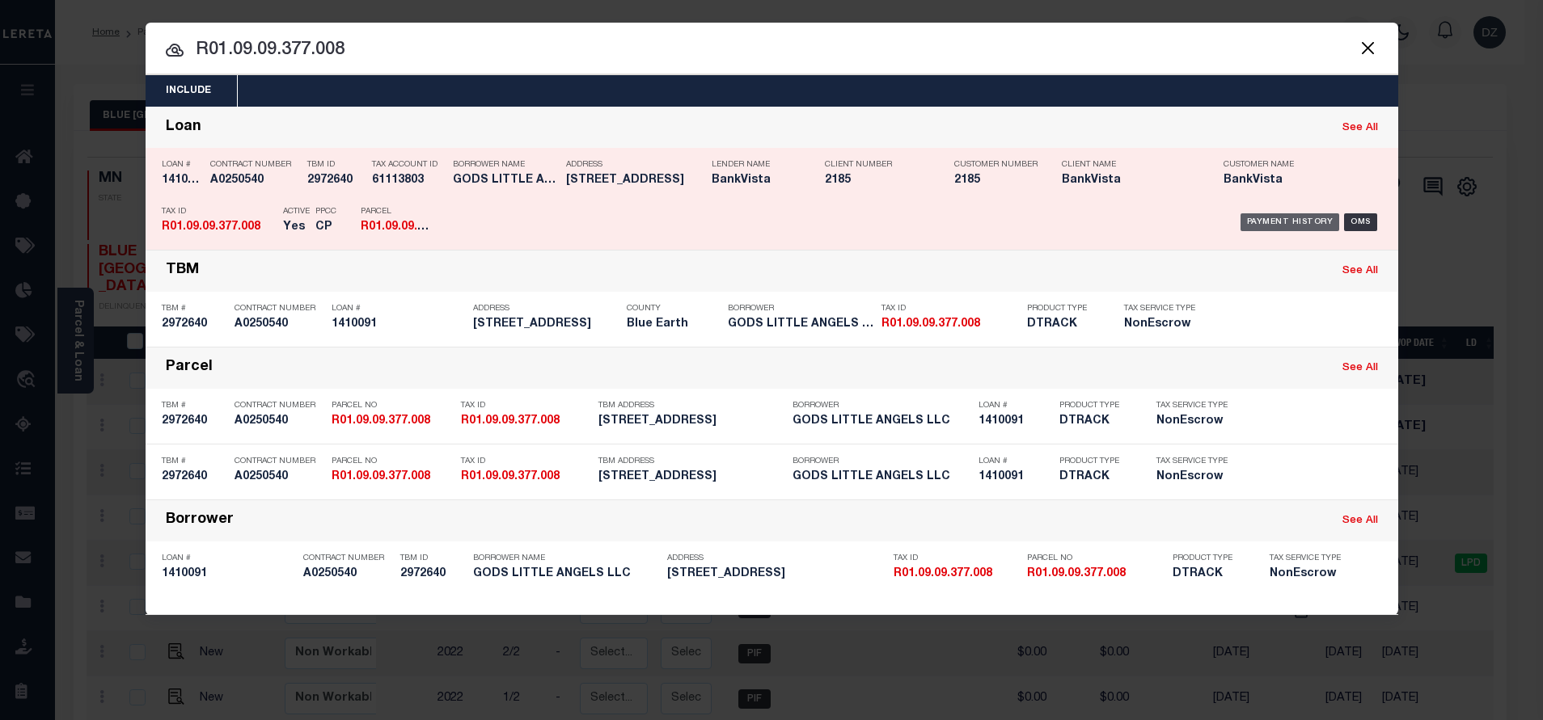
click at [1289, 219] on div "Payment History" at bounding box center [1289, 222] width 99 height 18
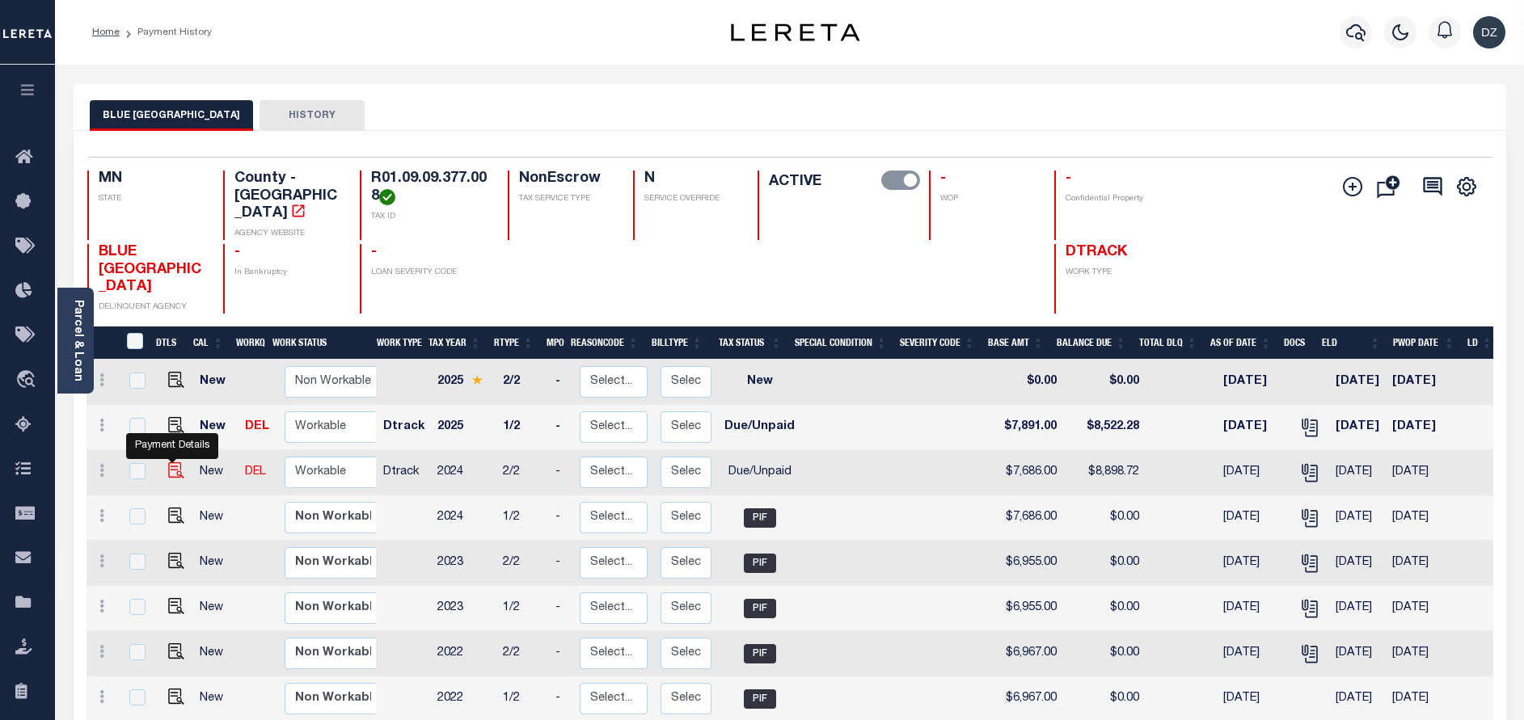
click at [171, 462] on img "" at bounding box center [176, 470] width 16 height 16
checkbox input "true"
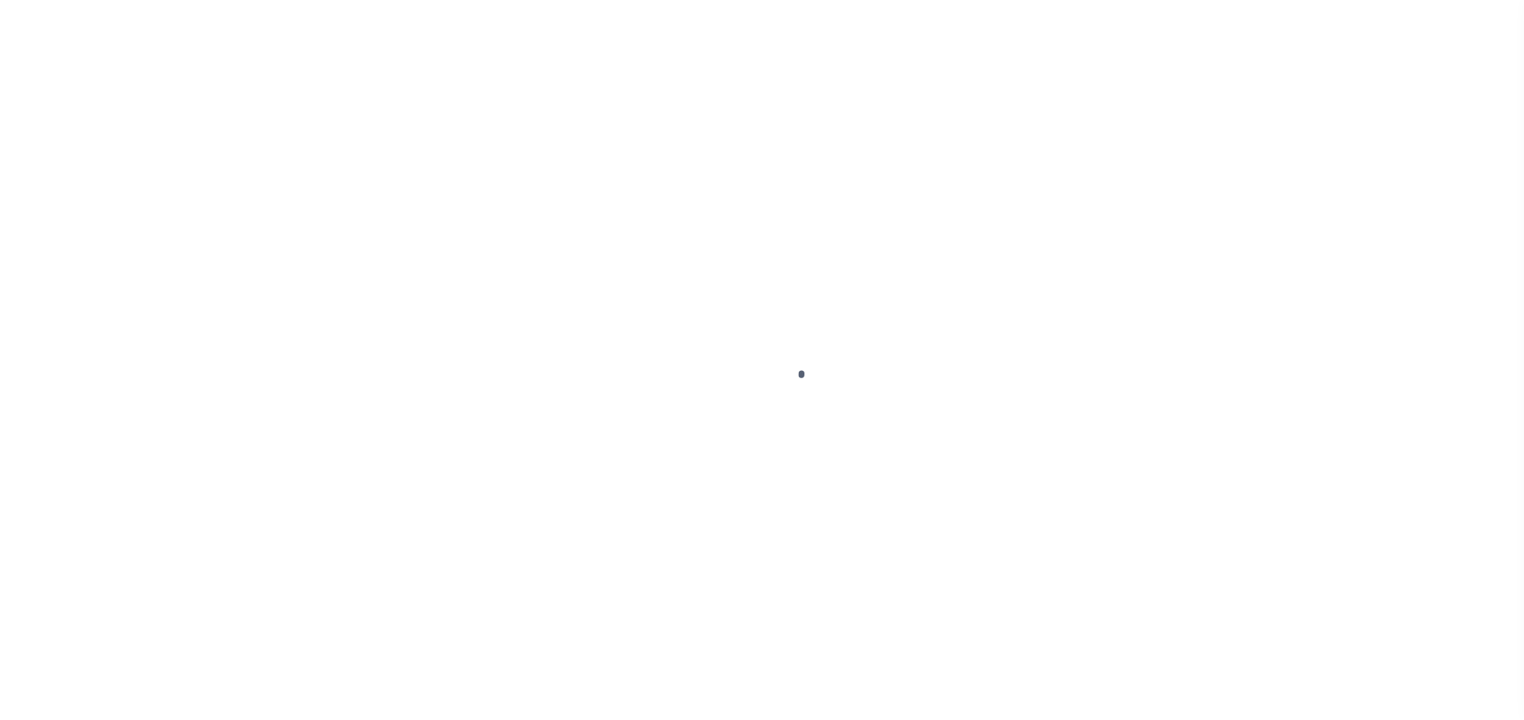
select select "DUE"
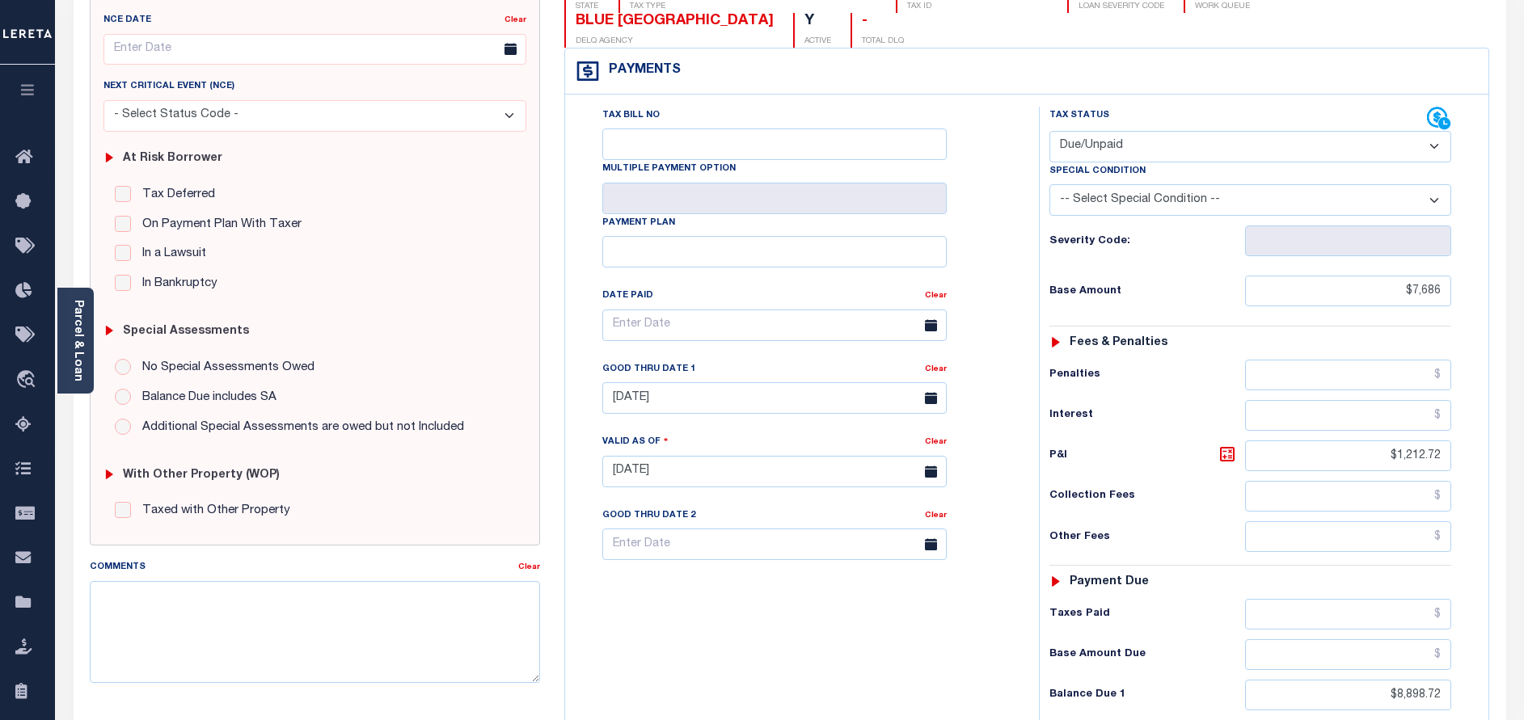
scroll to position [243, 0]
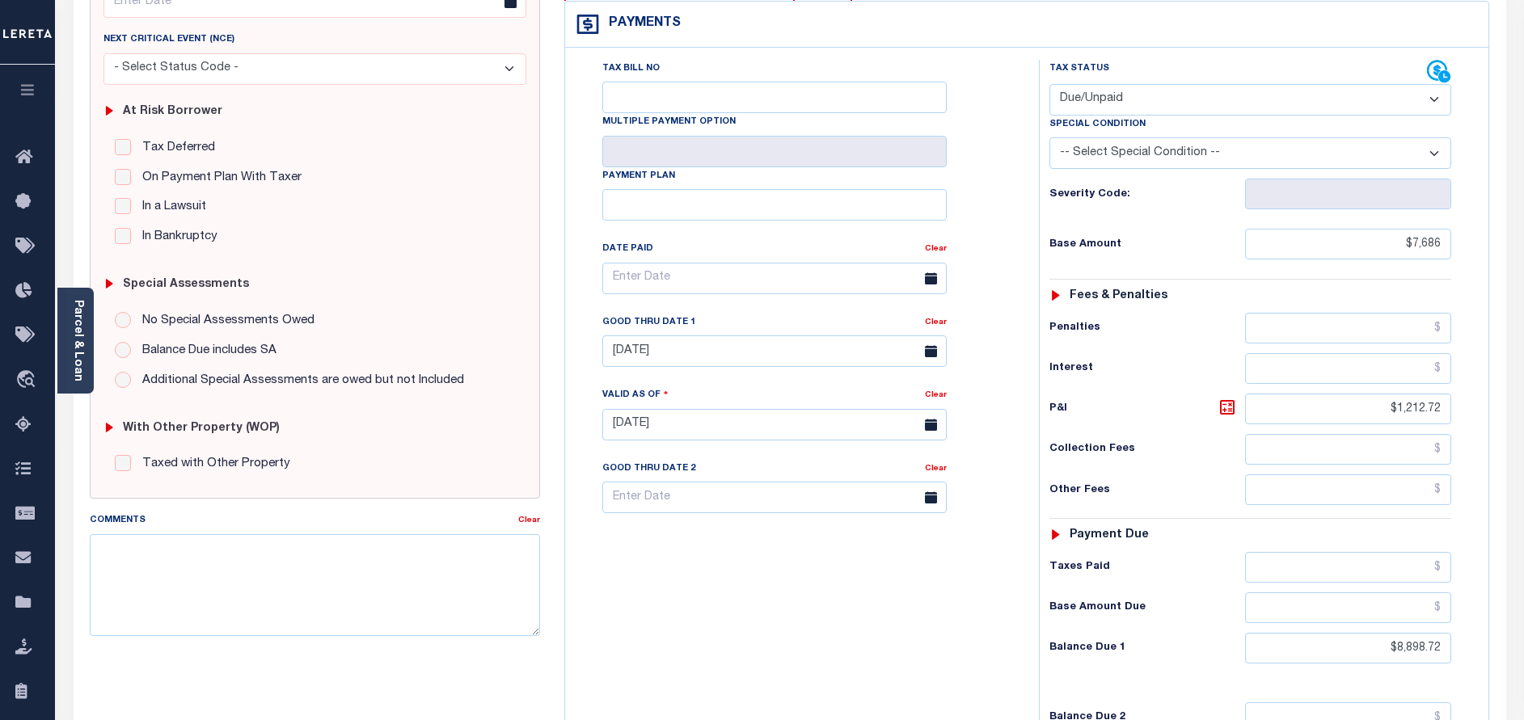
drag, startPoint x: 1453, startPoint y: 622, endPoint x: 1382, endPoint y: 616, distance: 70.6
click at [1382, 616] on div "Tax Status Status - Select Status Code -" at bounding box center [1255, 417] width 433 height 714
click at [1398, 633] on input "$8,898.72" at bounding box center [1348, 648] width 206 height 31
click at [1402, 633] on input "$8,898.72" at bounding box center [1348, 648] width 206 height 31
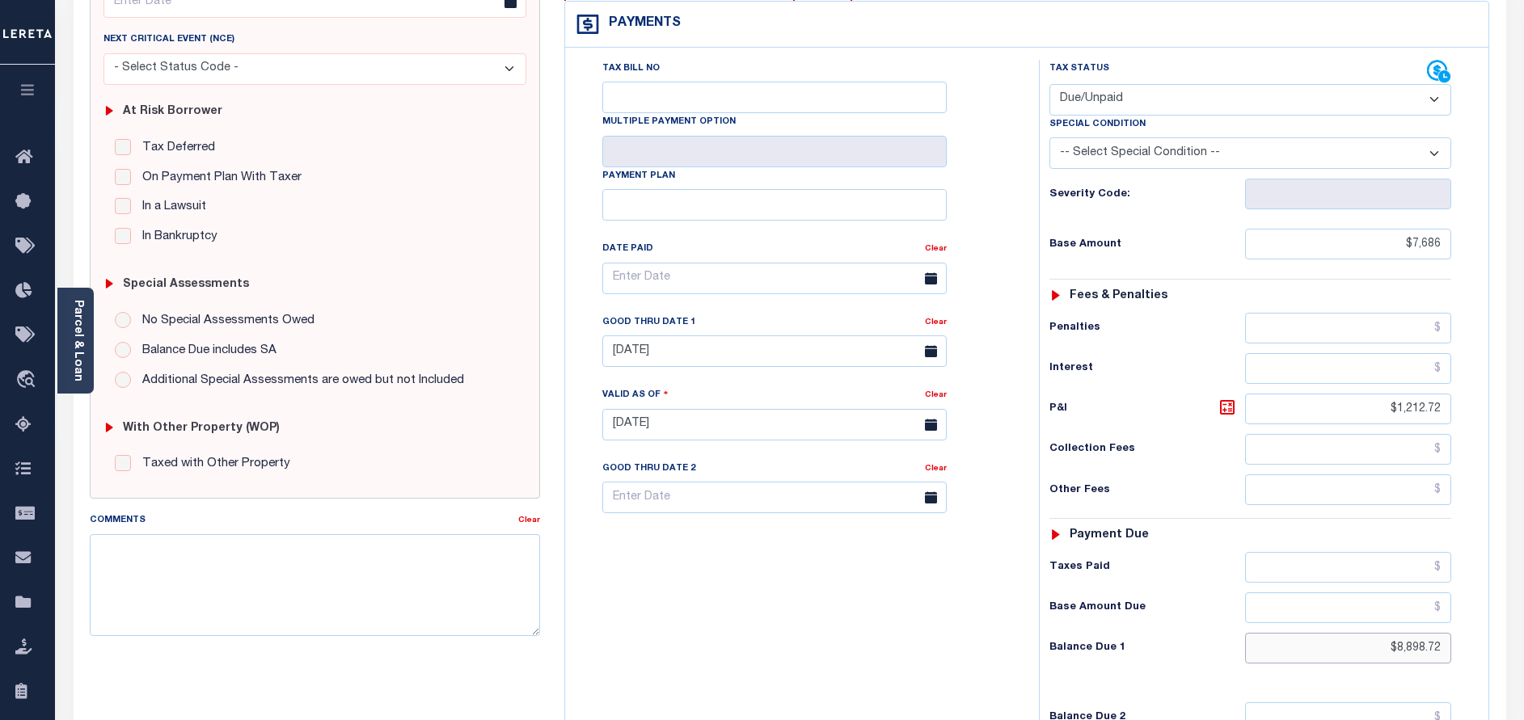
click at [1420, 633] on input "$8,898.72" at bounding box center [1348, 648] width 206 height 31
paste input "9,012.80"
type input "$9,012.80"
type input "[DATE]"
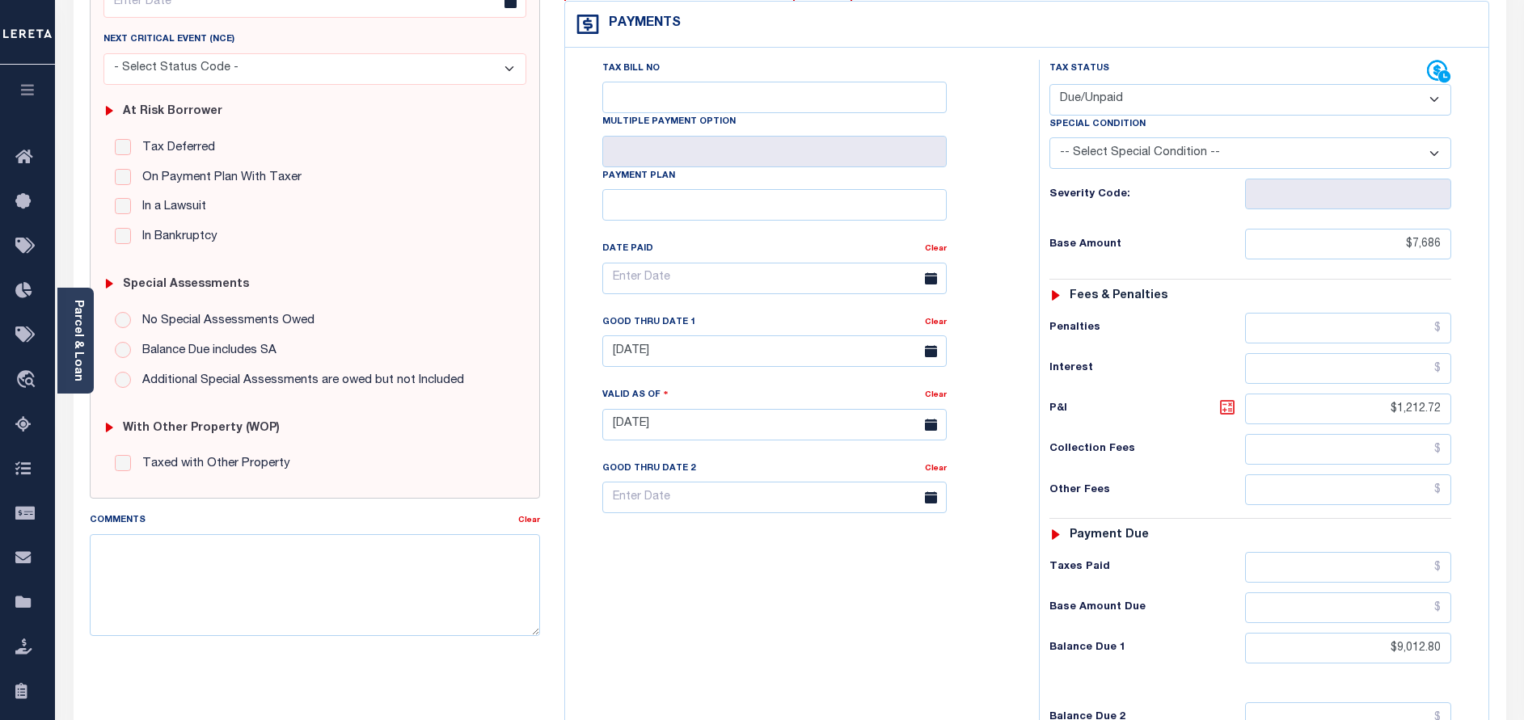
click at [1231, 398] on icon at bounding box center [1227, 407] width 19 height 19
type input "$1,326.80"
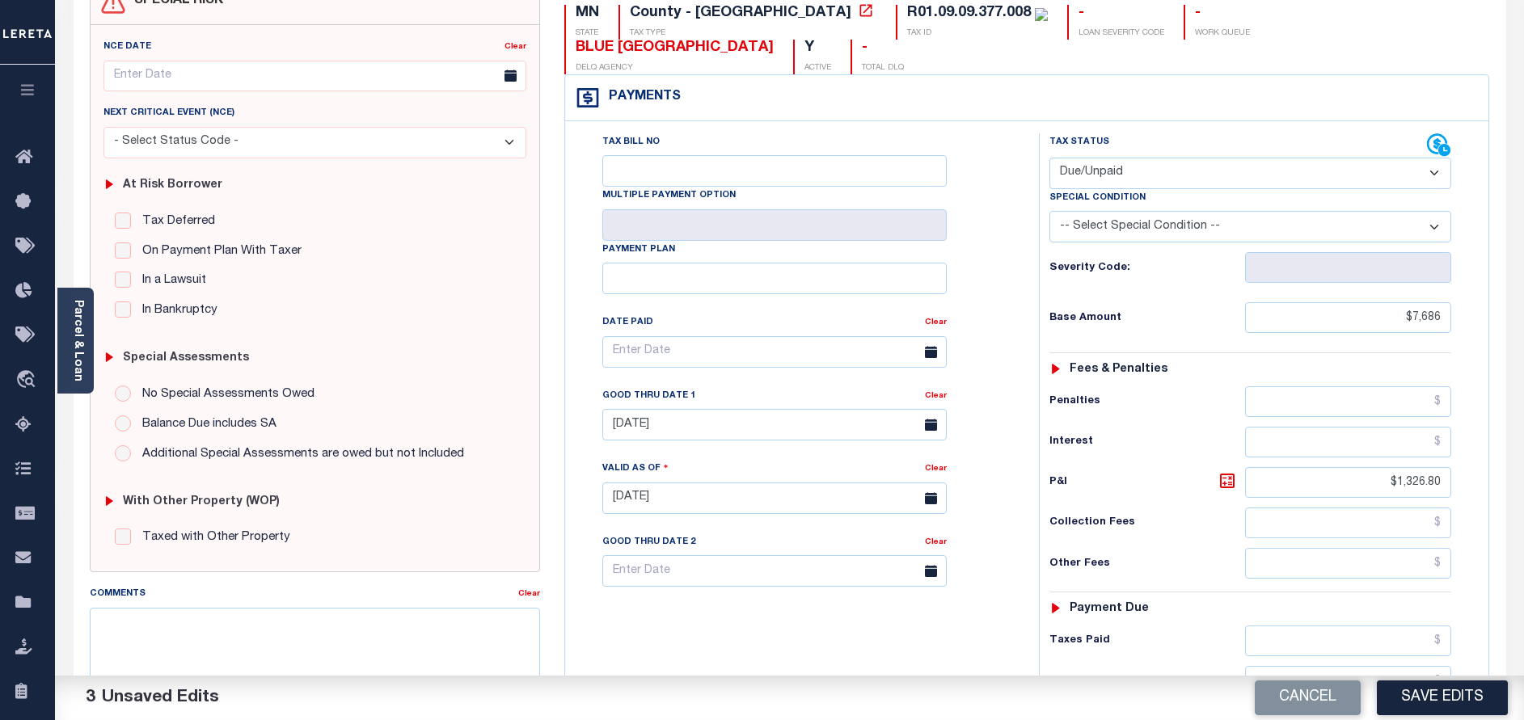
scroll to position [0, 0]
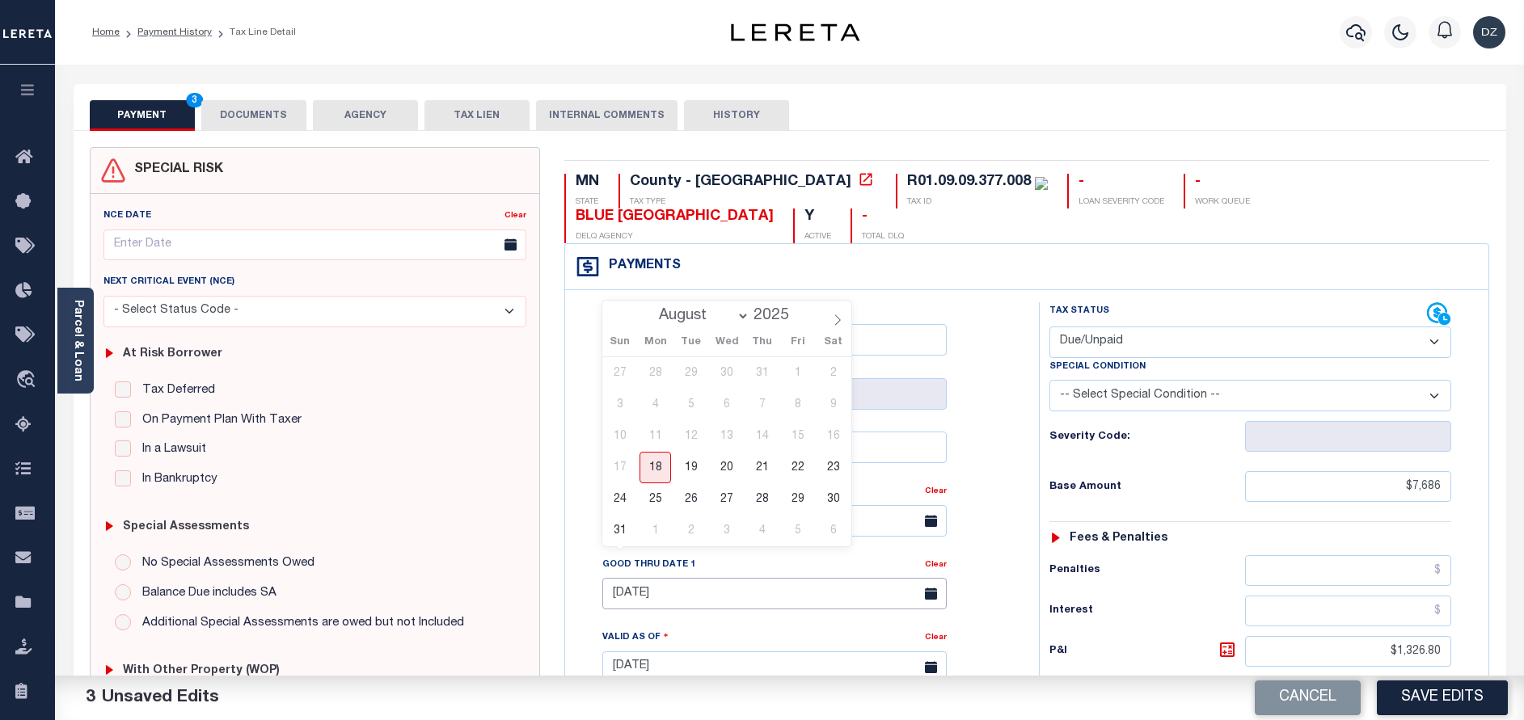
click at [692, 578] on input "[DATE]" at bounding box center [774, 594] width 344 height 32
click at [616, 517] on span "31" at bounding box center [620, 531] width 32 height 32
type input "08/31/2025"
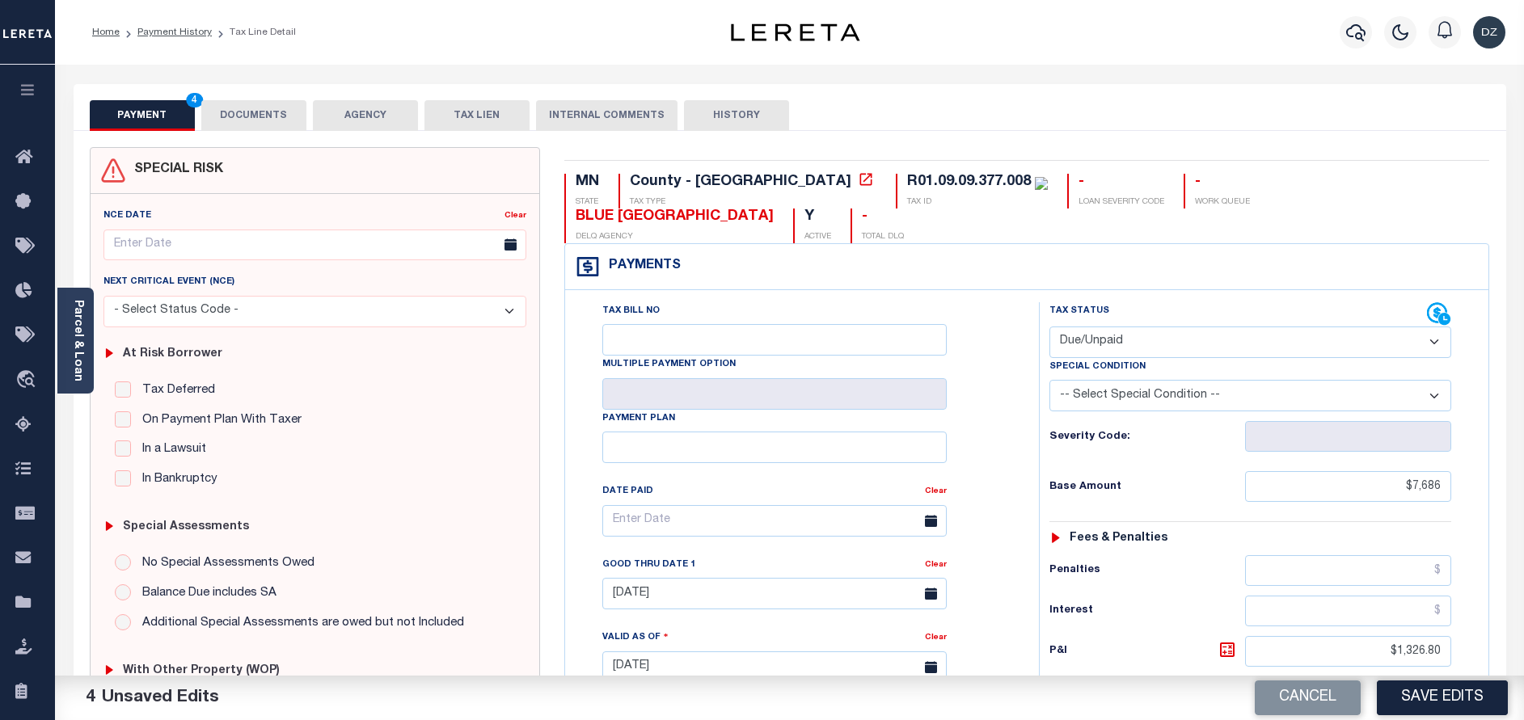
drag, startPoint x: 249, startPoint y: 125, endPoint x: 291, endPoint y: 159, distance: 54.6
click at [250, 125] on button "DOCUMENTS" at bounding box center [253, 115] width 105 height 31
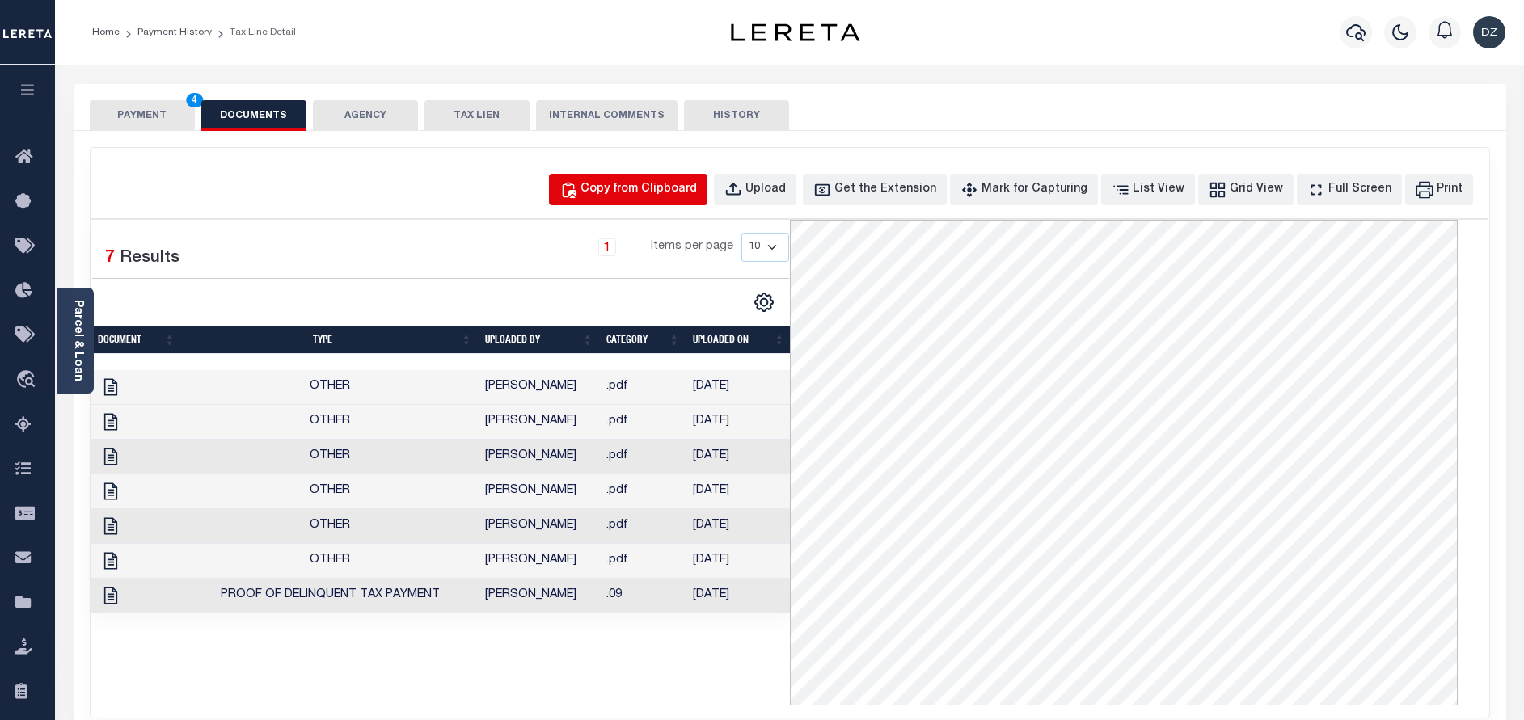
click at [678, 193] on div "Copy from Clipboard" at bounding box center [638, 190] width 116 height 18
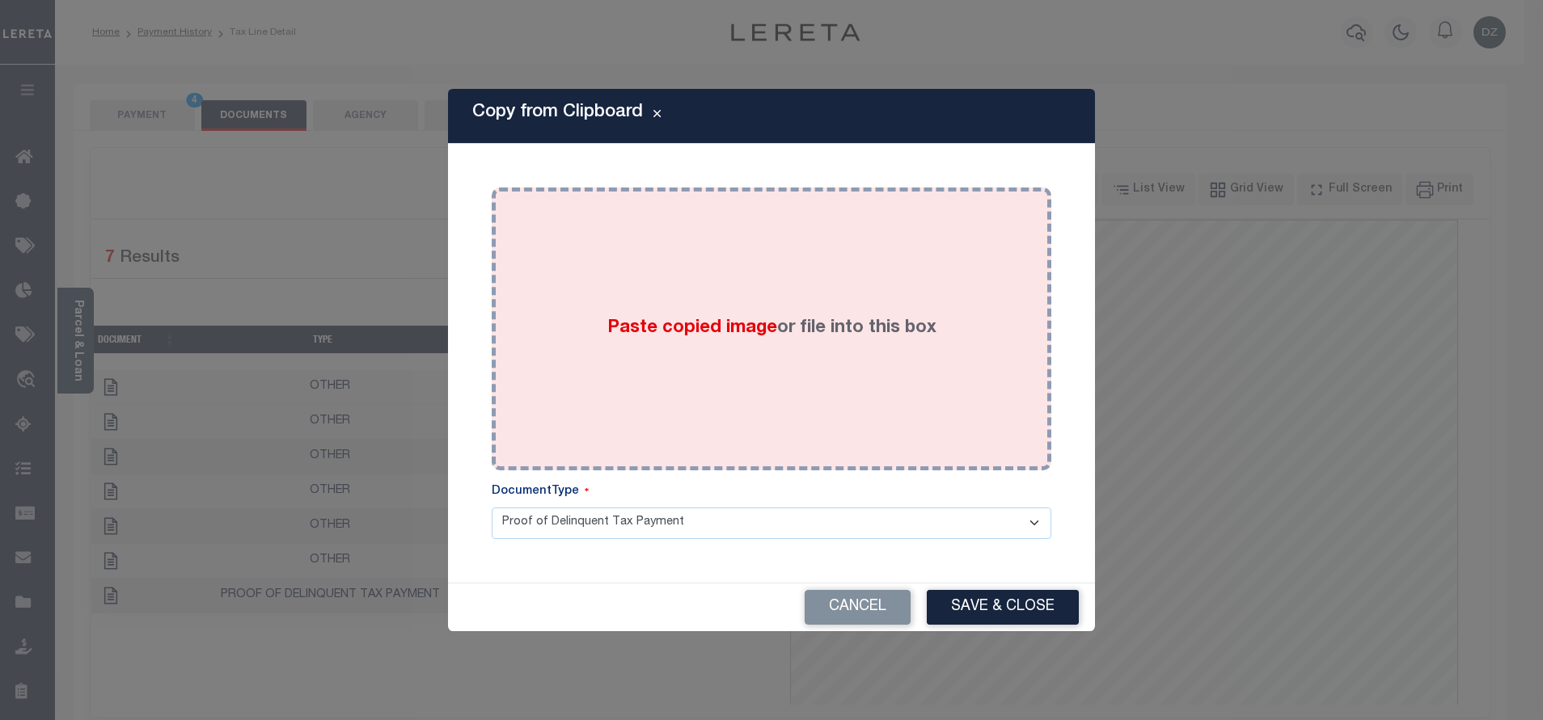
click at [764, 306] on div "Paste copied image or file into this box" at bounding box center [771, 329] width 535 height 259
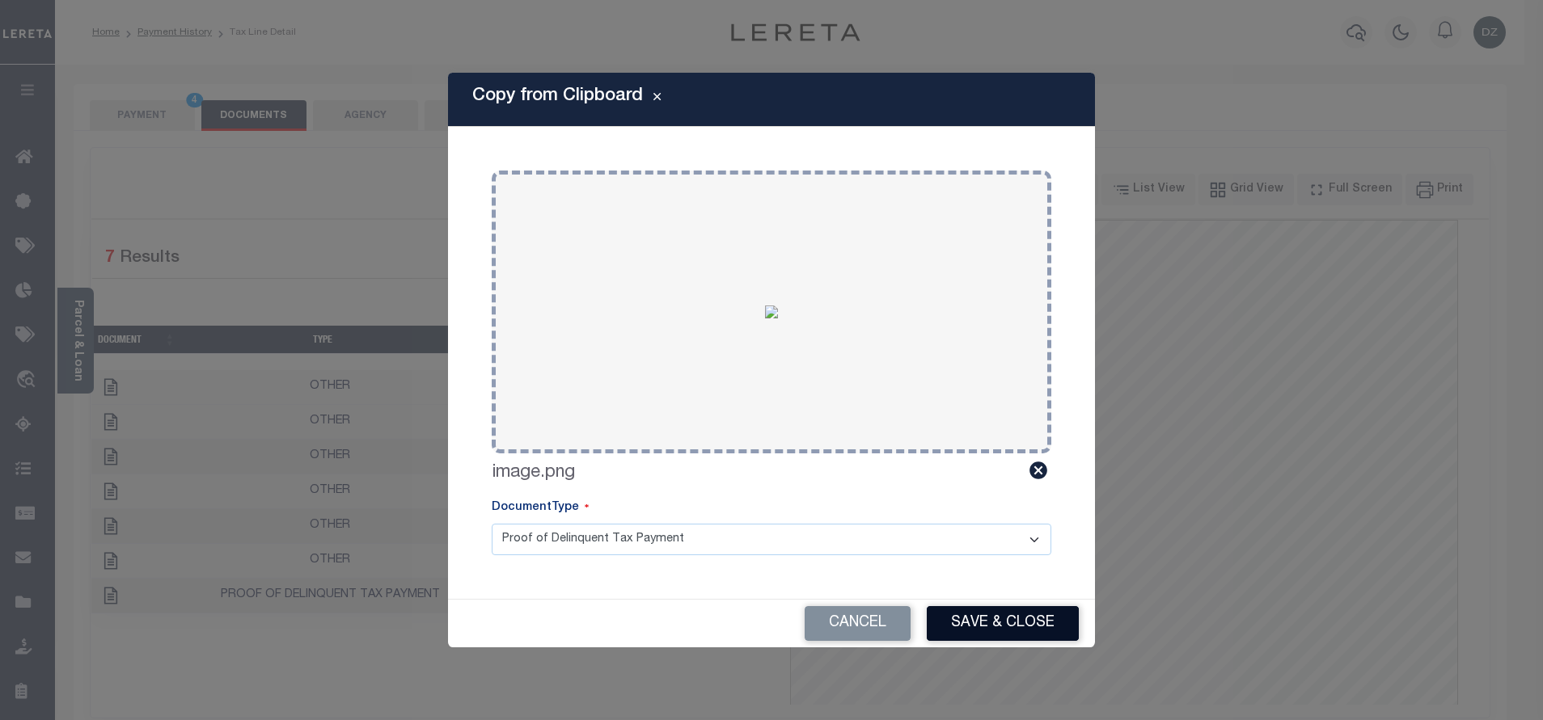
click at [1020, 635] on button "Save & Close" at bounding box center [1003, 623] width 152 height 35
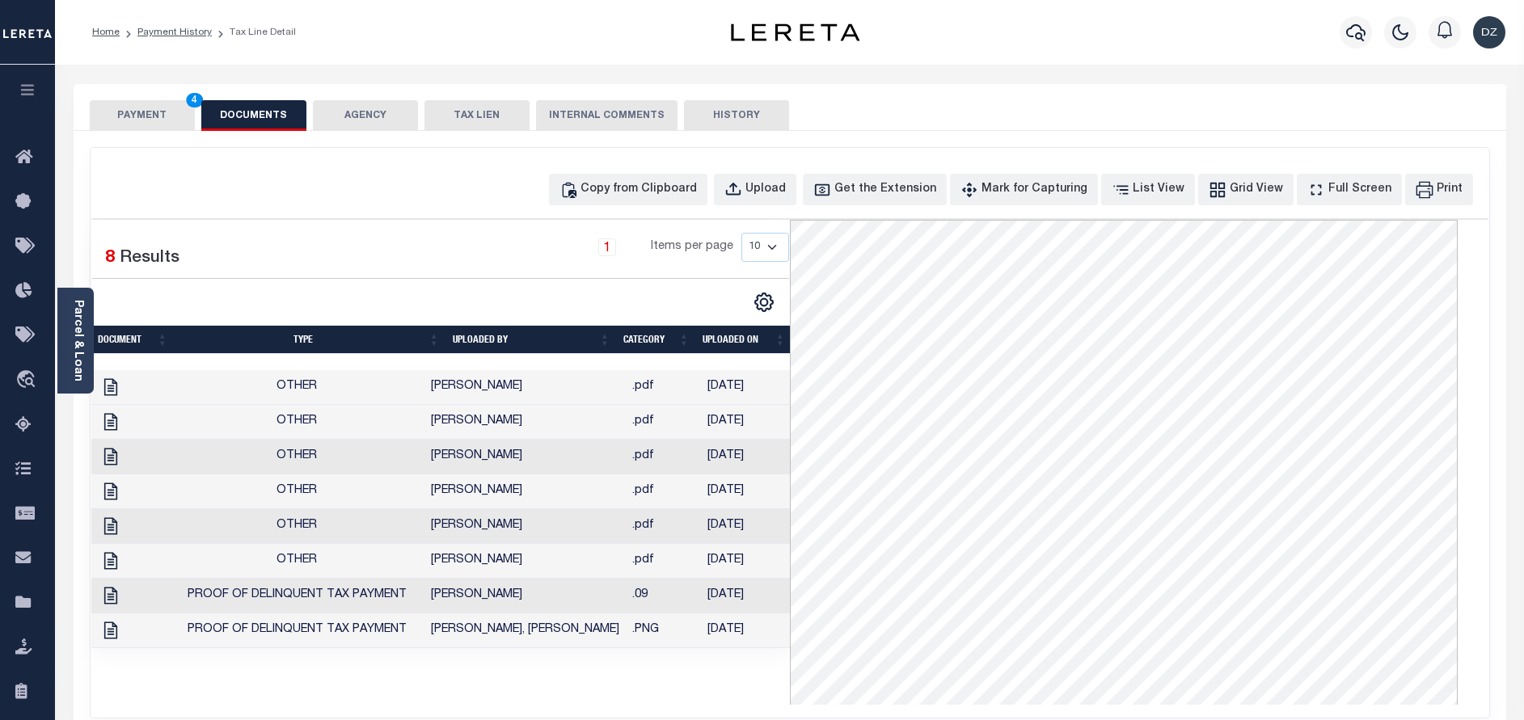
click at [154, 102] on button "PAYMENT 4" at bounding box center [142, 115] width 105 height 31
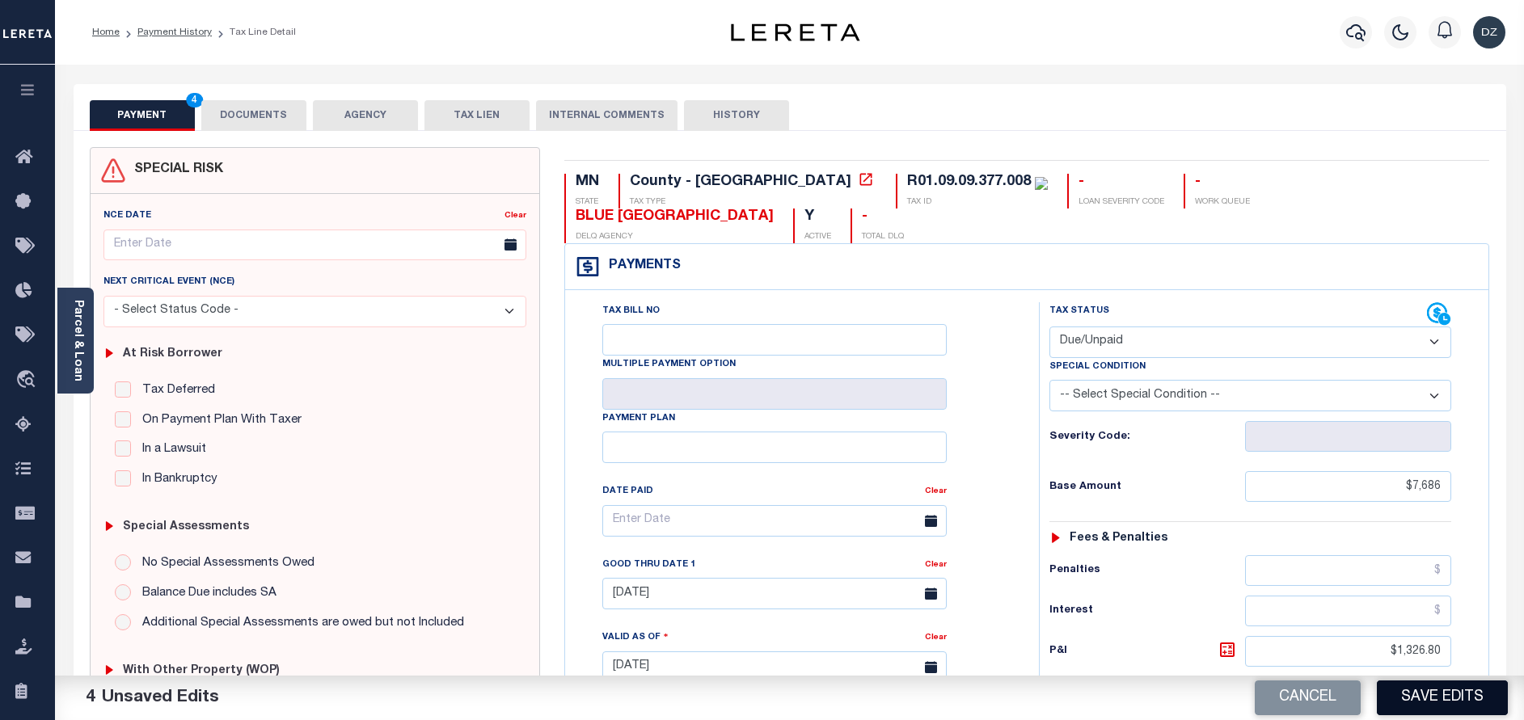
click at [1435, 694] on button "Save Edits" at bounding box center [1442, 698] width 131 height 35
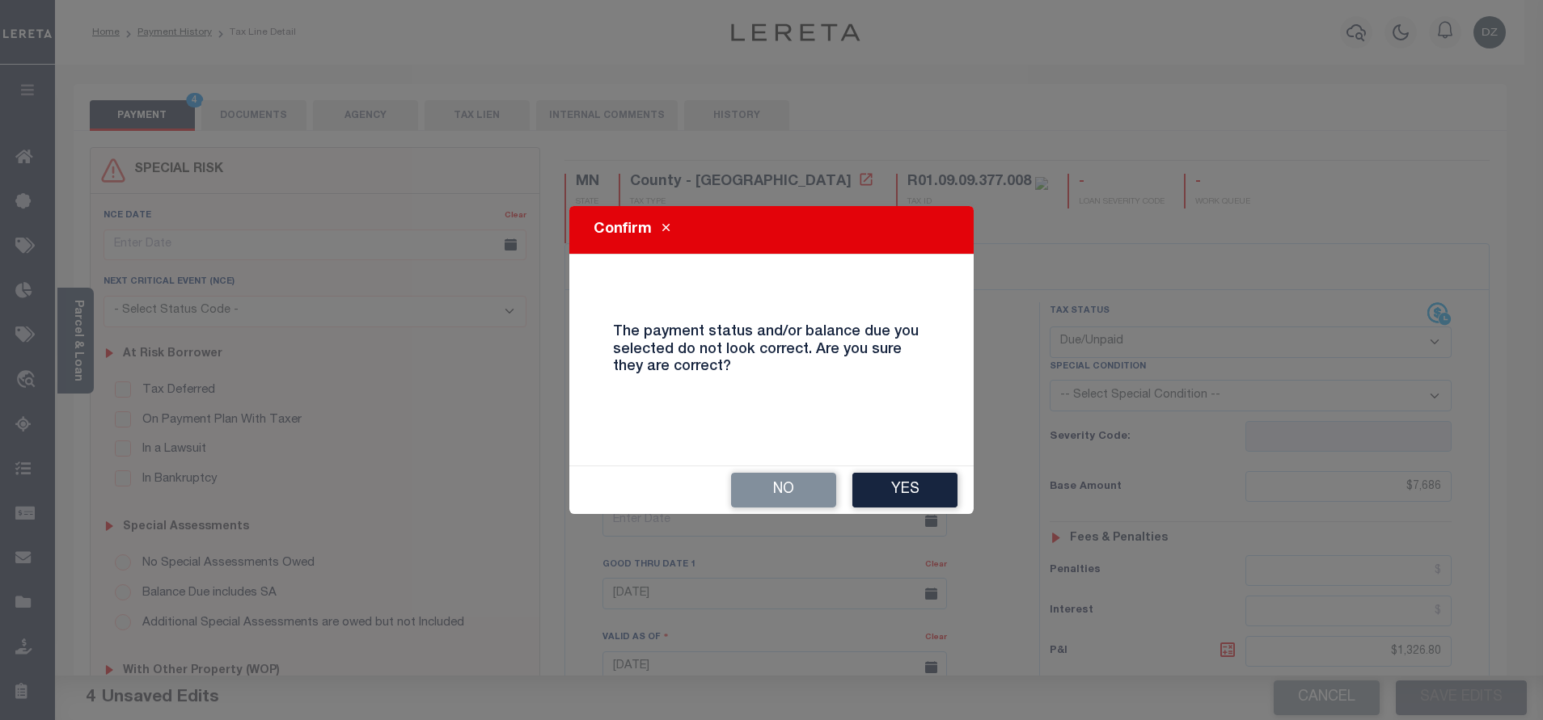
click at [907, 488] on button "Yes" at bounding box center [904, 490] width 105 height 35
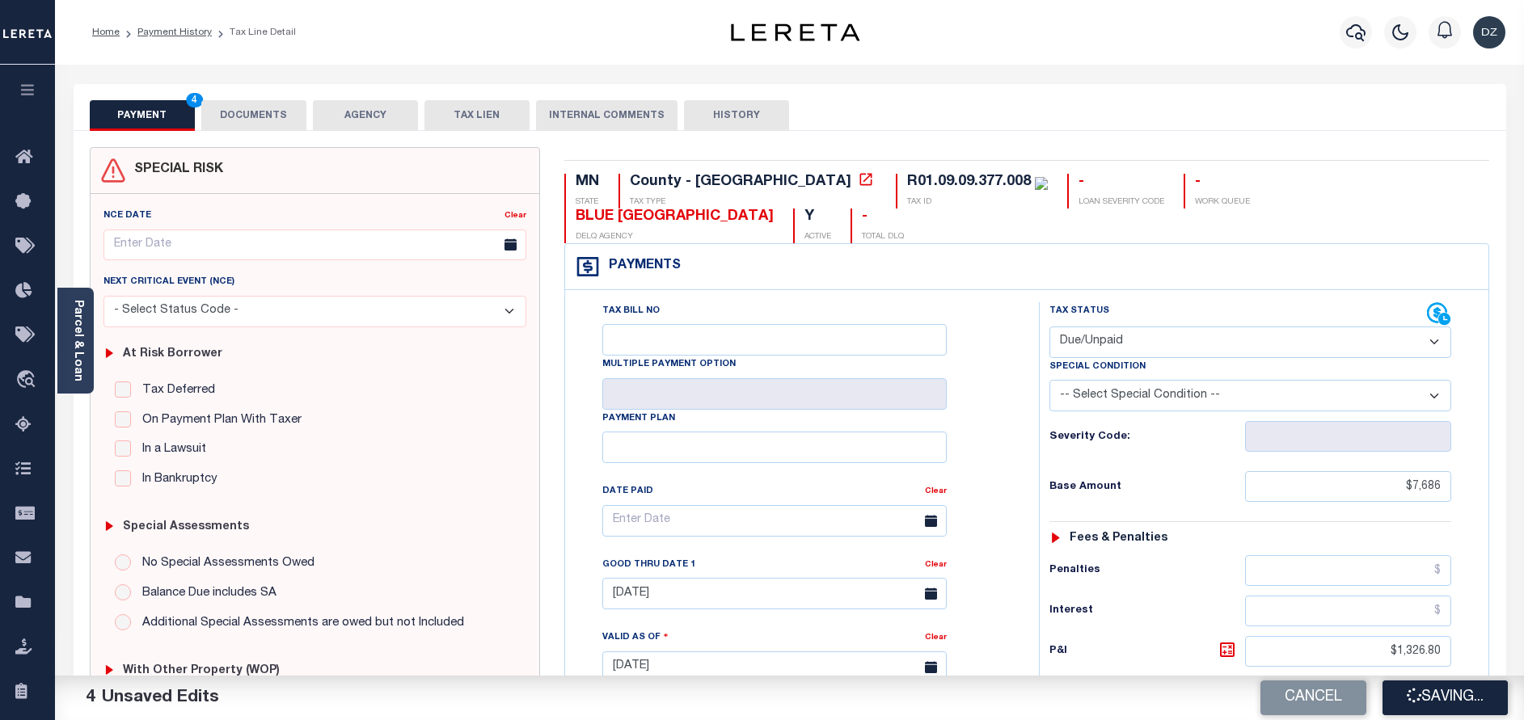
checkbox input "false"
type input "$7,686"
type input "$1,326.8"
type input "$9,012.8"
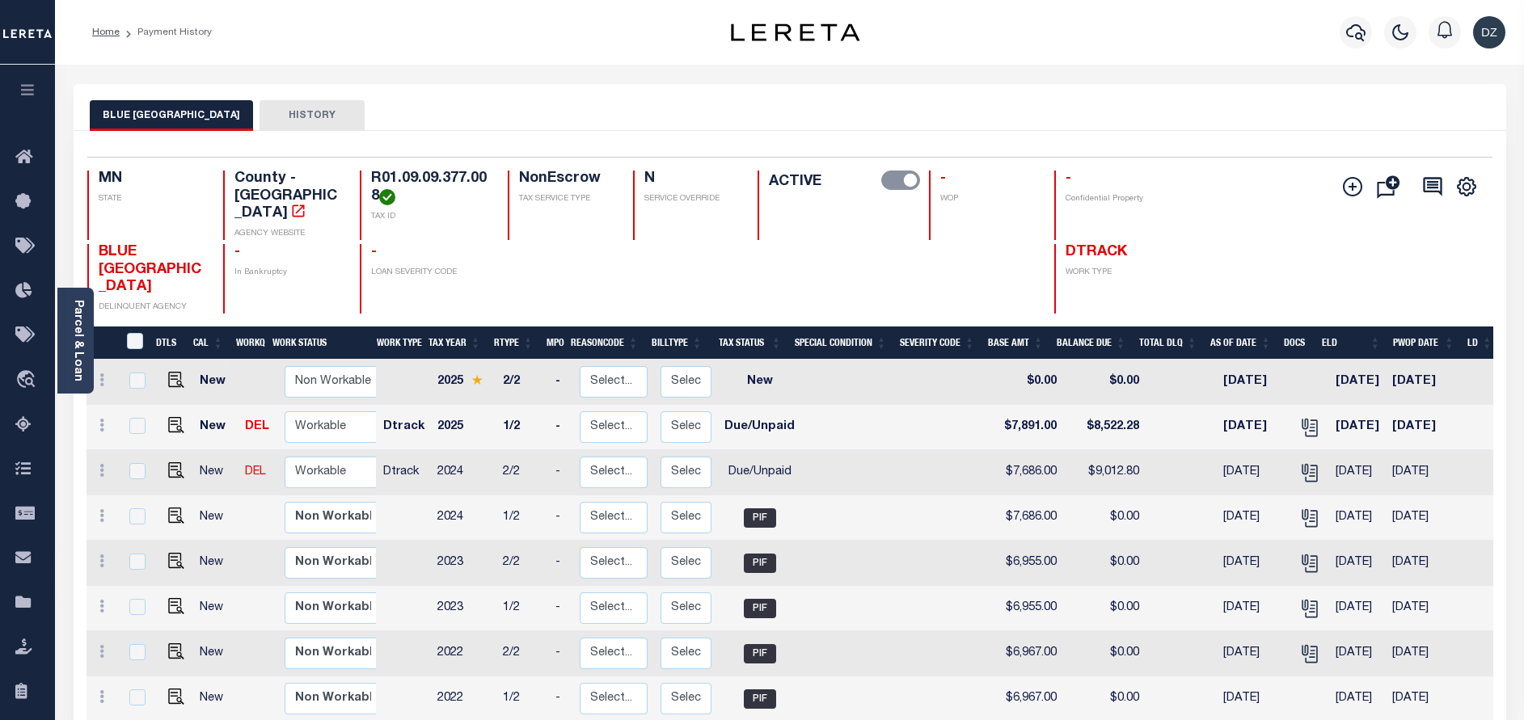
click at [173, 405] on td at bounding box center [174, 427] width 40 height 45
checkbox input "true"
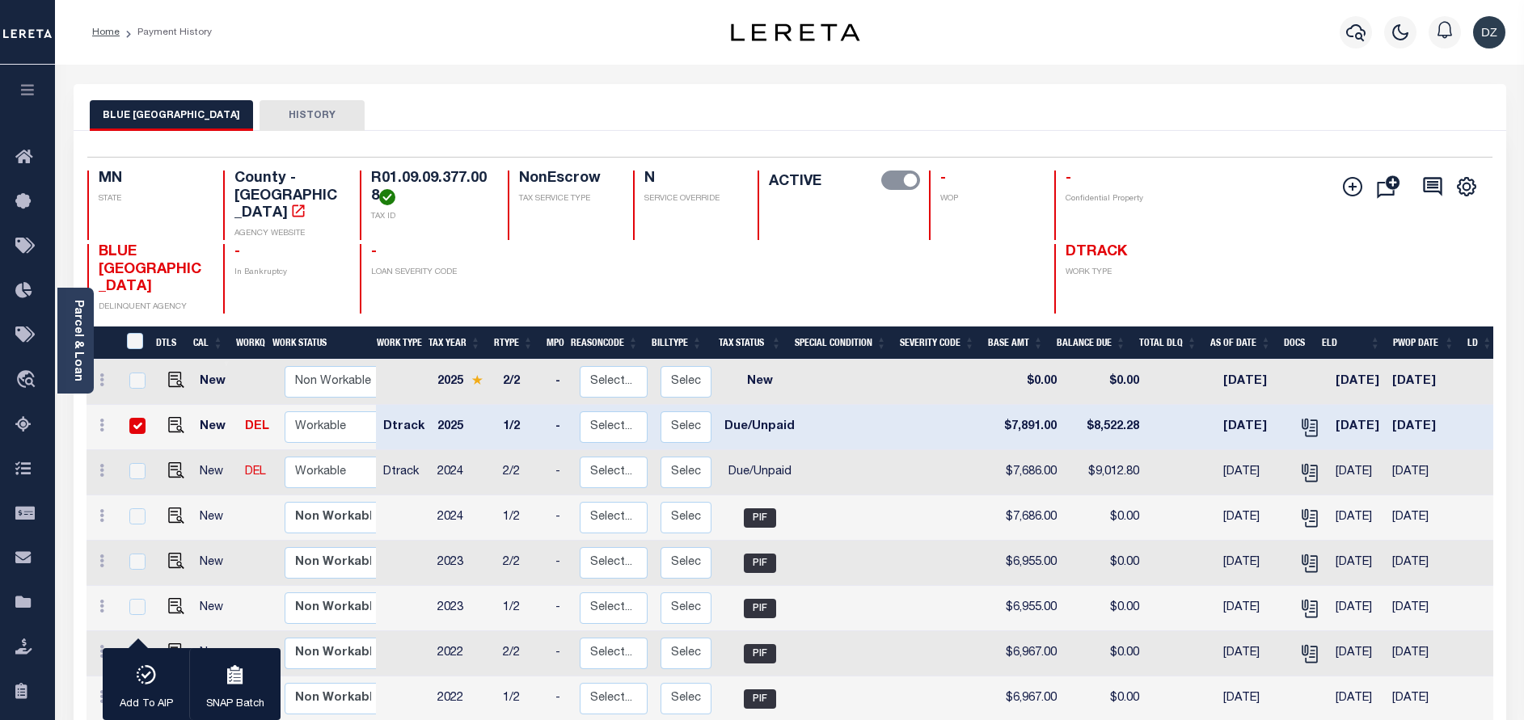
click at [131, 418] on input "checkbox" at bounding box center [137, 426] width 16 height 16
checkbox input "false"
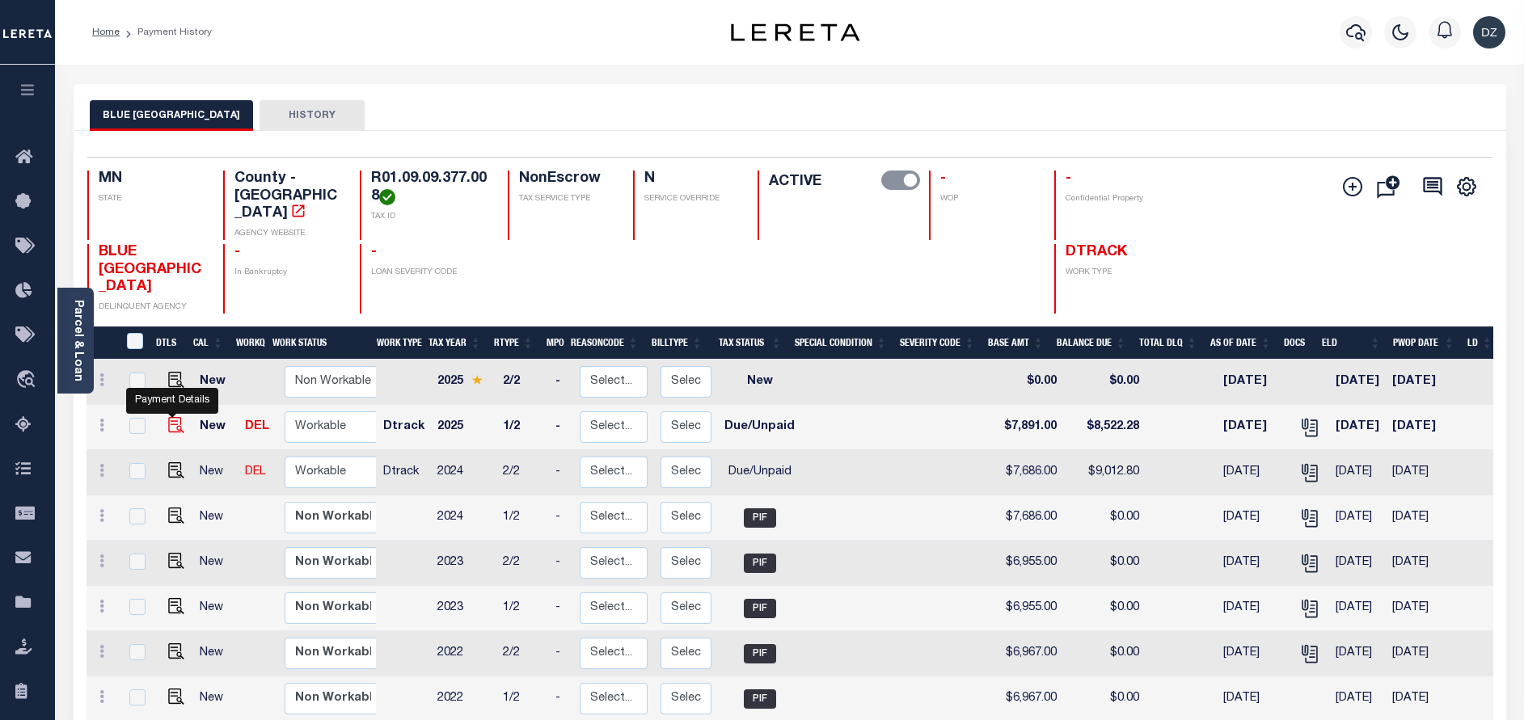
click at [168, 417] on img "" at bounding box center [176, 425] width 16 height 16
checkbox input "true"
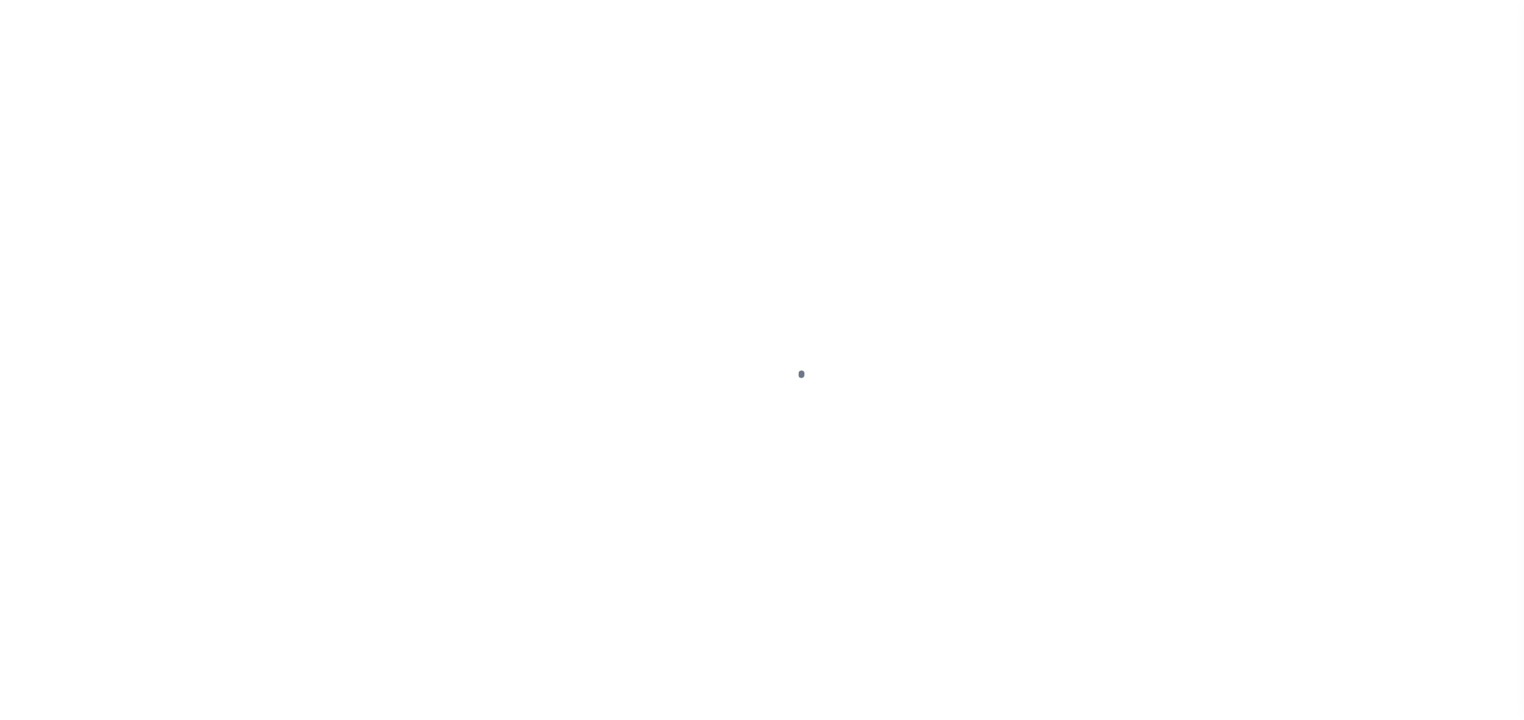
select select "DUE"
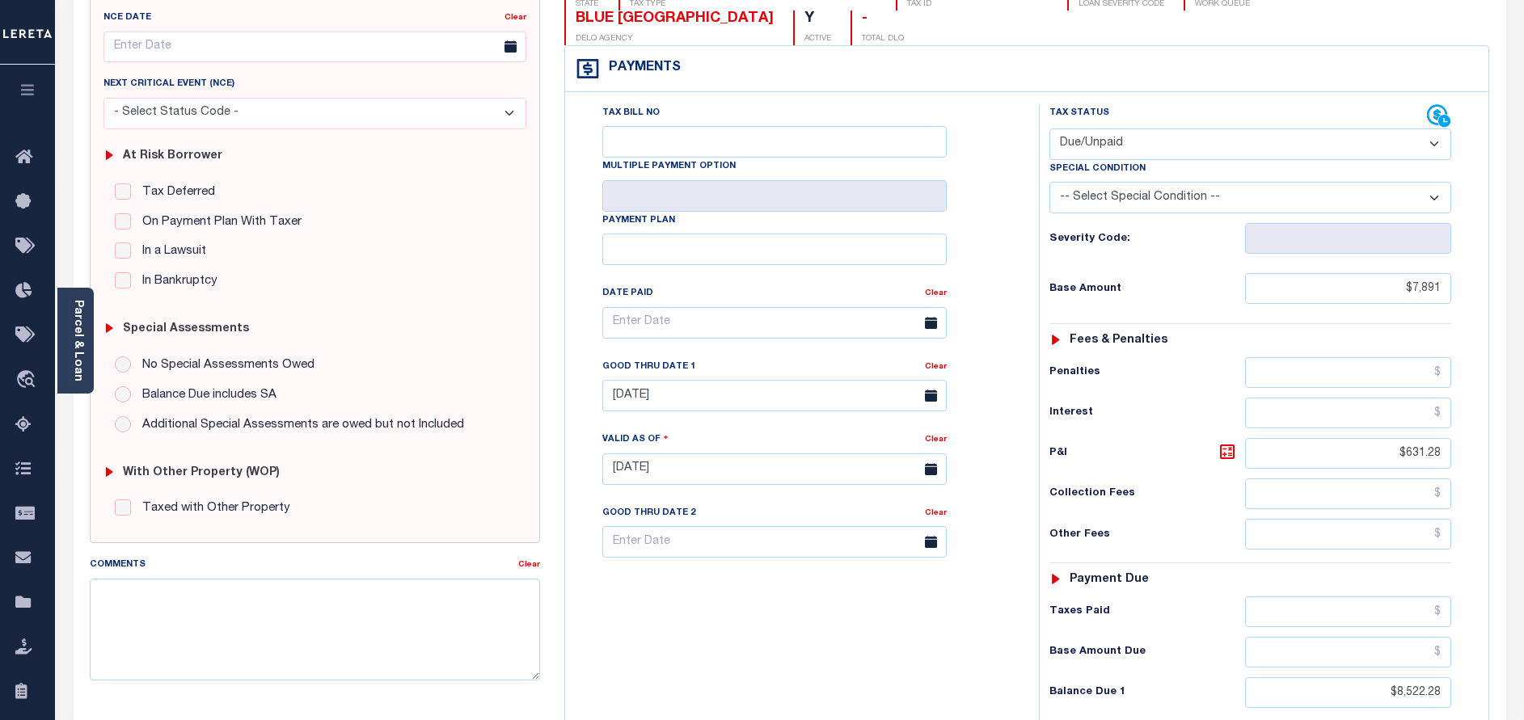
scroll to position [243, 0]
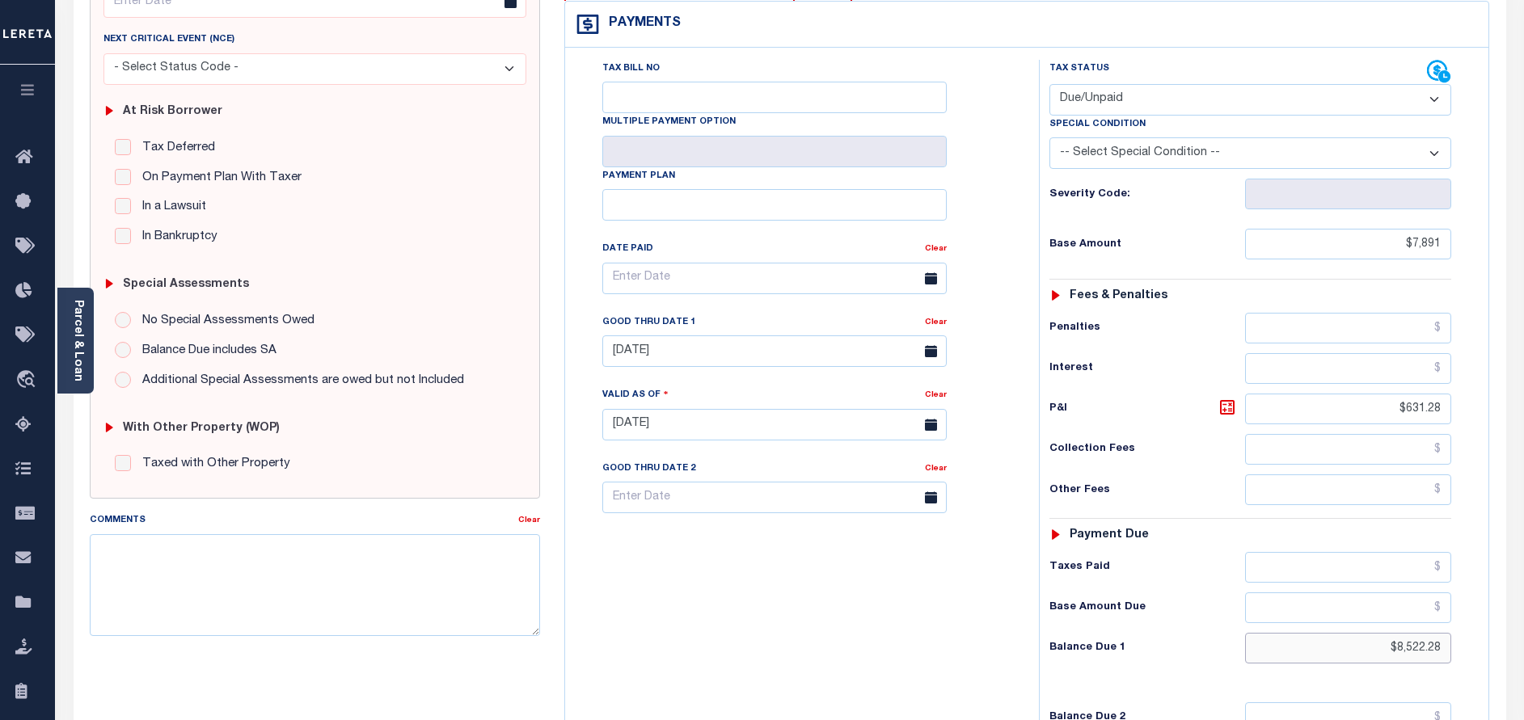
drag, startPoint x: 1440, startPoint y: 609, endPoint x: 1387, endPoint y: 601, distance: 54.0
click at [1387, 633] on input "$8,522.28" at bounding box center [1348, 648] width 206 height 31
paste input "8,680.10"
type input "$8,680.10"
type input "[DATE]"
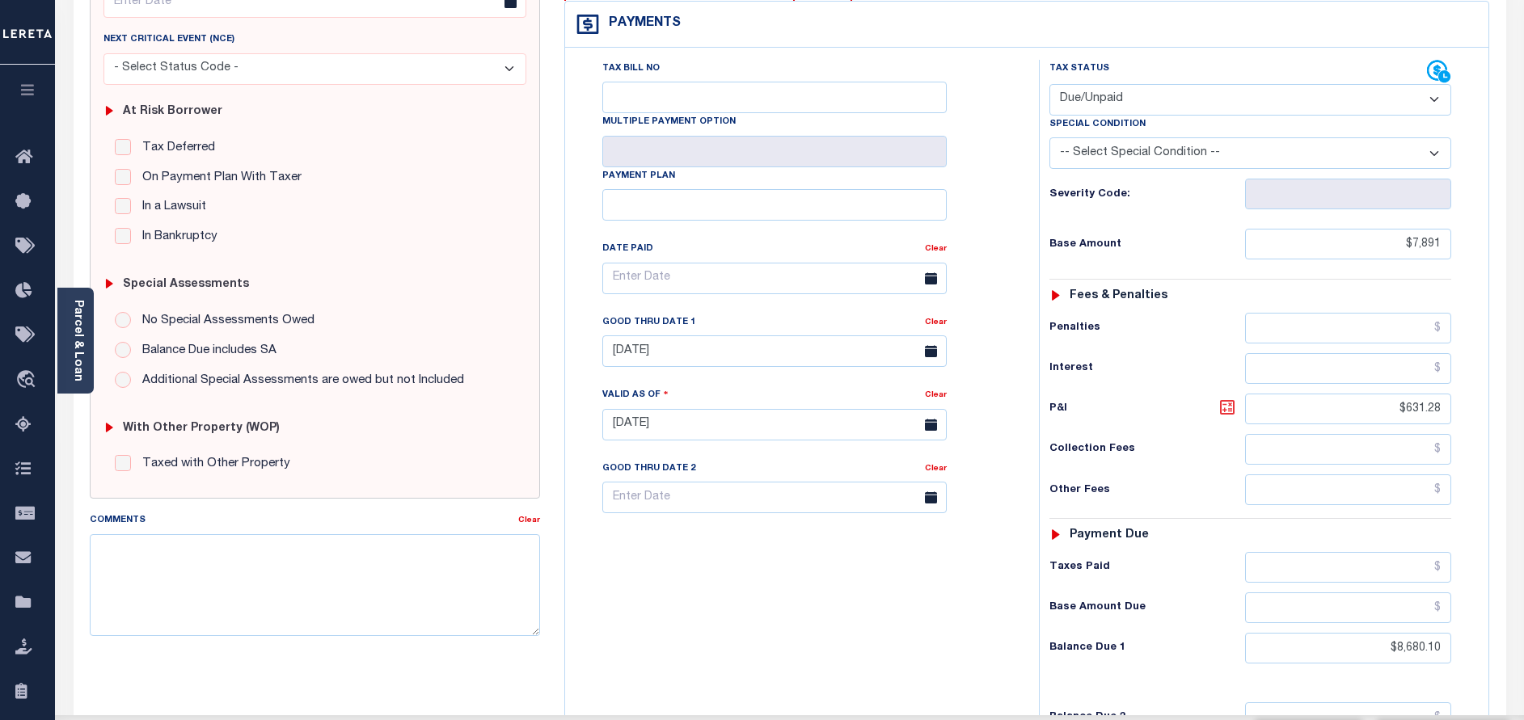
click at [1232, 398] on icon at bounding box center [1227, 407] width 19 height 19
type input "$789.10"
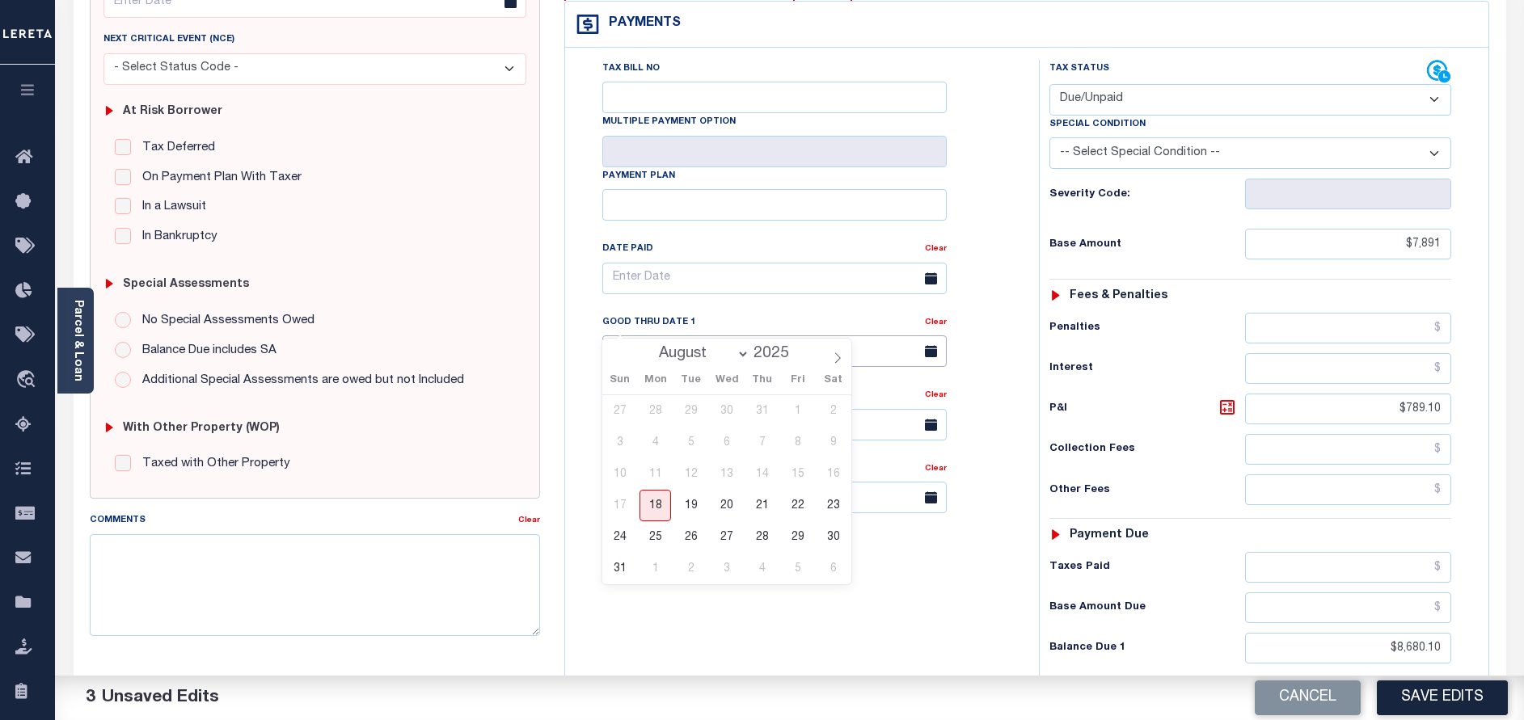
click at [682, 336] on input "06/25/2025" at bounding box center [774, 352] width 344 height 32
click at [625, 576] on span "31" at bounding box center [620, 569] width 32 height 32
type input "08/31/2025"
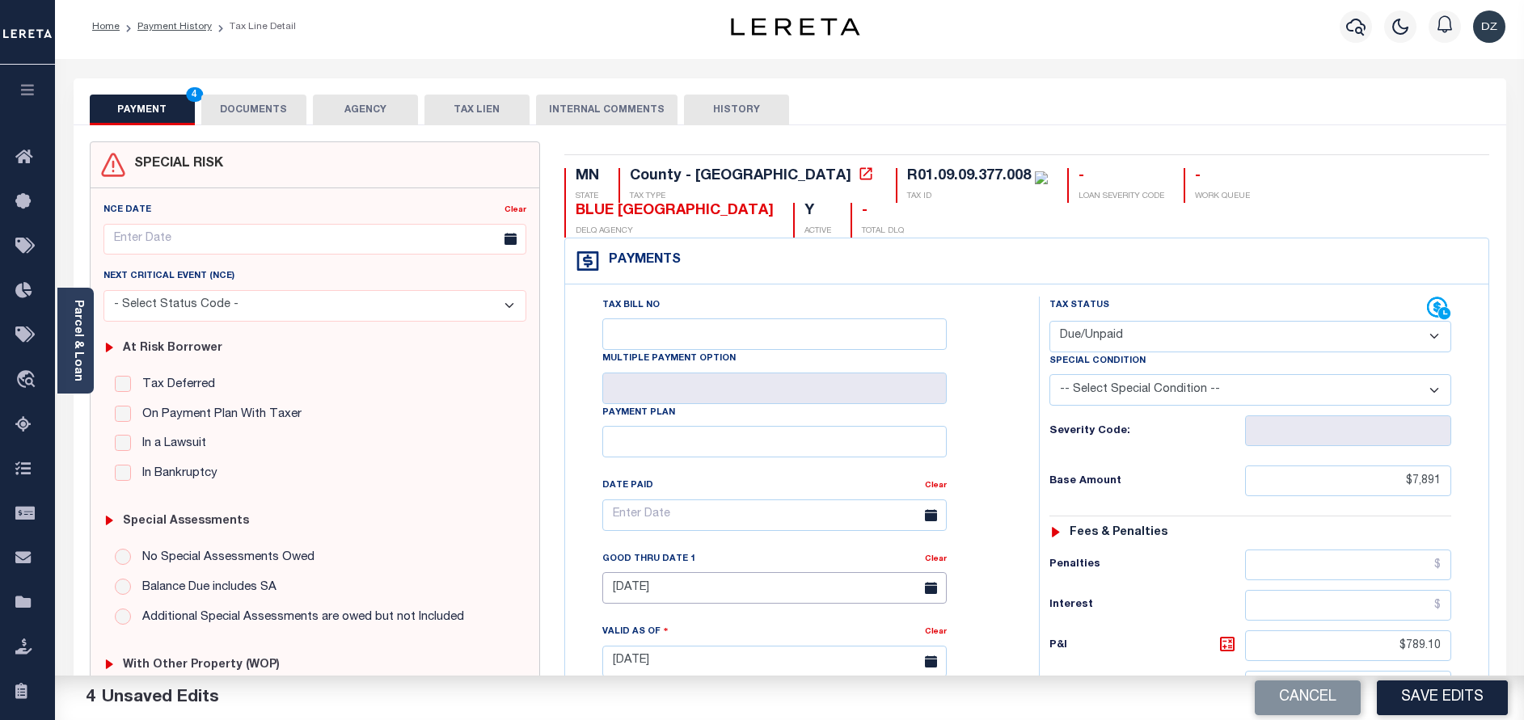
scroll to position [0, 0]
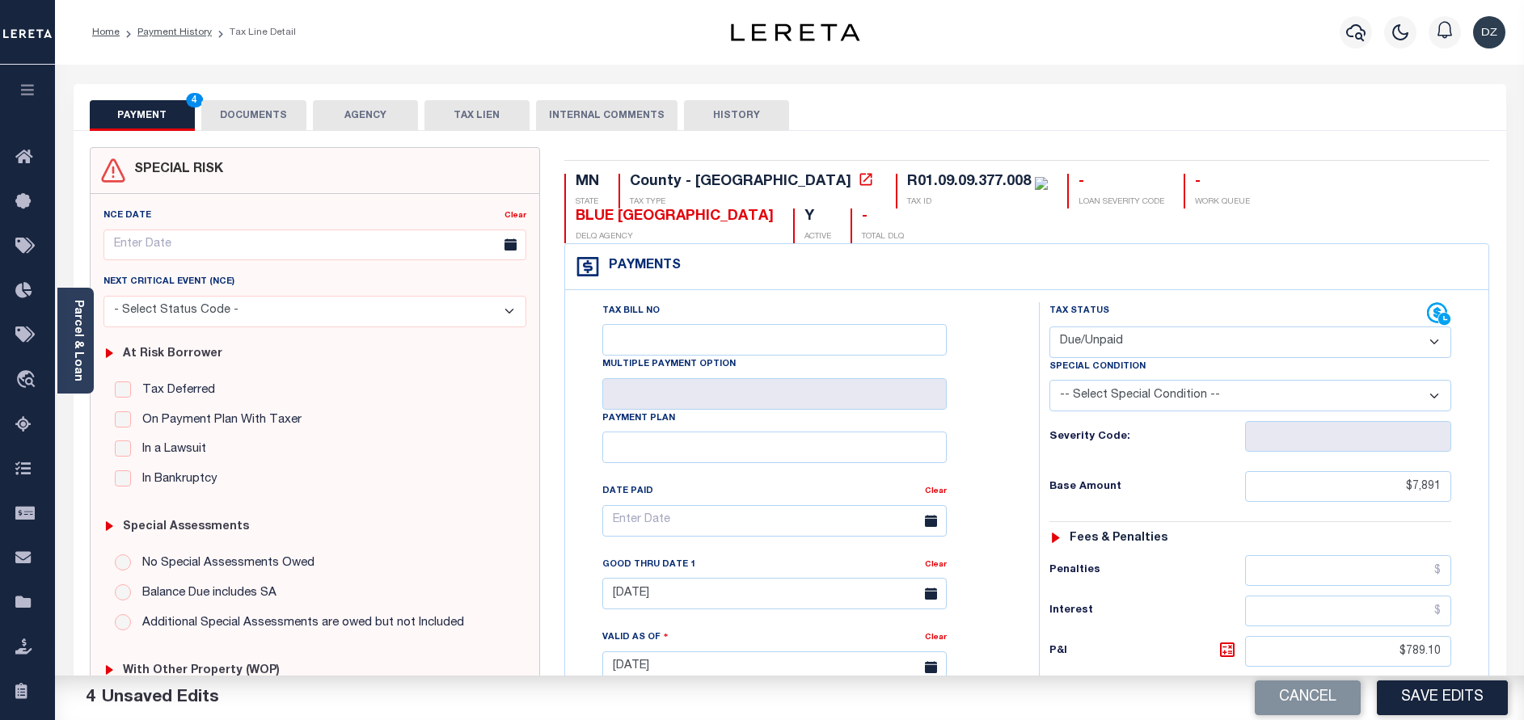
click at [281, 113] on button "DOCUMENTS" at bounding box center [253, 115] width 105 height 31
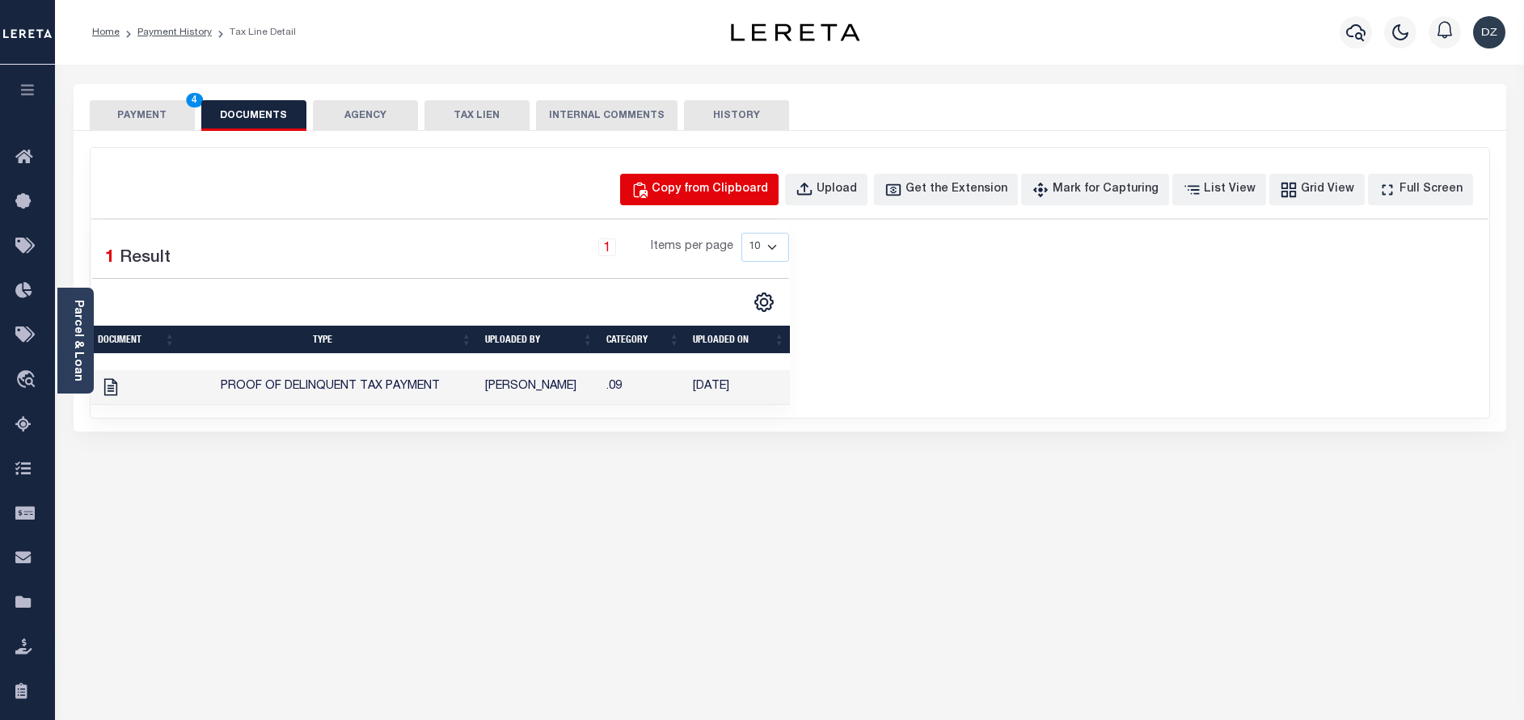
click at [768, 192] on div "Copy from Clipboard" at bounding box center [710, 190] width 116 height 18
select select "POP"
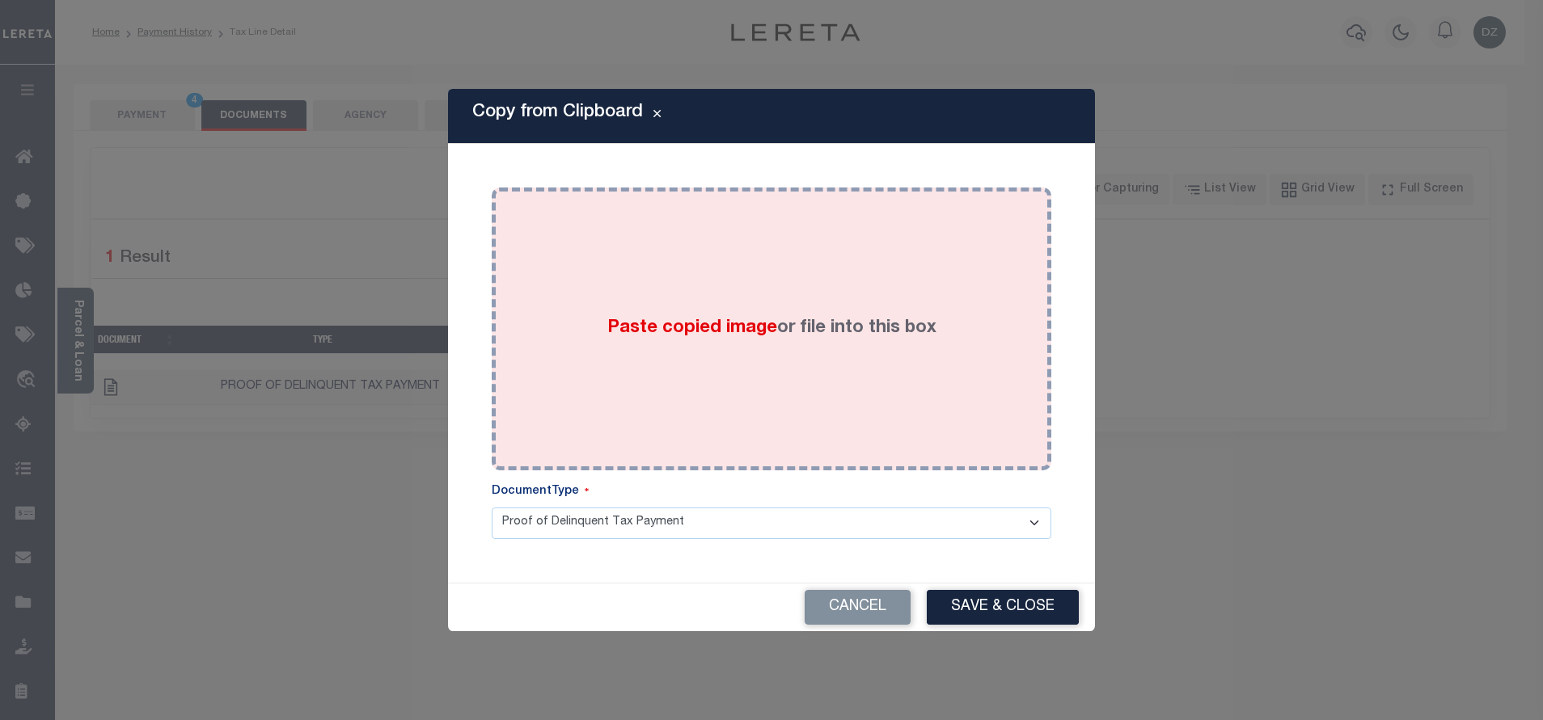
click at [848, 298] on div "Paste copied image or file into this box" at bounding box center [771, 329] width 535 height 259
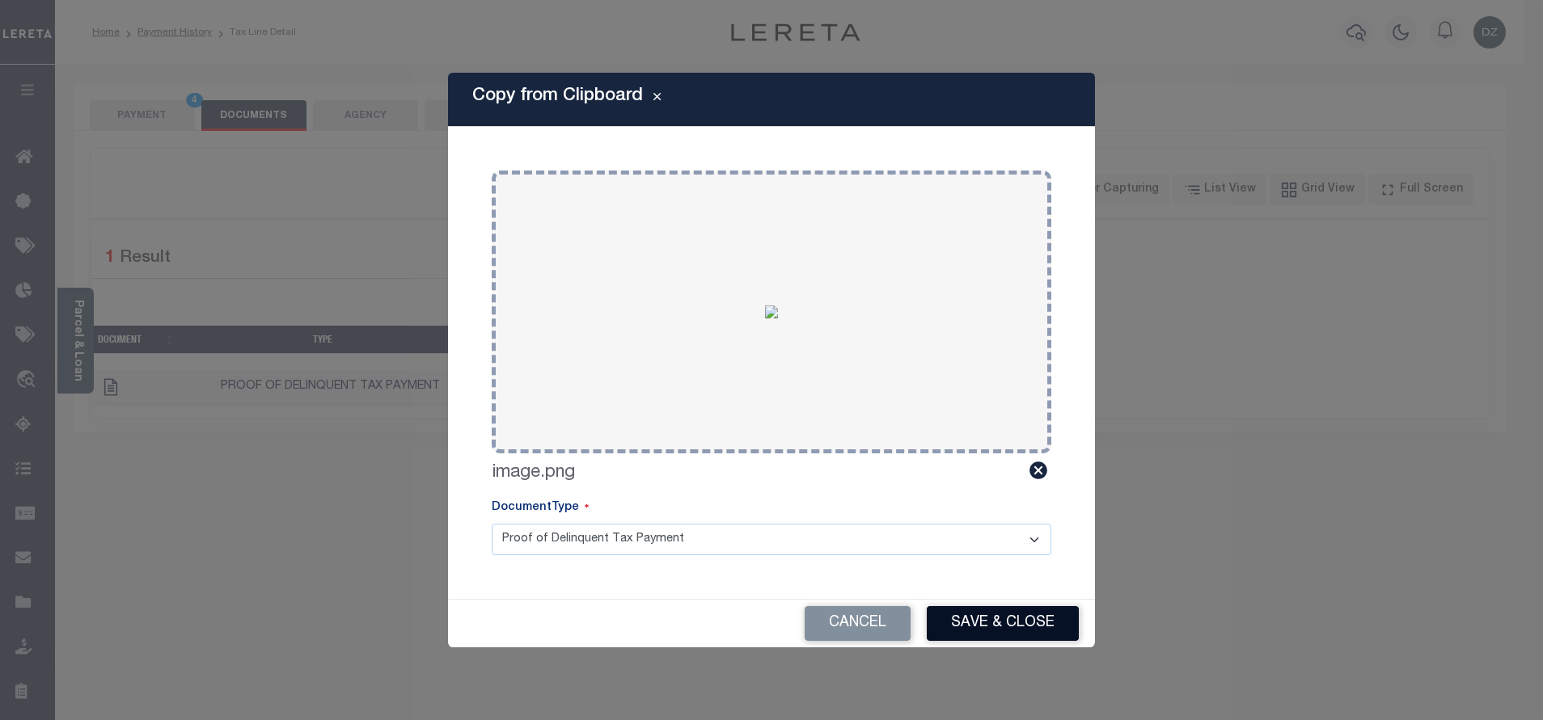
click at [985, 628] on button "Save & Close" at bounding box center [1003, 623] width 152 height 35
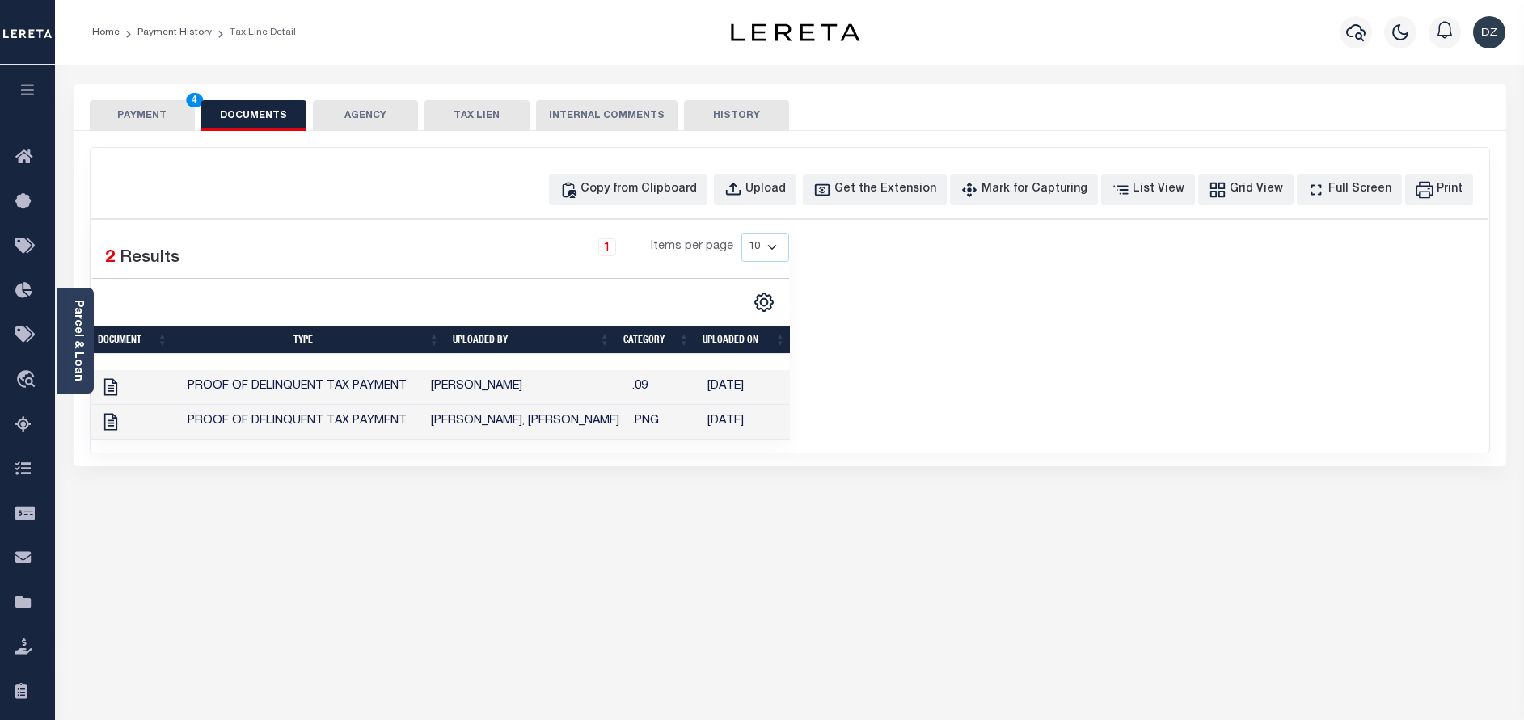
click at [159, 95] on div "PAYMENT 4 DOCUMENTS AGENCY DELINQUENT PAYEE TAX LIEN" at bounding box center [790, 107] width 1433 height 47
click at [162, 115] on button "PAYMENT 4" at bounding box center [142, 115] width 105 height 31
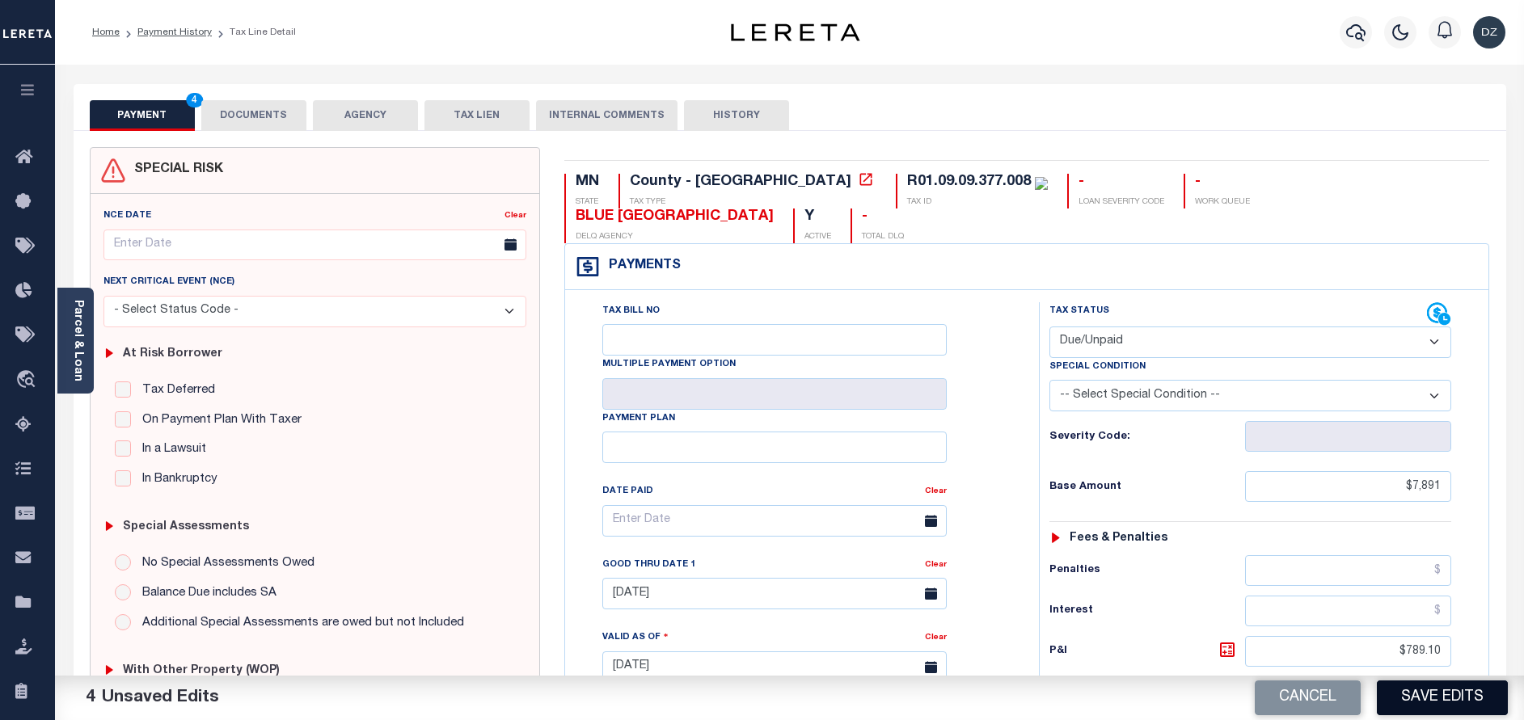
click at [1440, 707] on button "Save Edits" at bounding box center [1442, 698] width 131 height 35
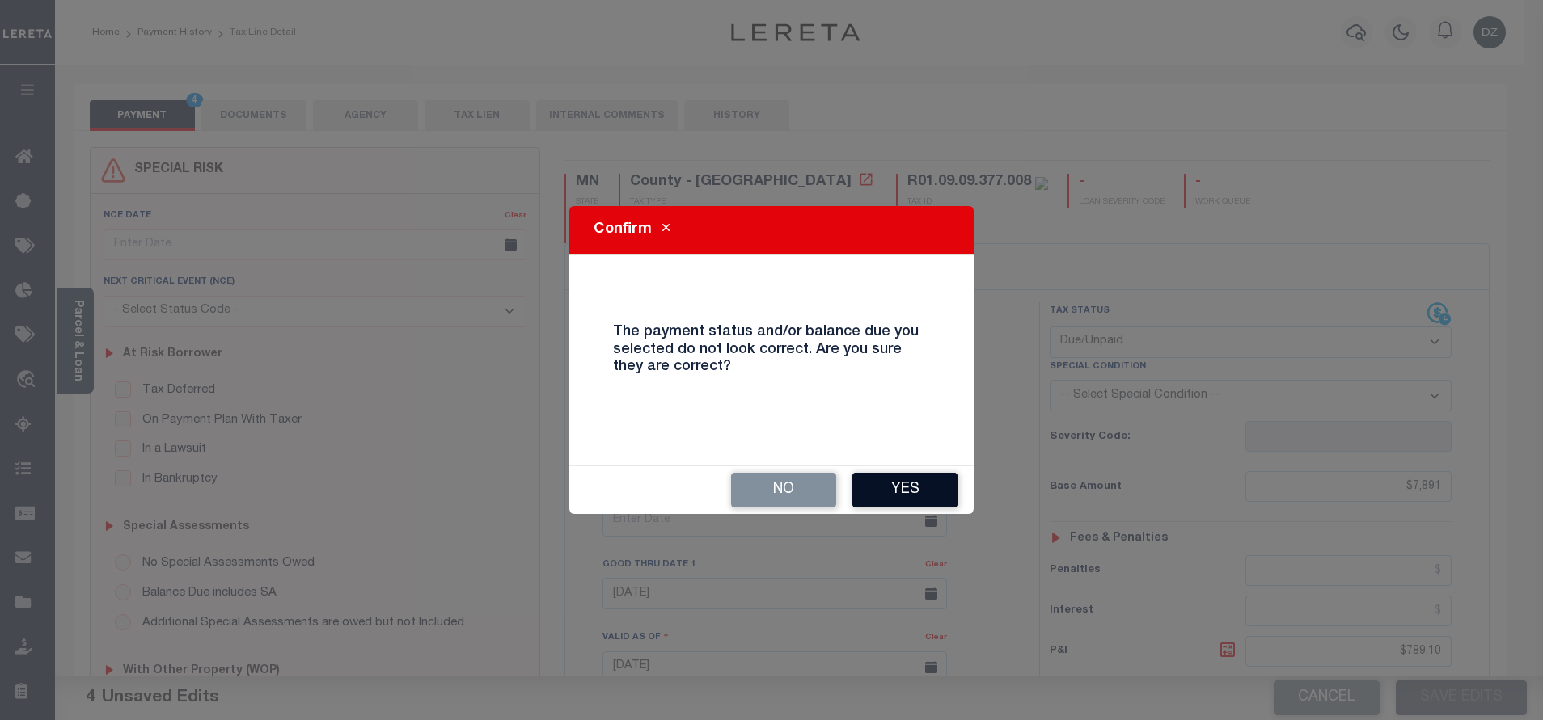
click at [918, 488] on button "Yes" at bounding box center [904, 490] width 105 height 35
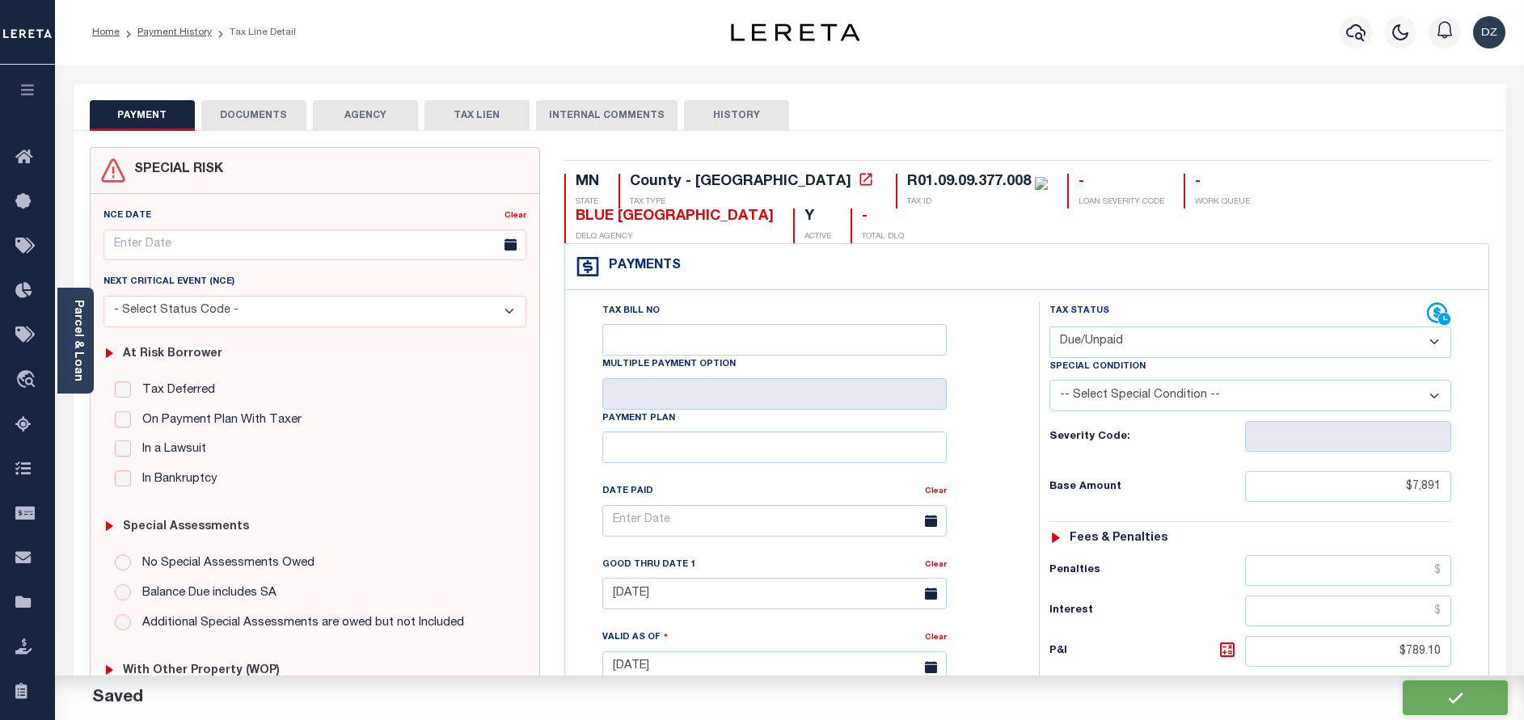
checkbox input "false"
type input "$7,891"
type input "$789.1"
type input "$8,680.1"
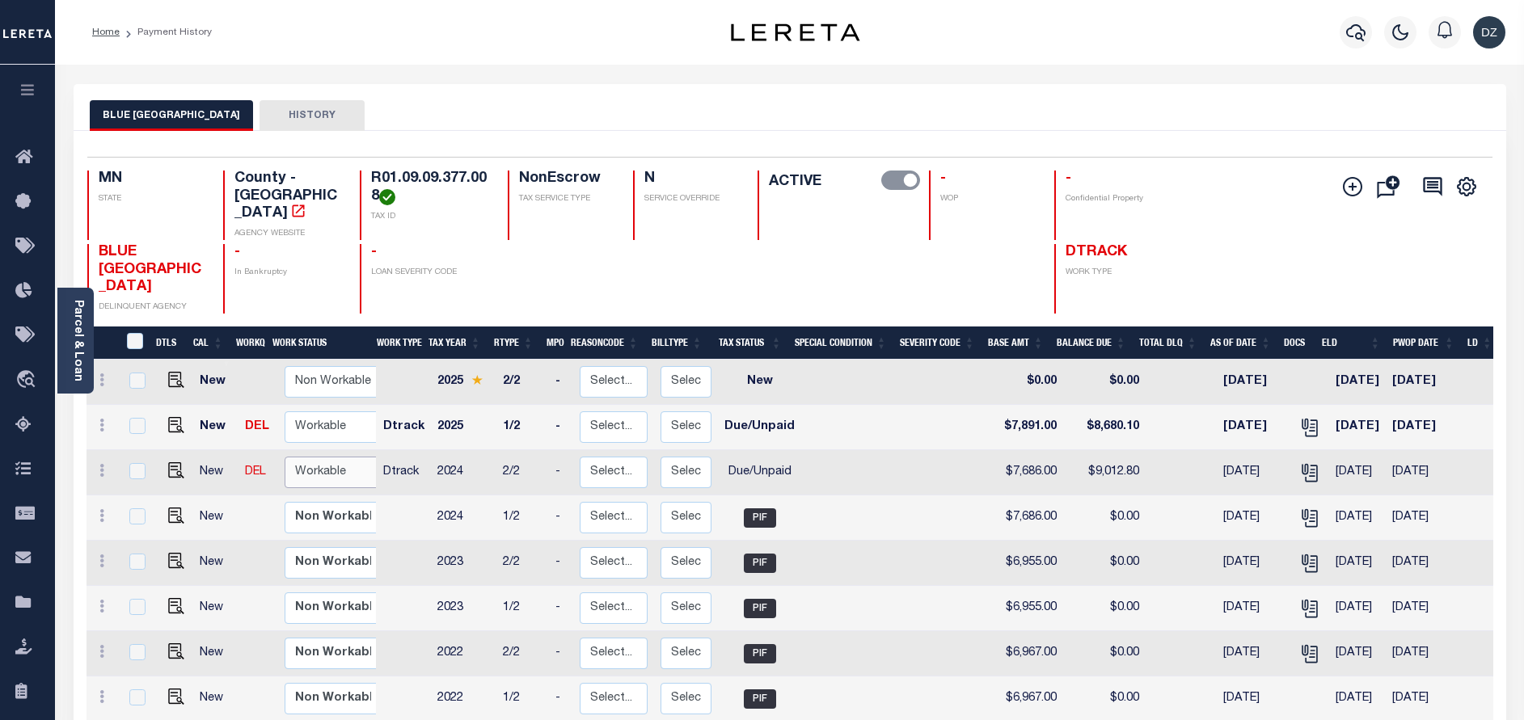
click at [295, 457] on select "Non Workable Workable" at bounding box center [333, 473] width 97 height 32
checkbox input "true"
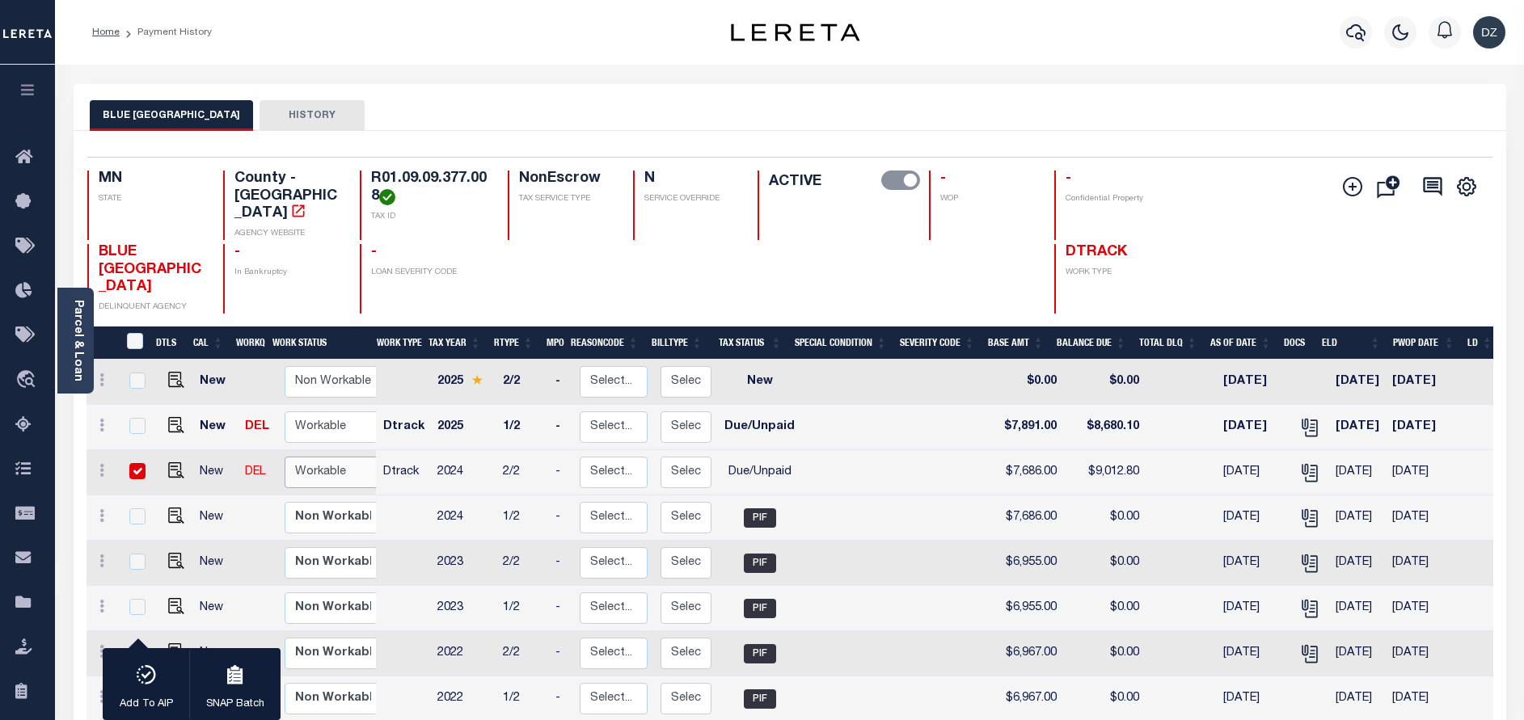
select select "true"
click at [285, 457] on select "Non Workable Workable" at bounding box center [333, 473] width 97 height 32
checkbox input "false"
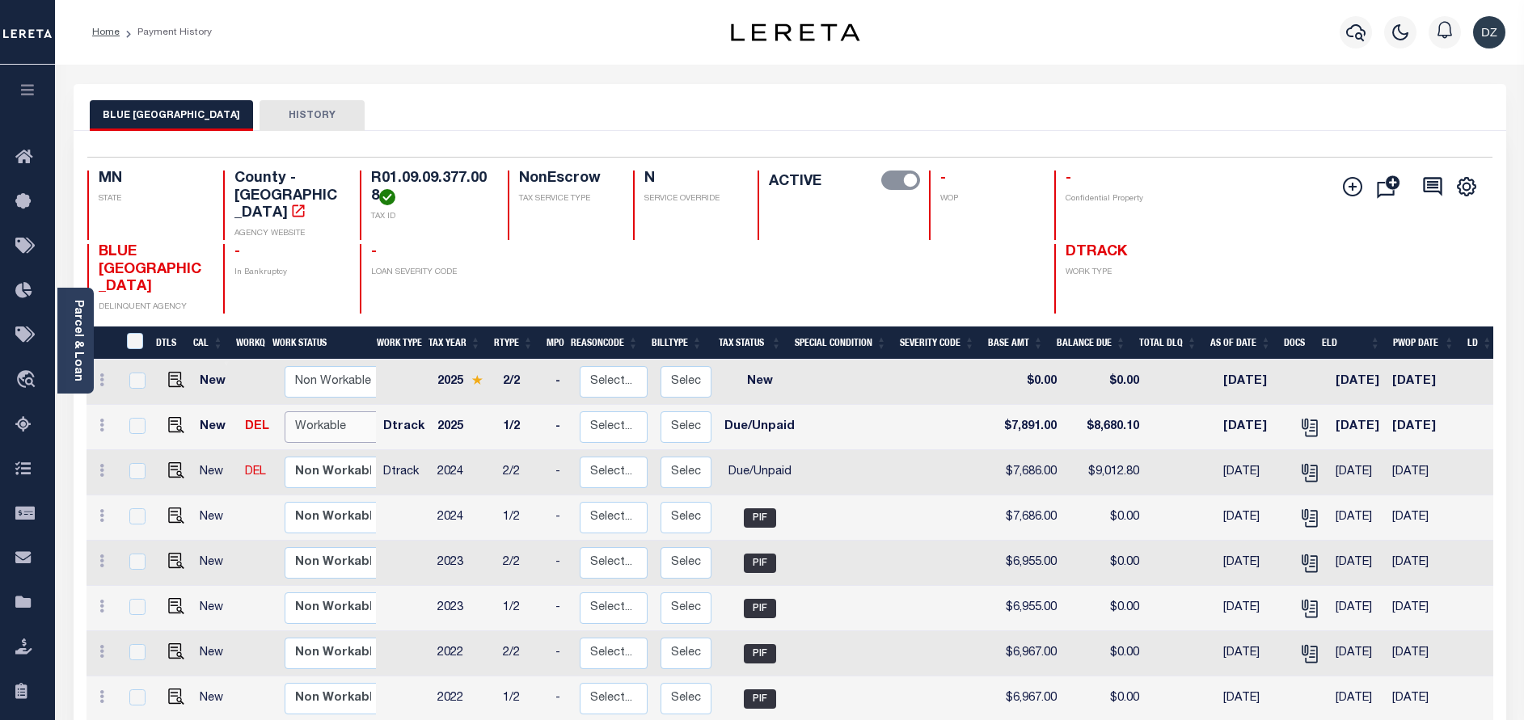
click at [310, 412] on select "Non Workable Workable" at bounding box center [333, 428] width 97 height 32
checkbox input "true"
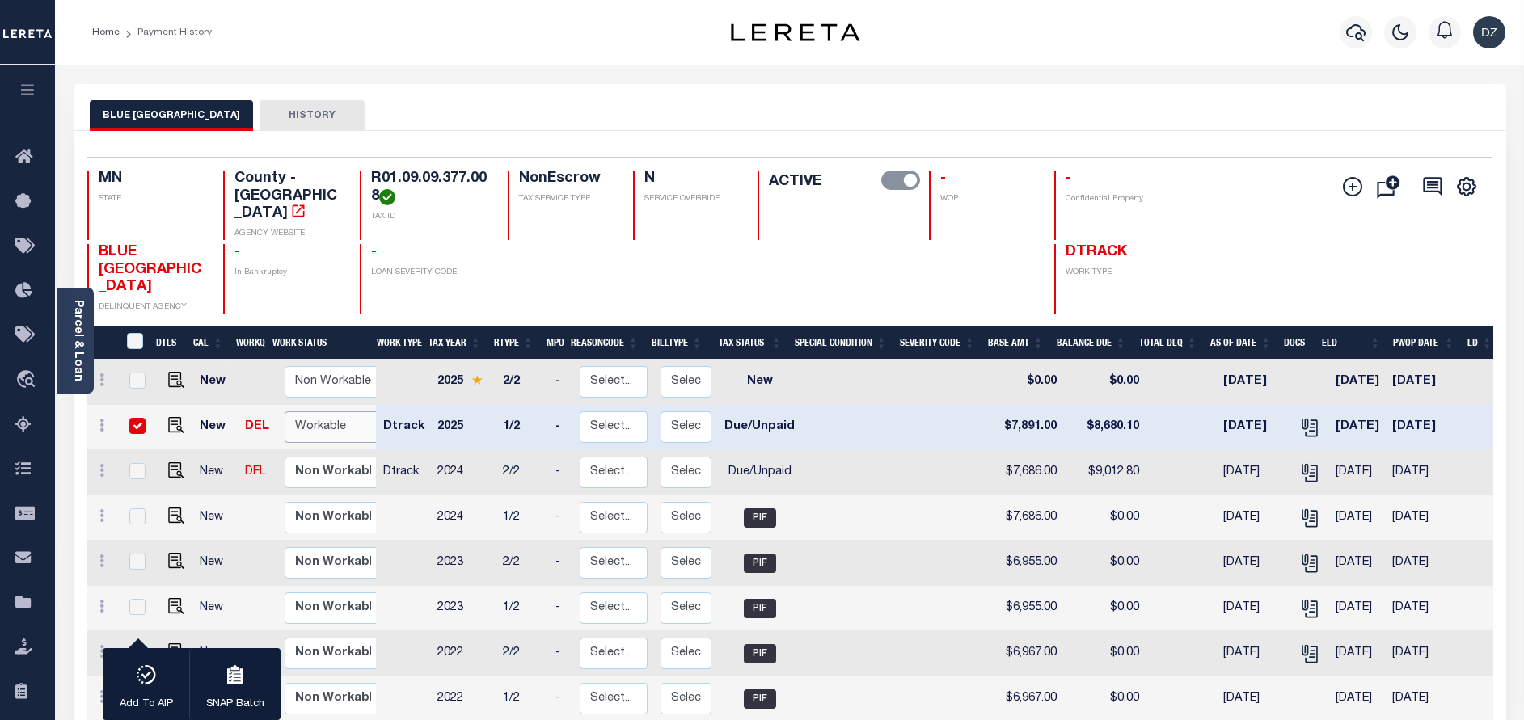
select select "true"
click at [285, 412] on select "Non Workable Workable" at bounding box center [333, 428] width 97 height 32
checkbox input "false"
